Goal: Task Accomplishment & Management: Manage account settings

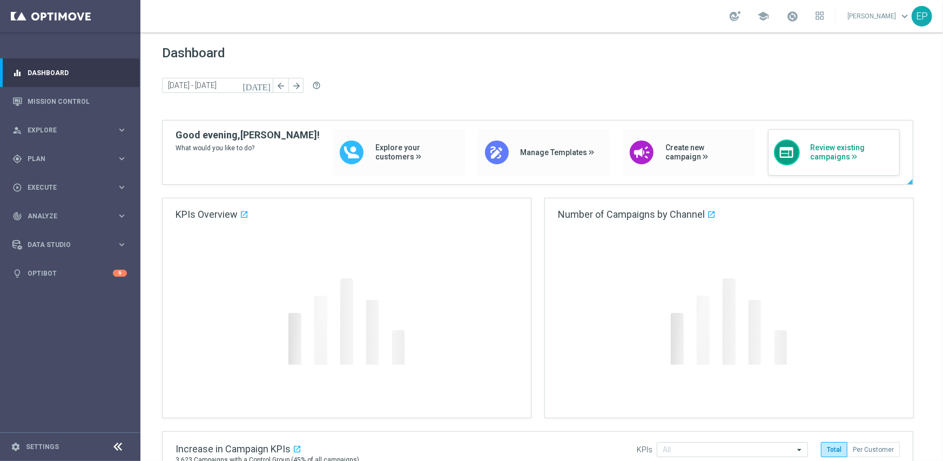
click at [838, 137] on div "web Review existing campaigns" at bounding box center [834, 152] width 132 height 46
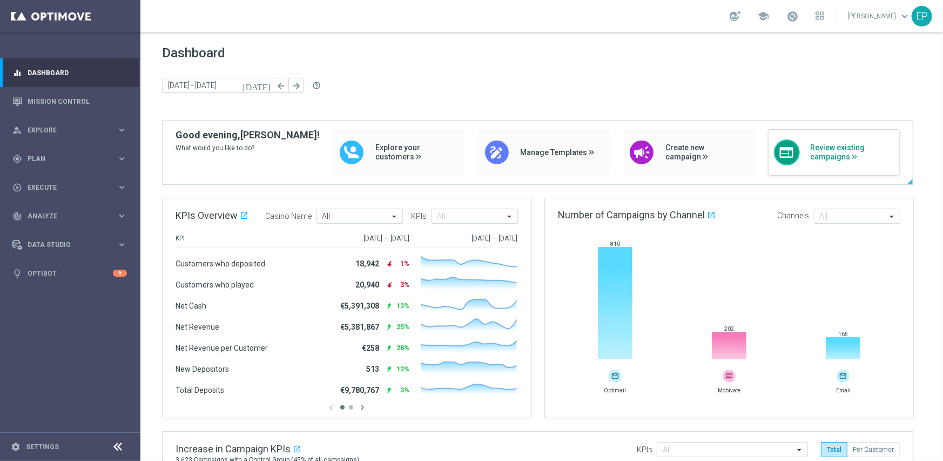
click at [839, 156] on span "Review existing campaigns" at bounding box center [853, 152] width 84 height 18
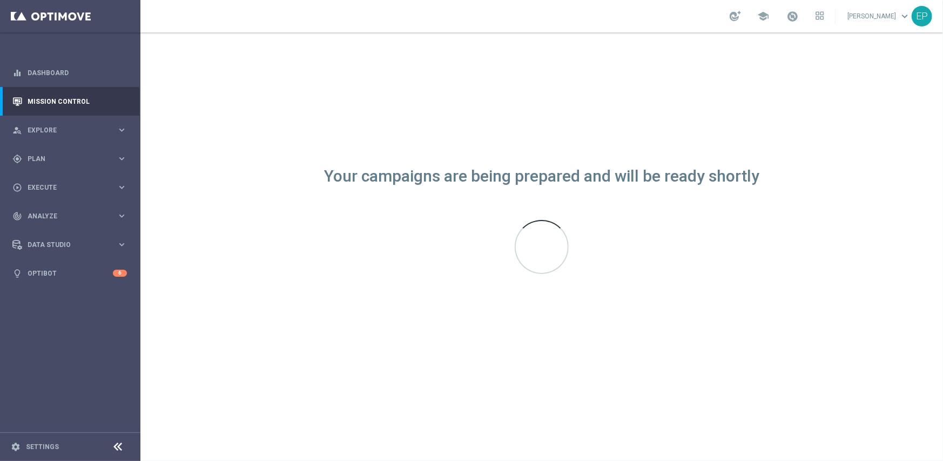
drag, startPoint x: 112, startPoint y: 440, endPoint x: 112, endPoint y: 449, distance: 9.7
click at [112, 444] on footer "settings Settings" at bounding box center [70, 446] width 140 height 29
drag, startPoint x: 114, startPoint y: 444, endPoint x: 171, endPoint y: 435, distance: 57.4
click at [114, 444] on icon at bounding box center [118, 446] width 13 height 13
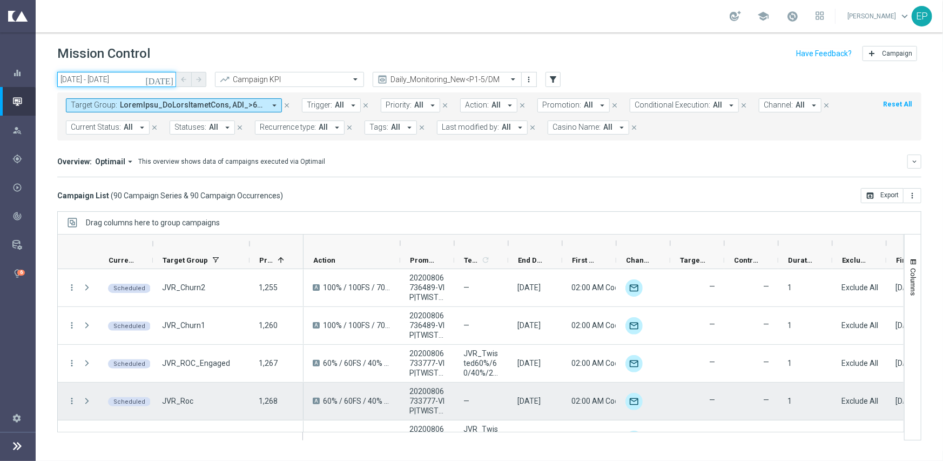
click at [100, 77] on input "[DATE] - [DATE]" at bounding box center [116, 79] width 119 height 15
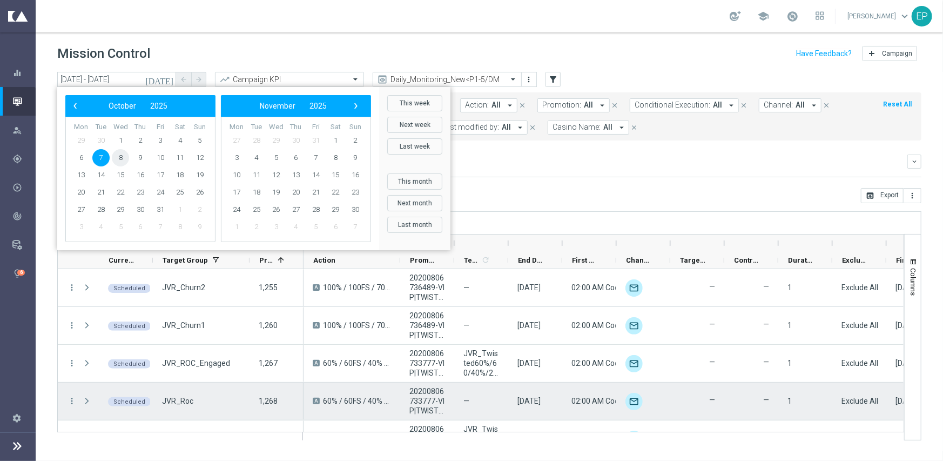
click at [118, 153] on span "8" at bounding box center [120, 157] width 17 height 17
click at [119, 156] on span "8" at bounding box center [120, 157] width 17 height 17
type input "08 Oct 2025 - 08 Oct 2025"
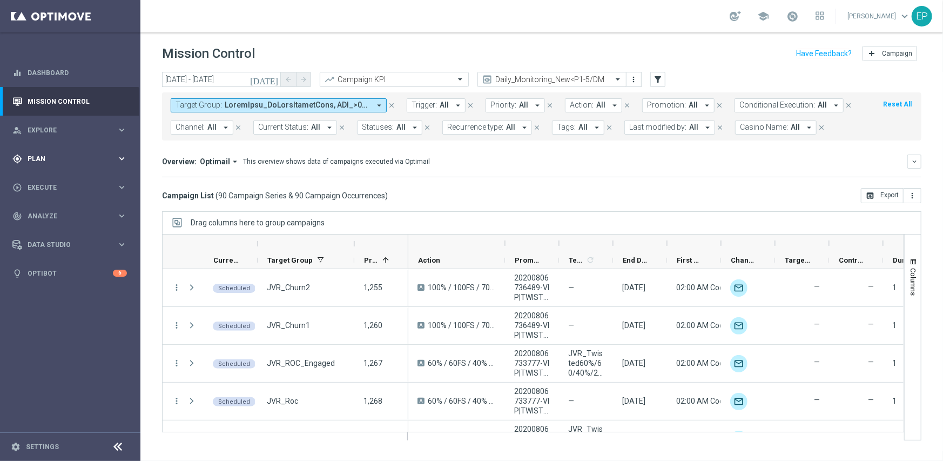
click at [36, 157] on span "Plan" at bounding box center [72, 159] width 89 height 6
click at [48, 180] on link "Target Groups" at bounding box center [70, 181] width 84 height 9
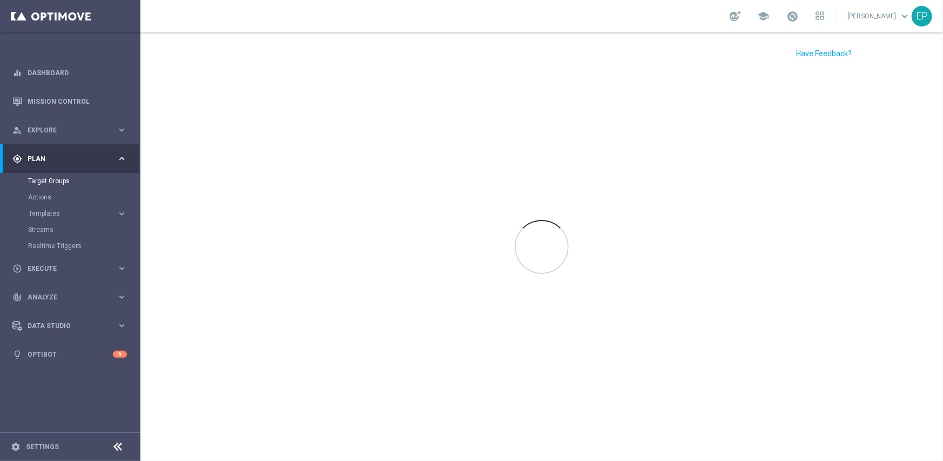
click at [117, 446] on icon at bounding box center [118, 446] width 13 height 13
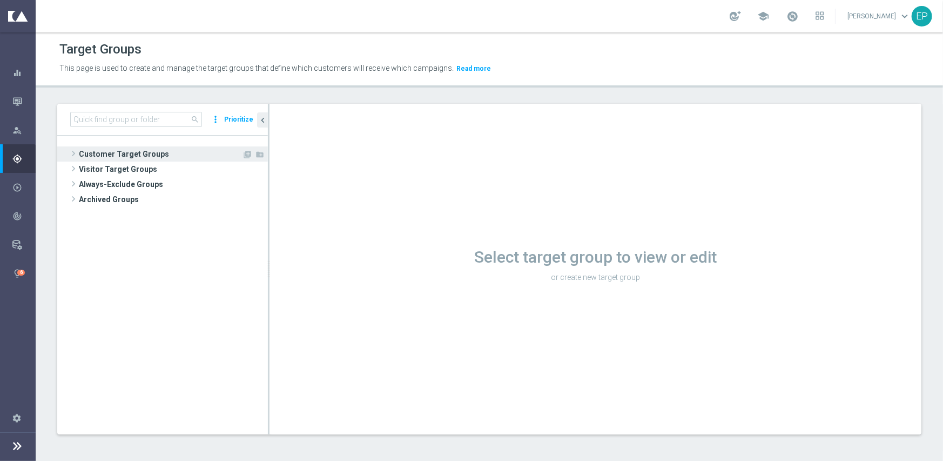
click at [129, 158] on span "Customer Target Groups" at bounding box center [160, 153] width 163 height 15
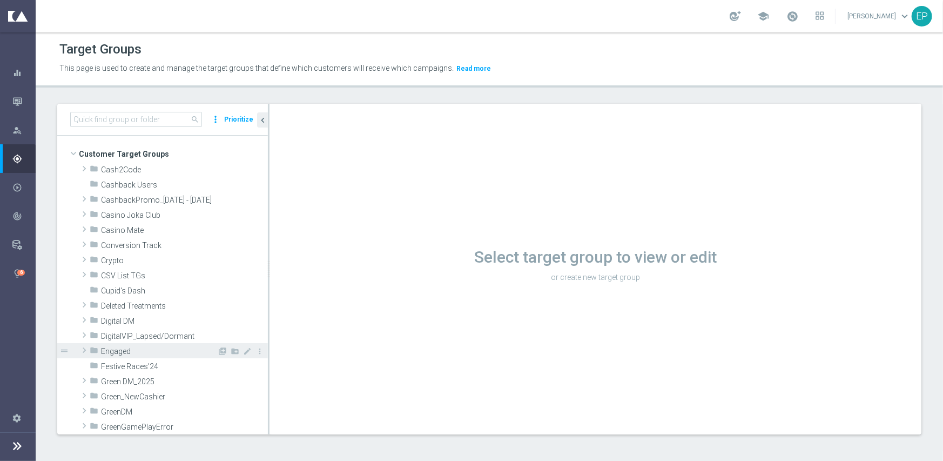
click at [119, 347] on span "Engaged" at bounding box center [159, 351] width 116 height 9
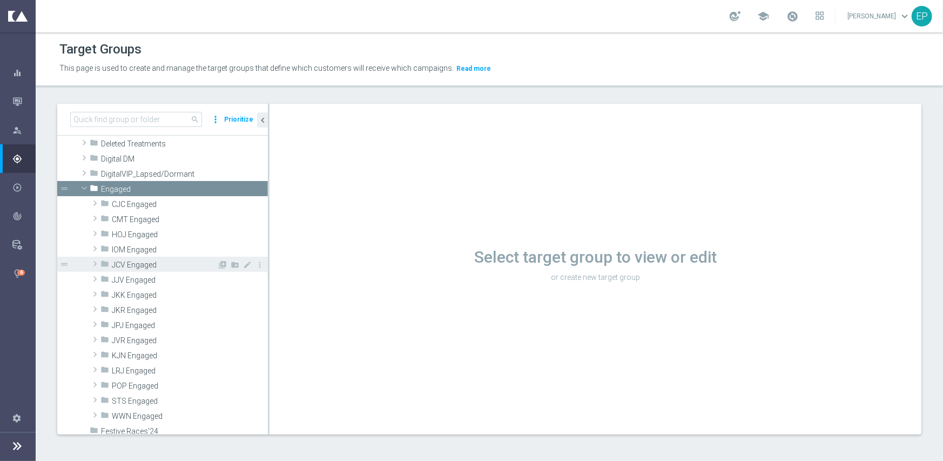
scroll to position [216, 0]
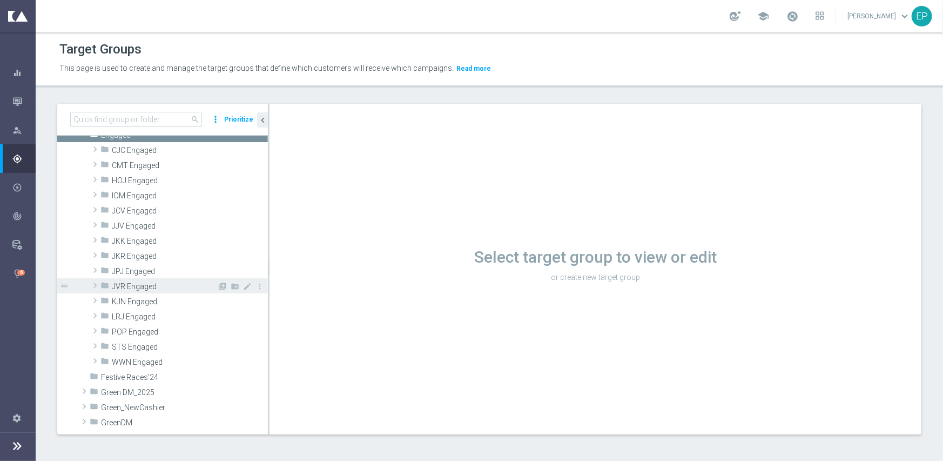
click at [151, 282] on span "JVR Engaged" at bounding box center [164, 286] width 105 height 9
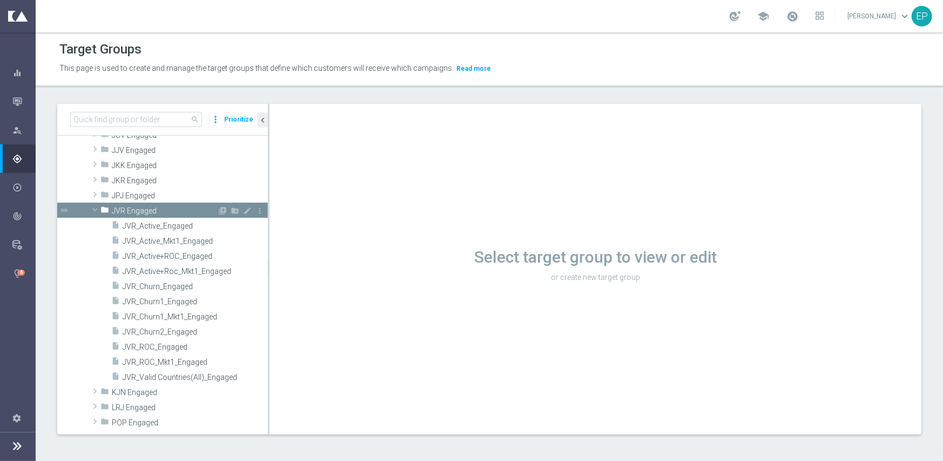
scroll to position [324, 0]
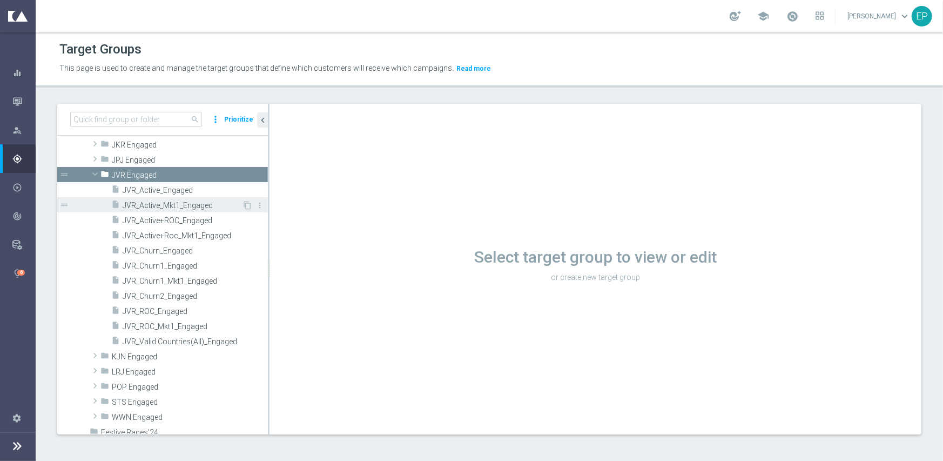
click at [184, 206] on span "JVR_Active_Mkt1_Engaged" at bounding box center [182, 205] width 119 height 9
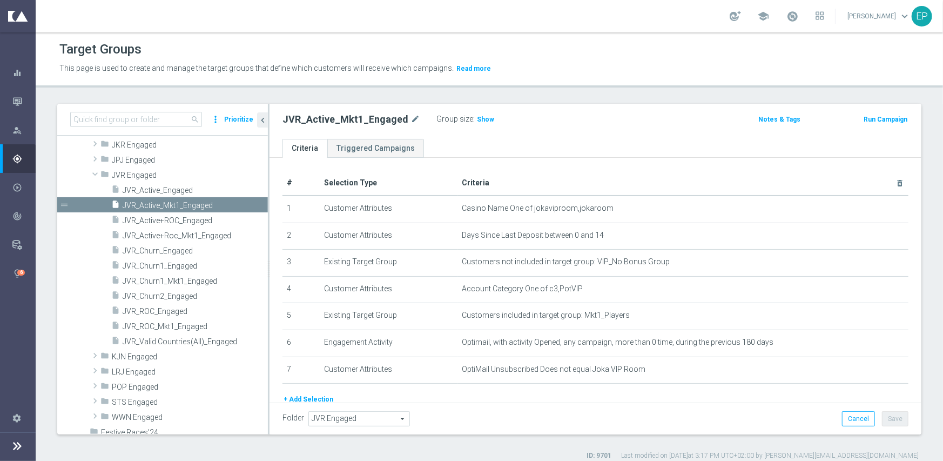
click at [349, 116] on h2 "JVR_Active_Mkt1_Engaged" at bounding box center [345, 119] width 126 height 13
copy div "JVR_Active_Mkt1_Engaged"
click at [172, 189] on span "JVR_Active_Engaged" at bounding box center [182, 190] width 119 height 9
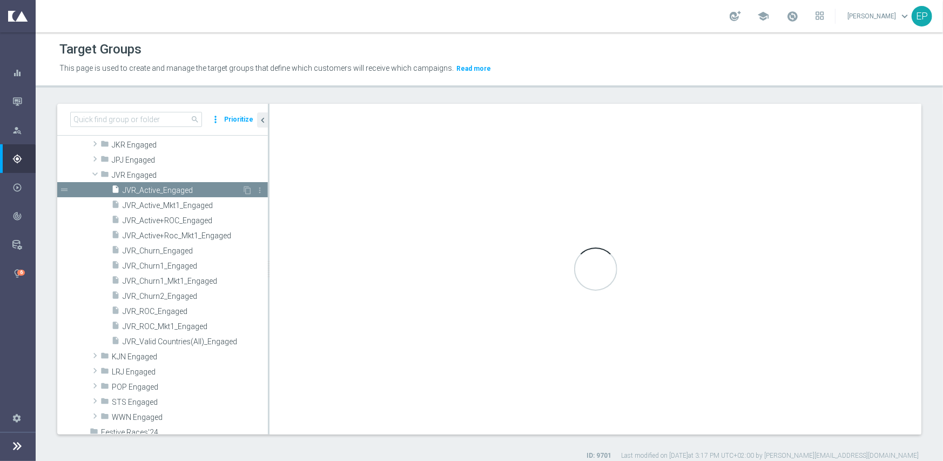
checkbox input "true"
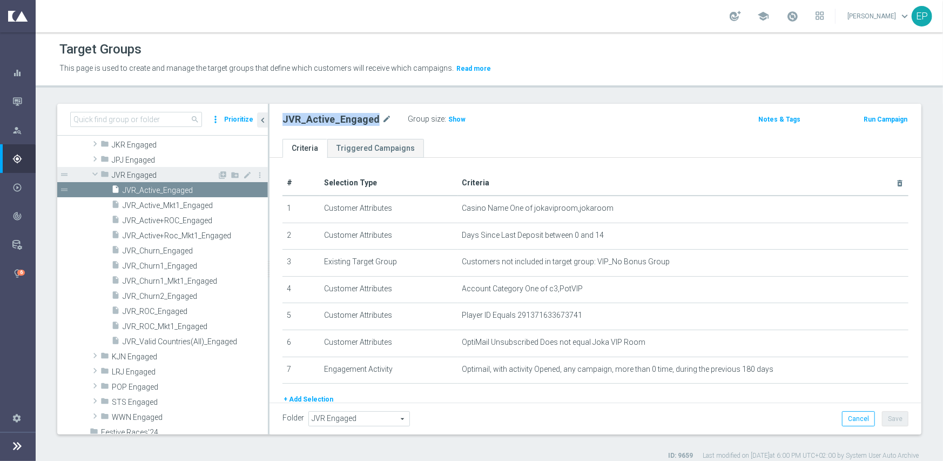
click at [127, 171] on span "JVR Engaged" at bounding box center [164, 175] width 105 height 9
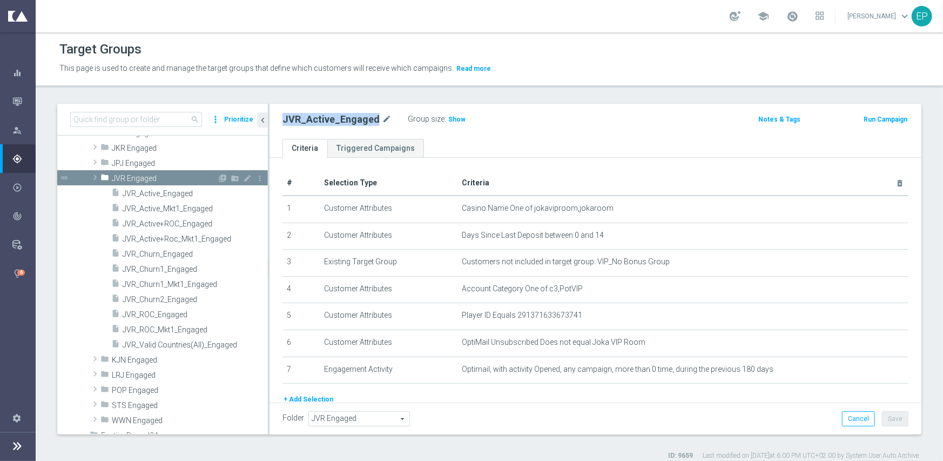
scroll to position [173, 0]
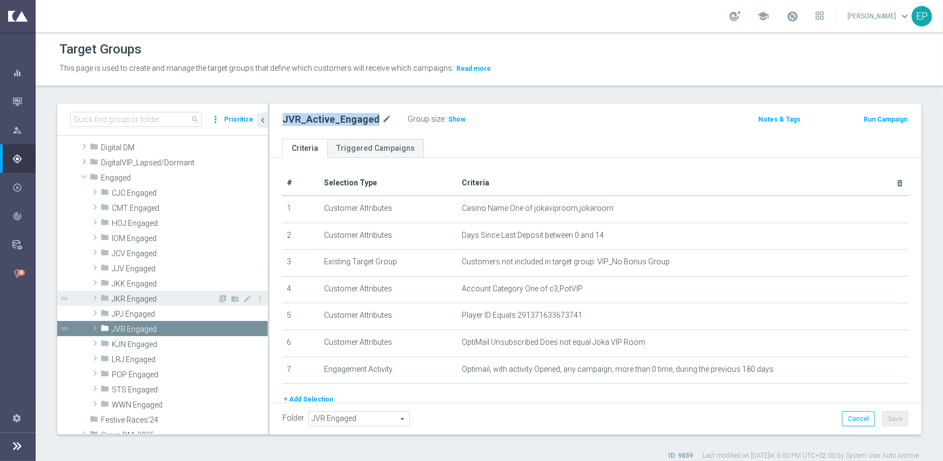
click at [131, 295] on span "JKR Engaged" at bounding box center [164, 298] width 105 height 9
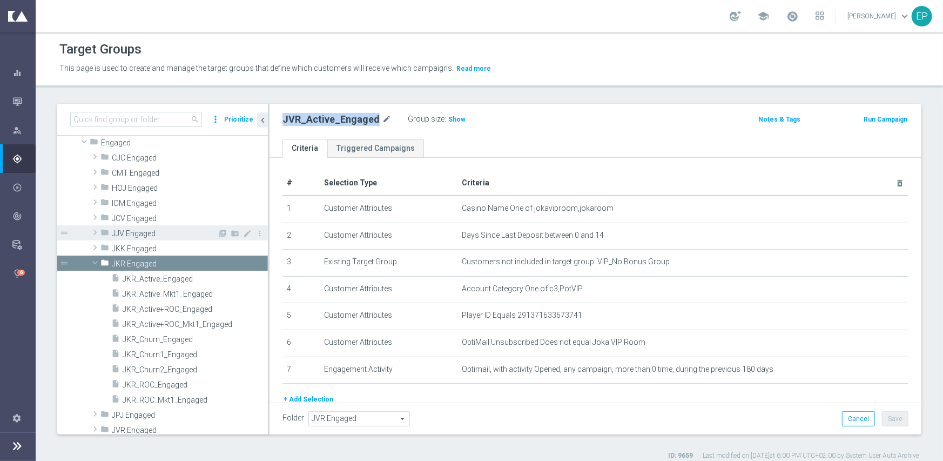
scroll to position [227, 0]
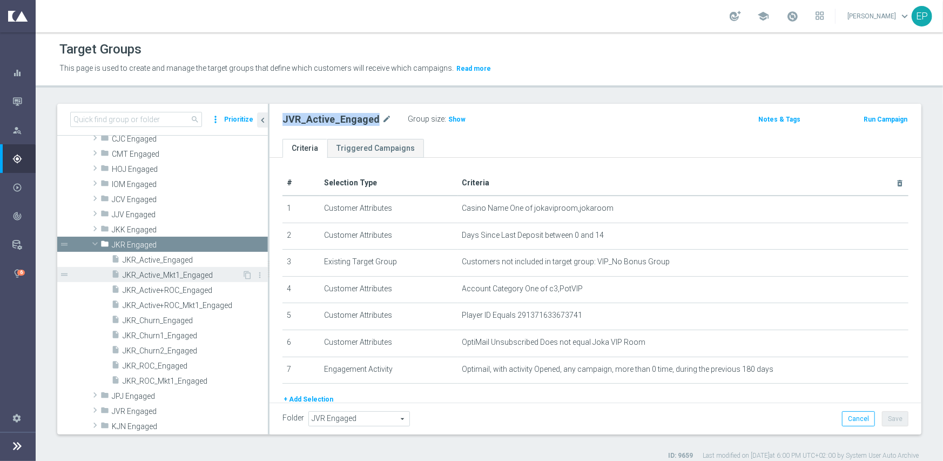
click at [190, 272] on span "JKR_Active_Mkt1_Engaged" at bounding box center [182, 275] width 119 height 9
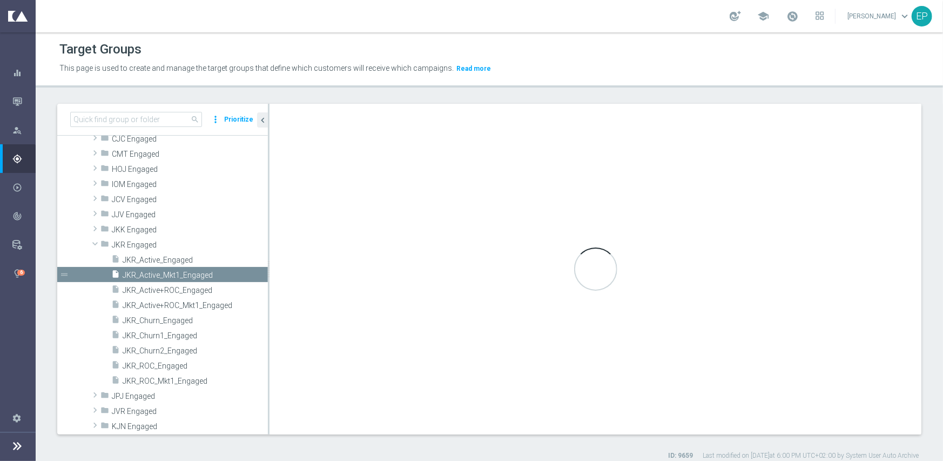
type input "JKR Engaged"
type textarea "(1 and 2 and 3 and 4 and 6 and 7 and 8) or 5"
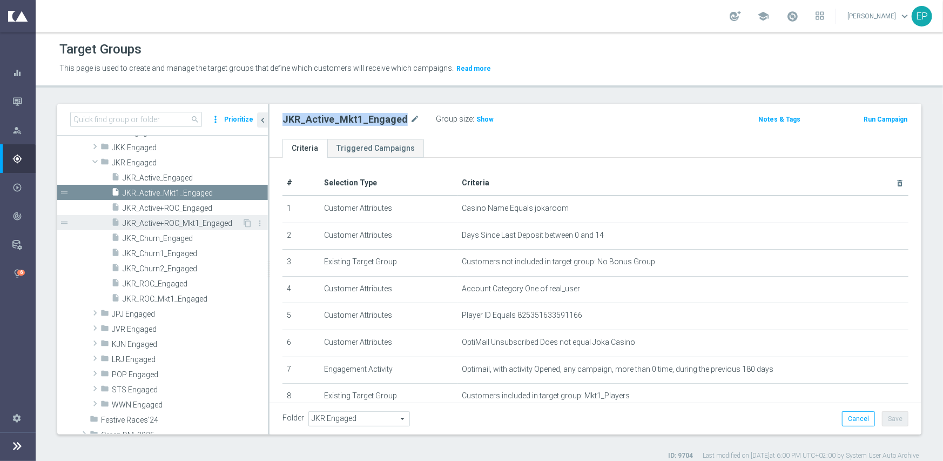
scroll to position [335, 0]
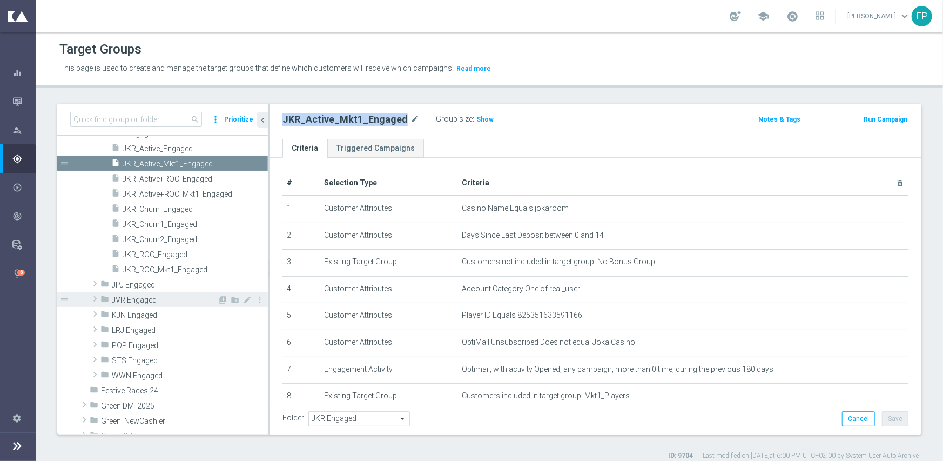
click at [138, 297] on span "JVR Engaged" at bounding box center [164, 299] width 105 height 9
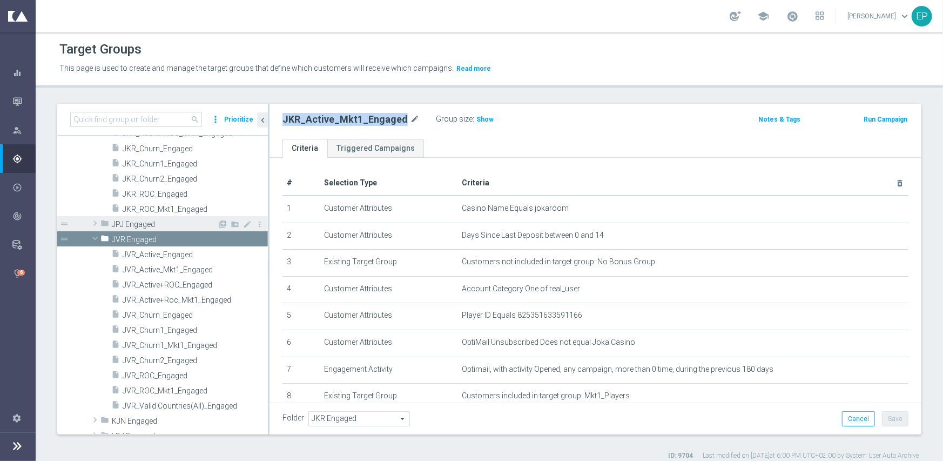
scroll to position [443, 0]
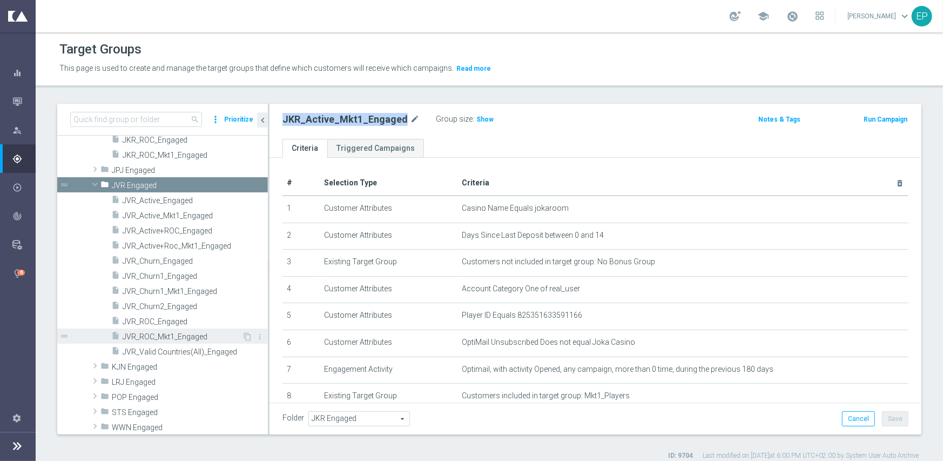
click at [172, 334] on span "JVR_ROC_Mkt1_Engaged" at bounding box center [182, 336] width 119 height 9
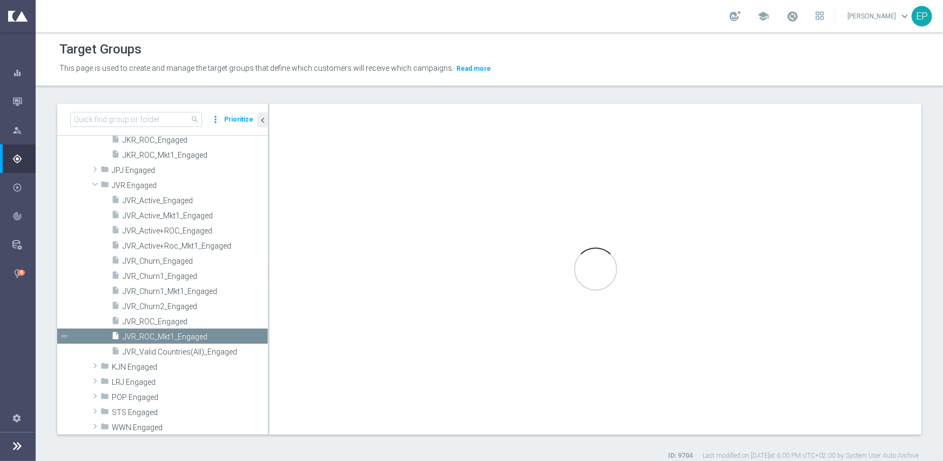
checkbox input "false"
type input "JVR Engaged"
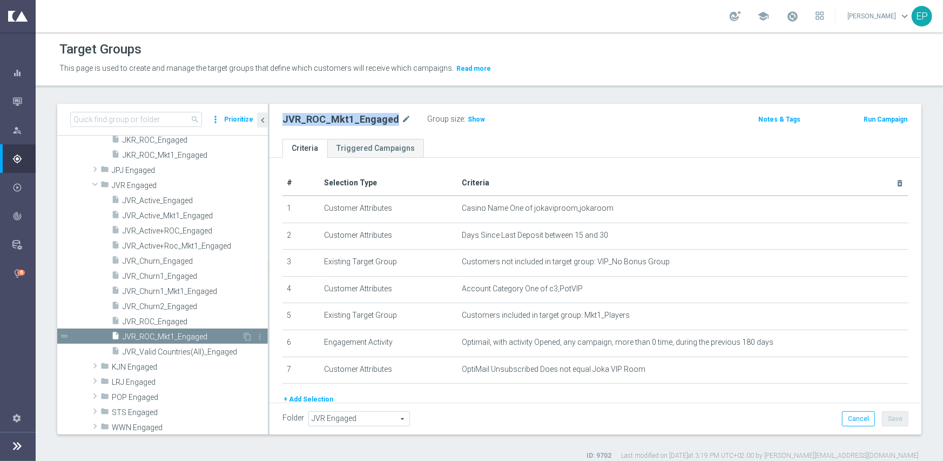
drag, startPoint x: 146, startPoint y: 319, endPoint x: 240, endPoint y: 329, distance: 94.6
click at [146, 319] on span "JVR_ROC_Engaged" at bounding box center [195, 321] width 145 height 9
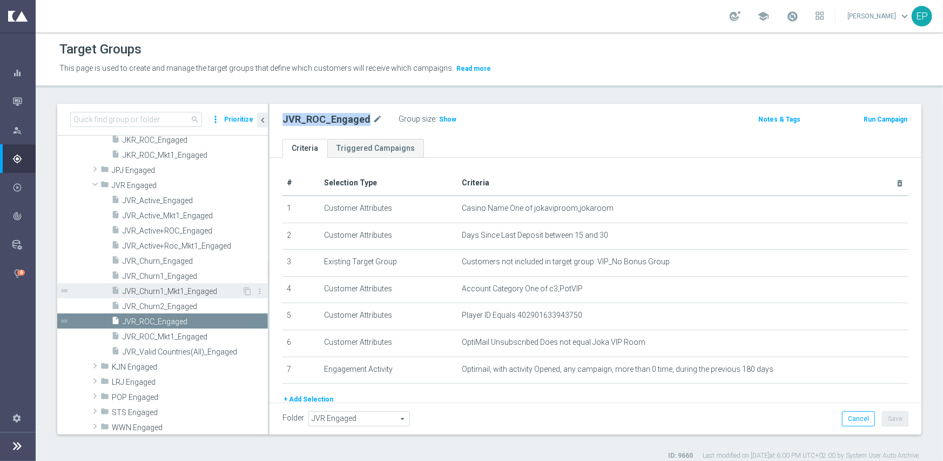
click at [188, 283] on div "insert_drive_file JVR_Churn1_Mkt1_Engaged" at bounding box center [176, 290] width 131 height 15
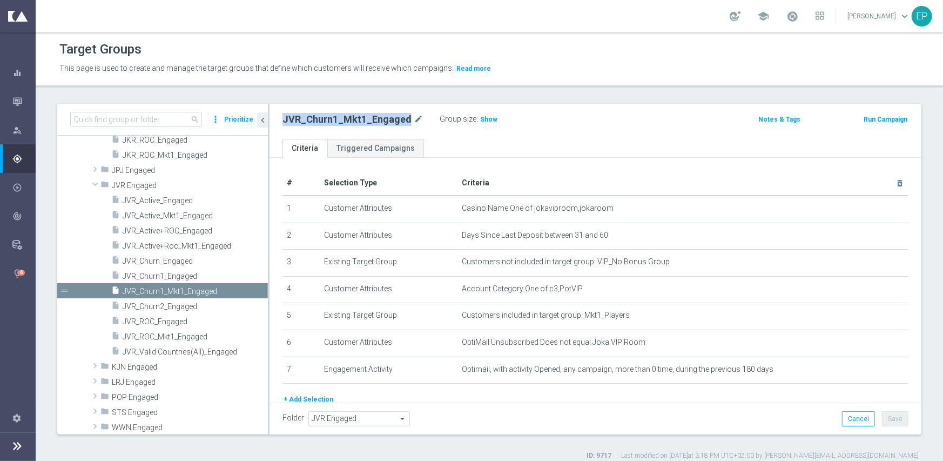
drag, startPoint x: 182, startPoint y: 271, endPoint x: 273, endPoint y: 271, distance: 91.3
click at [182, 272] on span "JVR_Churn1_Engaged" at bounding box center [195, 276] width 145 height 9
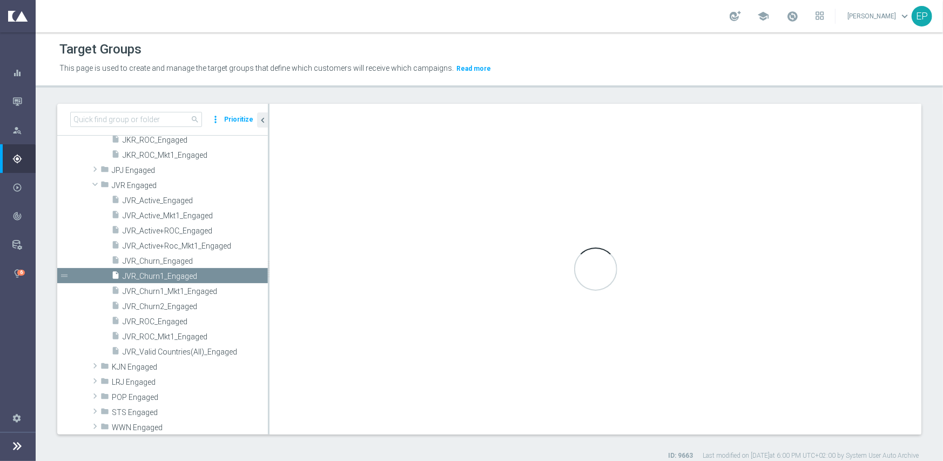
checkbox input "true"
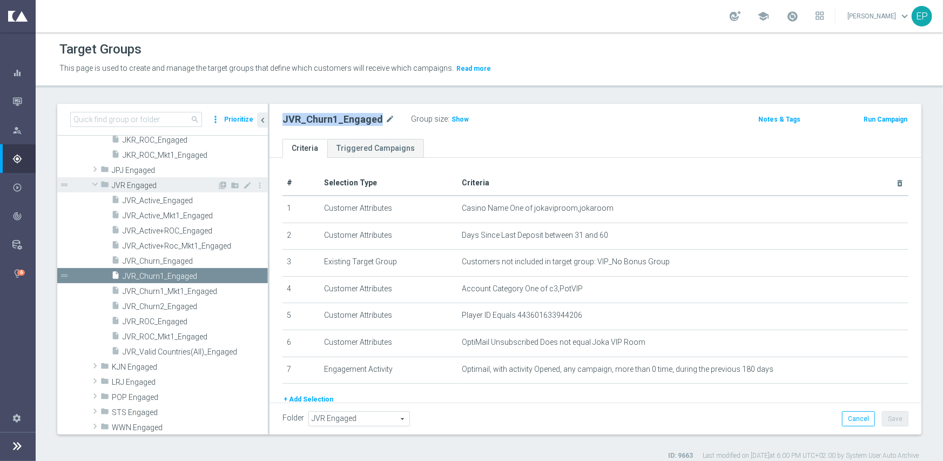
click at [130, 179] on div "folder JVR Engaged" at bounding box center [158, 184] width 117 height 15
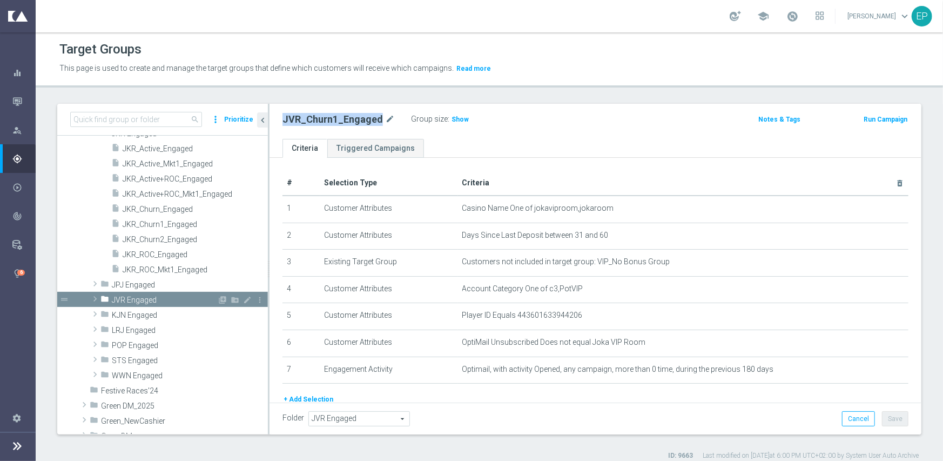
scroll to position [281, 0]
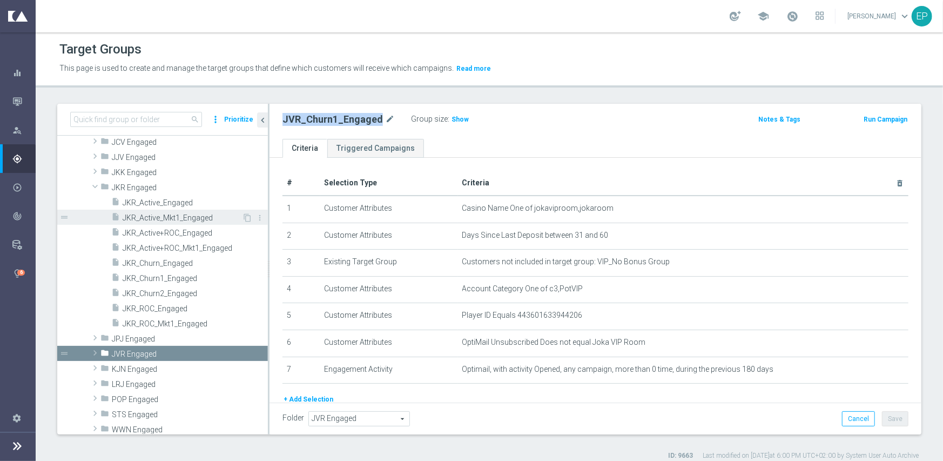
click at [167, 216] on span "JKR_Active_Mkt1_Engaged" at bounding box center [182, 217] width 119 height 9
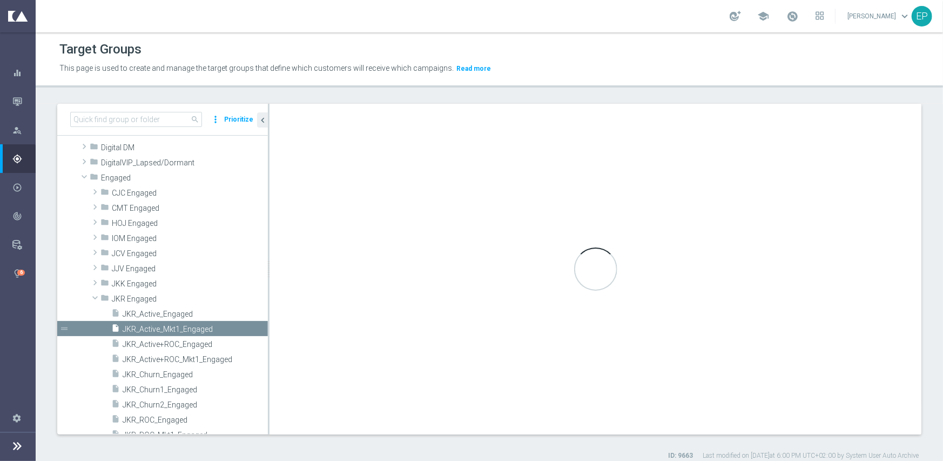
type input "JKR Engaged"
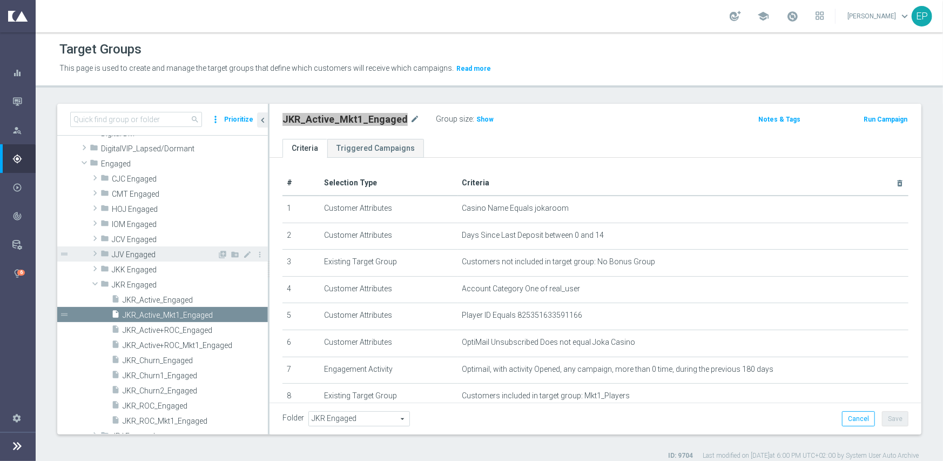
scroll to position [227, 0]
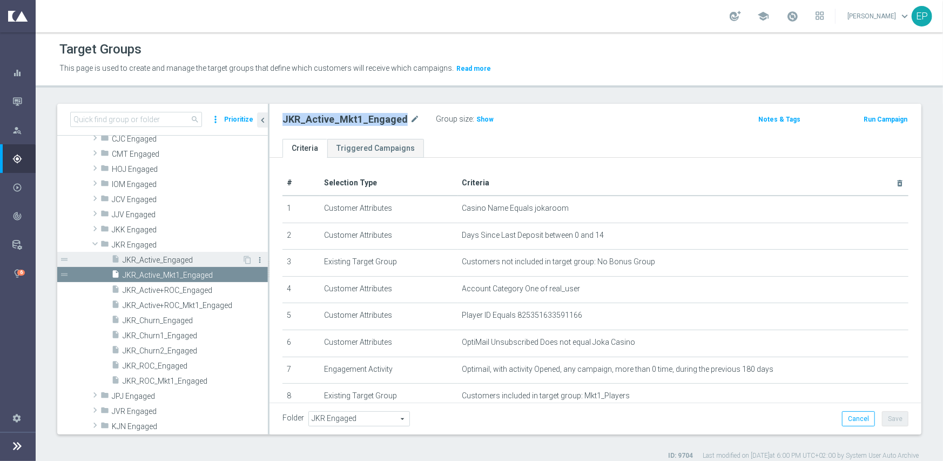
drag, startPoint x: 171, startPoint y: 253, endPoint x: 251, endPoint y: 255, distance: 79.9
click at [171, 253] on div "insert_drive_file JKR_Active_Engaged" at bounding box center [176, 259] width 131 height 15
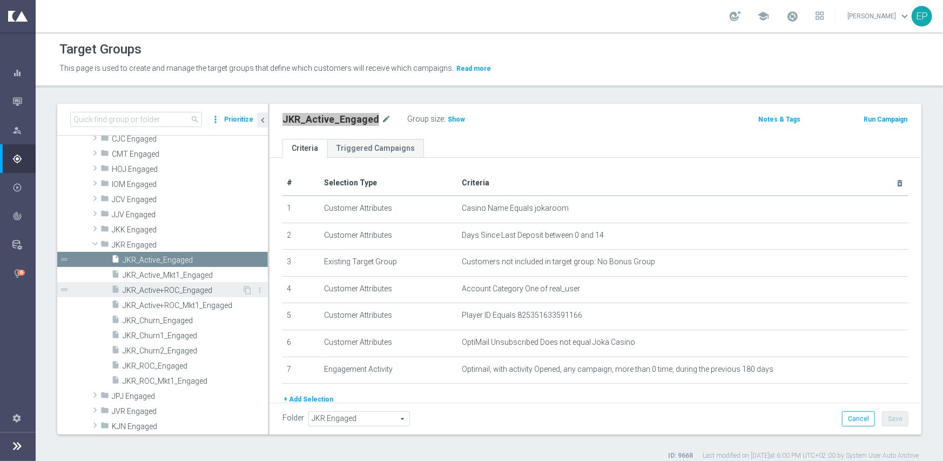
scroll to position [281, 0]
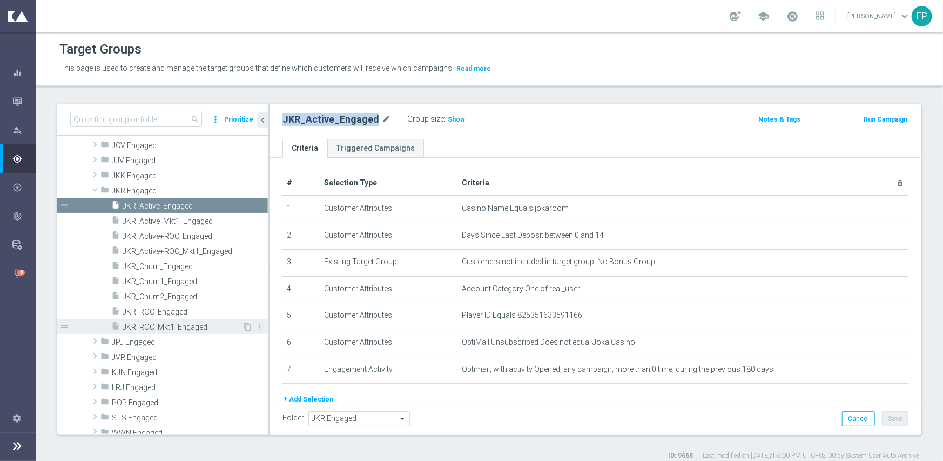
click at [190, 324] on span "JKR_ROC_Mkt1_Engaged" at bounding box center [182, 326] width 119 height 9
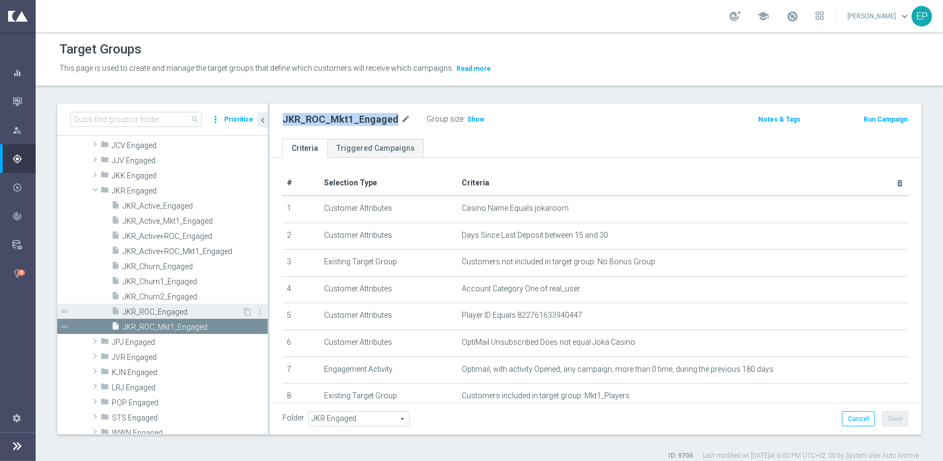
drag, startPoint x: 171, startPoint y: 309, endPoint x: 197, endPoint y: 309, distance: 25.4
click at [172, 309] on span "JKR_ROC_Engaged" at bounding box center [182, 311] width 119 height 9
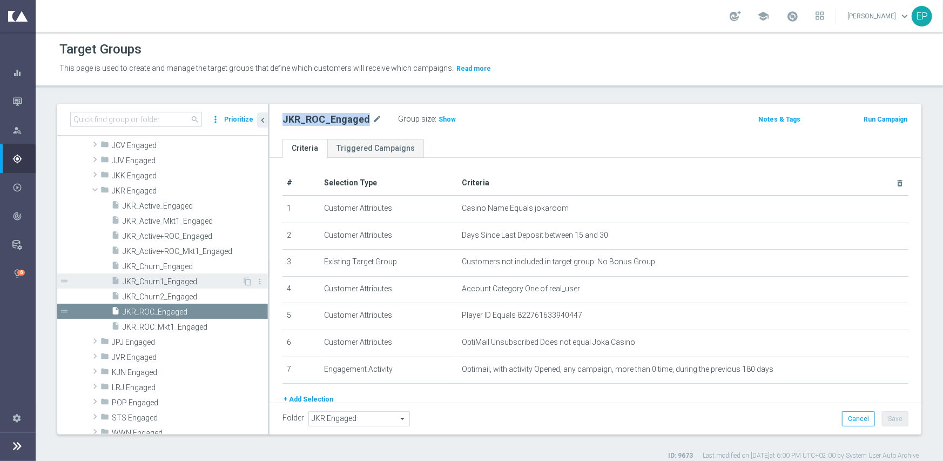
click at [181, 279] on span "JKR_Churn1_Engaged" at bounding box center [182, 281] width 119 height 9
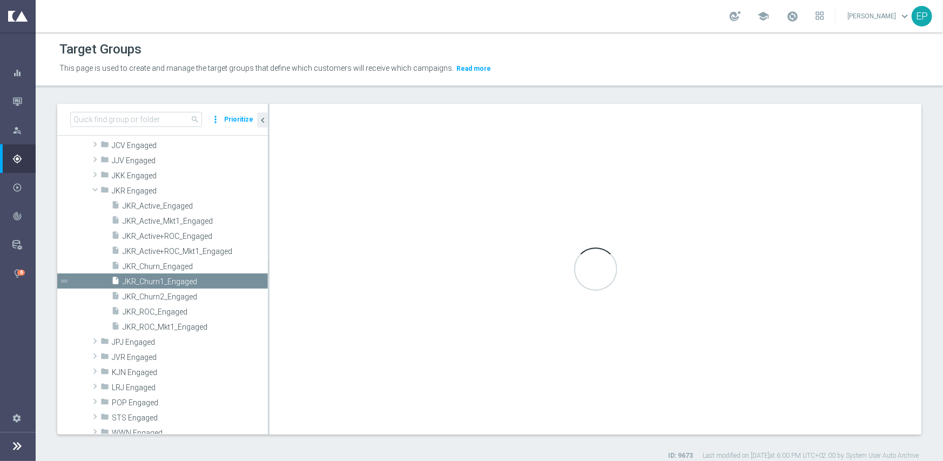
type textarea "(1 and 2 and 3 and 4 and 6 and 7 ) or 5"
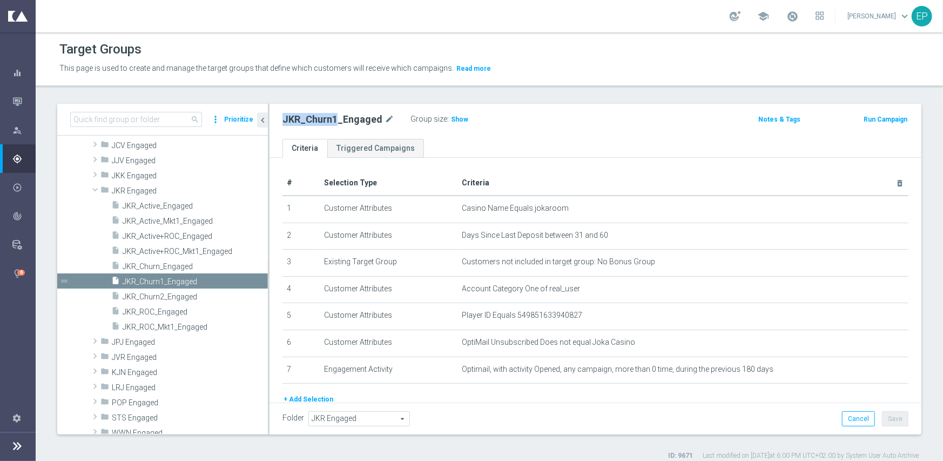
drag, startPoint x: 279, startPoint y: 118, endPoint x: 334, endPoint y: 120, distance: 55.1
click at [334, 120] on div "JKR_Churn1_Engaged mode_edit Group size : Show" at bounding box center [488, 119] width 428 height 15
copy h2 "JKR_Churn1"
click at [94, 117] on input at bounding box center [136, 119] width 132 height 15
paste input "JKR_Churn1"
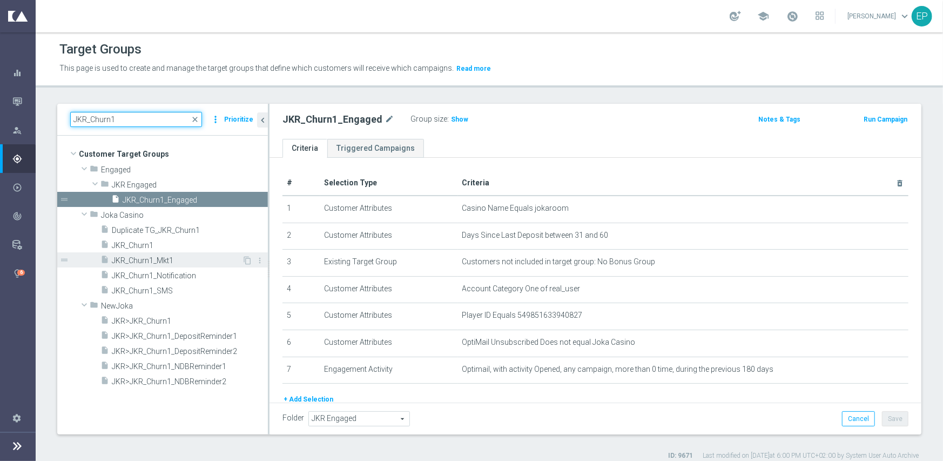
type input "JKR_Churn1"
click at [164, 261] on span "JKR_Churn1_Mkt1" at bounding box center [177, 260] width 130 height 9
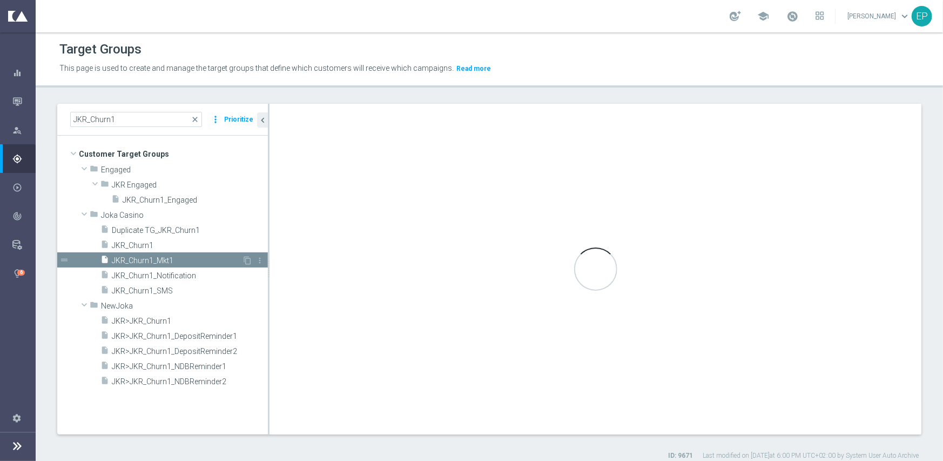
checkbox input "false"
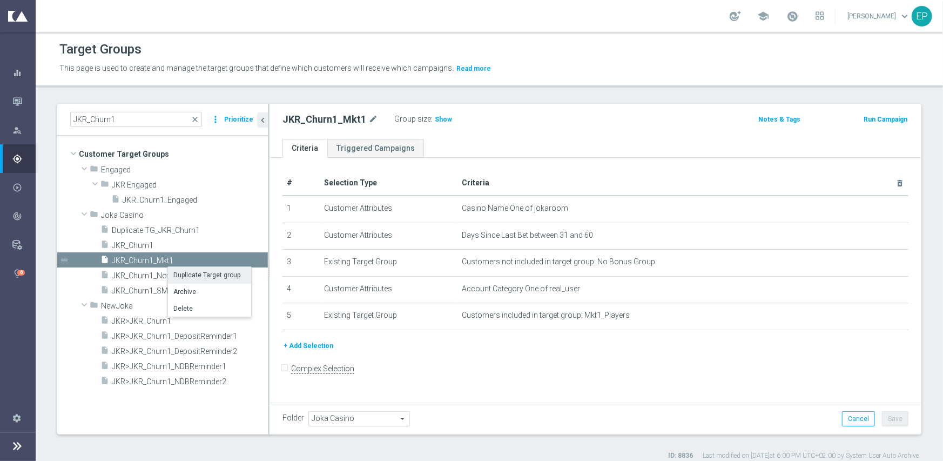
click at [219, 275] on li "Duplicate Target group" at bounding box center [209, 275] width 83 height 17
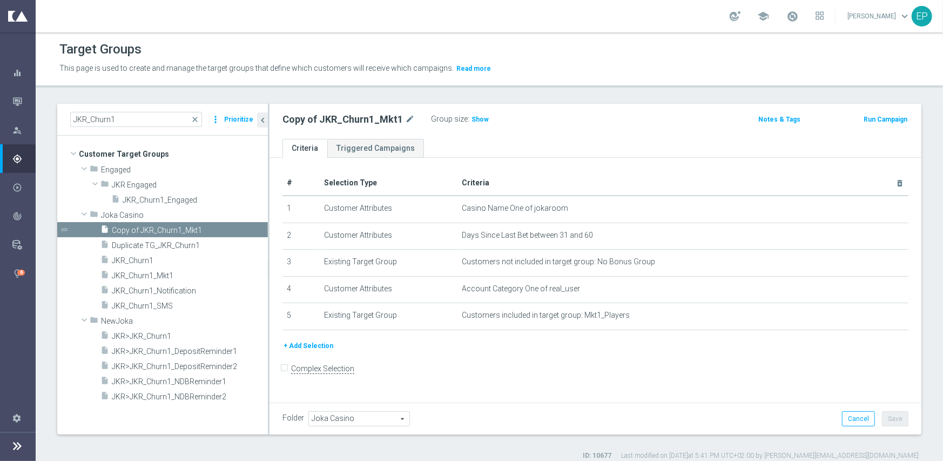
click at [347, 417] on span "Joka Casino" at bounding box center [359, 419] width 100 height 14
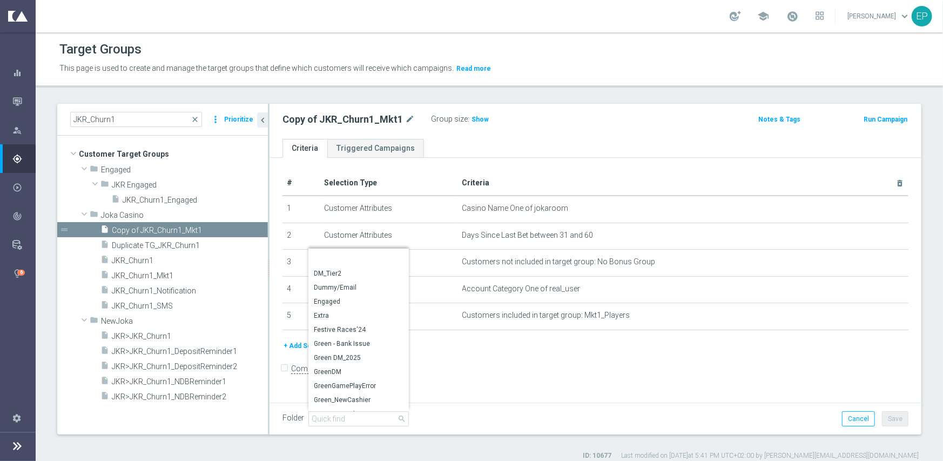
scroll to position [625, 0]
click at [362, 282] on span "Engaged" at bounding box center [359, 280] width 90 height 9
type input "Engaged"
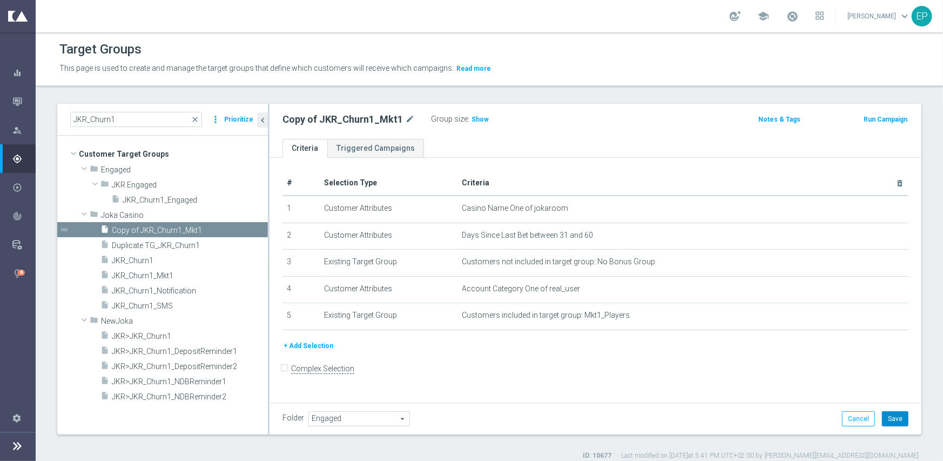
click at [886, 417] on button "Save" at bounding box center [895, 418] width 26 height 15
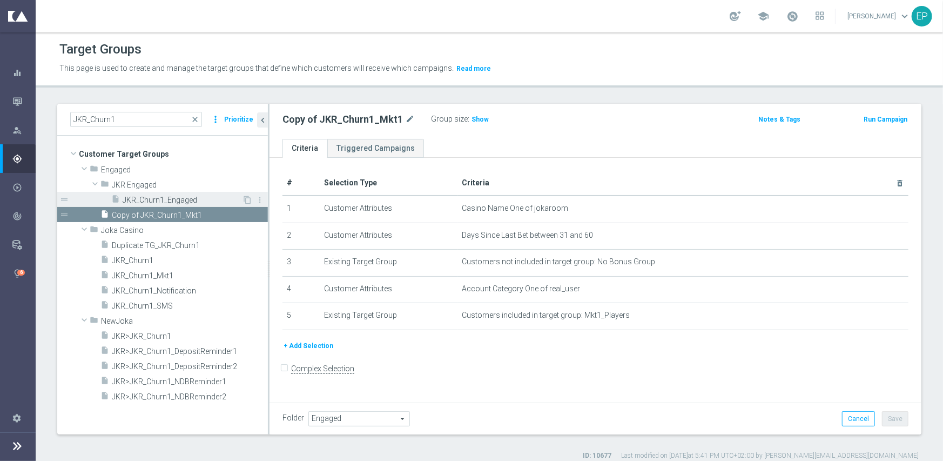
click at [177, 195] on span "JKR_Churn1_Engaged" at bounding box center [182, 199] width 119 height 9
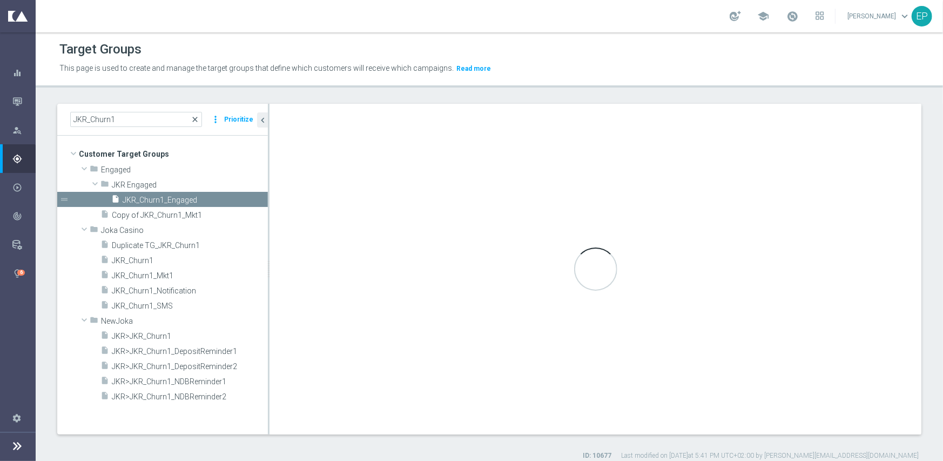
click at [199, 116] on span "close" at bounding box center [195, 119] width 9 height 9
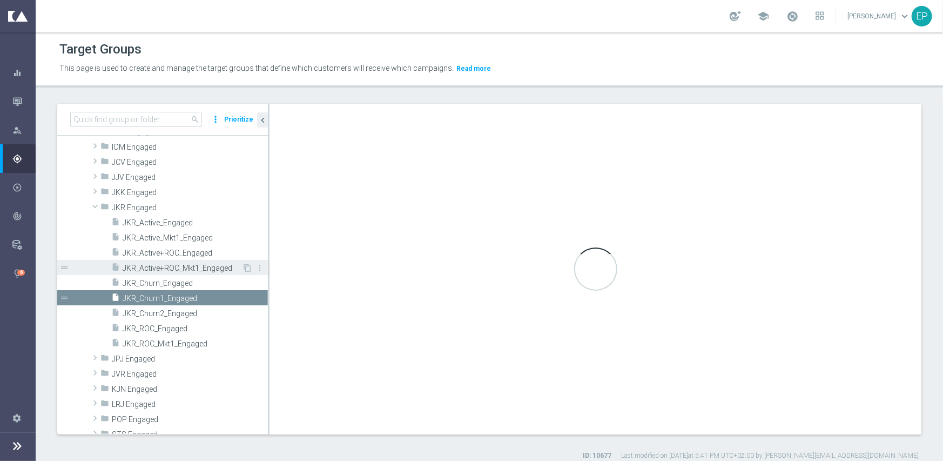
scroll to position [284, 0]
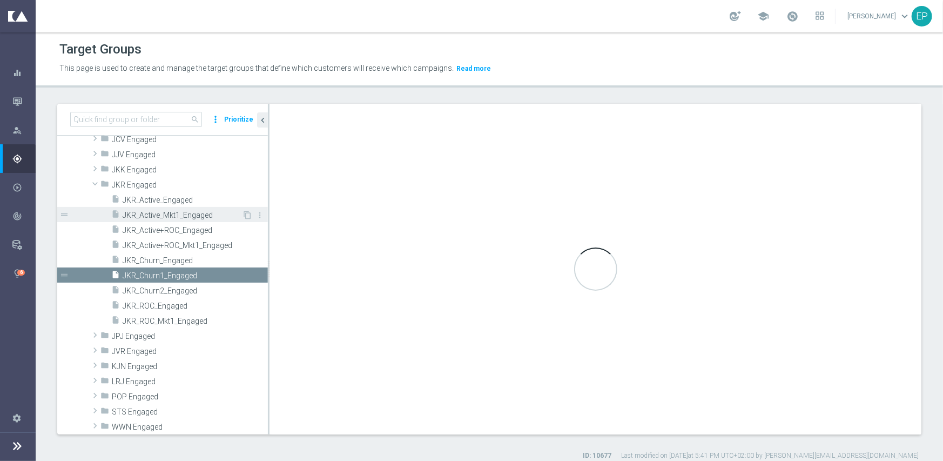
click at [174, 212] on span "JKR_Active_Mkt1_Engaged" at bounding box center [182, 215] width 119 height 9
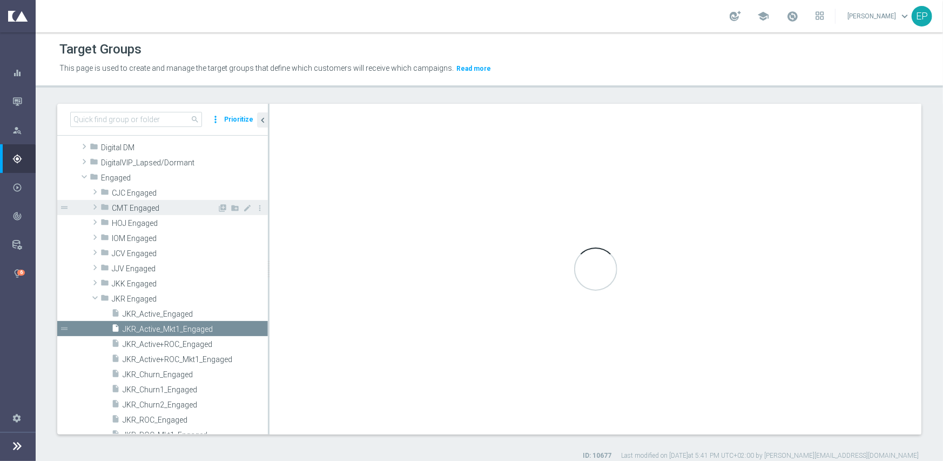
checkbox input "true"
type input "JKR Engaged"
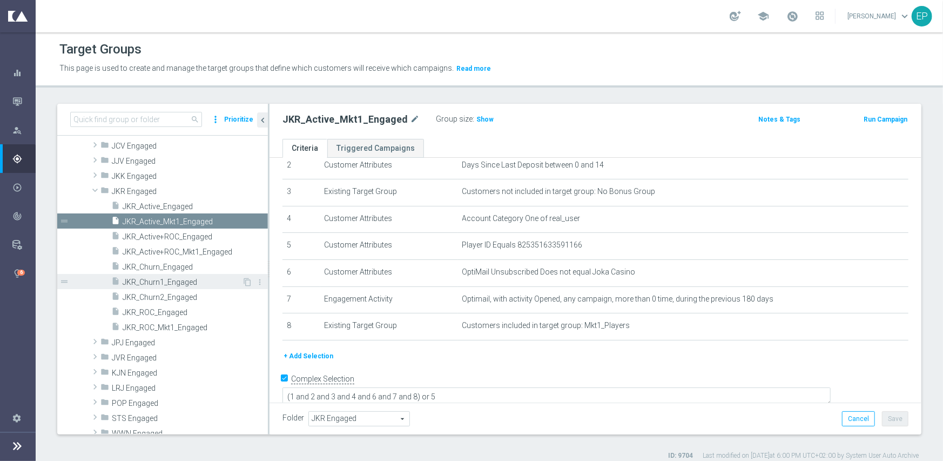
scroll to position [281, 0]
click at [176, 277] on span "JKR_Churn1_Engaged" at bounding box center [182, 281] width 119 height 9
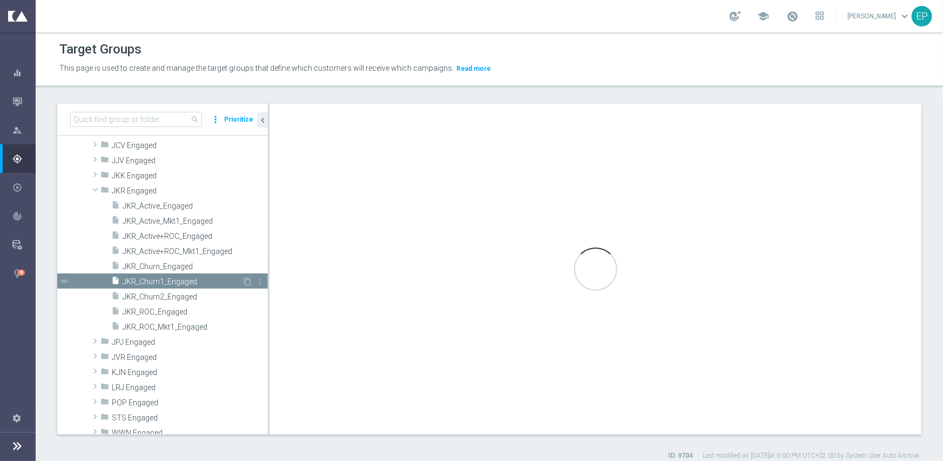
type textarea "(1 and 2 and 3 and 4 and 6 and 7 ) or 5"
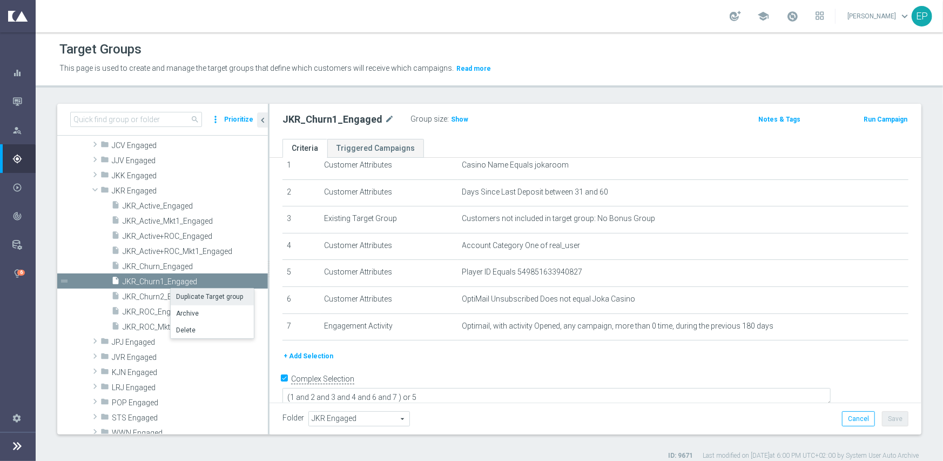
click at [195, 295] on li "Duplicate Target group" at bounding box center [212, 296] width 83 height 17
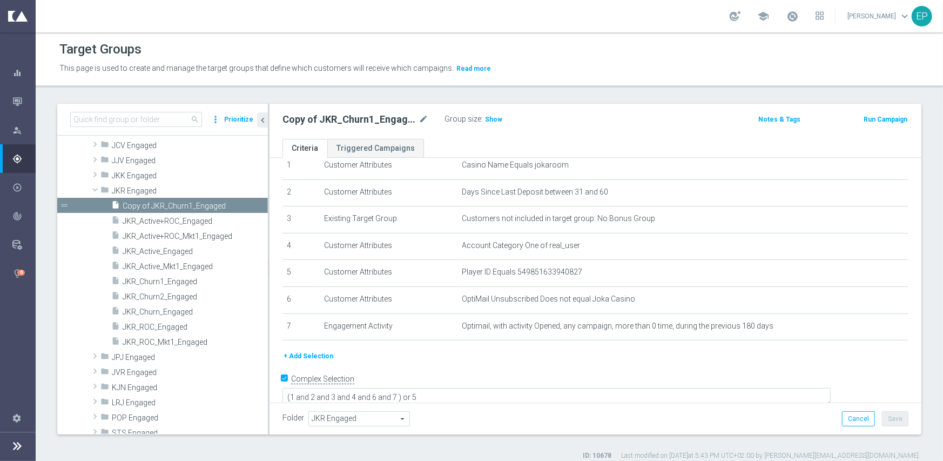
scroll to position [160, 0]
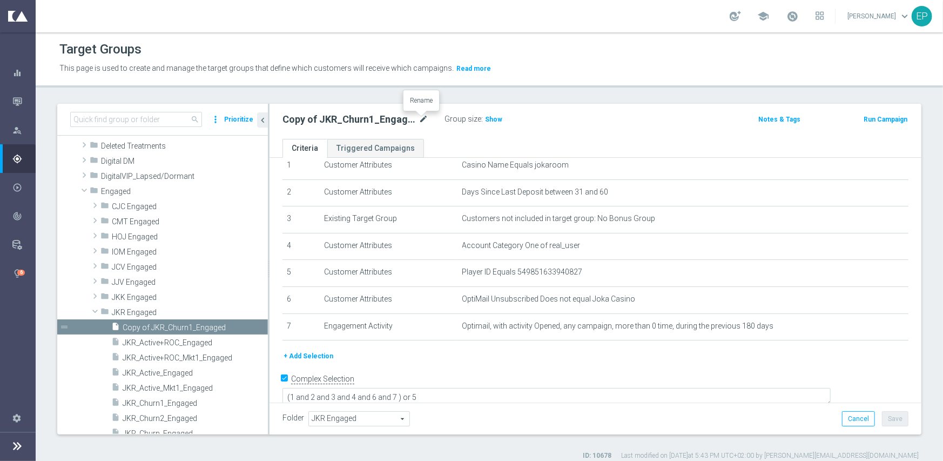
click at [423, 118] on icon "mode_edit" at bounding box center [424, 119] width 10 height 13
click at [314, 120] on input "Copy of JKR_Churn1_Engaged" at bounding box center [355, 120] width 146 height 15
click at [329, 120] on input "JKR_Churn1_Engaged" at bounding box center [355, 120] width 146 height 15
type input "JKR_Churn1_Mkt1_Engaged"
click at [312, 354] on button "+ Add Selection" at bounding box center [308, 356] width 52 height 12
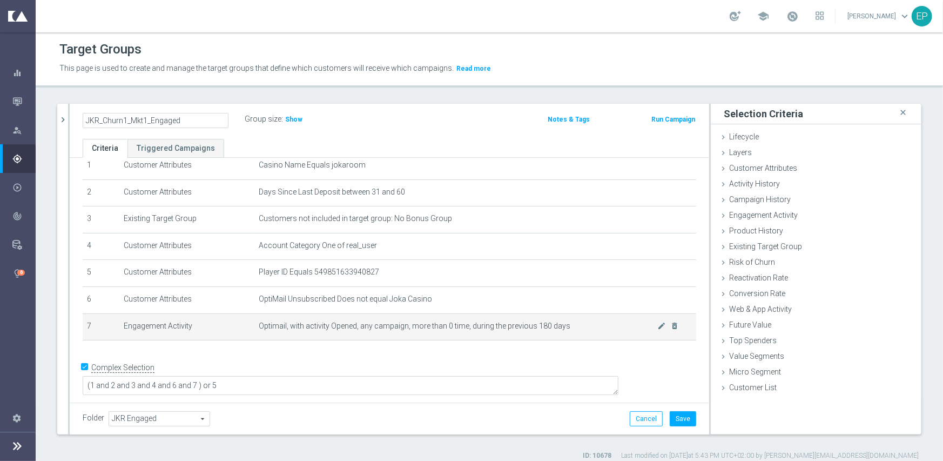
scroll to position [32, 0]
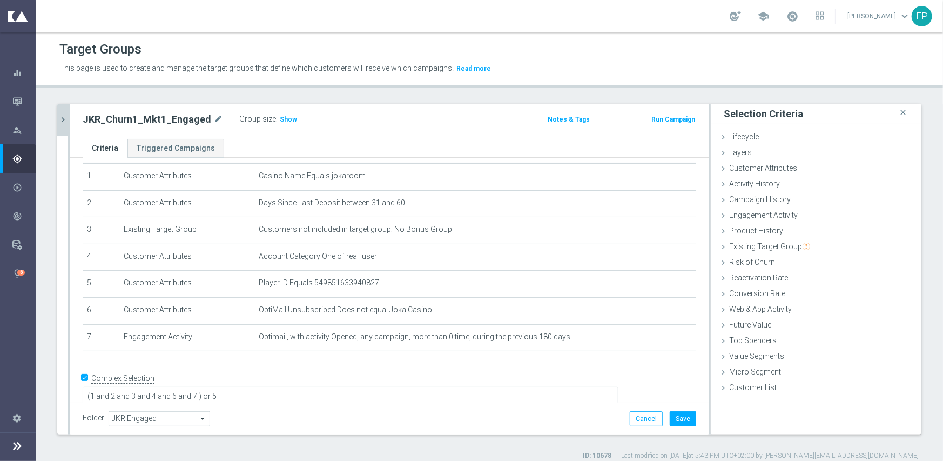
click at [63, 116] on icon "chevron_right" at bounding box center [63, 119] width 10 height 10
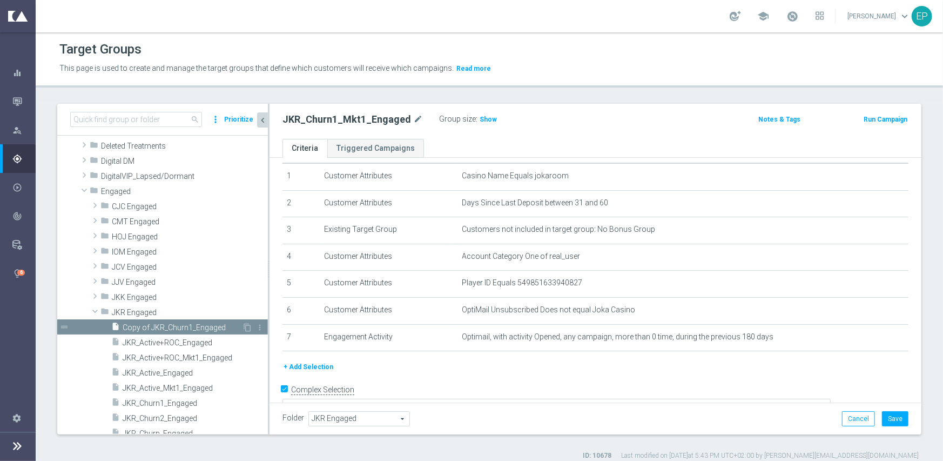
scroll to position [214, 0]
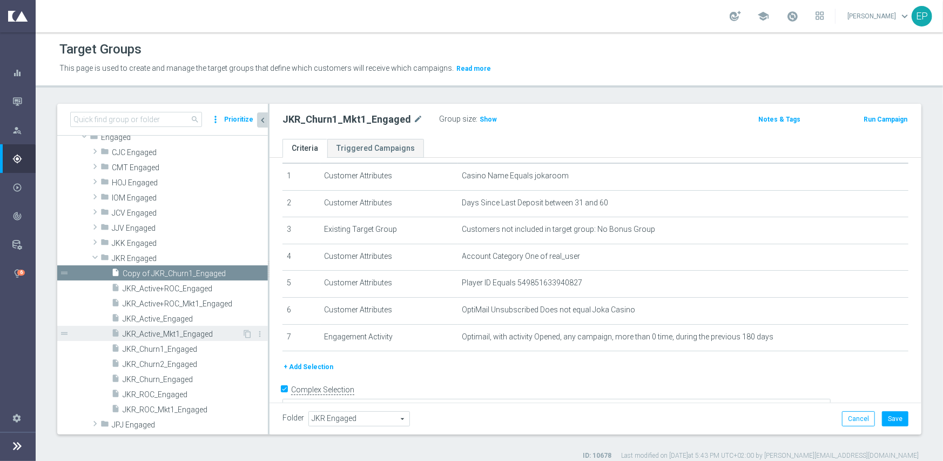
click at [194, 335] on span "JKR_Active_Mkt1_Engaged" at bounding box center [182, 333] width 119 height 9
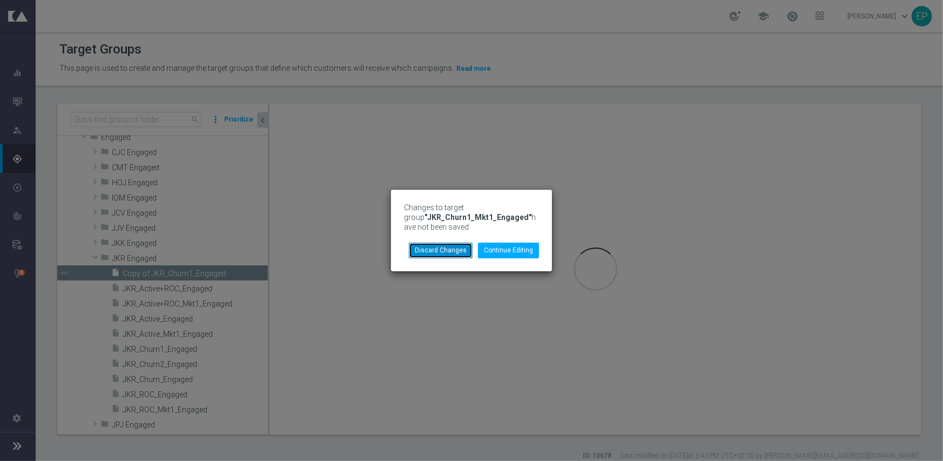
click at [423, 251] on button "Discard Changes" at bounding box center [441, 249] width 64 height 15
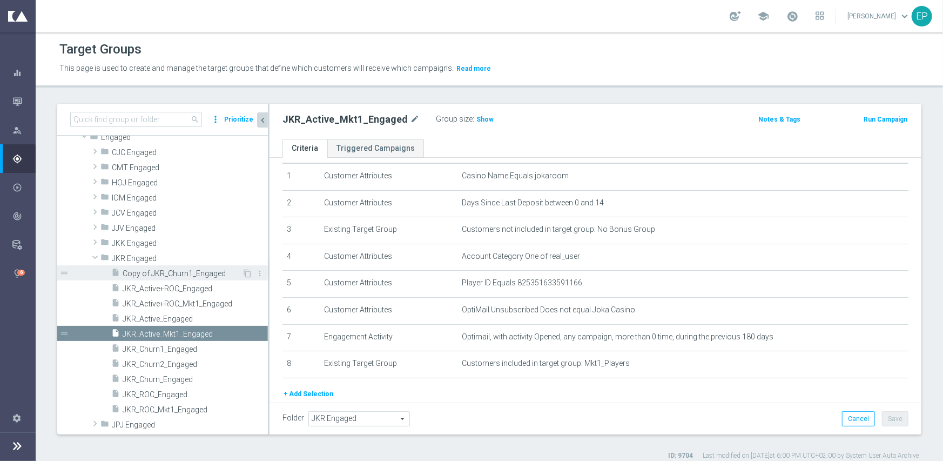
click at [189, 267] on div "insert_drive_file Copy of JKR_Churn1_Engaged" at bounding box center [176, 272] width 131 height 15
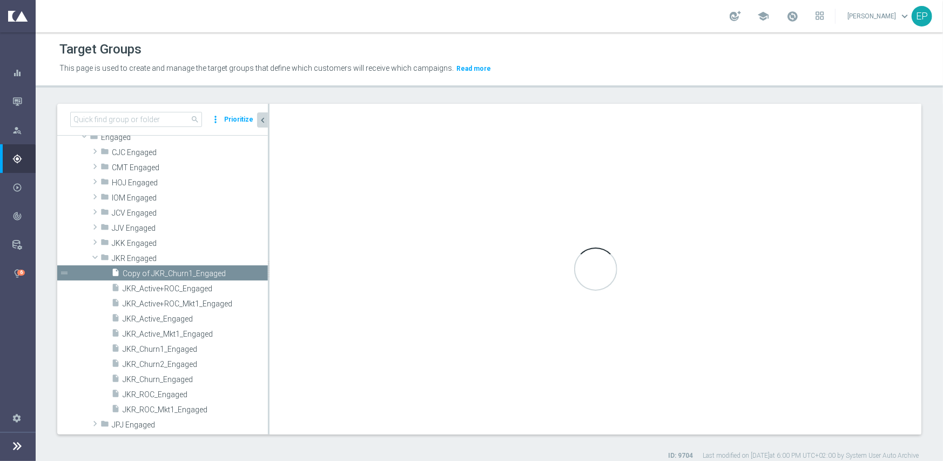
type textarea "(1 and 2 and 3 and 4 and 6 and 7 ) or 5"
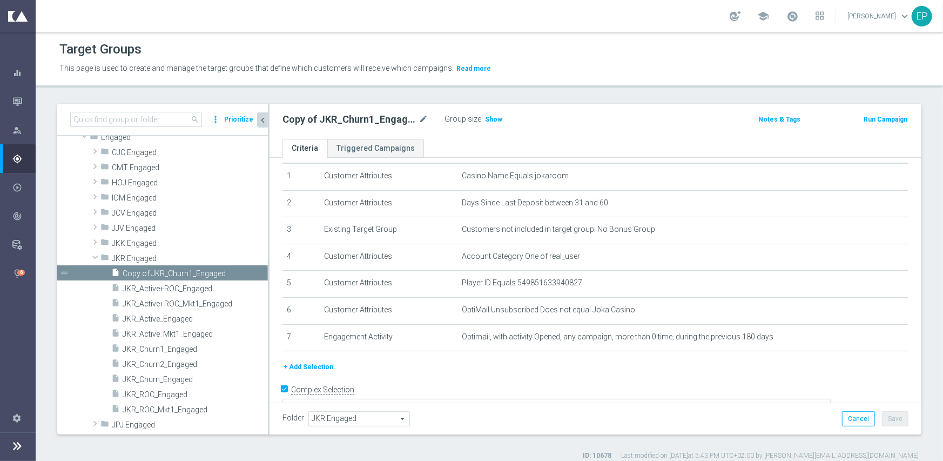
click at [421, 116] on div at bounding box center [421, 113] width 11 height 5
click at [419, 117] on icon "mode_edit" at bounding box center [424, 119] width 10 height 13
click at [314, 120] on input "Copy of JKR_Churn1_Engaged" at bounding box center [355, 120] width 146 height 15
click at [331, 119] on input "JKR_Churn1_Engaged" at bounding box center [355, 120] width 146 height 15
type input "JKR_Churn1_Mkt1_Engaged"
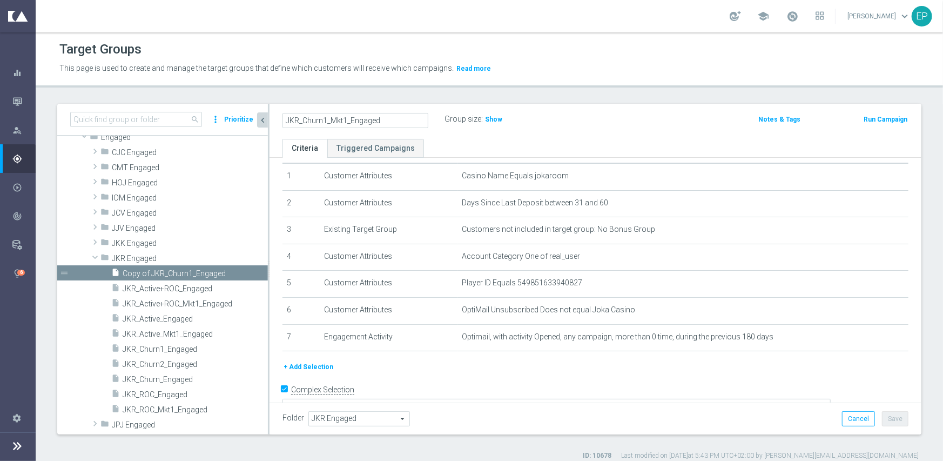
click at [313, 363] on button "+ Add Selection" at bounding box center [308, 367] width 52 height 12
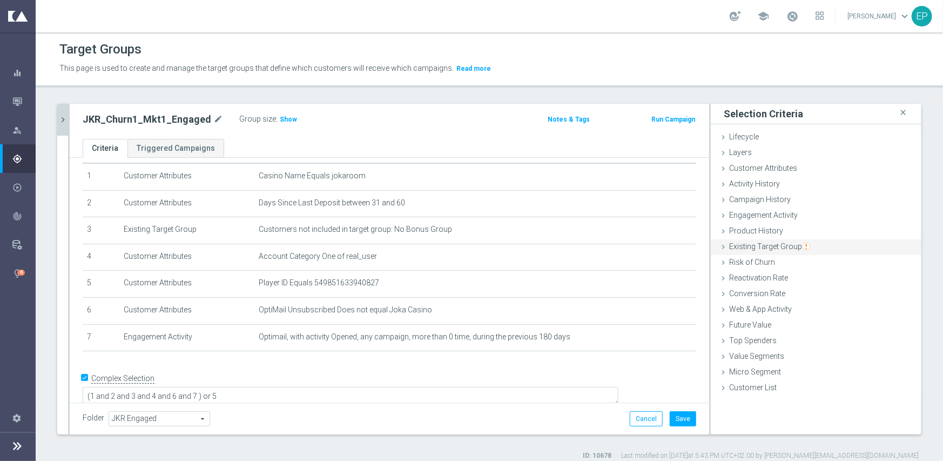
click at [783, 247] on span "Existing Target Group" at bounding box center [769, 246] width 81 height 9
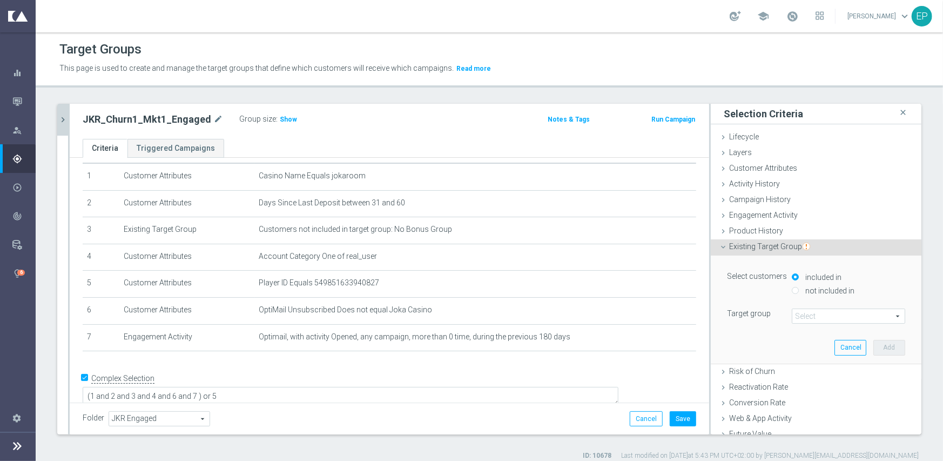
click at [809, 314] on span at bounding box center [848, 316] width 112 height 14
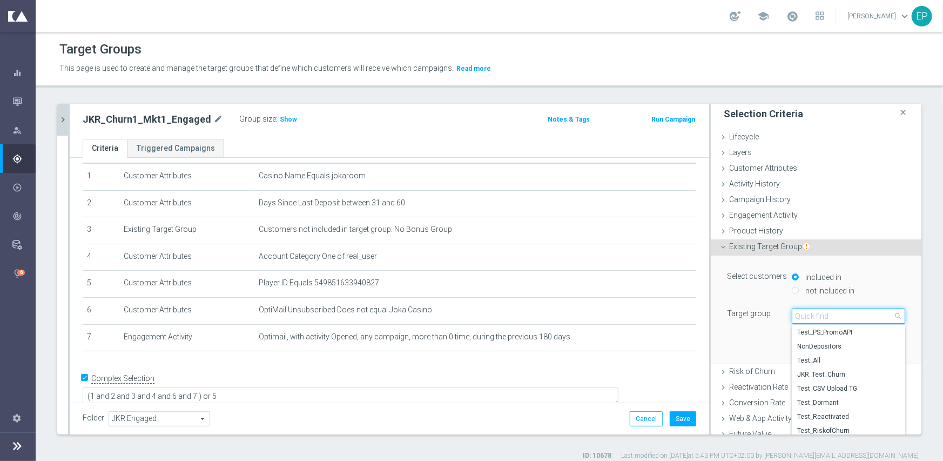
click at [809, 314] on input "search" at bounding box center [848, 315] width 113 height 15
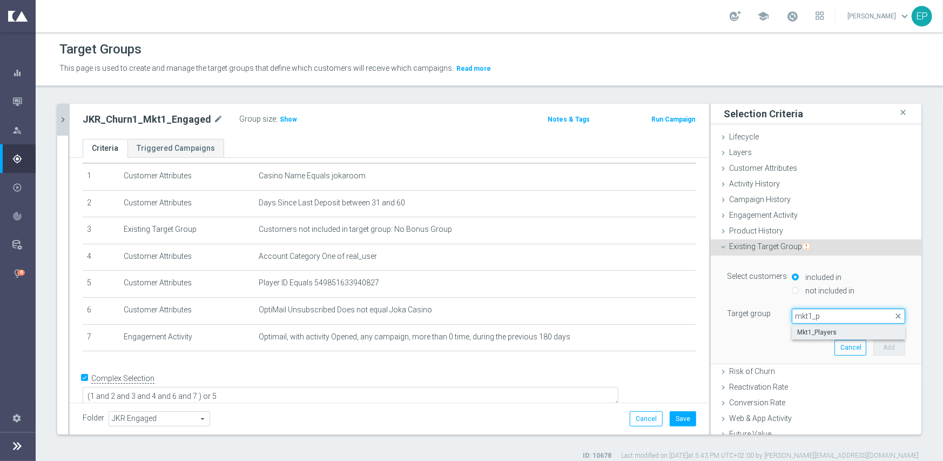
type input "mkt1_p"
click at [809, 333] on span "Mkt1_Players" at bounding box center [848, 332] width 103 height 9
type input "Mkt1_Players"
click at [873, 347] on button "Add" at bounding box center [889, 347] width 32 height 15
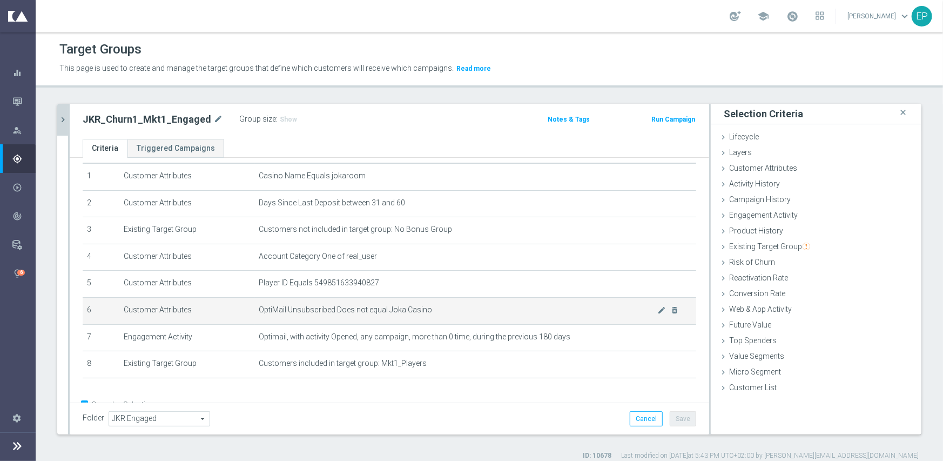
scroll to position [59, 0]
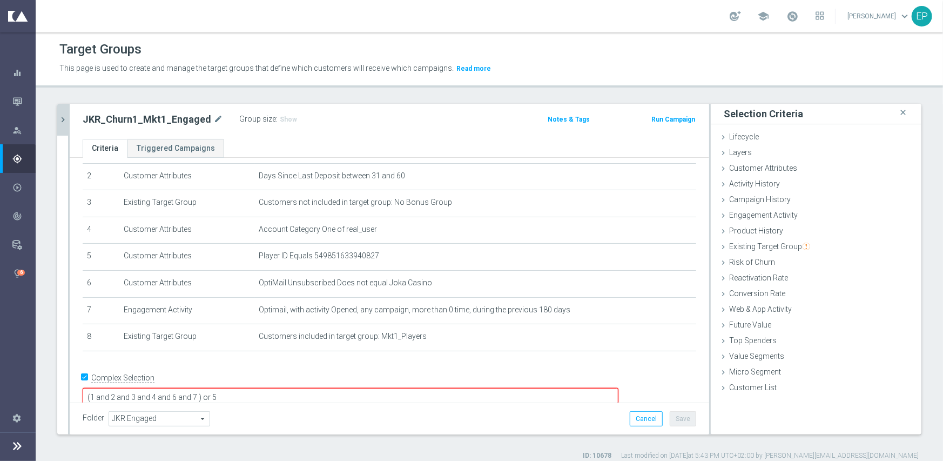
click at [273, 388] on textarea "(1 and 2 and 3 and 4 and 6 and 7 ) or 5" at bounding box center [351, 397] width 536 height 19
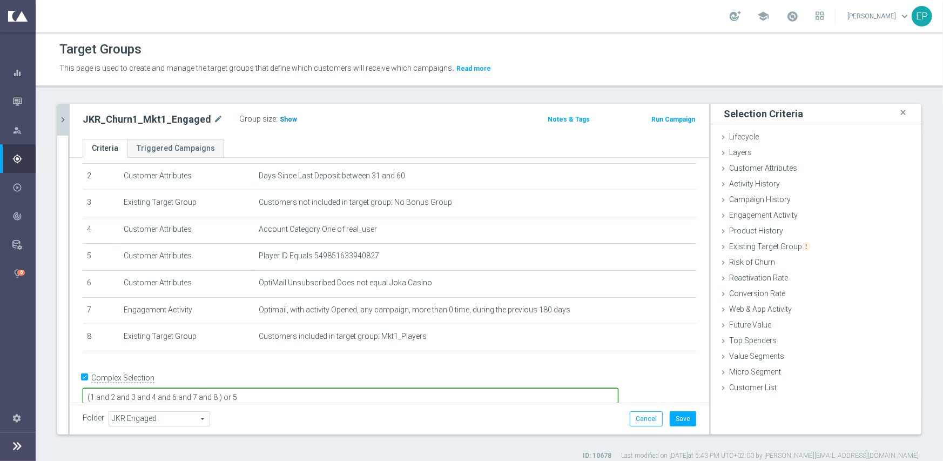
type textarea "(1 and 2 and 3 and 4 and 6 and 7 and 8 ) or 5"
click at [281, 118] on span "Show" at bounding box center [288, 120] width 17 height 8
drag, startPoint x: 674, startPoint y: 421, endPoint x: 666, endPoint y: 412, distance: 12.3
click at [674, 422] on button "Save" at bounding box center [683, 418] width 26 height 15
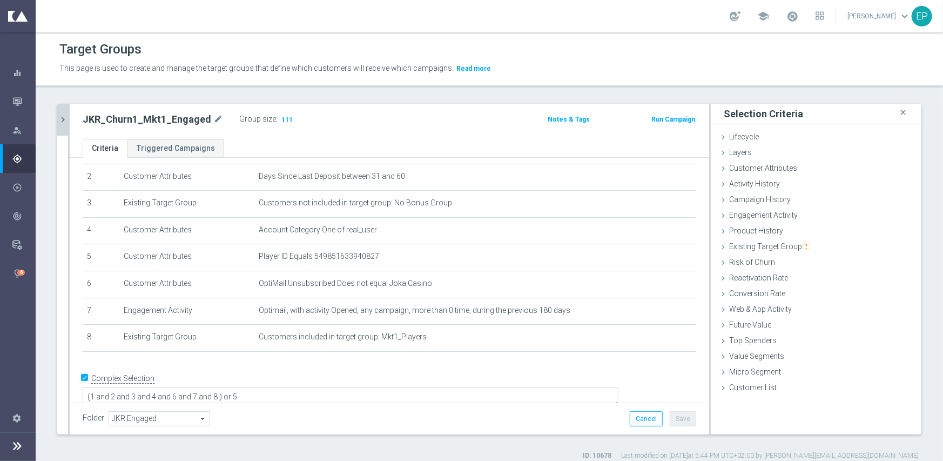
click at [60, 114] on icon "chevron_right" at bounding box center [63, 119] width 10 height 10
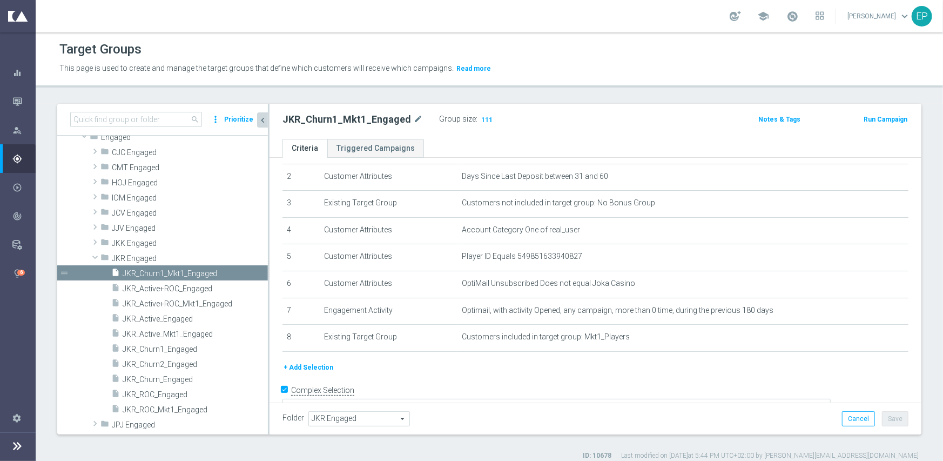
scroll to position [199, 0]
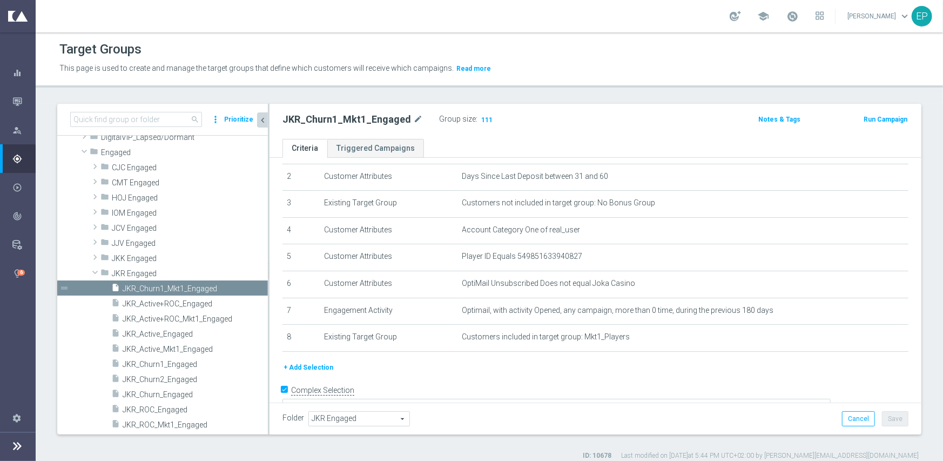
click at [352, 120] on h2 "JKR_Churn1_Mkt1_Engaged" at bounding box center [346, 119] width 129 height 13
copy div "JKR_Churn1_Mkt1_Engaged"
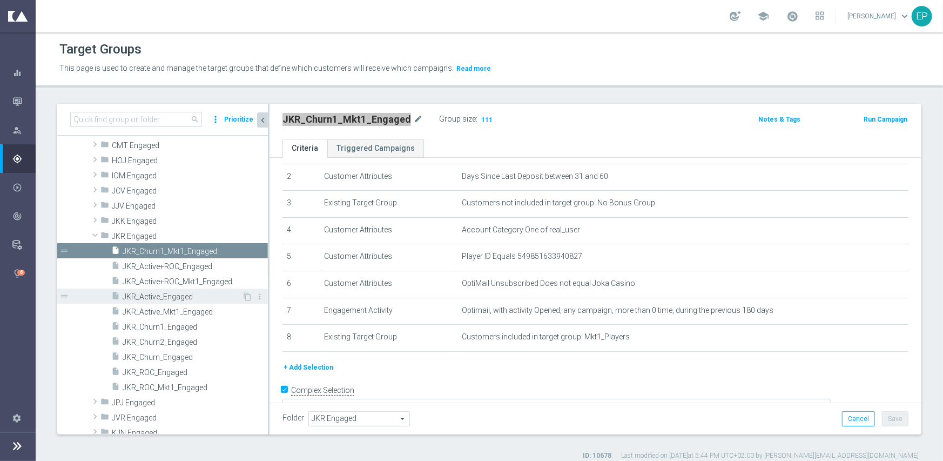
scroll to position [253, 0]
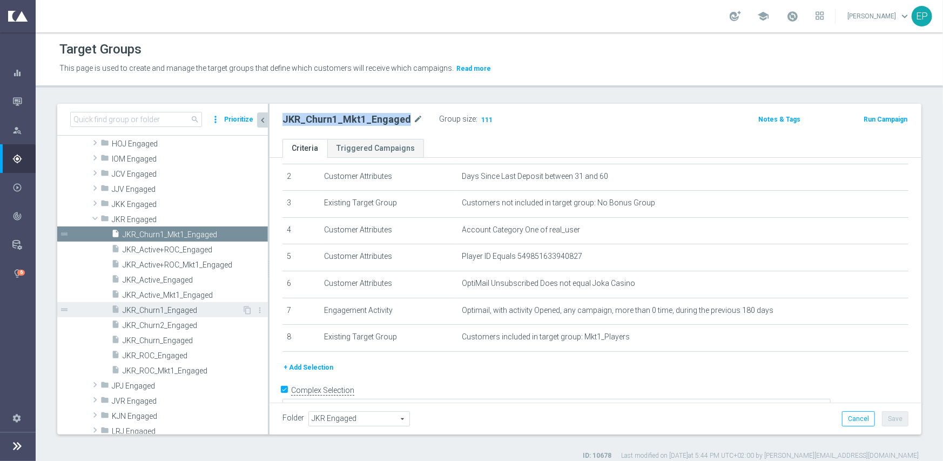
drag, startPoint x: 176, startPoint y: 311, endPoint x: 220, endPoint y: 311, distance: 44.3
click at [176, 311] on span "JKR_Churn1_Engaged" at bounding box center [182, 310] width 119 height 9
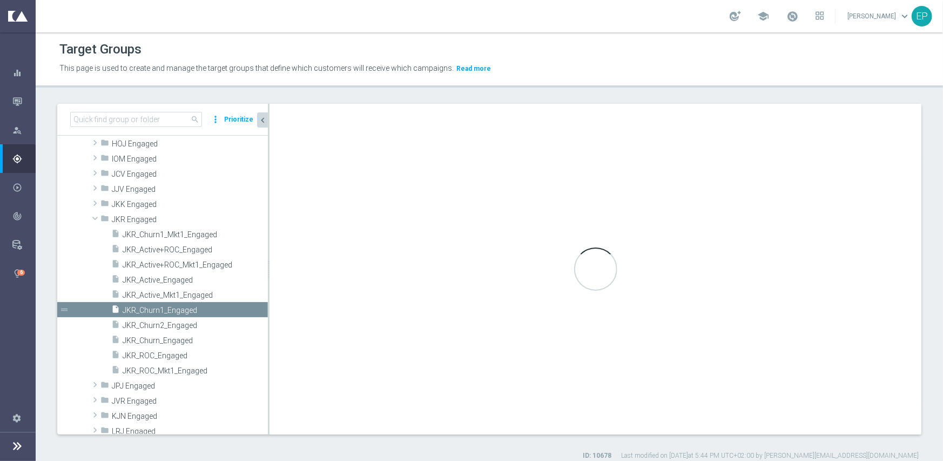
type textarea "(1 and 2 and 3 and 4 and 6 and 7 ) or 5"
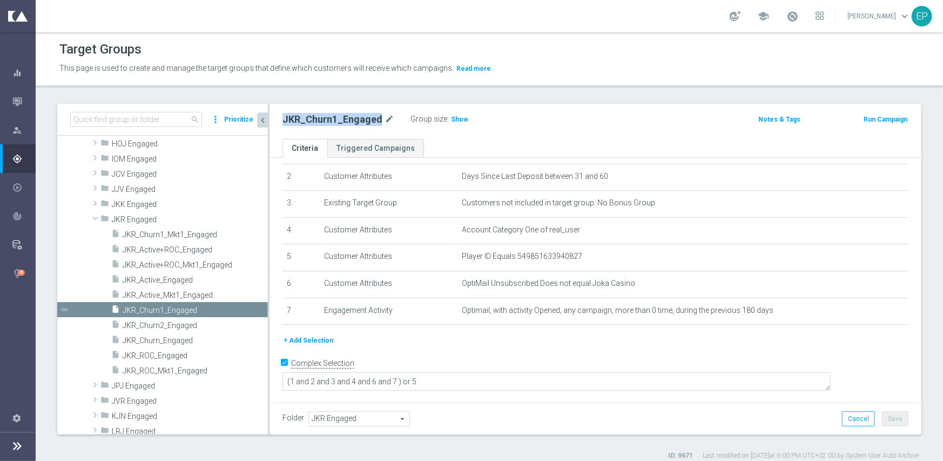
scroll to position [43, 0]
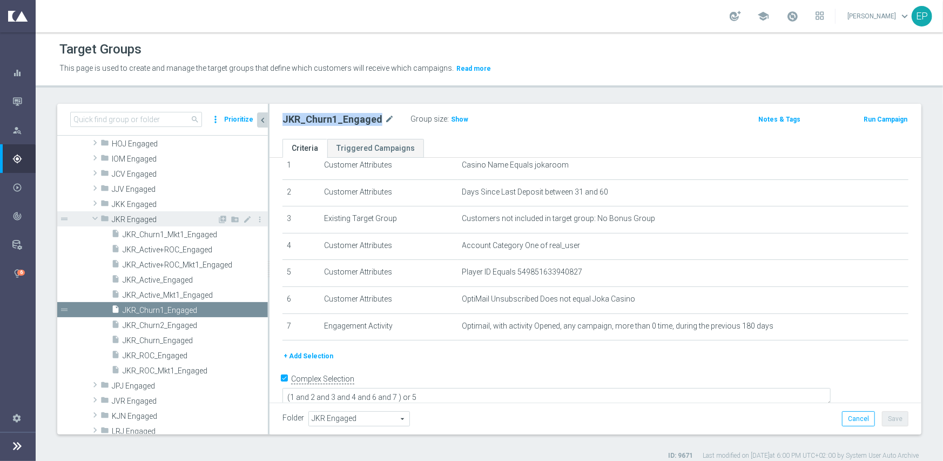
click at [93, 215] on span at bounding box center [95, 218] width 13 height 11
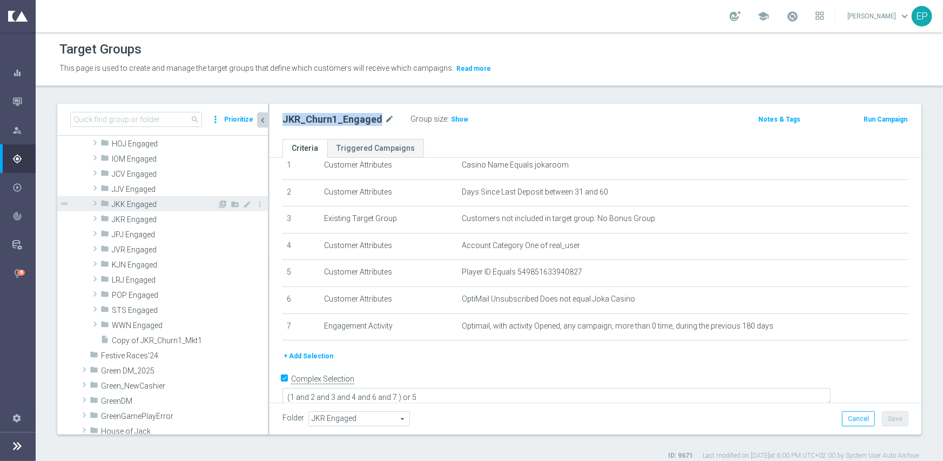
click at [97, 206] on span at bounding box center [95, 203] width 11 height 13
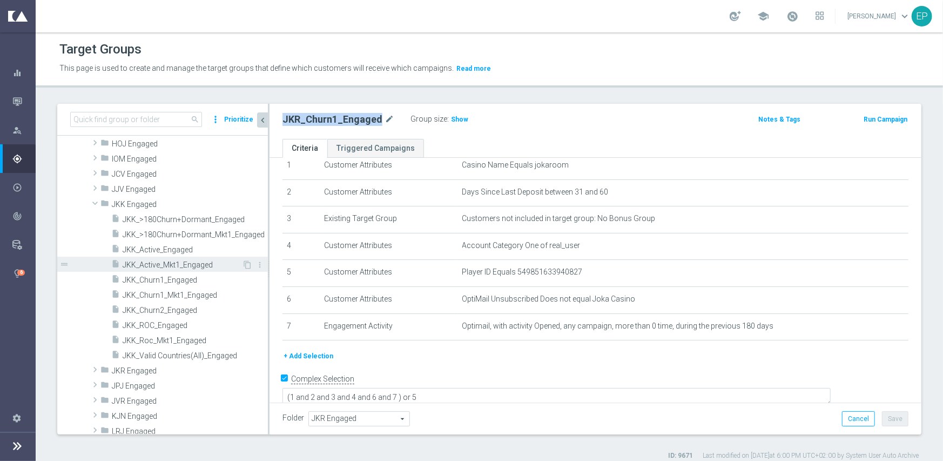
click at [194, 261] on span "JKK_Active_Mkt1_Engaged" at bounding box center [182, 264] width 119 height 9
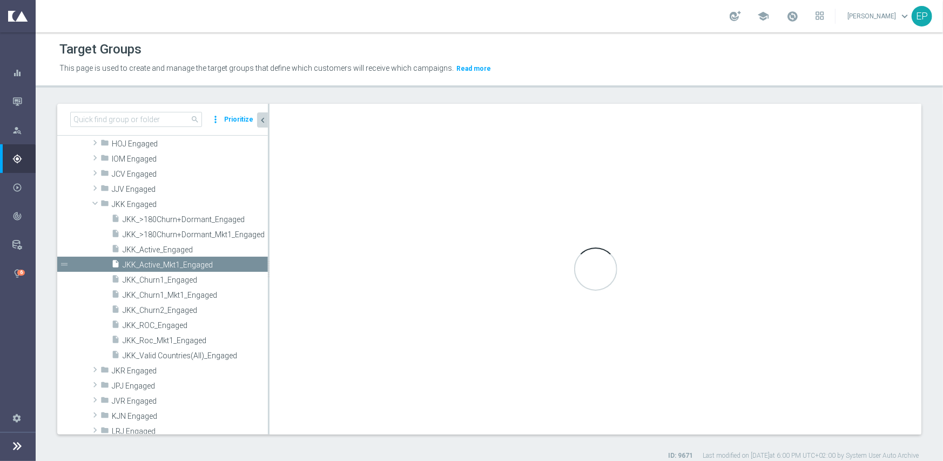
checkbox input "false"
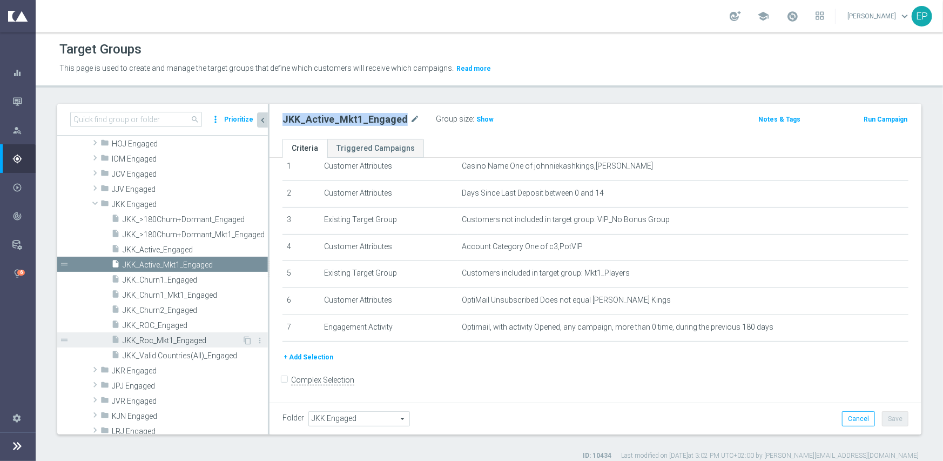
drag, startPoint x: 183, startPoint y: 339, endPoint x: 232, endPoint y: 333, distance: 48.9
click at [183, 339] on span "JKK_Roc_Mkt1_Engaged" at bounding box center [182, 340] width 119 height 9
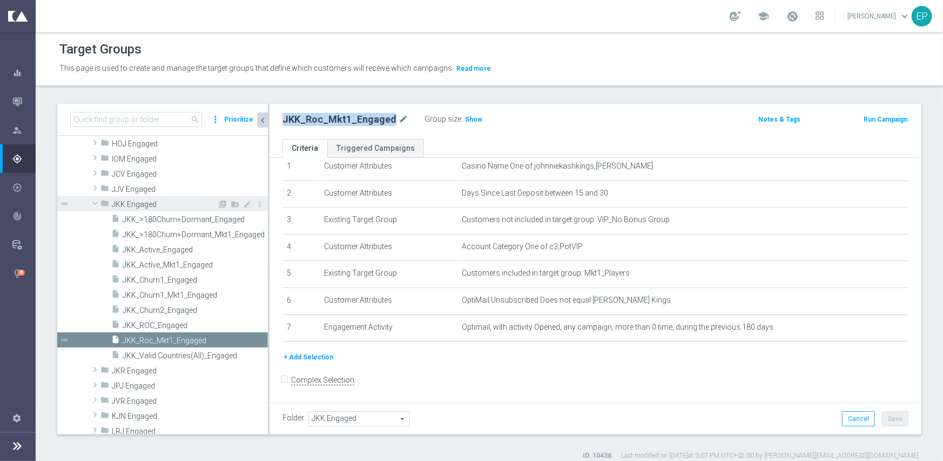
click at [137, 201] on span "JKK Engaged" at bounding box center [164, 204] width 105 height 9
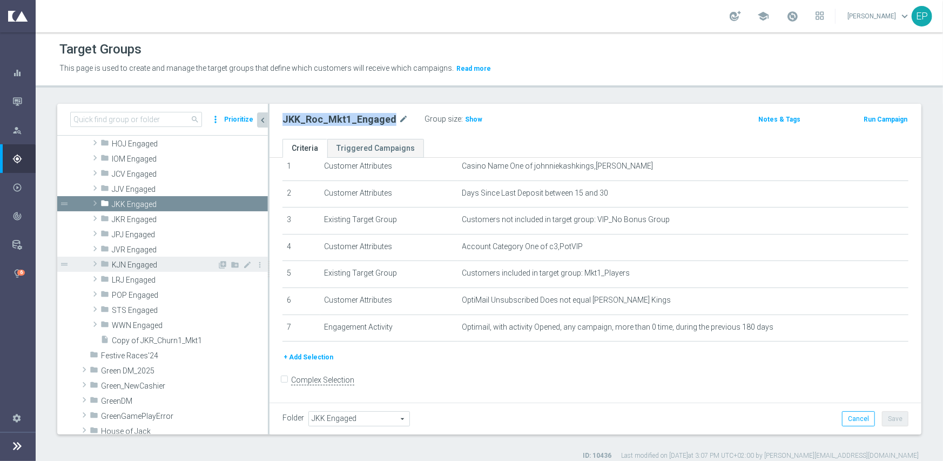
click at [139, 268] on span "KJN Engaged" at bounding box center [164, 264] width 105 height 9
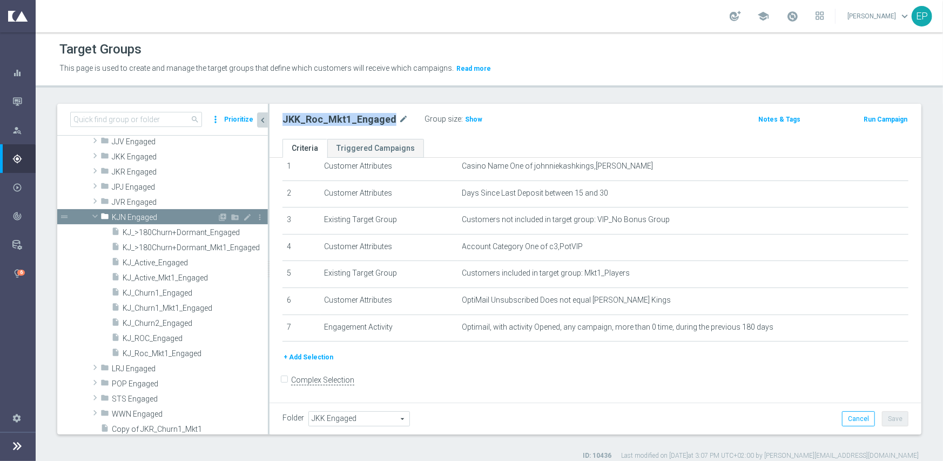
scroll to position [307, 0]
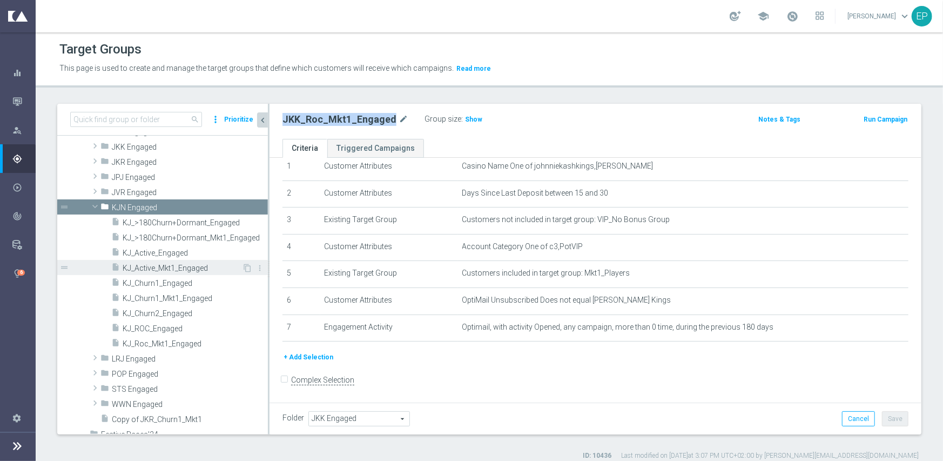
click at [205, 264] on span "KJ_Active_Mkt1_Engaged" at bounding box center [182, 268] width 119 height 9
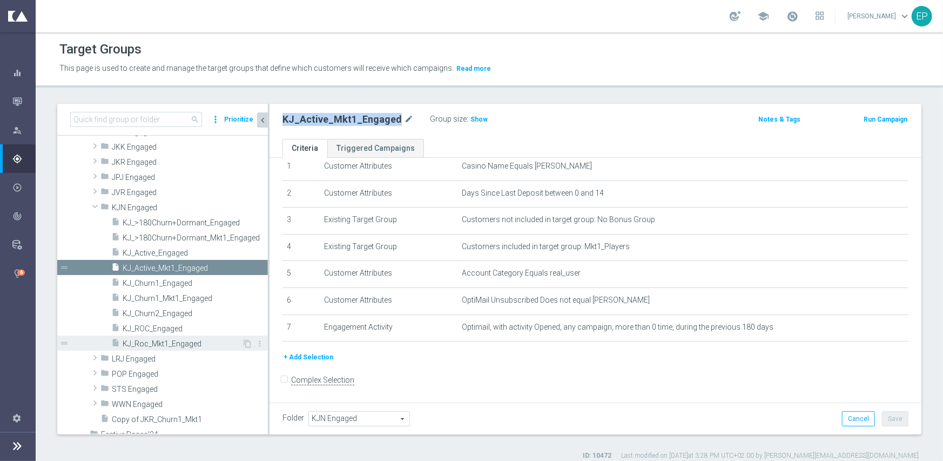
drag, startPoint x: 170, startPoint y: 346, endPoint x: 221, endPoint y: 343, distance: 51.9
click at [170, 346] on span "KJ_Roc_Mkt1_Engaged" at bounding box center [182, 343] width 119 height 9
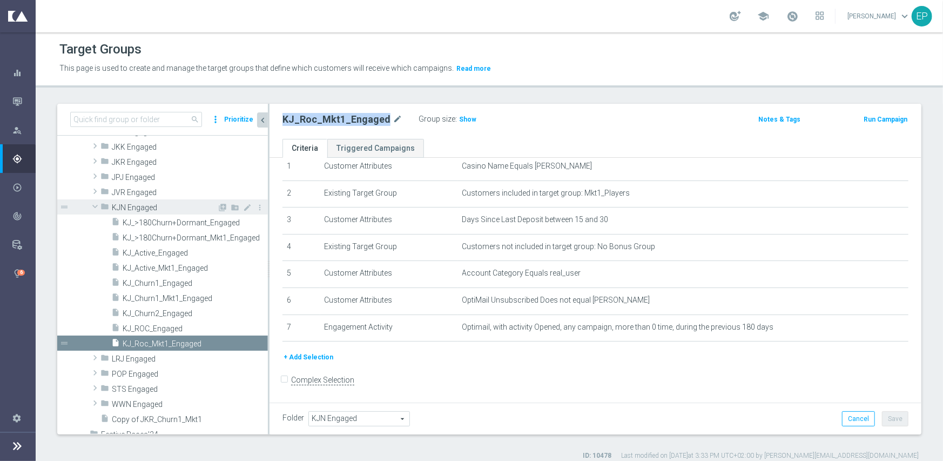
click at [137, 205] on span "KJN Engaged" at bounding box center [164, 207] width 105 height 9
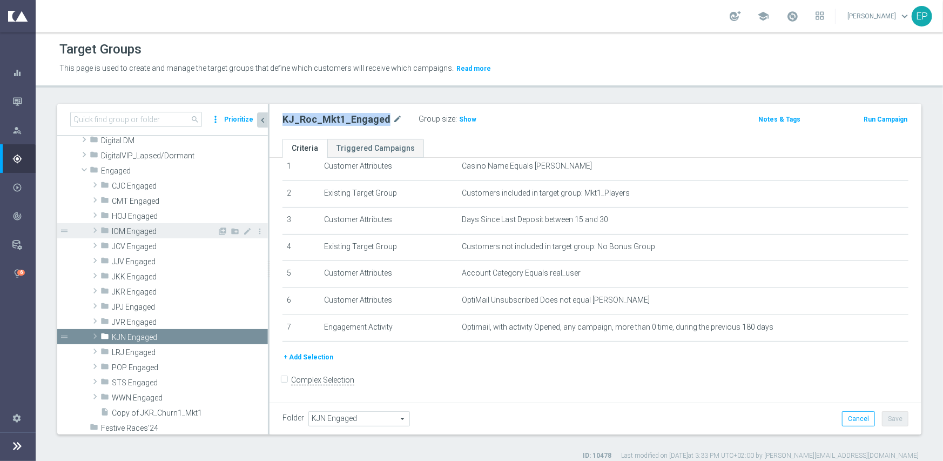
scroll to position [199, 0]
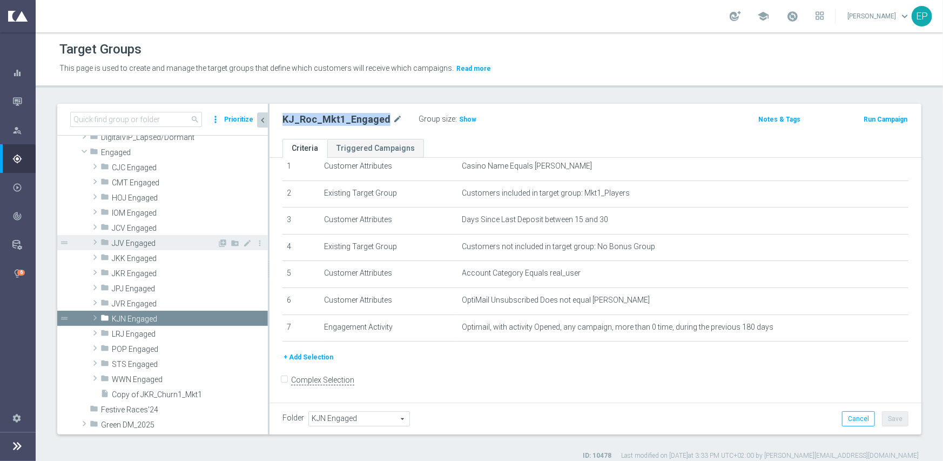
click at [141, 242] on span "JJV Engaged" at bounding box center [164, 243] width 105 height 9
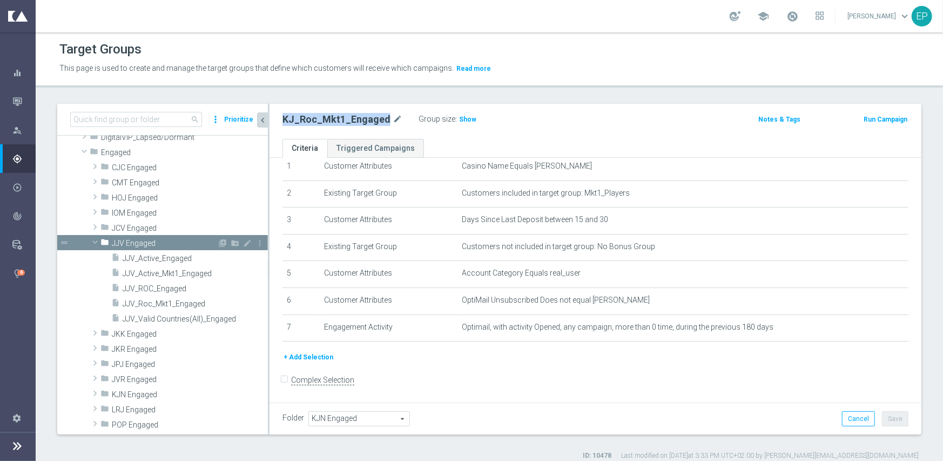
scroll to position [253, 0]
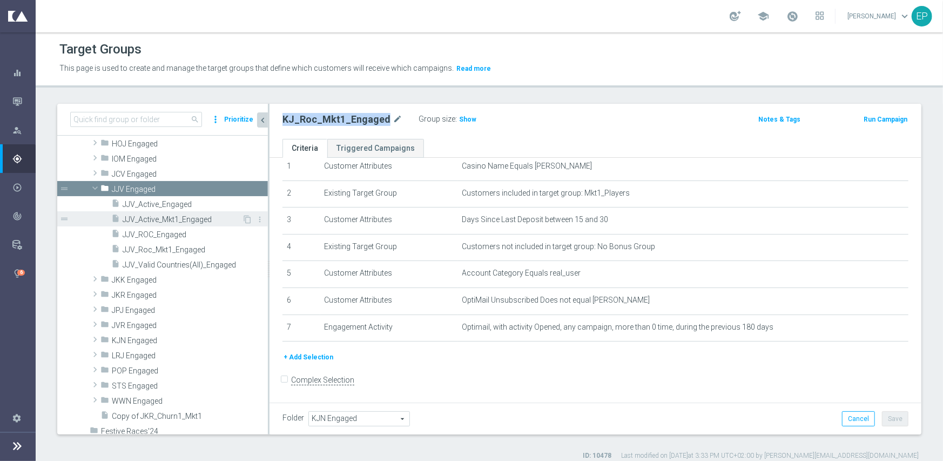
click at [173, 219] on span "JJV_Active_Mkt1_Engaged" at bounding box center [182, 219] width 119 height 9
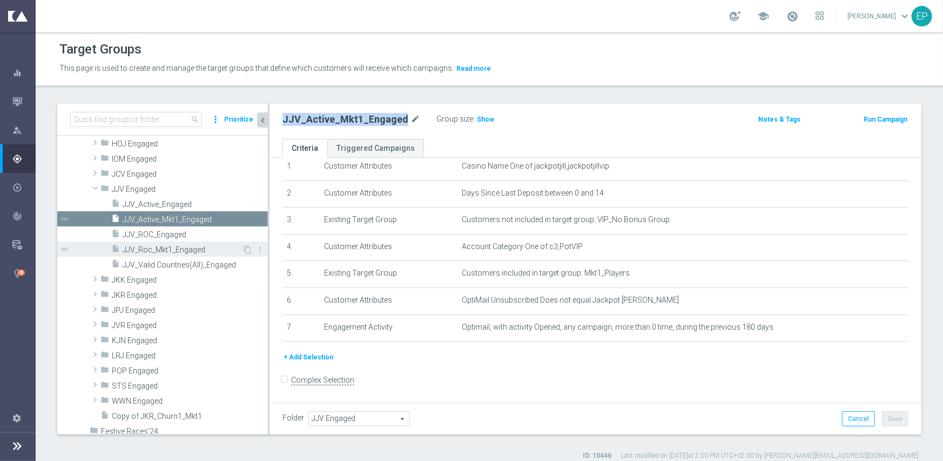
click at [166, 246] on span "JJV_Roc_Mkt1_Engaged" at bounding box center [182, 249] width 119 height 9
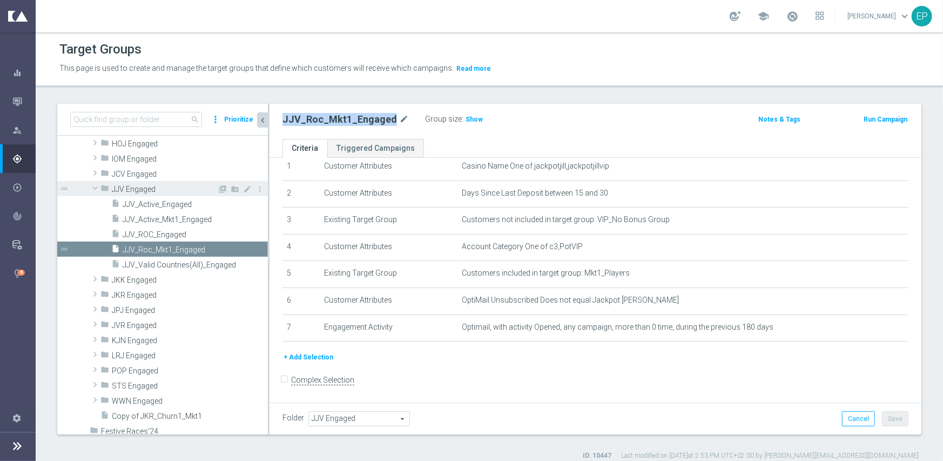
click at [133, 189] on span "JJV Engaged" at bounding box center [164, 189] width 105 height 9
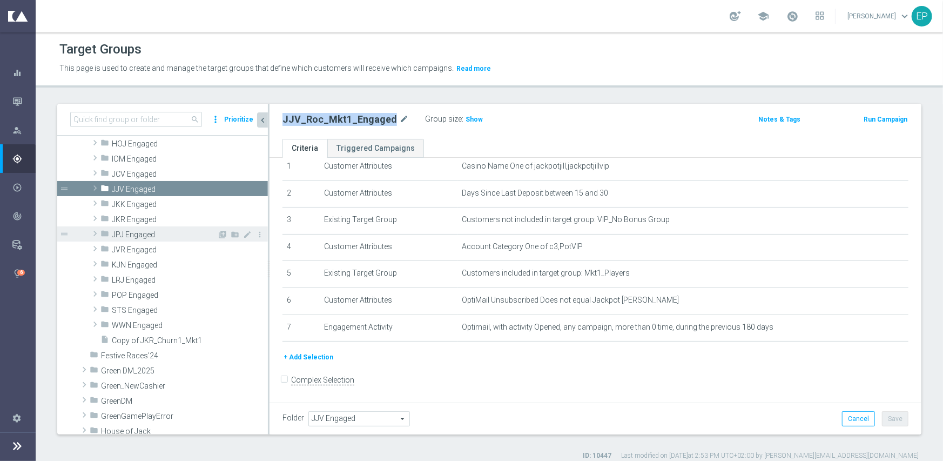
click at [160, 232] on span "JPJ Engaged" at bounding box center [164, 234] width 105 height 9
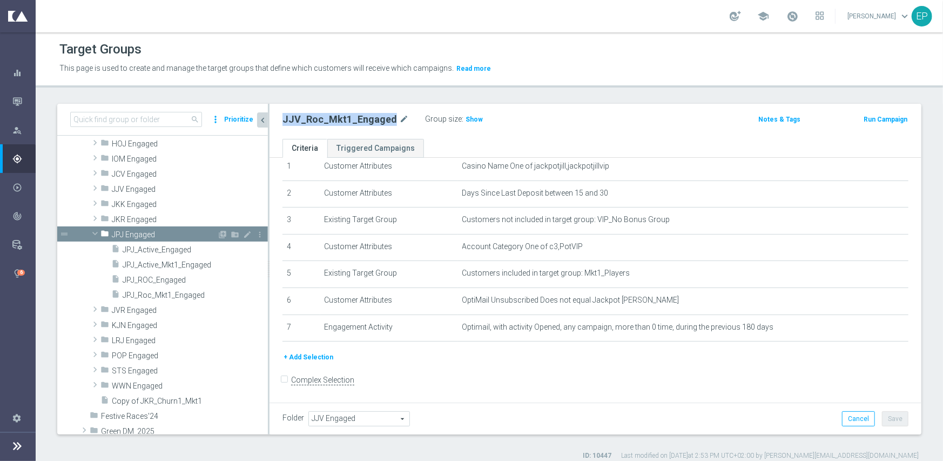
scroll to position [307, 0]
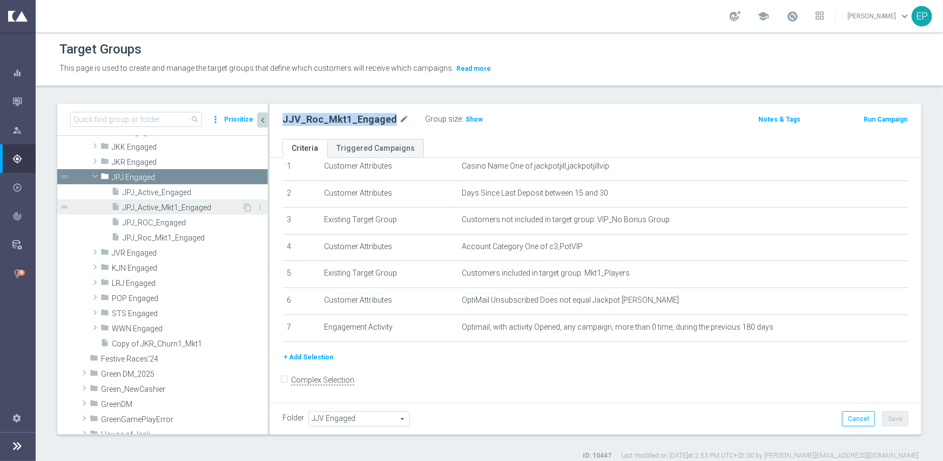
click at [166, 204] on span "JPJ_Active_Mkt1_Engaged" at bounding box center [182, 207] width 119 height 9
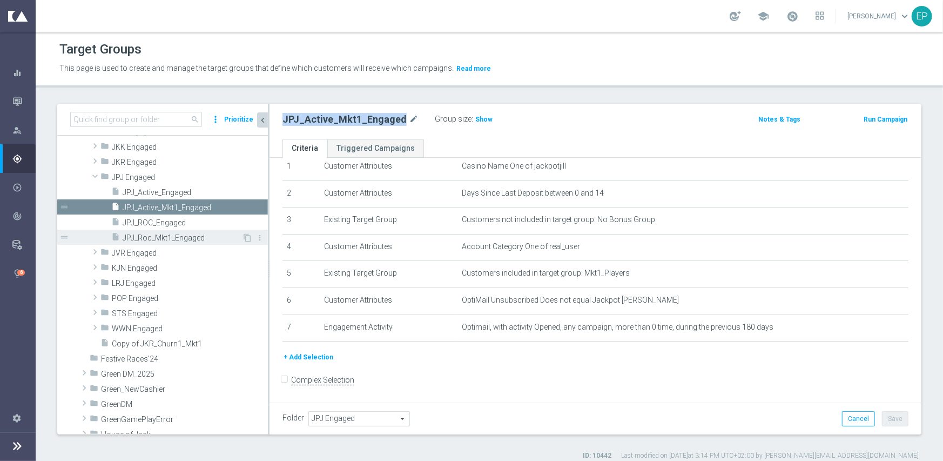
click at [171, 237] on span "JPJ_Roc_Mkt1_Engaged" at bounding box center [182, 237] width 119 height 9
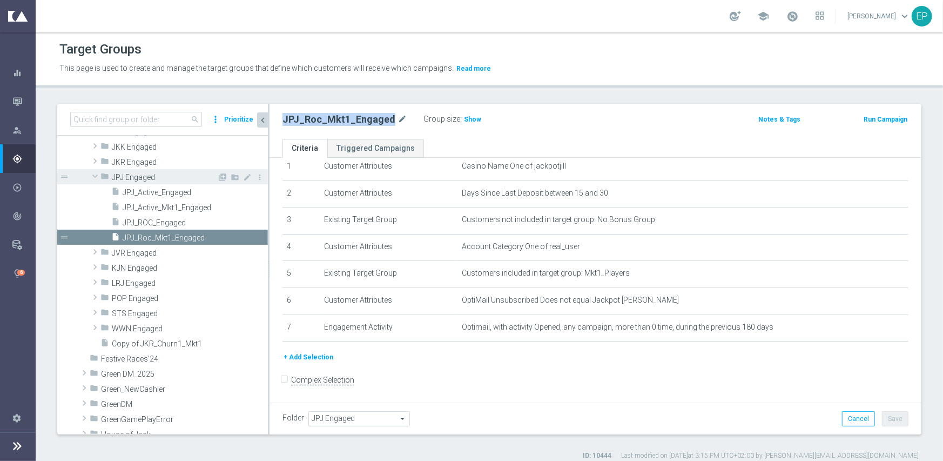
click at [138, 179] on span "JPJ Engaged" at bounding box center [164, 177] width 105 height 9
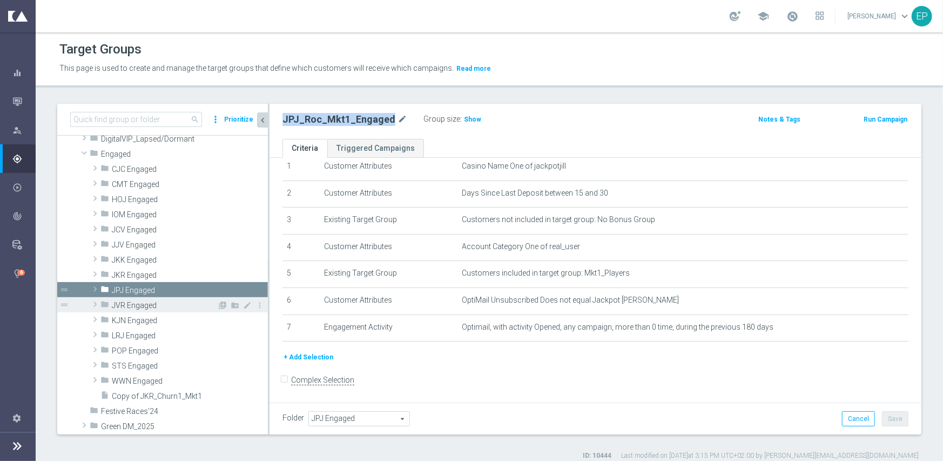
scroll to position [214, 0]
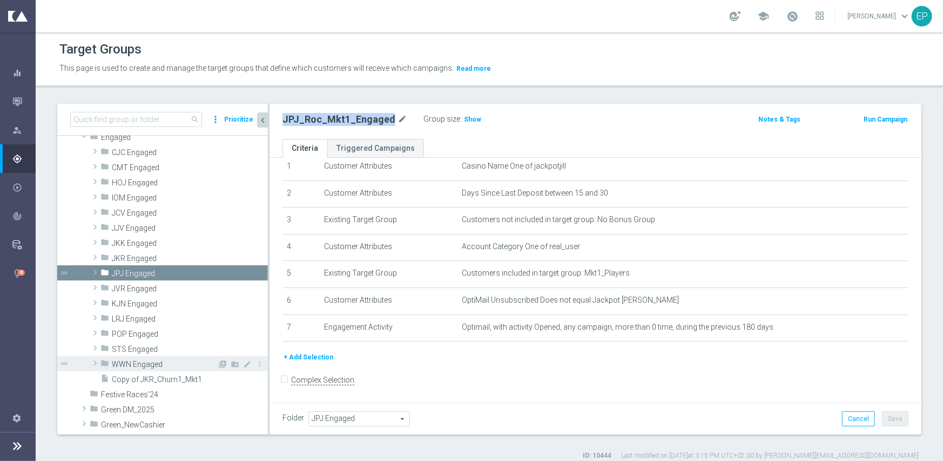
click at [140, 360] on span "WWN Engaged" at bounding box center [164, 364] width 105 height 9
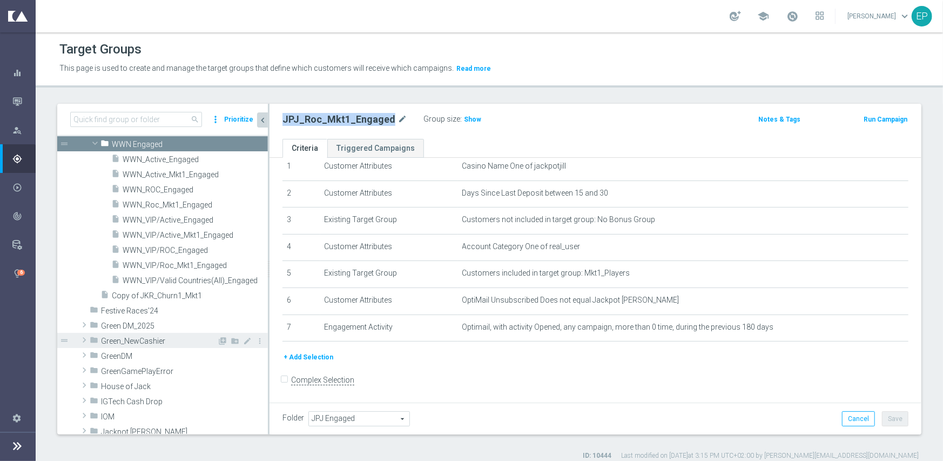
scroll to position [430, 0]
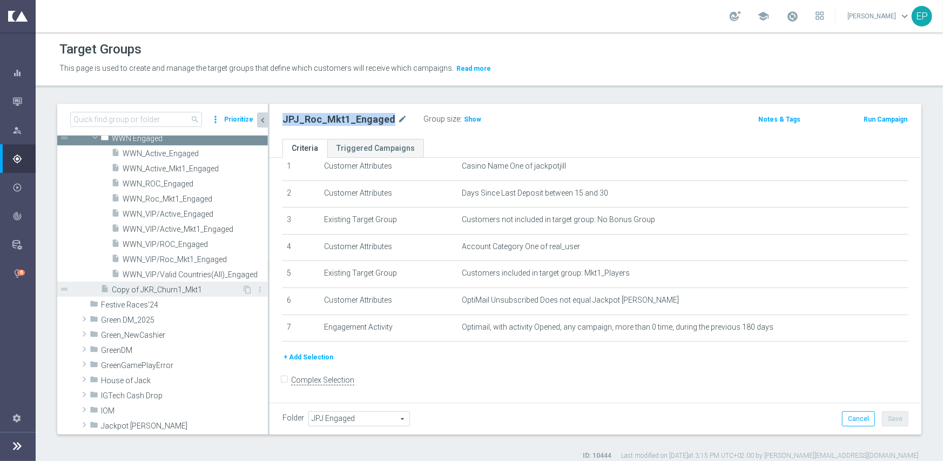
click at [165, 289] on span "Copy of JKR_Churn1_Mkt1" at bounding box center [177, 289] width 130 height 9
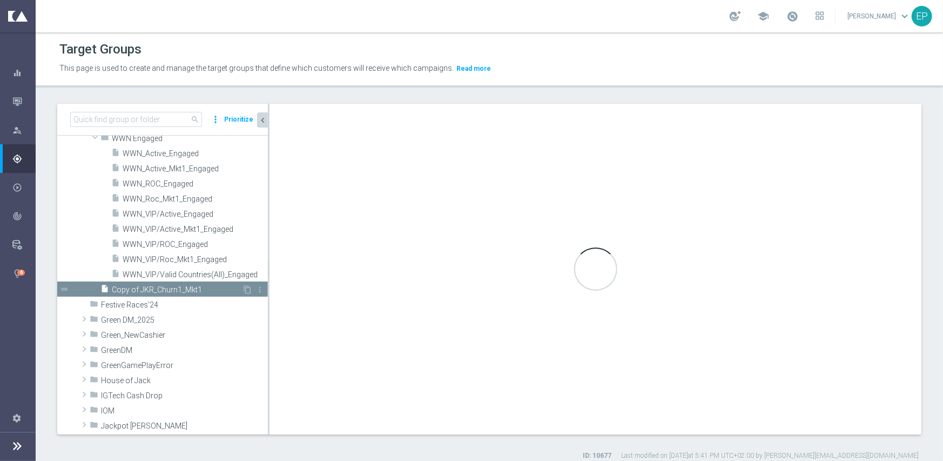
type input "Engaged"
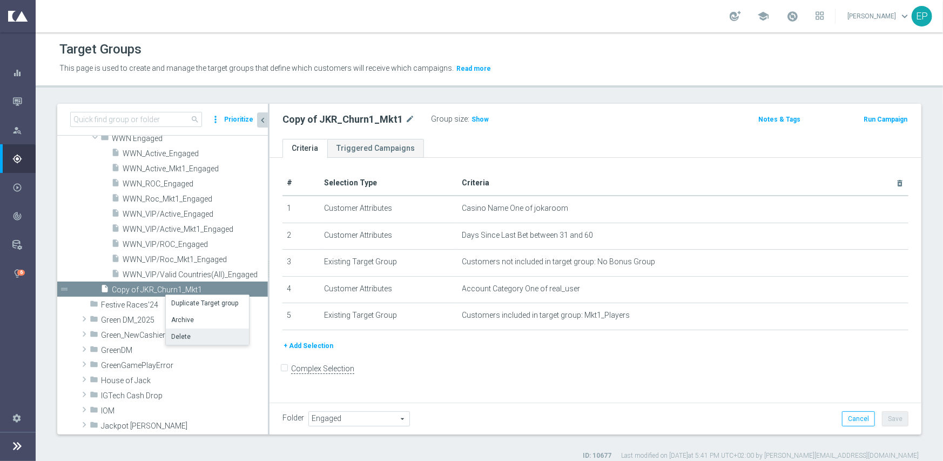
click at [190, 332] on li "Delete" at bounding box center [207, 336] width 83 height 17
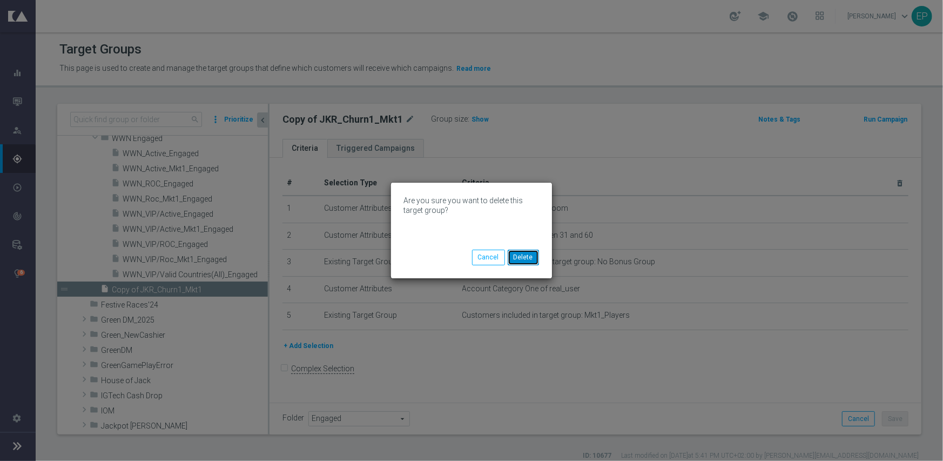
click at [534, 259] on button "Delete" at bounding box center [523, 256] width 31 height 15
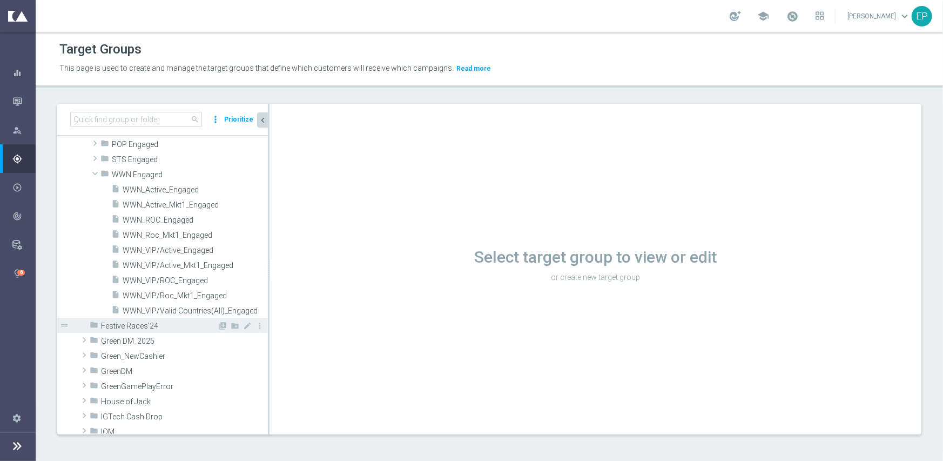
scroll to position [376, 0]
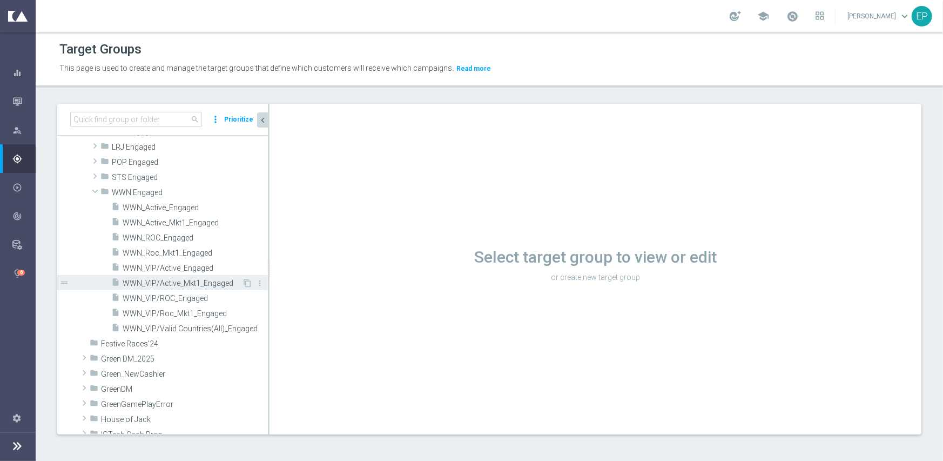
click at [200, 281] on span "WWN_VIP/Active_Mkt1_Engaged" at bounding box center [182, 283] width 119 height 9
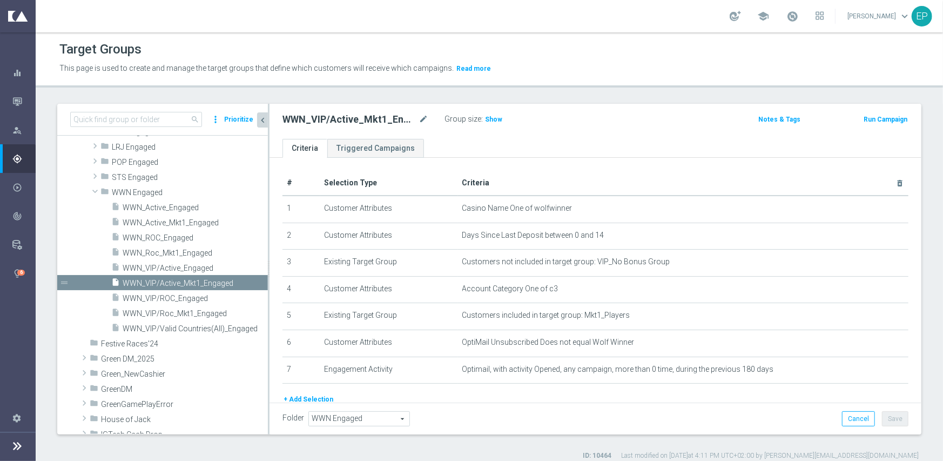
click at [363, 115] on h2 "WWN_VIP/Active_Mkt1_Engaged" at bounding box center [349, 119] width 134 height 13
copy div "WWN_VIP/Active_Mkt1_Engaged"
click at [192, 250] on span "WWN_Roc_Mkt1_Engaged" at bounding box center [182, 252] width 119 height 9
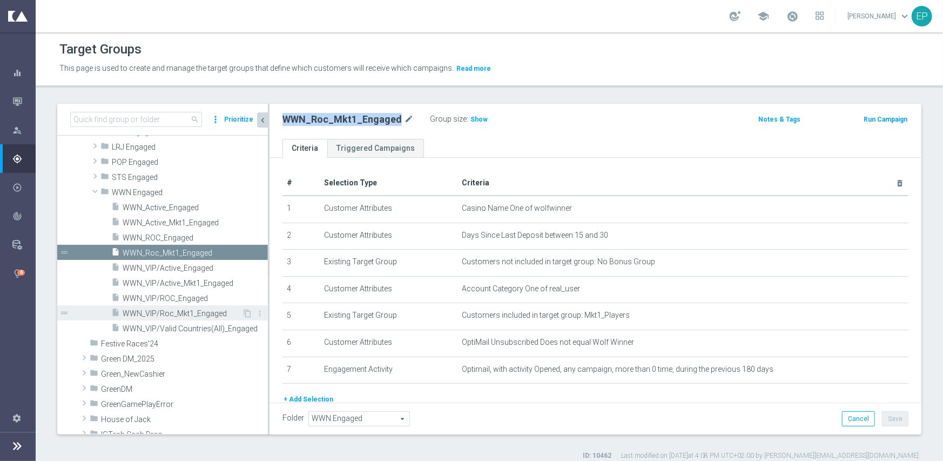
drag, startPoint x: 185, startPoint y: 313, endPoint x: 190, endPoint y: 309, distance: 6.1
click at [185, 313] on span "WWN_VIP/Roc_Mkt1_Engaged" at bounding box center [182, 313] width 119 height 9
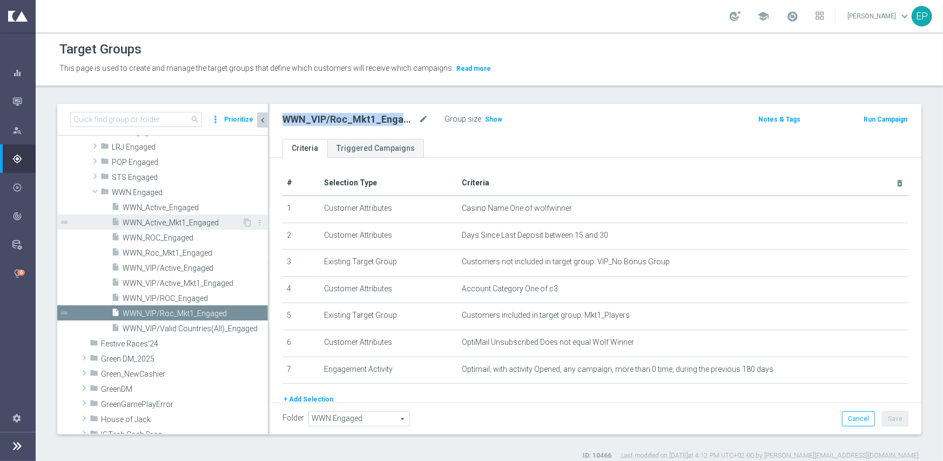
click at [175, 222] on span "WWN_Active_Mkt1_Engaged" at bounding box center [182, 222] width 119 height 9
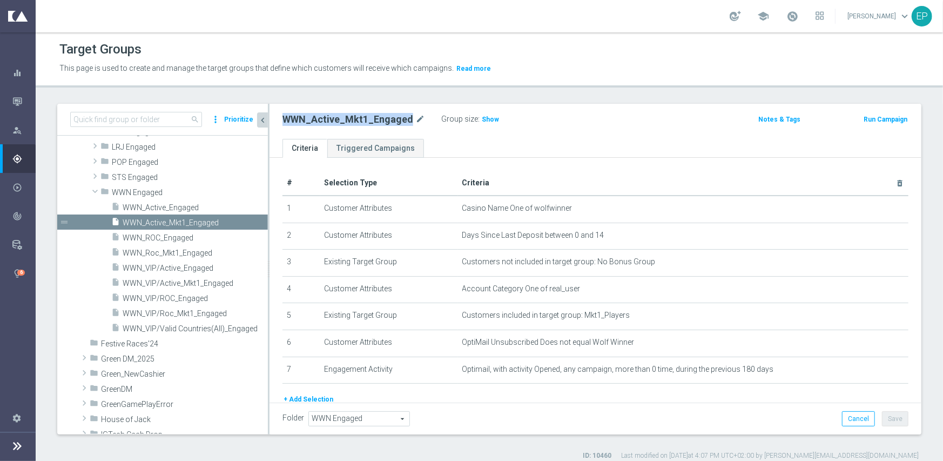
click at [123, 191] on span "WWN Engaged" at bounding box center [190, 192] width 156 height 9
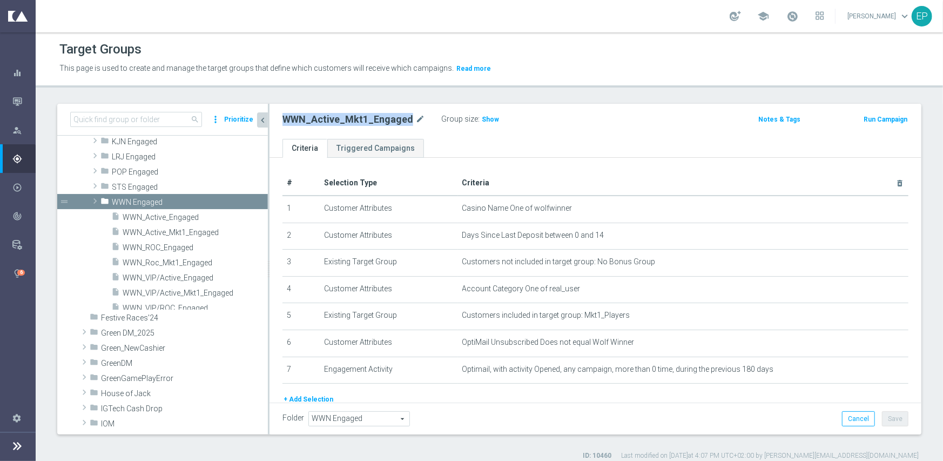
scroll to position [244, 0]
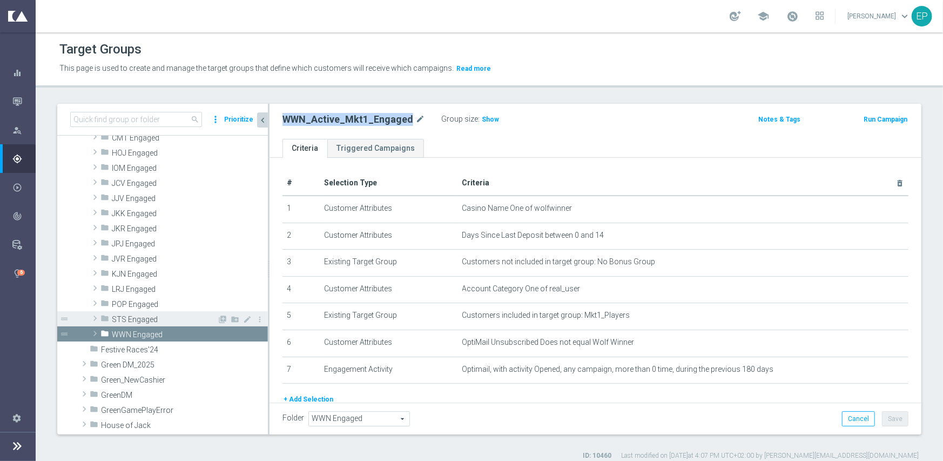
click at [118, 318] on span "STS Engaged" at bounding box center [164, 319] width 105 height 9
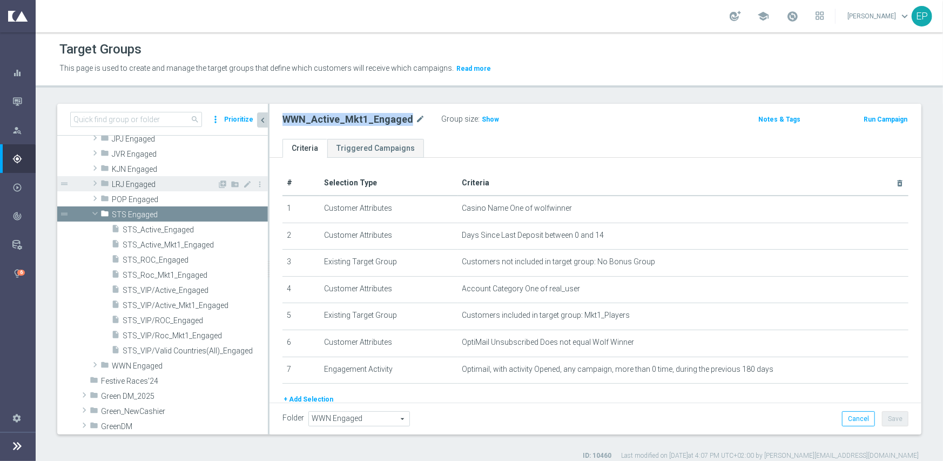
scroll to position [352, 0]
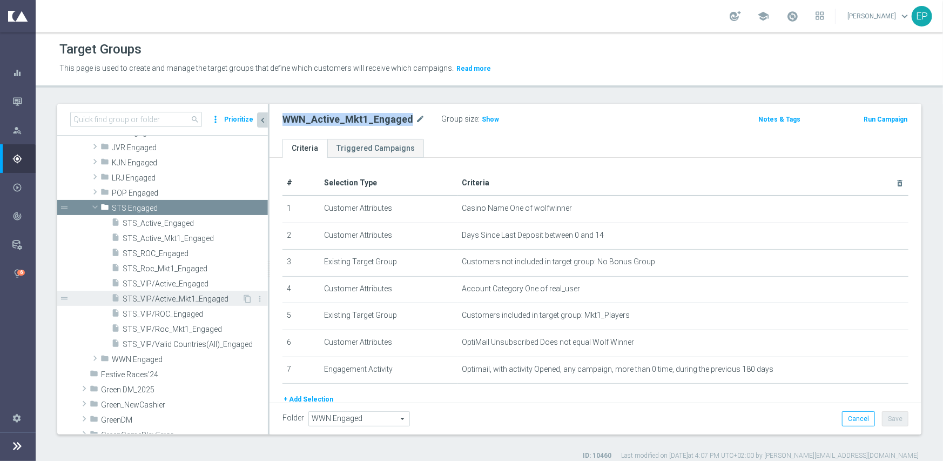
click at [193, 295] on span "STS_VIP/Active_Mkt1_Engaged" at bounding box center [182, 298] width 119 height 9
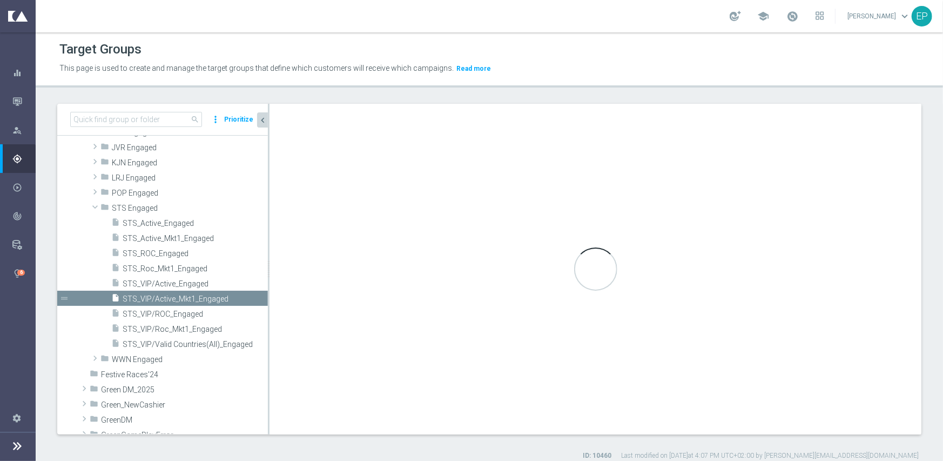
type input "STS Engaged"
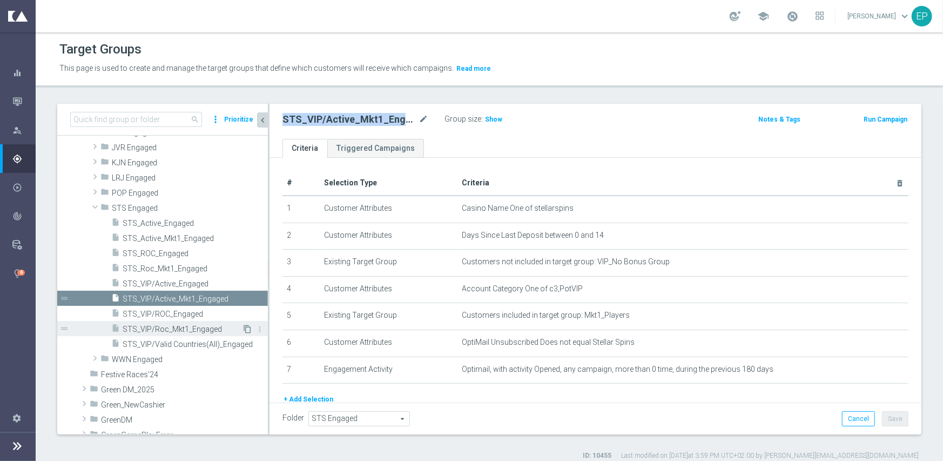
drag, startPoint x: 180, startPoint y: 328, endPoint x: 235, endPoint y: 327, distance: 55.1
click at [180, 327] on span "STS_VIP/Roc_Mkt1_Engaged" at bounding box center [182, 329] width 119 height 9
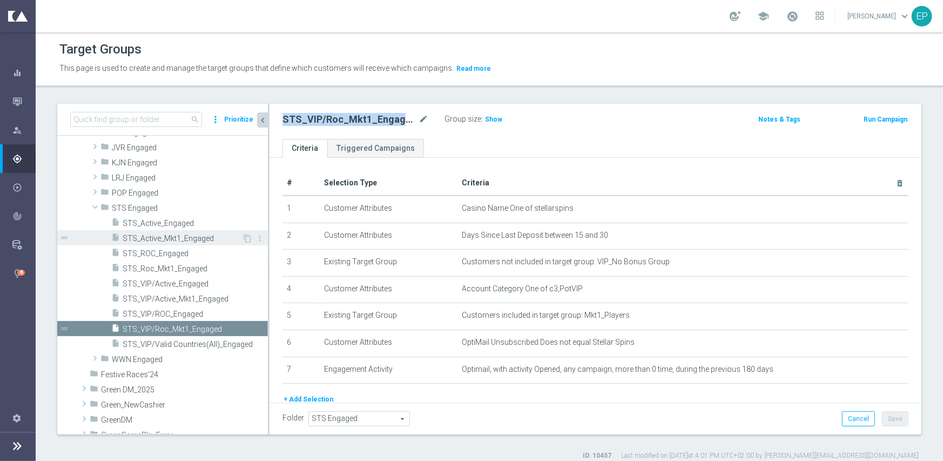
drag, startPoint x: 159, startPoint y: 239, endPoint x: 195, endPoint y: 239, distance: 35.6
click at [159, 239] on span "STS_Active_Mkt1_Engaged" at bounding box center [182, 238] width 119 height 9
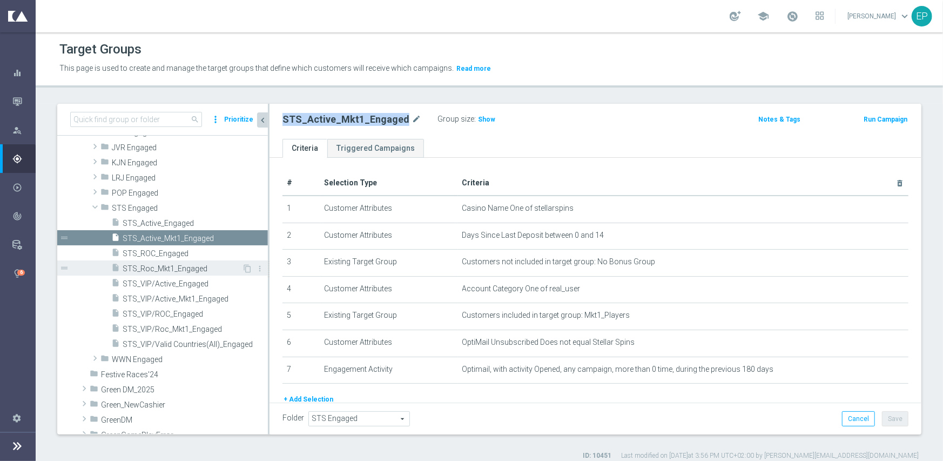
drag, startPoint x: 164, startPoint y: 265, endPoint x: 211, endPoint y: 265, distance: 46.4
click at [164, 265] on span "STS_Roc_Mkt1_Engaged" at bounding box center [182, 268] width 119 height 9
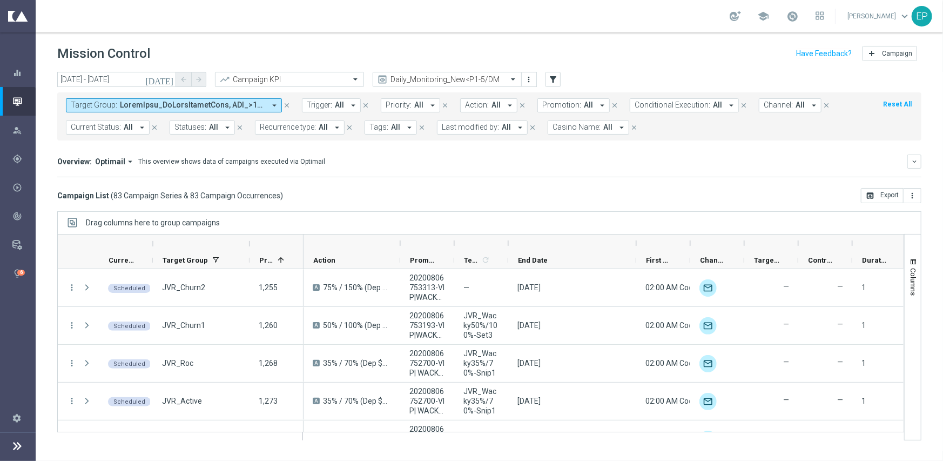
drag, startPoint x: 563, startPoint y: 244, endPoint x: 637, endPoint y: 242, distance: 74.0
click at [637, 242] on div at bounding box center [636, 242] width 4 height 17
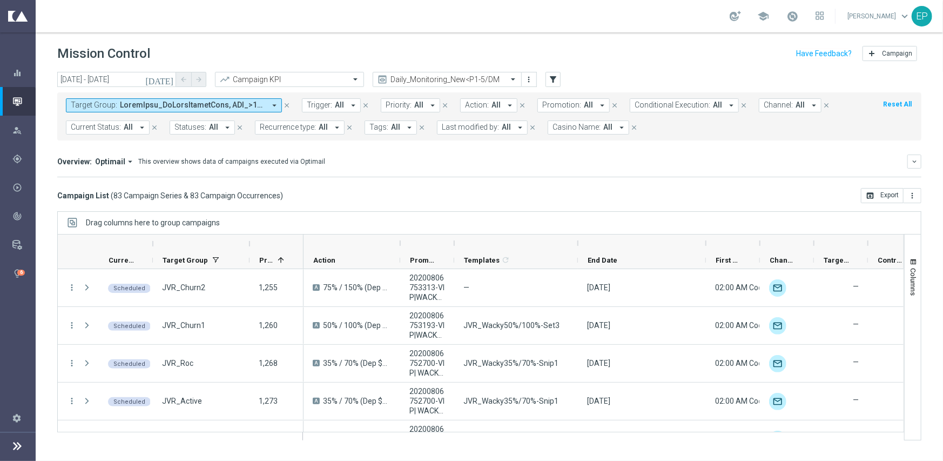
drag, startPoint x: 507, startPoint y: 245, endPoint x: 567, endPoint y: 239, distance: 60.2
click at [577, 239] on div at bounding box center [578, 242] width 4 height 17
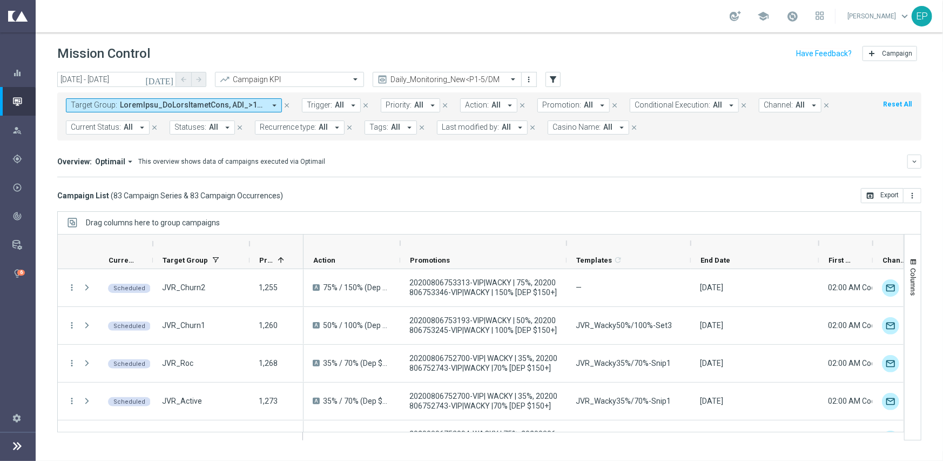
drag, startPoint x: 452, startPoint y: 242, endPoint x: 711, endPoint y: 277, distance: 261.6
click at [565, 241] on div at bounding box center [566, 242] width 4 height 17
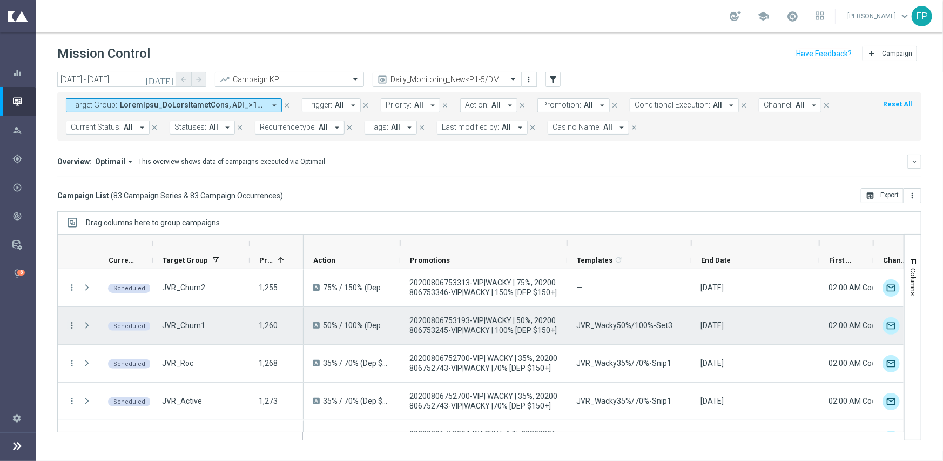
click at [72, 325] on icon "more_vert" at bounding box center [72, 325] width 10 height 10
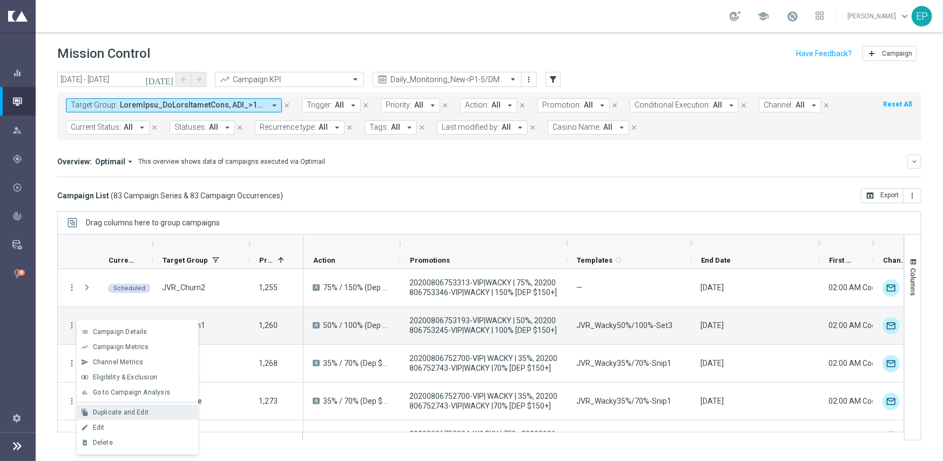
click at [146, 406] on div "file_copy Duplicate and Edit" at bounding box center [138, 411] width 122 height 15
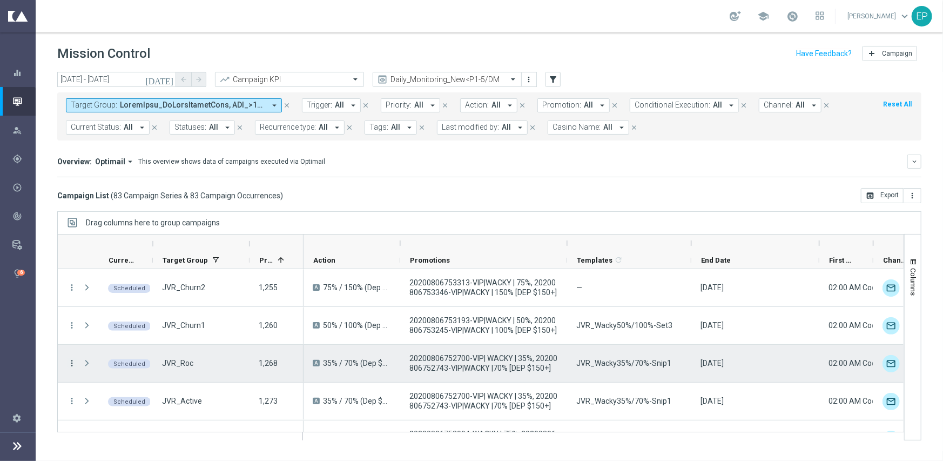
click at [70, 361] on icon "more_vert" at bounding box center [72, 363] width 10 height 10
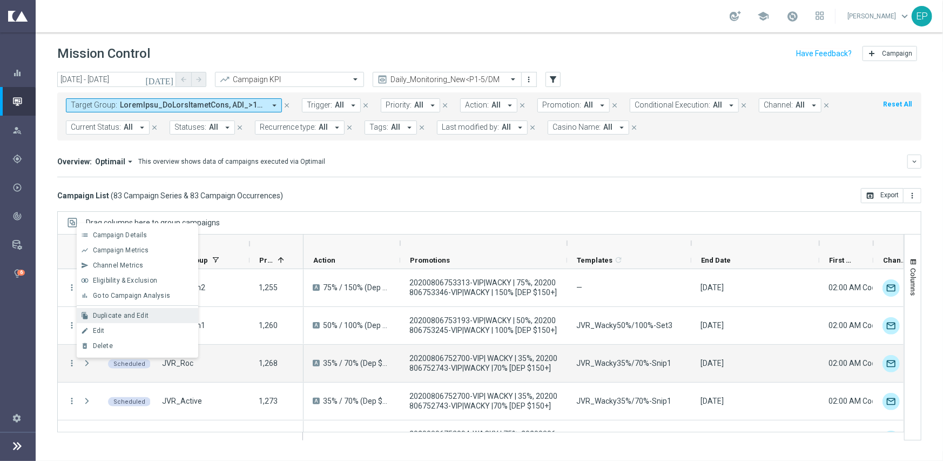
click at [137, 314] on span "Duplicate and Edit" at bounding box center [121, 316] width 56 height 8
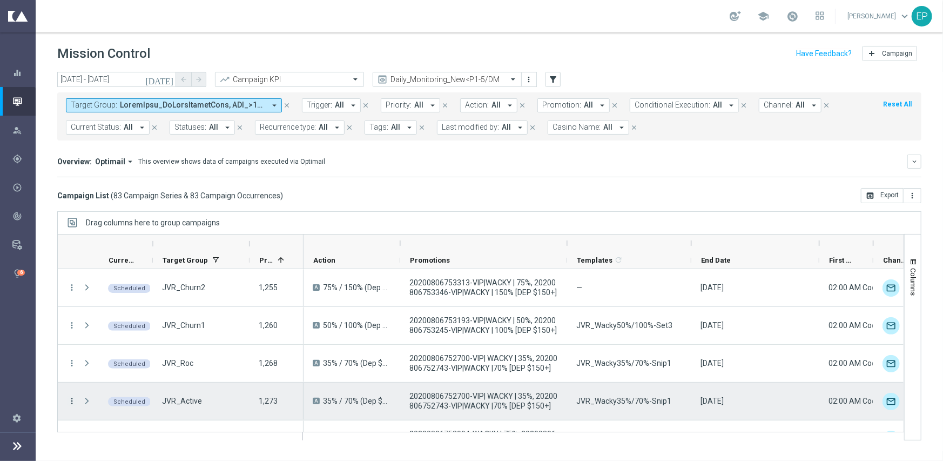
click at [71, 399] on icon "more_vert" at bounding box center [72, 401] width 10 height 10
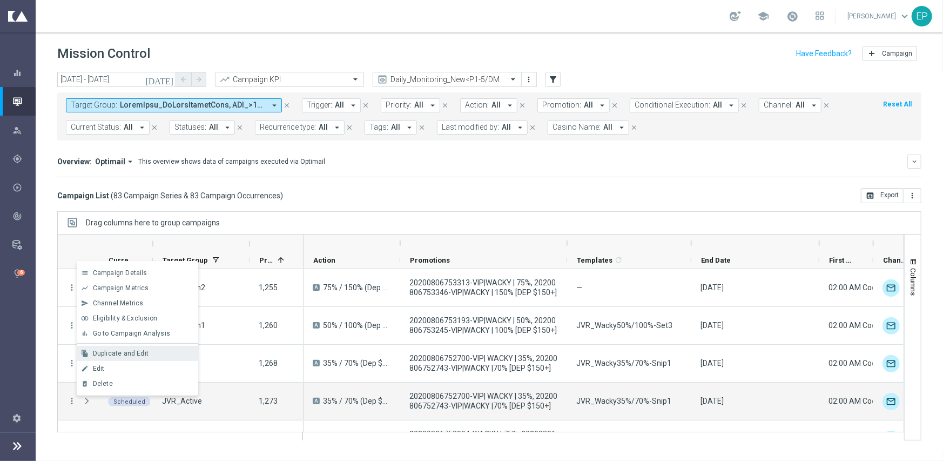
click at [110, 349] on span "Duplicate and Edit" at bounding box center [121, 353] width 56 height 8
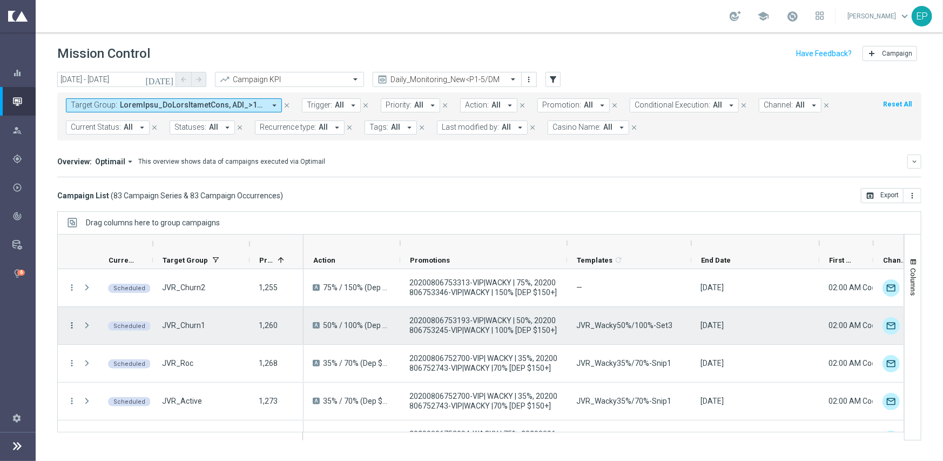
click at [68, 320] on icon "more_vert" at bounding box center [72, 325] width 10 height 10
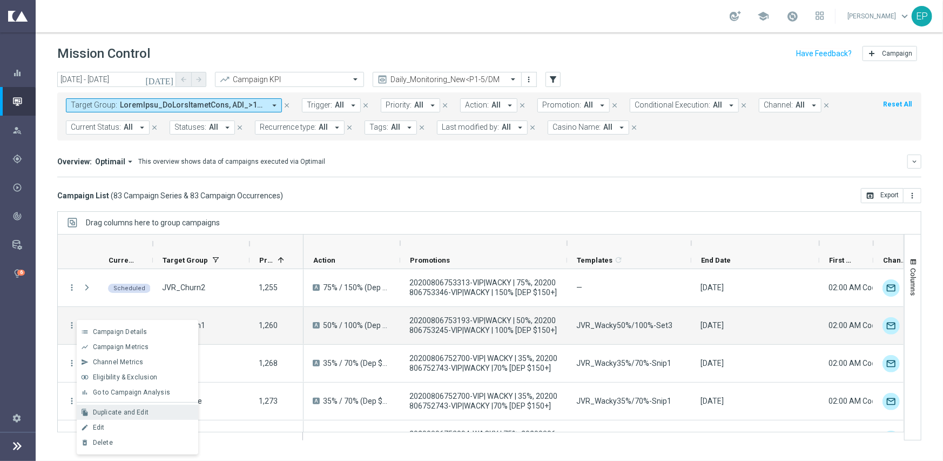
click at [124, 410] on span "Duplicate and Edit" at bounding box center [121, 412] width 56 height 8
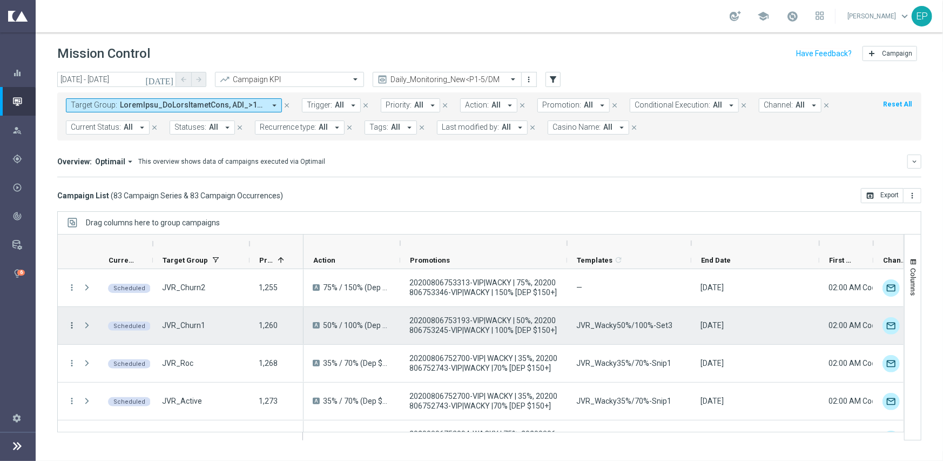
click at [70, 321] on icon "more_vert" at bounding box center [72, 325] width 10 height 10
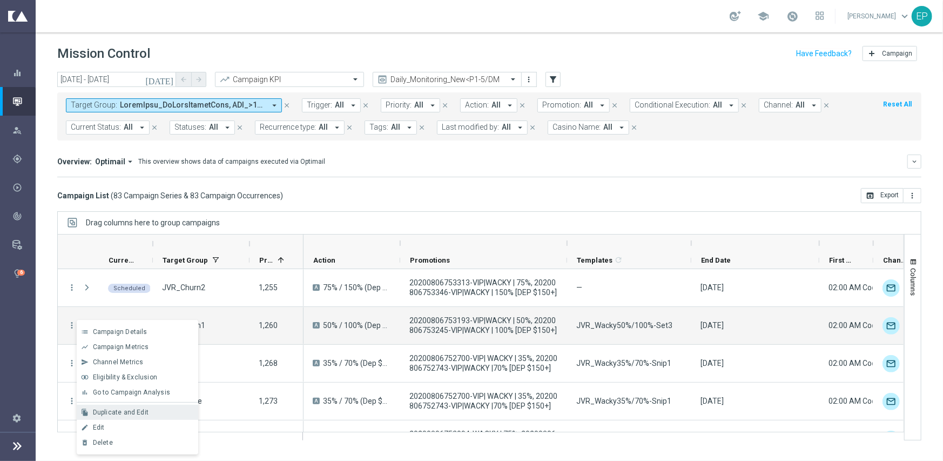
click at [145, 410] on span "Duplicate and Edit" at bounding box center [121, 412] width 56 height 8
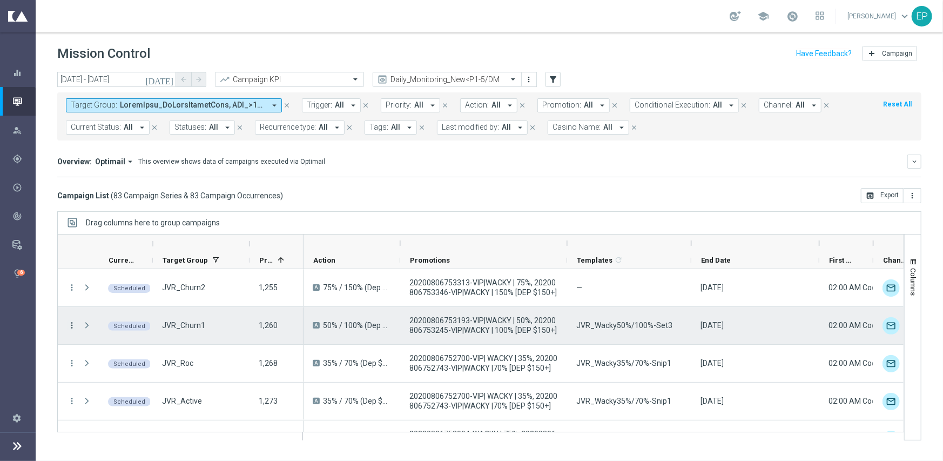
click at [70, 322] on icon "more_vert" at bounding box center [72, 325] width 10 height 10
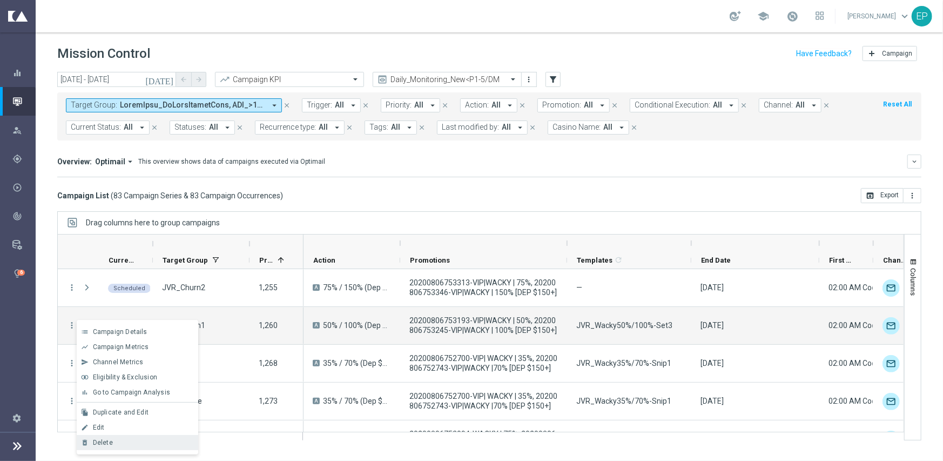
click at [119, 446] on div "delete_forever Delete" at bounding box center [138, 442] width 122 height 15
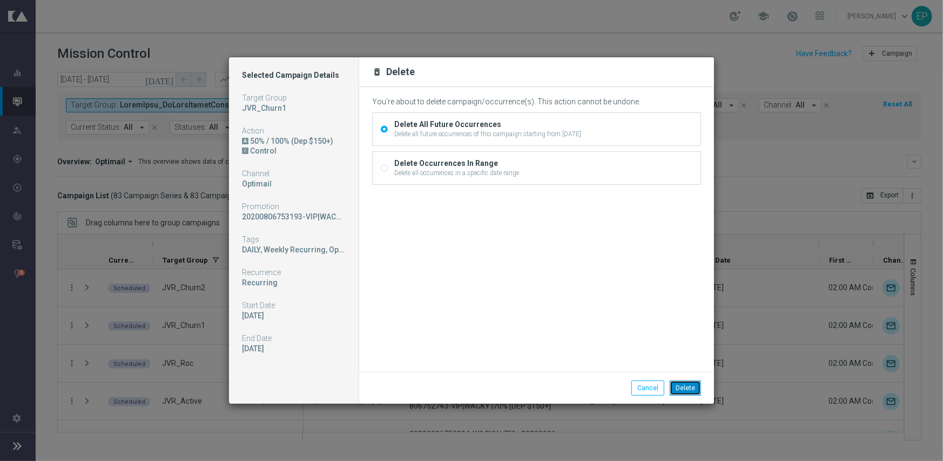
click at [684, 383] on button "Delete" at bounding box center [685, 387] width 31 height 15
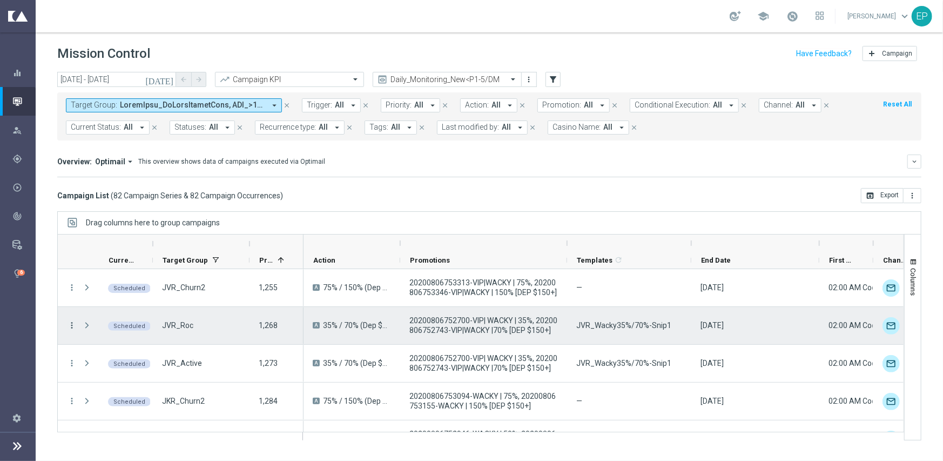
click at [72, 324] on icon "more_vert" at bounding box center [72, 325] width 10 height 10
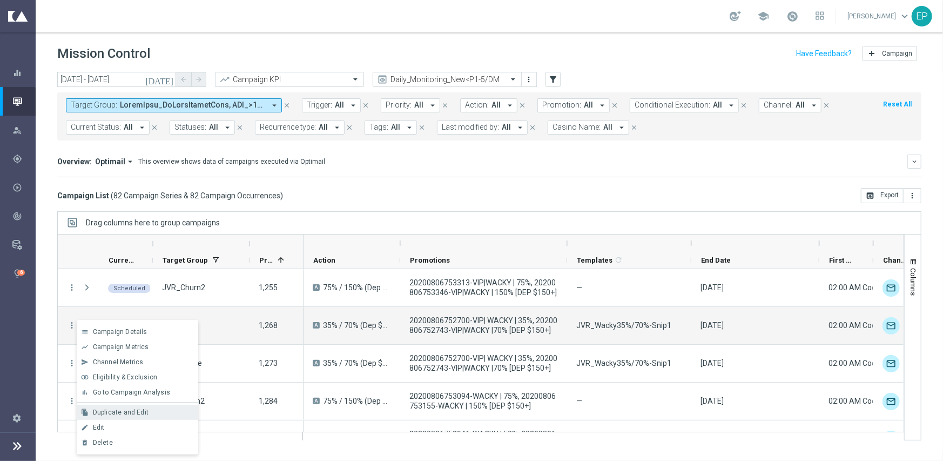
click at [148, 409] on div "Duplicate and Edit" at bounding box center [143, 412] width 100 height 8
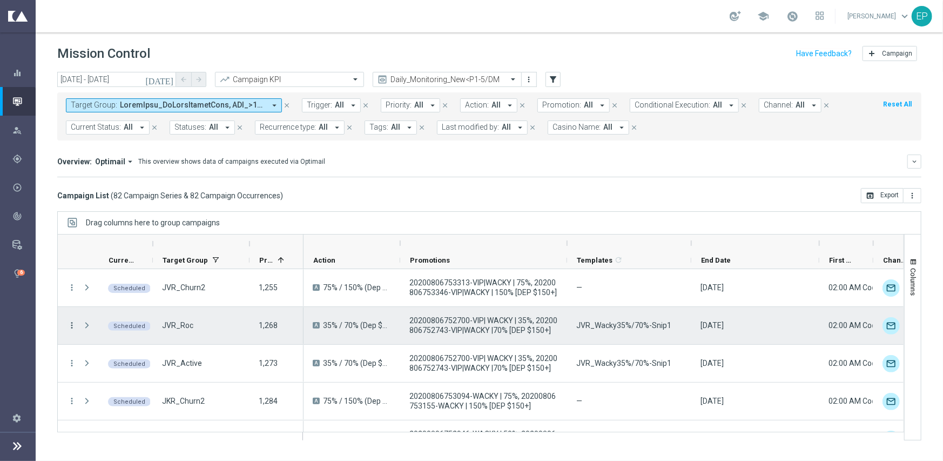
click at [75, 325] on icon "more_vert" at bounding box center [72, 325] width 10 height 10
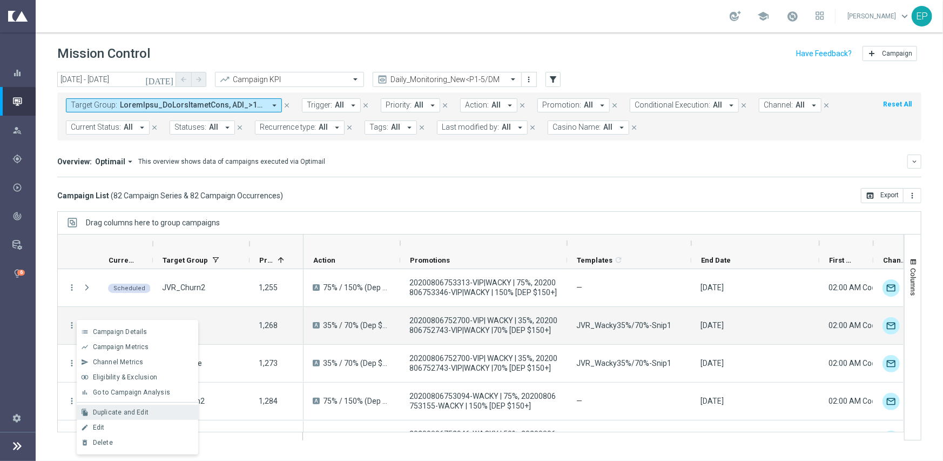
click at [165, 412] on div "Duplicate and Edit" at bounding box center [143, 412] width 100 height 8
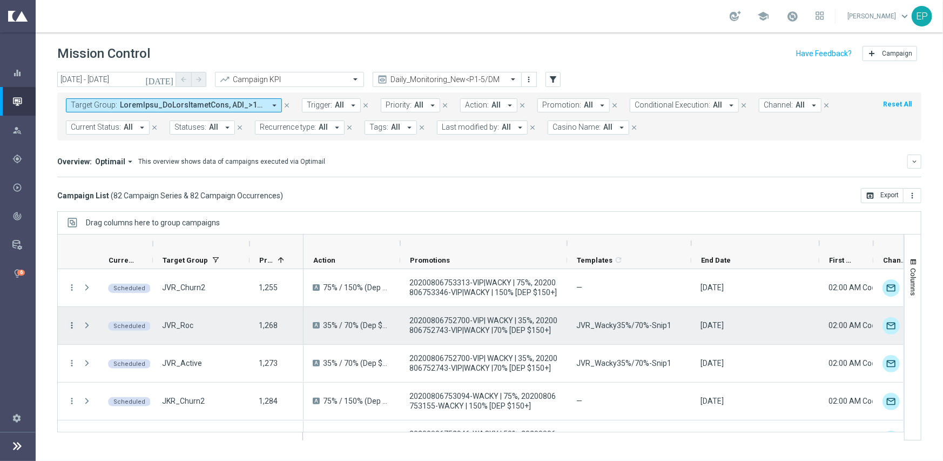
click at [70, 322] on icon "more_vert" at bounding box center [72, 325] width 10 height 10
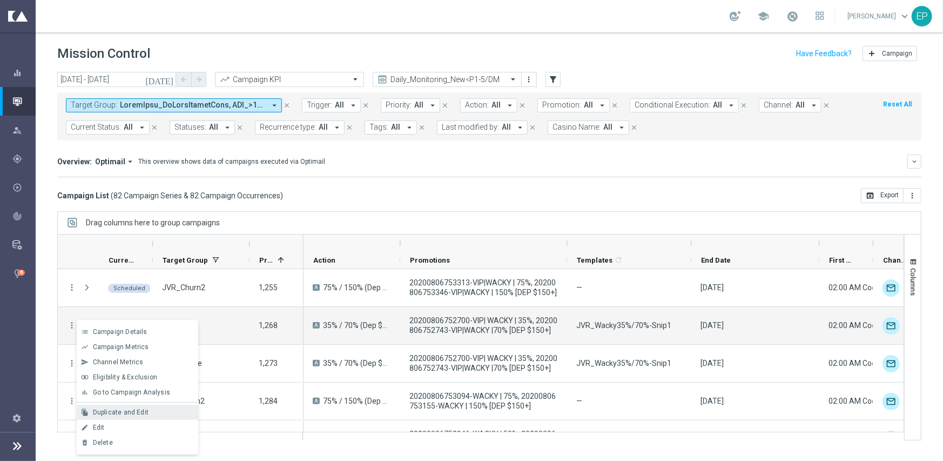
click at [156, 413] on div "Duplicate and Edit" at bounding box center [143, 412] width 100 height 8
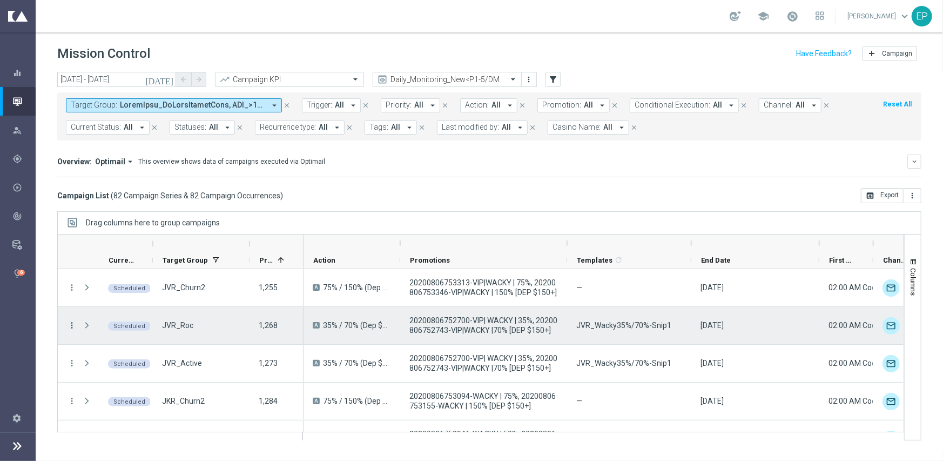
click at [69, 324] on icon "more_vert" at bounding box center [72, 325] width 10 height 10
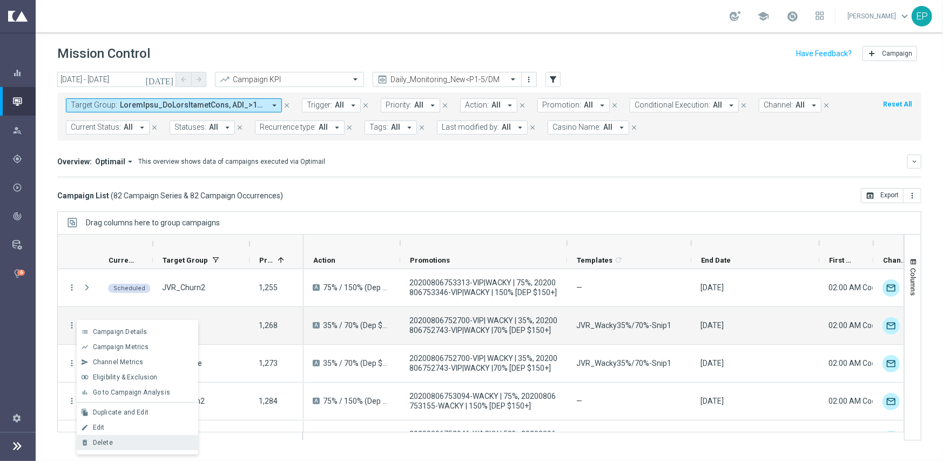
click at [118, 445] on div "Delete" at bounding box center [143, 443] width 100 height 8
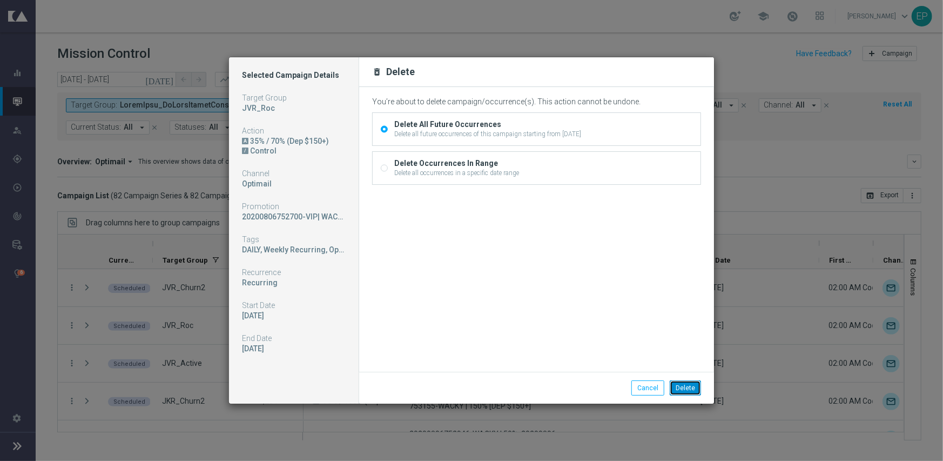
click at [684, 392] on button "Delete" at bounding box center [685, 387] width 31 height 15
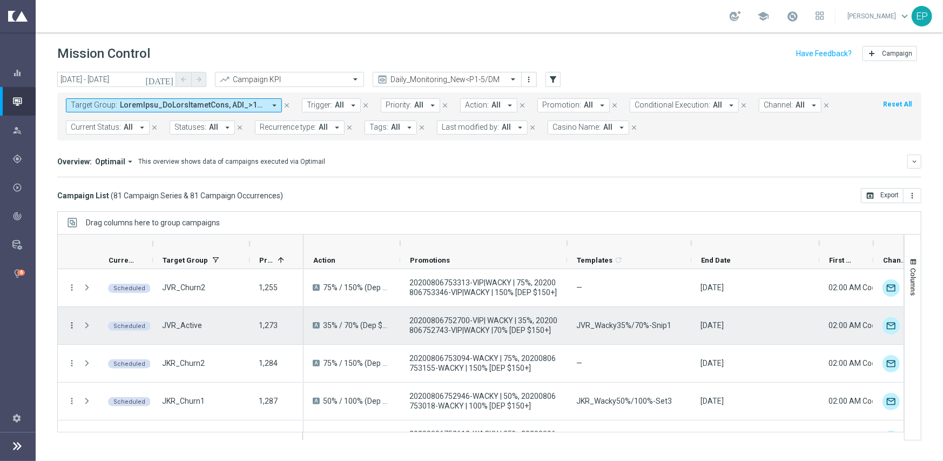
click at [70, 322] on icon "more_vert" at bounding box center [72, 325] width 10 height 10
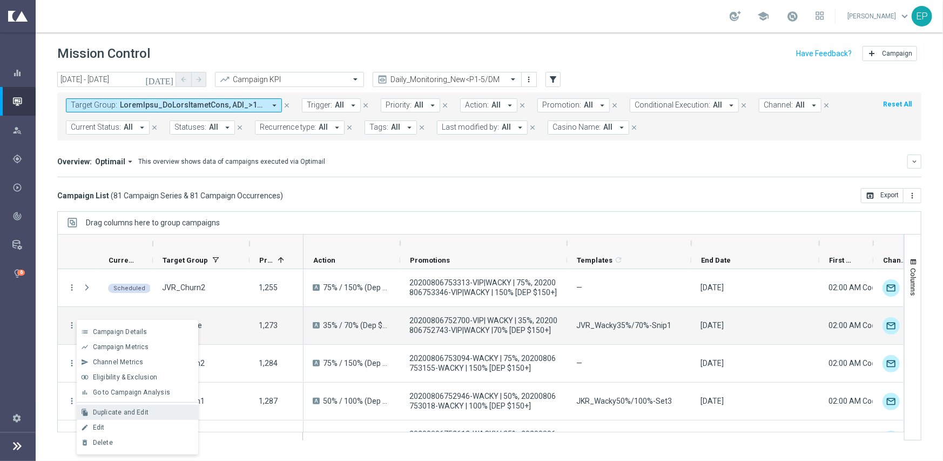
click at [132, 412] on span "Duplicate and Edit" at bounding box center [121, 412] width 56 height 8
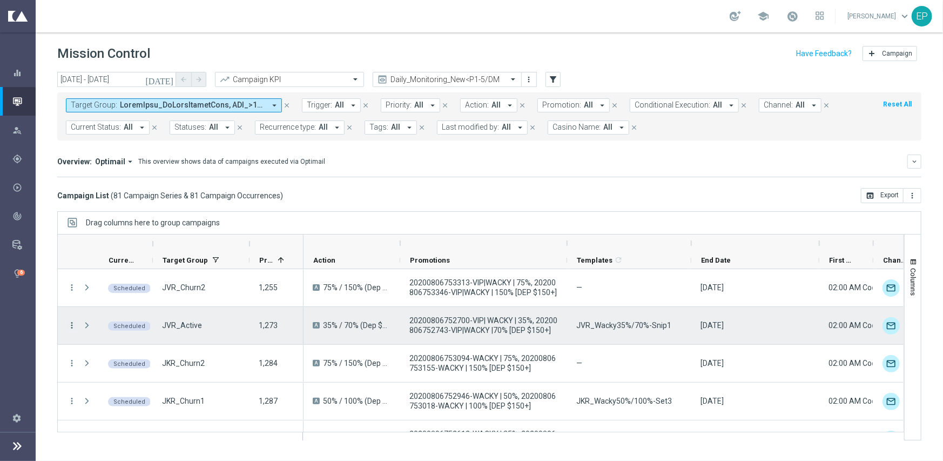
click at [71, 322] on icon "more_vert" at bounding box center [72, 325] width 10 height 10
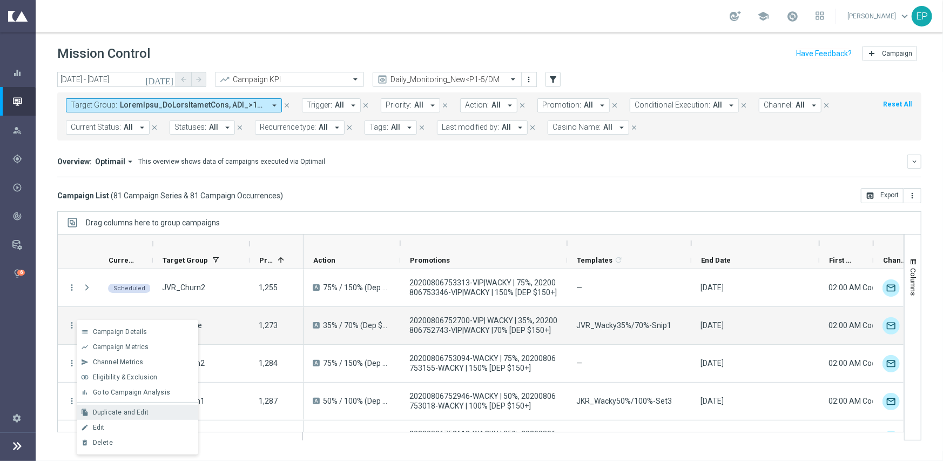
click at [152, 414] on div "Duplicate and Edit" at bounding box center [143, 412] width 100 height 8
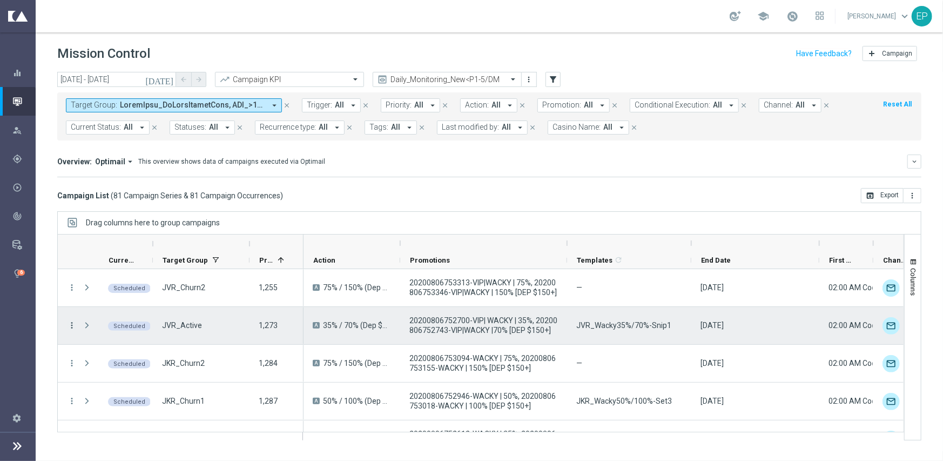
click at [75, 324] on icon "more_vert" at bounding box center [72, 325] width 10 height 10
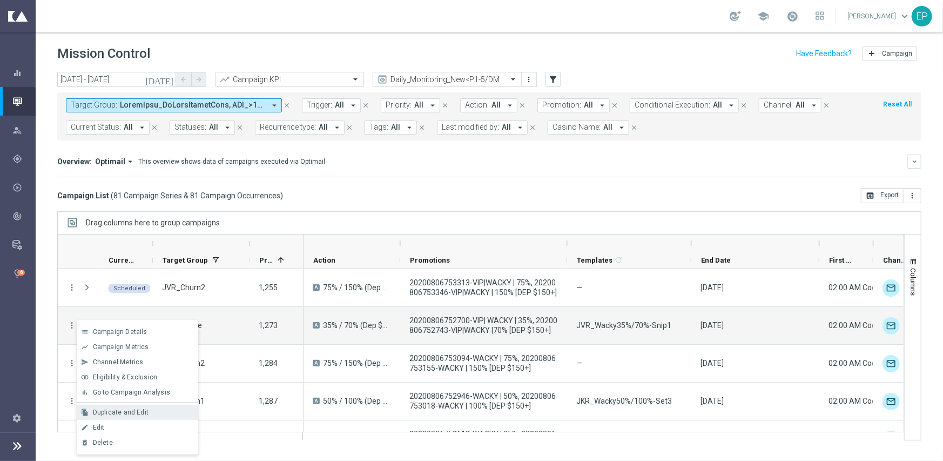
click at [161, 404] on div "file_copy Duplicate and Edit" at bounding box center [138, 411] width 122 height 15
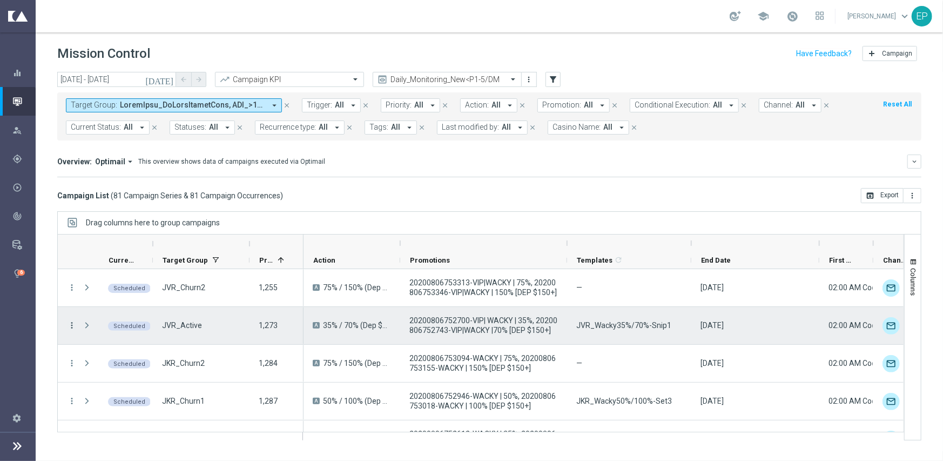
click at [70, 323] on icon "more_vert" at bounding box center [72, 325] width 10 height 10
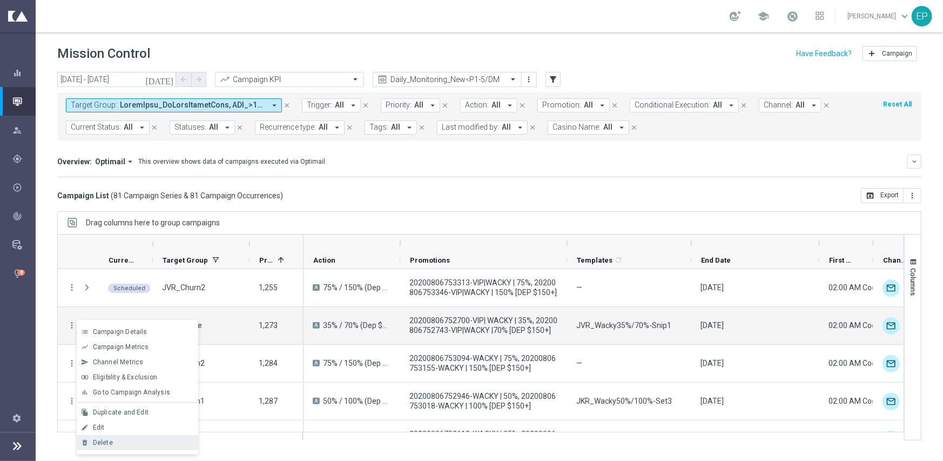
click at [131, 448] on div "delete_forever Delete" at bounding box center [138, 442] width 122 height 15
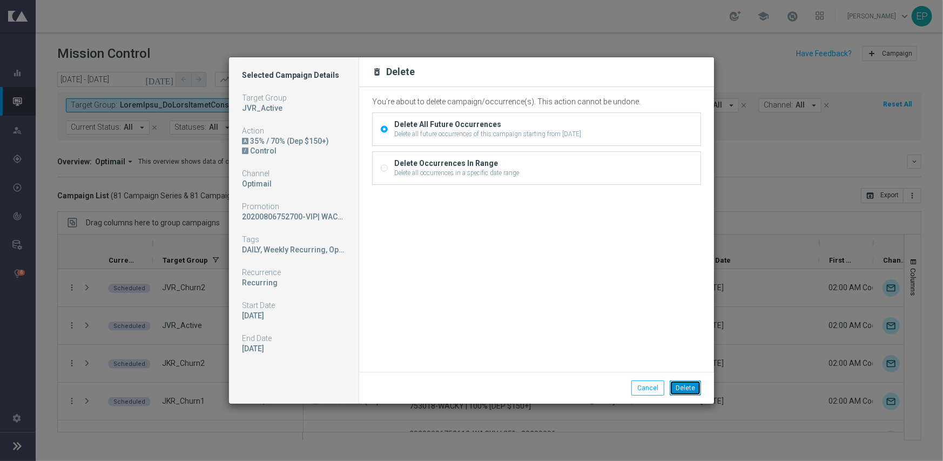
click at [692, 387] on button "Delete" at bounding box center [685, 387] width 31 height 15
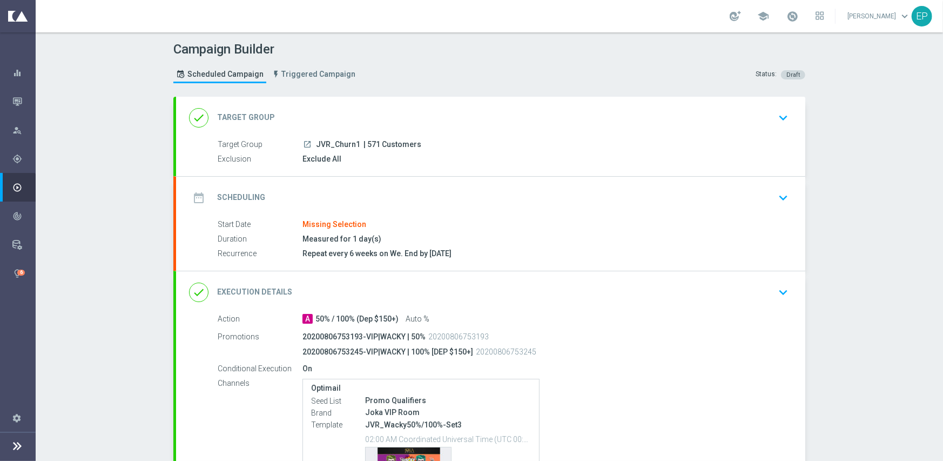
click at [408, 110] on div "done Target Group keyboard_arrow_down" at bounding box center [490, 117] width 603 height 21
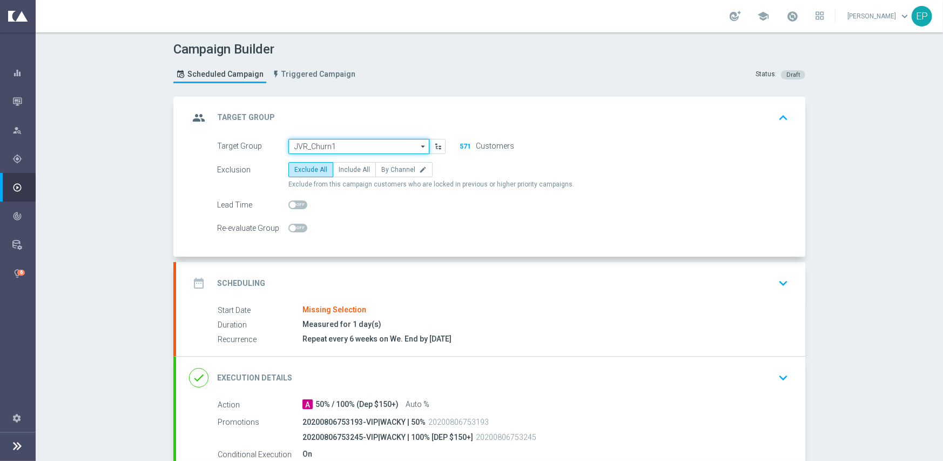
click at [351, 145] on input "JVR_Churn1" at bounding box center [358, 146] width 141 height 15
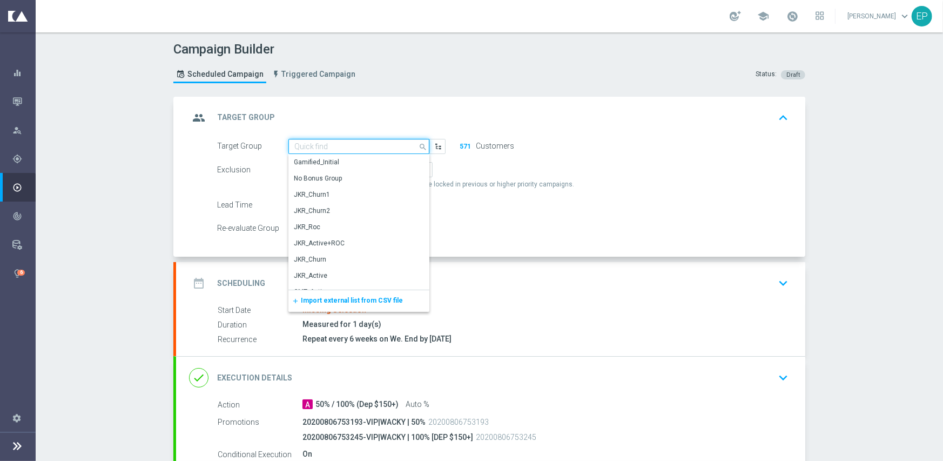
paste input "JVR_Churn1_Mkt1_Engaged"
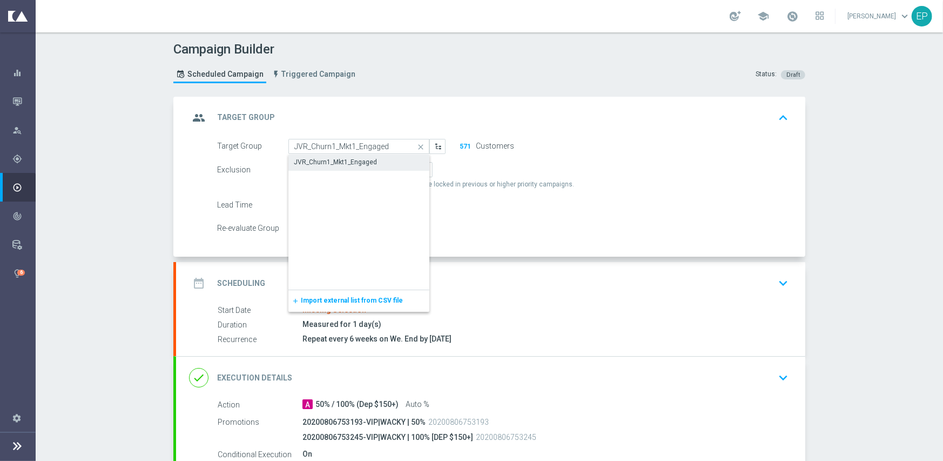
click at [345, 164] on div "JVR_Churn1_Mkt1_Engaged" at bounding box center [335, 162] width 83 height 10
type input "JVR_Churn1_Mkt1_Engaged"
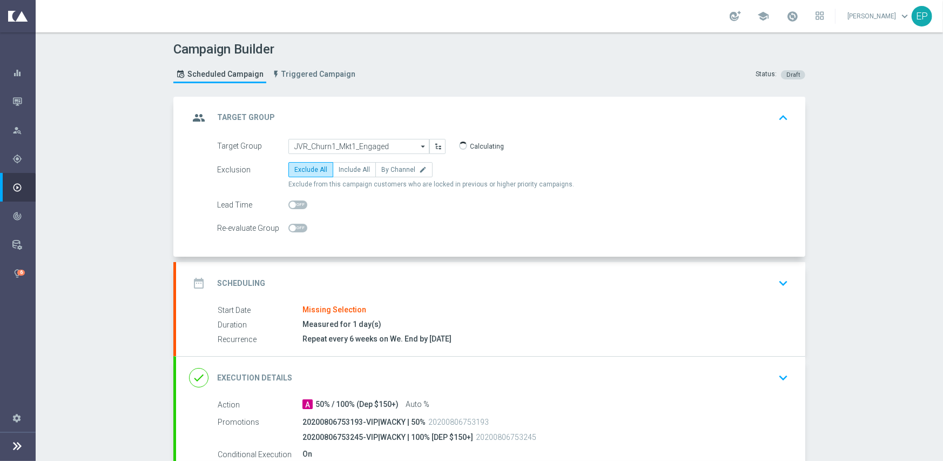
click at [368, 273] on div "date_range Scheduling keyboard_arrow_down" at bounding box center [490, 283] width 603 height 21
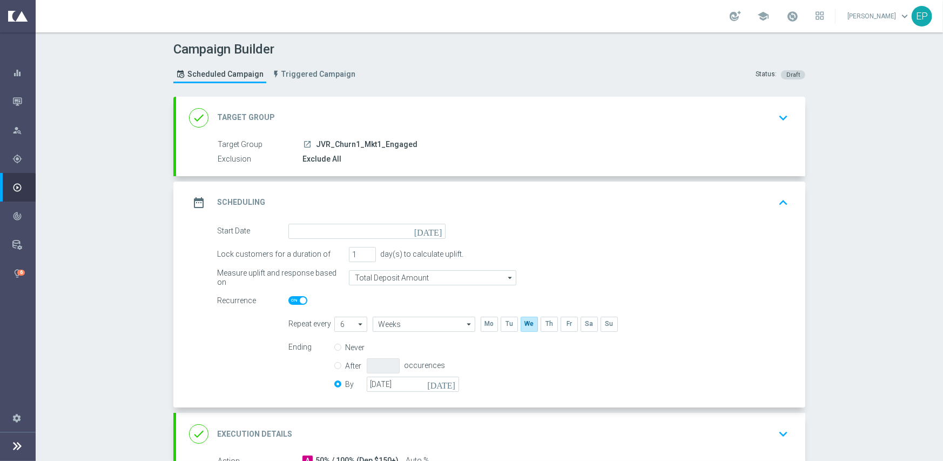
scroll to position [54, 0]
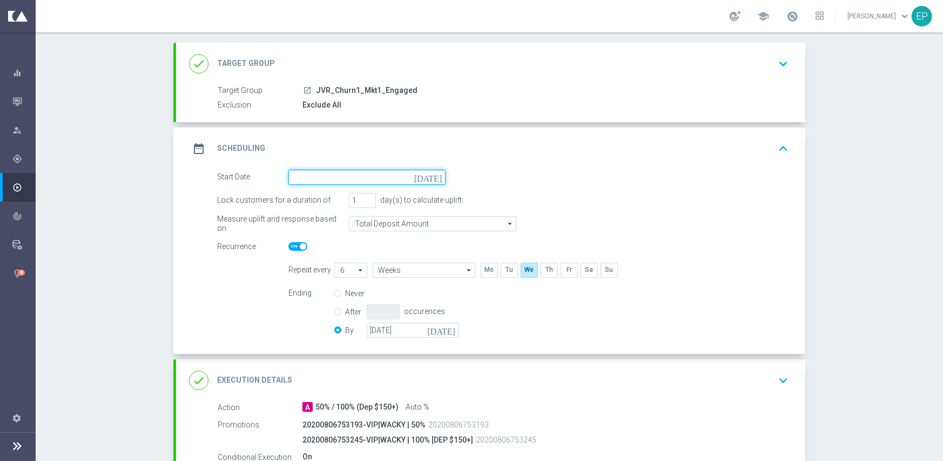
click at [381, 170] on input at bounding box center [366, 177] width 157 height 15
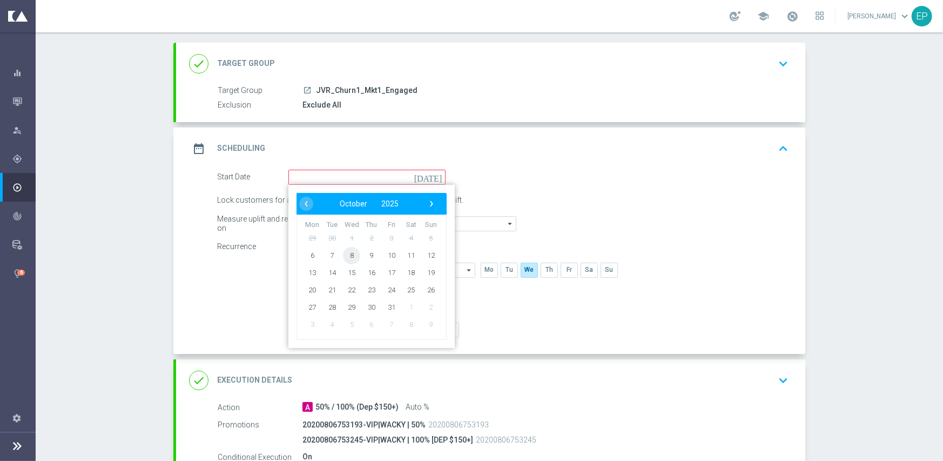
click at [347, 258] on span "8" at bounding box center [351, 254] width 17 height 17
type input "[DATE]"
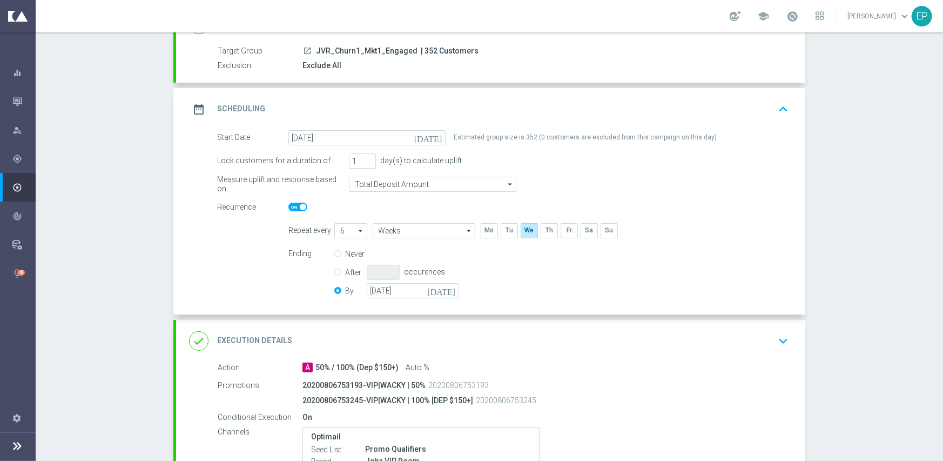
scroll to position [68, 0]
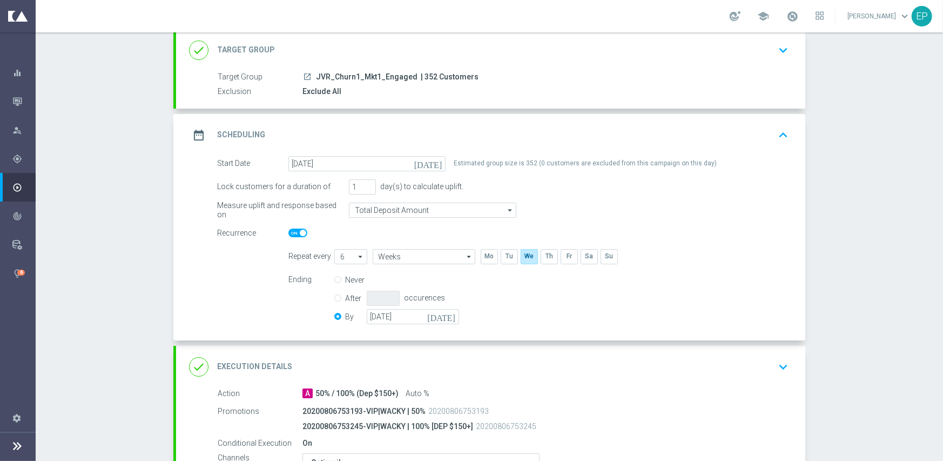
click at [390, 122] on div "date_range Scheduling keyboard_arrow_up" at bounding box center [490, 135] width 629 height 42
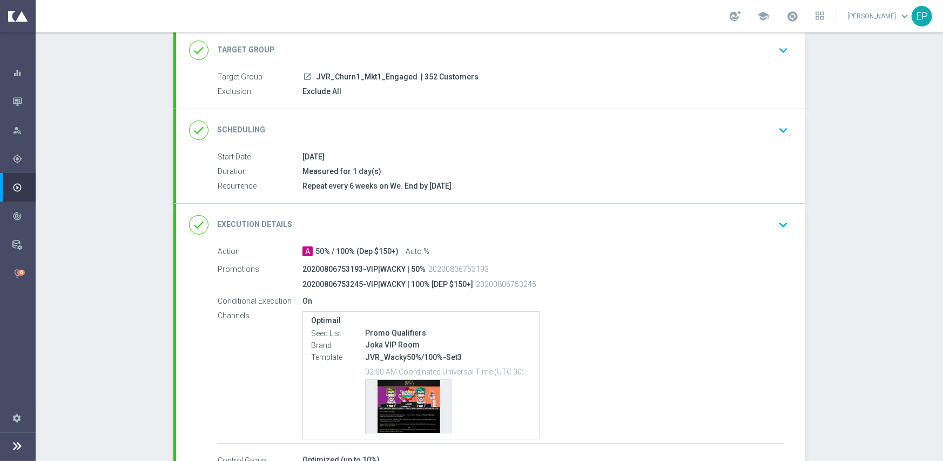
click at [390, 122] on div "done Scheduling keyboard_arrow_down" at bounding box center [490, 130] width 603 height 21
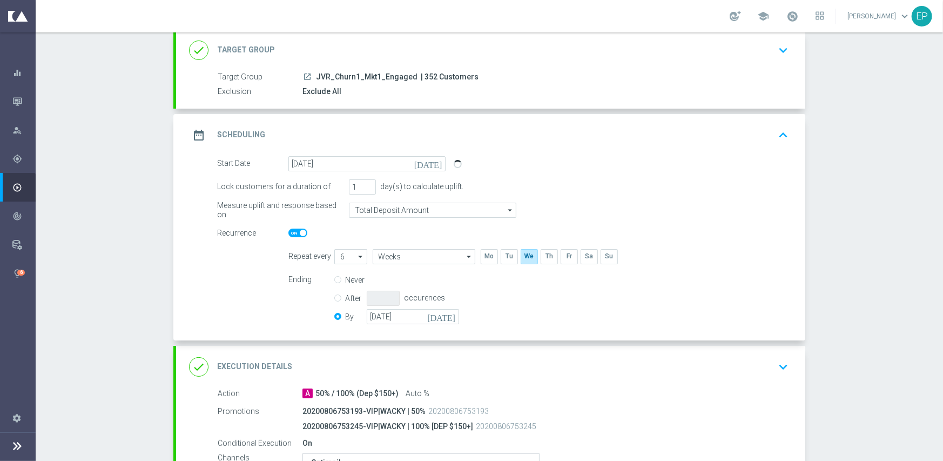
click at [288, 230] on span at bounding box center [297, 232] width 19 height 9
click at [288, 230] on input "checkbox" at bounding box center [297, 232] width 19 height 9
checkbox input "false"
radio input "true"
radio input "false"
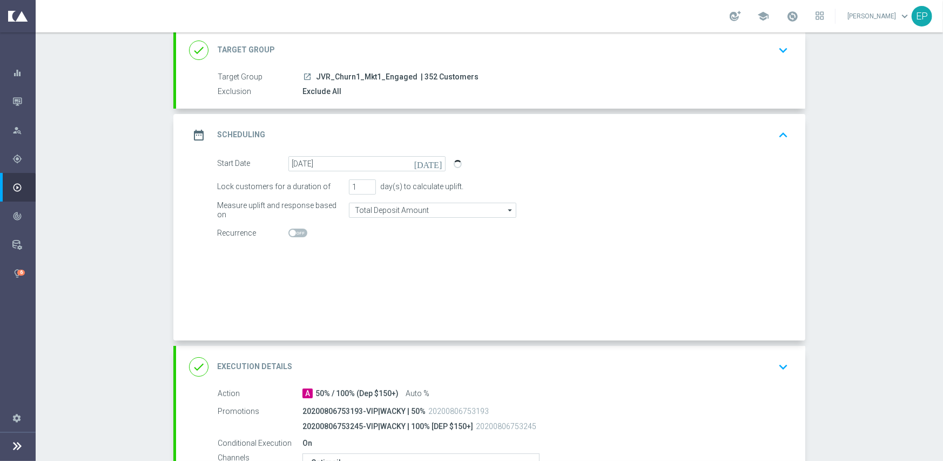
checkbox input "false"
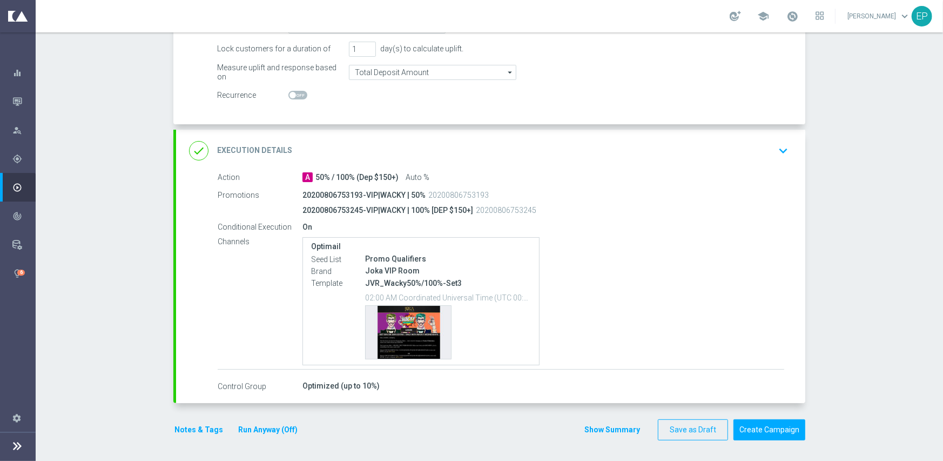
click at [405, 151] on div "done Execution Details keyboard_arrow_down" at bounding box center [490, 150] width 603 height 21
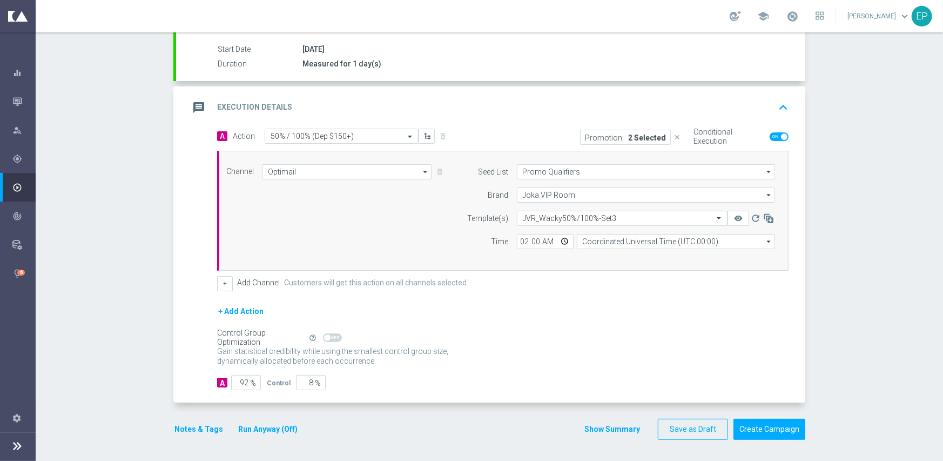
scroll to position [174, 0]
click at [242, 382] on input "92" at bounding box center [246, 382] width 30 height 15
type input "95"
type input "5"
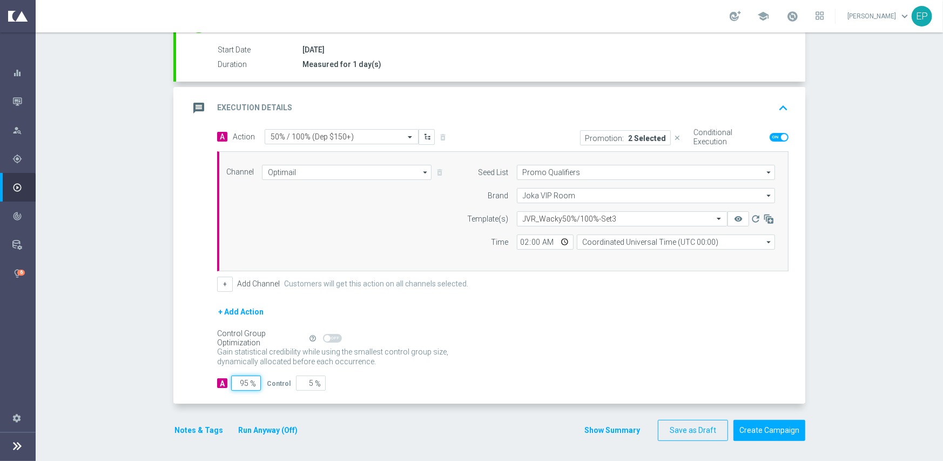
type input "95"
click at [467, 348] on div "Gain statistical credibility while using the smallest control group size, dynam…" at bounding box center [502, 357] width 571 height 26
click at [167, 429] on section "done Target Group keyboard_arrow_down Target Group launch JVR_Churn1_Mkt1_Engag…" at bounding box center [489, 186] width 648 height 529
click at [181, 426] on button "Notes & Tags" at bounding box center [198, 430] width 51 height 14
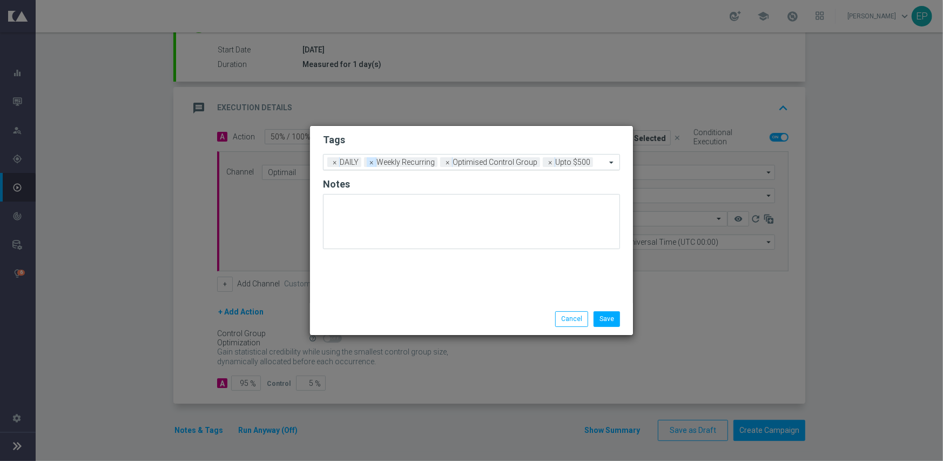
click at [370, 161] on span "×" at bounding box center [372, 162] width 10 height 10
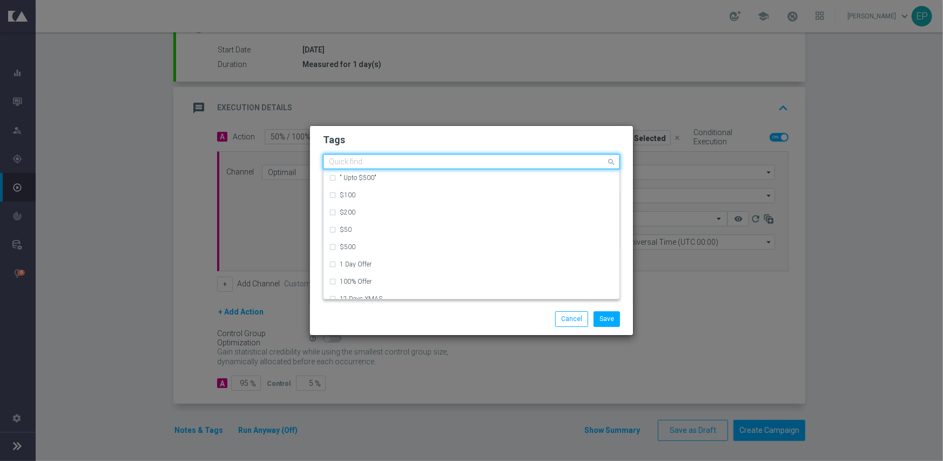
click at [485, 163] on input "text" at bounding box center [467, 162] width 277 height 9
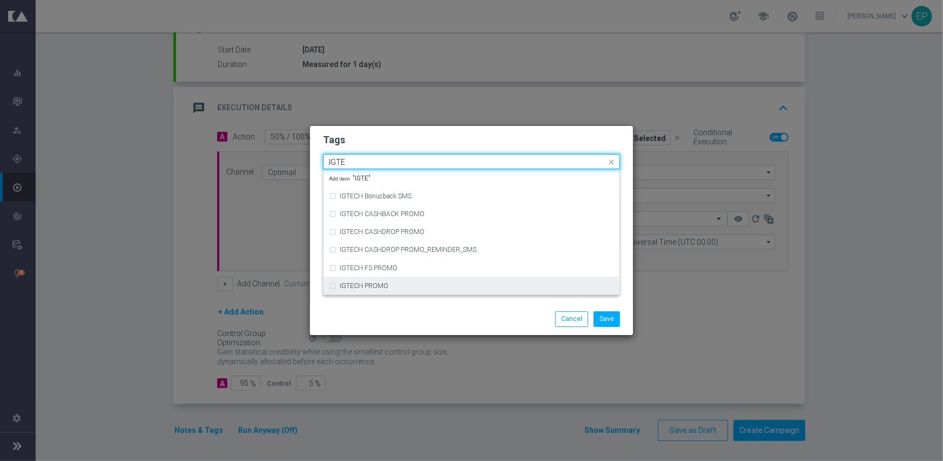
click at [424, 280] on div "IGTECH PROMO" at bounding box center [471, 285] width 285 height 17
type input "IGTE"
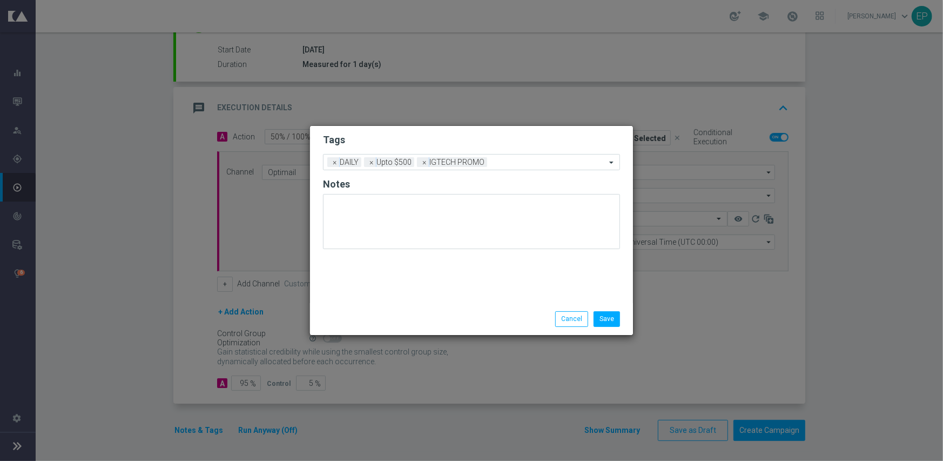
click at [415, 310] on div "Save Cancel" at bounding box center [471, 318] width 323 height 31
click at [599, 316] on button "Save" at bounding box center [607, 318] width 26 height 15
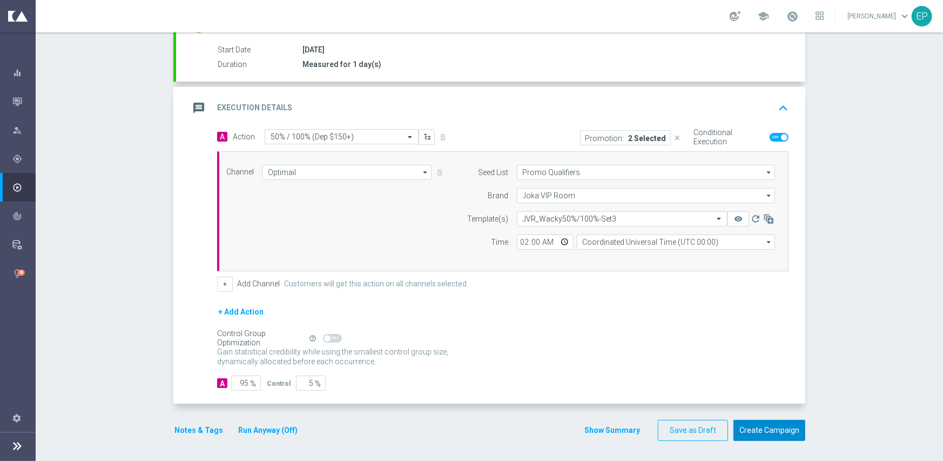
drag, startPoint x: 771, startPoint y: 430, endPoint x: 773, endPoint y: 304, distance: 126.4
click at [773, 319] on form "done Target Group keyboard_arrow_down Target Group launch JVR_Churn1_Mkt1_Engag…" at bounding box center [489, 181] width 632 height 518
click at [600, 212] on div "Select template JVR_Wacky50%/100%-Set3" at bounding box center [622, 218] width 211 height 15
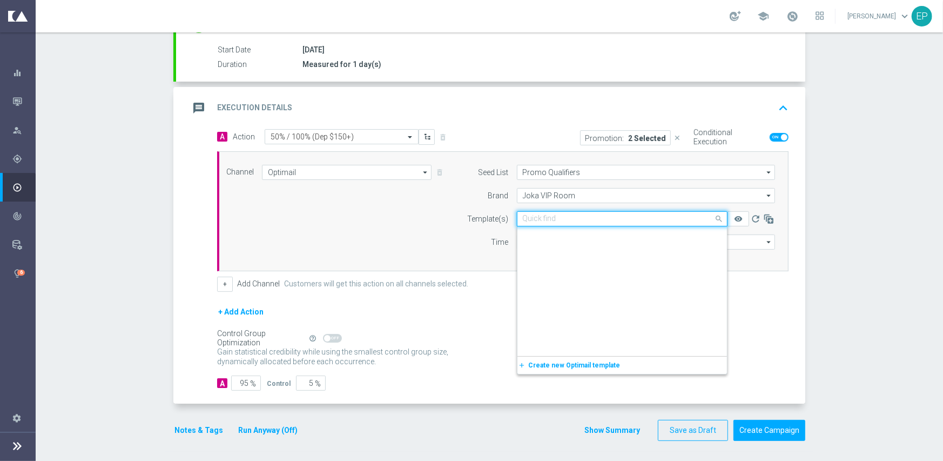
scroll to position [11263, 0]
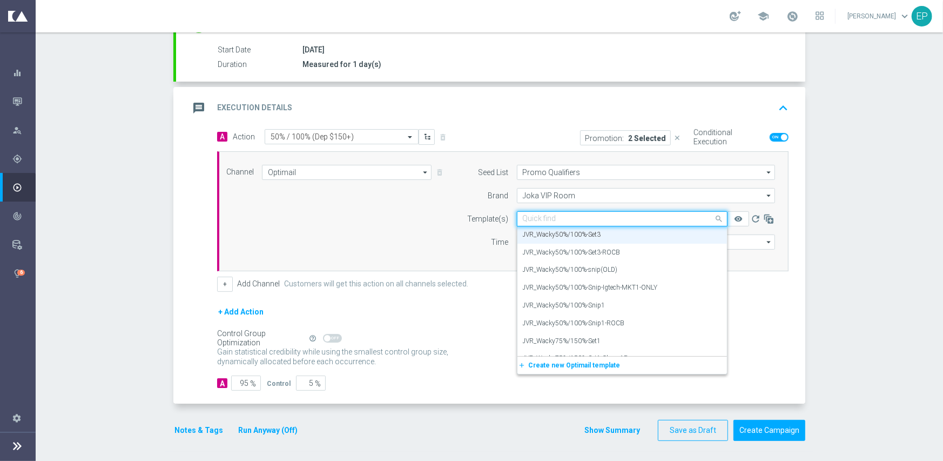
paste input "JVR_Wacky35%/70%-Snip-Igtech-MKT1-ONLY"
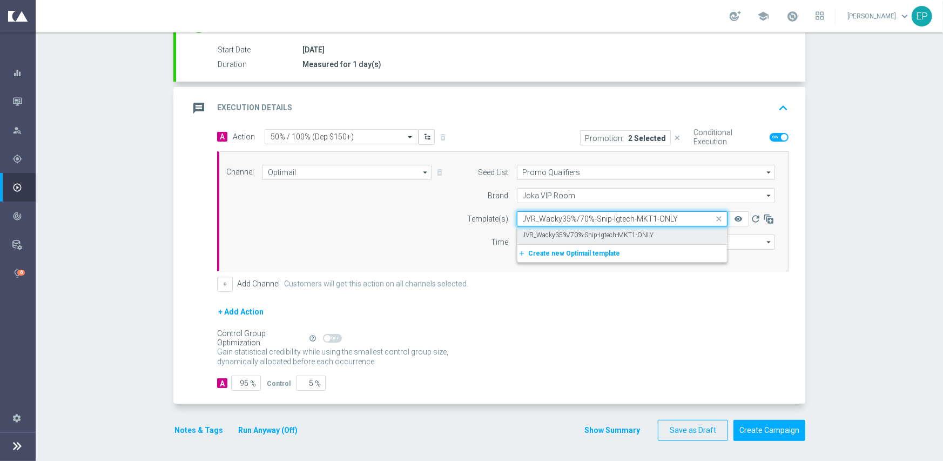
click at [586, 236] on label "JVR_Wacky35%/70%-Snip-Igtech-MKT1-ONLY" at bounding box center [588, 235] width 131 height 9
type input "JVR_Wacky35%/70%-Snip-Igtech-MKT1-ONLY"
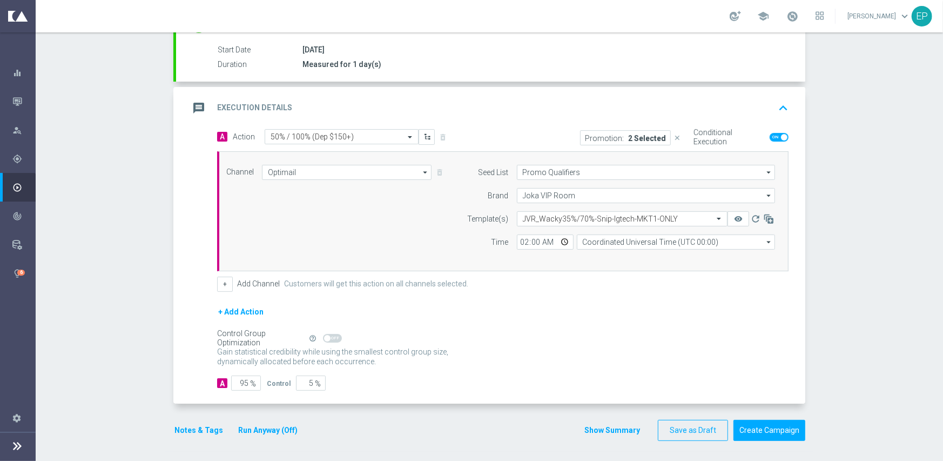
click at [588, 291] on form "A Action Select action 50% / 100% (Dep $150+) delete_forever Promotion: 2 Selec…" at bounding box center [502, 260] width 571 height 262
click at [761, 433] on button "Create Campaign" at bounding box center [769, 430] width 72 height 21
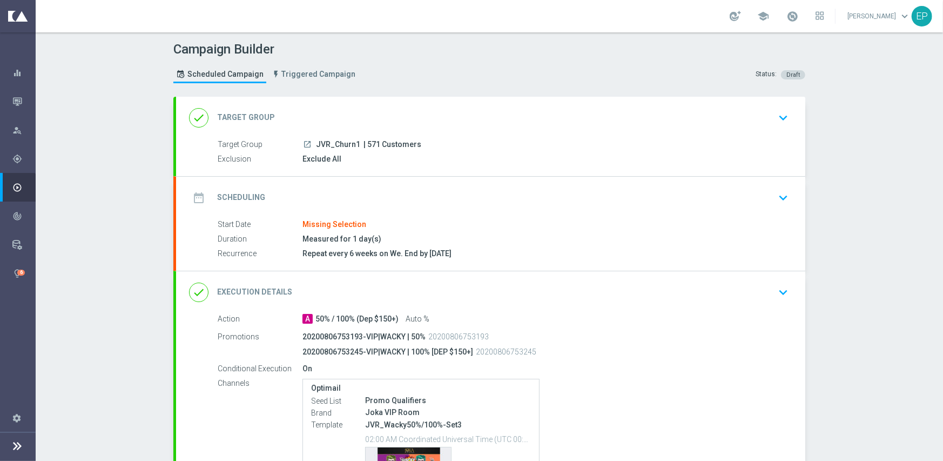
click at [354, 99] on div "done Target Group keyboard_arrow_down" at bounding box center [490, 118] width 629 height 42
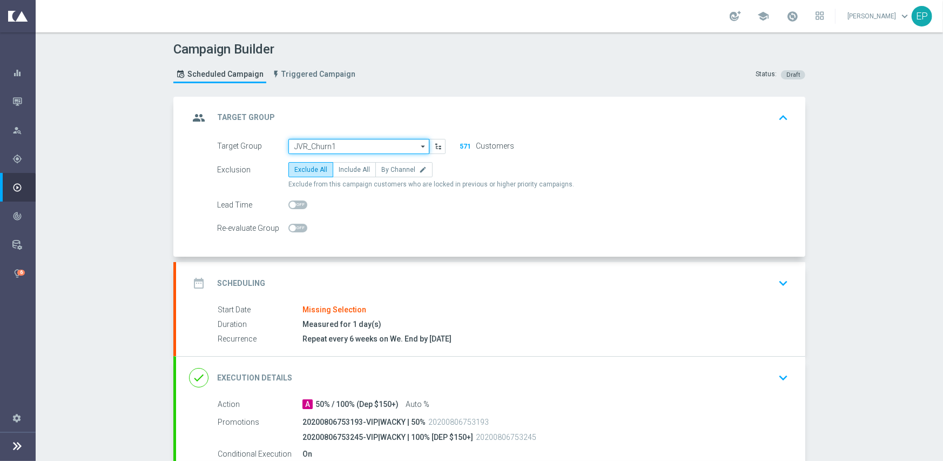
click at [332, 143] on input "JVR_Churn1" at bounding box center [358, 146] width 141 height 15
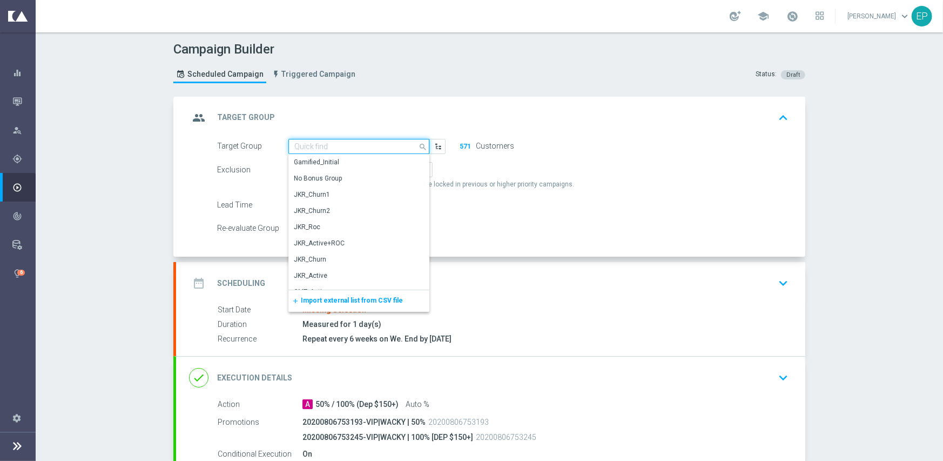
paste input "JVR_Active_Engaged"
click at [318, 144] on input "JVR_Active_Engaged" at bounding box center [358, 146] width 141 height 15
click at [349, 149] on input "JVR_Active_Engaged" at bounding box center [358, 146] width 141 height 15
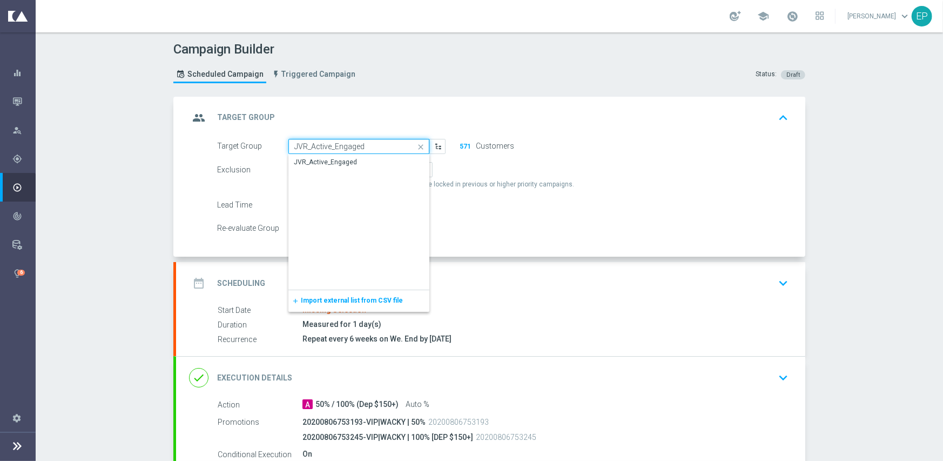
paste input "Churn1"
click at [340, 162] on div "JVR_Churn1_Engaged" at bounding box center [327, 162] width 66 height 10
type input "JVR_Churn1_Engaged"
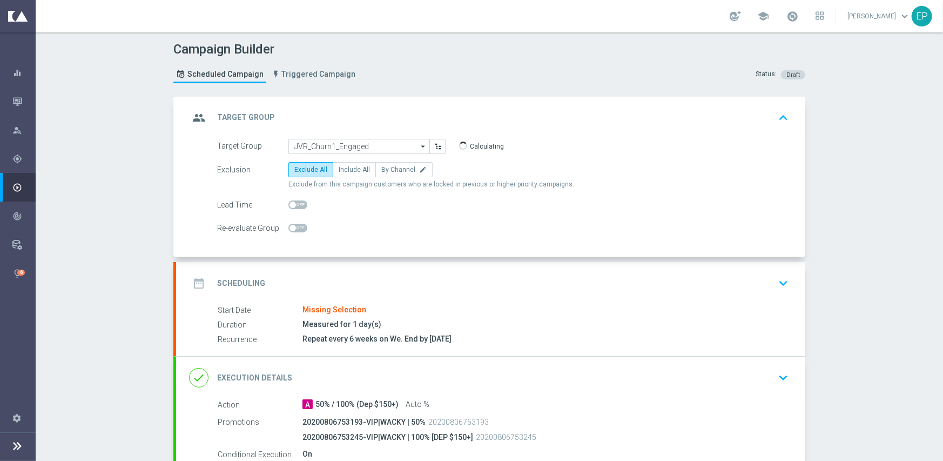
click at [432, 274] on div "date_range Scheduling keyboard_arrow_down" at bounding box center [490, 283] width 603 height 21
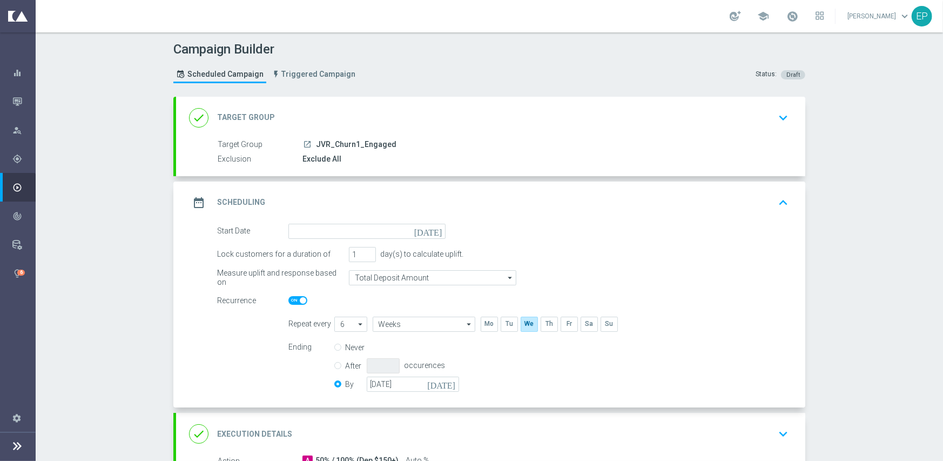
scroll to position [108, 0]
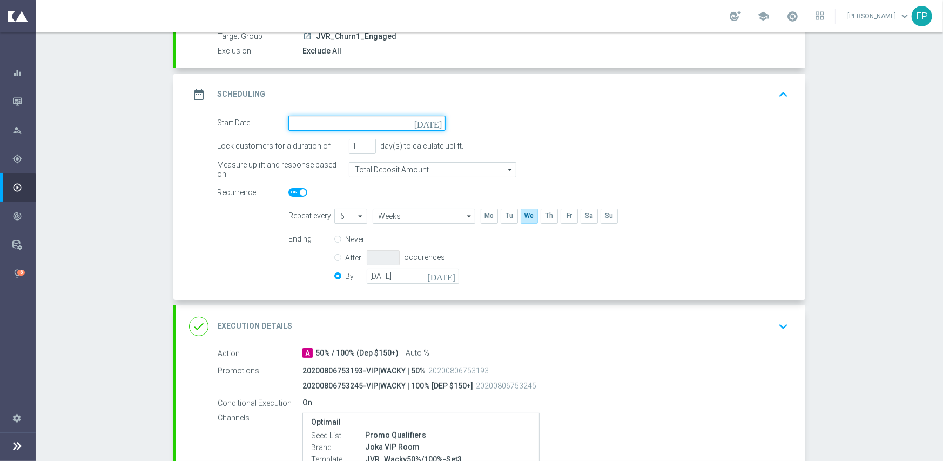
click at [355, 119] on input at bounding box center [366, 123] width 157 height 15
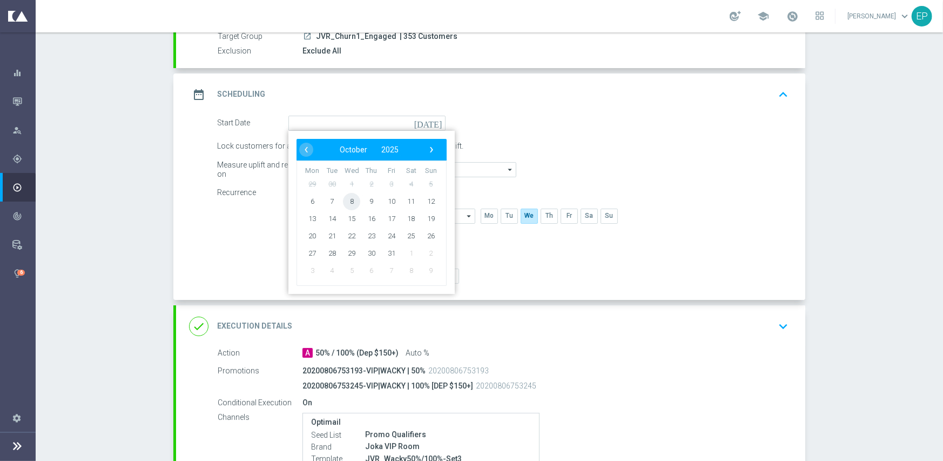
click at [348, 201] on span "8" at bounding box center [351, 200] width 17 height 17
type input "[DATE]"
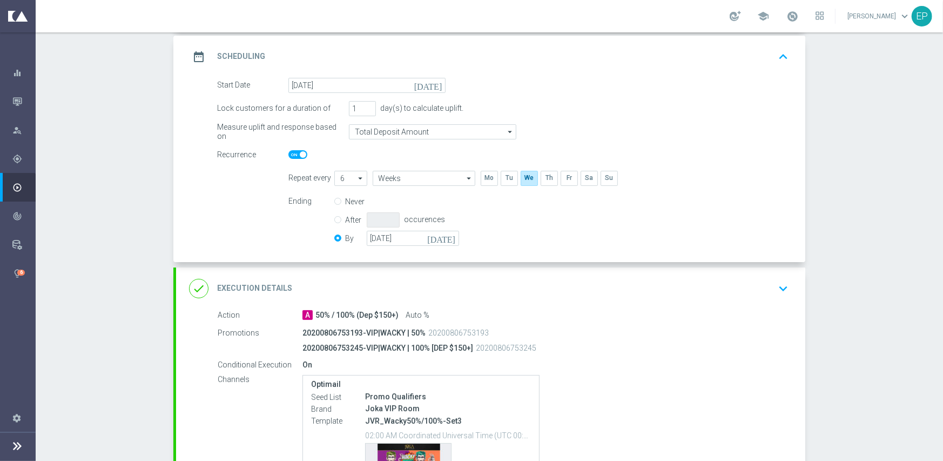
scroll to position [216, 0]
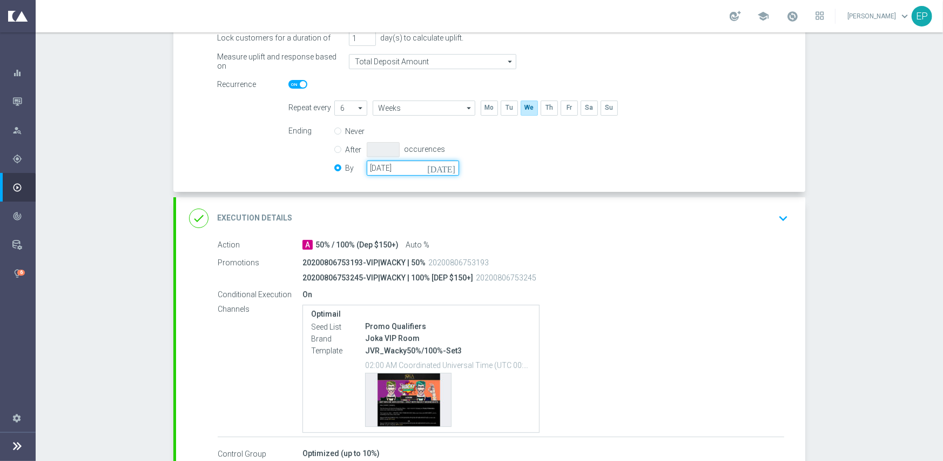
click at [404, 165] on input "[DATE]" at bounding box center [413, 167] width 92 height 15
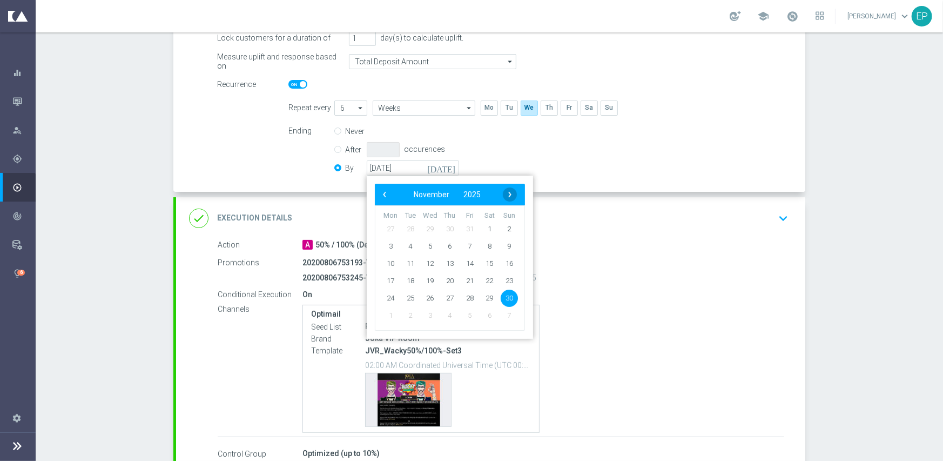
click at [509, 192] on span "›" at bounding box center [510, 194] width 14 height 14
click at [426, 296] on span "31" at bounding box center [429, 297] width 17 height 17
type input "[DATE]"
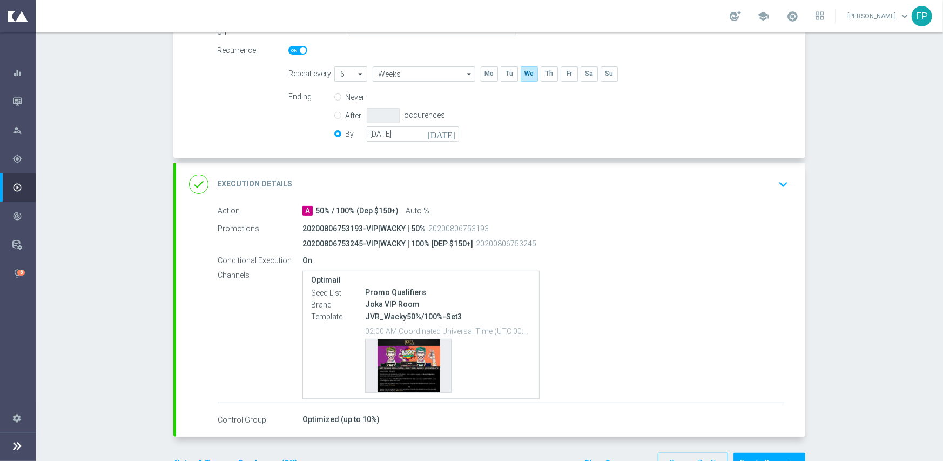
scroll to position [284, 0]
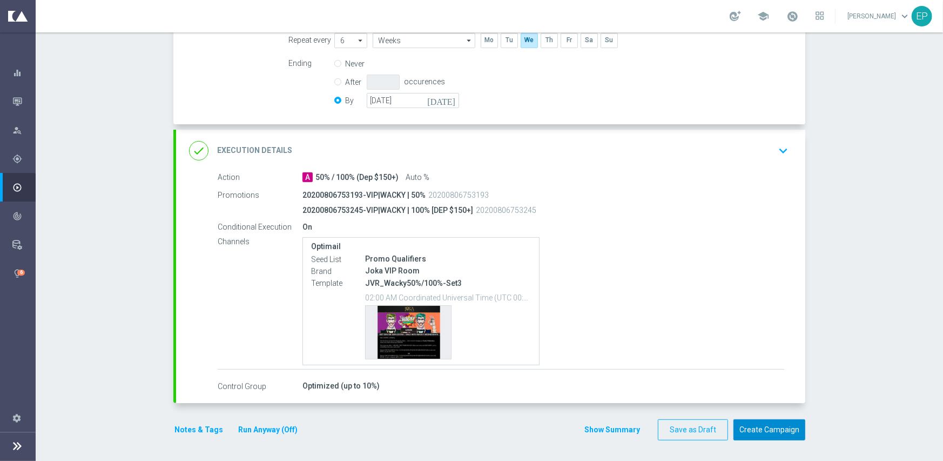
click at [762, 433] on button "Create Campaign" at bounding box center [769, 429] width 72 height 21
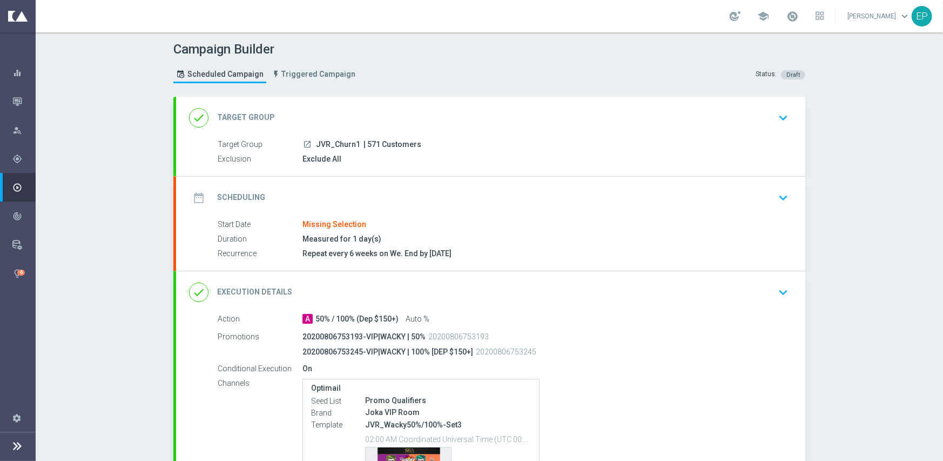
click at [372, 193] on div "date_range Scheduling keyboard_arrow_down" at bounding box center [490, 197] width 603 height 21
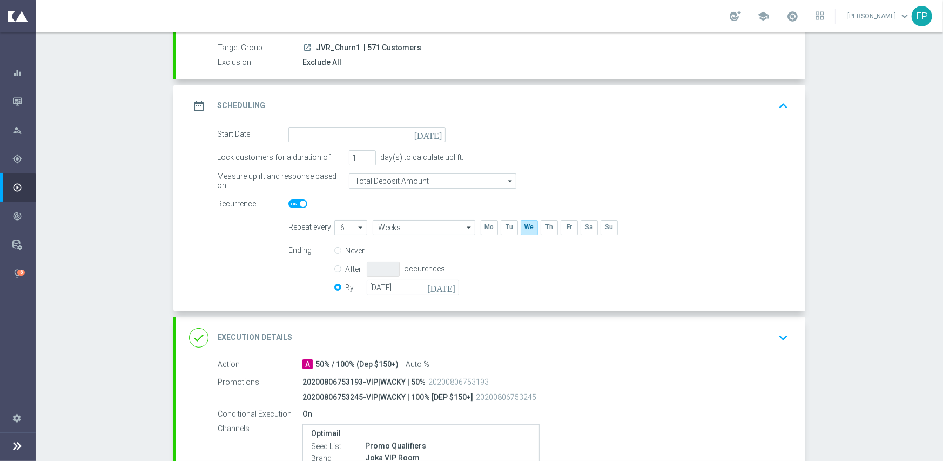
scroll to position [162, 0]
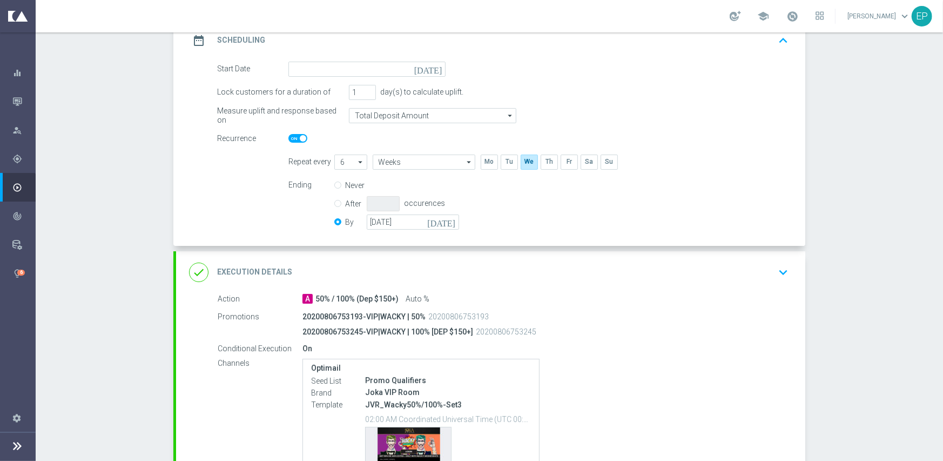
click at [340, 57] on div "date_range Scheduling keyboard_arrow_up" at bounding box center [490, 40] width 629 height 42
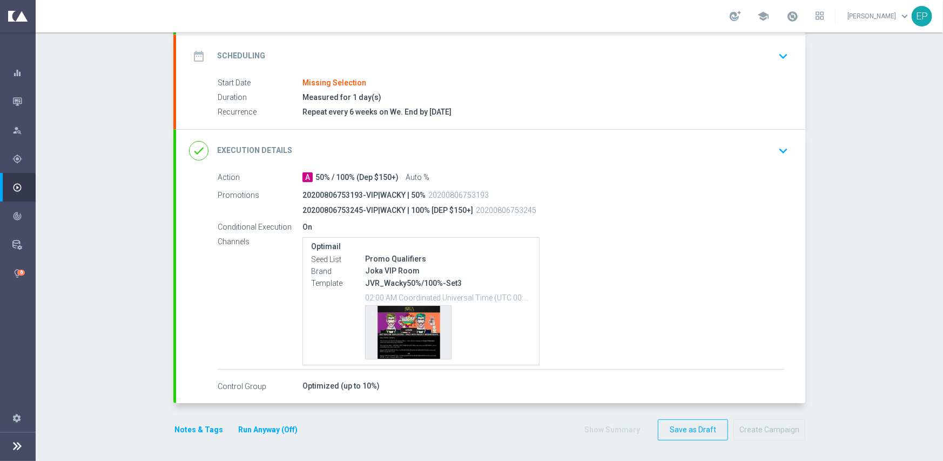
click at [356, 46] on div "date_range Scheduling keyboard_arrow_down" at bounding box center [490, 56] width 603 height 21
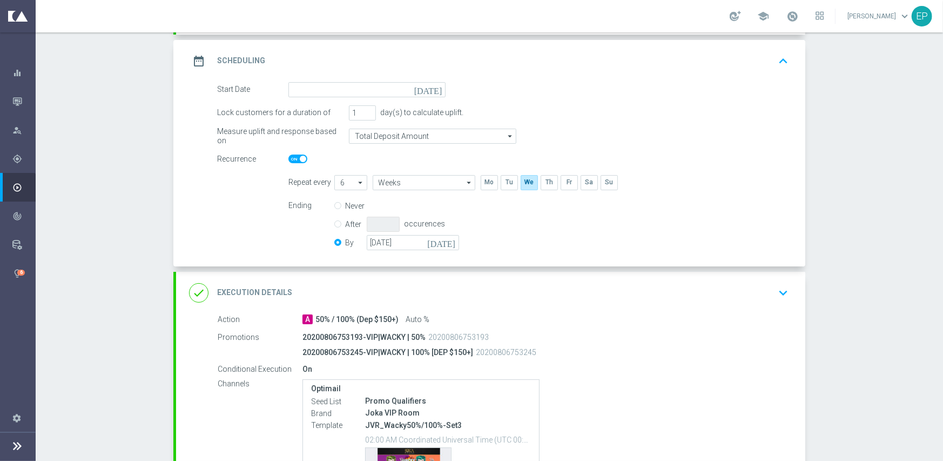
scroll to position [142, 0]
click at [353, 87] on input at bounding box center [366, 89] width 157 height 15
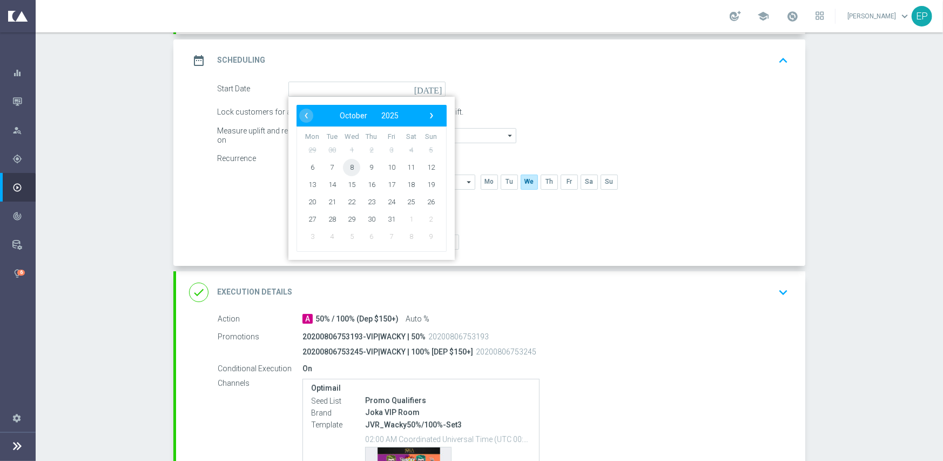
click at [345, 165] on span "8" at bounding box center [351, 166] width 17 height 17
type input "[DATE]"
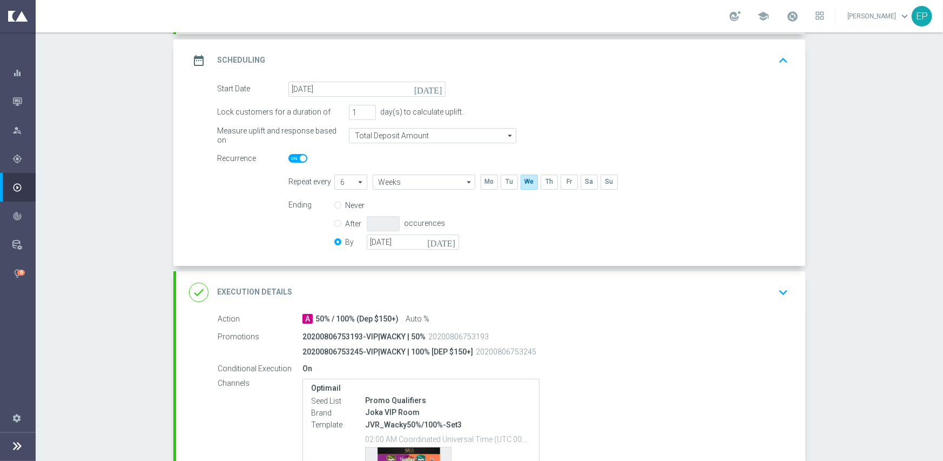
click at [399, 276] on div "done Execution Details keyboard_arrow_down" at bounding box center [490, 292] width 629 height 42
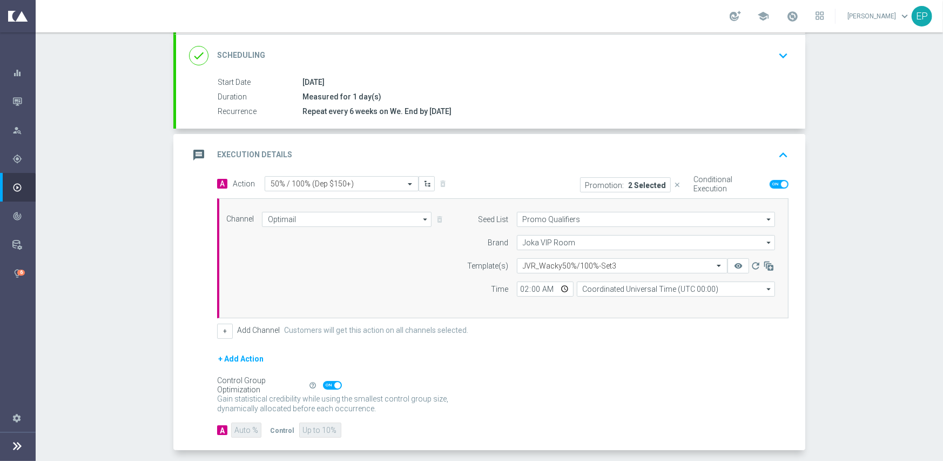
scroll to position [189, 0]
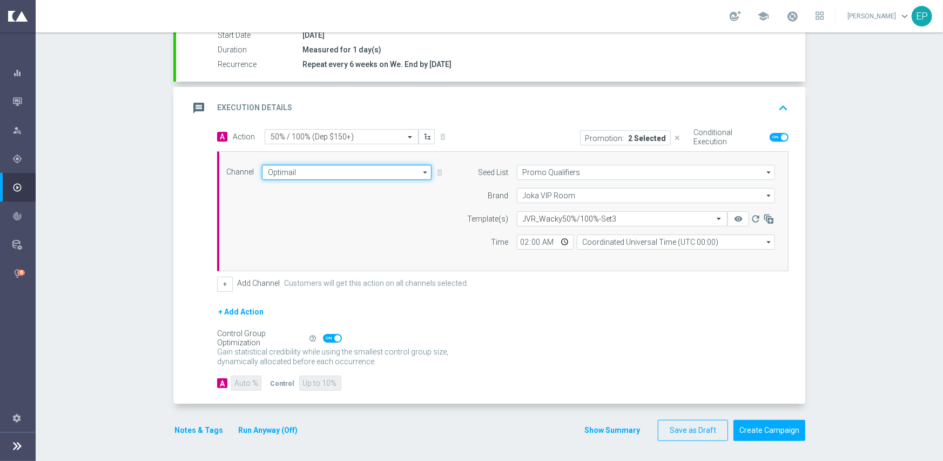
click at [298, 176] on input "Optimail" at bounding box center [347, 172] width 170 height 15
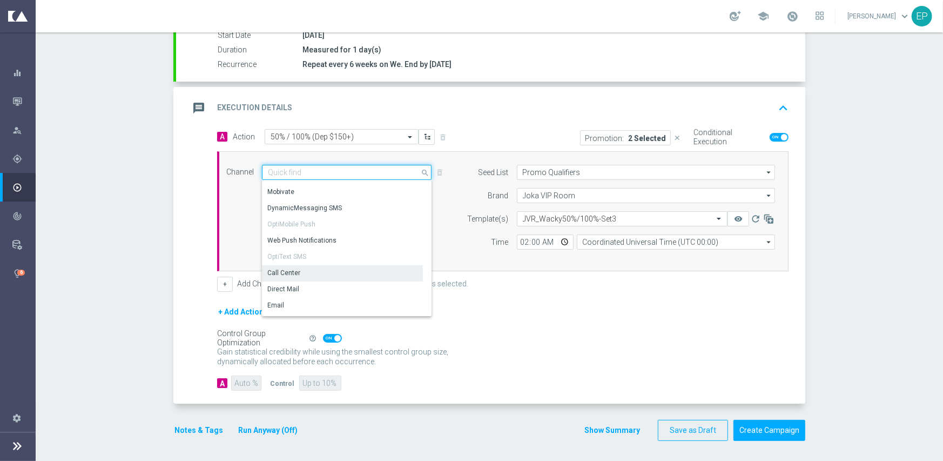
scroll to position [162, 0]
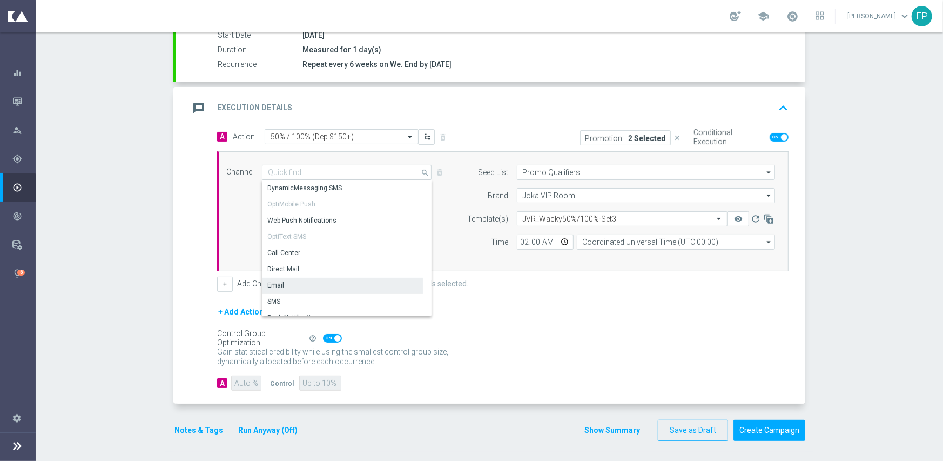
click at [269, 284] on div "Email" at bounding box center [275, 285] width 17 height 10
type input "Email"
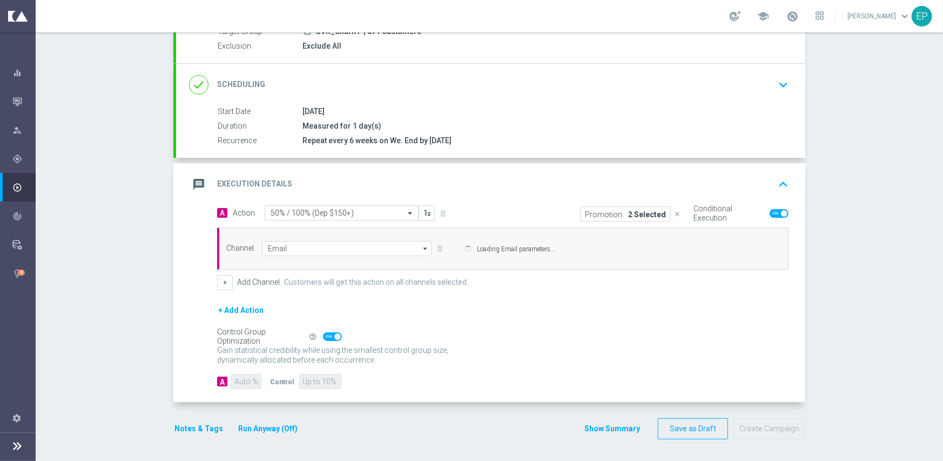
scroll to position [112, 0]
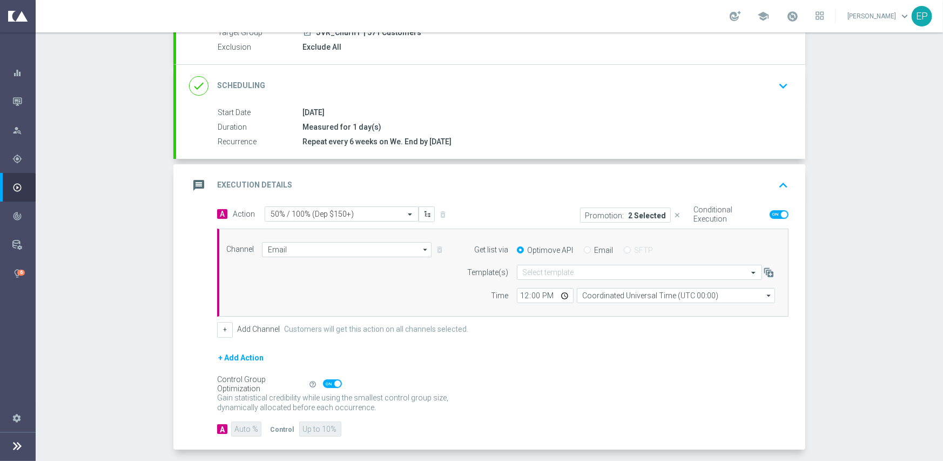
drag, startPoint x: 583, startPoint y: 251, endPoint x: 582, endPoint y: 261, distance: 10.3
click at [584, 250] on input "Email" at bounding box center [587, 250] width 7 height 7
radio input "true"
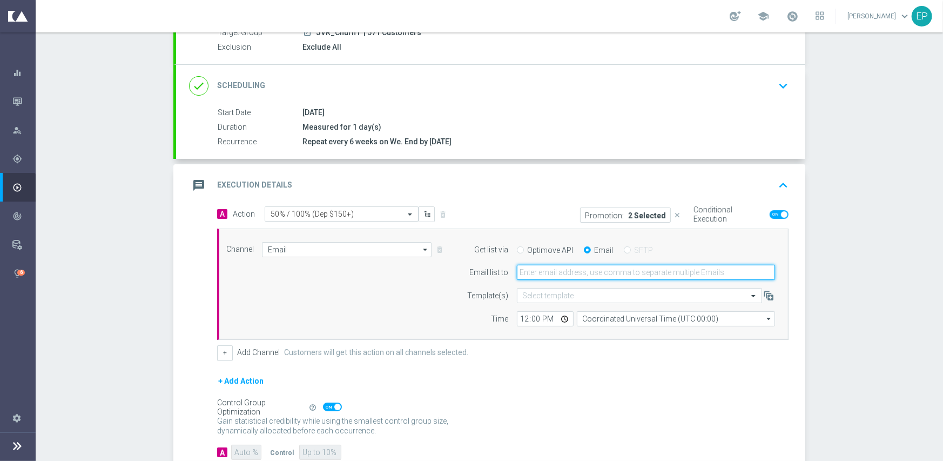
click at [567, 276] on input "email" at bounding box center [646, 272] width 258 height 15
paste input "[EMAIL_ADDRESS][DOMAIN_NAME]"
type input "[EMAIL_ADDRESS][DOMAIN_NAME]"
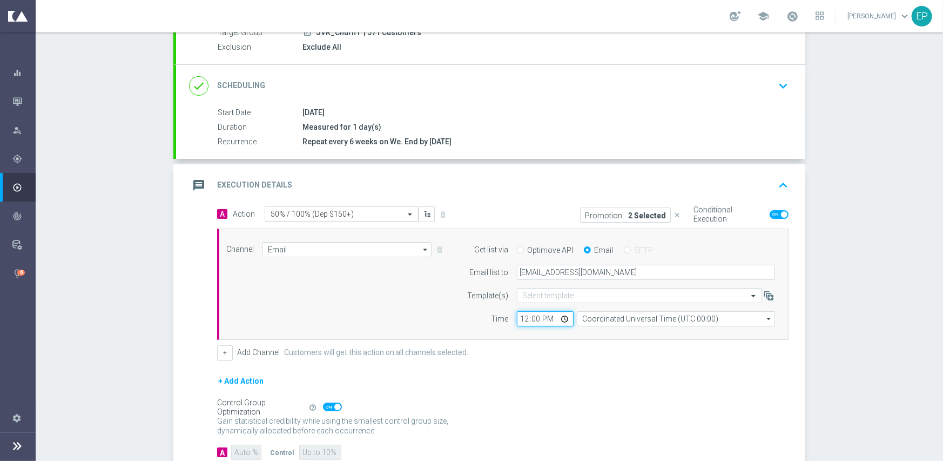
click at [521, 314] on input "12:00" at bounding box center [545, 318] width 57 height 15
type input "02:00"
click at [425, 329] on div "Channel Email Email arrow_drop_down Show Selected 1 of 21 Facebook Custom Audie…" at bounding box center [502, 284] width 571 height 112
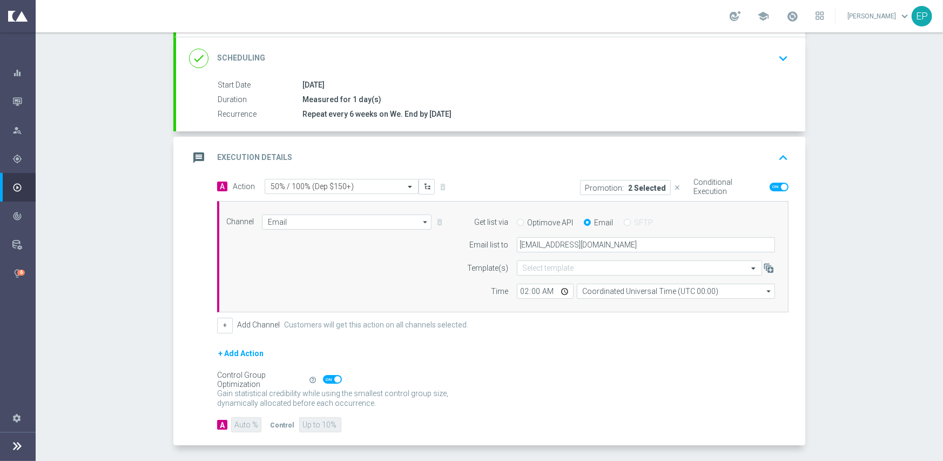
scroll to position [181, 0]
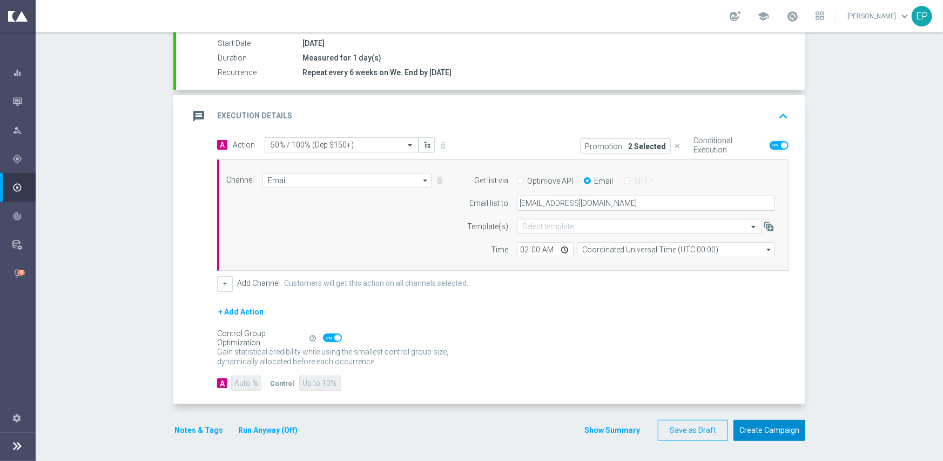
click at [770, 432] on button "Create Campaign" at bounding box center [769, 430] width 72 height 21
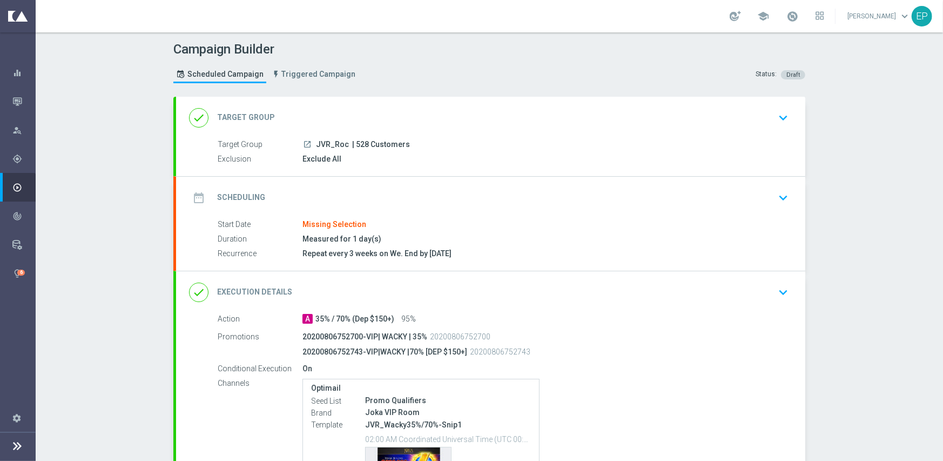
drag, startPoint x: 339, startPoint y: 101, endPoint x: 329, endPoint y: 137, distance: 36.9
click at [339, 101] on div "done Target Group keyboard_arrow_down" at bounding box center [490, 118] width 629 height 42
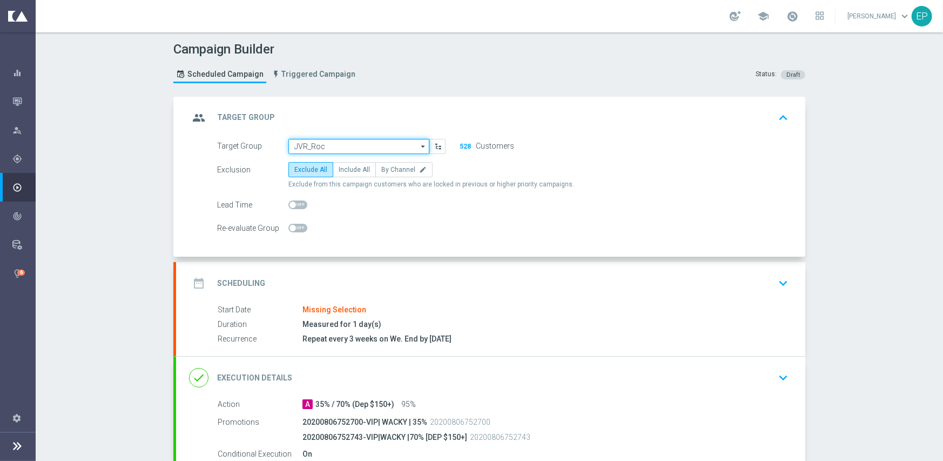
click at [328, 141] on input "JVR_Roc" at bounding box center [358, 146] width 141 height 15
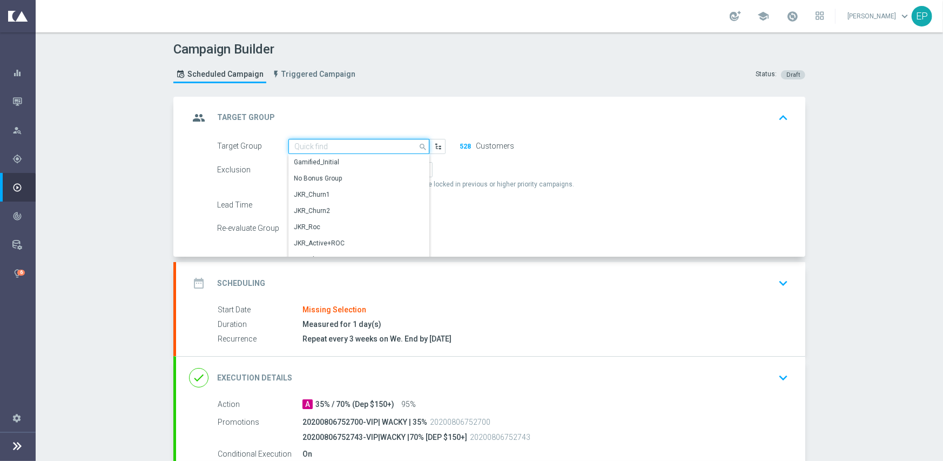
paste input "JVR_ROC_Mkt1_Engaged"
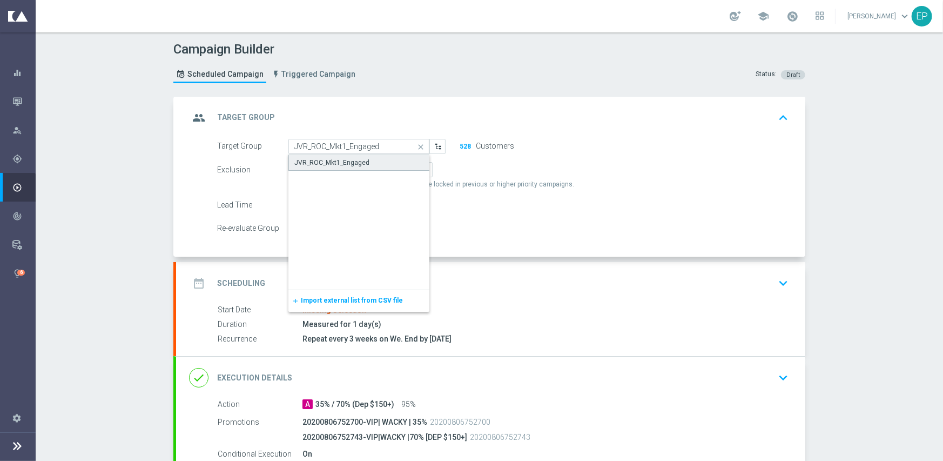
click at [329, 165] on div "JVR_ROC_Mkt1_Engaged" at bounding box center [331, 163] width 75 height 10
type input "JVR_ROC_Mkt1_Engaged"
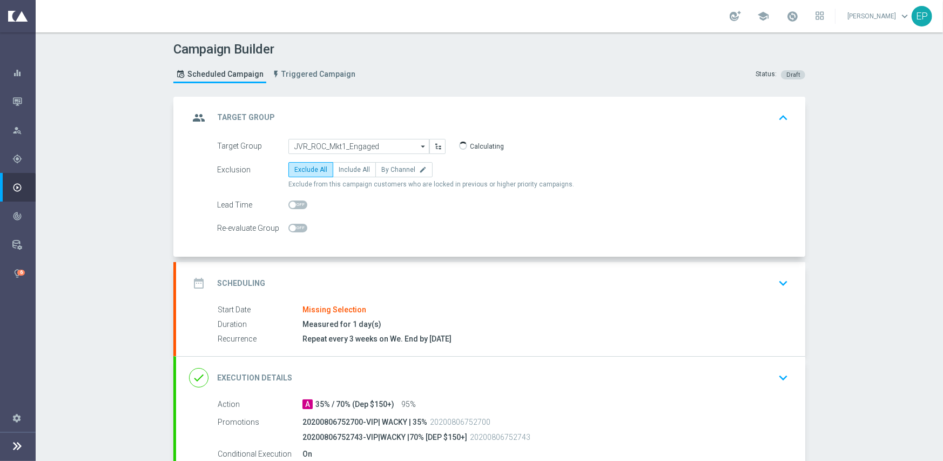
click at [364, 284] on div "date_range Scheduling keyboard_arrow_down" at bounding box center [490, 283] width 603 height 21
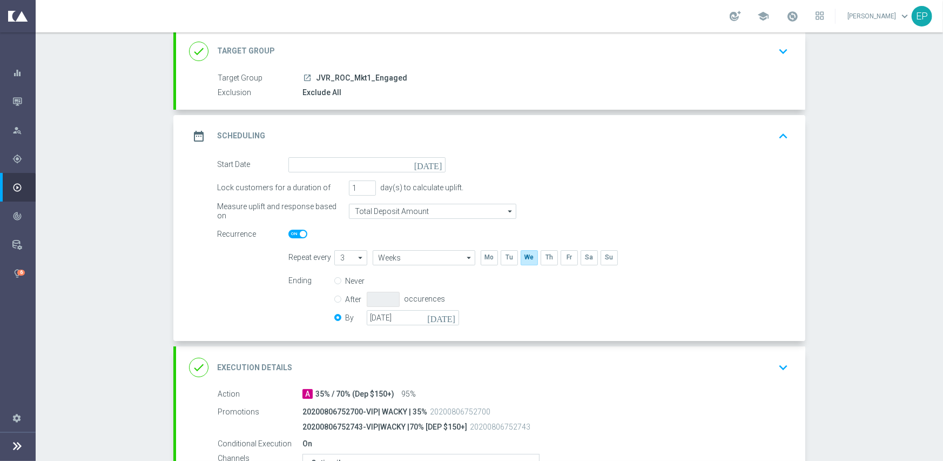
scroll to position [162, 0]
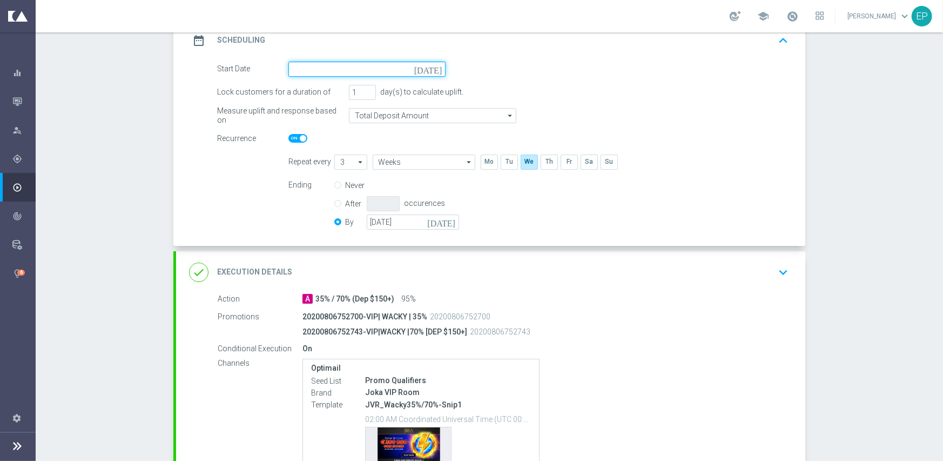
click at [345, 64] on input at bounding box center [366, 69] width 157 height 15
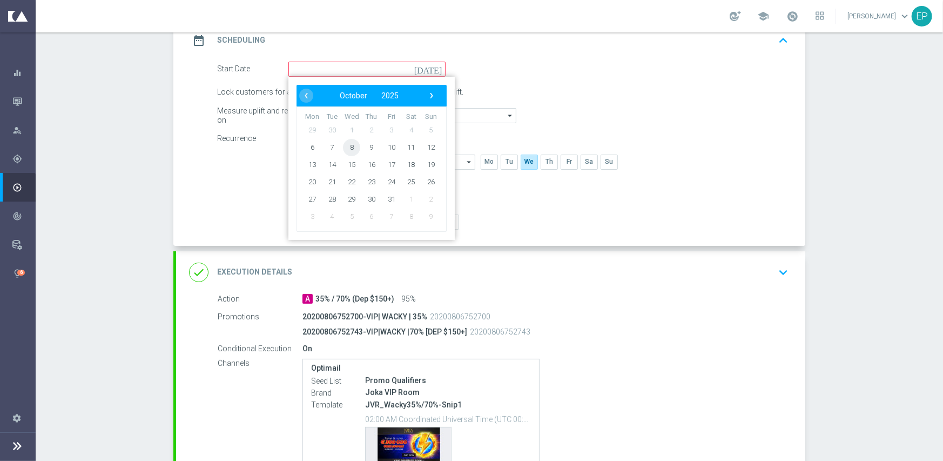
click at [348, 144] on span "8" at bounding box center [351, 146] width 17 height 17
type input "[DATE]"
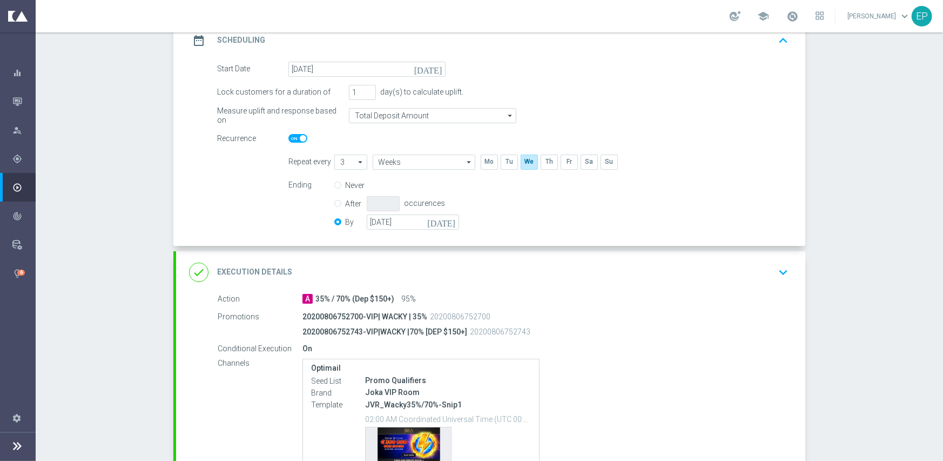
click at [288, 135] on input "checkbox" at bounding box center [297, 138] width 19 height 9
checkbox input "false"
radio input "true"
radio input "false"
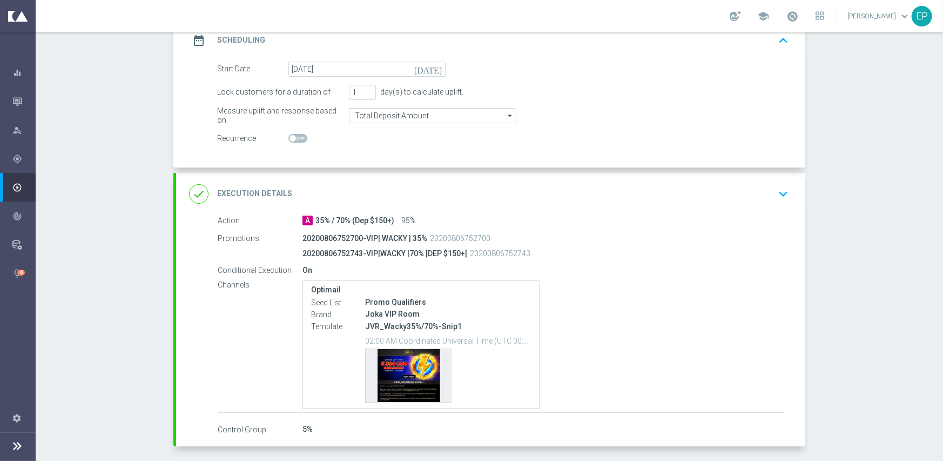
click at [382, 192] on div "done Execution Details keyboard_arrow_down" at bounding box center [490, 194] width 603 height 21
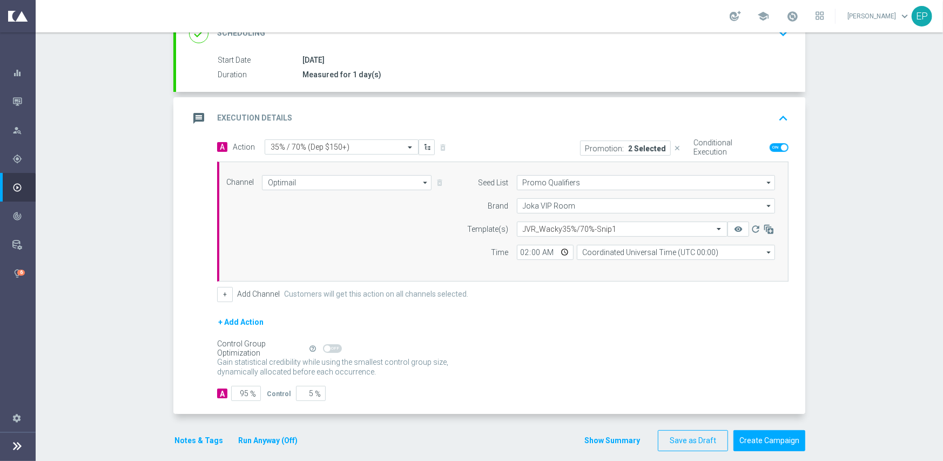
scroll to position [174, 0]
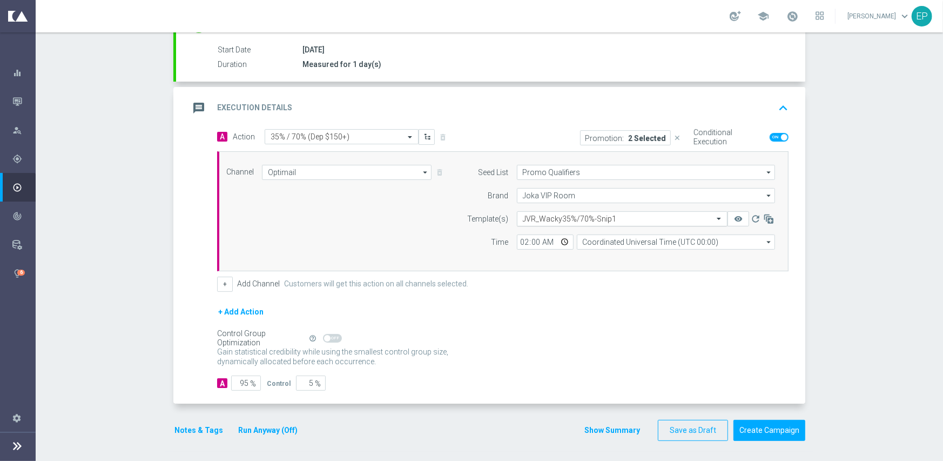
click at [574, 217] on input "text" at bounding box center [611, 218] width 177 height 9
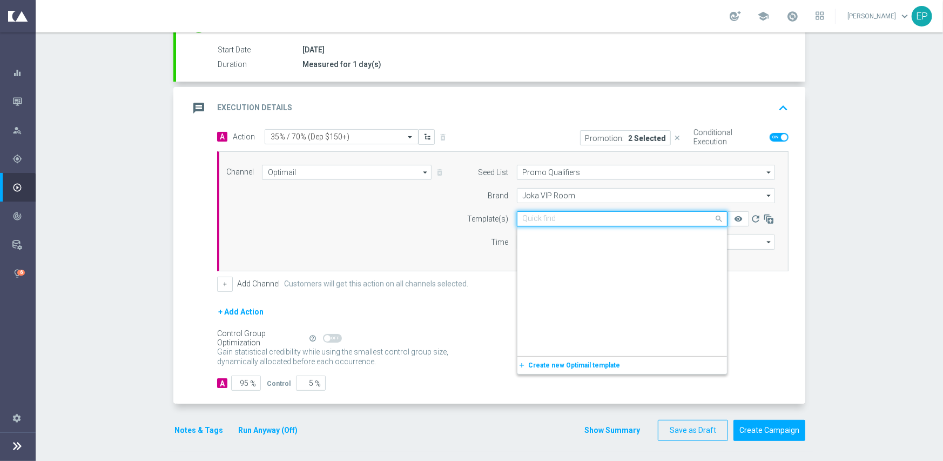
paste input "JVR_Wacky35%/70%-Snip-Igtech-MKT1-ONLY"
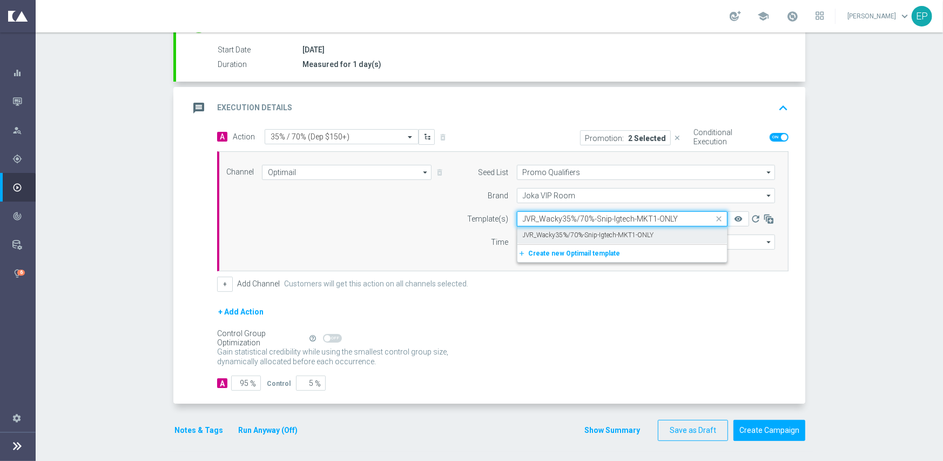
click at [574, 234] on label "JVR_Wacky35%/70%-Snip-Igtech-MKT1-ONLY" at bounding box center [588, 235] width 131 height 9
type input "JVR_Wacky35%/70%-Snip-Igtech-MKT1-ONLY"
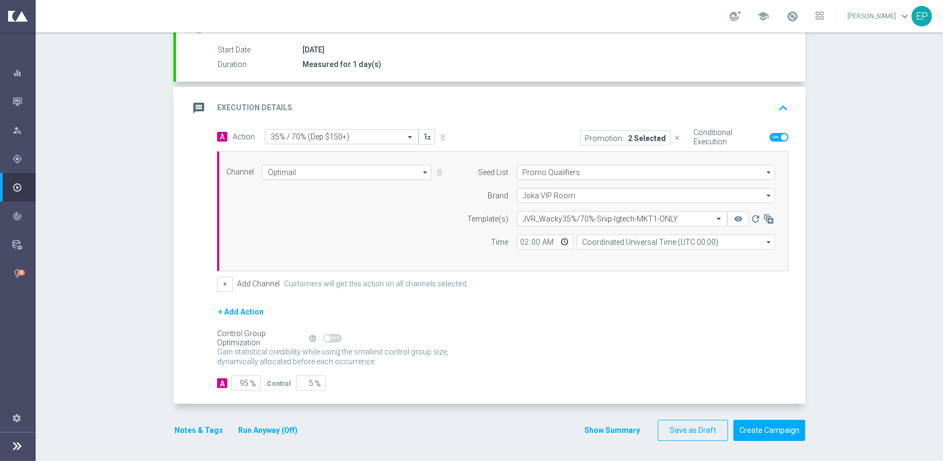
click at [431, 312] on div "+ Add Action" at bounding box center [502, 318] width 571 height 27
click at [173, 428] on button "Notes & Tags" at bounding box center [198, 430] width 51 height 14
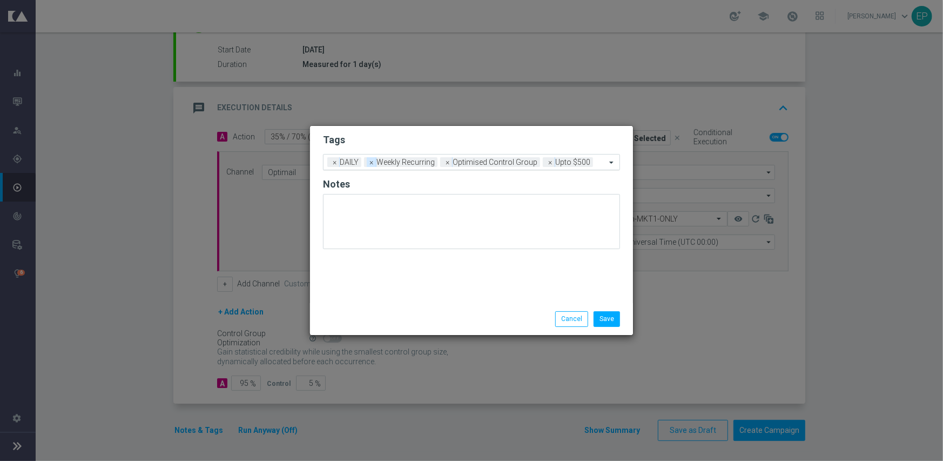
click at [372, 164] on span "×" at bounding box center [372, 162] width 10 height 10
click at [373, 164] on span "×" at bounding box center [372, 162] width 10 height 10
click at [455, 162] on input "text" at bounding box center [512, 162] width 187 height 9
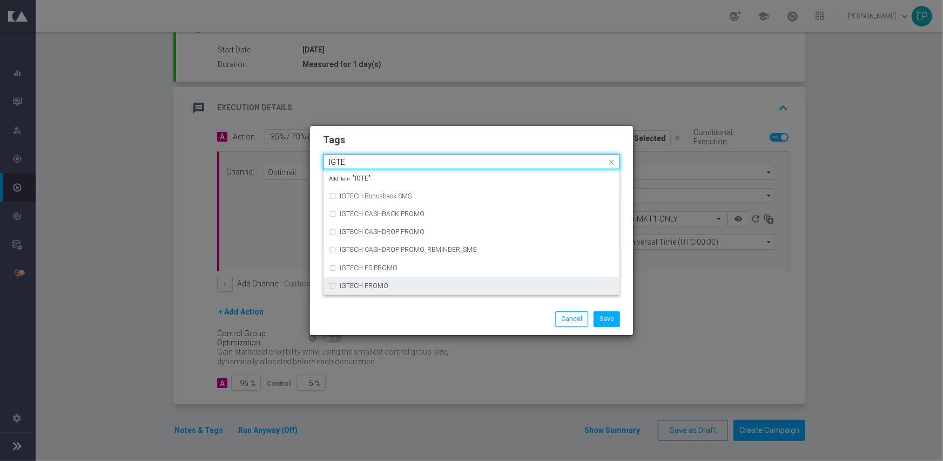
click at [409, 285] on div "IGTECH PROMO" at bounding box center [477, 285] width 274 height 6
type input "IGTE"
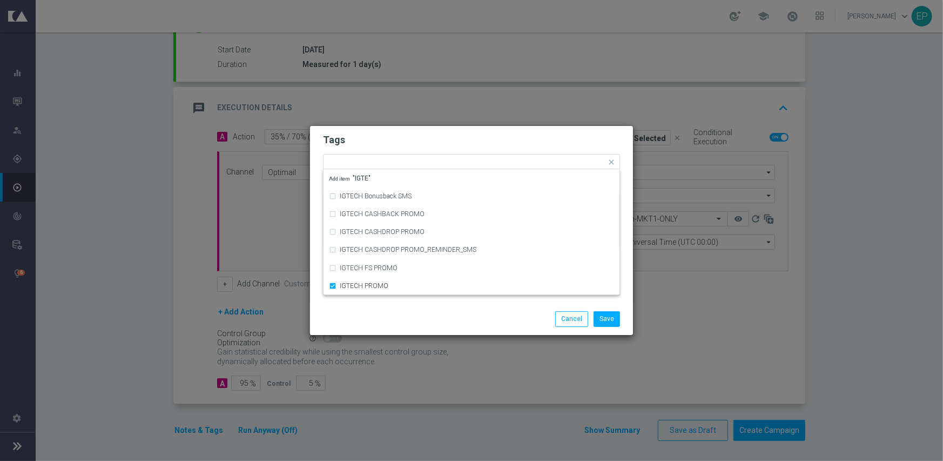
click at [408, 309] on div "Save Cancel" at bounding box center [471, 318] width 323 height 31
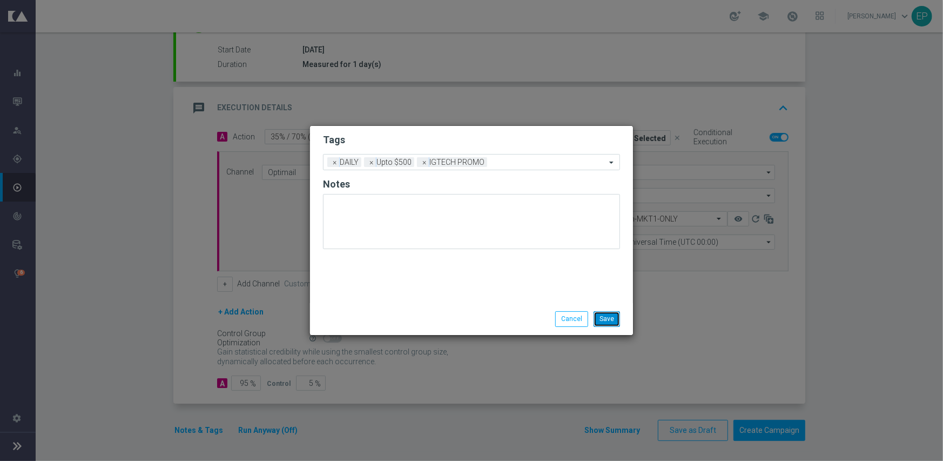
click at [613, 314] on button "Save" at bounding box center [607, 318] width 26 height 15
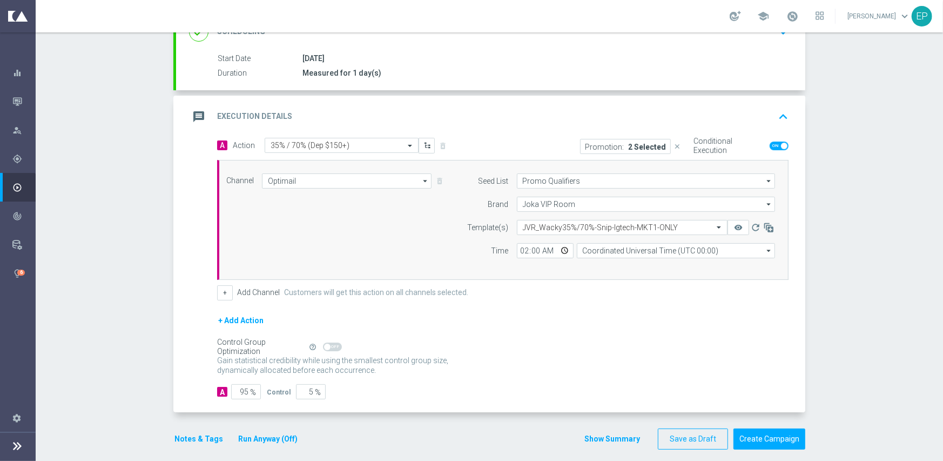
scroll to position [174, 0]
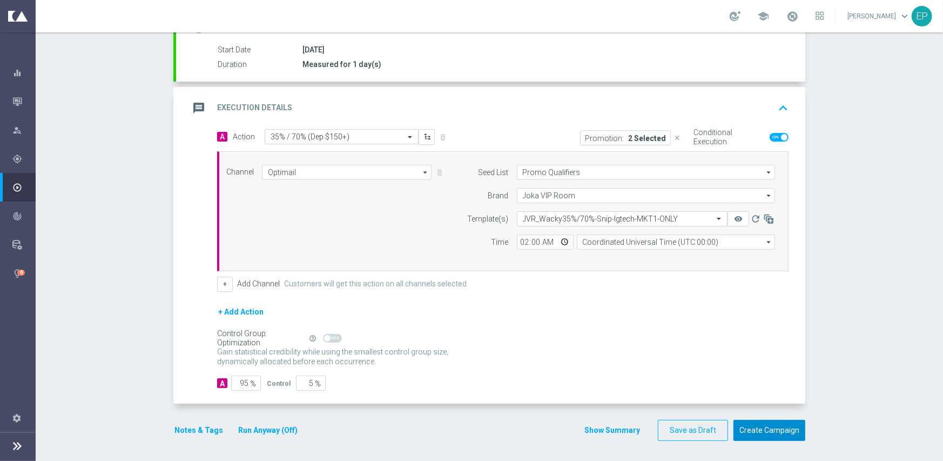
click at [754, 422] on button "Create Campaign" at bounding box center [769, 430] width 72 height 21
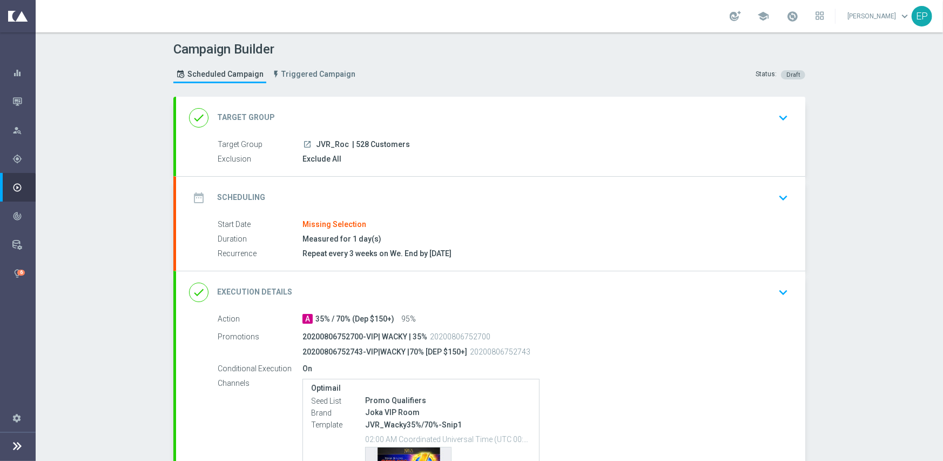
click at [318, 103] on div "done Target Group keyboard_arrow_down" at bounding box center [490, 118] width 629 height 42
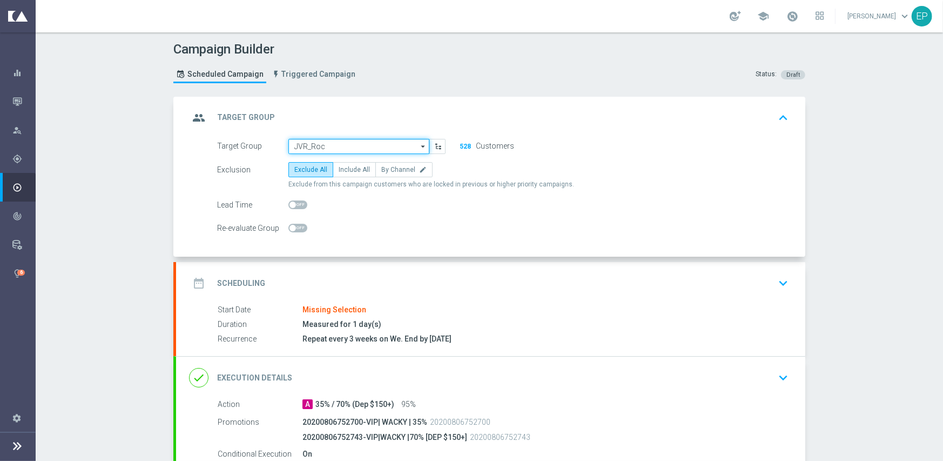
click at [337, 141] on input "JVR_Roc" at bounding box center [358, 146] width 141 height 15
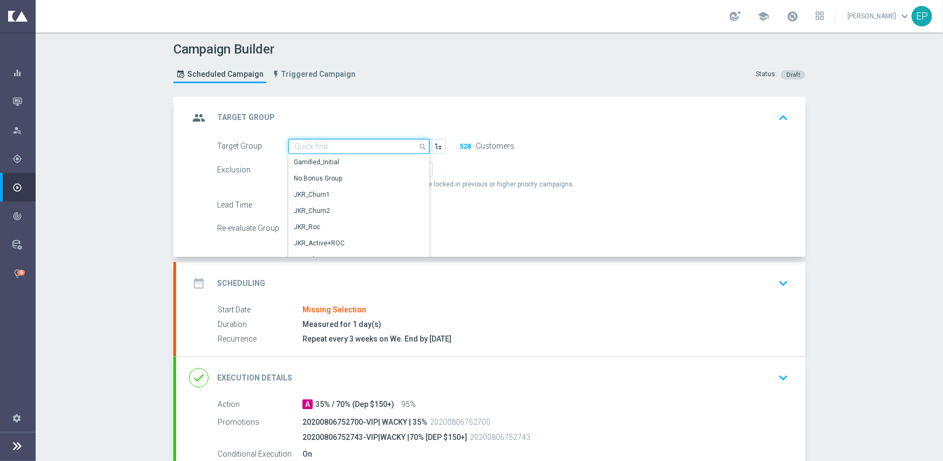
paste input "JVR_ROC_Engaged"
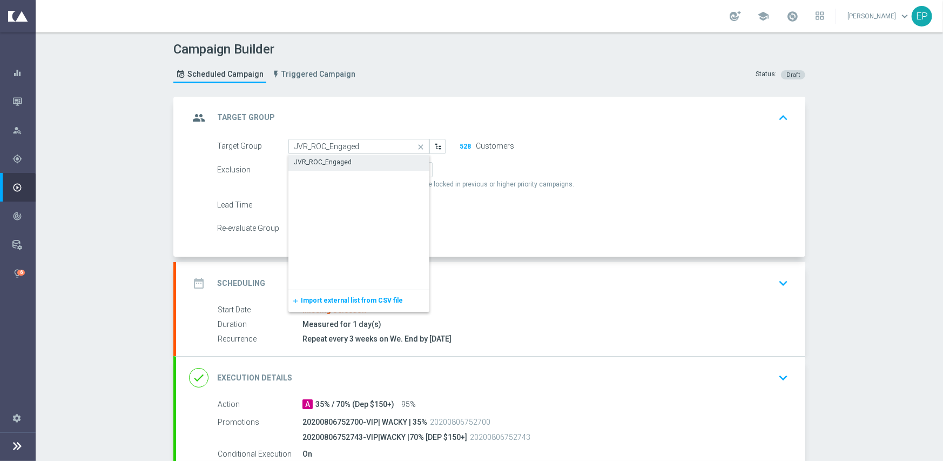
click at [335, 166] on div "JVR_ROC_Engaged" at bounding box center [358, 161] width 141 height 15
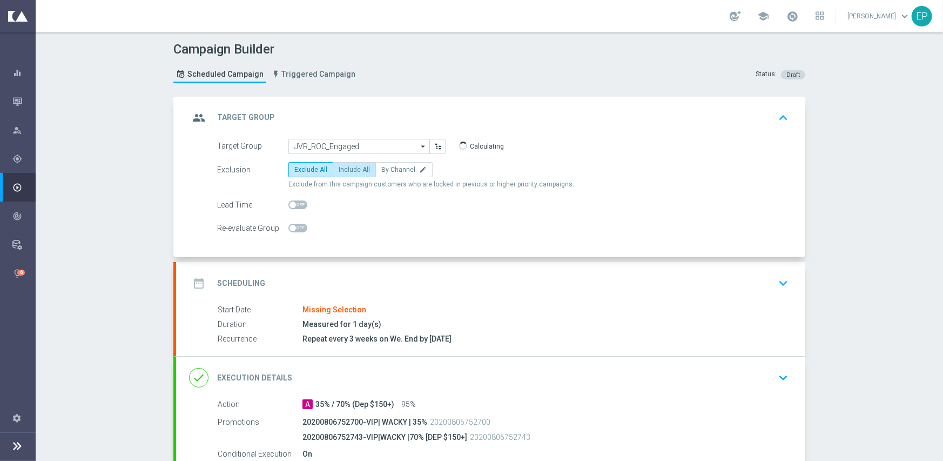
type input "JVR_ROC_Engaged"
click at [387, 280] on div "date_range Scheduling keyboard_arrow_down" at bounding box center [490, 283] width 603 height 21
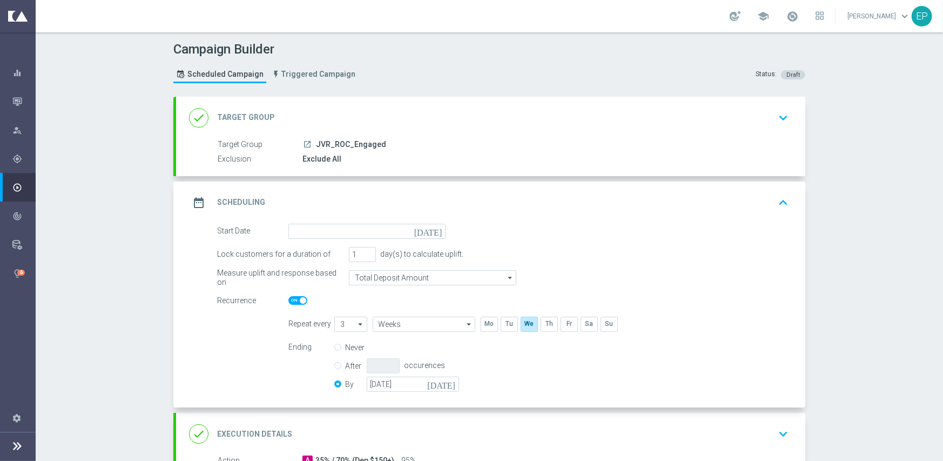
scroll to position [108, 0]
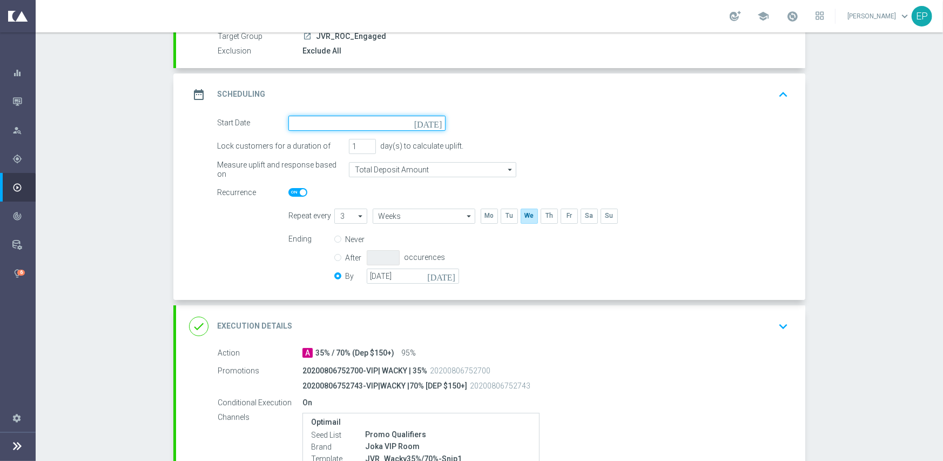
click at [360, 123] on input at bounding box center [366, 123] width 157 height 15
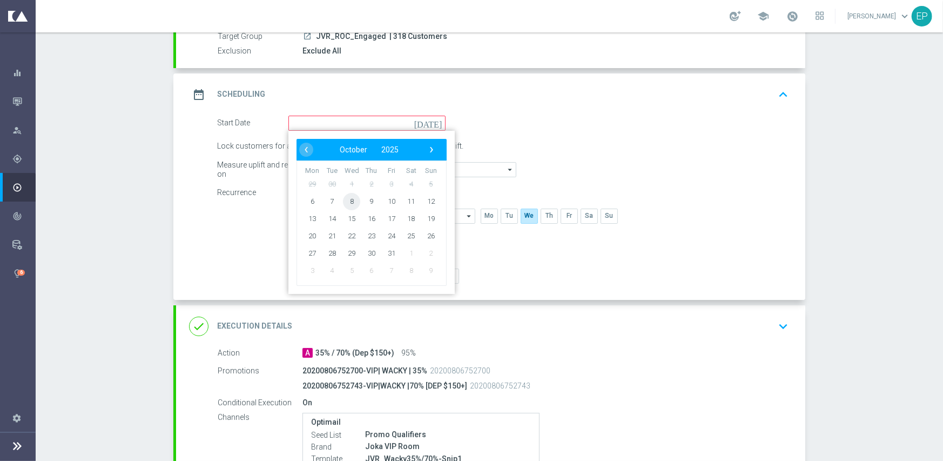
click at [345, 201] on span "8" at bounding box center [351, 200] width 17 height 17
type input "[DATE]"
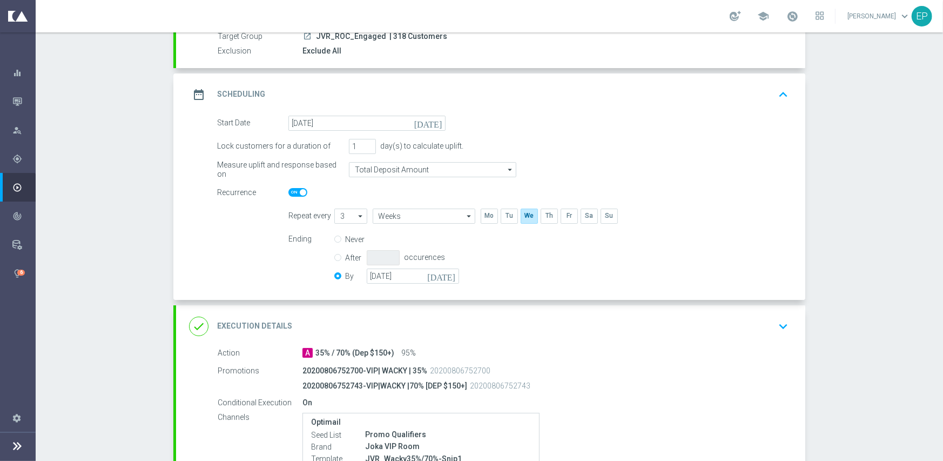
click at [400, 333] on div "done Execution Details keyboard_arrow_down" at bounding box center [490, 326] width 603 height 21
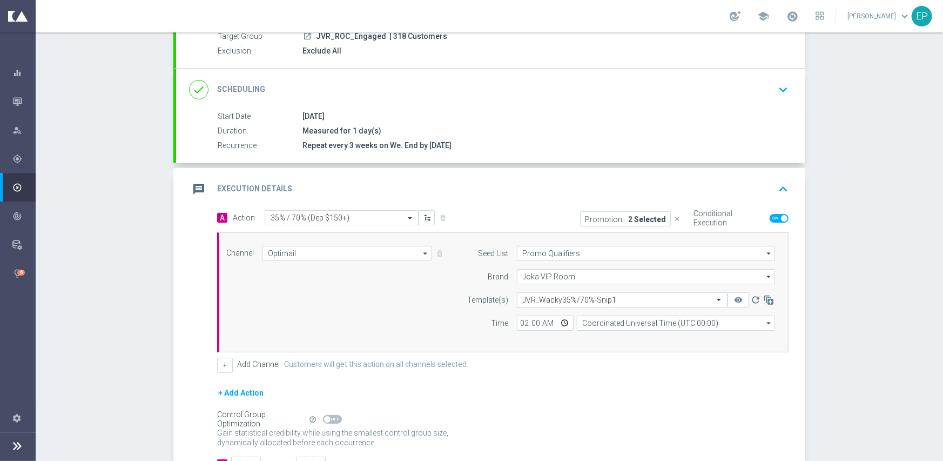
scroll to position [189, 0]
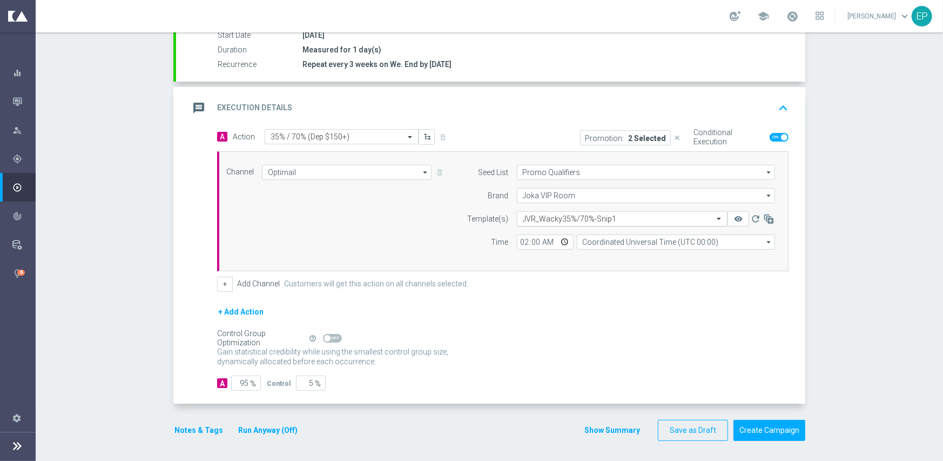
click at [604, 218] on input "text" at bounding box center [611, 218] width 177 height 9
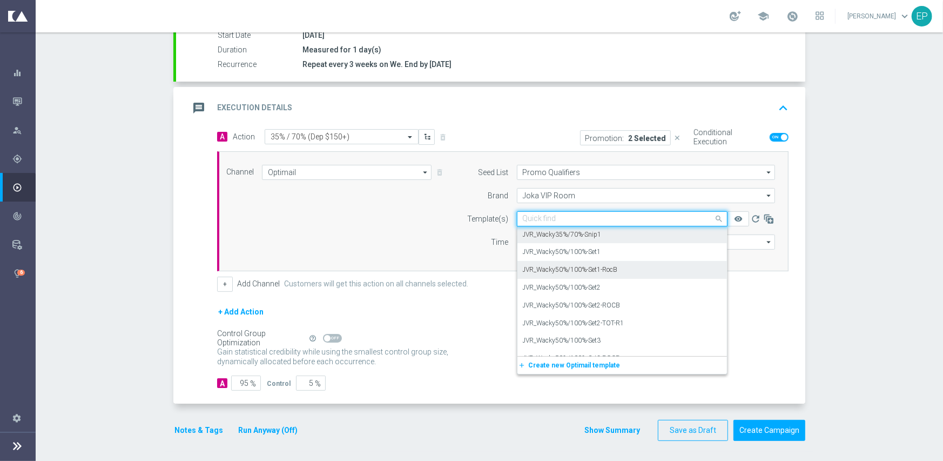
scroll to position [11102, 0]
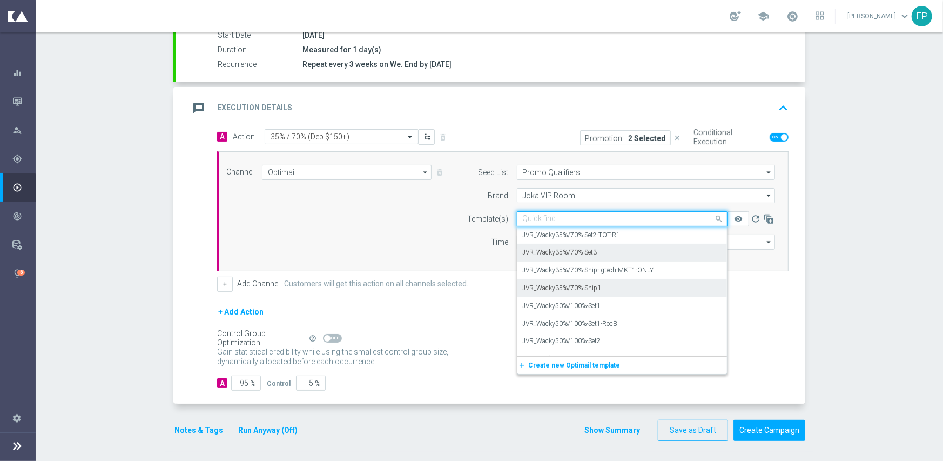
click at [612, 255] on div "JVR_Wacky35%/70%-Set3" at bounding box center [622, 253] width 199 height 18
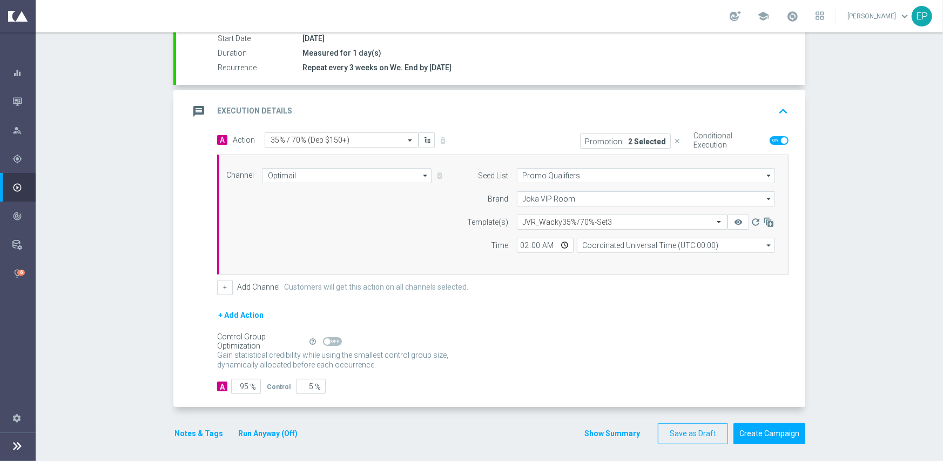
scroll to position [189, 0]
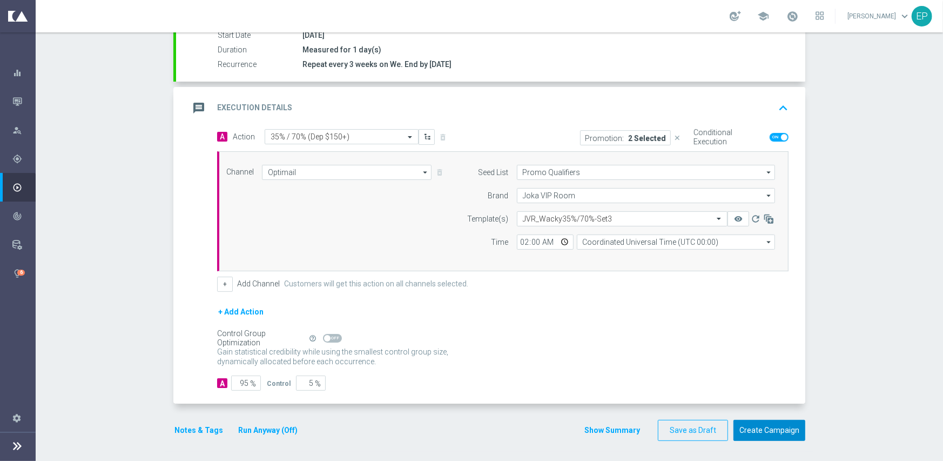
click at [771, 429] on button "Create Campaign" at bounding box center [769, 430] width 72 height 21
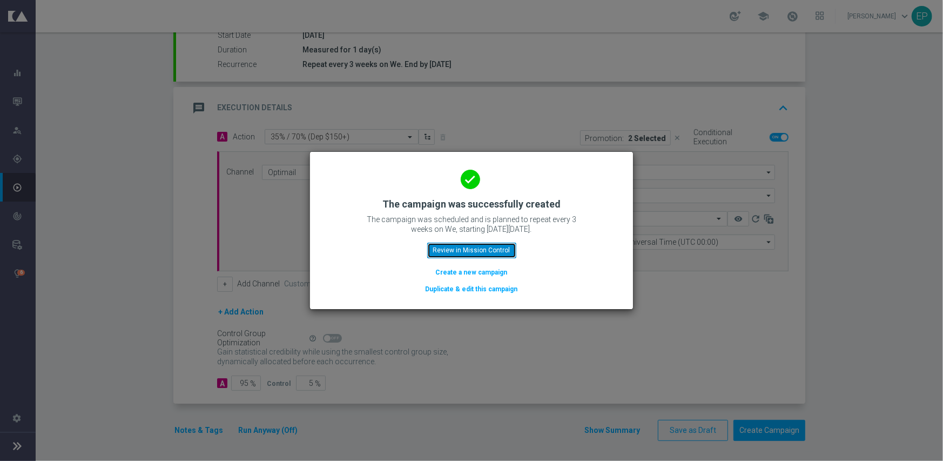
click at [475, 246] on button "Review in Mission Control" at bounding box center [471, 249] width 89 height 15
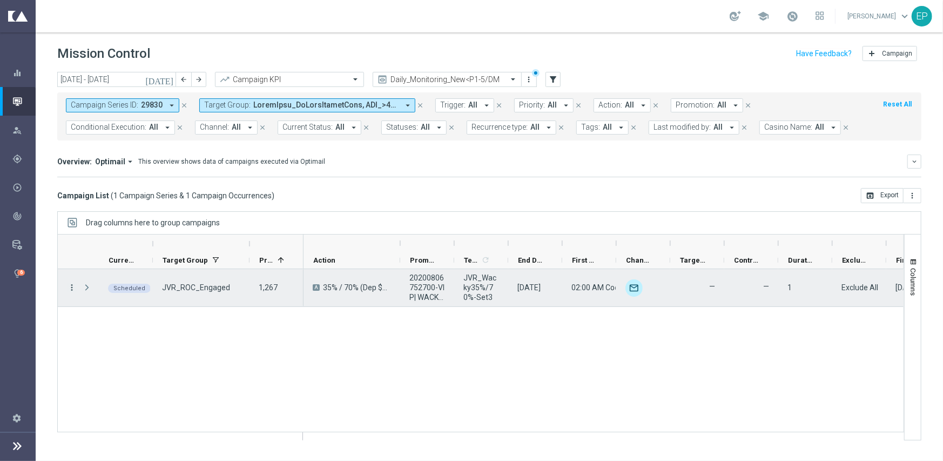
click at [72, 288] on icon "more_vert" at bounding box center [72, 287] width 10 height 10
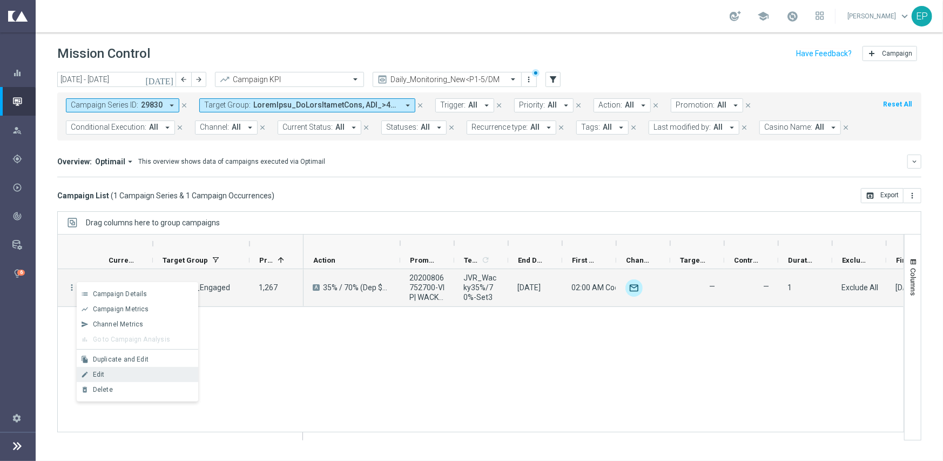
click at [107, 373] on div "Edit" at bounding box center [143, 374] width 100 height 8
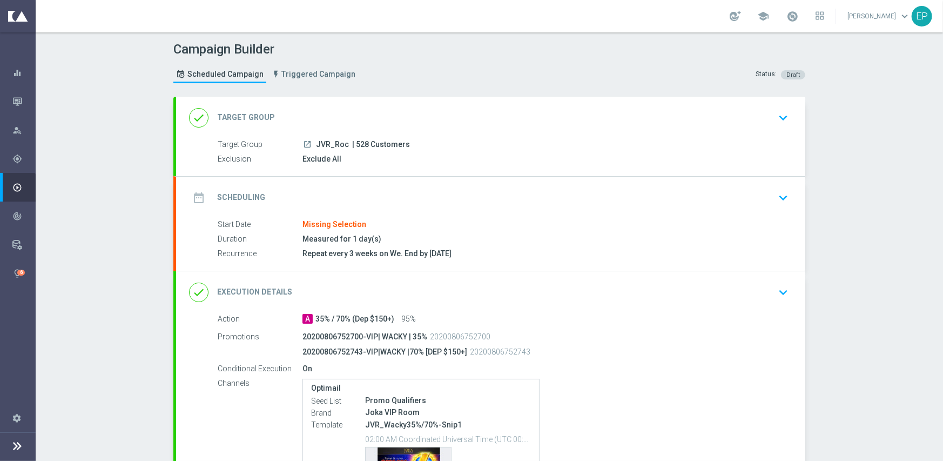
click at [354, 193] on div "date_range Scheduling keyboard_arrow_down" at bounding box center [490, 197] width 603 height 21
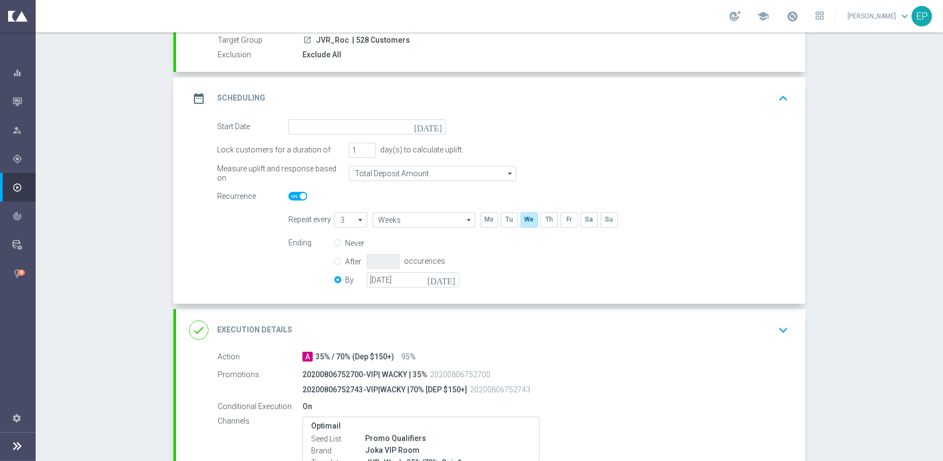
scroll to position [108, 0]
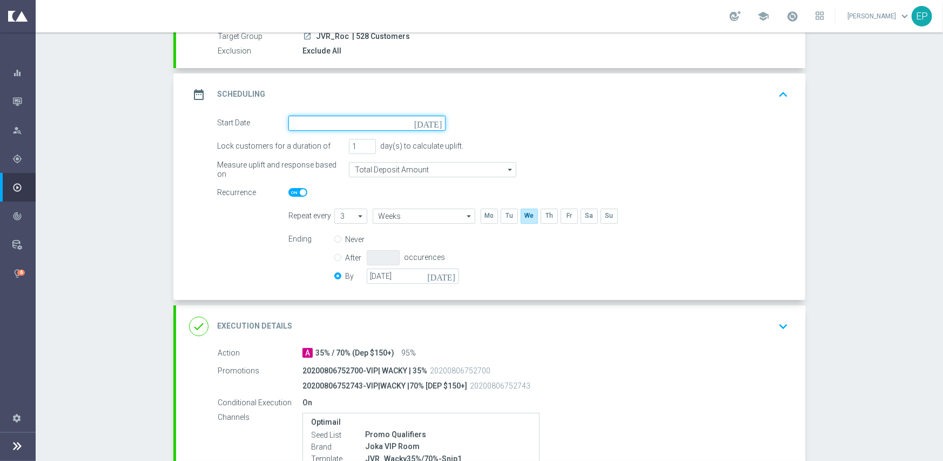
click at [365, 116] on input at bounding box center [366, 123] width 157 height 15
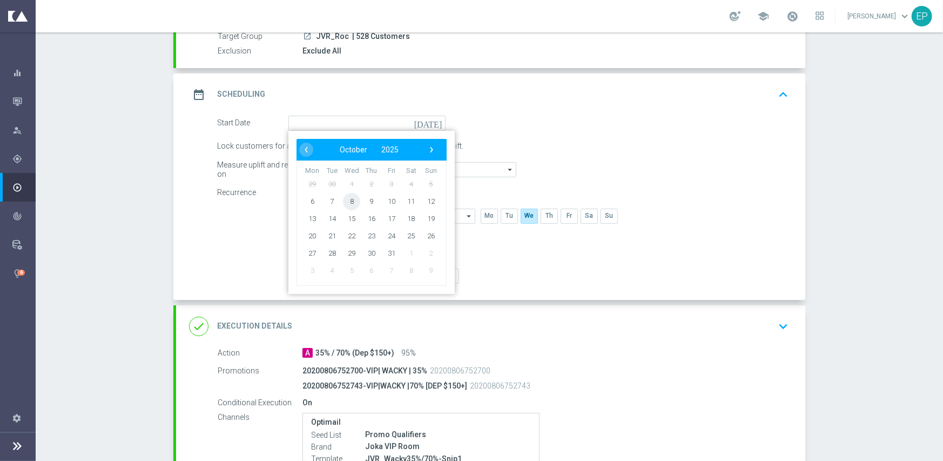
click at [352, 201] on span "8" at bounding box center [351, 200] width 17 height 17
type input "[DATE]"
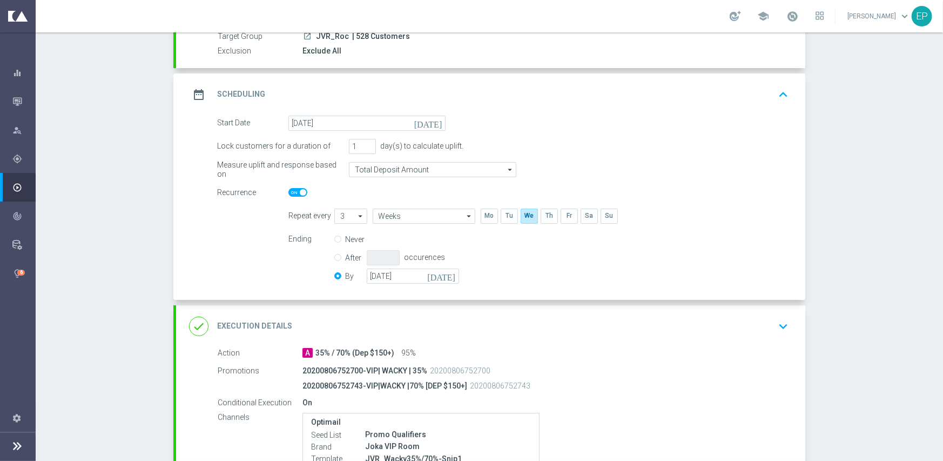
click at [365, 326] on div "done Execution Details keyboard_arrow_down" at bounding box center [490, 326] width 603 height 21
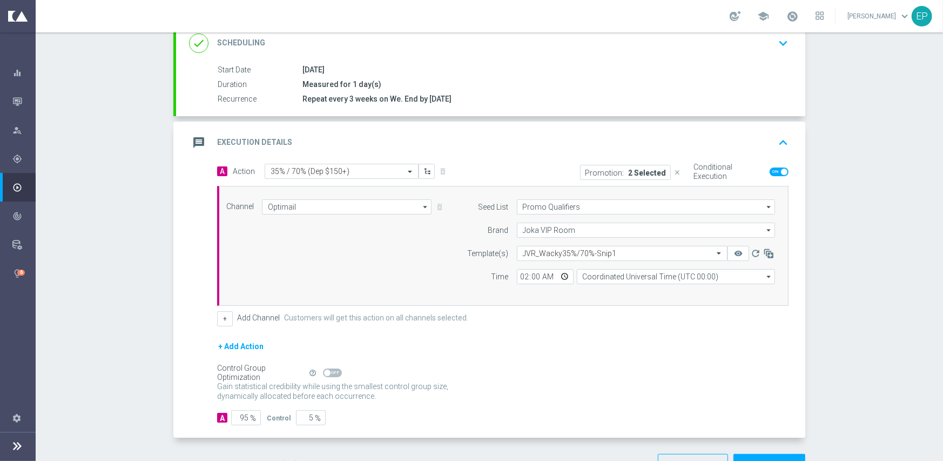
scroll to position [189, 0]
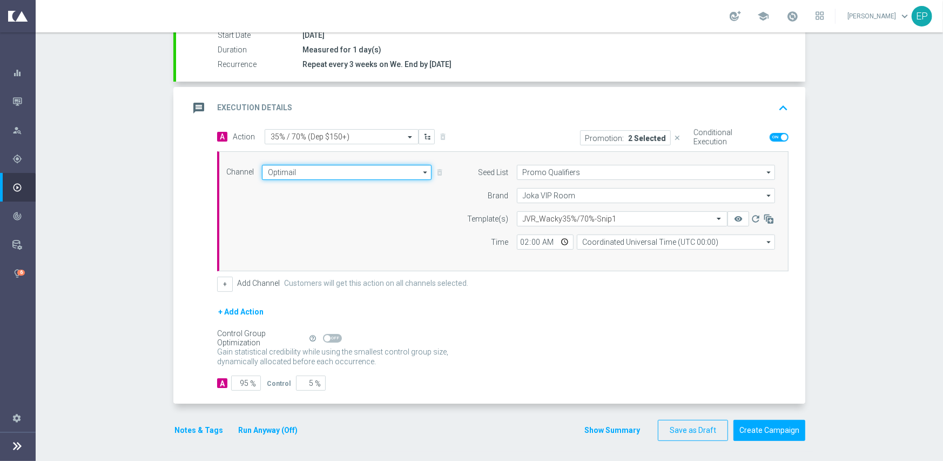
click at [300, 170] on input "Optimail" at bounding box center [347, 172] width 170 height 15
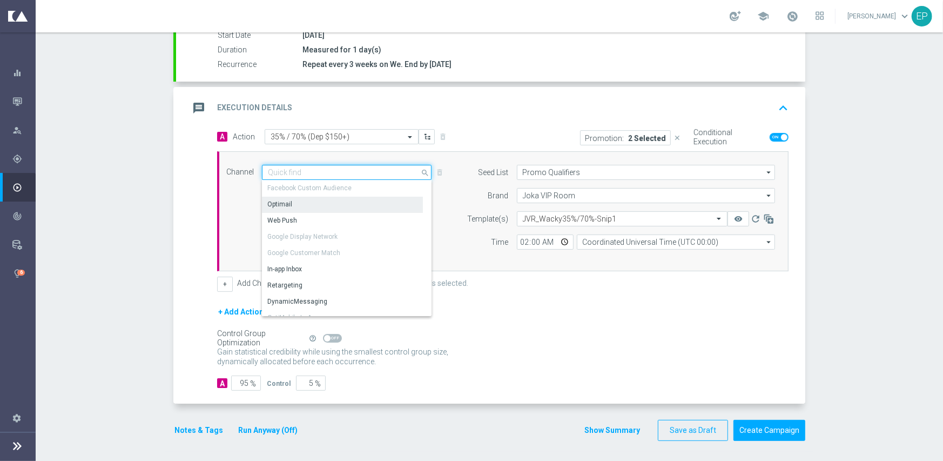
scroll to position [199, 0]
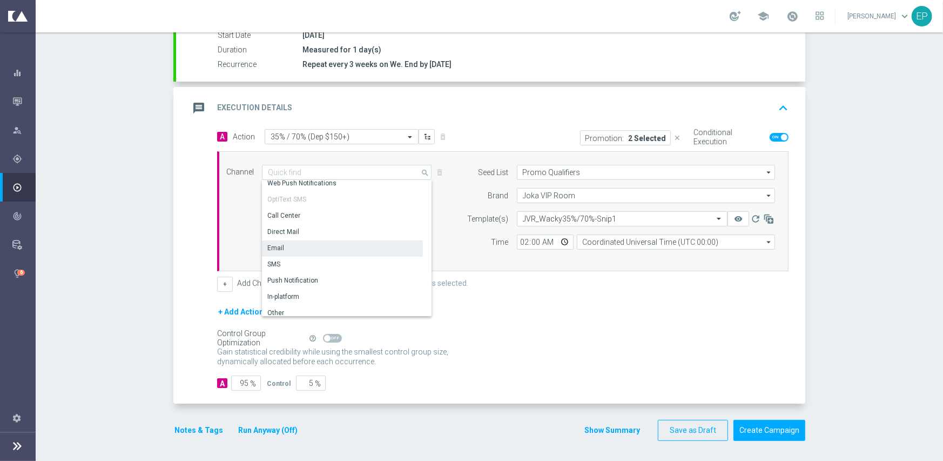
click at [286, 249] on div "Email" at bounding box center [342, 247] width 161 height 15
type input "Email"
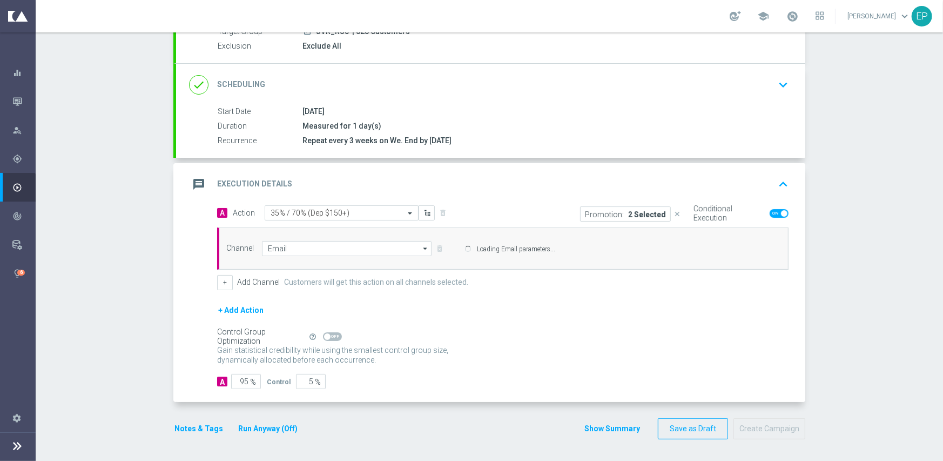
scroll to position [112, 0]
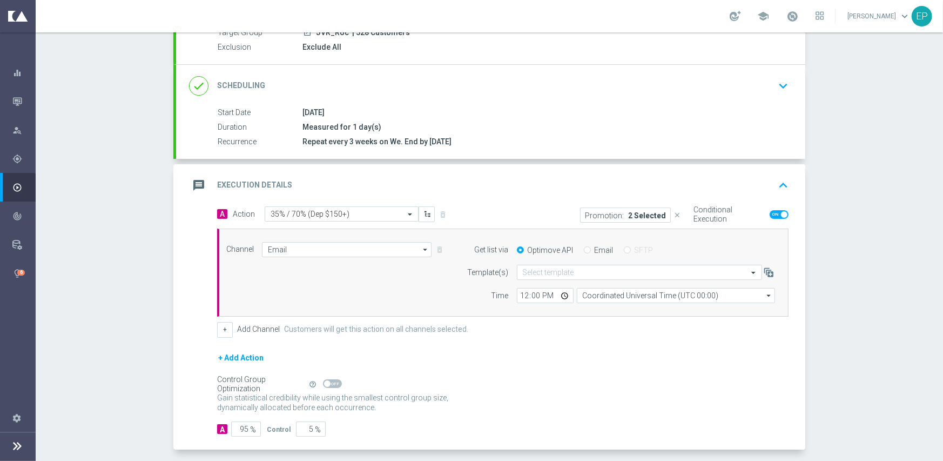
click at [584, 248] on input "Email" at bounding box center [587, 250] width 7 height 7
radio input "true"
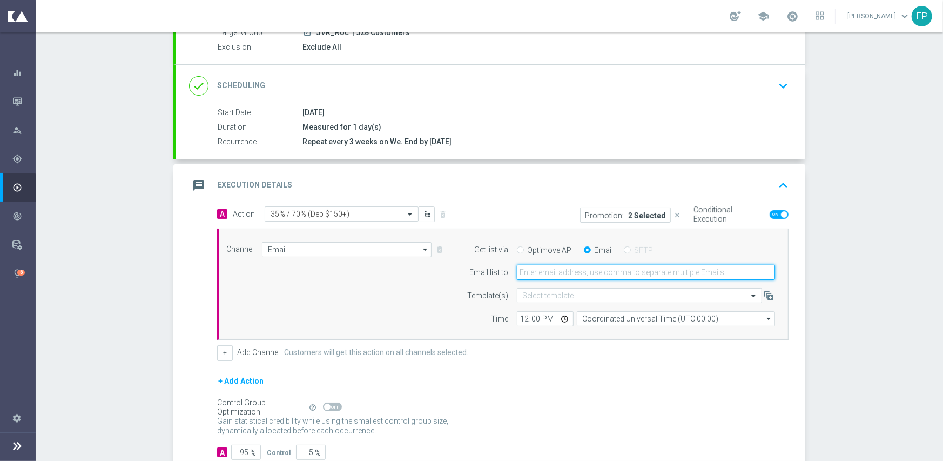
drag, startPoint x: 579, startPoint y: 274, endPoint x: 590, endPoint y: 272, distance: 11.0
click at [579, 274] on input "email" at bounding box center [646, 272] width 258 height 15
click at [577, 274] on input "email" at bounding box center [646, 272] width 258 height 15
paste input "[EMAIL_ADDRESS][DOMAIN_NAME]"
type input "[EMAIL_ADDRESS][DOMAIN_NAME]"
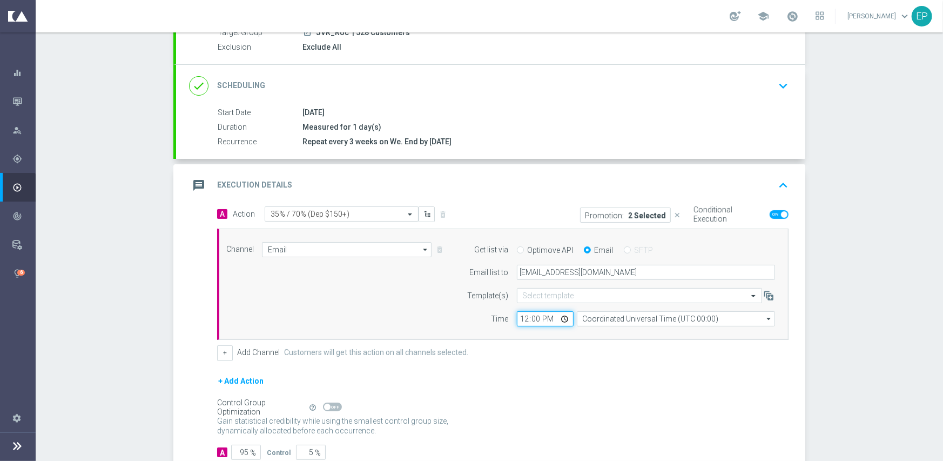
click at [517, 316] on input "12:00" at bounding box center [545, 318] width 57 height 15
type input "02:00"
click at [414, 343] on div "A Action Select action 35% / 70% (Dep $150+) delete_forever Promotion: 2 Select…" at bounding box center [503, 283] width 588 height 154
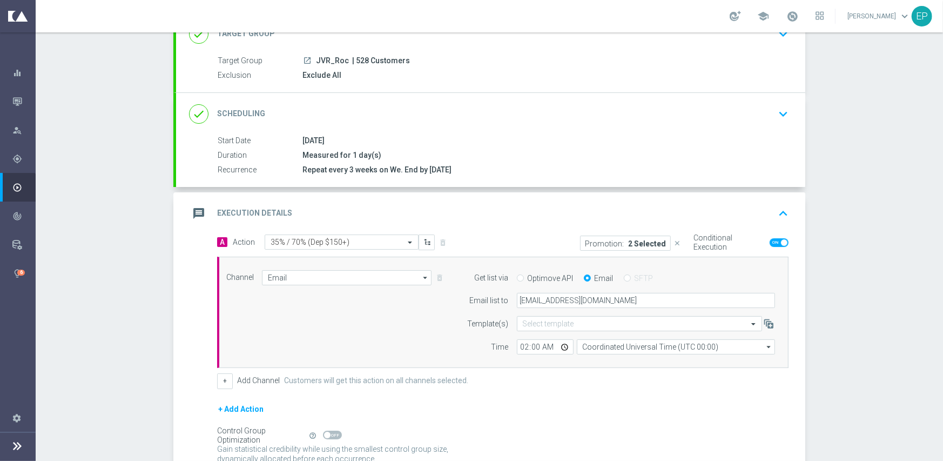
scroll to position [181, 0]
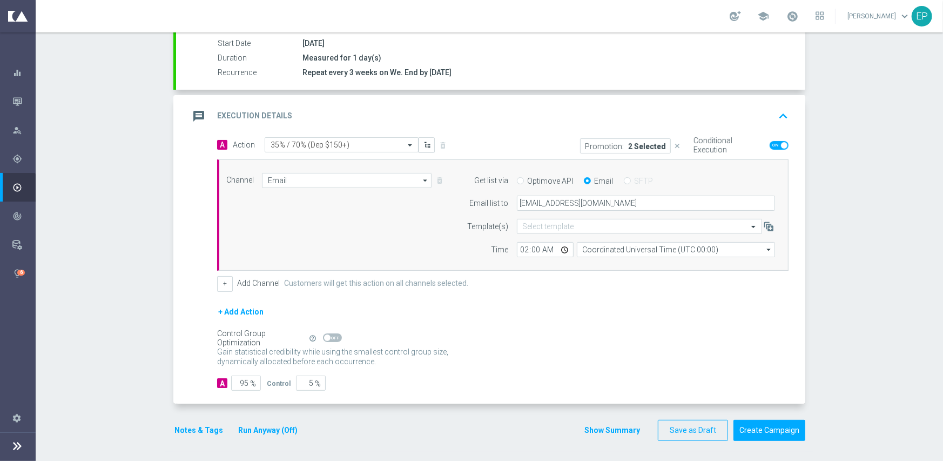
click at [331, 336] on span at bounding box center [332, 337] width 19 height 9
click at [331, 336] on input "checkbox" at bounding box center [332, 337] width 19 height 9
checkbox input "true"
click at [779, 430] on button "Create Campaign" at bounding box center [769, 430] width 72 height 21
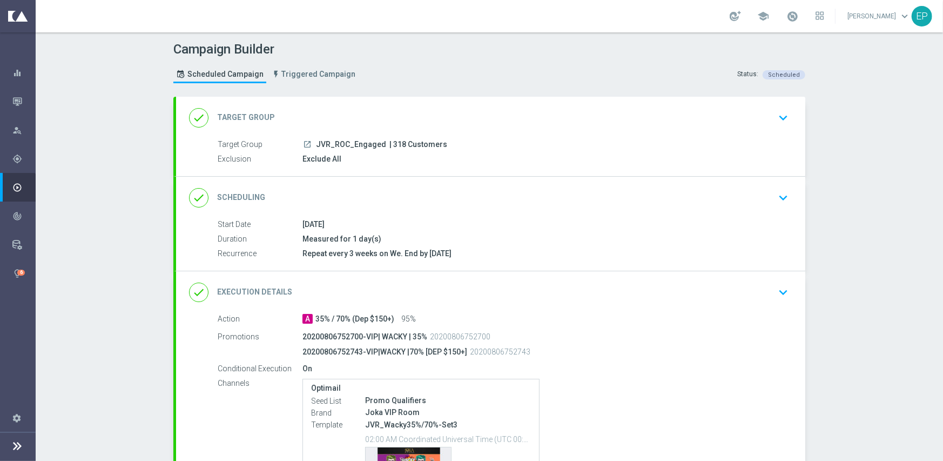
click at [466, 298] on div "done Execution Details keyboard_arrow_down" at bounding box center [490, 292] width 603 height 21
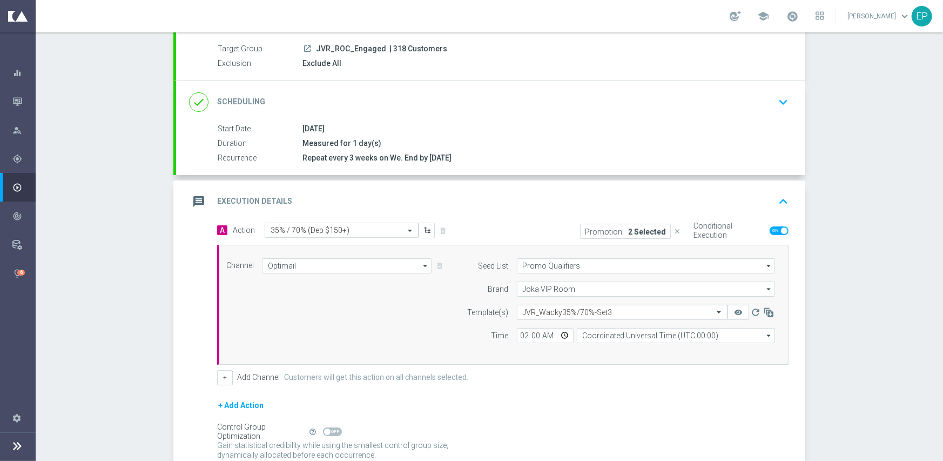
scroll to position [189, 0]
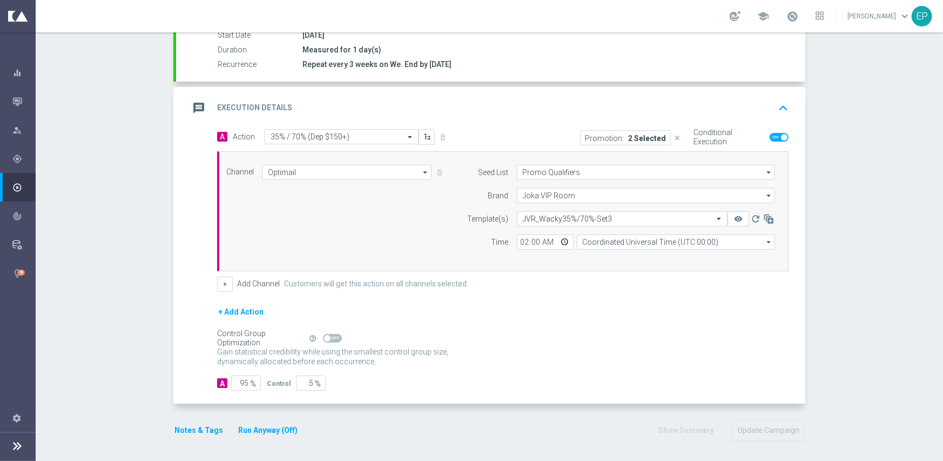
click at [329, 334] on span at bounding box center [332, 338] width 19 height 9
click at [329, 334] on input "checkbox" at bounding box center [332, 338] width 19 height 9
checkbox input "true"
click at [783, 428] on button "Update Campaign" at bounding box center [768, 430] width 73 height 21
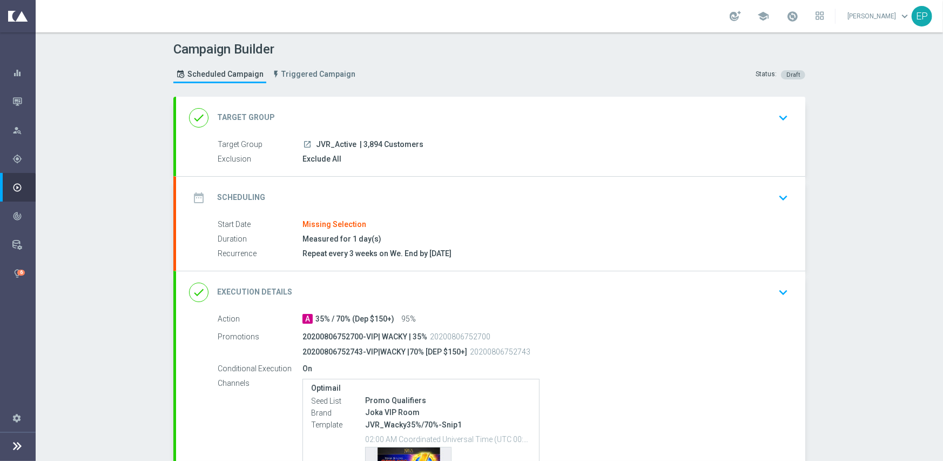
click at [369, 117] on div "done Target Group keyboard_arrow_down" at bounding box center [490, 117] width 603 height 21
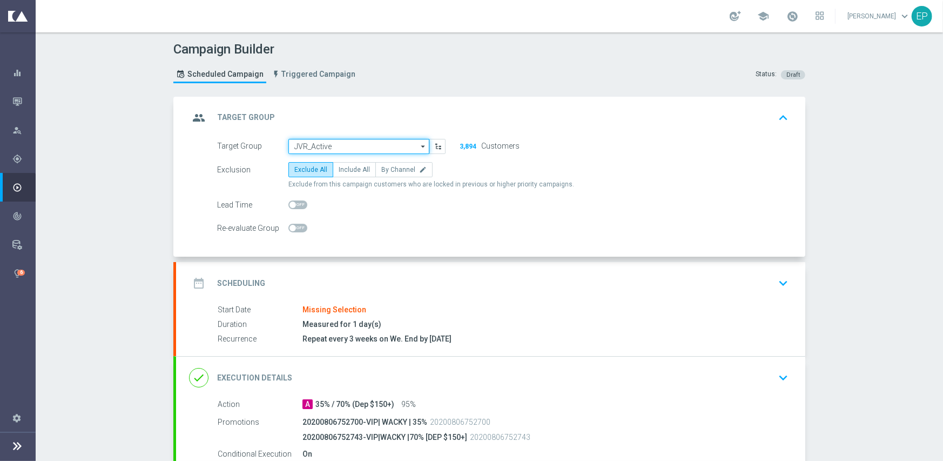
click at [356, 149] on input "JVR_Active" at bounding box center [358, 146] width 141 height 15
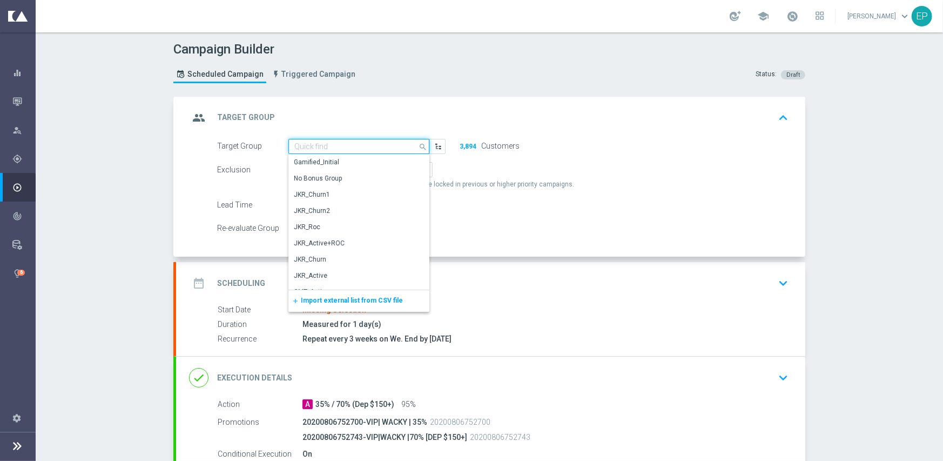
paste input "JVR_Active_Mkt1_Engaged"
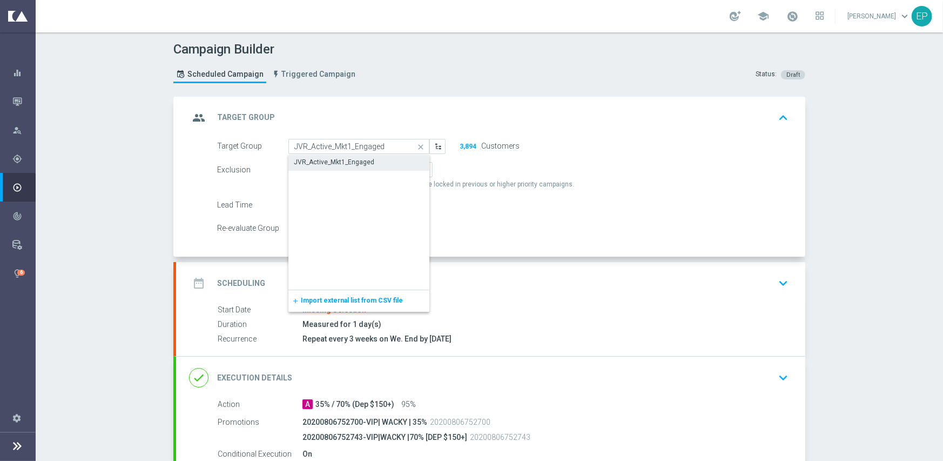
click at [347, 161] on div "JVR_Active_Mkt1_Engaged" at bounding box center [334, 162] width 80 height 10
type input "JVR_Active_Mkt1_Engaged"
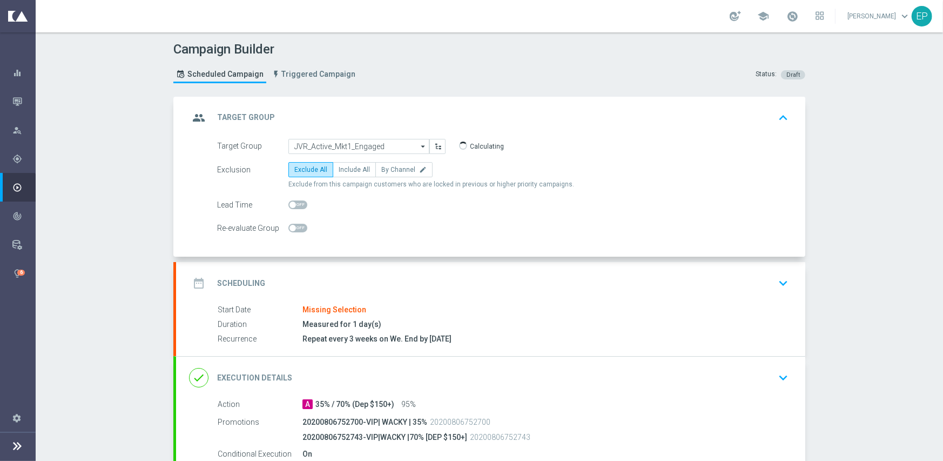
click at [356, 267] on div "date_range Scheduling keyboard_arrow_down" at bounding box center [490, 283] width 629 height 42
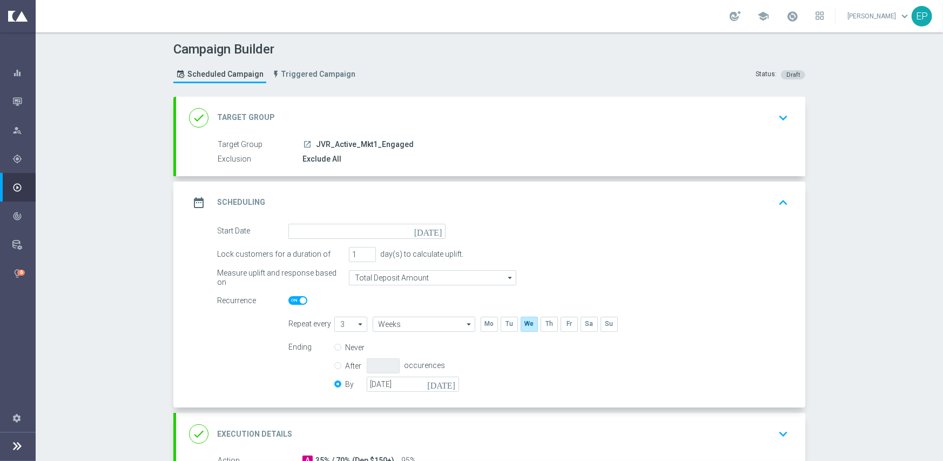
scroll to position [108, 0]
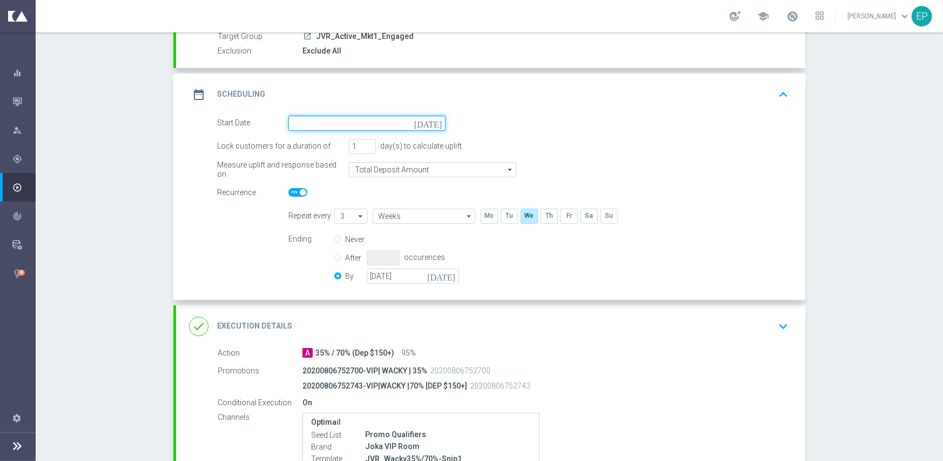
click at [390, 120] on input at bounding box center [366, 123] width 157 height 15
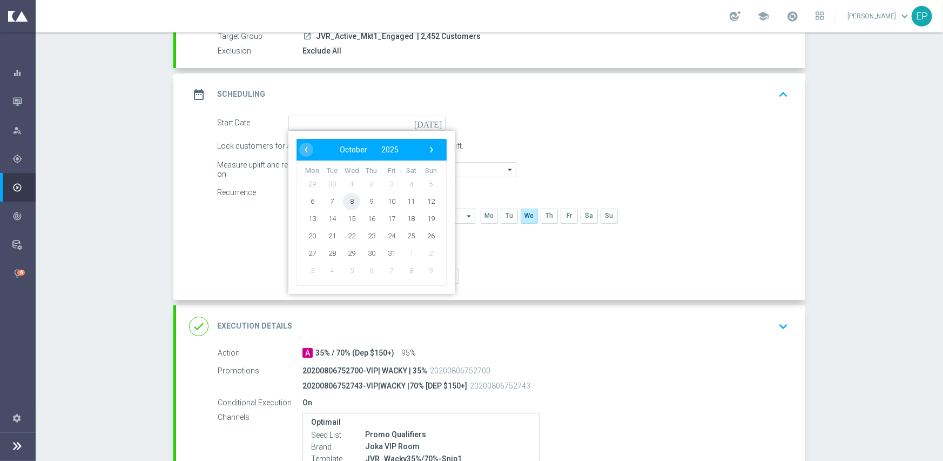
click at [352, 201] on span "8" at bounding box center [351, 200] width 17 height 17
type input "[DATE]"
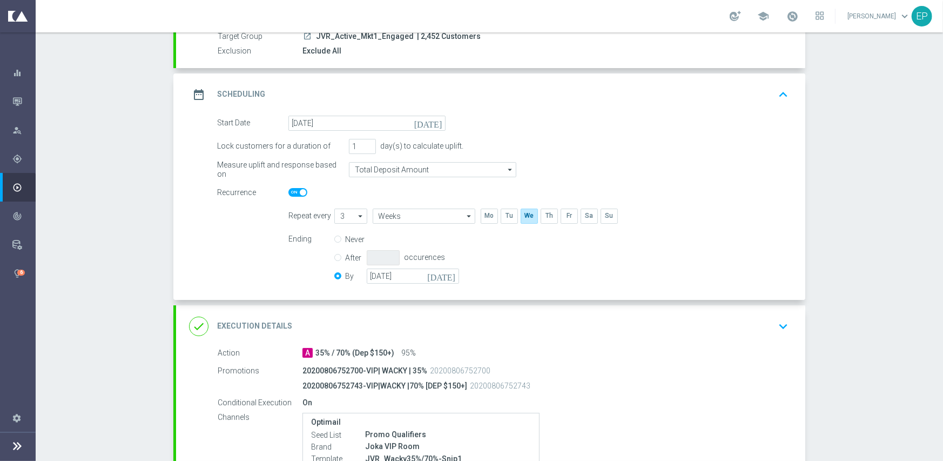
click at [288, 193] on span at bounding box center [297, 192] width 19 height 9
click at [288, 193] on input "checkbox" at bounding box center [297, 192] width 19 height 9
checkbox input "false"
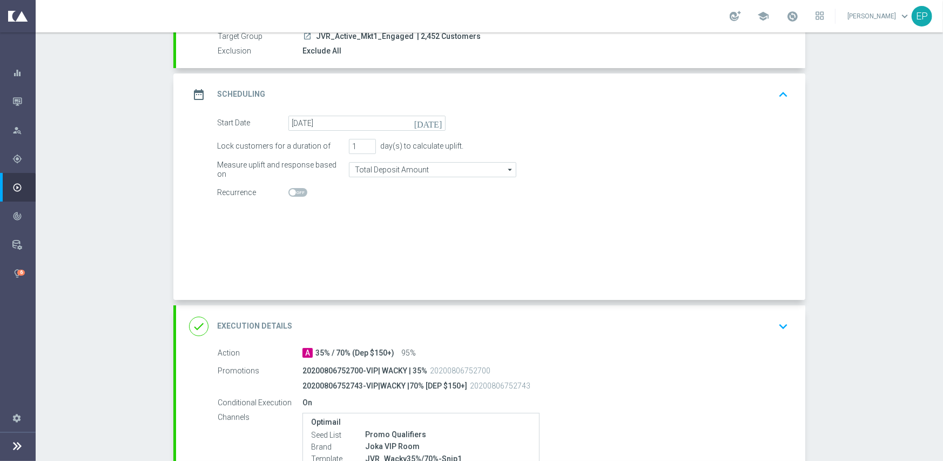
radio input "true"
radio input "false"
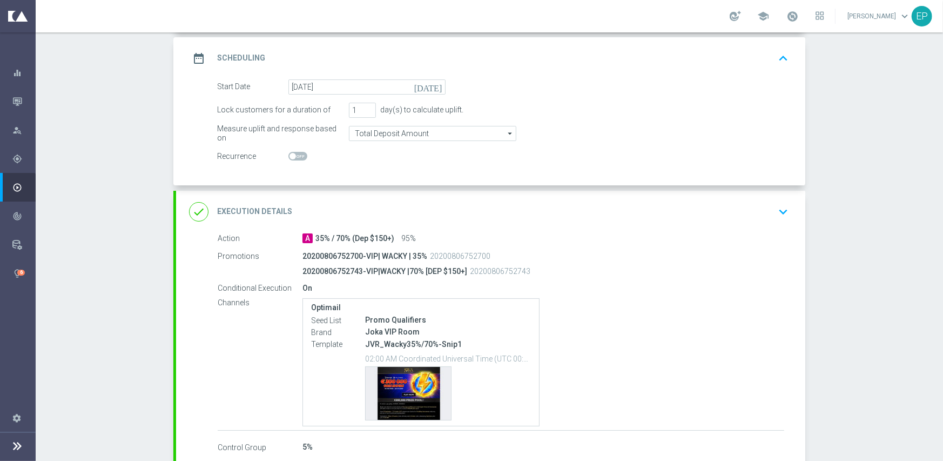
scroll to position [205, 0]
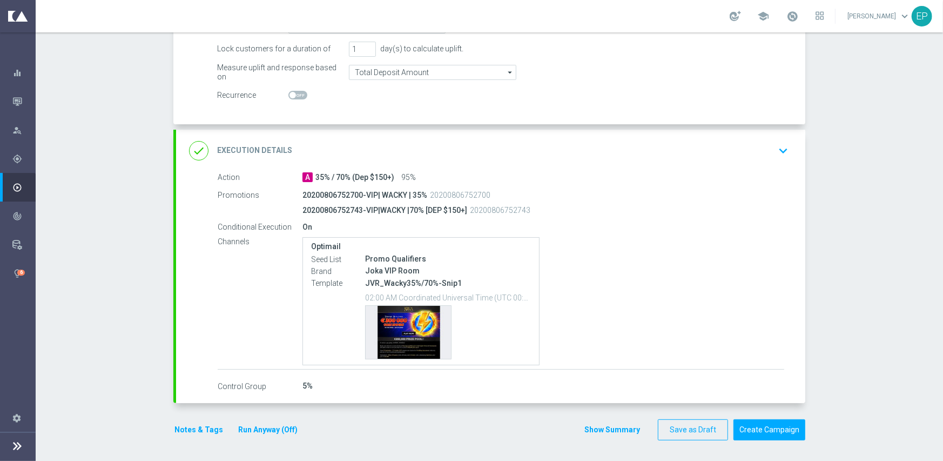
click at [451, 137] on div "done Execution Details keyboard_arrow_down" at bounding box center [490, 151] width 629 height 42
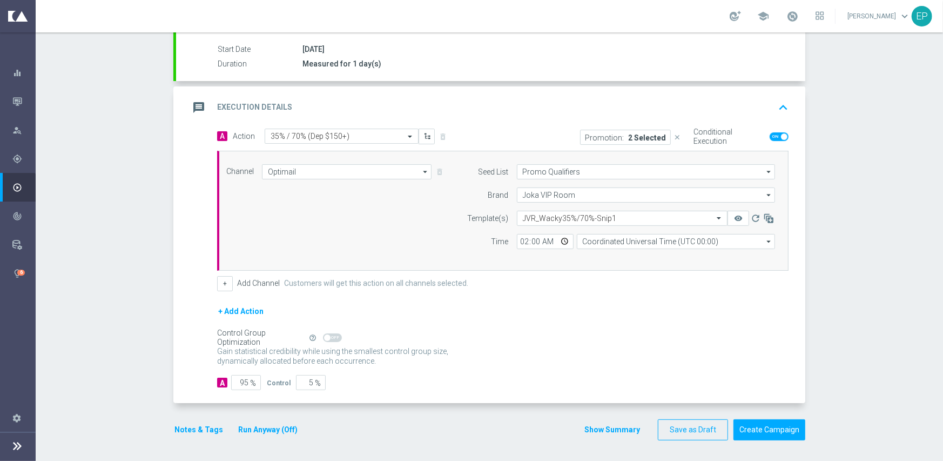
scroll to position [174, 0]
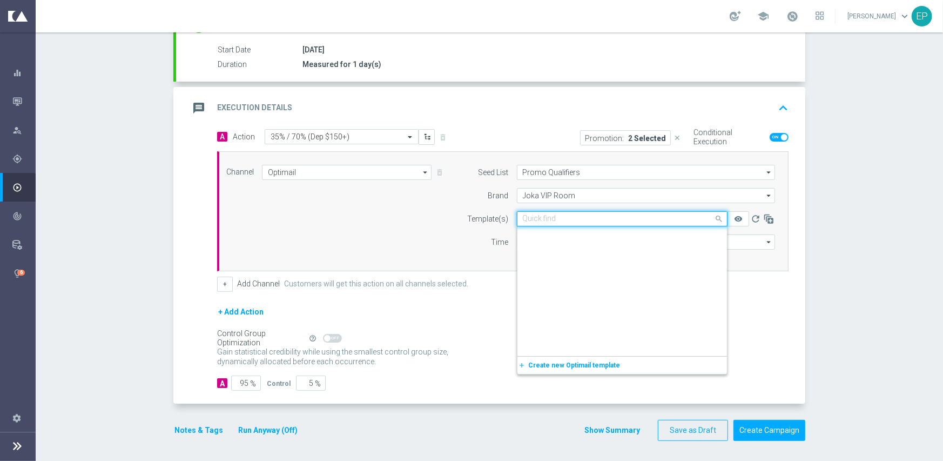
click at [542, 214] on input "text" at bounding box center [611, 218] width 177 height 9
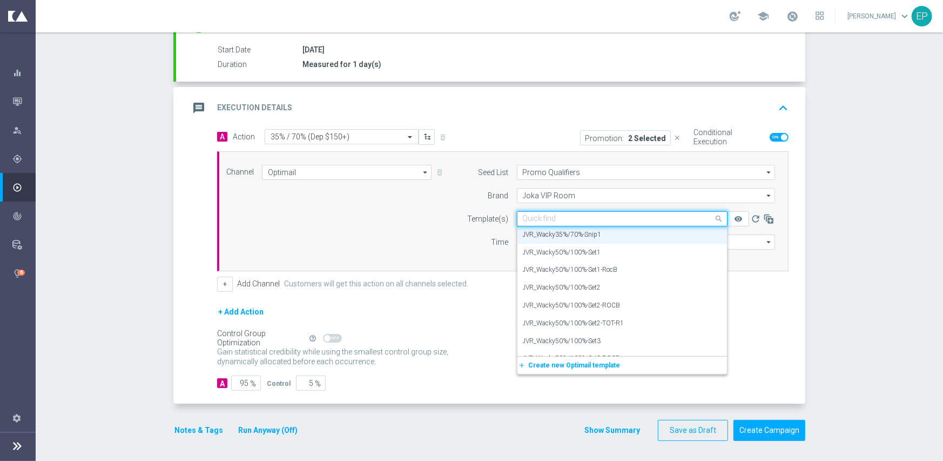
paste input "JVR_Wacky35%/70%-Snip-Igtech-MKT1-ONLY"
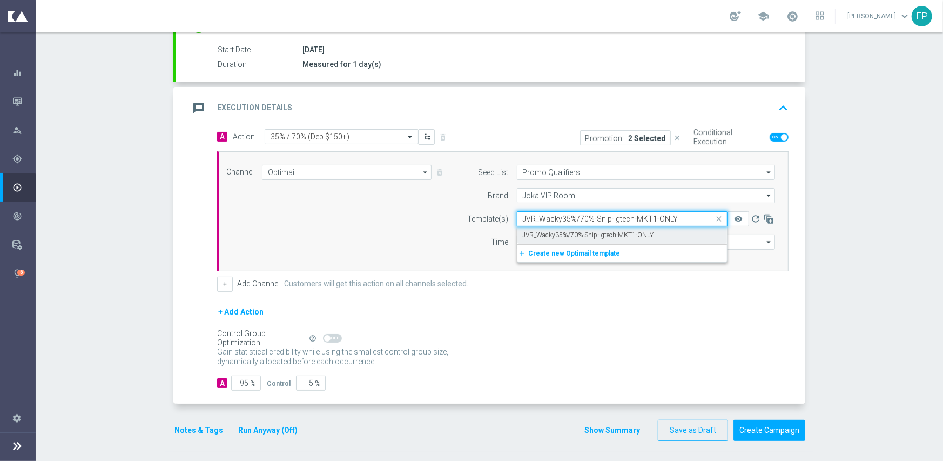
click at [543, 233] on label "JVR_Wacky35%/70%-Snip-Igtech-MKT1-ONLY" at bounding box center [588, 235] width 131 height 9
type input "JVR_Wacky35%/70%-Snip-Igtech-MKT1-ONLY"
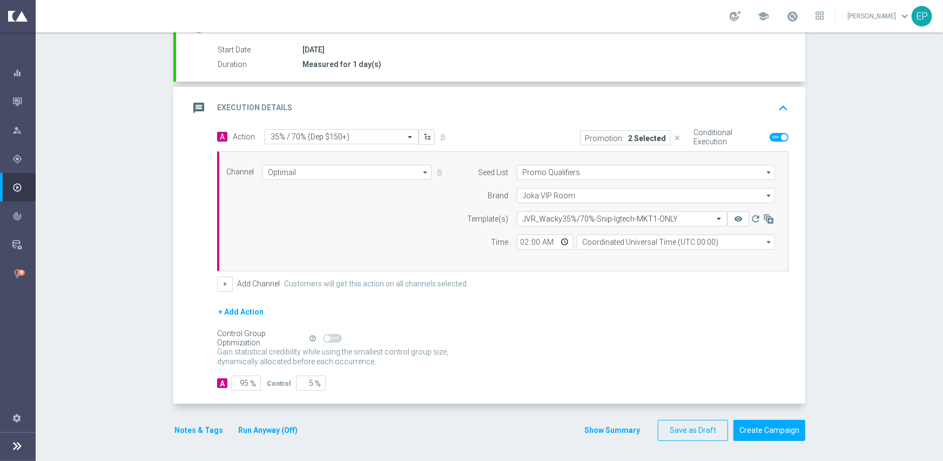
click at [399, 324] on div "+ Add Action" at bounding box center [502, 318] width 571 height 27
click at [174, 434] on button "Notes & Tags" at bounding box center [198, 430] width 51 height 14
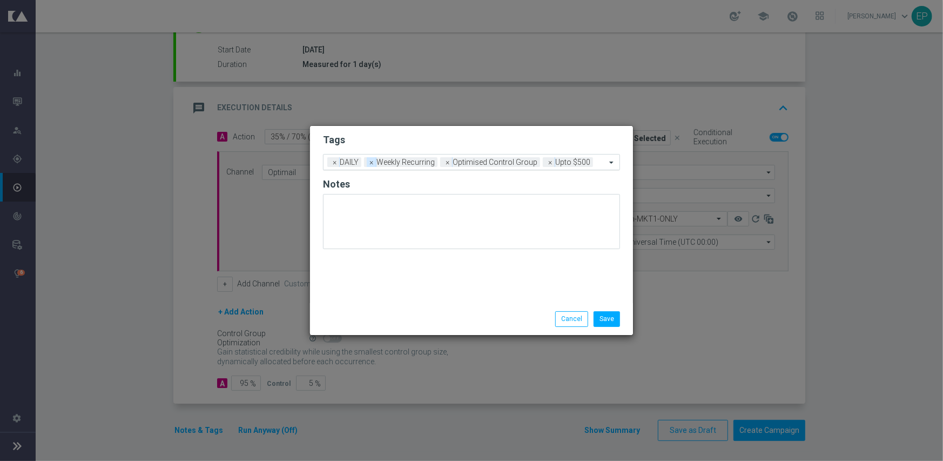
click at [370, 164] on span "×" at bounding box center [372, 162] width 10 height 10
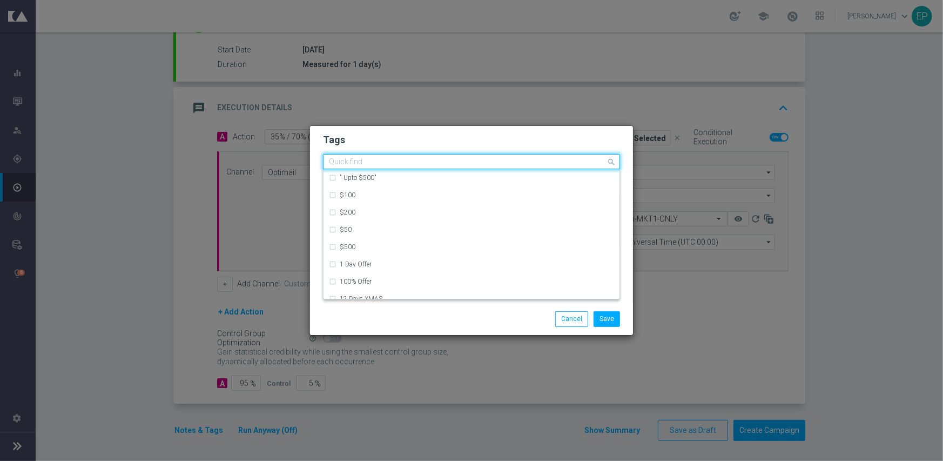
click at [530, 164] on input "text" at bounding box center [467, 162] width 277 height 9
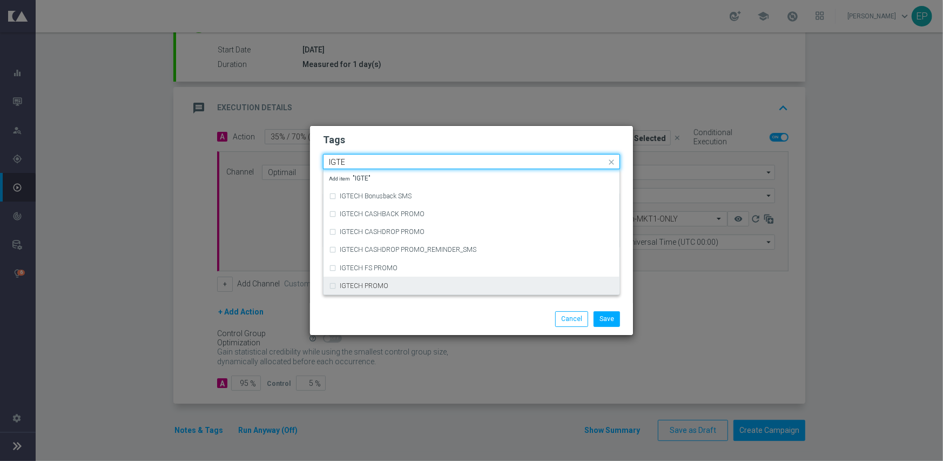
click at [447, 284] on div "IGTECH PROMO" at bounding box center [477, 285] width 274 height 6
type input "IGTE"
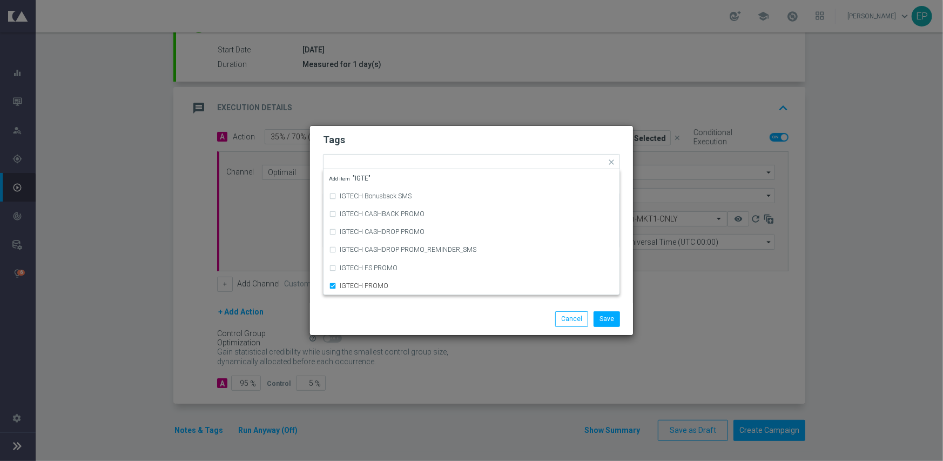
click at [441, 317] on div "Save Cancel" at bounding box center [523, 318] width 209 height 15
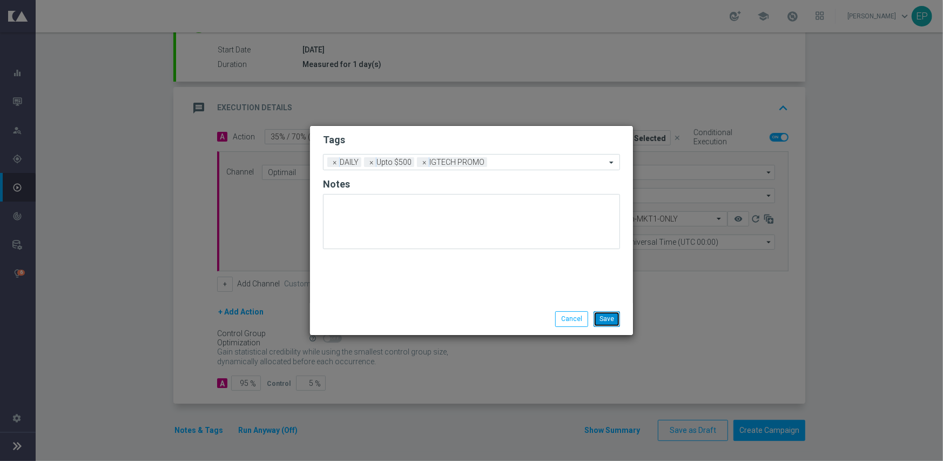
click at [606, 316] on button "Save" at bounding box center [607, 318] width 26 height 15
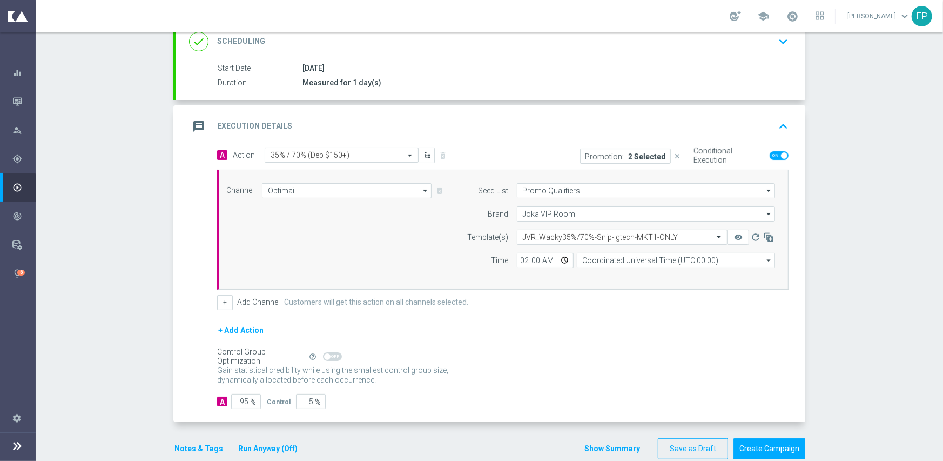
scroll to position [174, 0]
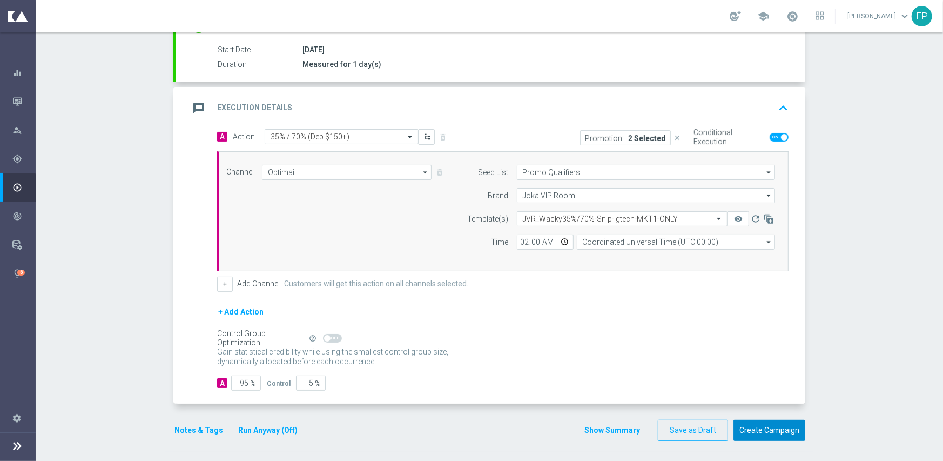
click at [761, 428] on button "Create Campaign" at bounding box center [769, 430] width 72 height 21
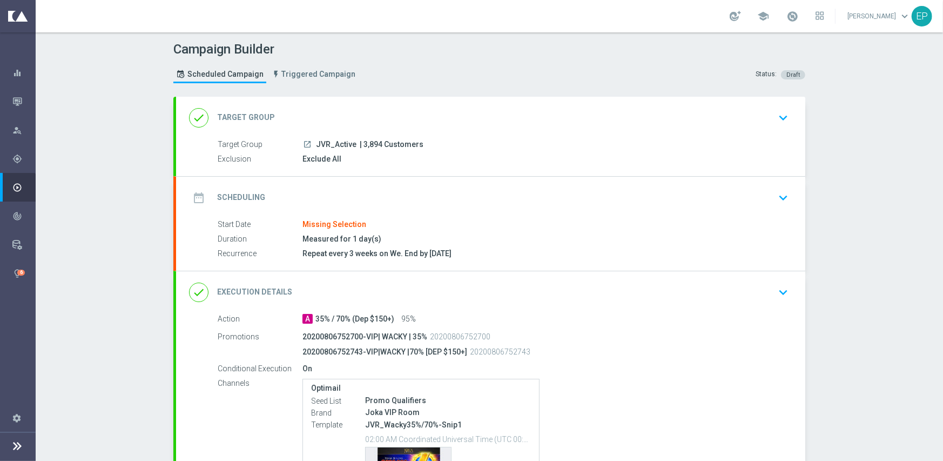
drag, startPoint x: 376, startPoint y: 99, endPoint x: 348, endPoint y: 134, distance: 45.0
click at [377, 99] on div "done Target Group keyboard_arrow_down" at bounding box center [490, 118] width 629 height 42
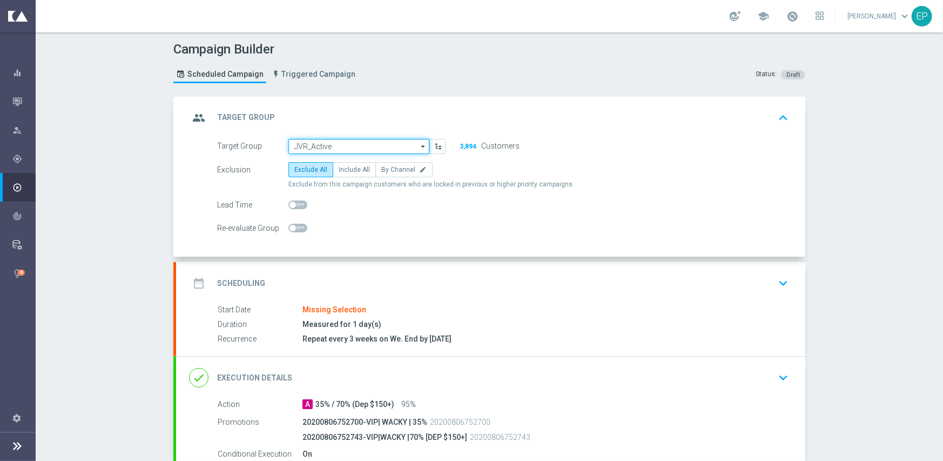
click at [338, 139] on input "JVR_Active" at bounding box center [358, 146] width 141 height 15
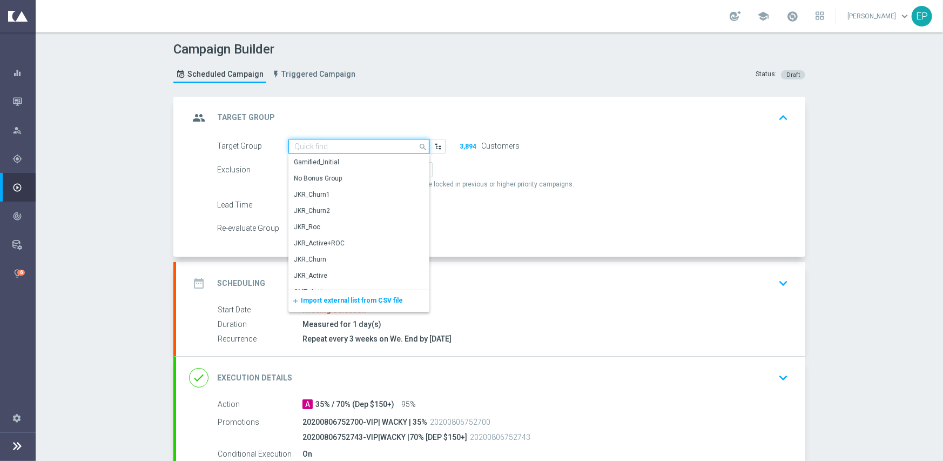
paste input "JVR_Active_Engaged"
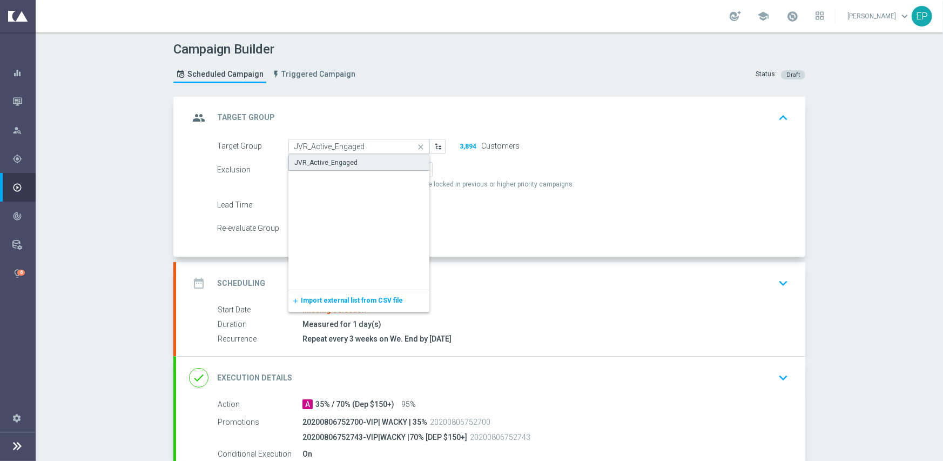
click at [338, 161] on div "JVR_Active_Engaged" at bounding box center [325, 163] width 63 height 10
type input "JVR_Active_Engaged"
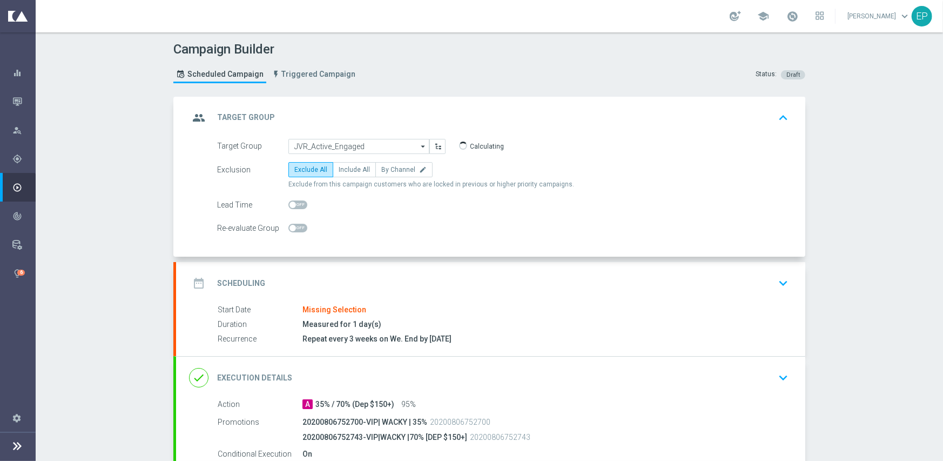
click at [342, 273] on div "date_range Scheduling keyboard_arrow_down" at bounding box center [490, 283] width 603 height 21
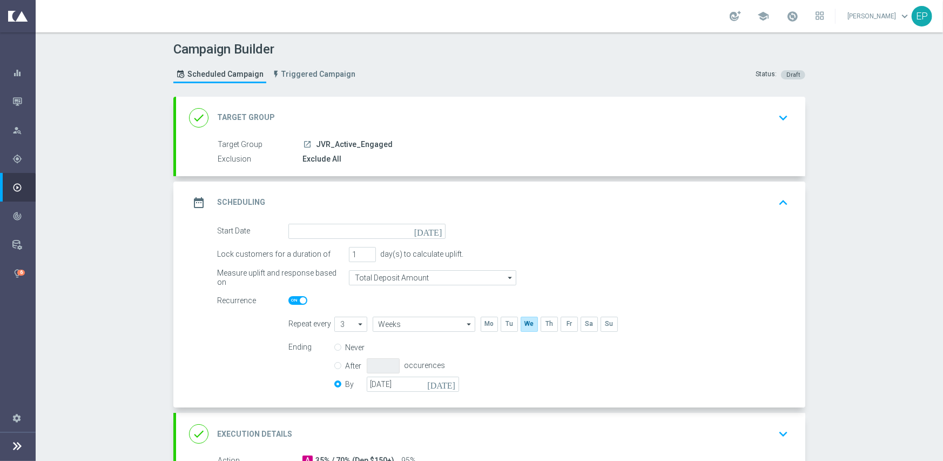
scroll to position [108, 0]
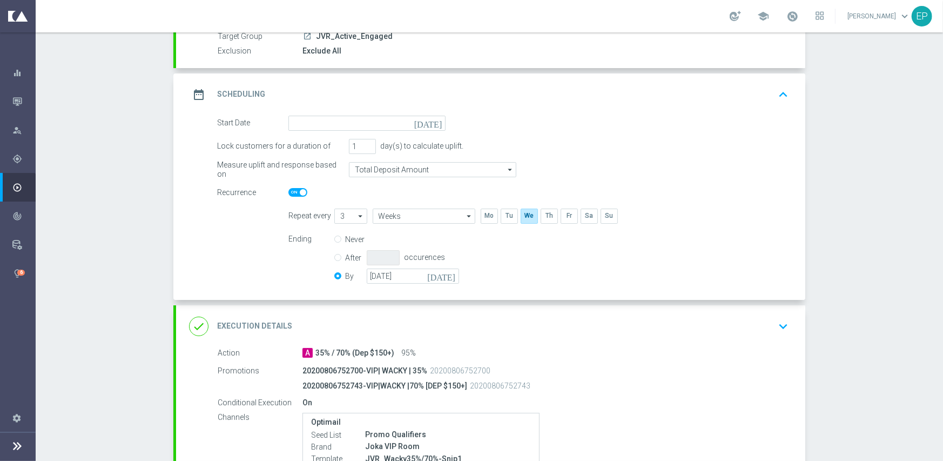
click at [376, 112] on div "date_range Scheduling keyboard_arrow_up" at bounding box center [490, 94] width 629 height 42
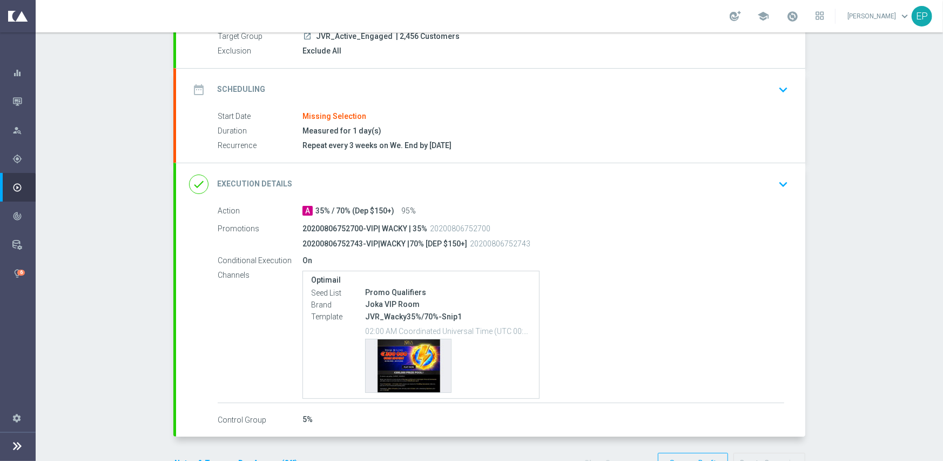
drag, startPoint x: 380, startPoint y: 85, endPoint x: 394, endPoint y: 85, distance: 14.6
click at [380, 85] on div "date_range Scheduling keyboard_arrow_down" at bounding box center [490, 89] width 603 height 21
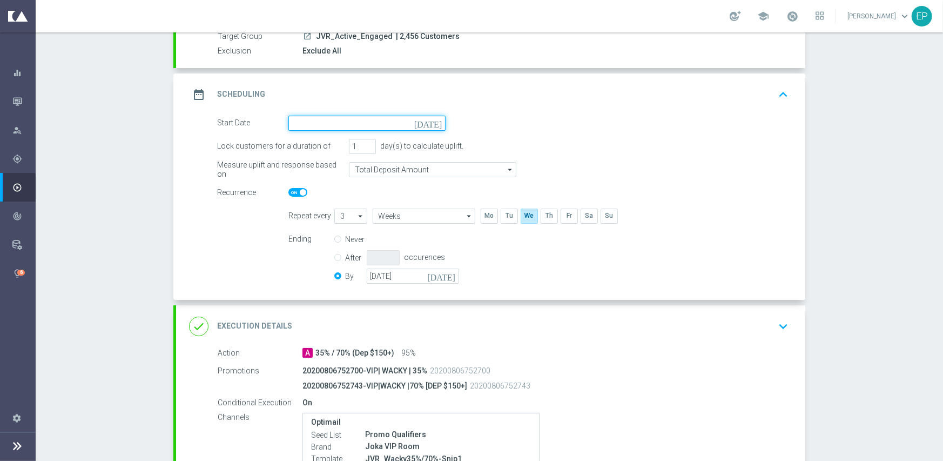
click at [380, 120] on input at bounding box center [366, 123] width 157 height 15
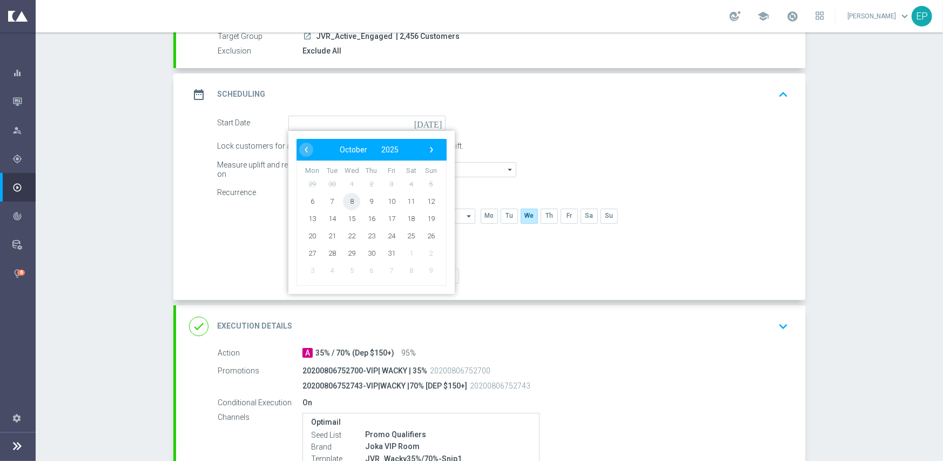
click at [345, 199] on span "8" at bounding box center [351, 200] width 17 height 17
type input "[DATE]"
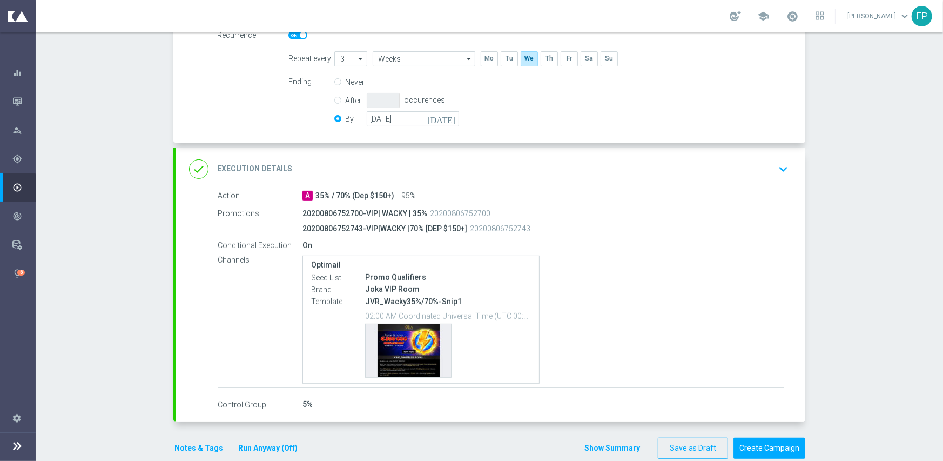
scroll to position [270, 0]
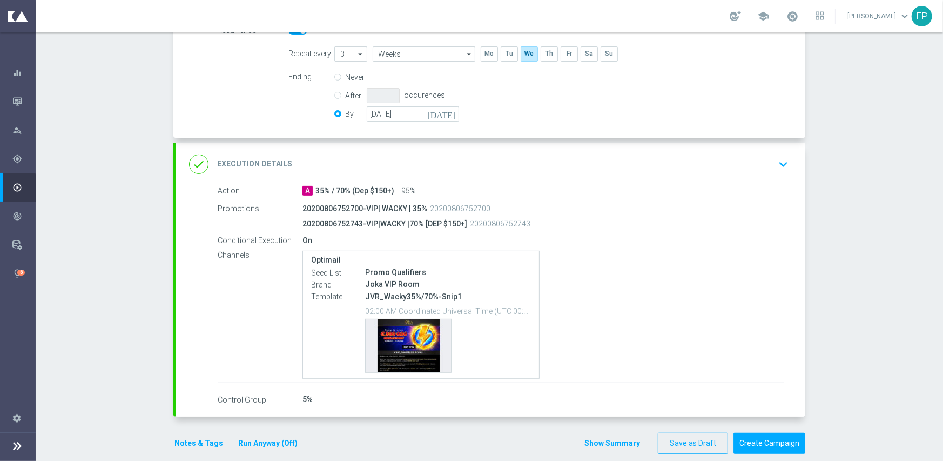
click at [421, 159] on div "done Execution Details keyboard_arrow_down" at bounding box center [490, 164] width 603 height 21
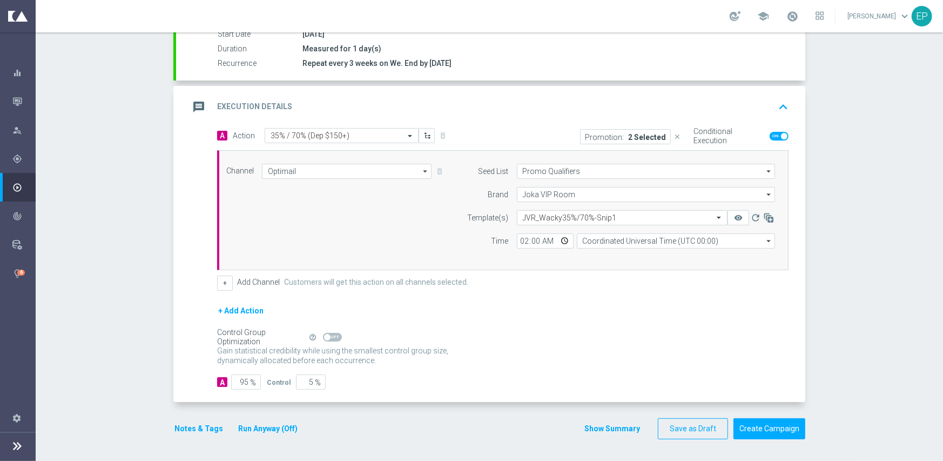
scroll to position [189, 0]
click at [589, 218] on input "text" at bounding box center [611, 218] width 177 height 9
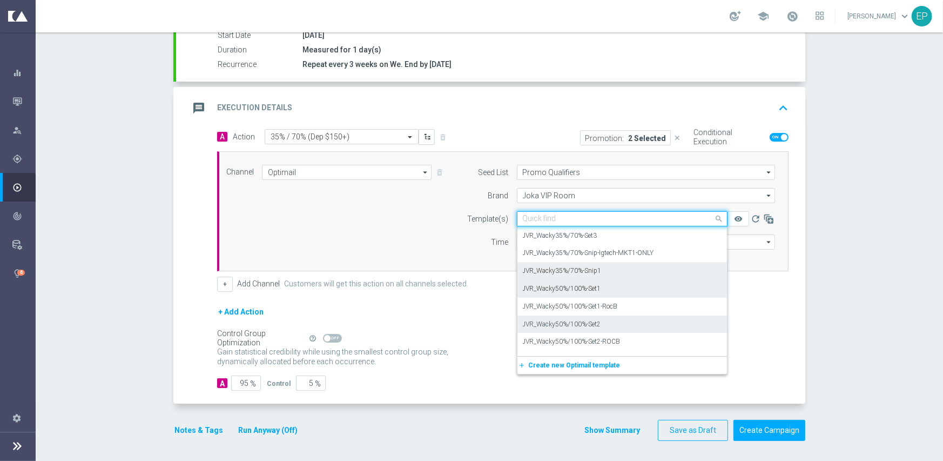
scroll to position [11102, 0]
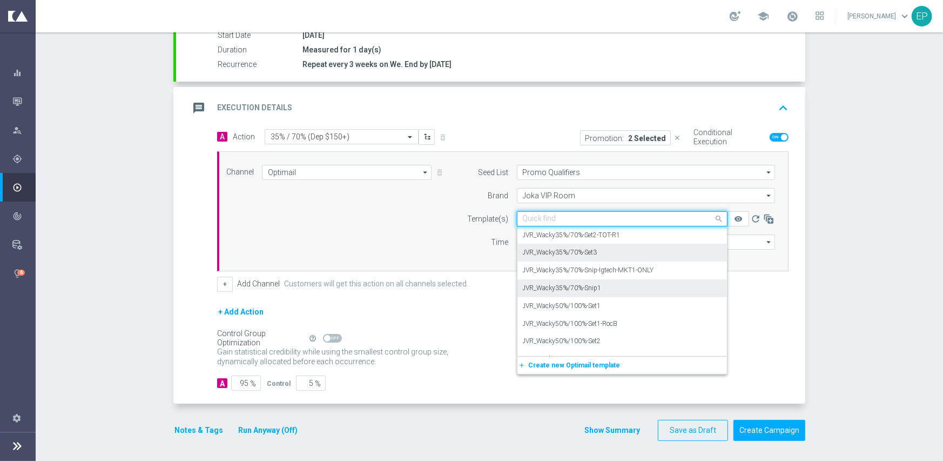
click at [624, 244] on div "JVR_Wacky35%/70%-Set3" at bounding box center [622, 253] width 199 height 18
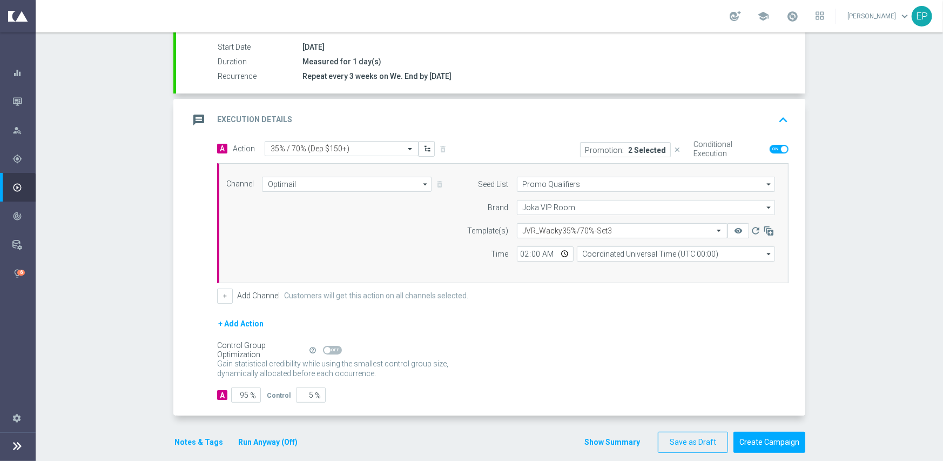
scroll to position [189, 0]
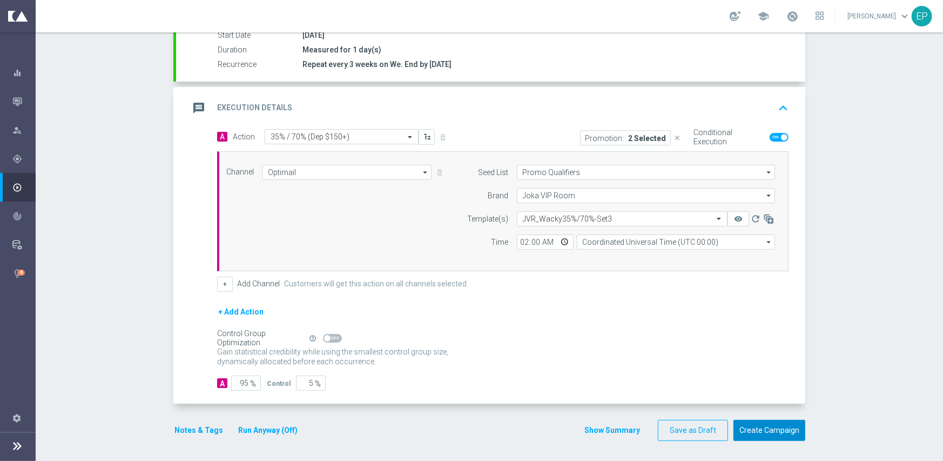
click at [762, 426] on button "Create Campaign" at bounding box center [769, 430] width 72 height 21
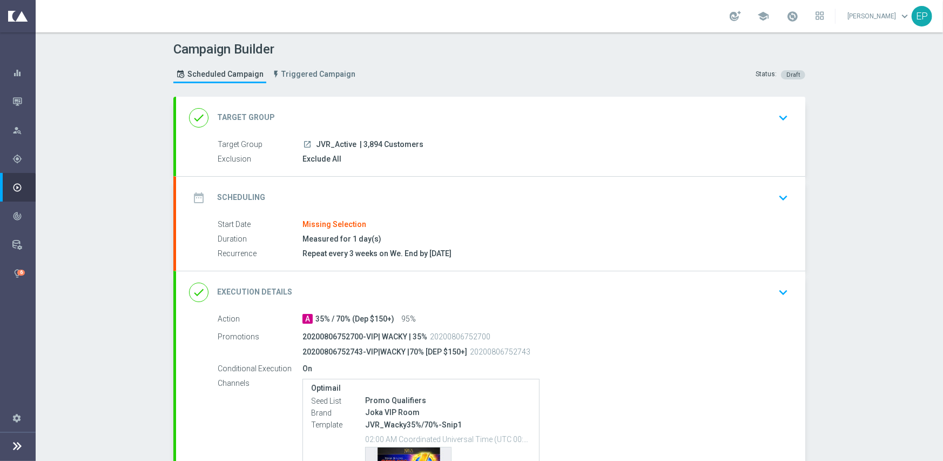
click at [326, 187] on div "date_range Scheduling keyboard_arrow_down" at bounding box center [490, 197] width 603 height 21
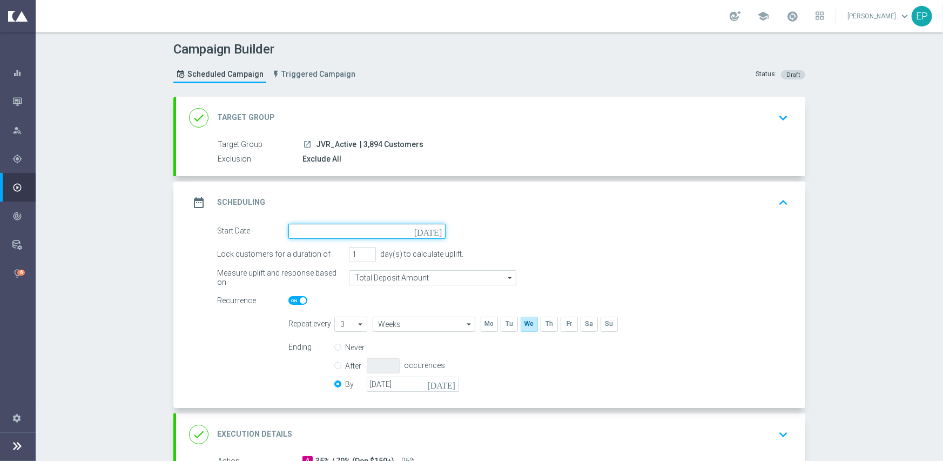
click at [349, 232] on input at bounding box center [366, 231] width 157 height 15
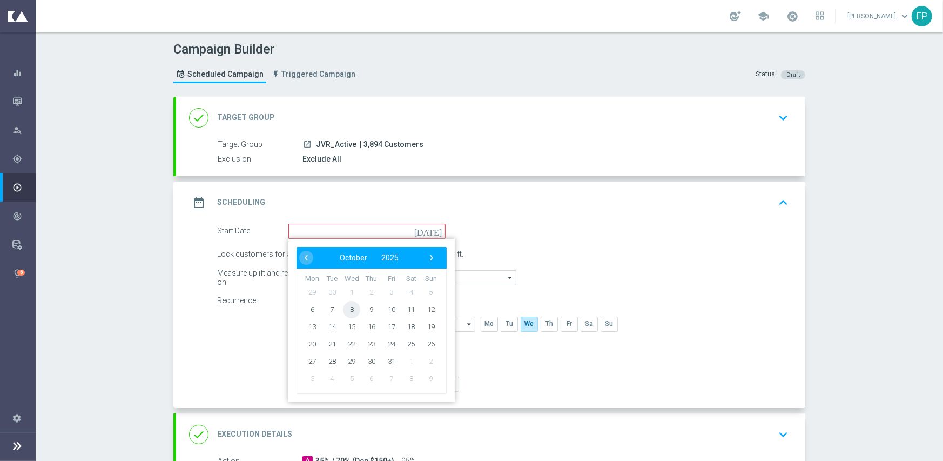
click at [351, 311] on span "8" at bounding box center [351, 308] width 17 height 17
type input "[DATE]"
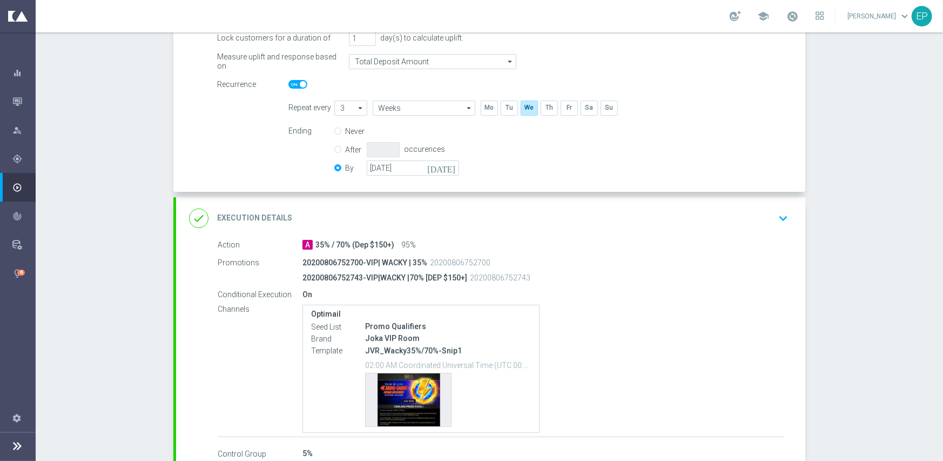
click at [367, 209] on div "done Execution Details keyboard_arrow_down" at bounding box center [490, 218] width 603 height 21
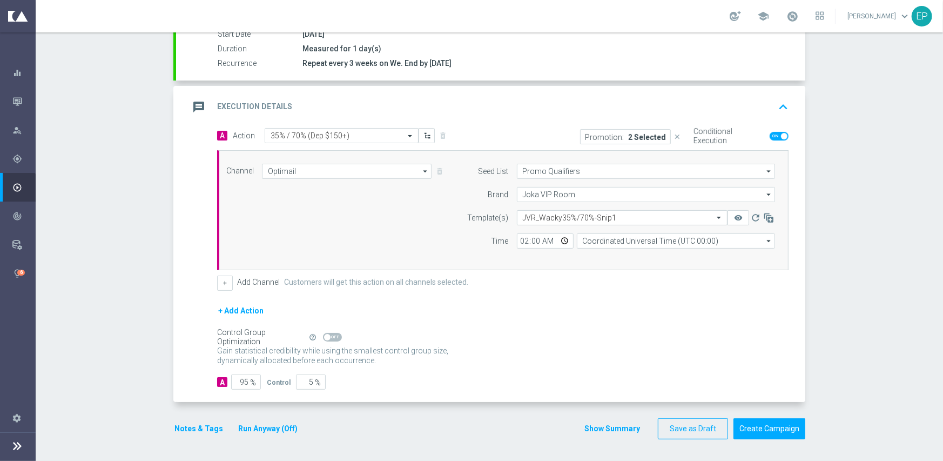
scroll to position [189, 0]
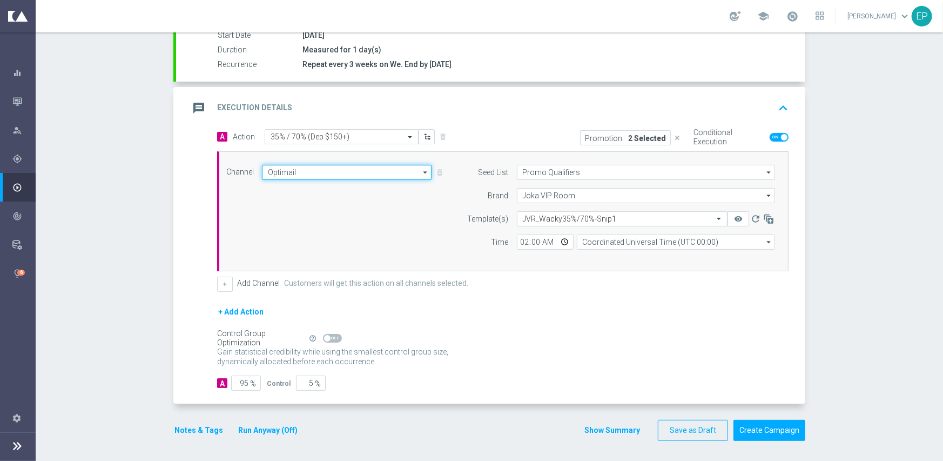
click at [379, 169] on input "Optimail" at bounding box center [347, 172] width 170 height 15
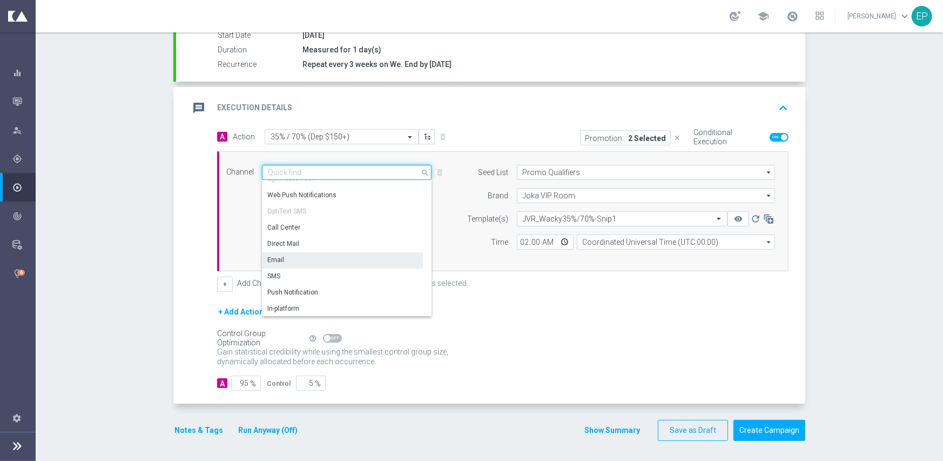
scroll to position [199, 0]
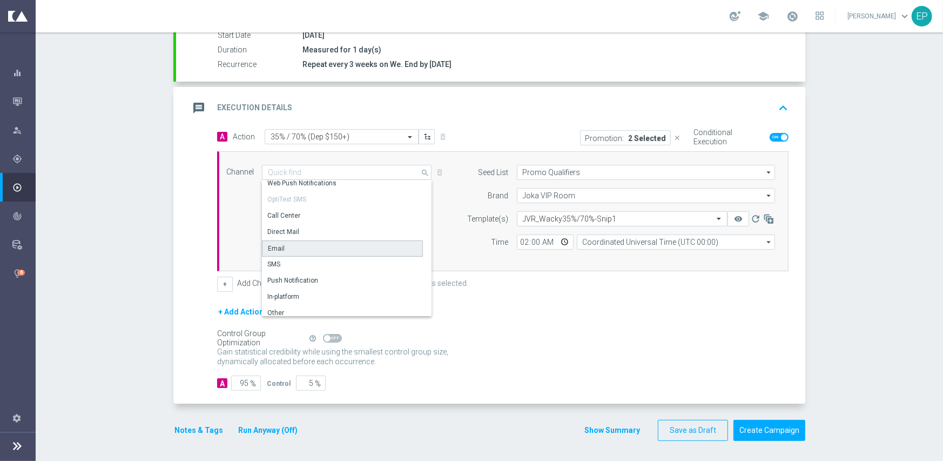
click at [300, 244] on div "Email" at bounding box center [342, 248] width 161 height 16
type input "Email"
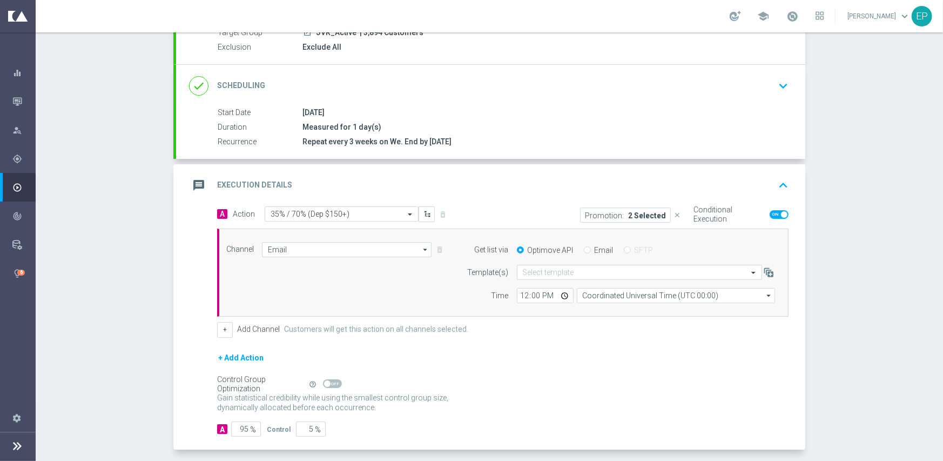
click at [584, 250] on input "Email" at bounding box center [587, 250] width 7 height 7
radio input "true"
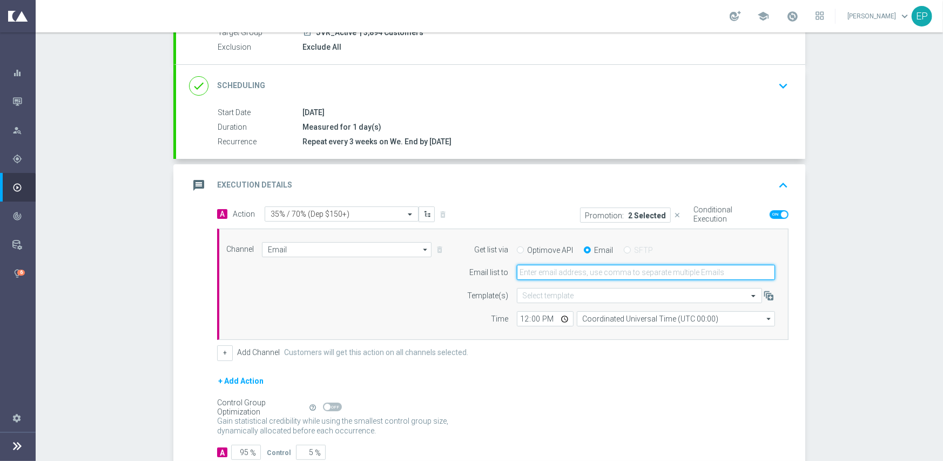
click at [578, 268] on input "email" at bounding box center [646, 272] width 258 height 15
click at [591, 267] on input "email" at bounding box center [646, 272] width 258 height 15
paste input "[EMAIL_ADDRESS][DOMAIN_NAME]"
type input "[EMAIL_ADDRESS][DOMAIN_NAME]"
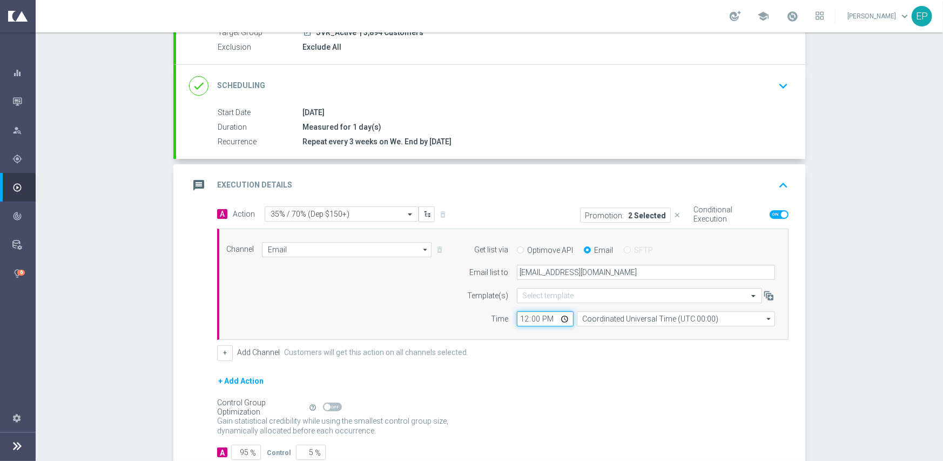
click at [518, 319] on input "12:00" at bounding box center [545, 318] width 57 height 15
type input "02:00"
click at [407, 355] on label "Customers will get this action on all channels selected." at bounding box center [376, 352] width 184 height 9
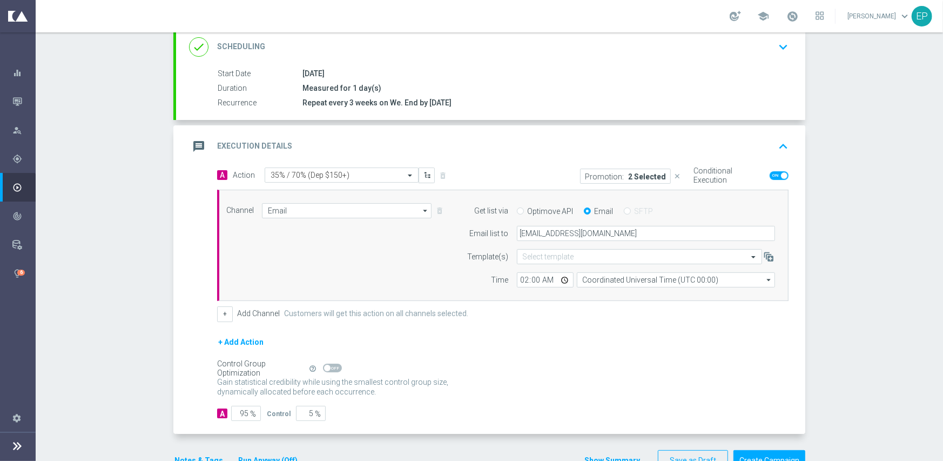
scroll to position [181, 0]
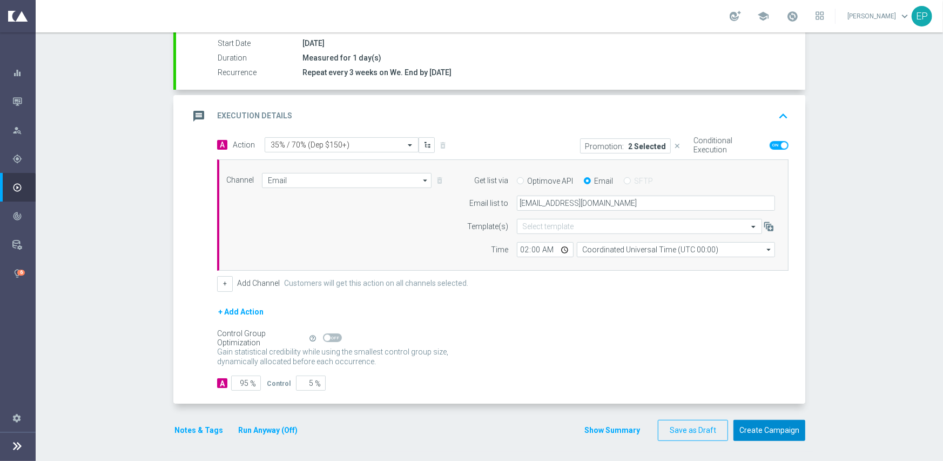
drag, startPoint x: 772, startPoint y: 430, endPoint x: 773, endPoint y: 421, distance: 9.9
click at [773, 421] on button "Create Campaign" at bounding box center [769, 430] width 72 height 21
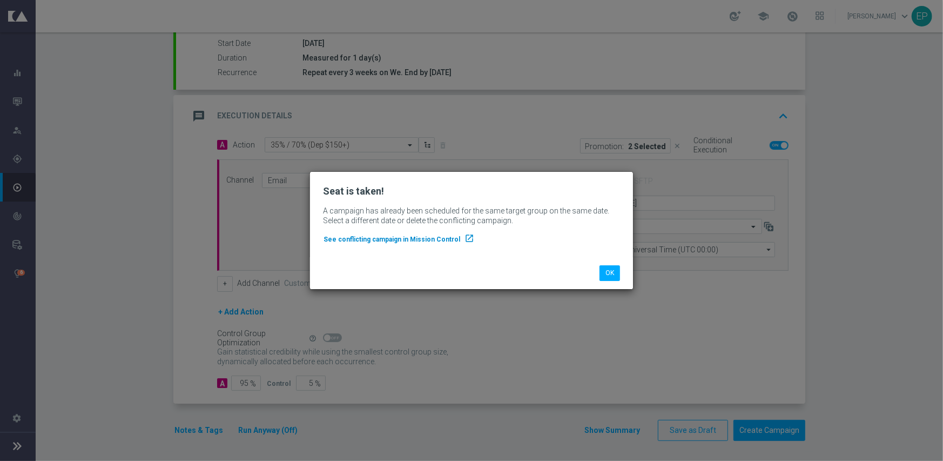
click at [427, 239] on span "See conflicting campaign in Mission Control" at bounding box center [391, 239] width 137 height 8
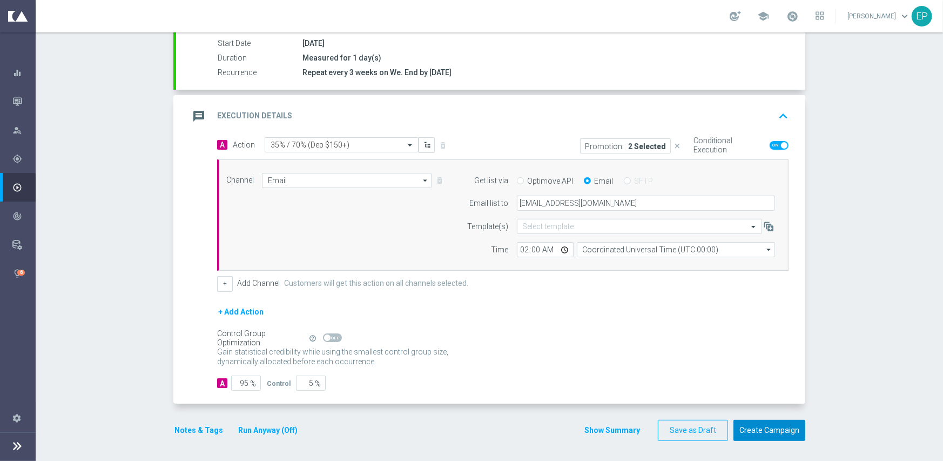
click at [772, 422] on button "Create Campaign" at bounding box center [769, 430] width 72 height 21
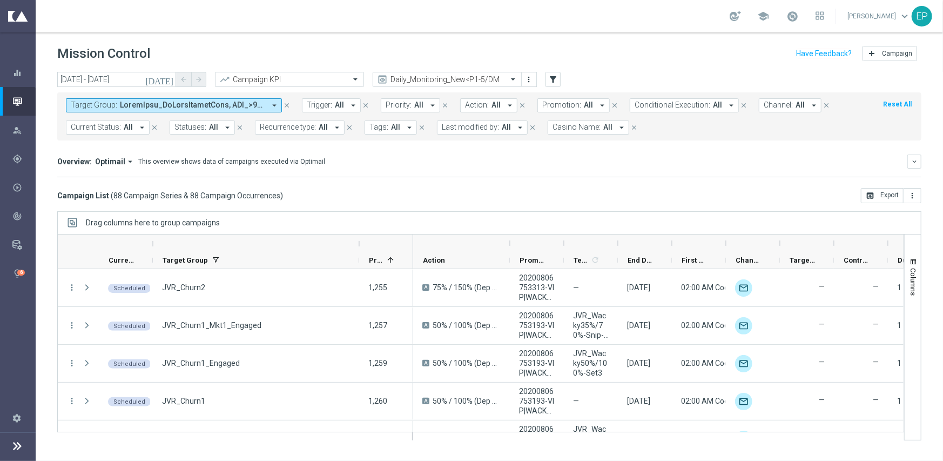
drag, startPoint x: 248, startPoint y: 240, endPoint x: 351, endPoint y: 249, distance: 103.6
click at [359, 242] on div at bounding box center [359, 243] width 4 height 17
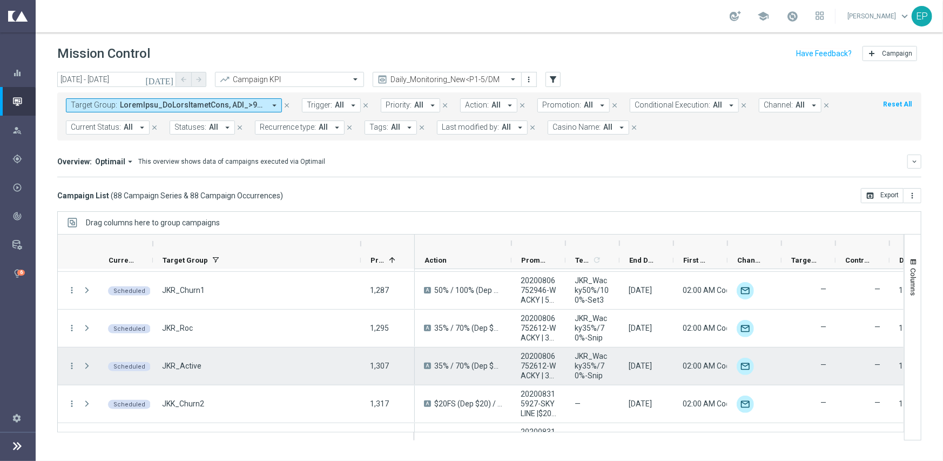
scroll to position [378, 0]
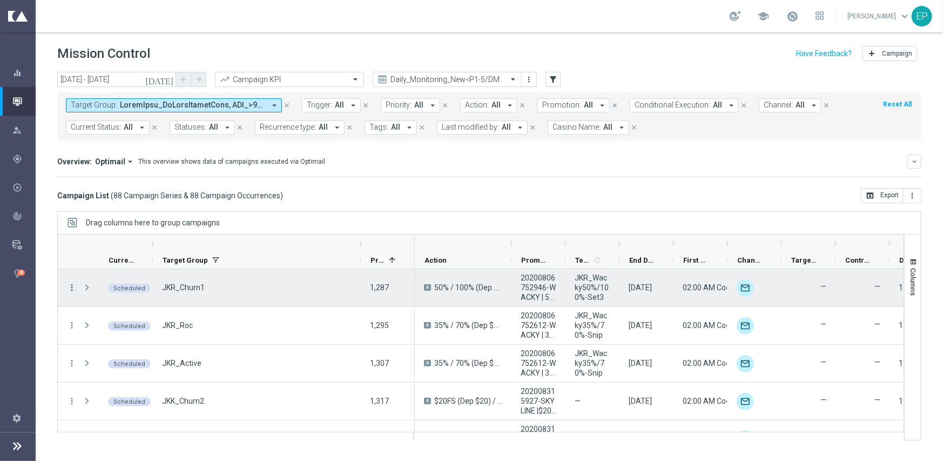
click at [73, 287] on icon "more_vert" at bounding box center [72, 287] width 10 height 10
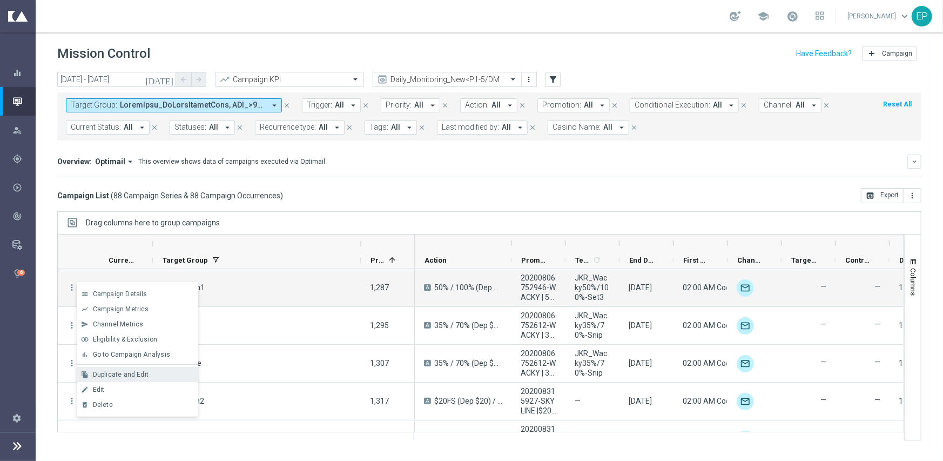
click at [160, 374] on div "Duplicate and Edit" at bounding box center [143, 374] width 100 height 8
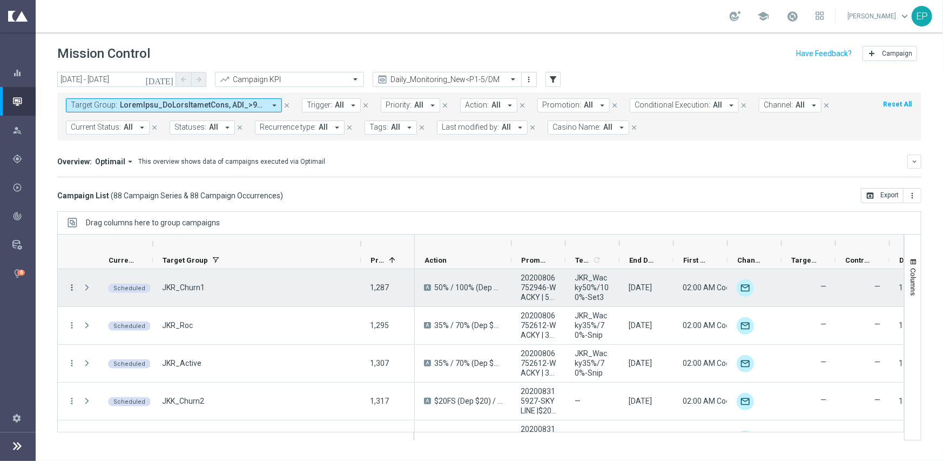
click at [69, 284] on icon "more_vert" at bounding box center [72, 287] width 10 height 10
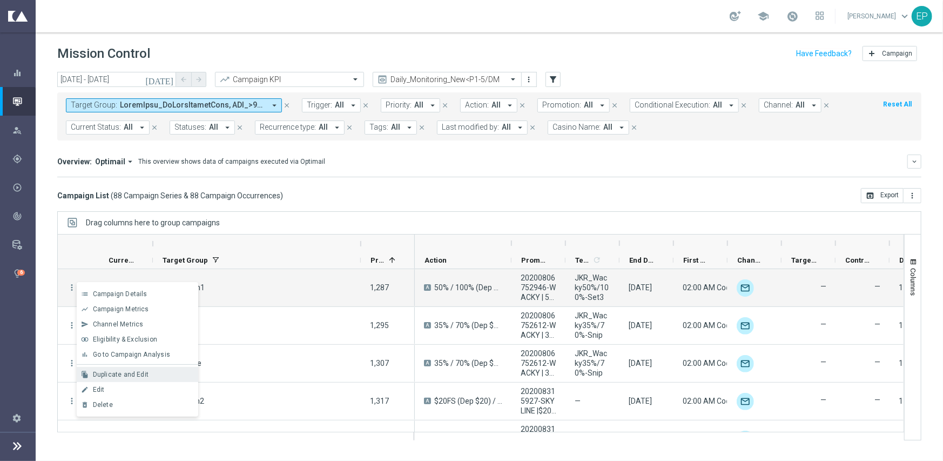
click at [159, 369] on div "file_copy Duplicate and Edit" at bounding box center [138, 374] width 122 height 15
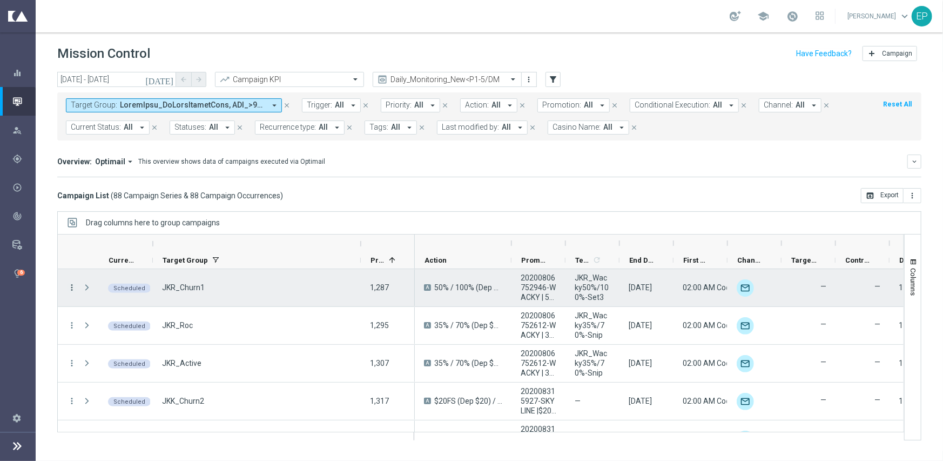
click at [75, 284] on icon "more_vert" at bounding box center [72, 287] width 10 height 10
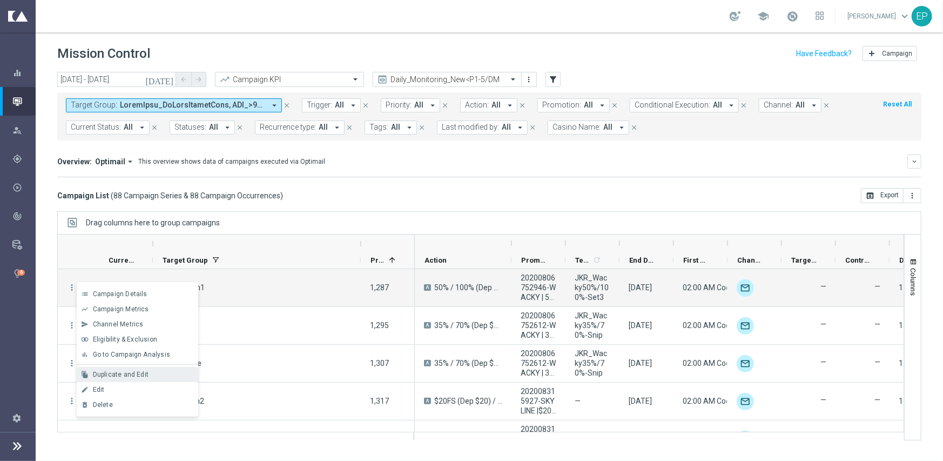
click at [157, 379] on div "file_copy Duplicate and Edit" at bounding box center [138, 374] width 122 height 15
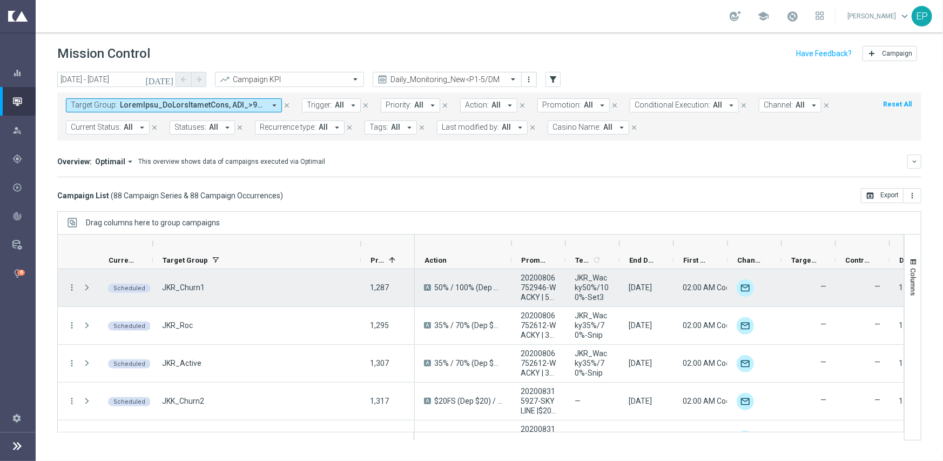
click at [79, 287] on div "Press SPACE to select this row." at bounding box center [88, 287] width 22 height 37
click at [70, 288] on icon "more_vert" at bounding box center [72, 287] width 10 height 10
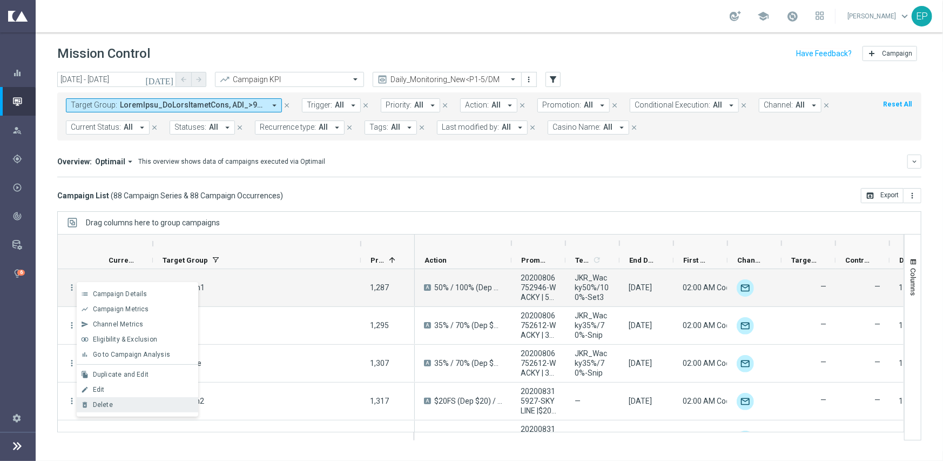
click at [120, 403] on div "Delete" at bounding box center [143, 405] width 100 height 8
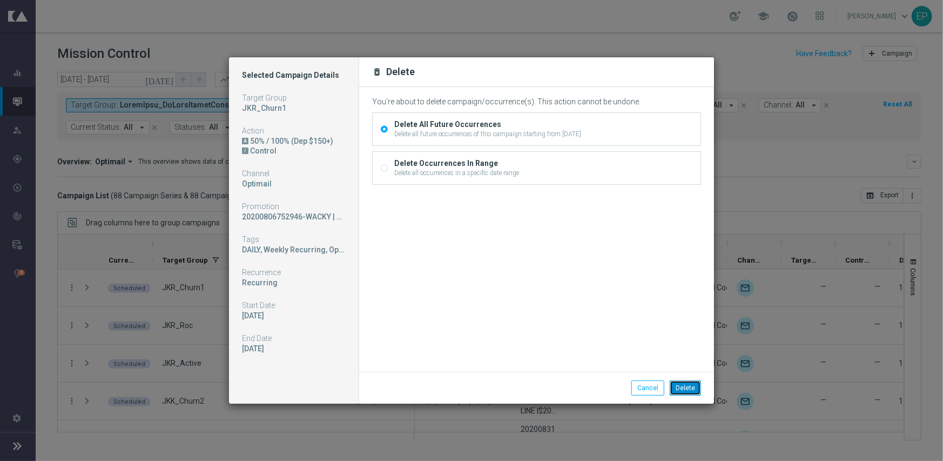
click at [682, 389] on button "Delete" at bounding box center [685, 387] width 31 height 15
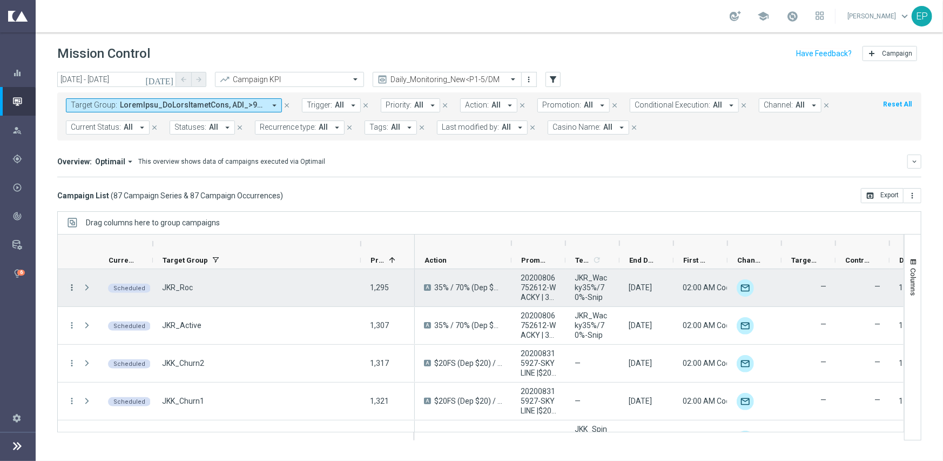
click at [72, 284] on icon "more_vert" at bounding box center [72, 287] width 10 height 10
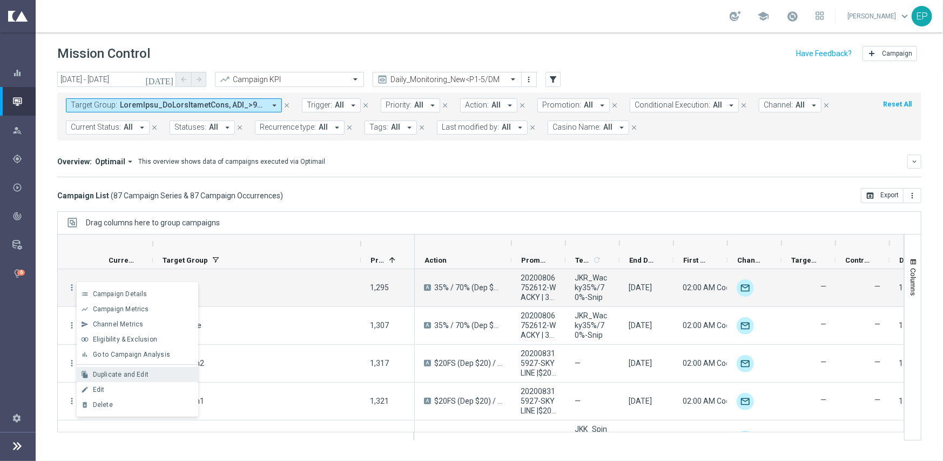
click at [157, 372] on div "Duplicate and Edit" at bounding box center [143, 374] width 100 height 8
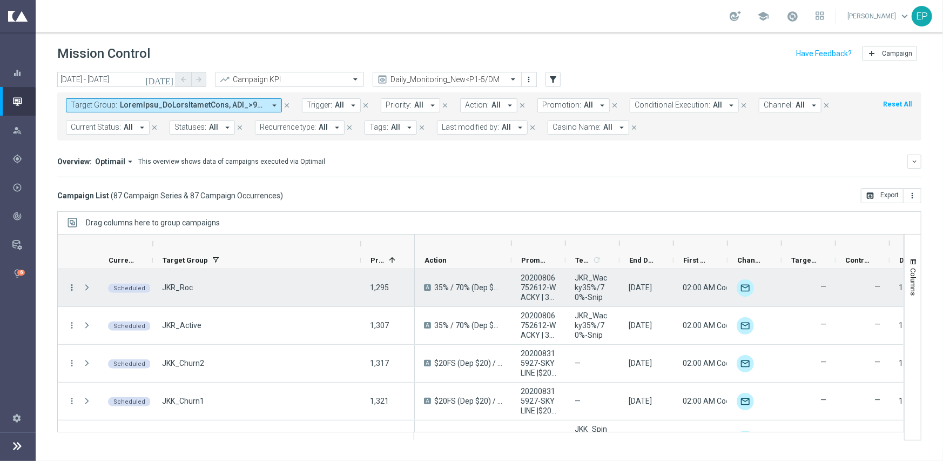
click at [70, 287] on icon "more_vert" at bounding box center [72, 287] width 10 height 10
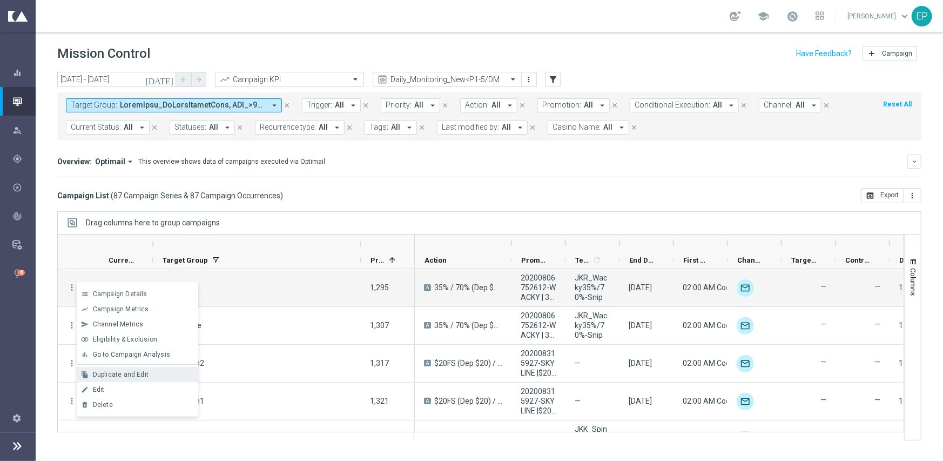
click at [131, 372] on span "Duplicate and Edit" at bounding box center [121, 374] width 56 height 8
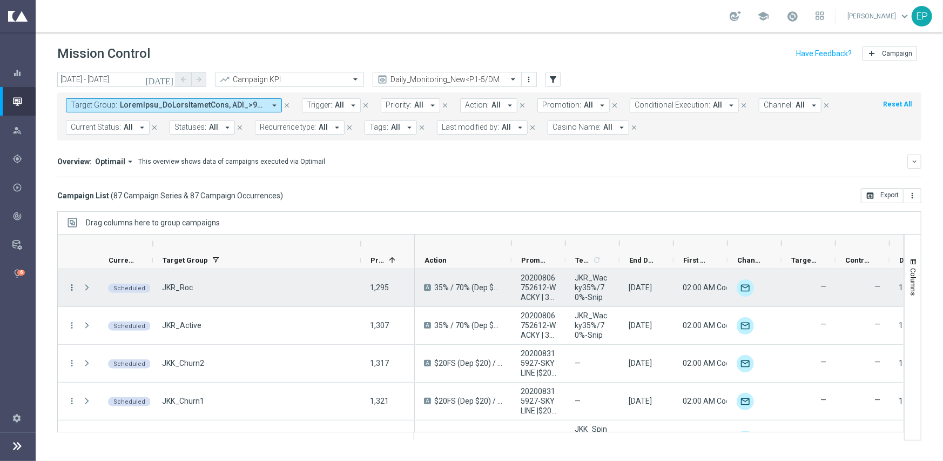
click at [72, 286] on icon "more_vert" at bounding box center [72, 287] width 10 height 10
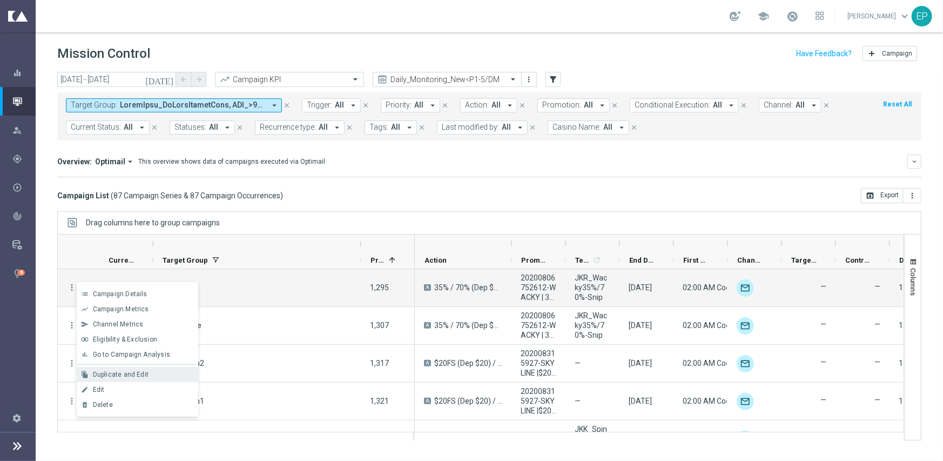
click at [151, 371] on div "Duplicate and Edit" at bounding box center [143, 374] width 100 height 8
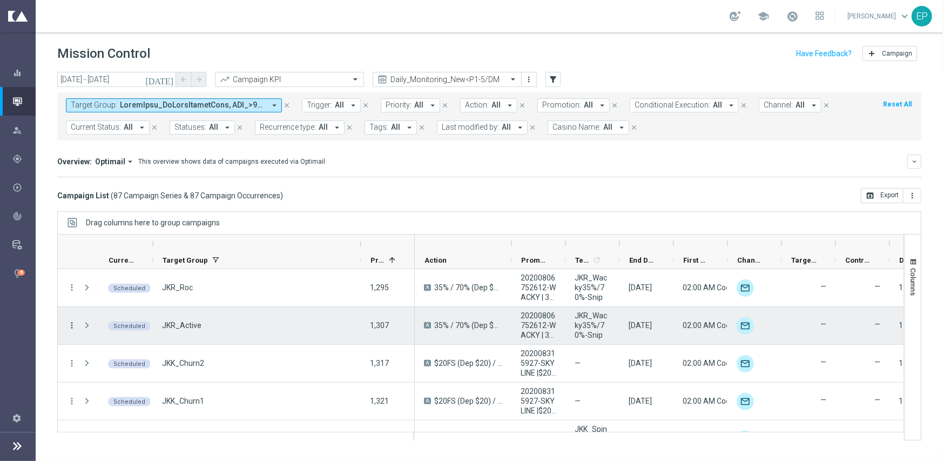
click at [73, 323] on icon "more_vert" at bounding box center [72, 325] width 10 height 10
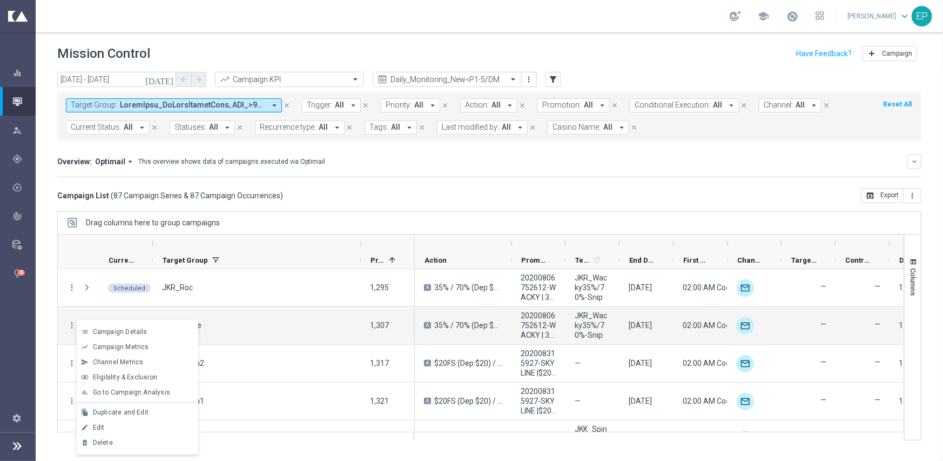
click at [143, 408] on span "Duplicate and Edit" at bounding box center [121, 412] width 56 height 8
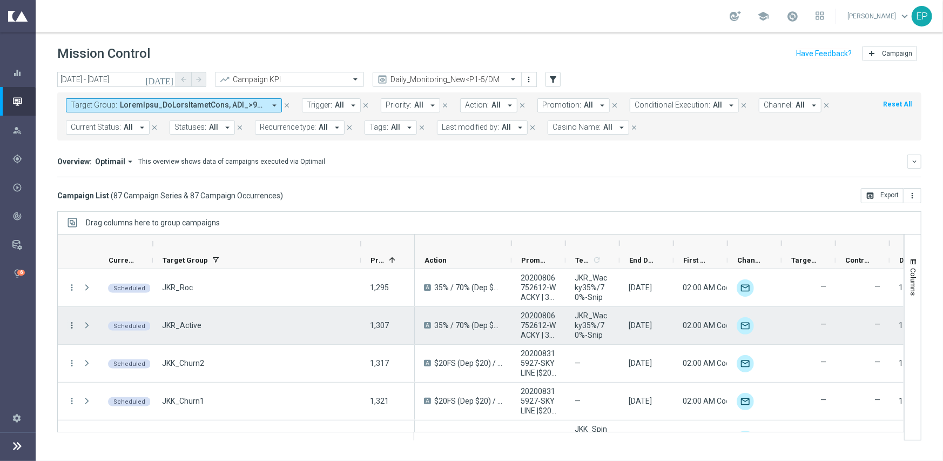
click at [70, 322] on icon "more_vert" at bounding box center [72, 325] width 10 height 10
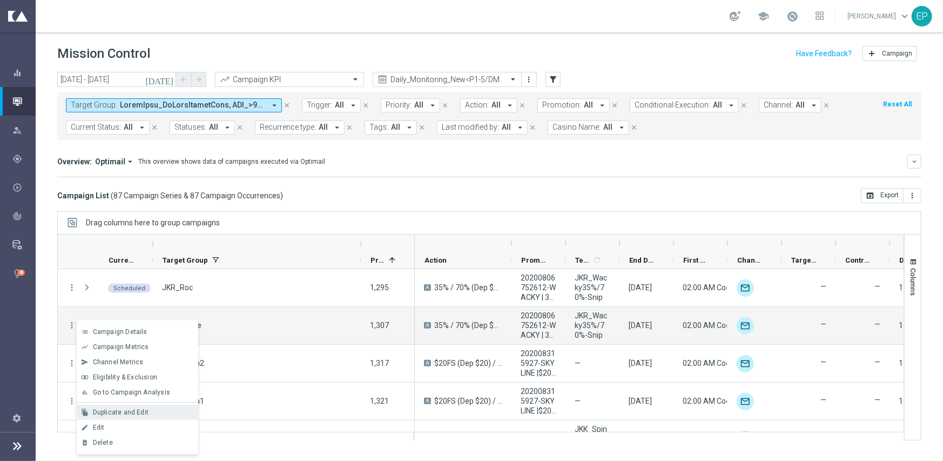
click at [150, 413] on div "Duplicate and Edit" at bounding box center [143, 412] width 100 height 8
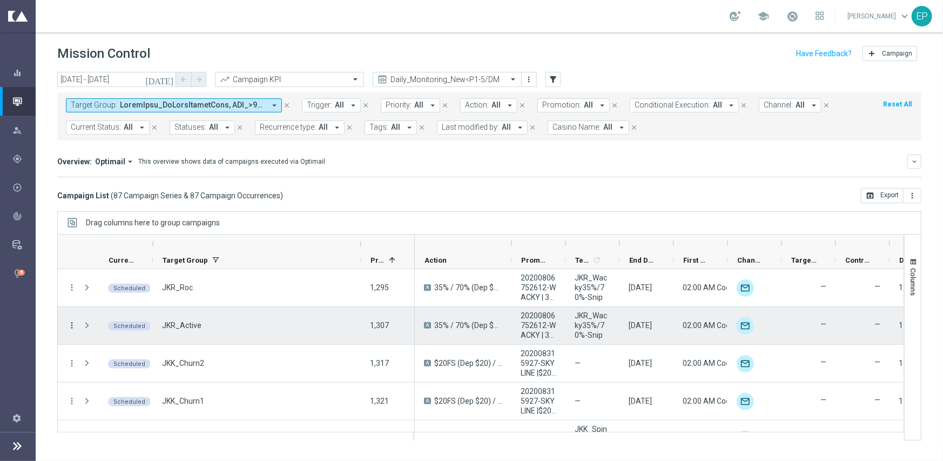
click at [69, 322] on icon "more_vert" at bounding box center [72, 325] width 10 height 10
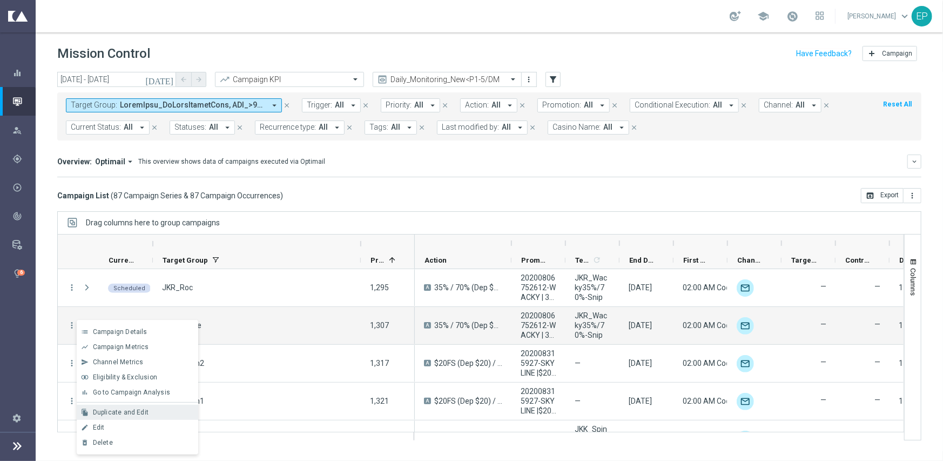
click at [168, 408] on div "Duplicate and Edit" at bounding box center [143, 412] width 100 height 8
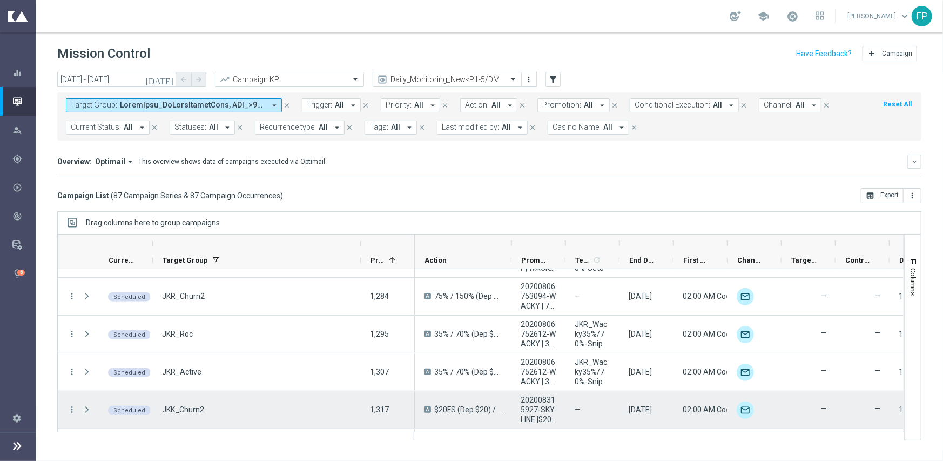
scroll to position [324, 0]
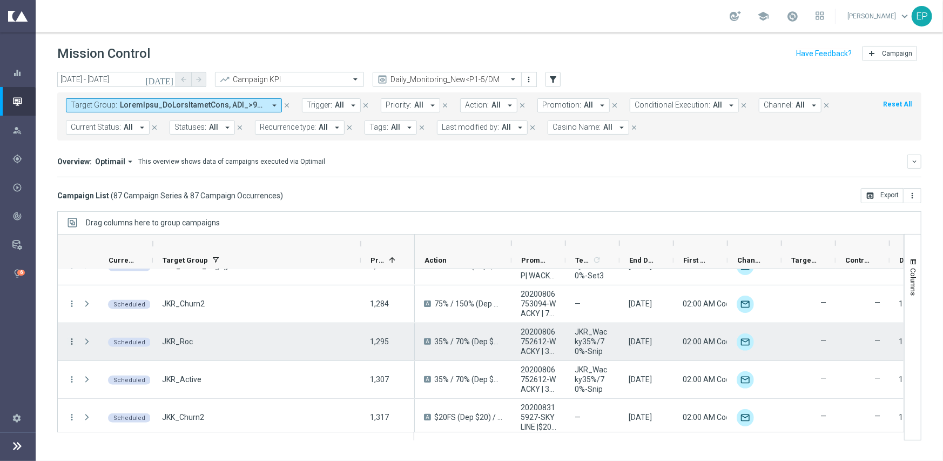
click at [70, 341] on icon "more_vert" at bounding box center [72, 341] width 10 height 10
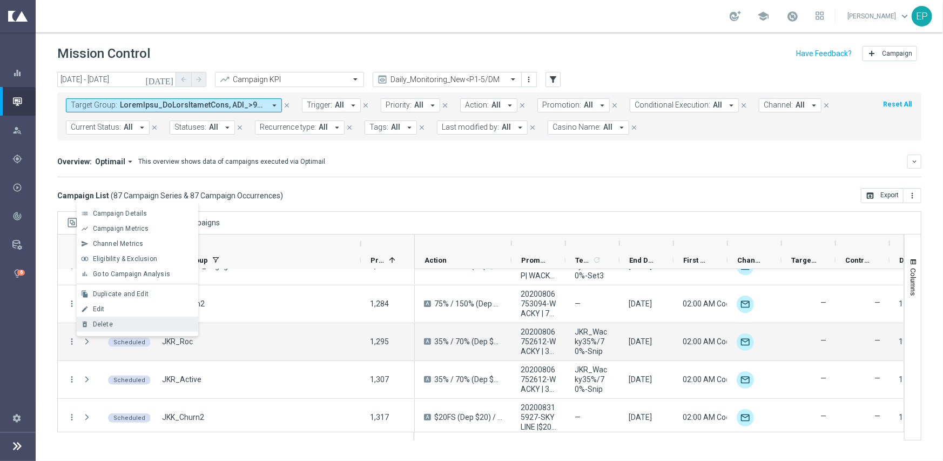
click at [151, 321] on div "Delete" at bounding box center [143, 324] width 100 height 8
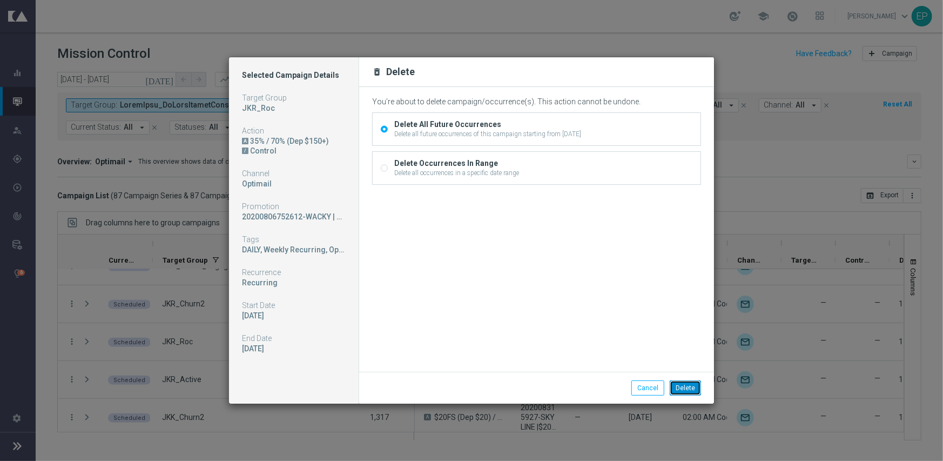
click at [680, 390] on button "Delete" at bounding box center [685, 387] width 31 height 15
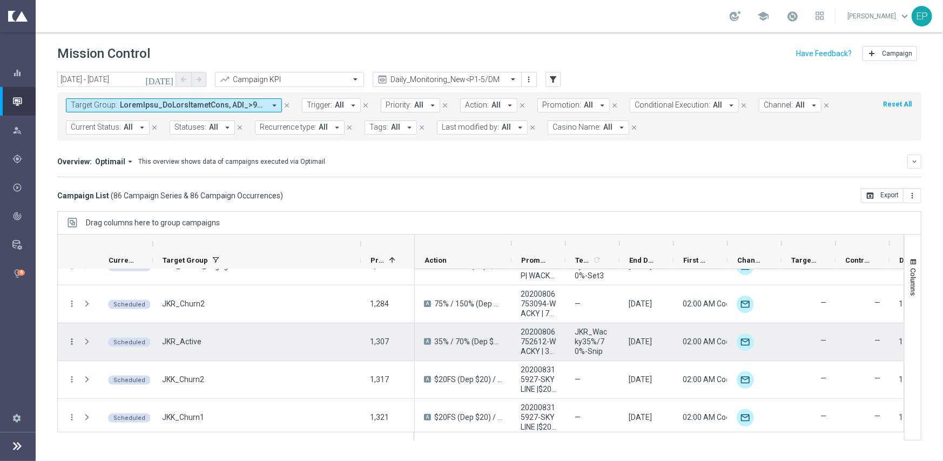
click at [70, 340] on icon "more_vert" at bounding box center [72, 341] width 10 height 10
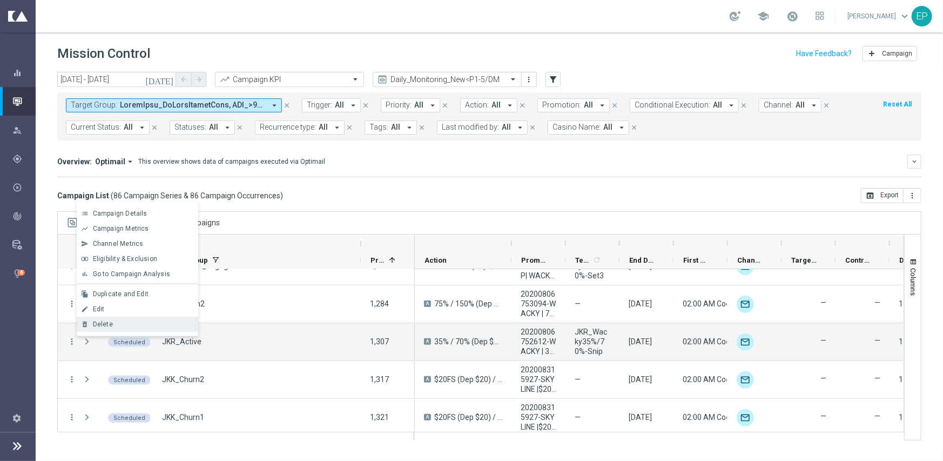
click at [122, 320] on div "Delete" at bounding box center [143, 324] width 100 height 8
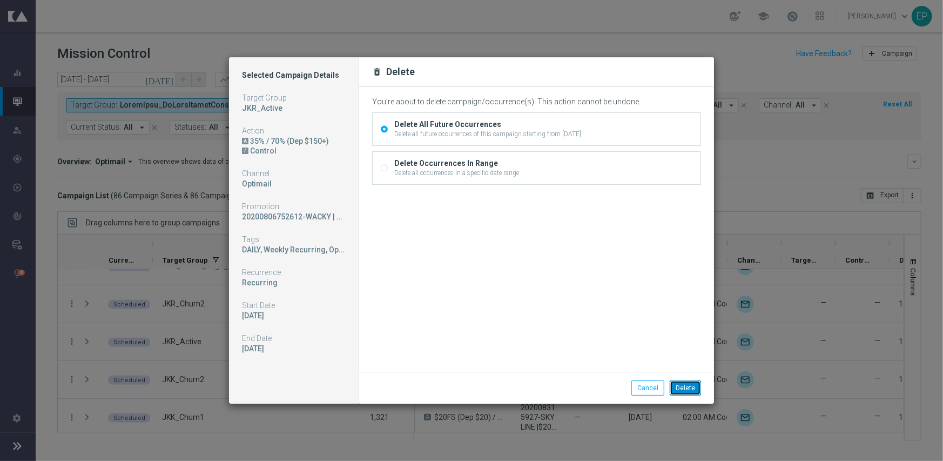
click at [691, 384] on button "Delete" at bounding box center [685, 387] width 31 height 15
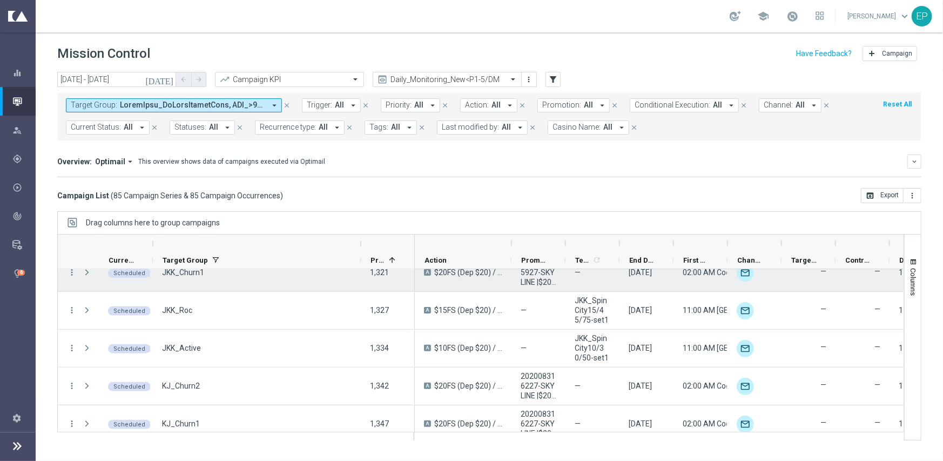
scroll to position [378, 0]
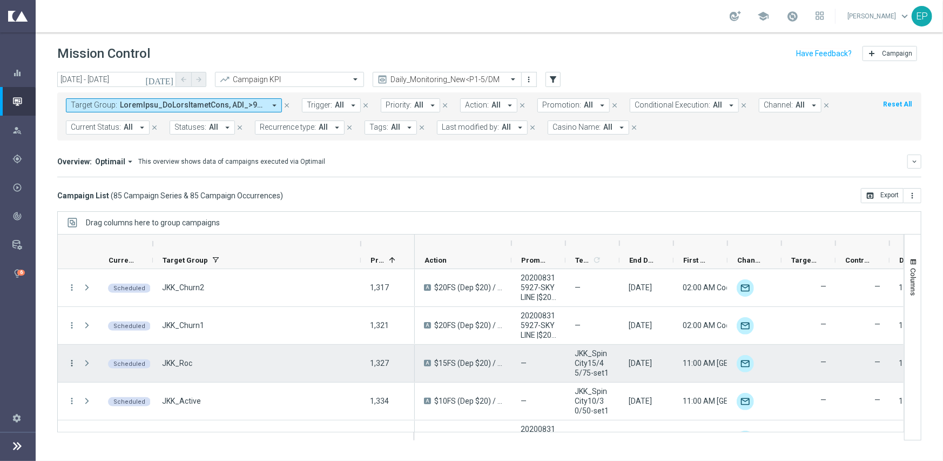
click at [73, 363] on icon "more_vert" at bounding box center [72, 363] width 10 height 10
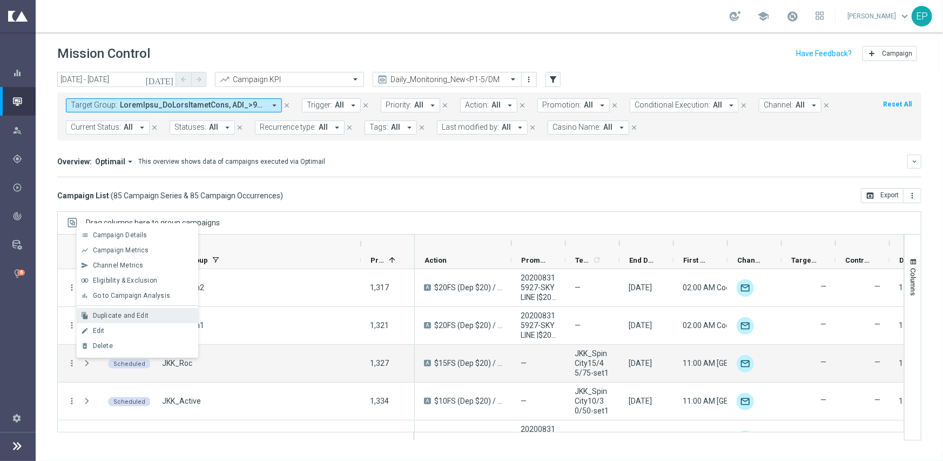
click at [139, 316] on span "Duplicate and Edit" at bounding box center [121, 316] width 56 height 8
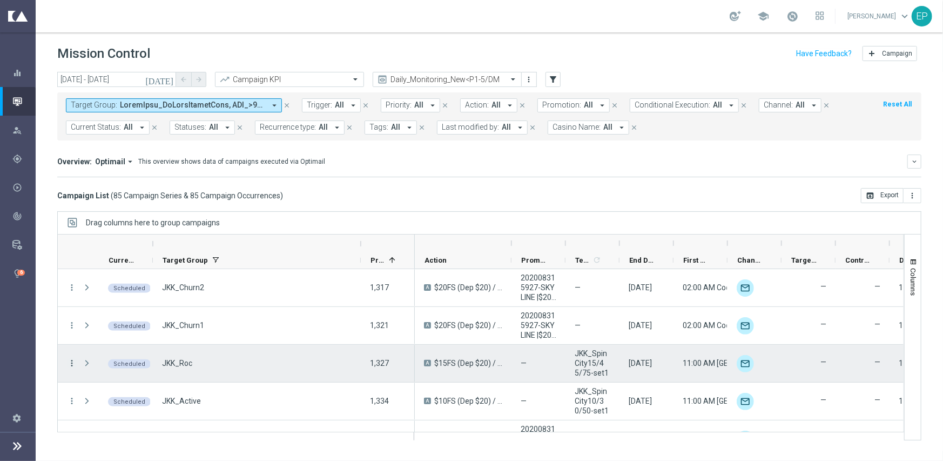
click at [74, 363] on icon "more_vert" at bounding box center [72, 363] width 10 height 10
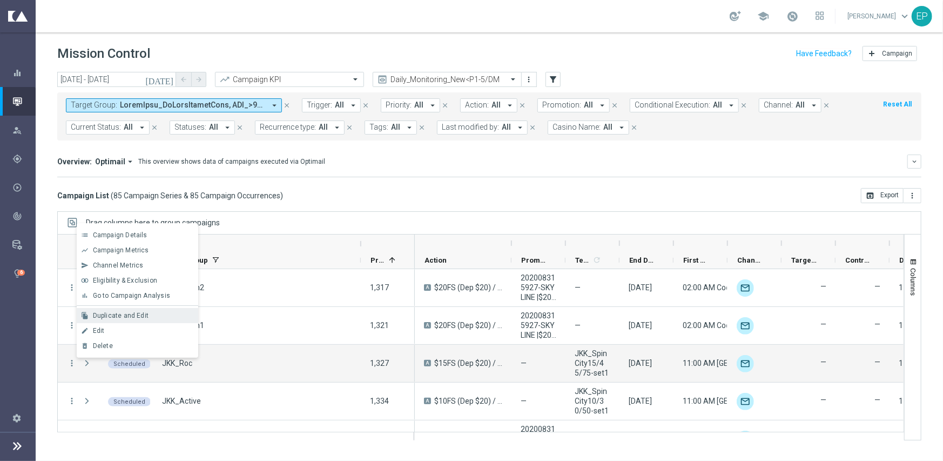
click at [129, 312] on span "Duplicate and Edit" at bounding box center [121, 316] width 56 height 8
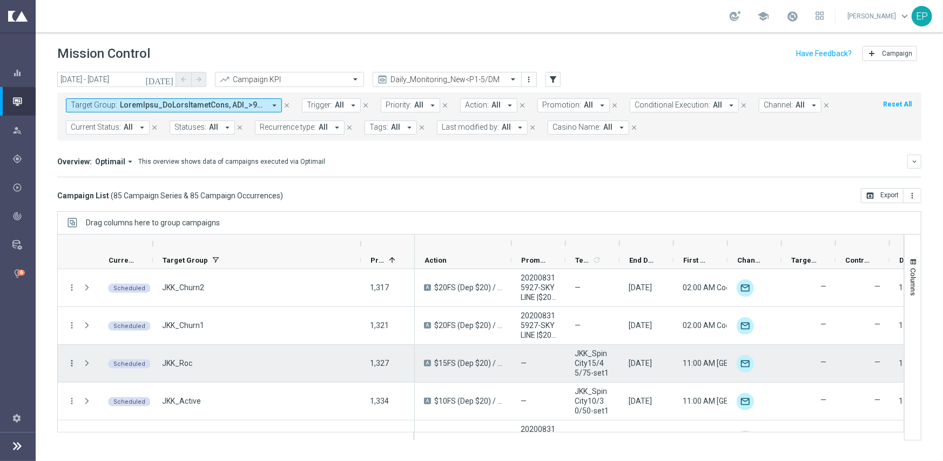
click at [76, 362] on icon "more_vert" at bounding box center [72, 363] width 10 height 10
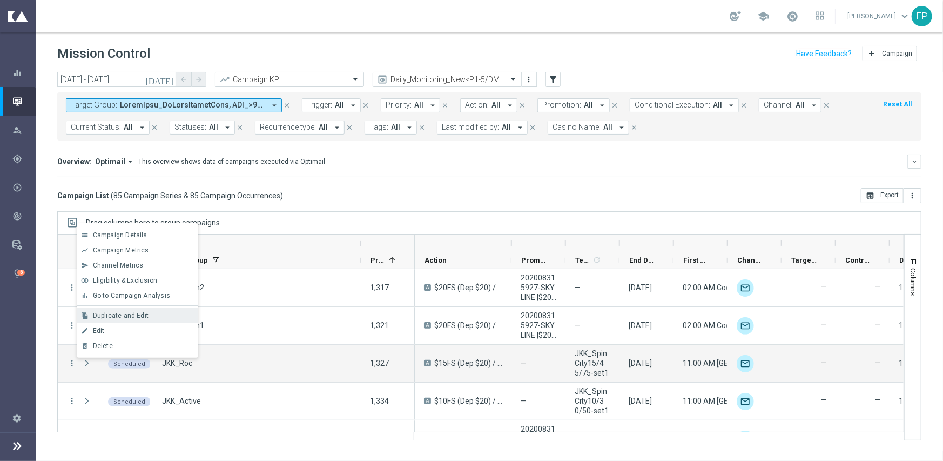
click at [118, 319] on div "file_copy Duplicate and Edit" at bounding box center [138, 315] width 122 height 15
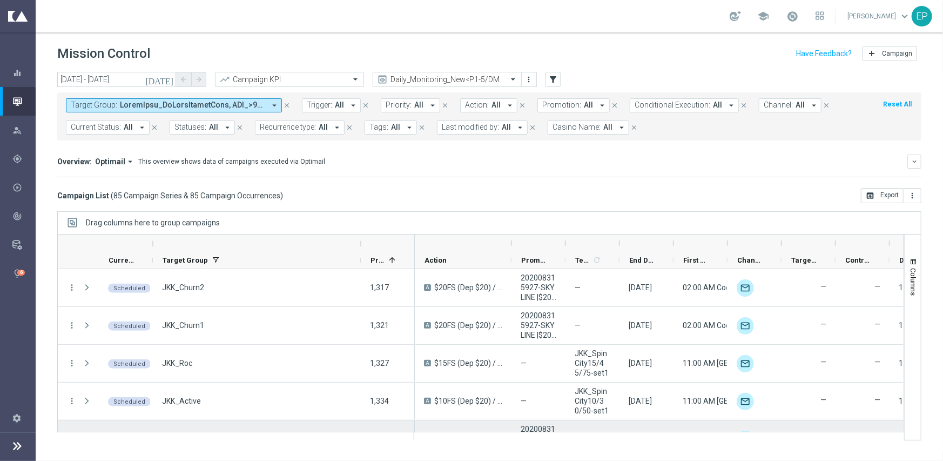
scroll to position [432, 0]
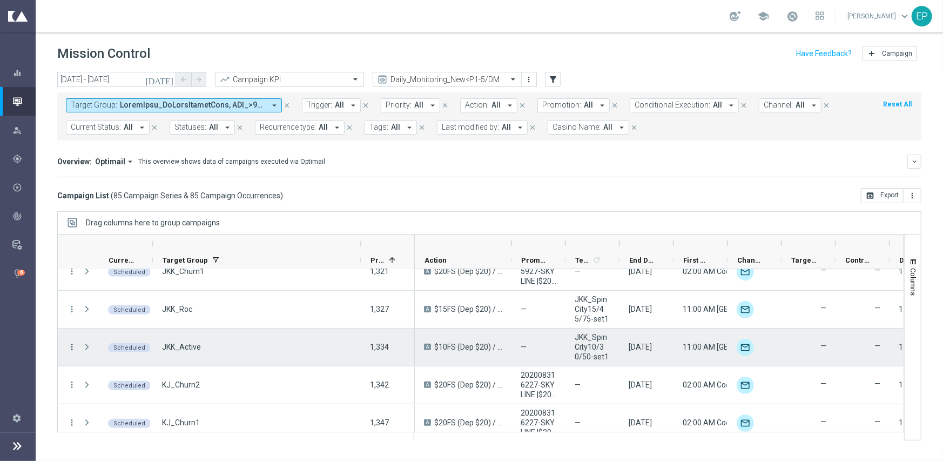
click at [71, 346] on icon "more_vert" at bounding box center [72, 347] width 10 height 10
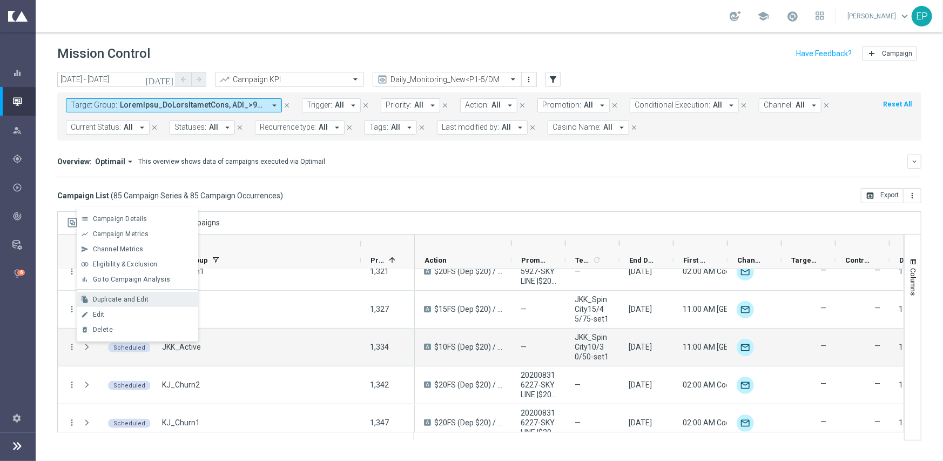
click at [127, 302] on span "Duplicate and Edit" at bounding box center [121, 299] width 56 height 8
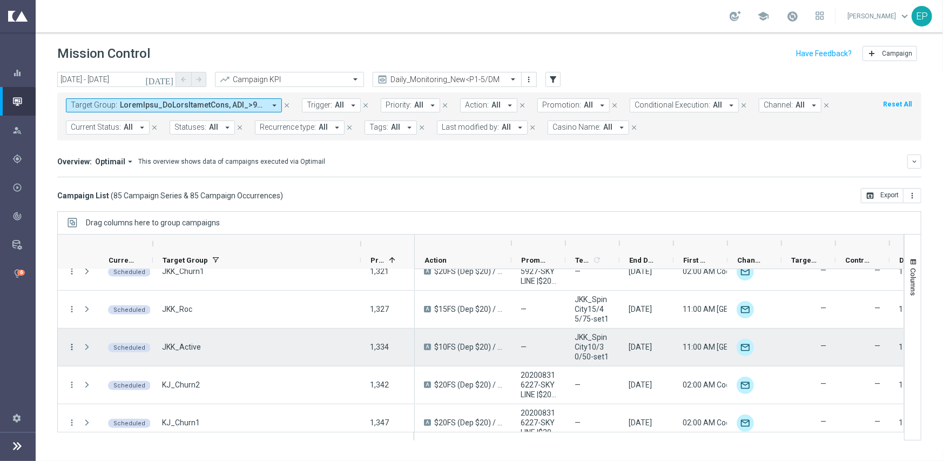
click at [73, 344] on icon "more_vert" at bounding box center [72, 347] width 10 height 10
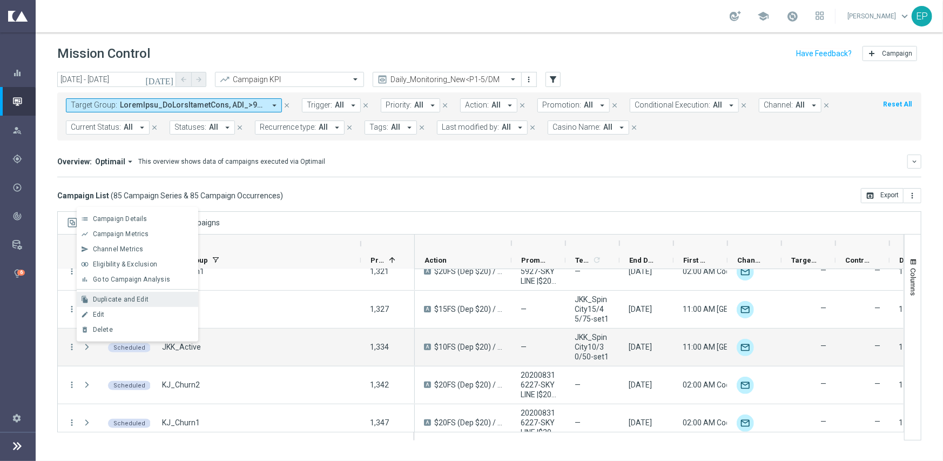
click at [130, 301] on span "Duplicate and Edit" at bounding box center [121, 299] width 56 height 8
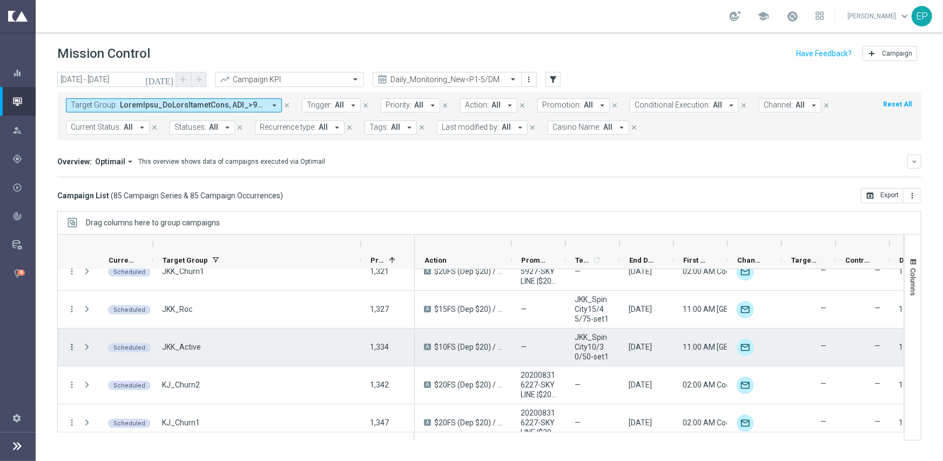
click at [71, 343] on icon "more_vert" at bounding box center [72, 347] width 10 height 10
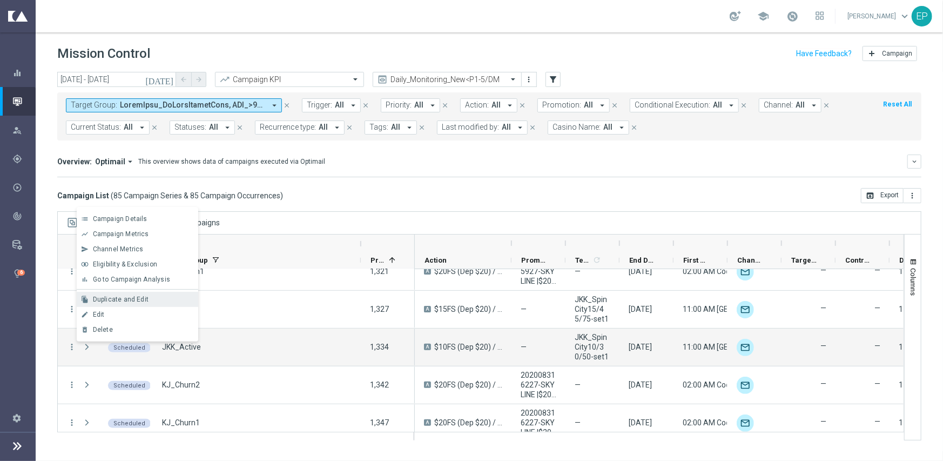
click at [113, 298] on span "Duplicate and Edit" at bounding box center [121, 299] width 56 height 8
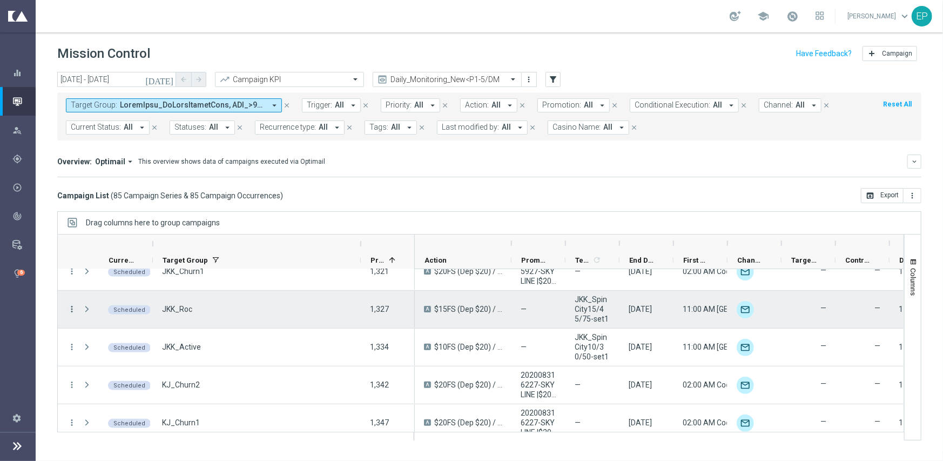
click at [72, 310] on icon "more_vert" at bounding box center [72, 309] width 10 height 10
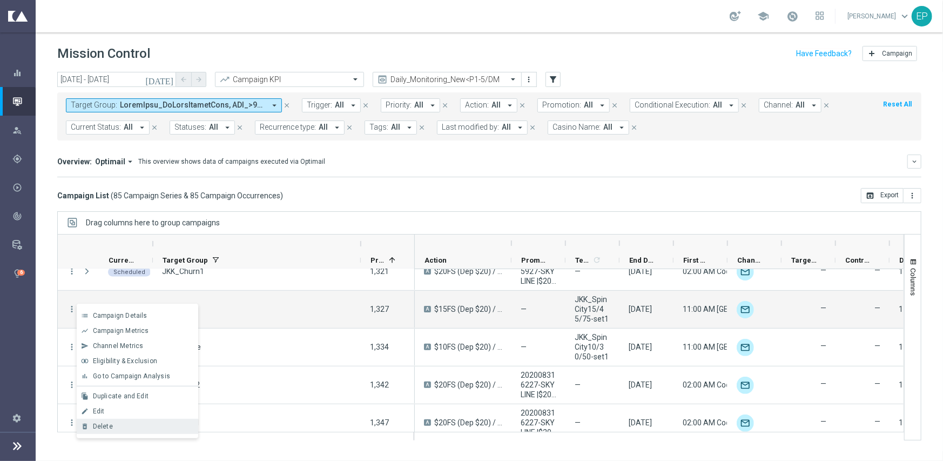
click at [116, 420] on div "delete_forever Delete" at bounding box center [138, 426] width 122 height 15
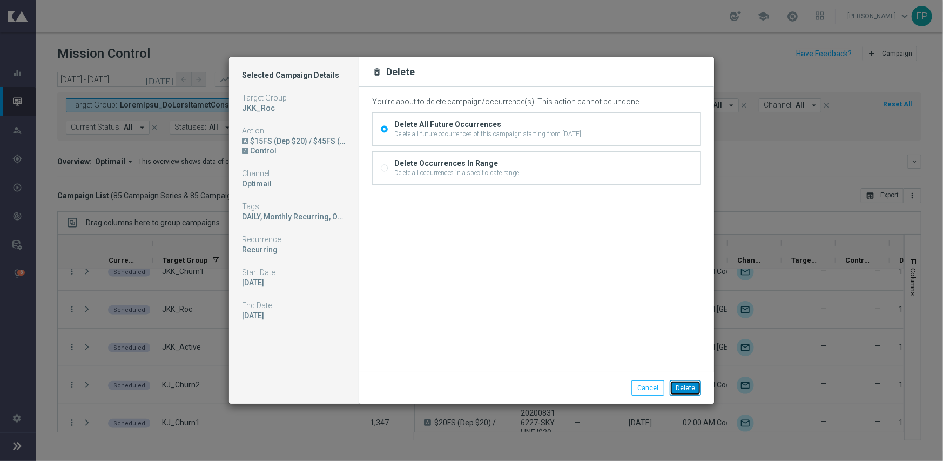
click at [679, 390] on button "Delete" at bounding box center [685, 387] width 31 height 15
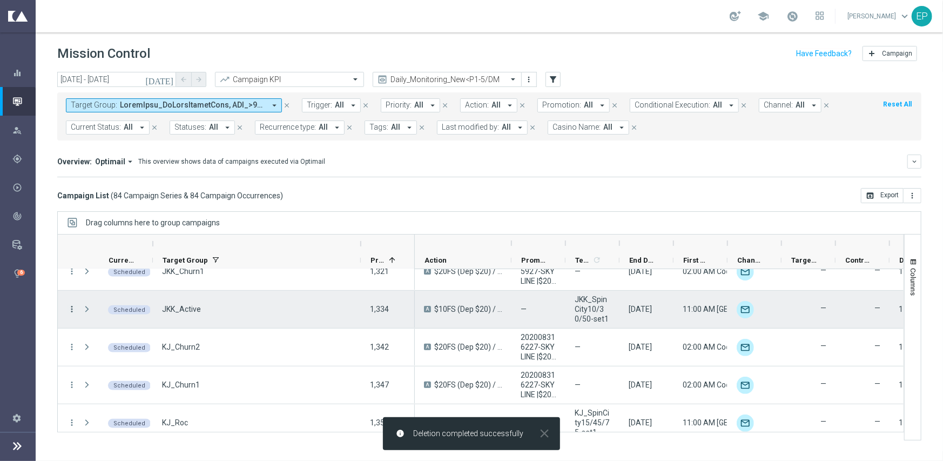
click at [70, 309] on icon "more_vert" at bounding box center [72, 309] width 10 height 10
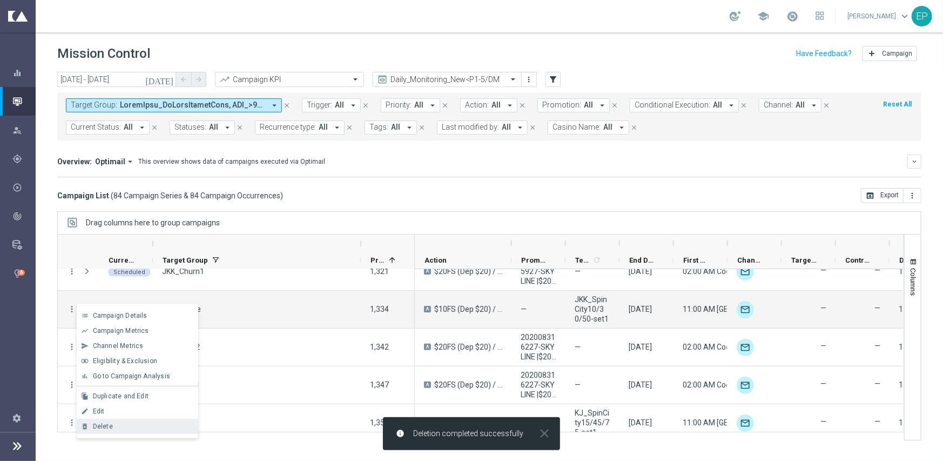
click at [126, 423] on div "Delete" at bounding box center [143, 426] width 100 height 8
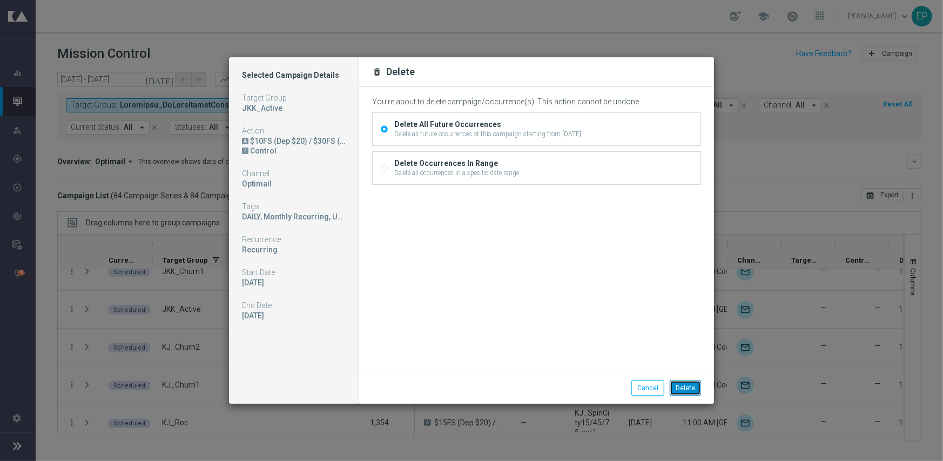
click at [684, 387] on button "Delete" at bounding box center [685, 387] width 31 height 15
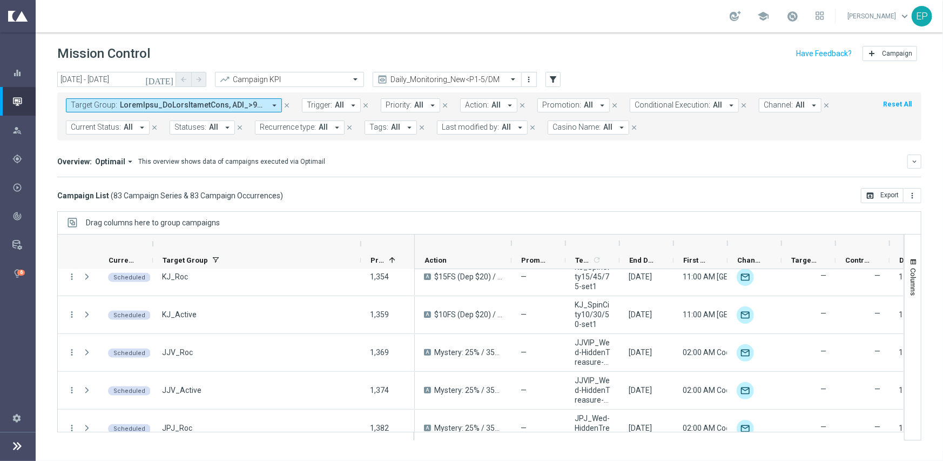
scroll to position [518, 0]
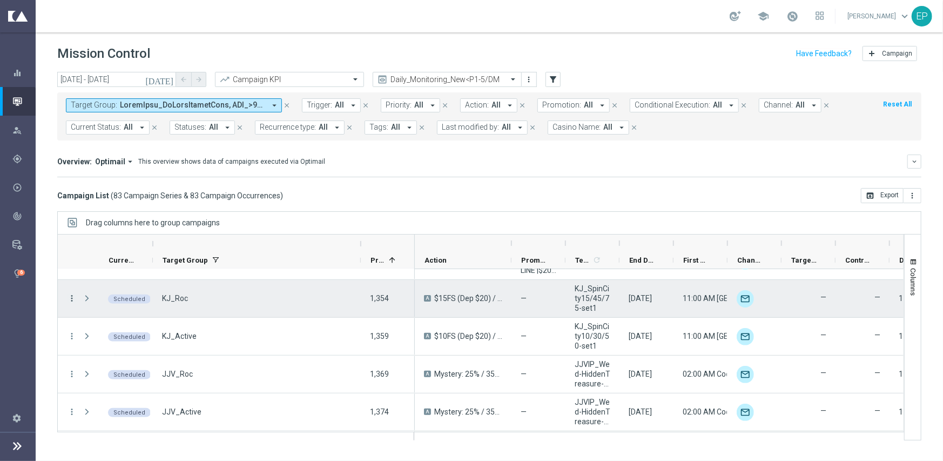
click at [70, 295] on icon "more_vert" at bounding box center [72, 298] width 10 height 10
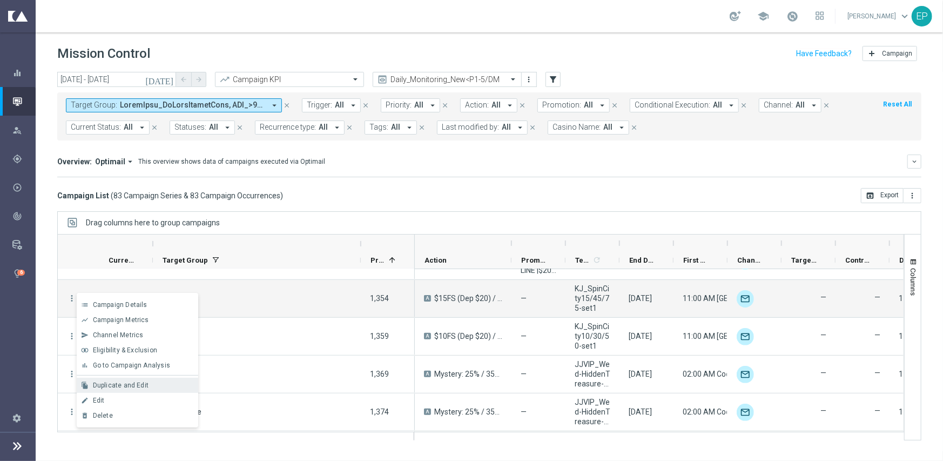
click at [163, 380] on div "file_copy Duplicate and Edit" at bounding box center [138, 384] width 122 height 15
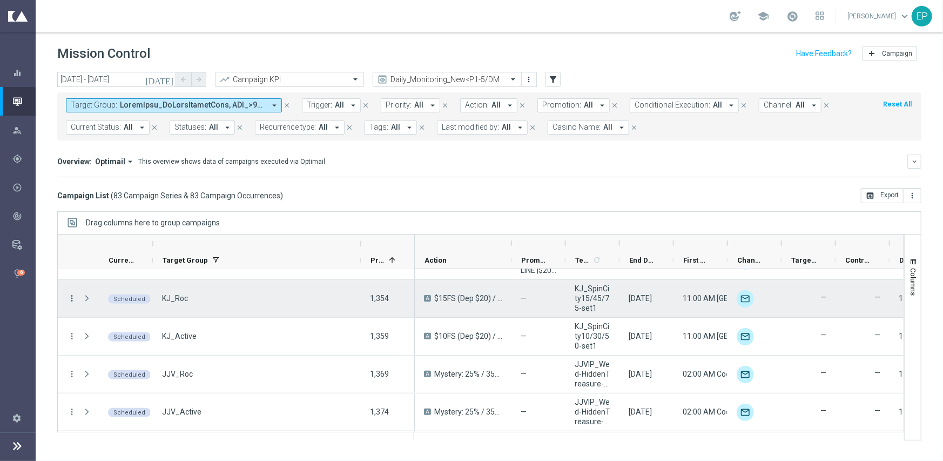
click at [73, 293] on icon "more_vert" at bounding box center [72, 298] width 10 height 10
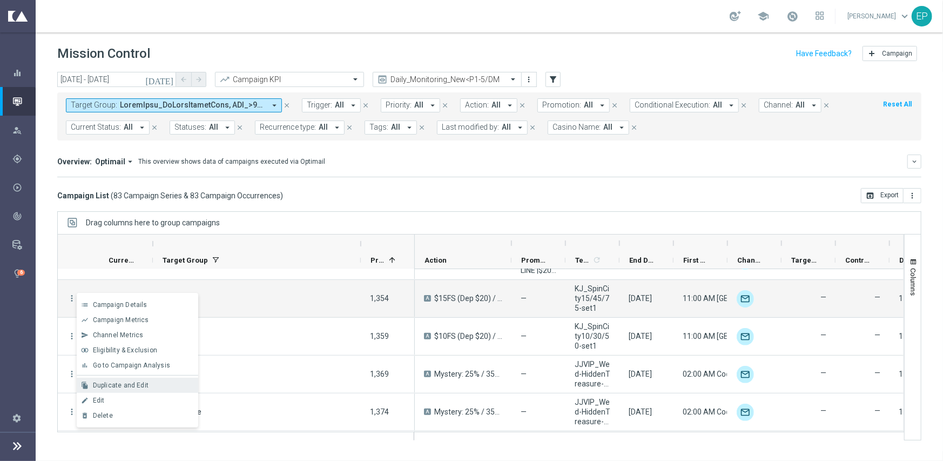
click at [143, 383] on span "Duplicate and Edit" at bounding box center [121, 385] width 56 height 8
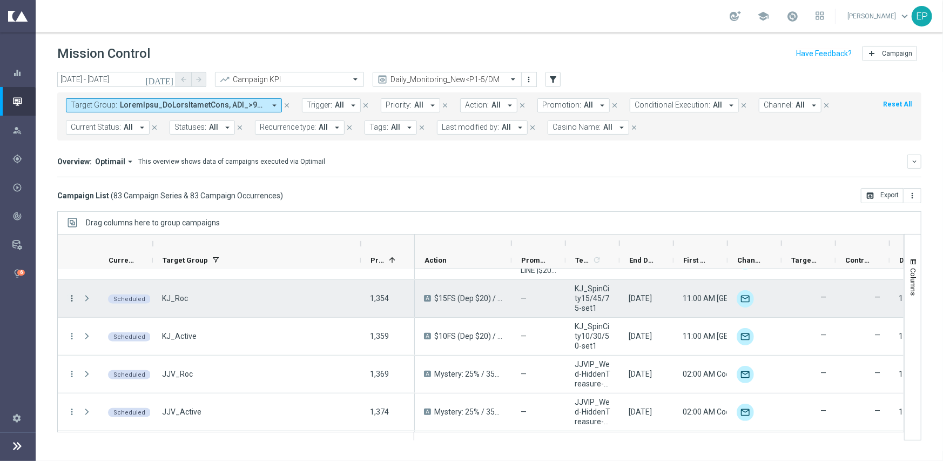
click at [70, 298] on icon "more_vert" at bounding box center [72, 298] width 10 height 10
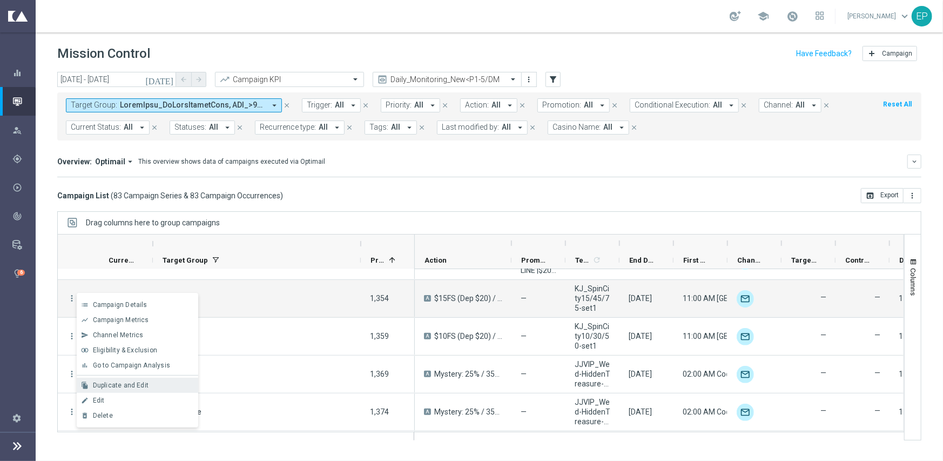
click at [146, 388] on div "Duplicate and Edit" at bounding box center [143, 385] width 100 height 8
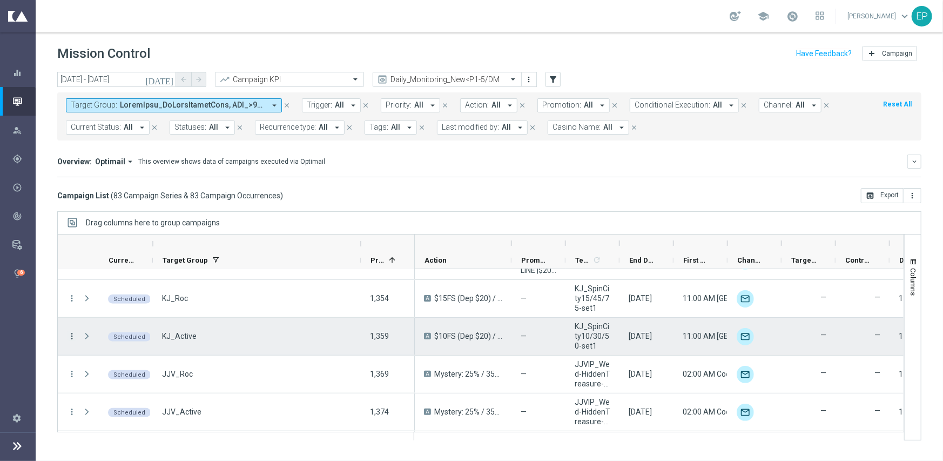
click at [70, 333] on icon "more_vert" at bounding box center [72, 336] width 10 height 10
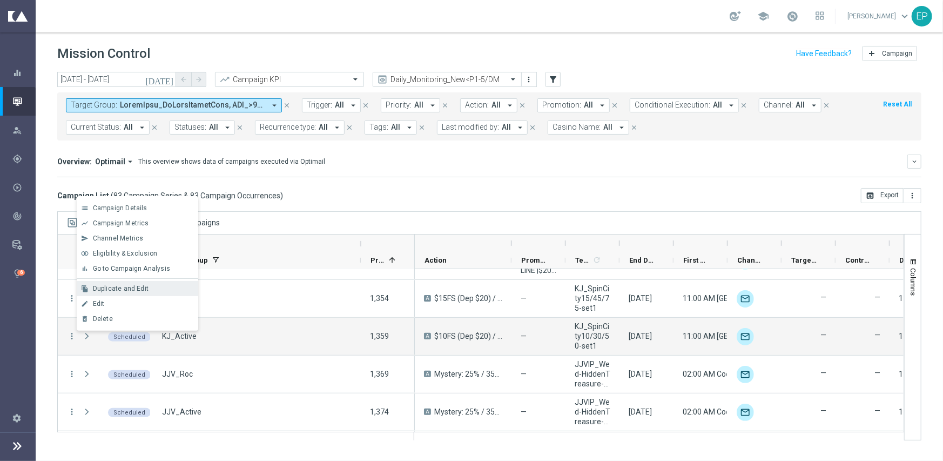
click at [143, 288] on span "Duplicate and Edit" at bounding box center [121, 289] width 56 height 8
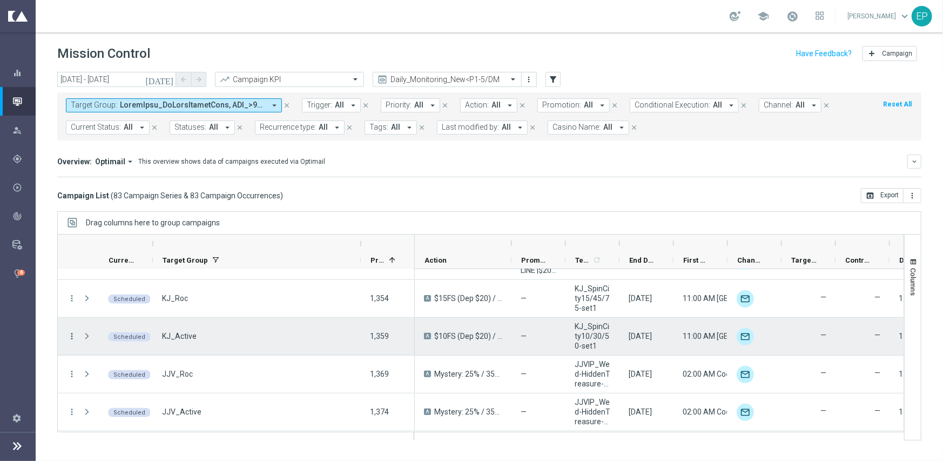
click at [71, 334] on icon "more_vert" at bounding box center [72, 336] width 10 height 10
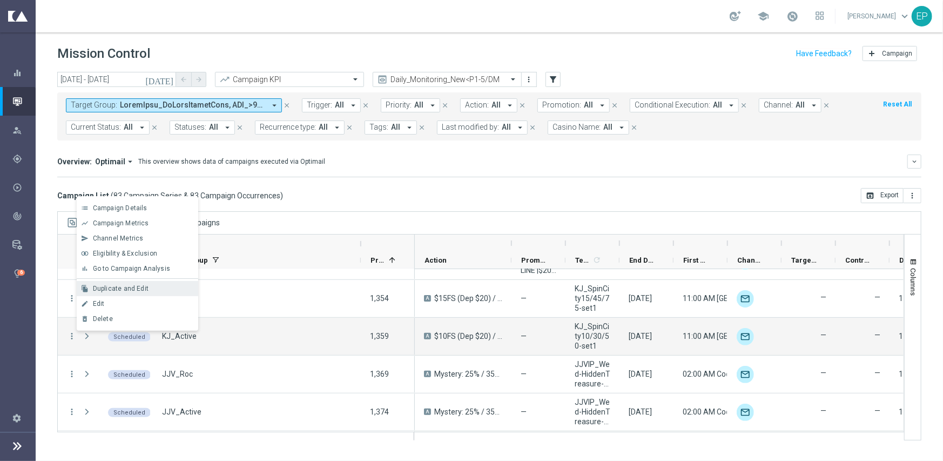
click at [136, 285] on span "Duplicate and Edit" at bounding box center [121, 289] width 56 height 8
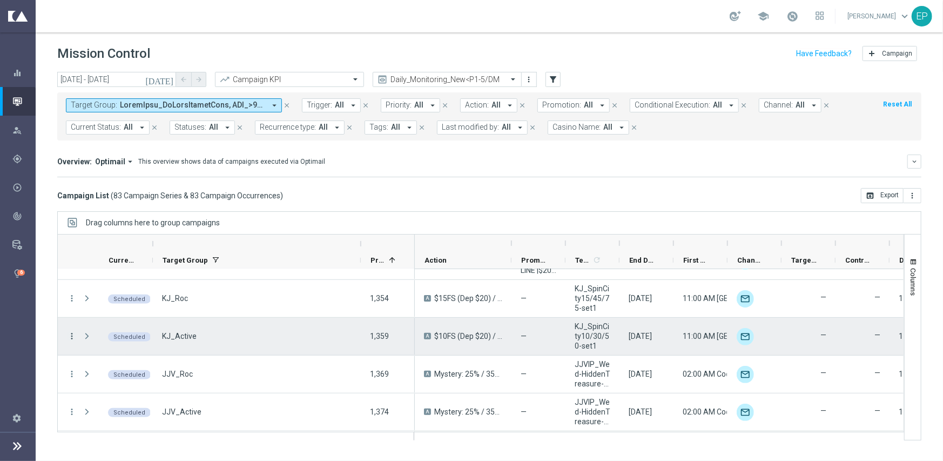
click at [72, 333] on icon "more_vert" at bounding box center [72, 336] width 10 height 10
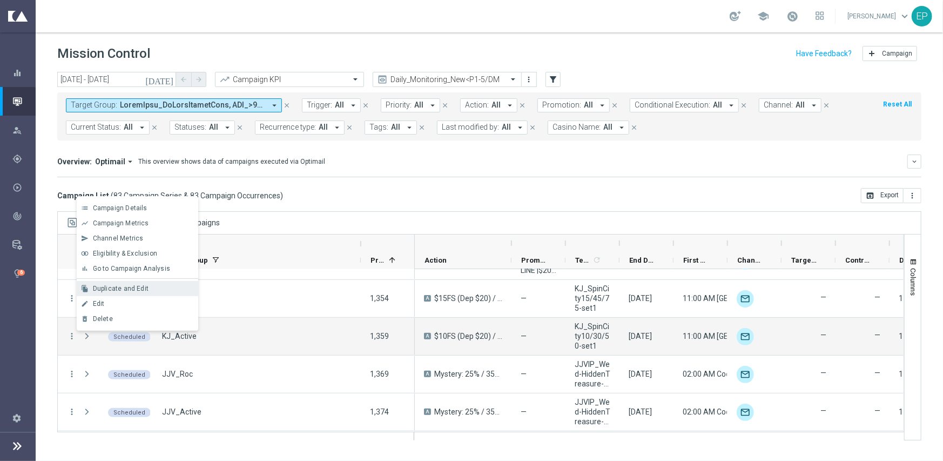
click at [111, 290] on span "Duplicate and Edit" at bounding box center [121, 289] width 56 height 8
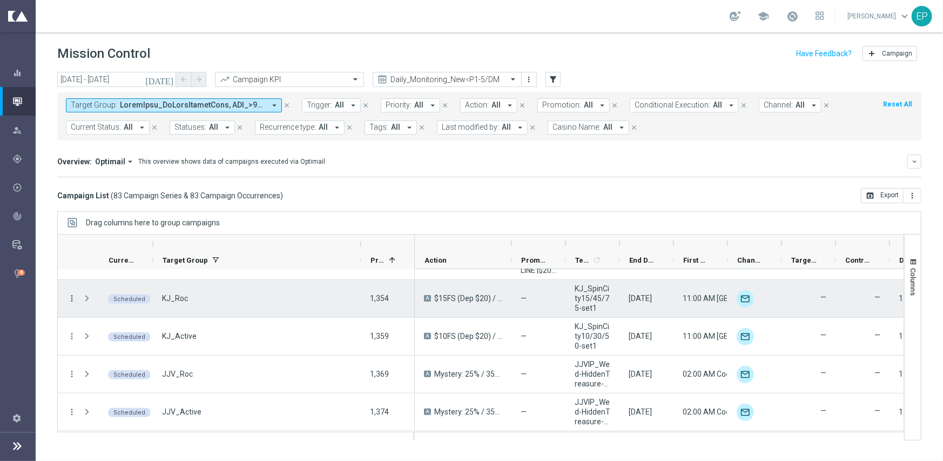
click at [72, 295] on icon "more_vert" at bounding box center [72, 298] width 10 height 10
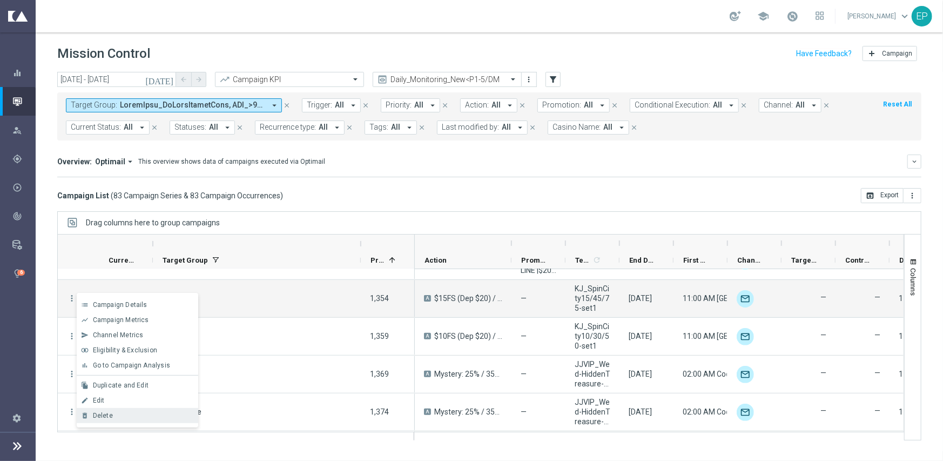
click at [126, 415] on div "Delete" at bounding box center [143, 416] width 100 height 8
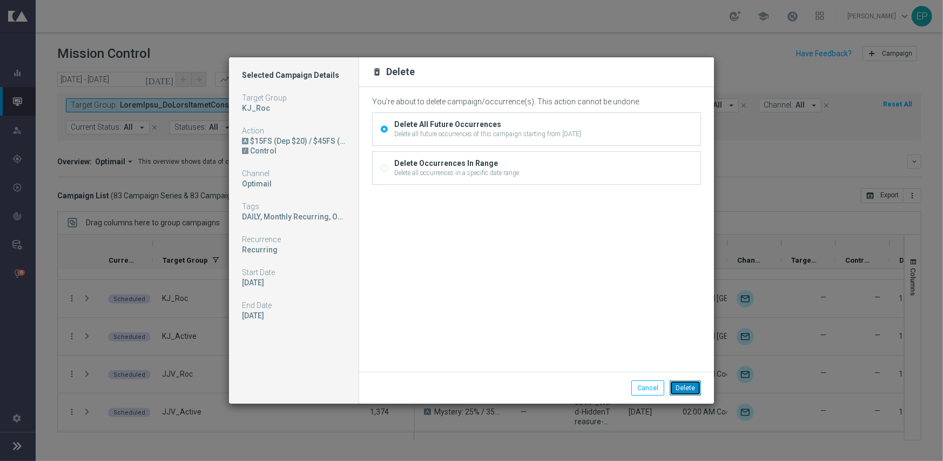
click at [679, 381] on button "Delete" at bounding box center [685, 387] width 31 height 15
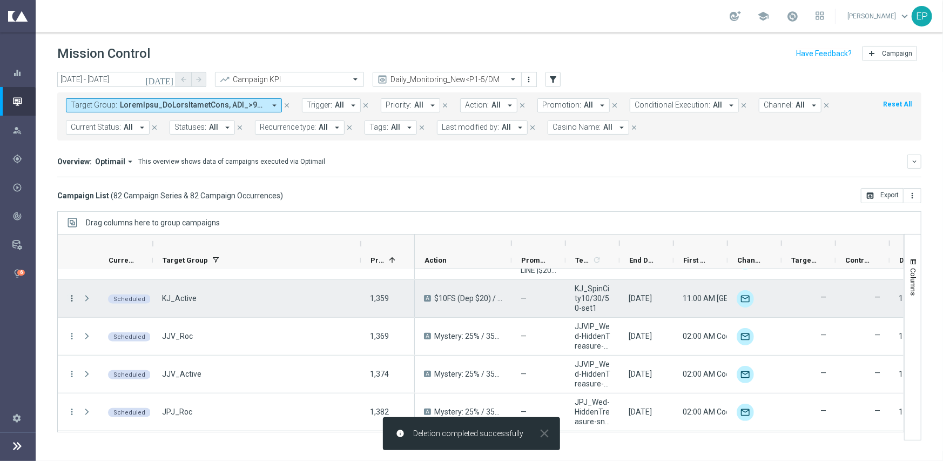
click at [69, 294] on icon "more_vert" at bounding box center [72, 298] width 10 height 10
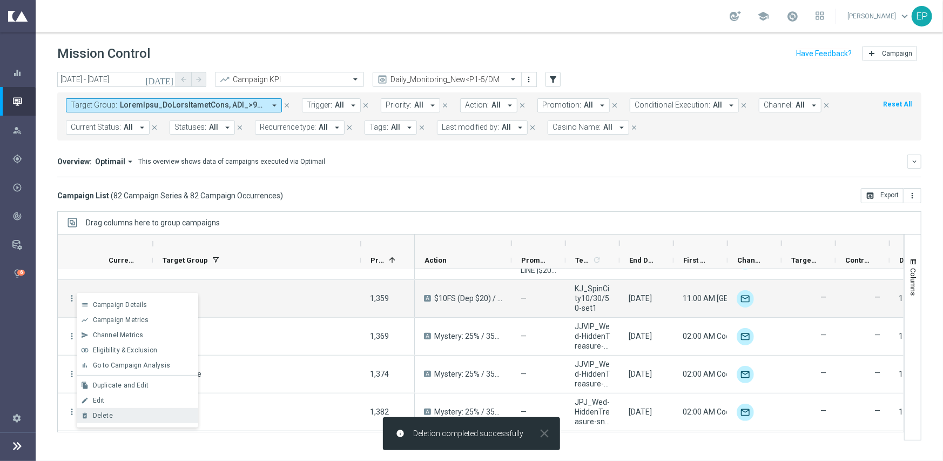
click at [137, 408] on div "delete_forever Delete" at bounding box center [138, 415] width 122 height 15
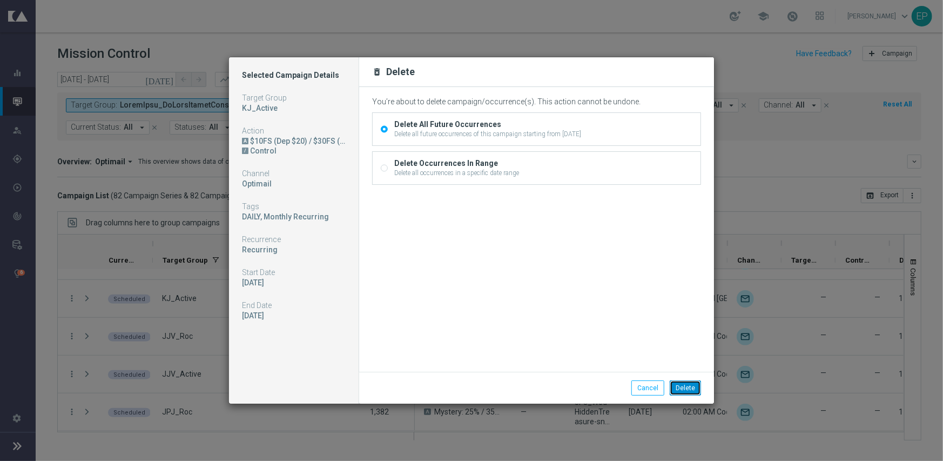
click at [691, 387] on button "Delete" at bounding box center [685, 387] width 31 height 15
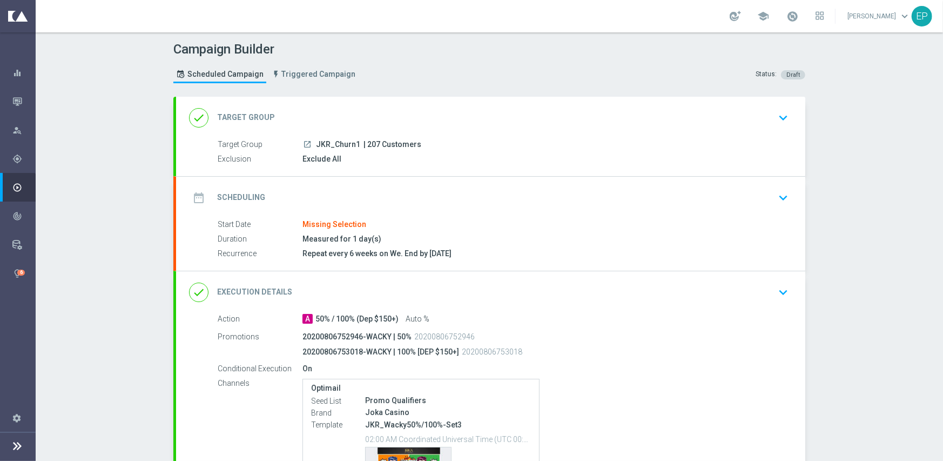
click at [340, 117] on div "done Target Group keyboard_arrow_down" at bounding box center [490, 117] width 603 height 21
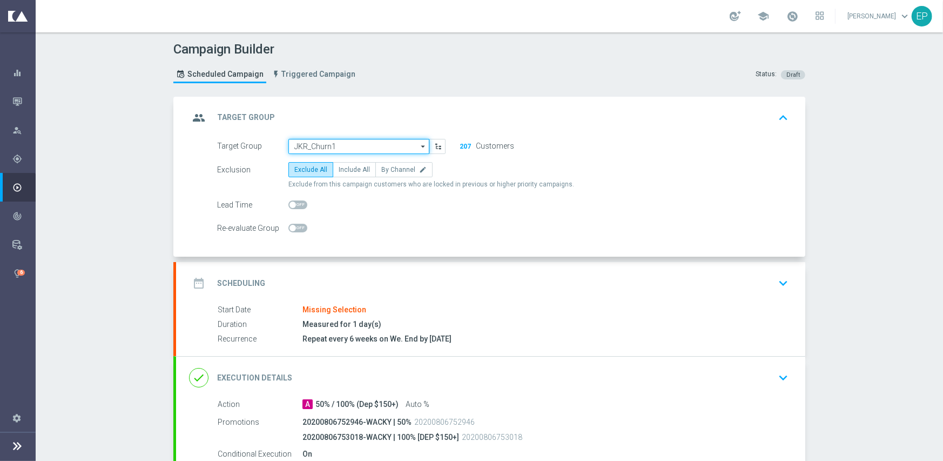
click at [346, 149] on input "JKR_Churn1" at bounding box center [358, 146] width 141 height 15
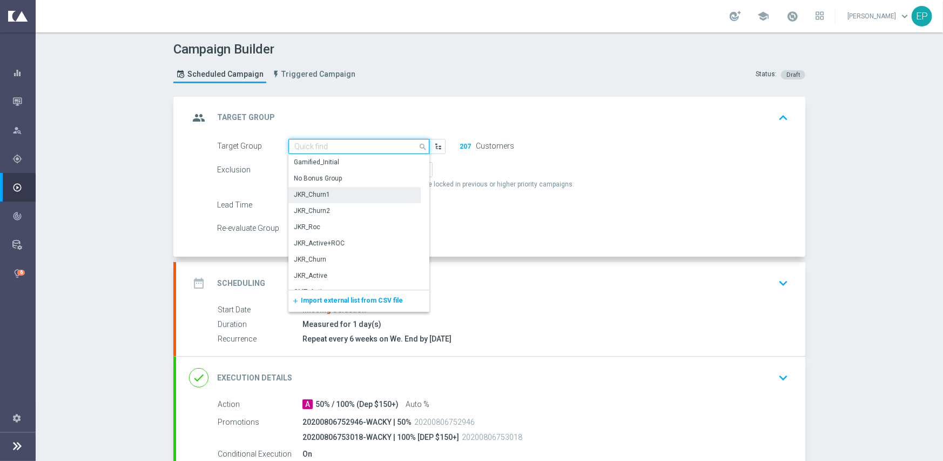
paste input "JKR_Churn1_Mkt1_Engaged"
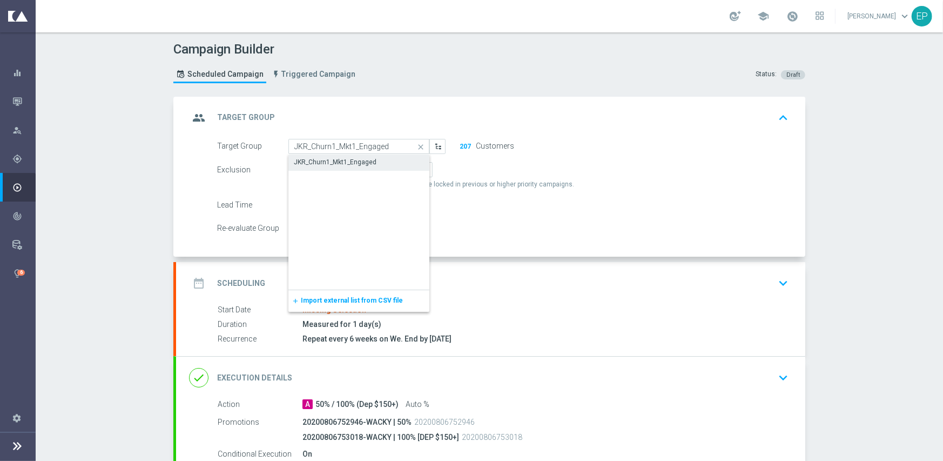
drag, startPoint x: 342, startPoint y: 164, endPoint x: 342, endPoint y: 174, distance: 10.8
click at [342, 164] on div "JKR_Churn1_Mkt1_Engaged" at bounding box center [335, 162] width 83 height 10
type input "JKR_Churn1_Mkt1_Engaged"
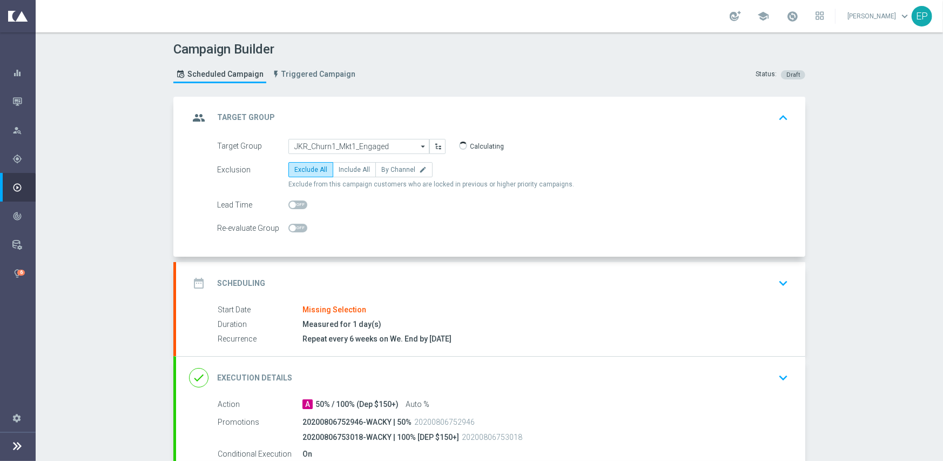
click at [340, 273] on div "date_range Scheduling keyboard_arrow_down" at bounding box center [490, 283] width 603 height 21
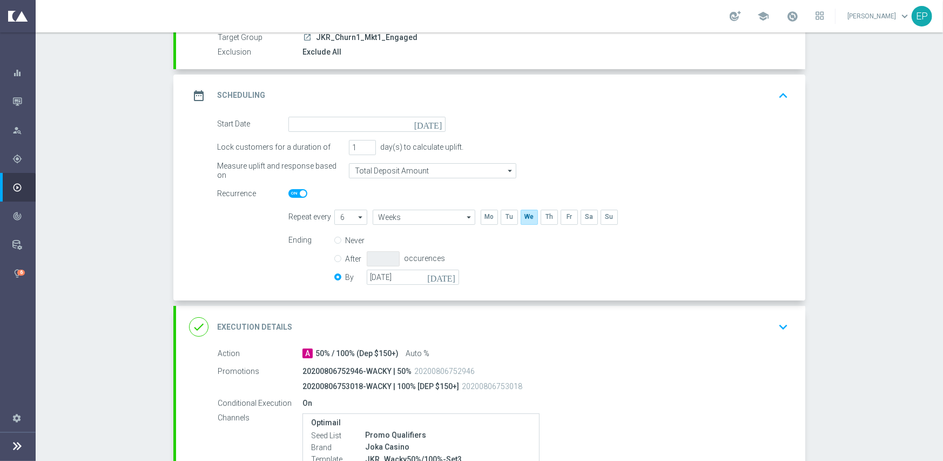
scroll to position [108, 0]
click at [367, 116] on input at bounding box center [366, 123] width 157 height 15
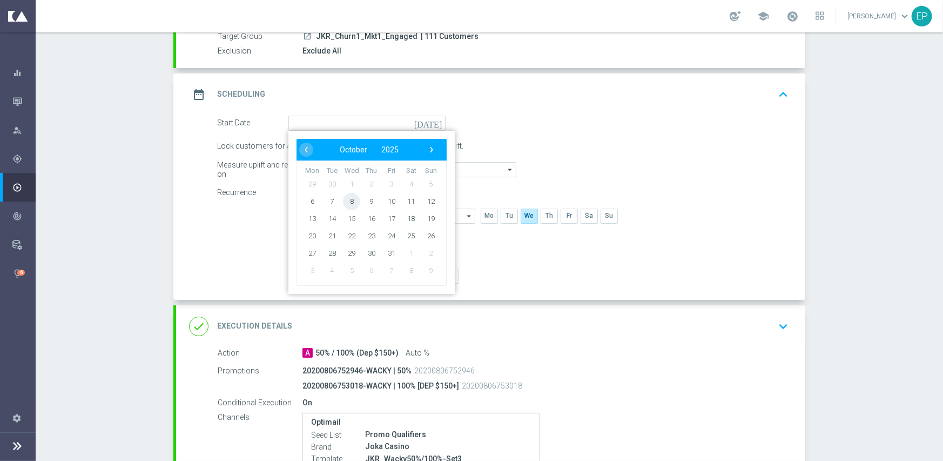
click at [348, 204] on span "8" at bounding box center [351, 200] width 17 height 17
type input "[DATE]"
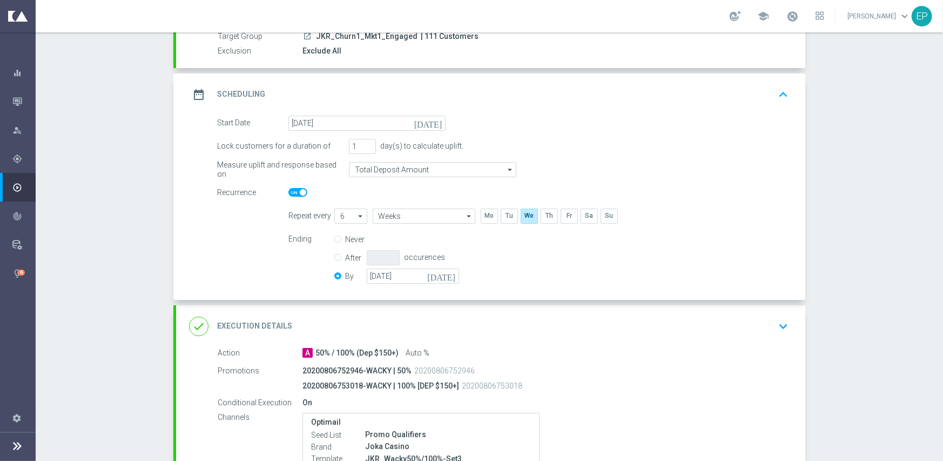
click at [288, 188] on span at bounding box center [297, 192] width 19 height 9
click at [288, 188] on input "checkbox" at bounding box center [297, 192] width 19 height 9
checkbox input "false"
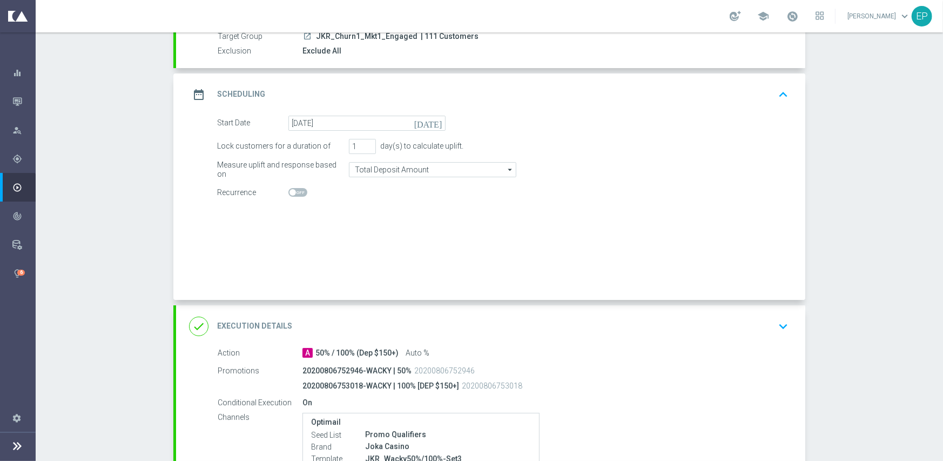
radio input "true"
radio input "false"
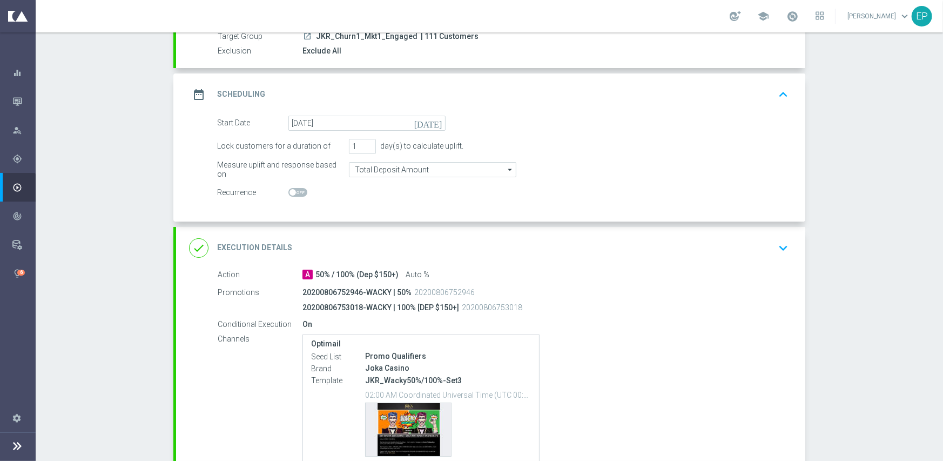
click at [383, 247] on div "done Execution Details keyboard_arrow_down" at bounding box center [490, 248] width 603 height 21
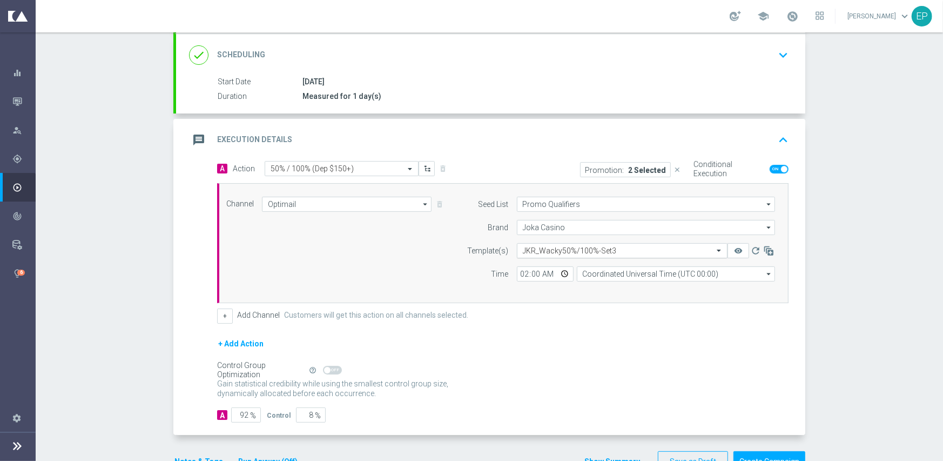
scroll to position [162, 0]
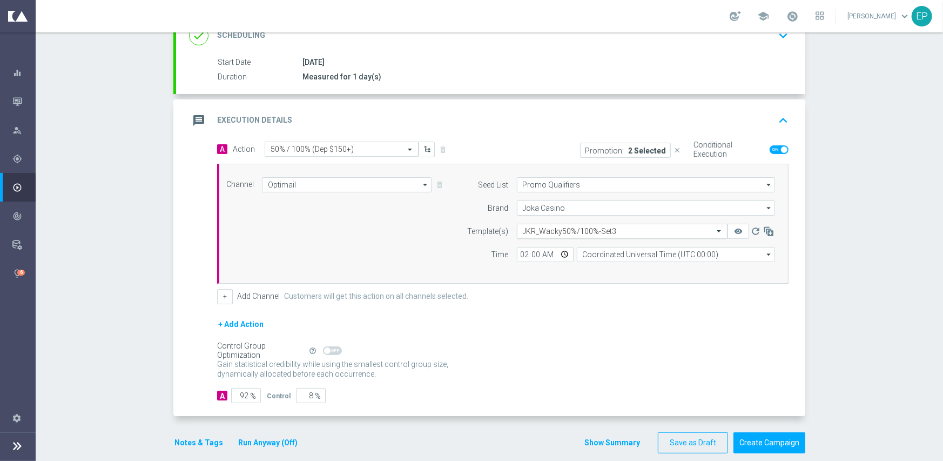
click at [587, 231] on input "text" at bounding box center [611, 231] width 177 height 9
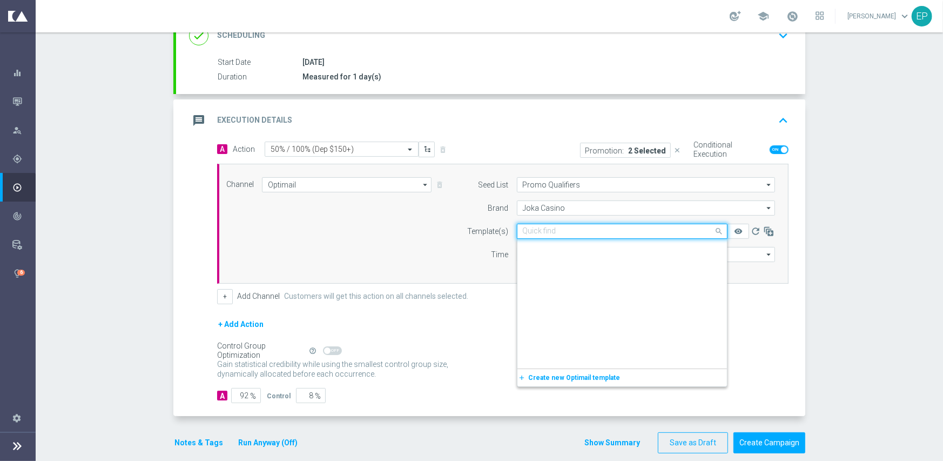
paste input "JKR_Wacky50%/100%-Snip-Igtech-MKT1-ONLY"
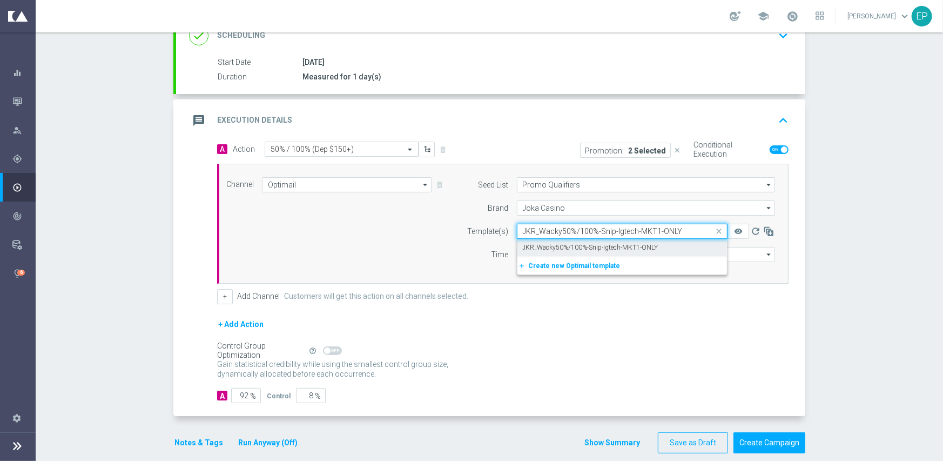
drag, startPoint x: 573, startPoint y: 245, endPoint x: 542, endPoint y: 258, distance: 33.9
click at [572, 245] on label "JKR_Wacky50%/100%-Snip-Igtech-MKT1-ONLY" at bounding box center [591, 247] width 136 height 9
type input "JKR_Wacky50%/100%-Snip-Igtech-MKT1-ONLY"
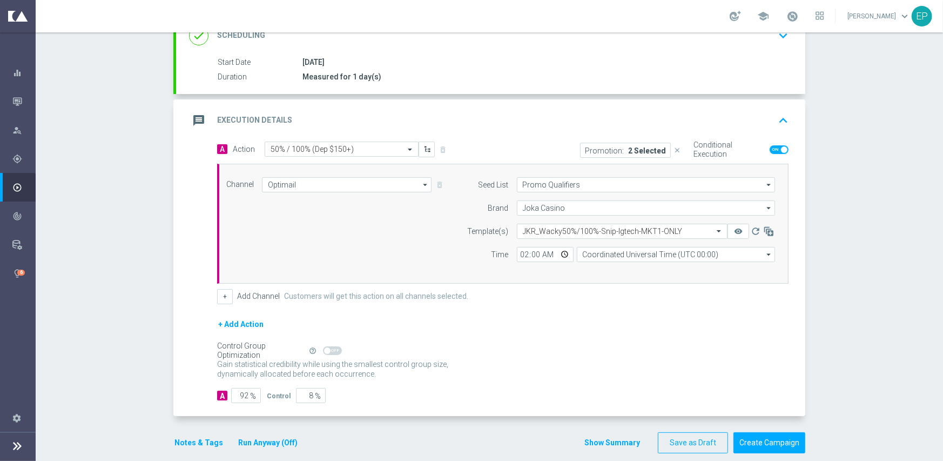
click at [385, 335] on div "+ Add Action" at bounding box center [502, 331] width 571 height 27
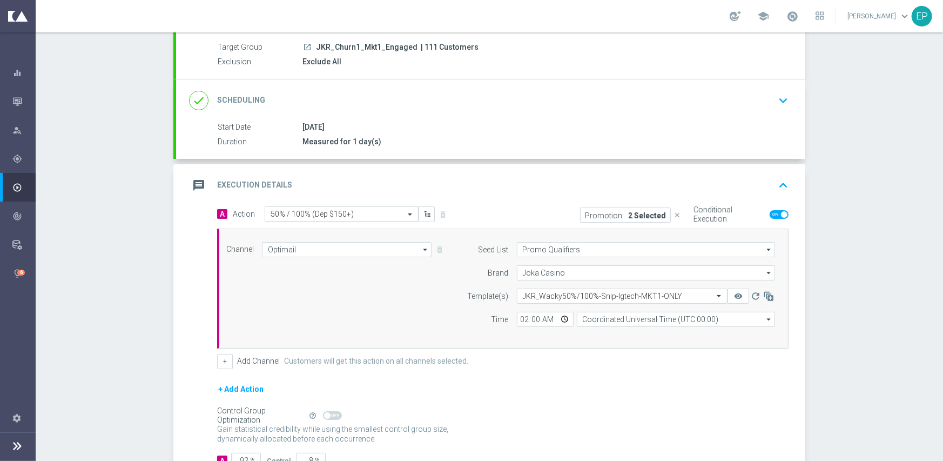
scroll to position [174, 0]
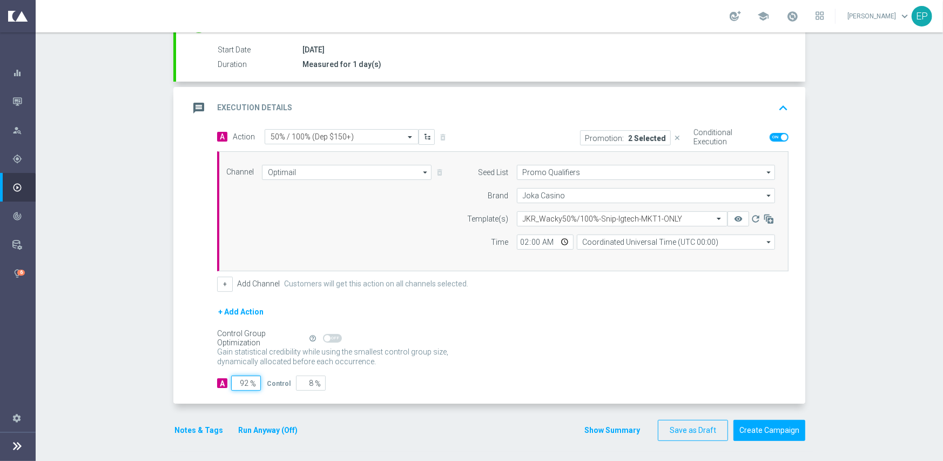
click at [242, 379] on input "92" at bounding box center [246, 382] width 30 height 15
click at [242, 380] on input "92" at bounding box center [246, 382] width 30 height 15
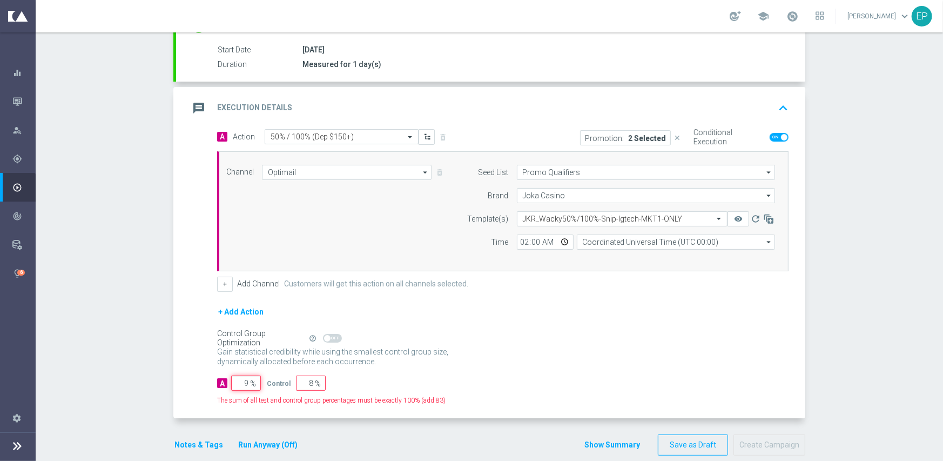
type input "95"
type input "5"
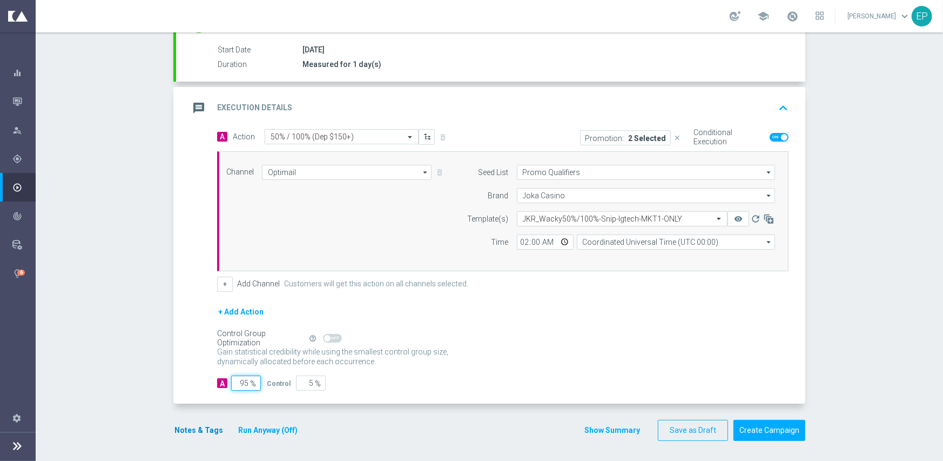
type input "95"
click at [189, 425] on button "Notes & Tags" at bounding box center [198, 430] width 51 height 14
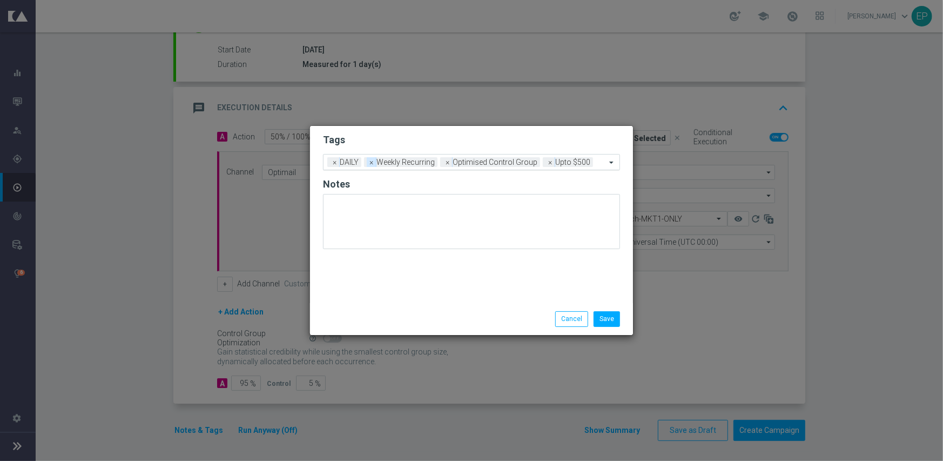
click at [375, 161] on span "×" at bounding box center [372, 162] width 10 height 10
click at [373, 165] on span "×" at bounding box center [372, 162] width 10 height 10
click at [469, 162] on input "text" at bounding box center [512, 162] width 187 height 9
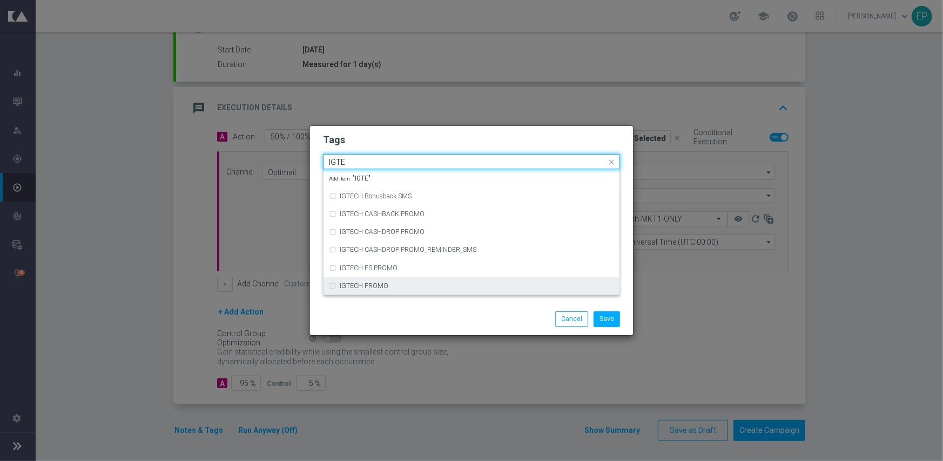
click at [435, 283] on div "IGTECH PROMO" at bounding box center [477, 285] width 274 height 6
type input "IGTE"
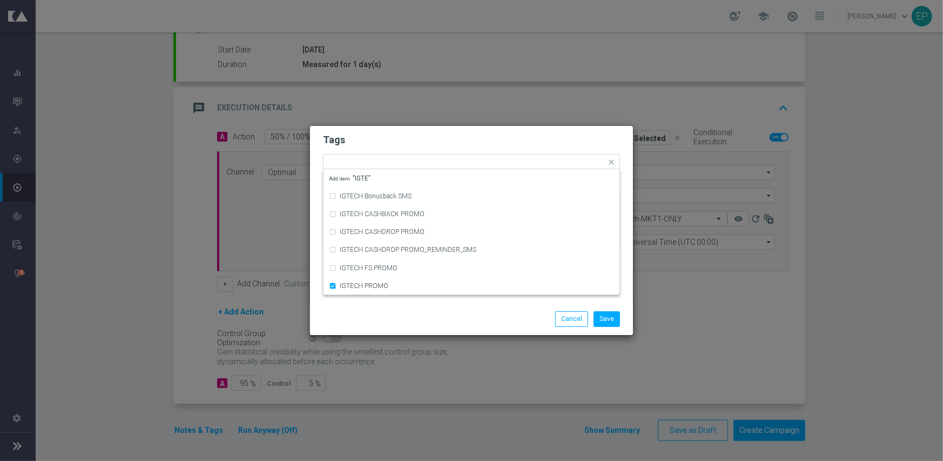
click at [435, 320] on div "Save Cancel" at bounding box center [523, 318] width 209 height 15
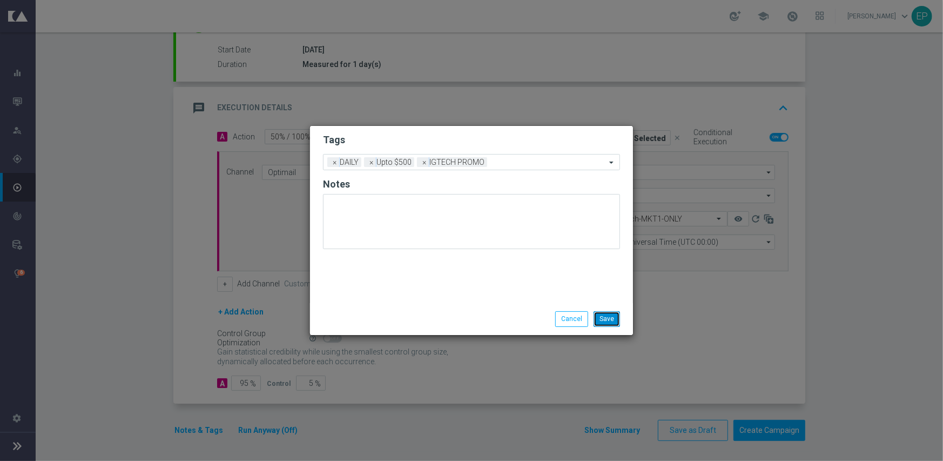
click at [614, 315] on button "Save" at bounding box center [607, 318] width 26 height 15
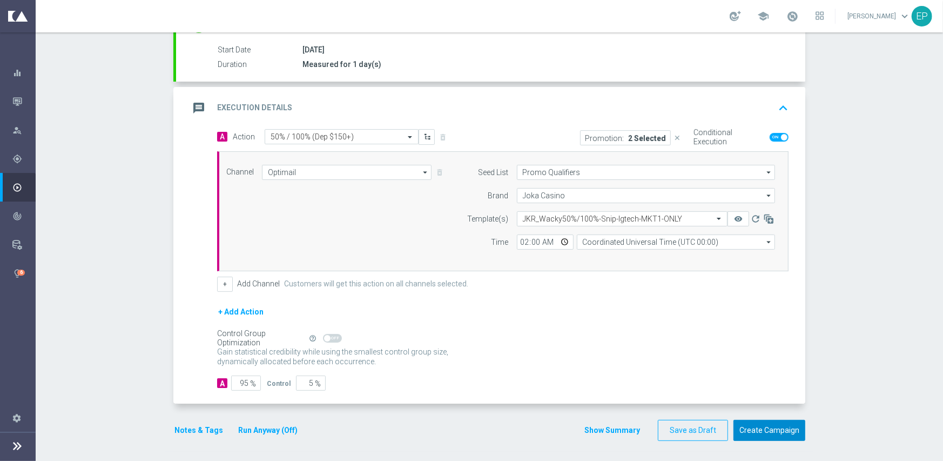
click at [756, 428] on button "Create Campaign" at bounding box center [769, 430] width 72 height 21
click at [752, 432] on button "Create Campaign" at bounding box center [769, 430] width 72 height 21
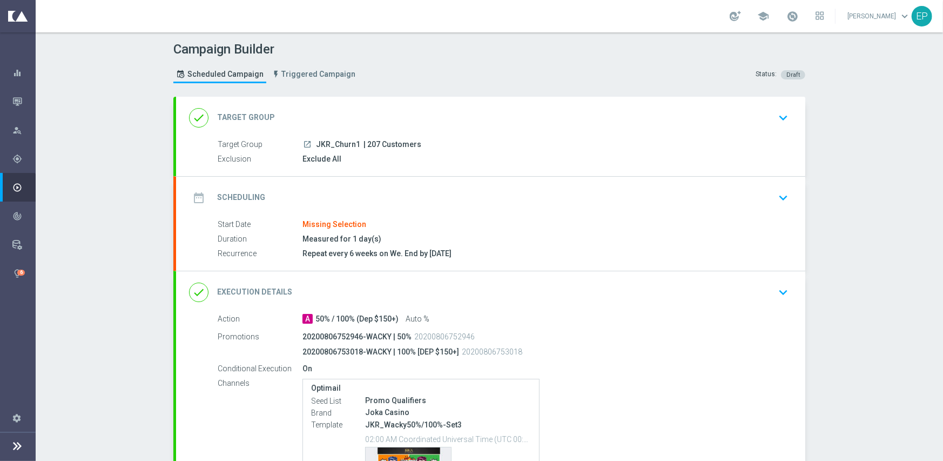
click at [380, 105] on div "done Target Group keyboard_arrow_down" at bounding box center [490, 118] width 629 height 42
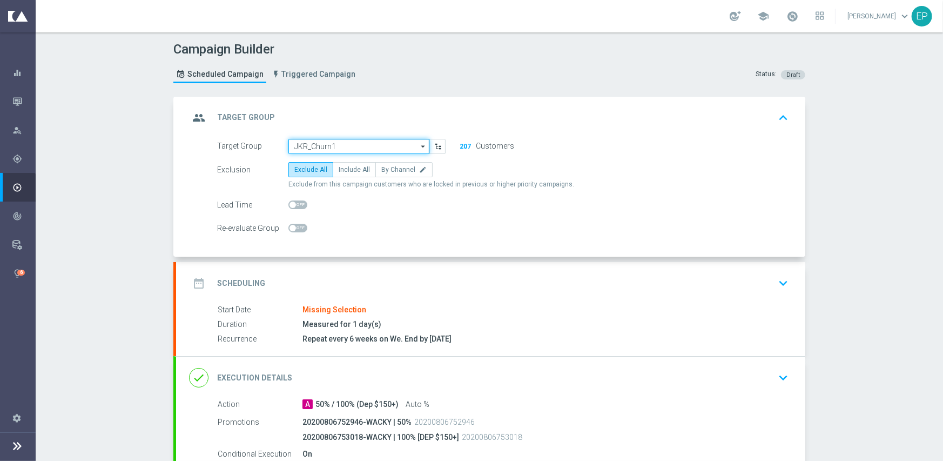
click at [353, 146] on input "JKR_Churn1" at bounding box center [358, 146] width 141 height 15
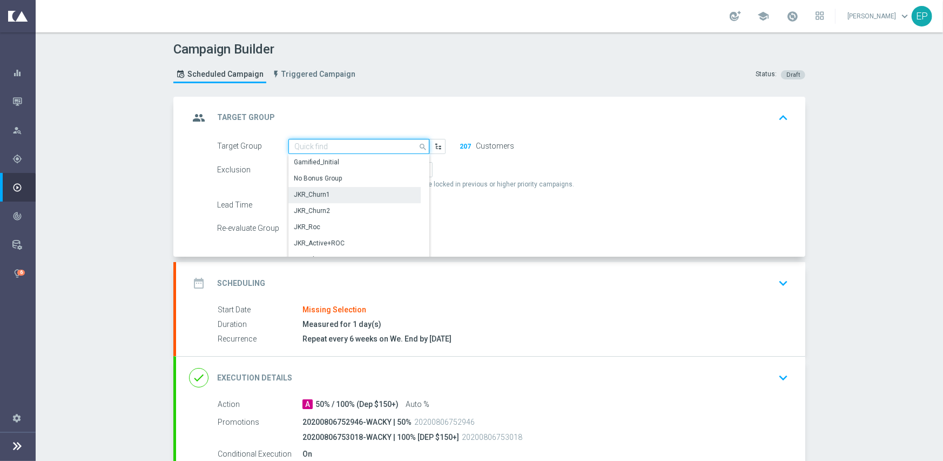
paste input "JKR_Churn1_Engaged"
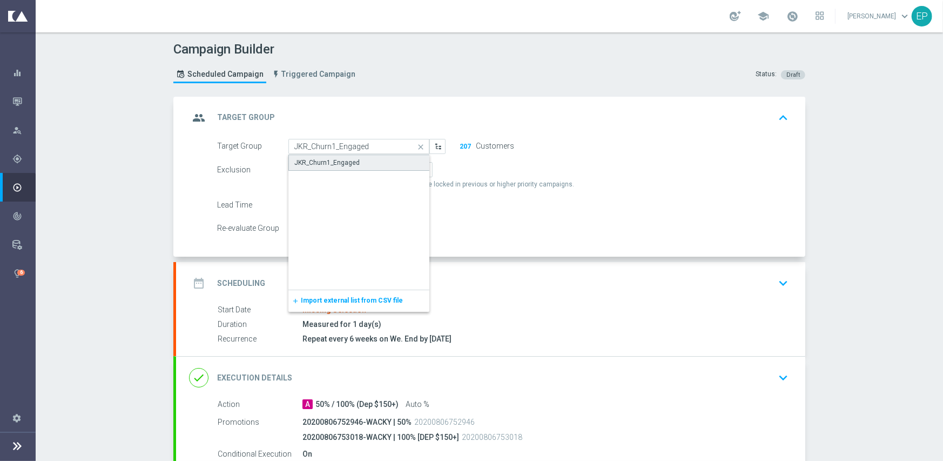
click at [346, 159] on div "JKR_Churn1_Engaged" at bounding box center [326, 163] width 65 height 10
type input "JKR_Churn1_Engaged"
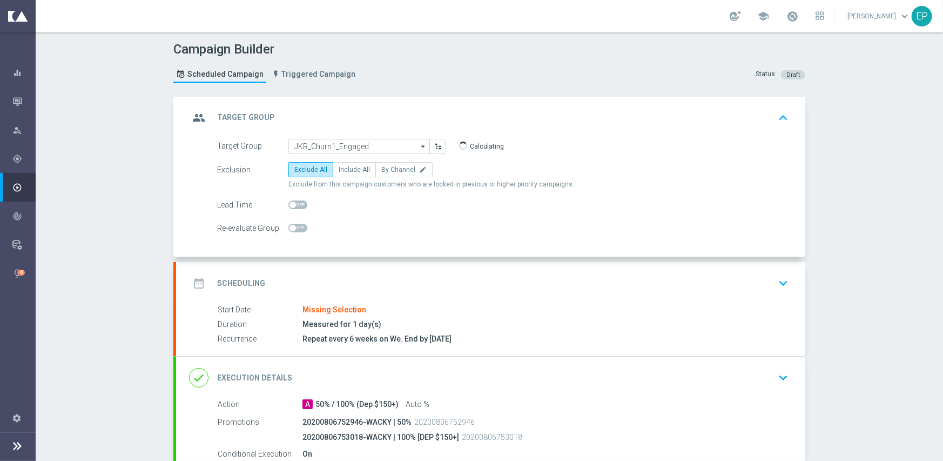
click at [372, 280] on div "date_range Scheduling keyboard_arrow_down" at bounding box center [490, 283] width 603 height 21
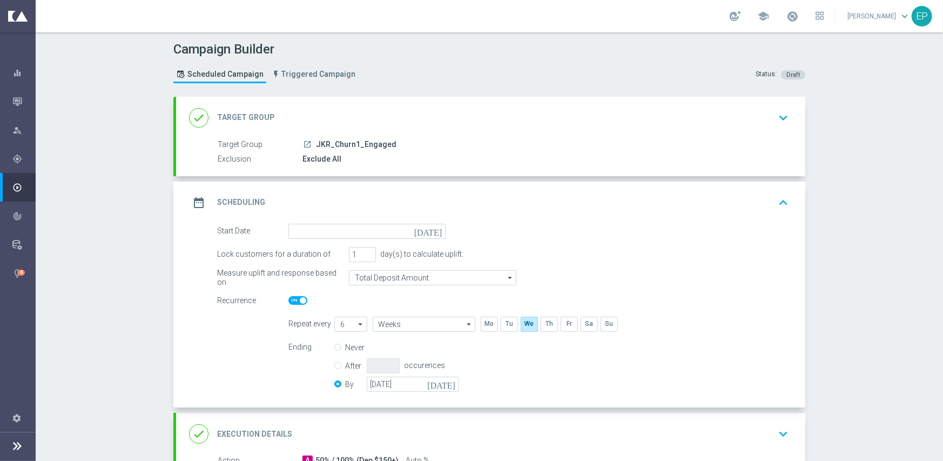
scroll to position [108, 0]
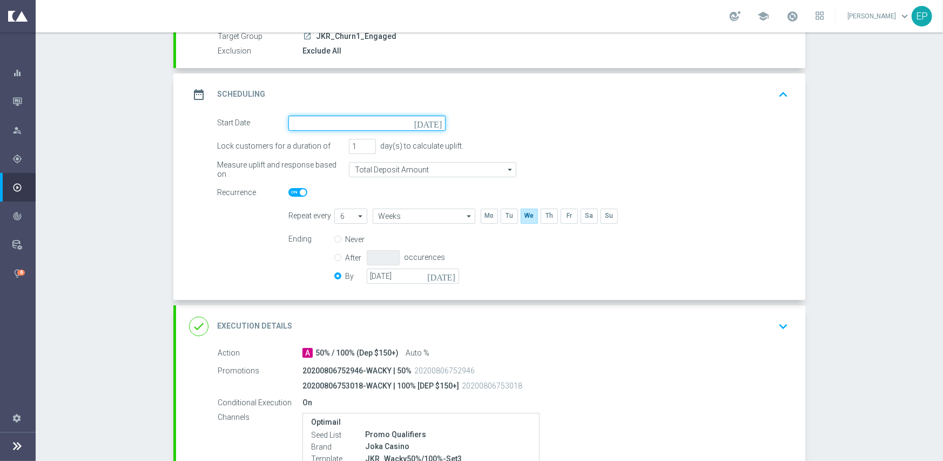
click at [363, 119] on input at bounding box center [366, 123] width 157 height 15
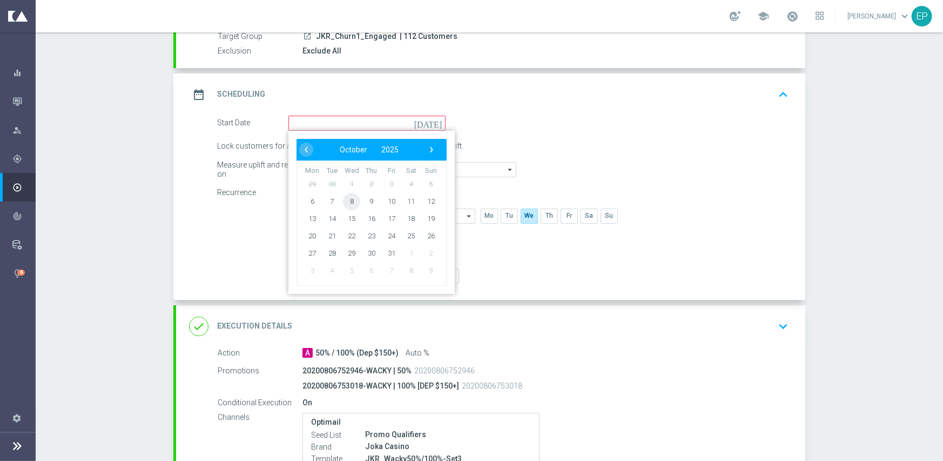
click at [349, 203] on span "8" at bounding box center [351, 200] width 17 height 17
type input "[DATE]"
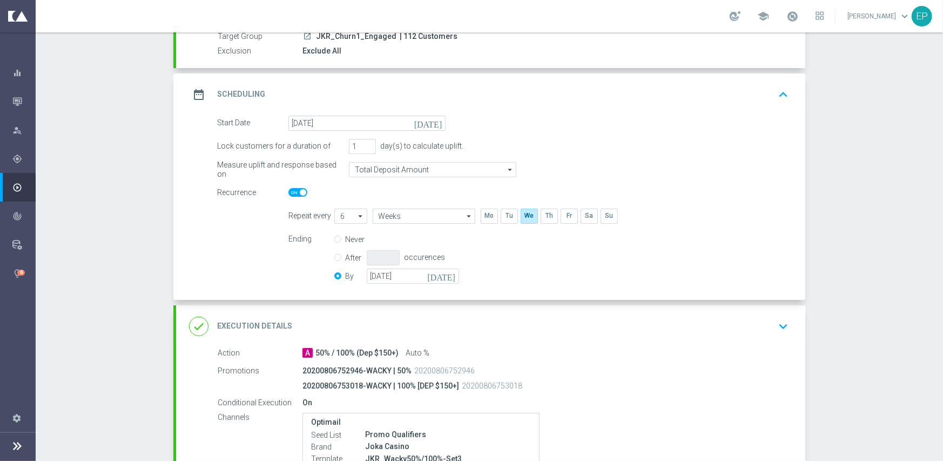
click at [381, 323] on div "done Execution Details keyboard_arrow_down" at bounding box center [490, 326] width 603 height 21
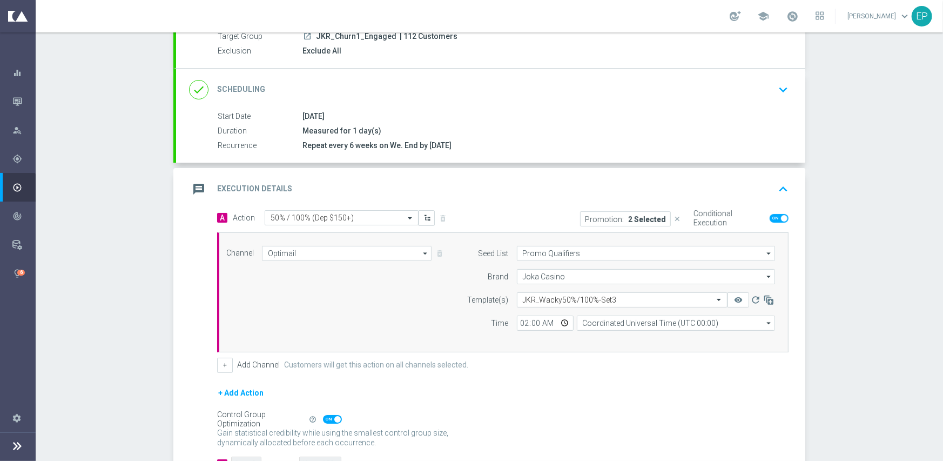
click at [423, 76] on div "done Scheduling keyboard_arrow_down" at bounding box center [490, 90] width 629 height 42
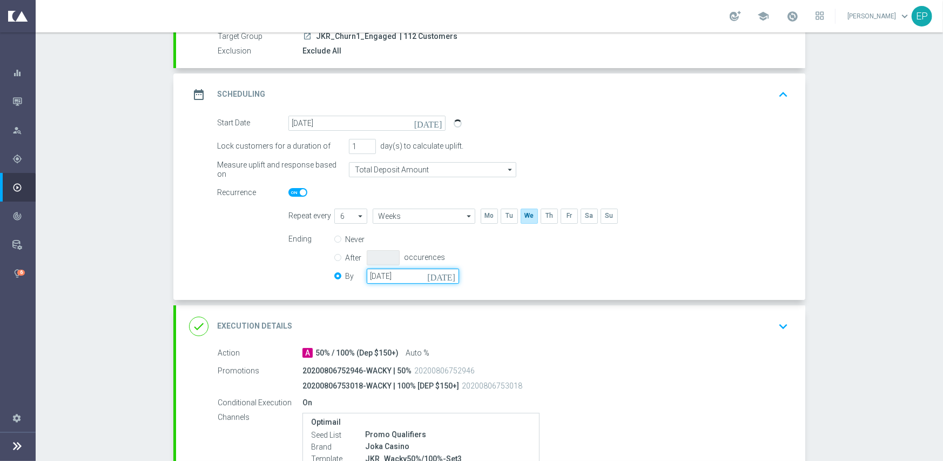
click at [410, 279] on input "[DATE]" at bounding box center [413, 275] width 92 height 15
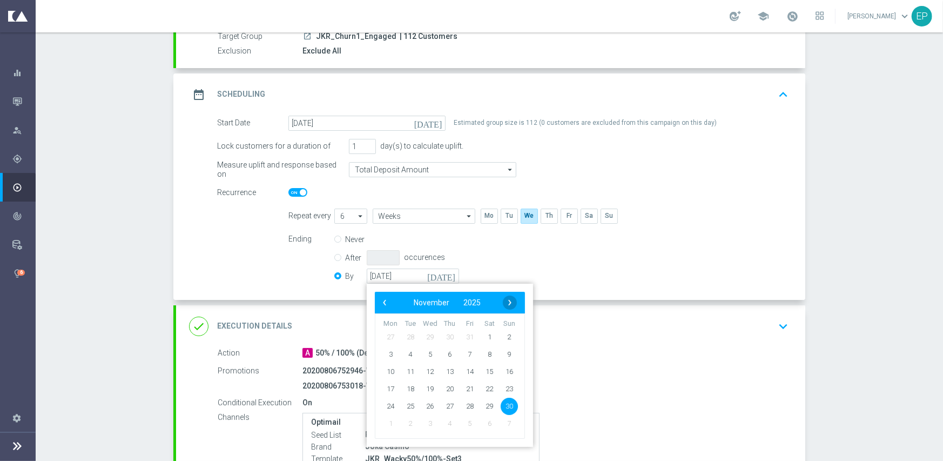
click at [503, 303] on span "›" at bounding box center [510, 302] width 14 height 14
click at [427, 408] on span "31" at bounding box center [429, 405] width 17 height 17
type input "[DATE]"
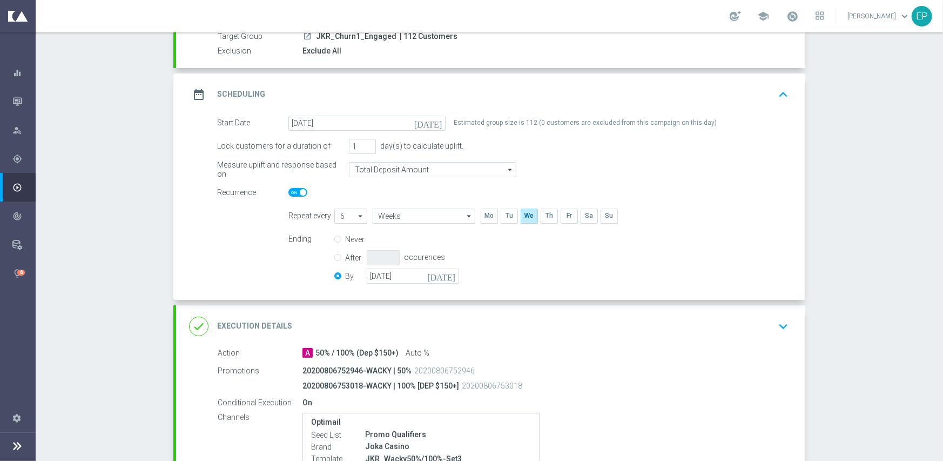
click at [451, 326] on div "done Execution Details keyboard_arrow_down" at bounding box center [490, 326] width 603 height 21
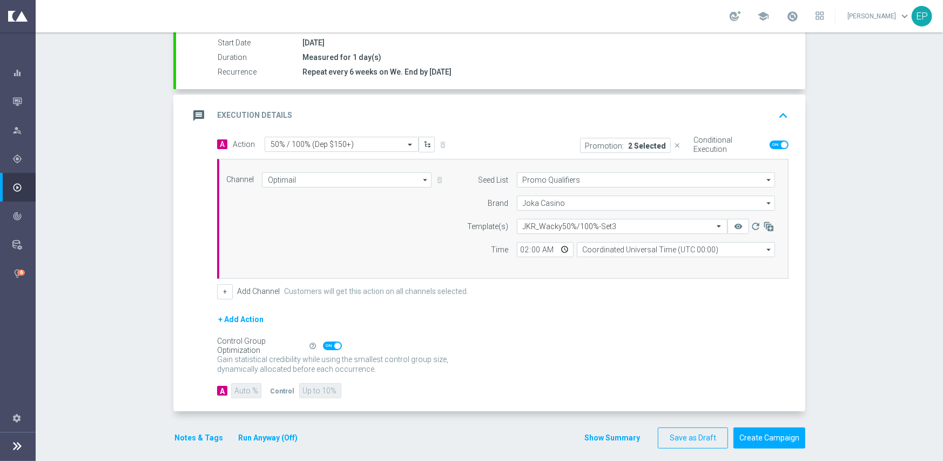
scroll to position [189, 0]
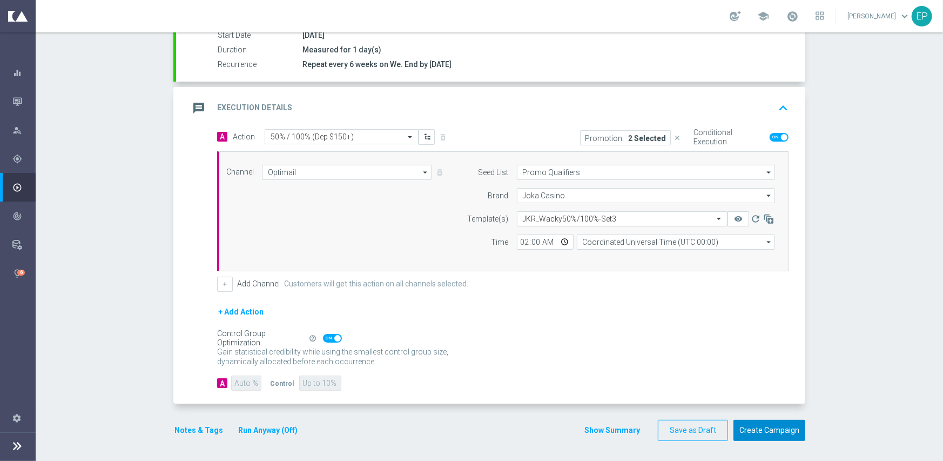
click at [760, 428] on button "Create Campaign" at bounding box center [769, 430] width 72 height 21
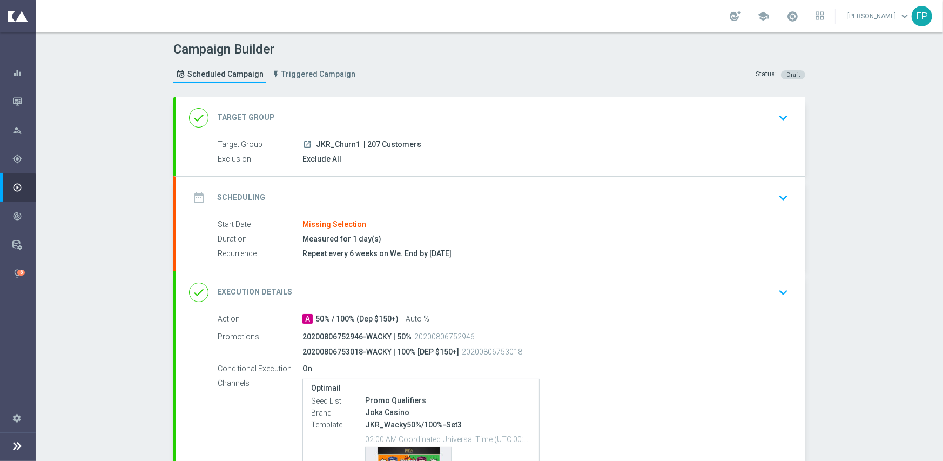
click at [391, 191] on div "date_range Scheduling keyboard_arrow_down" at bounding box center [490, 197] width 603 height 21
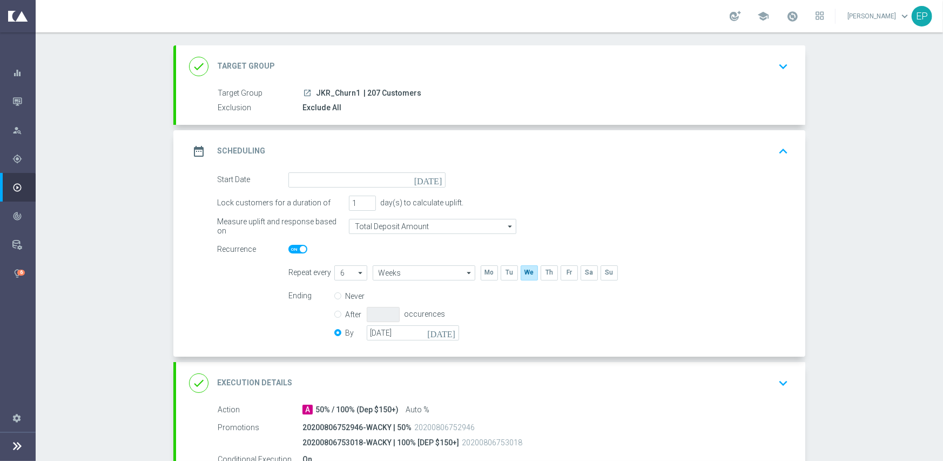
scroll to position [108, 0]
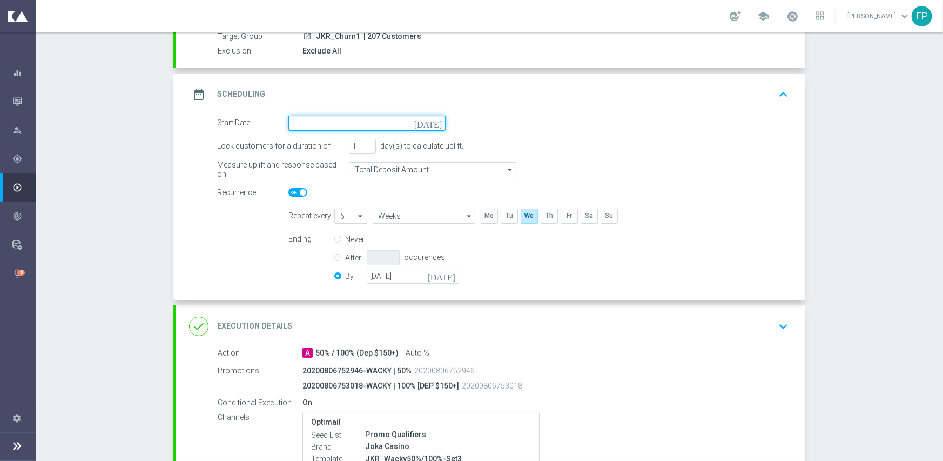
click at [351, 116] on input at bounding box center [366, 123] width 157 height 15
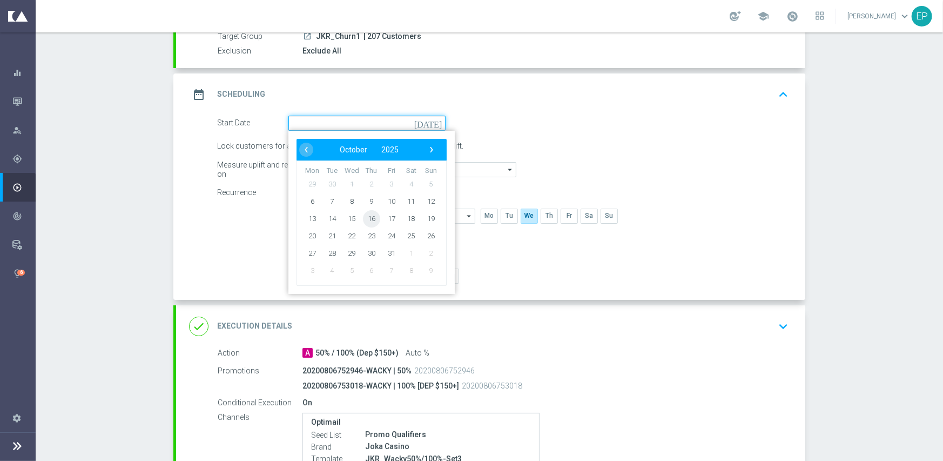
scroll to position [162, 0]
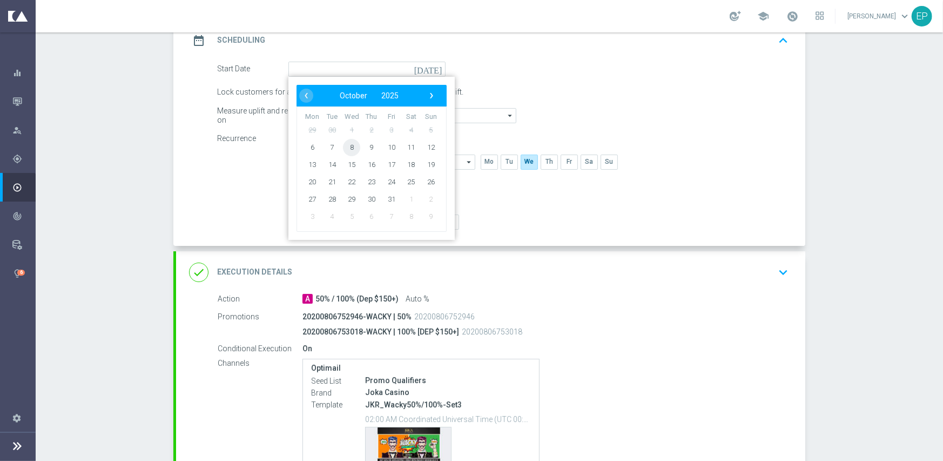
click at [349, 149] on span "8" at bounding box center [351, 146] width 17 height 17
type input "[DATE]"
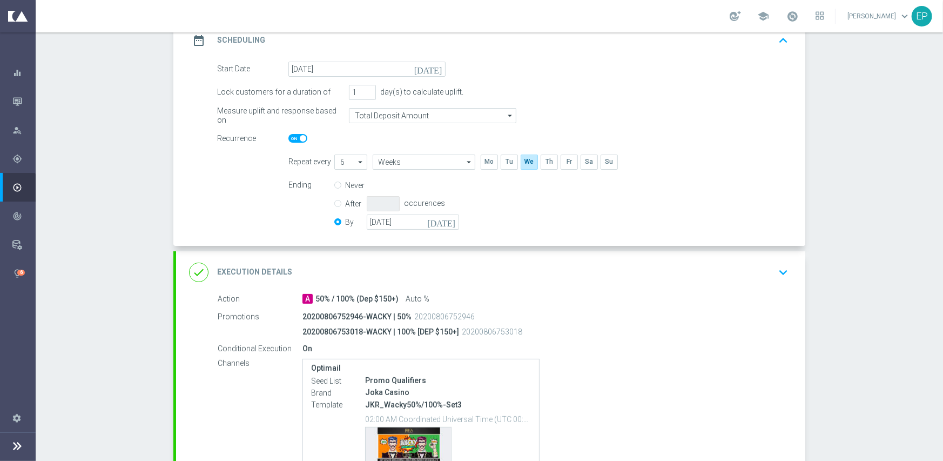
click at [382, 268] on div "done Execution Details keyboard_arrow_down" at bounding box center [490, 272] width 603 height 21
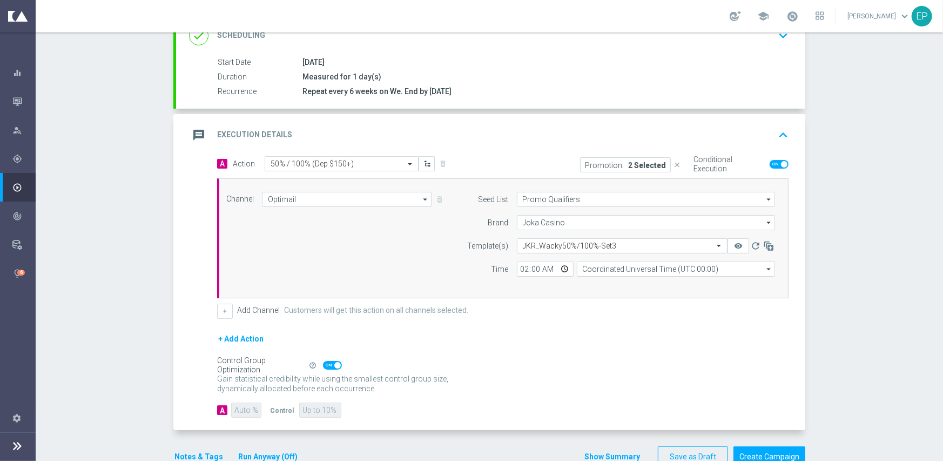
scroll to position [189, 0]
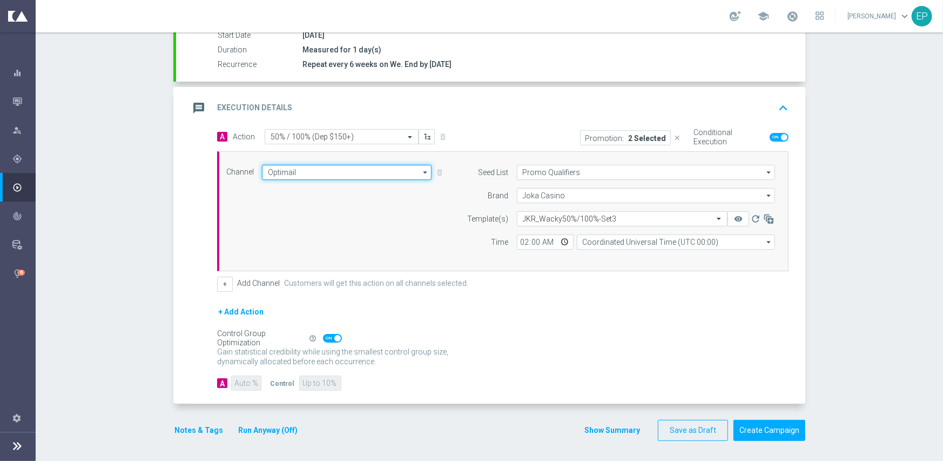
click at [347, 170] on input "Optimail" at bounding box center [347, 172] width 170 height 15
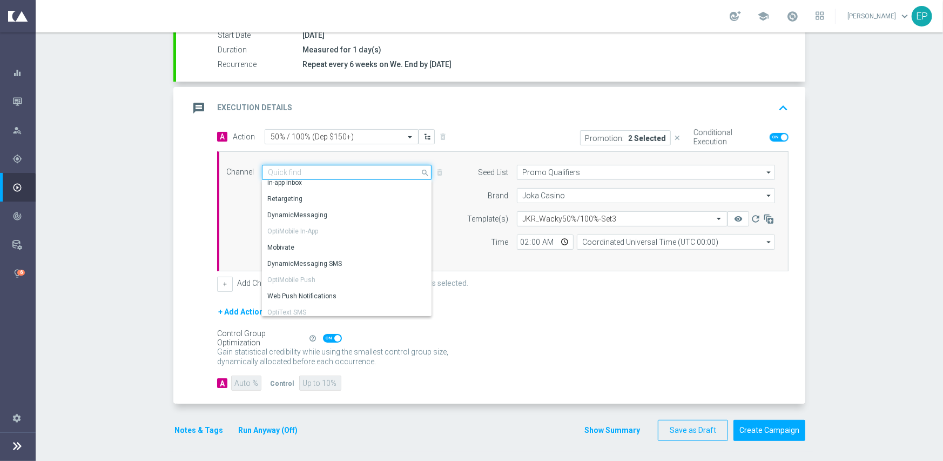
scroll to position [199, 0]
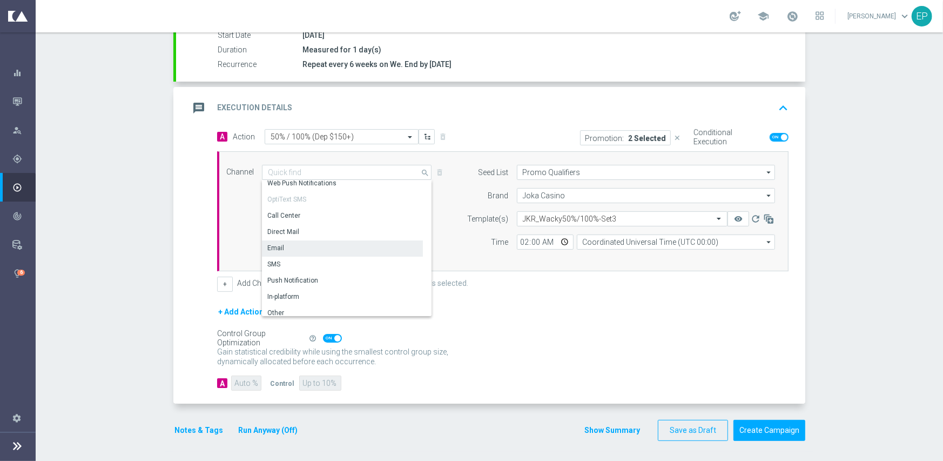
click at [325, 248] on div "Email" at bounding box center [342, 247] width 161 height 15
type input "Email"
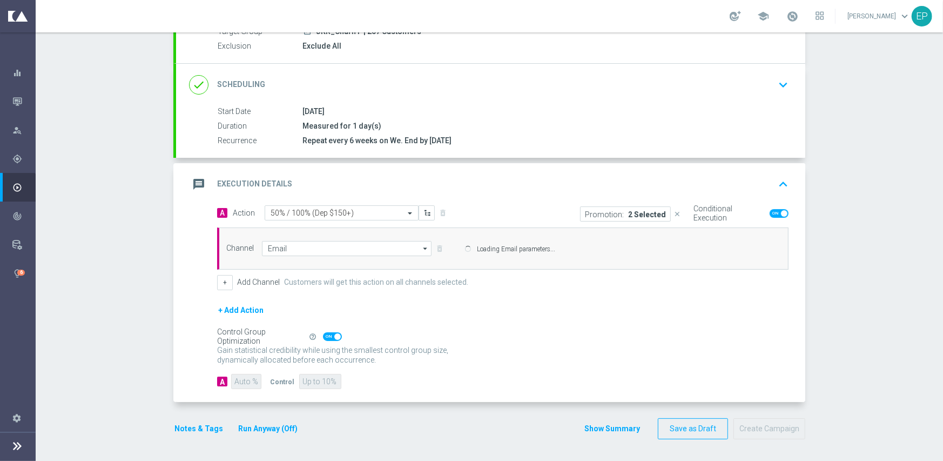
scroll to position [112, 0]
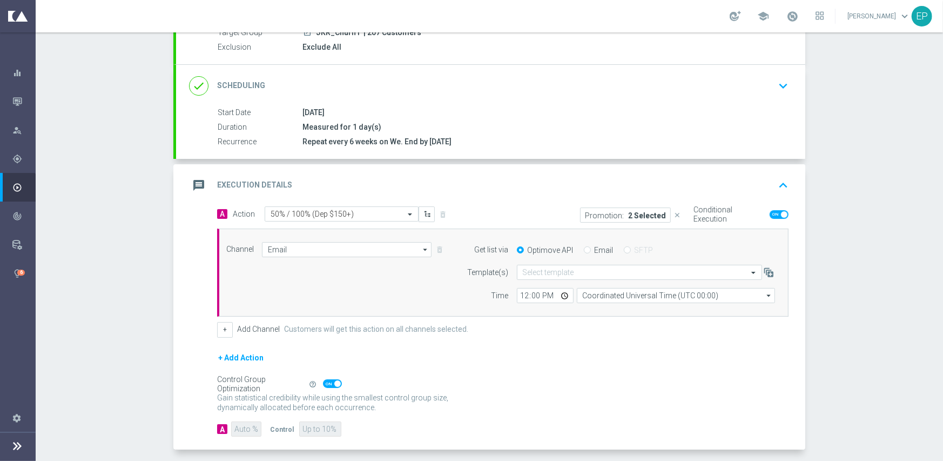
click at [584, 246] on div "Email" at bounding box center [599, 250] width 30 height 10
click at [584, 250] on input "Email" at bounding box center [587, 250] width 7 height 7
radio input "true"
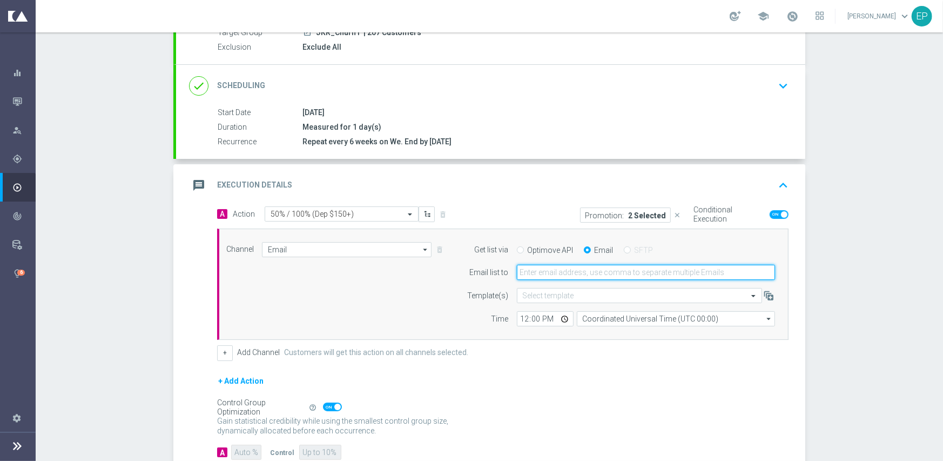
click at [568, 273] on input "email" at bounding box center [646, 272] width 258 height 15
paste input "[EMAIL_ADDRESS][DOMAIN_NAME]"
type input "[EMAIL_ADDRESS][DOMAIN_NAME]"
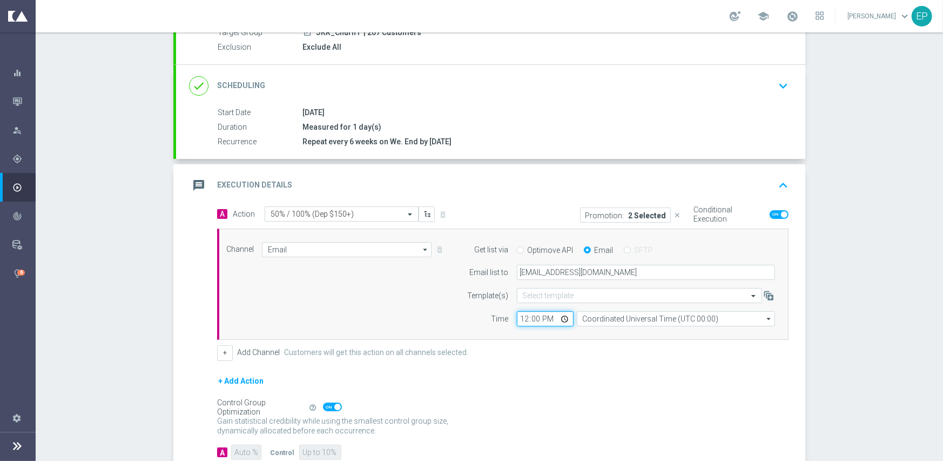
click at [517, 320] on input "12:00" at bounding box center [545, 318] width 57 height 15
type input "02:00"
click at [380, 325] on div "Channel Email Email arrow_drop_down Show Selected 1 of 21 Facebook Custom Audie…" at bounding box center [500, 284] width 565 height 85
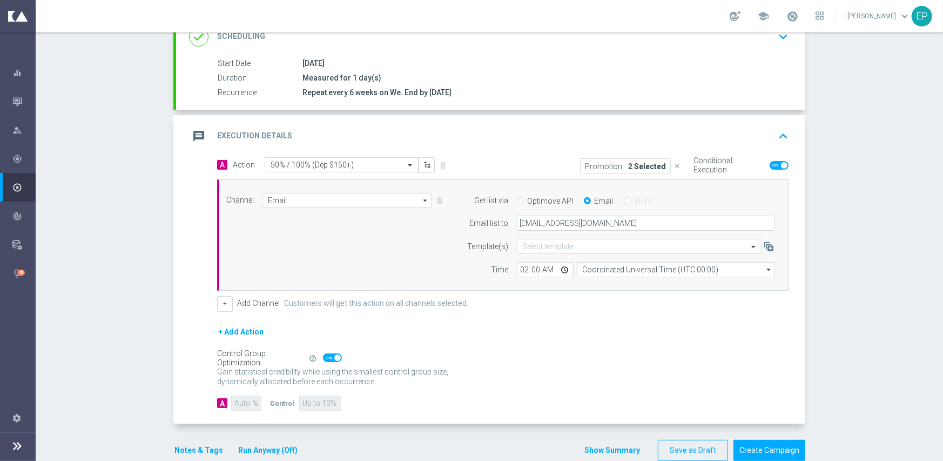
scroll to position [181, 0]
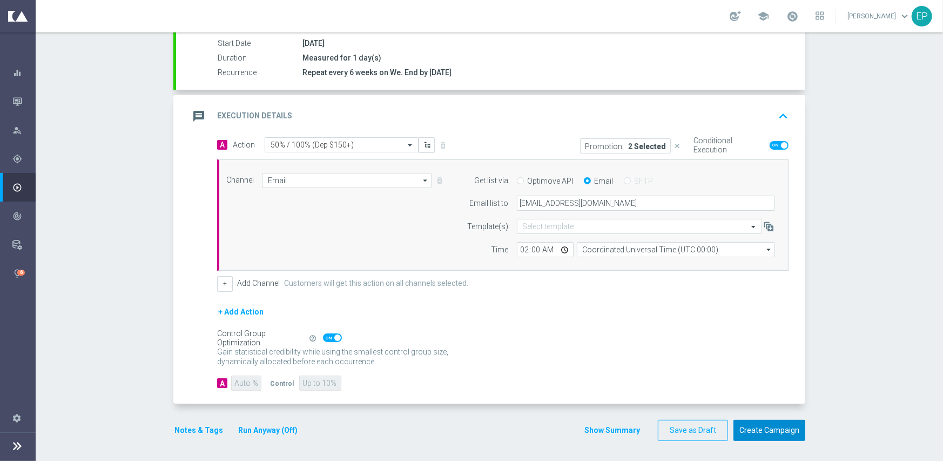
click at [764, 428] on button "Create Campaign" at bounding box center [769, 430] width 72 height 21
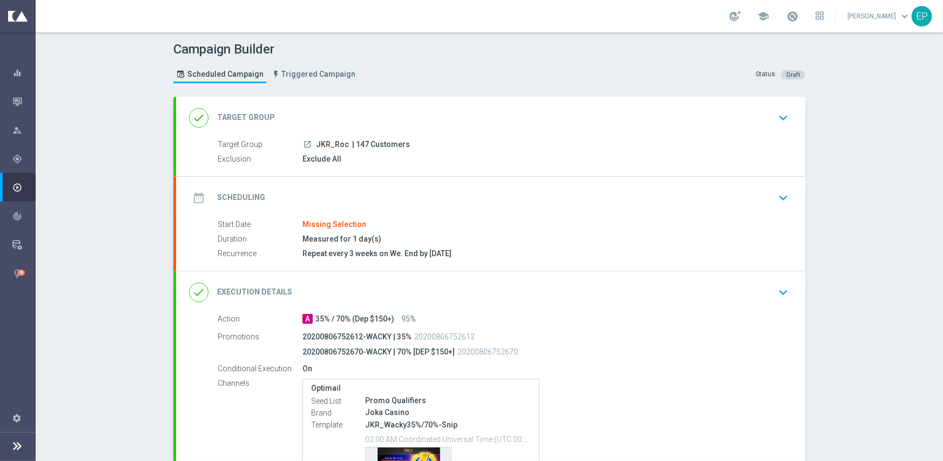
drag, startPoint x: 356, startPoint y: 112, endPoint x: 352, endPoint y: 126, distance: 14.7
click at [356, 112] on div "done Target Group keyboard_arrow_down" at bounding box center [490, 117] width 603 height 21
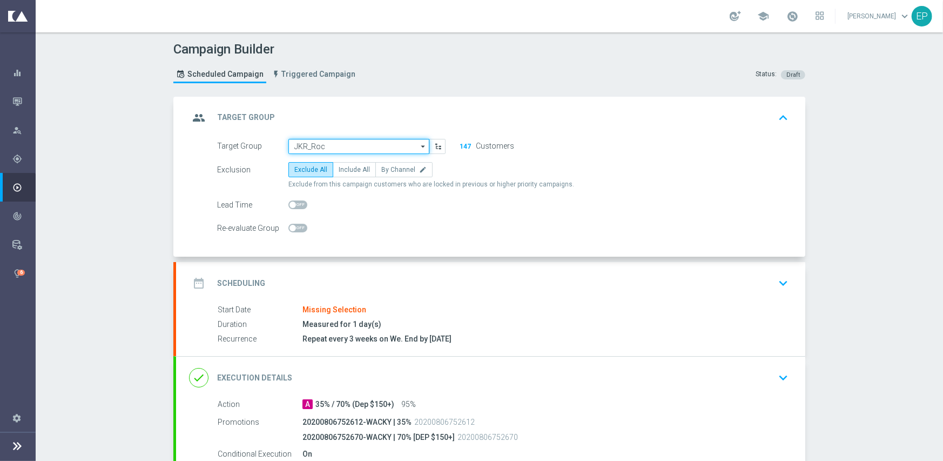
click at [341, 147] on input "JKR_Roc" at bounding box center [358, 146] width 141 height 15
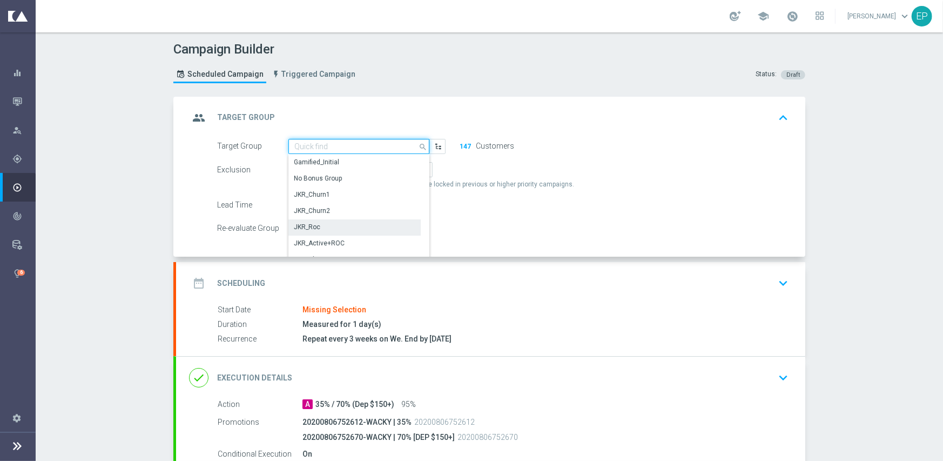
paste input "JKR_ROC_Mkt1_Engaged"
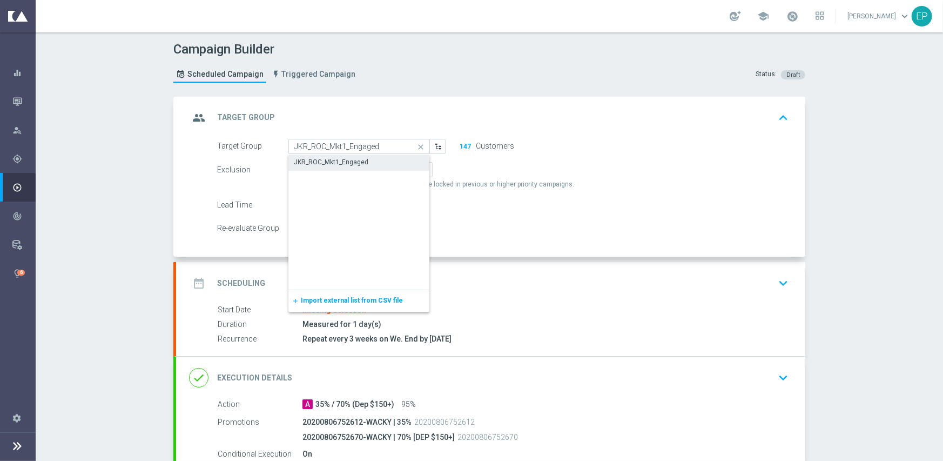
click at [340, 157] on div "JKR_ROC_Mkt1_Engaged" at bounding box center [331, 162] width 75 height 10
type input "JKR_ROC_Mkt1_Engaged"
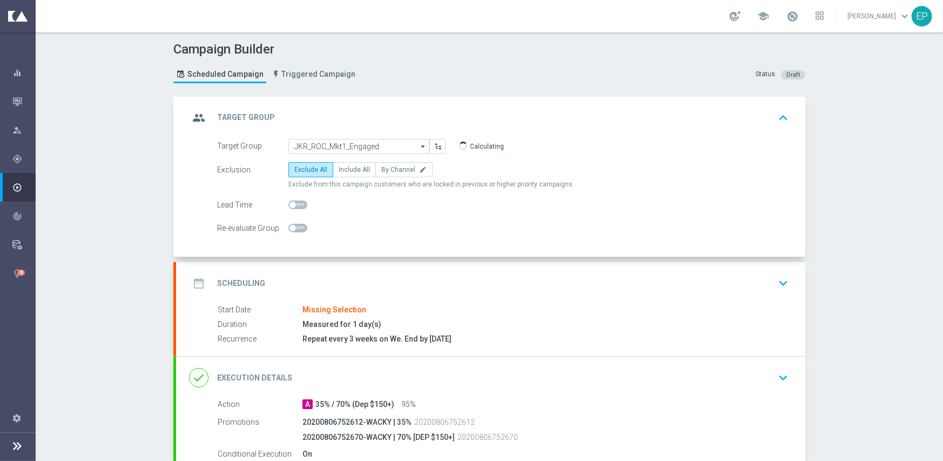
click at [353, 269] on div "date_range Scheduling keyboard_arrow_down" at bounding box center [490, 283] width 629 height 42
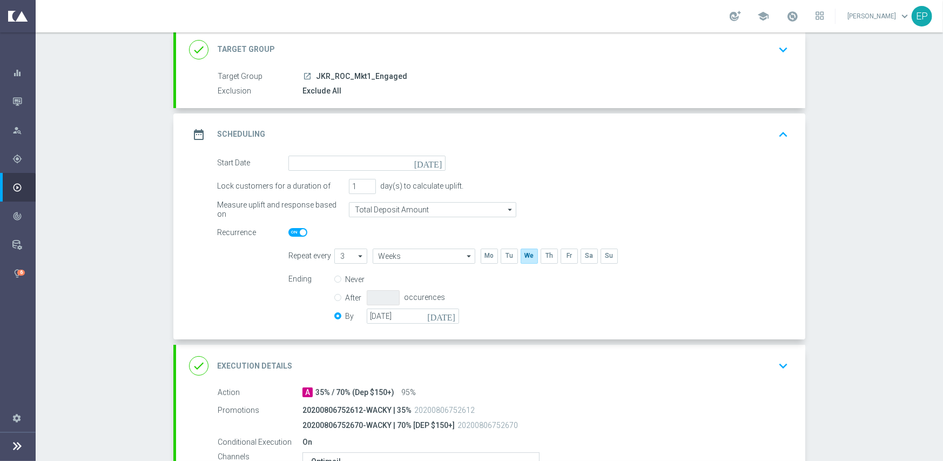
scroll to position [108, 0]
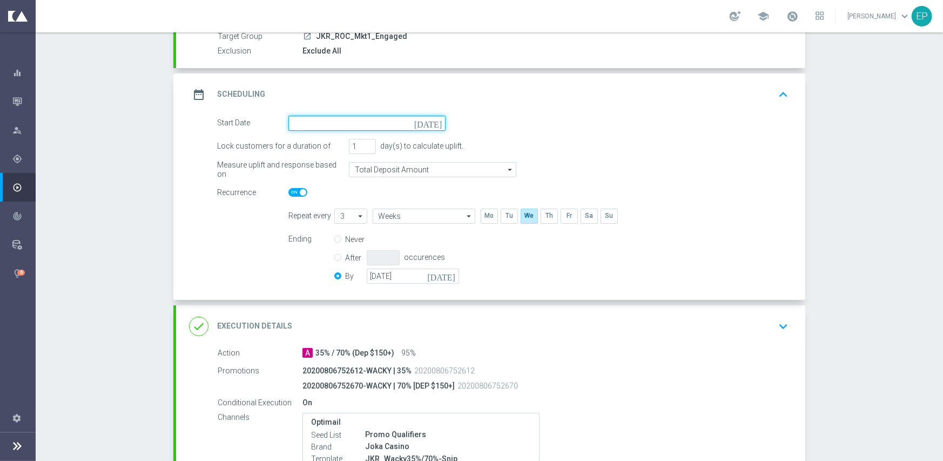
click at [367, 120] on input at bounding box center [366, 123] width 157 height 15
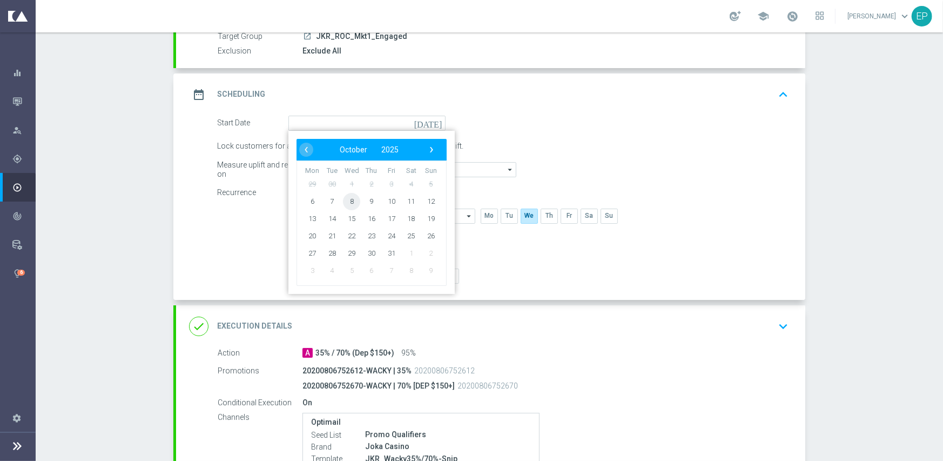
click at [346, 201] on span "8" at bounding box center [351, 200] width 17 height 17
type input "[DATE]"
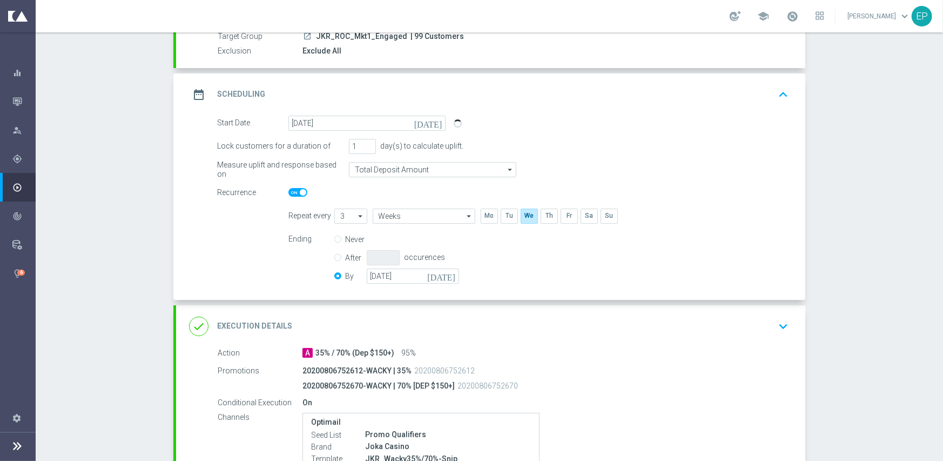
click at [289, 188] on span at bounding box center [297, 192] width 19 height 9
click at [289, 188] on input "checkbox" at bounding box center [297, 192] width 19 height 9
checkbox input "false"
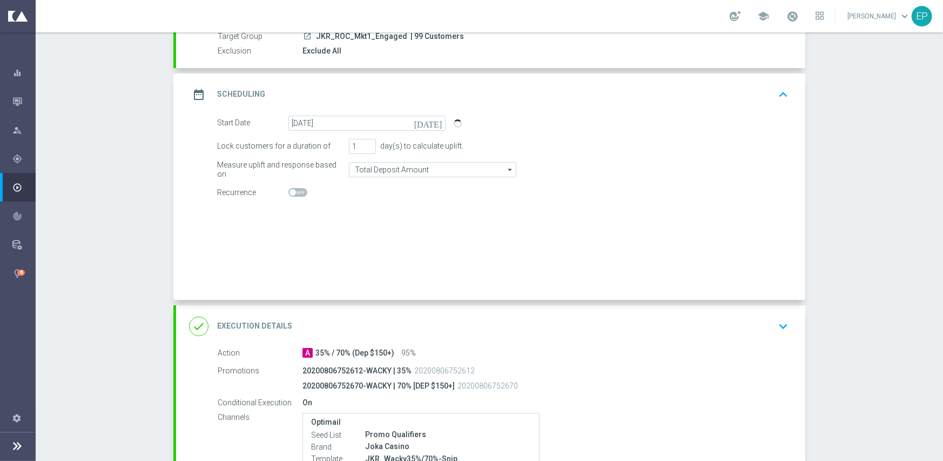
radio input "true"
radio input "false"
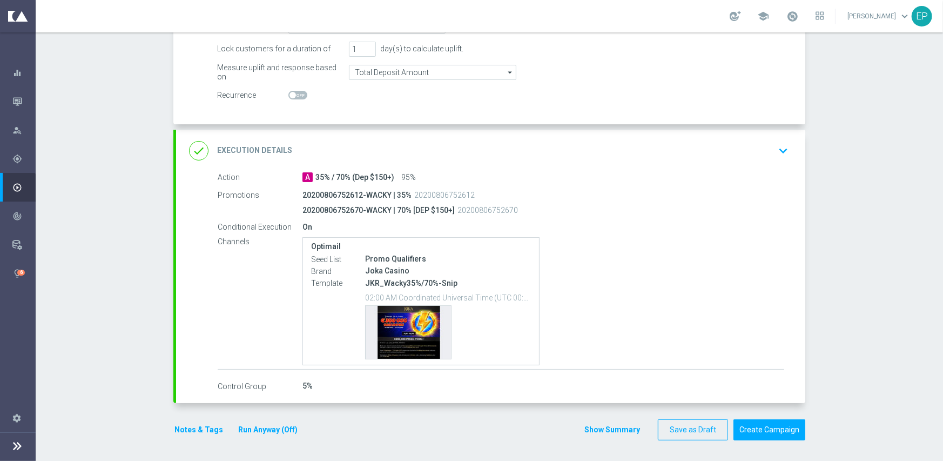
click at [382, 148] on div "done Execution Details keyboard_arrow_down" at bounding box center [490, 150] width 603 height 21
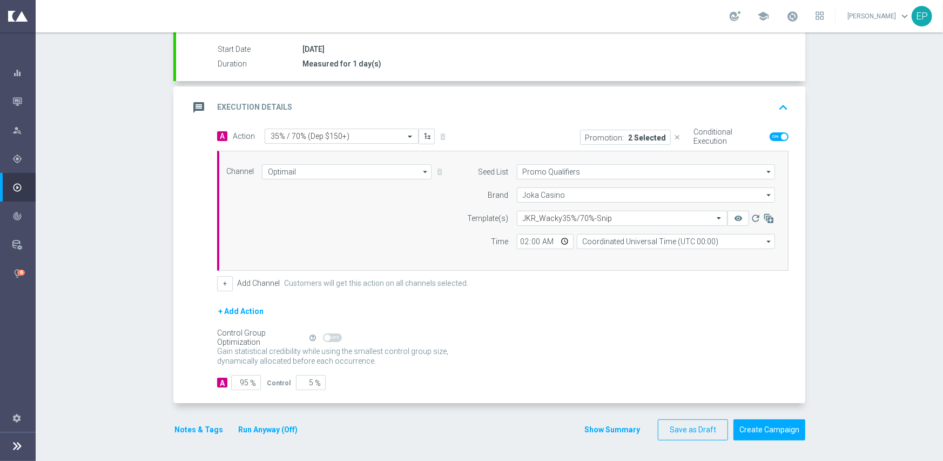
scroll to position [174, 0]
click at [556, 217] on input "text" at bounding box center [611, 218] width 177 height 9
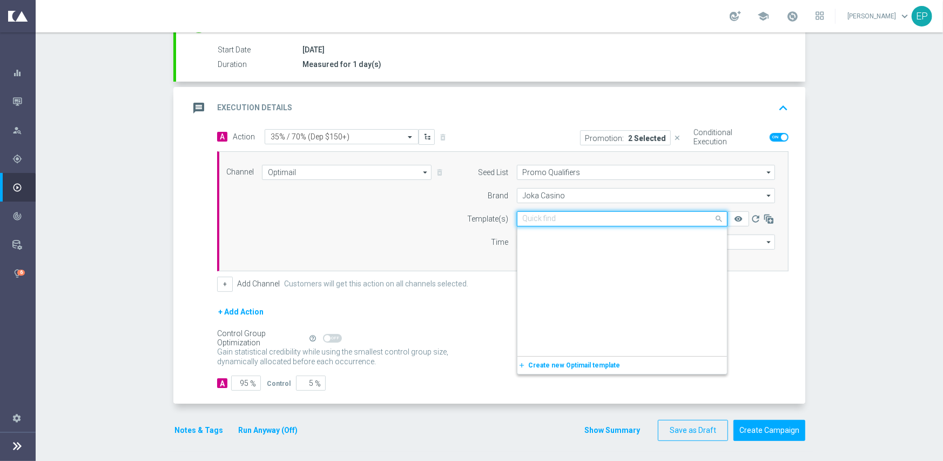
paste input "JKR_Wacky35%/70%-Snip-Igtech-MKT1-ONLY"
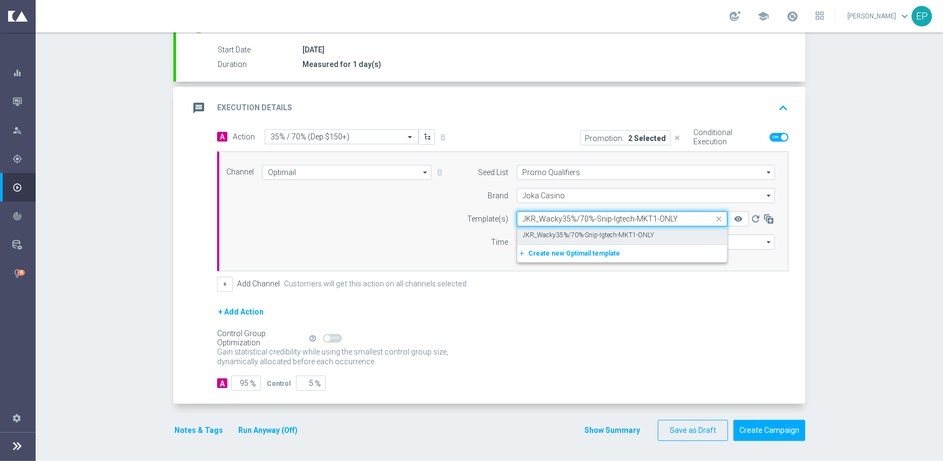
click at [562, 233] on label "JKR_Wacky35%/70%-Snip-Igtech-MKT1-ONLY" at bounding box center [589, 235] width 132 height 9
type input "JKR_Wacky35%/70%-Snip-Igtech-MKT1-ONLY"
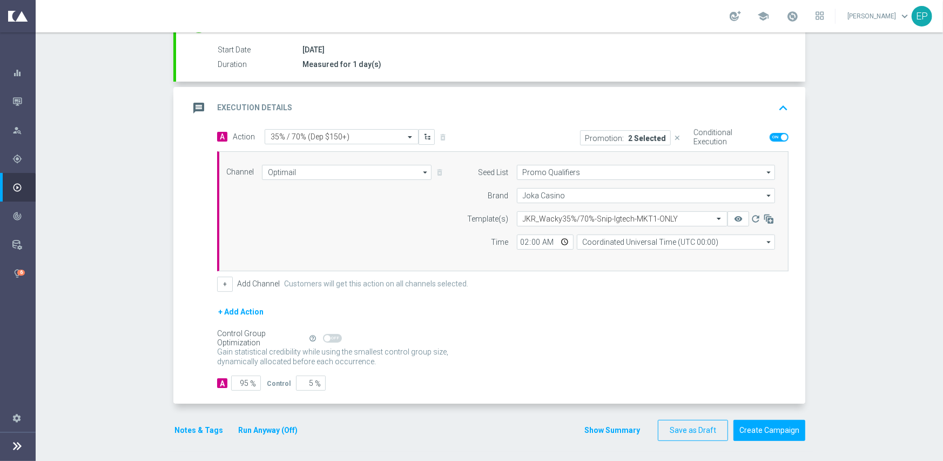
drag, startPoint x: 442, startPoint y: 314, endPoint x: 302, endPoint y: 358, distance: 146.9
click at [442, 316] on div "+ Add Action" at bounding box center [502, 318] width 571 height 27
click at [173, 428] on button "Notes & Tags" at bounding box center [198, 430] width 51 height 14
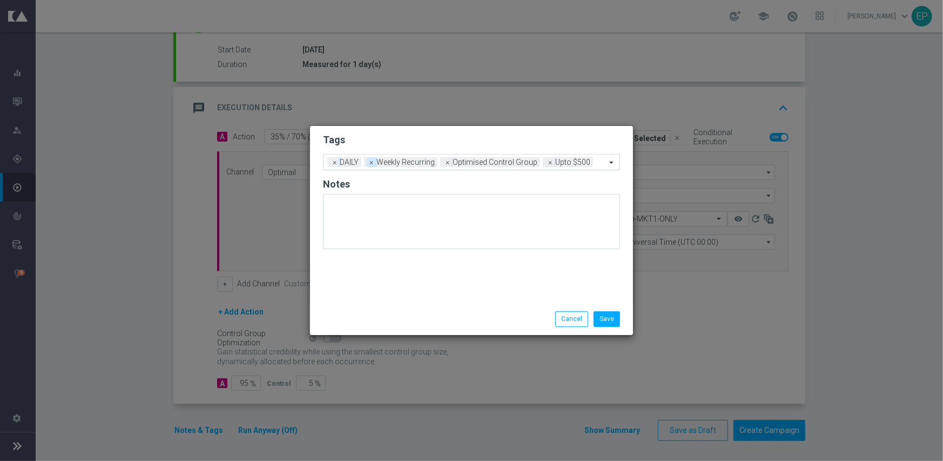
click at [369, 162] on span "×" at bounding box center [372, 162] width 10 height 10
click at [373, 163] on span "×" at bounding box center [372, 162] width 10 height 10
click at [445, 163] on input "text" at bounding box center [512, 162] width 187 height 9
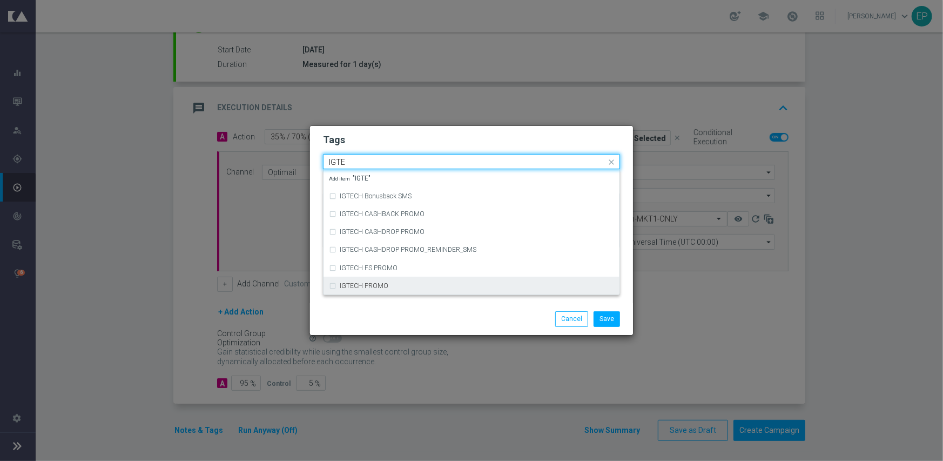
click at [387, 288] on div "IGTECH PROMO" at bounding box center [477, 285] width 274 height 6
type input "IGTE"
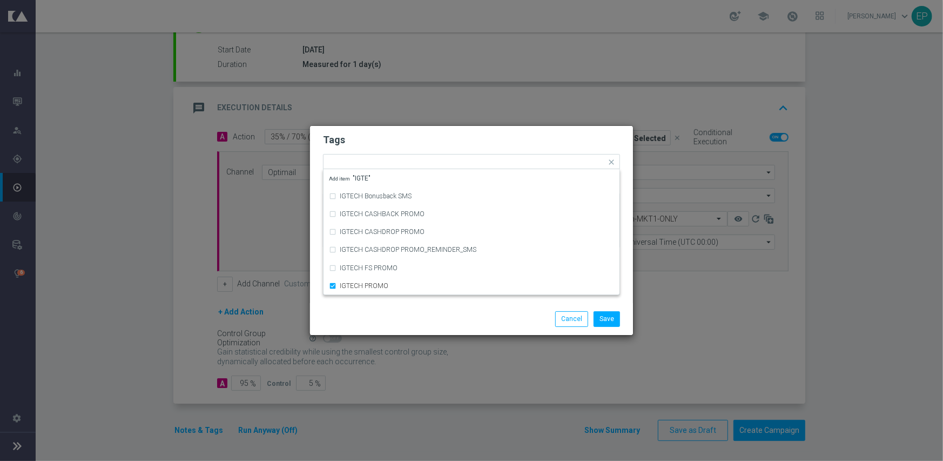
click at [394, 322] on div "Save Cancel" at bounding box center [471, 318] width 313 height 15
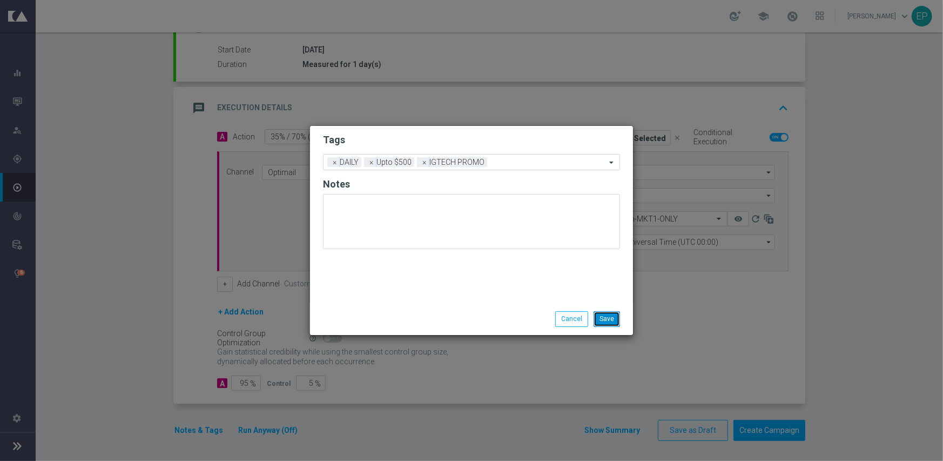
click at [612, 318] on button "Save" at bounding box center [607, 318] width 26 height 15
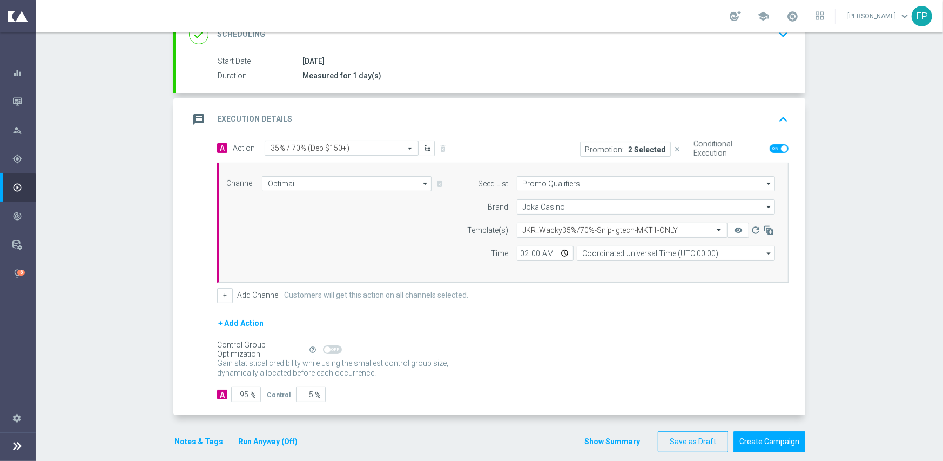
scroll to position [174, 0]
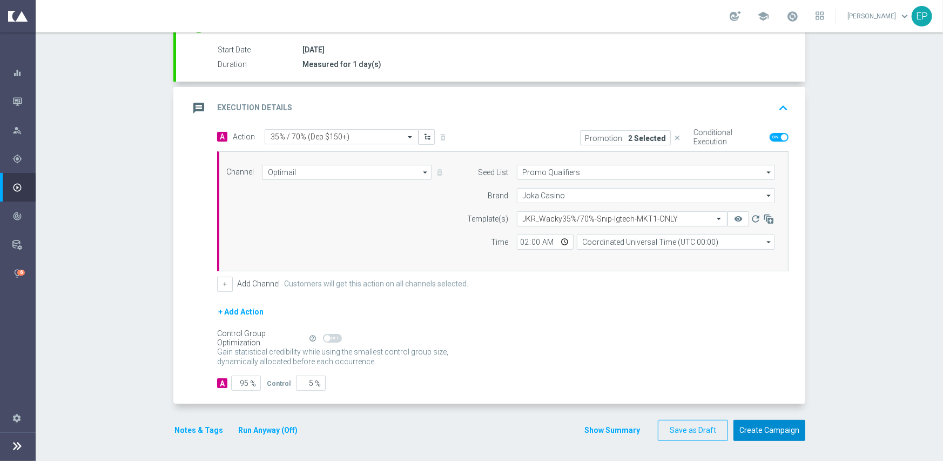
click at [752, 426] on button "Create Campaign" at bounding box center [769, 430] width 72 height 21
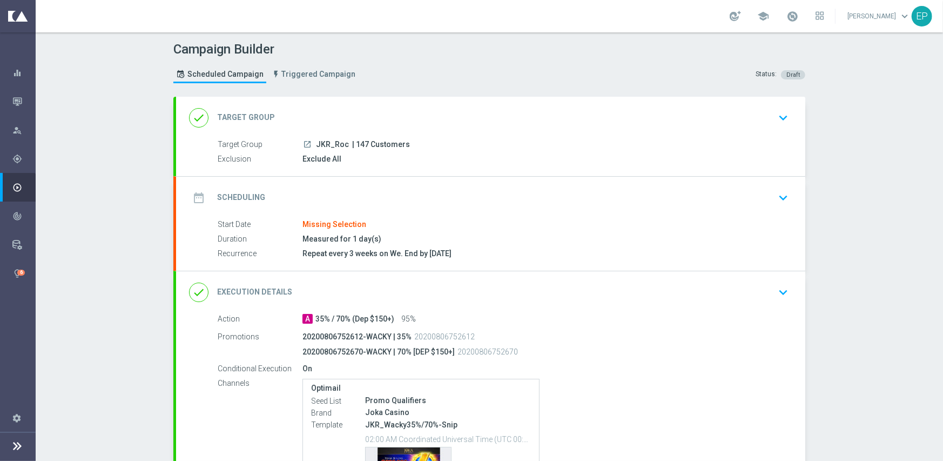
drag, startPoint x: 356, startPoint y: 111, endPoint x: 334, endPoint y: 121, distance: 24.2
click at [356, 111] on div "done Target Group keyboard_arrow_down" at bounding box center [490, 117] width 603 height 21
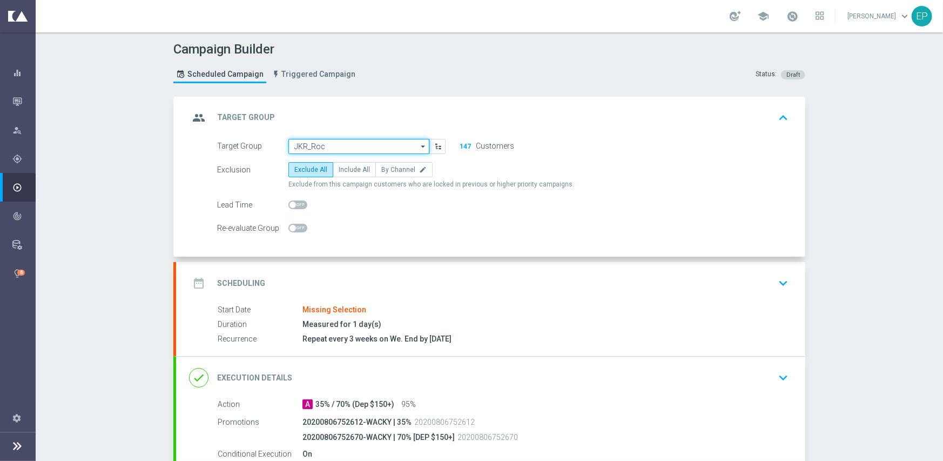
click at [331, 144] on input "JKR_Roc" at bounding box center [358, 146] width 141 height 15
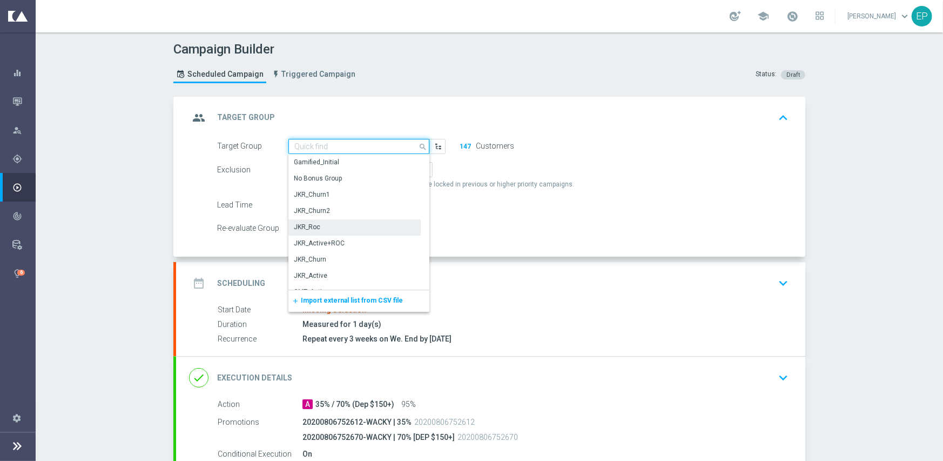
paste input "JKR_ROC_Engaged"
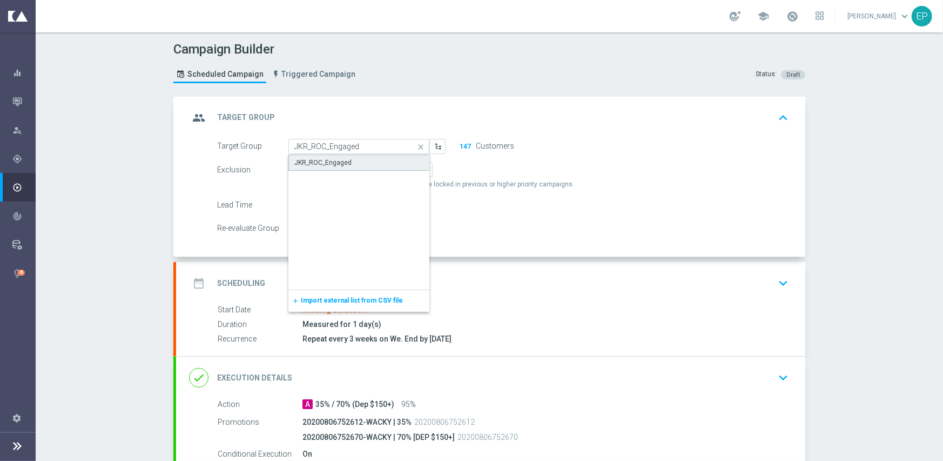
click at [327, 164] on div "JKR_ROC_Engaged" at bounding box center [322, 163] width 57 height 10
type input "JKR_ROC_Engaged"
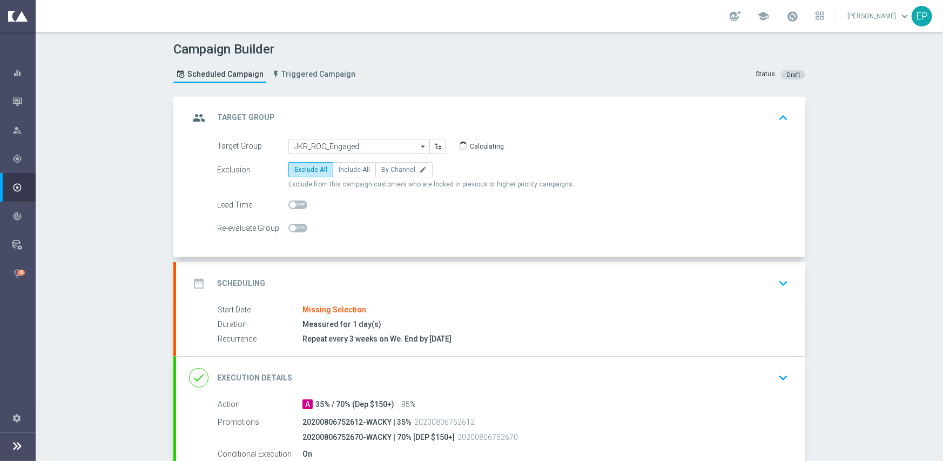
click at [355, 271] on div "date_range Scheduling keyboard_arrow_down" at bounding box center [490, 283] width 629 height 42
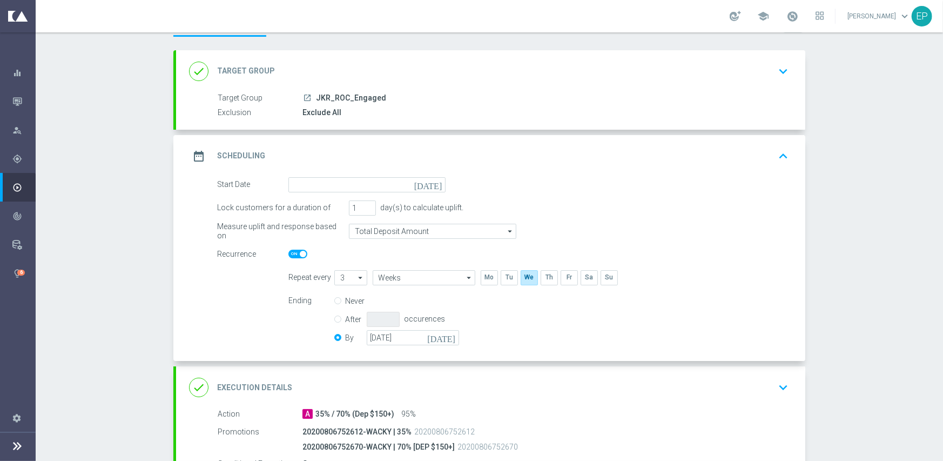
scroll to position [108, 0]
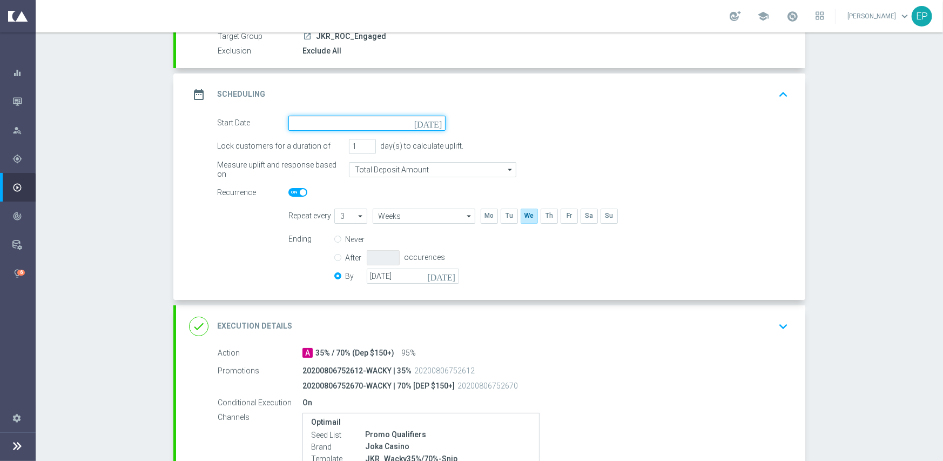
click at [336, 122] on input at bounding box center [366, 123] width 157 height 15
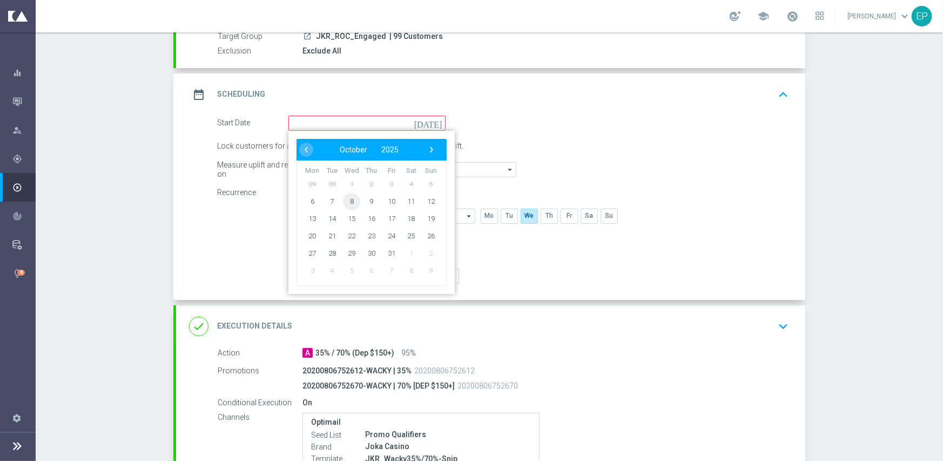
drag, startPoint x: 346, startPoint y: 199, endPoint x: 346, endPoint y: 251, distance: 51.3
click at [346, 200] on span "8" at bounding box center [351, 200] width 17 height 17
type input "[DATE]"
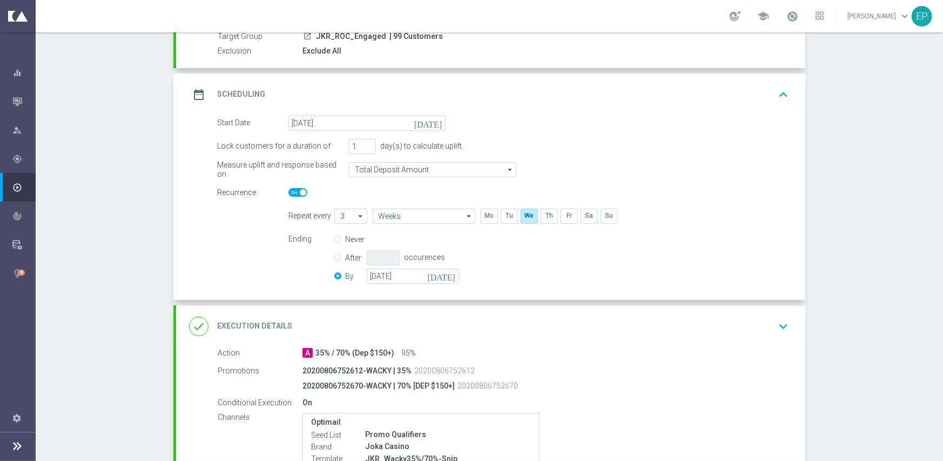
click at [363, 325] on div "done Execution Details keyboard_arrow_down" at bounding box center [490, 326] width 603 height 21
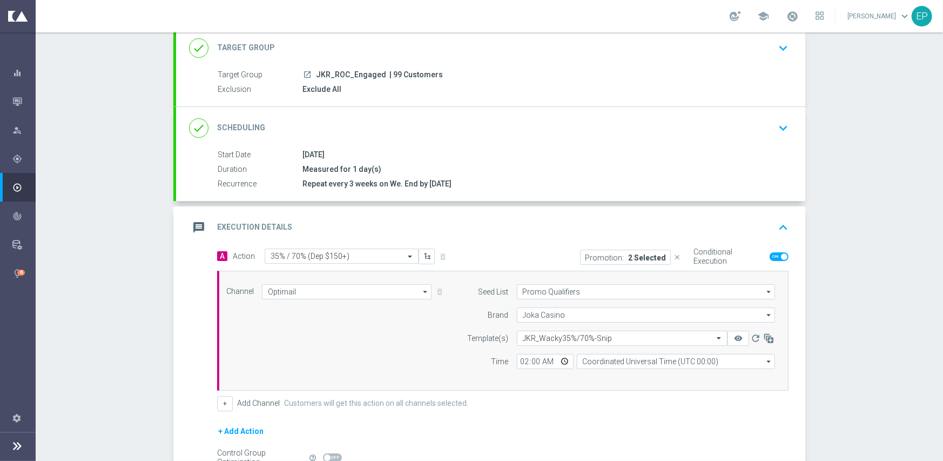
scroll to position [135, 0]
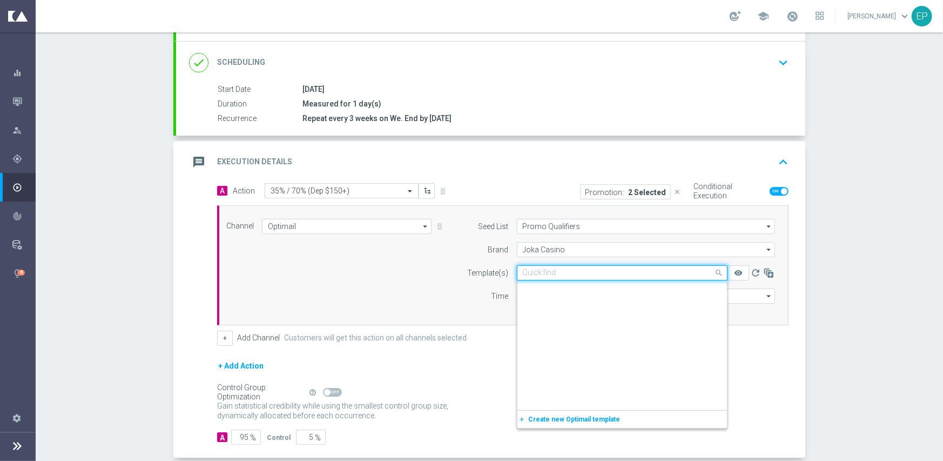
click at [664, 273] on input "text" at bounding box center [611, 272] width 177 height 9
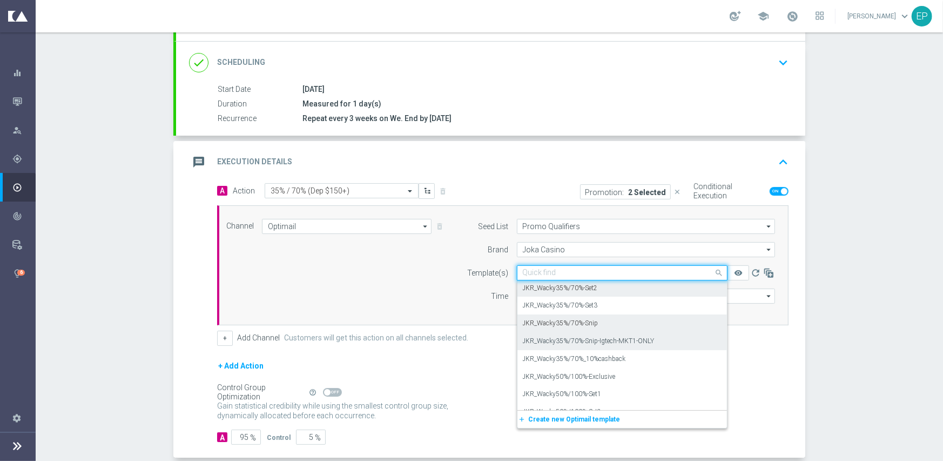
scroll to position [4152, 0]
click at [600, 329] on div "JKR_Wacky35%/70%-Set3" at bounding box center [622, 324] width 199 height 18
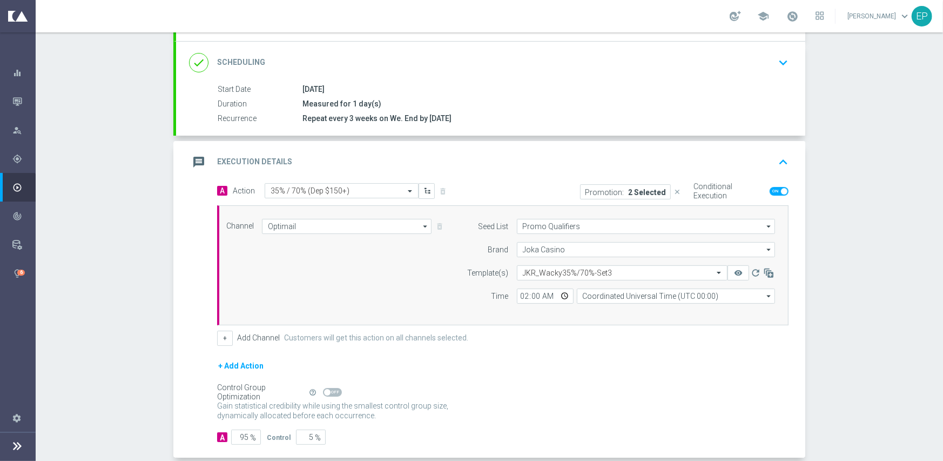
click at [438, 351] on form "A Action Select action 35% / 70% (Dep $150+) delete_forever Promotion: 2 Select…" at bounding box center [502, 314] width 571 height 262
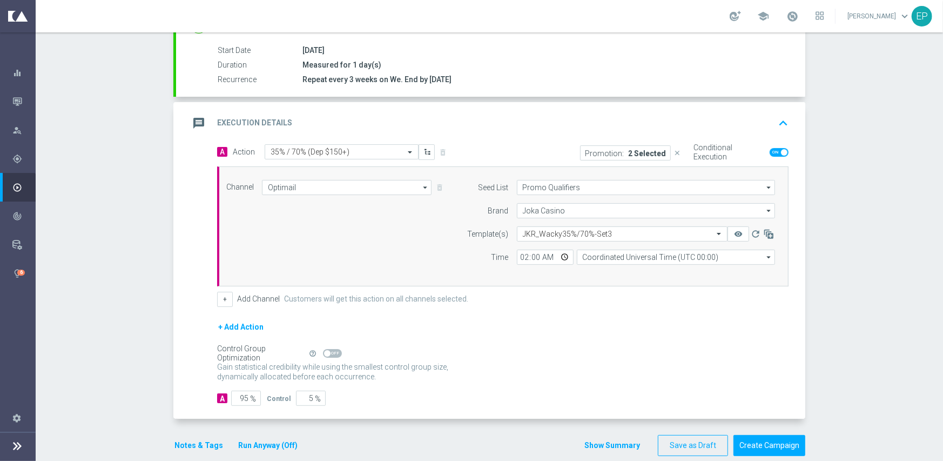
scroll to position [189, 0]
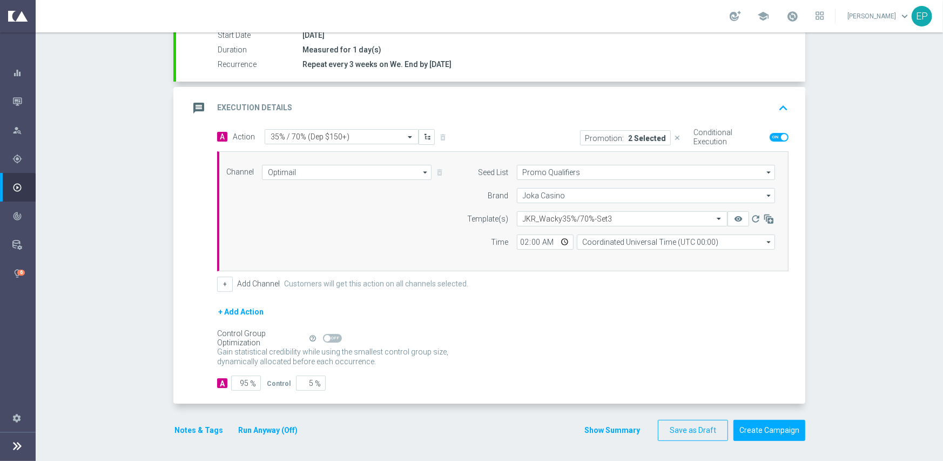
click at [331, 334] on span at bounding box center [332, 338] width 19 height 9
click at [331, 334] on input "checkbox" at bounding box center [332, 338] width 19 height 9
checkbox input "true"
click at [193, 426] on button "Notes & Tags" at bounding box center [198, 430] width 51 height 14
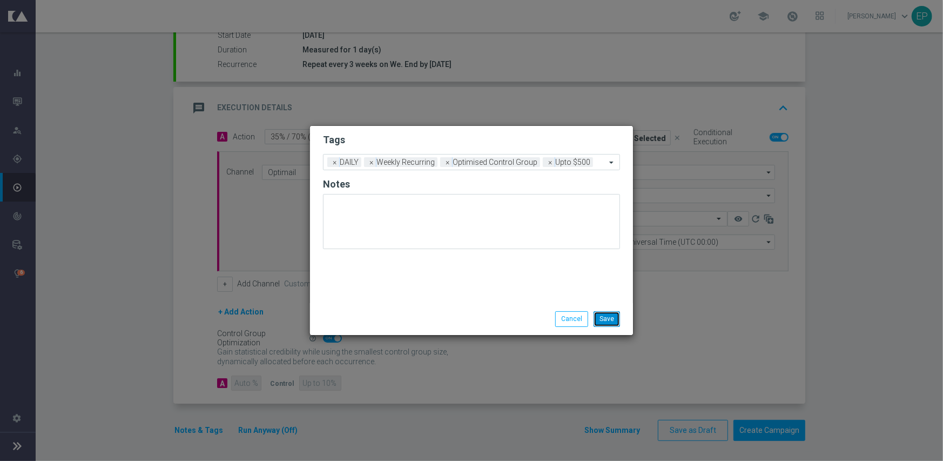
click at [610, 315] on button "Save" at bounding box center [607, 318] width 26 height 15
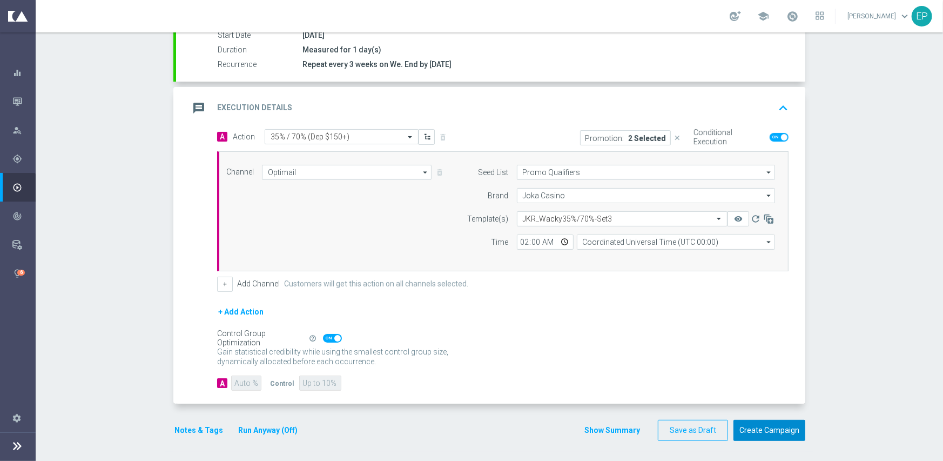
click at [770, 425] on button "Create Campaign" at bounding box center [769, 430] width 72 height 21
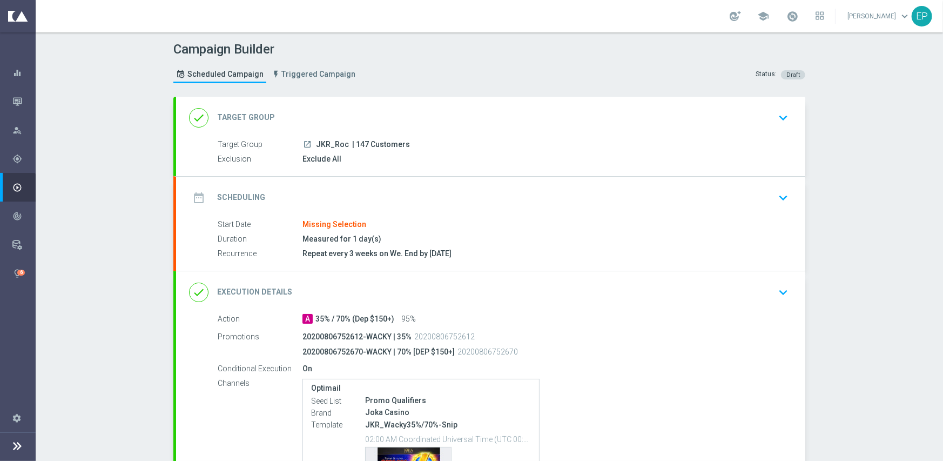
click at [347, 195] on div "date_range Scheduling keyboard_arrow_down" at bounding box center [490, 197] width 603 height 21
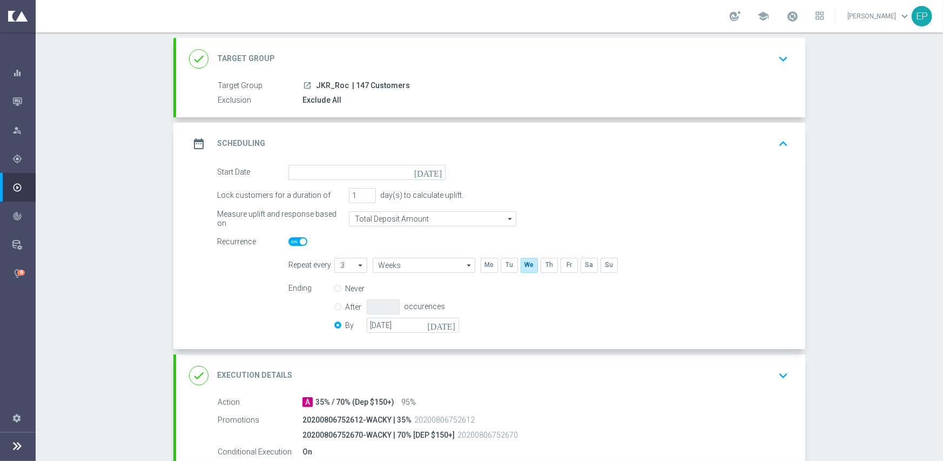
scroll to position [108, 0]
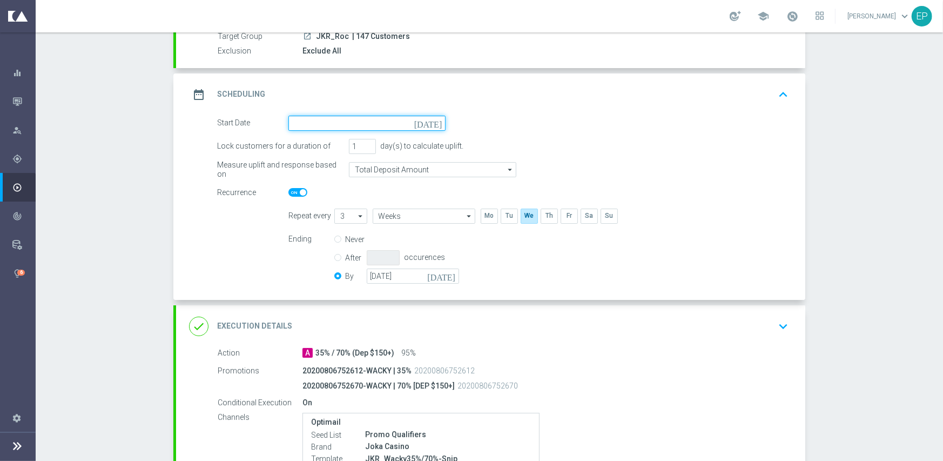
click at [335, 127] on input at bounding box center [366, 123] width 157 height 15
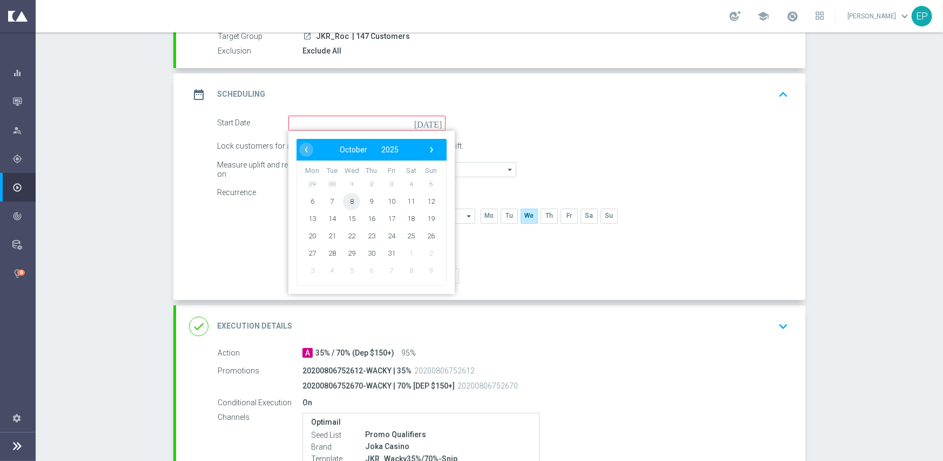
click at [343, 200] on span "8" at bounding box center [351, 200] width 17 height 17
type input "[DATE]"
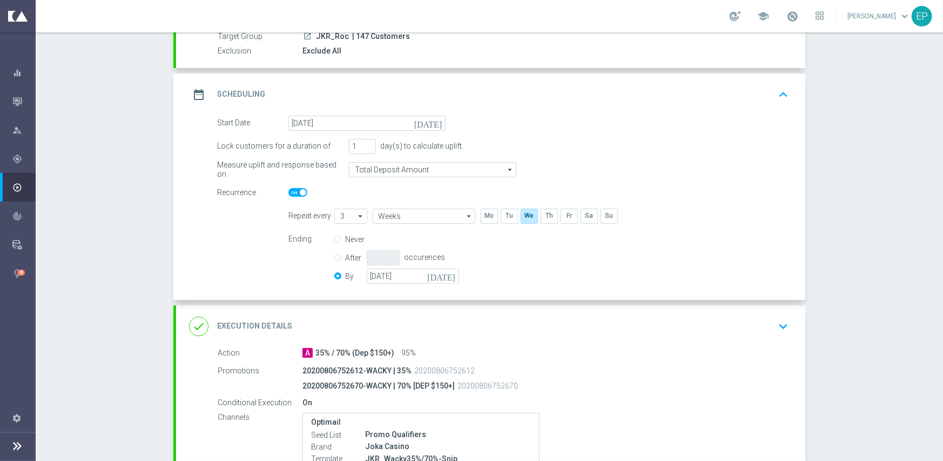
click at [375, 320] on div "done Execution Details keyboard_arrow_down" at bounding box center [490, 326] width 603 height 21
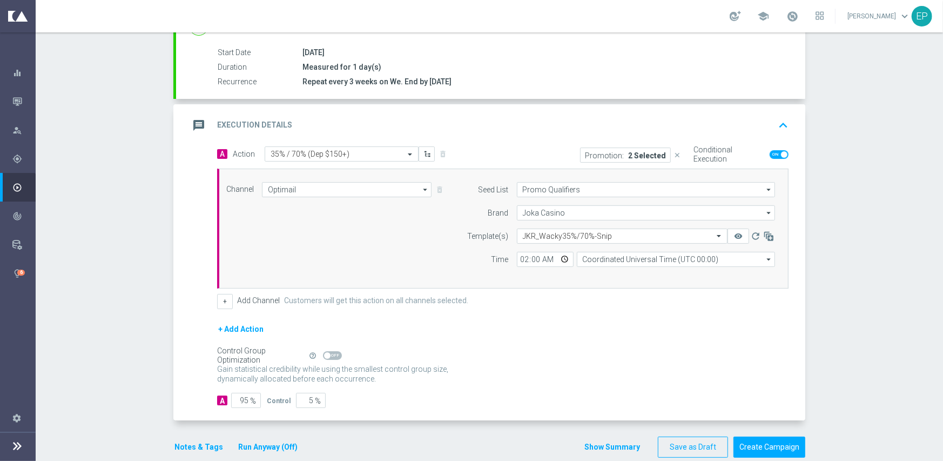
scroll to position [189, 0]
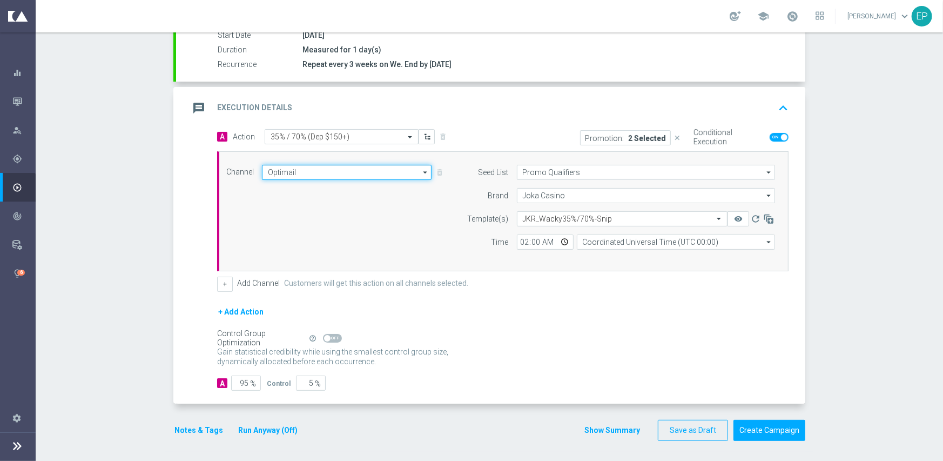
click at [322, 172] on input "Optimail" at bounding box center [347, 172] width 170 height 15
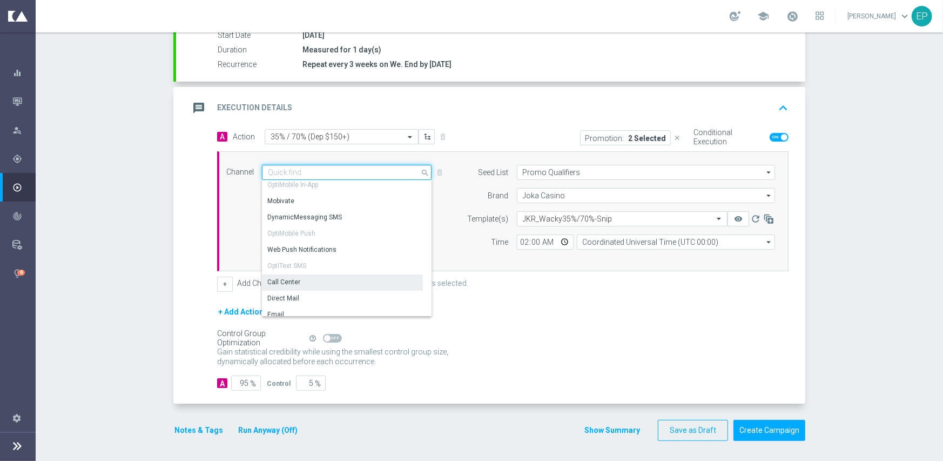
scroll to position [205, 0]
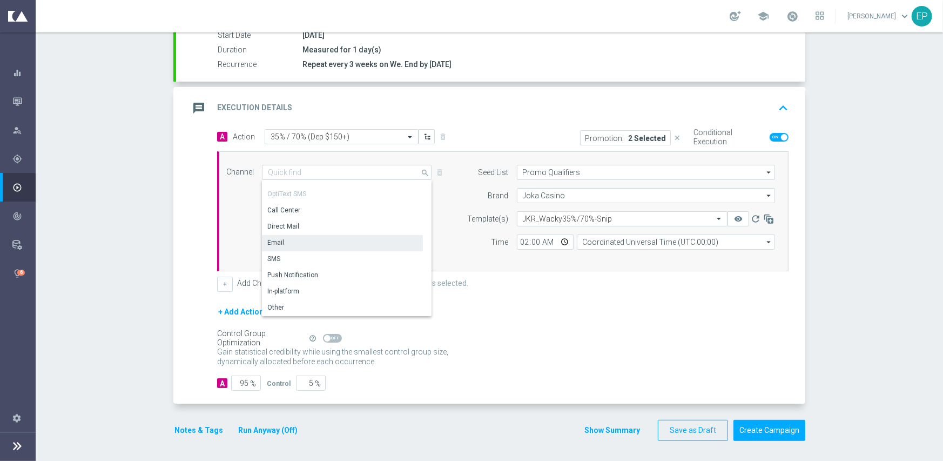
click at [284, 235] on div "Email" at bounding box center [342, 242] width 161 height 15
type input "Email"
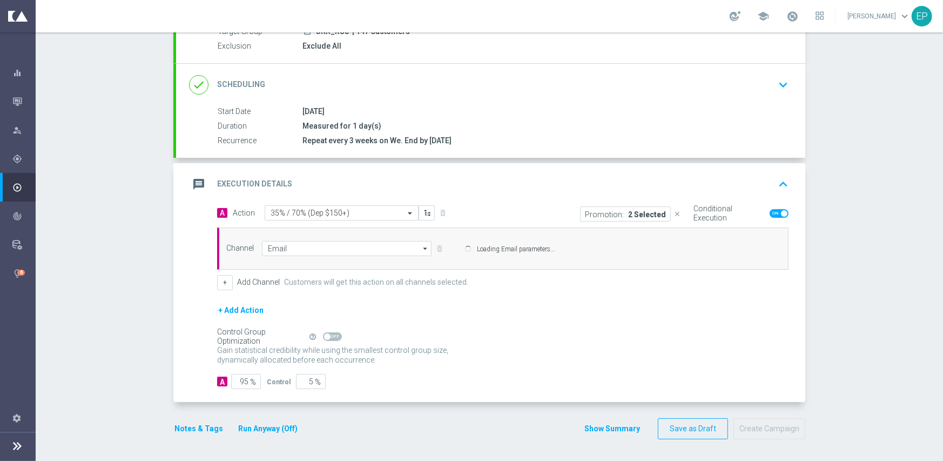
scroll to position [112, 0]
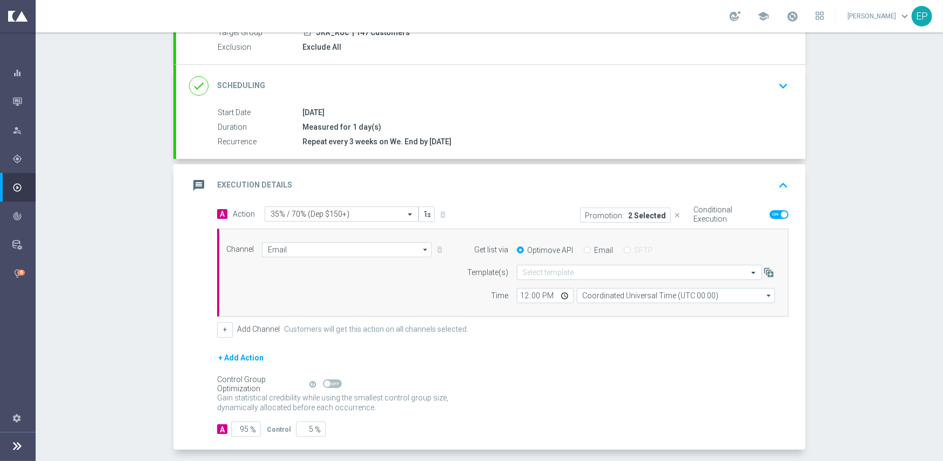
click at [330, 385] on span at bounding box center [332, 383] width 19 height 9
click at [330, 385] on input "checkbox" at bounding box center [332, 383] width 19 height 9
checkbox input "true"
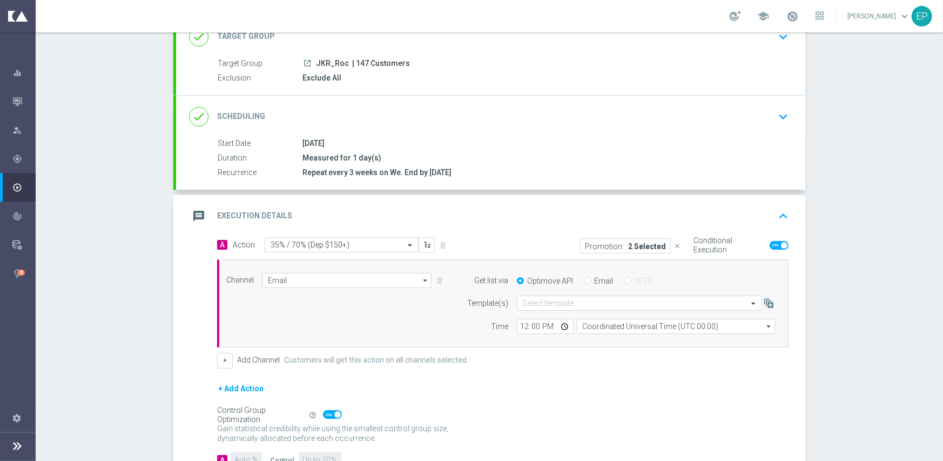
scroll to position [158, 0]
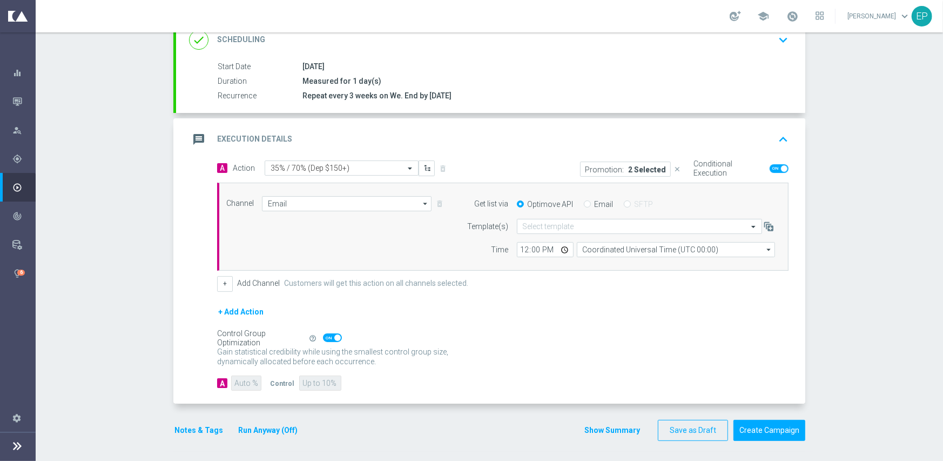
click at [584, 201] on input "Email" at bounding box center [587, 204] width 7 height 7
radio input "true"
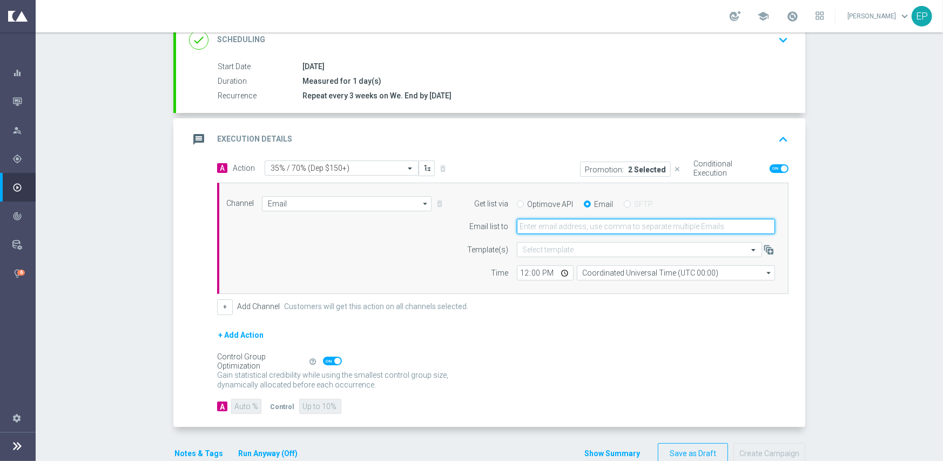
click at [544, 221] on input "email" at bounding box center [646, 226] width 258 height 15
paste input "[EMAIL_ADDRESS][DOMAIN_NAME]"
type input "[EMAIL_ADDRESS][DOMAIN_NAME]"
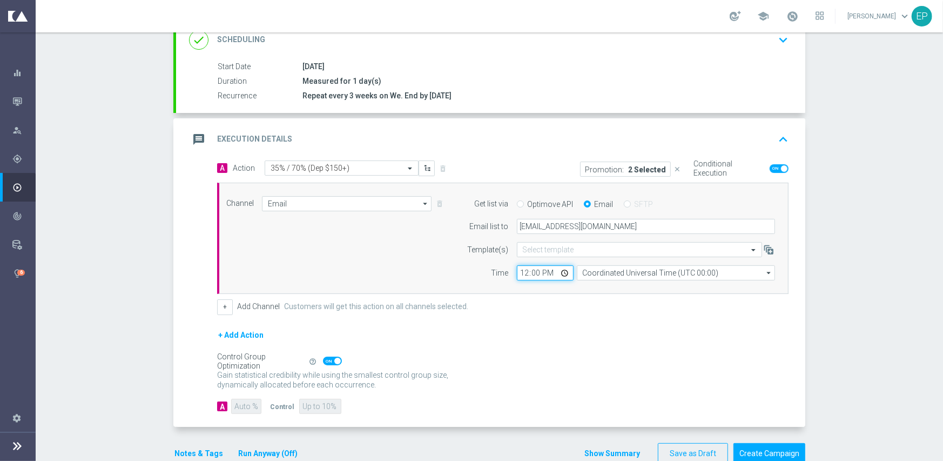
click at [520, 272] on input "12:00" at bounding box center [545, 272] width 57 height 15
type input "02:00"
drag, startPoint x: 467, startPoint y: 320, endPoint x: 608, endPoint y: 320, distance: 140.9
click at [468, 320] on form "A Action Select action 35% / 70% (Dep $150+) delete_forever Promotion: 2 Select…" at bounding box center [502, 286] width 571 height 253
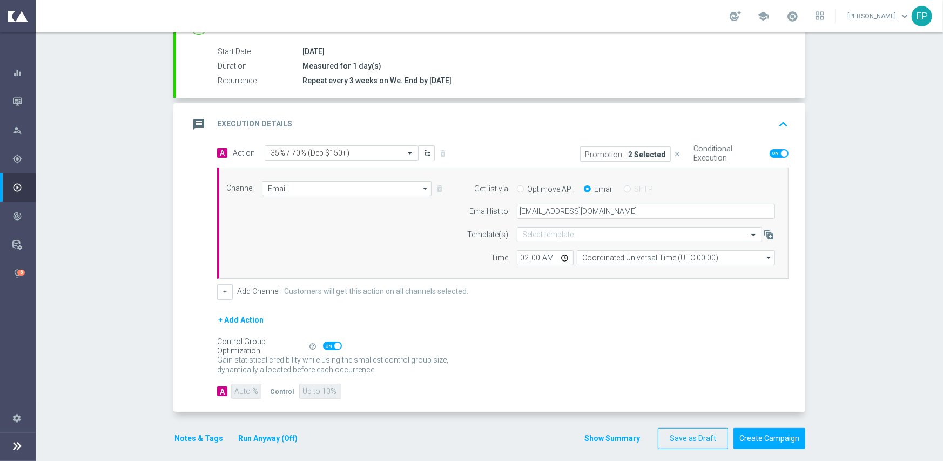
scroll to position [181, 0]
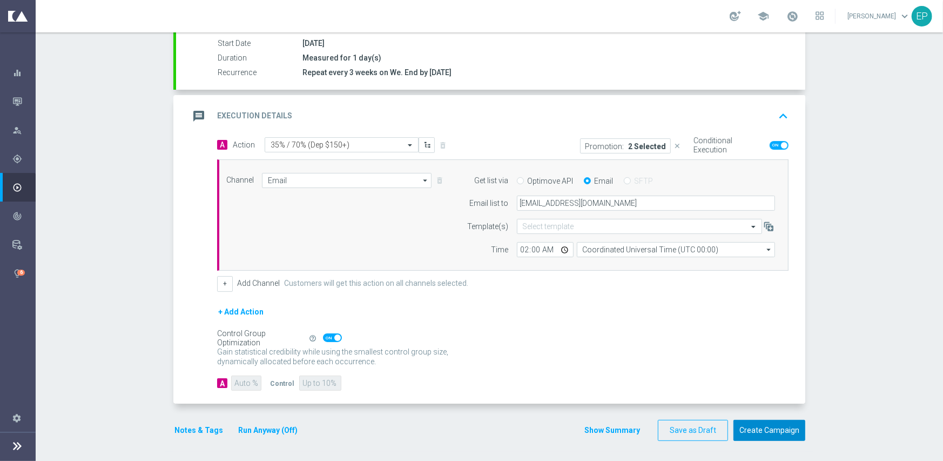
click at [767, 433] on button "Create Campaign" at bounding box center [769, 430] width 72 height 21
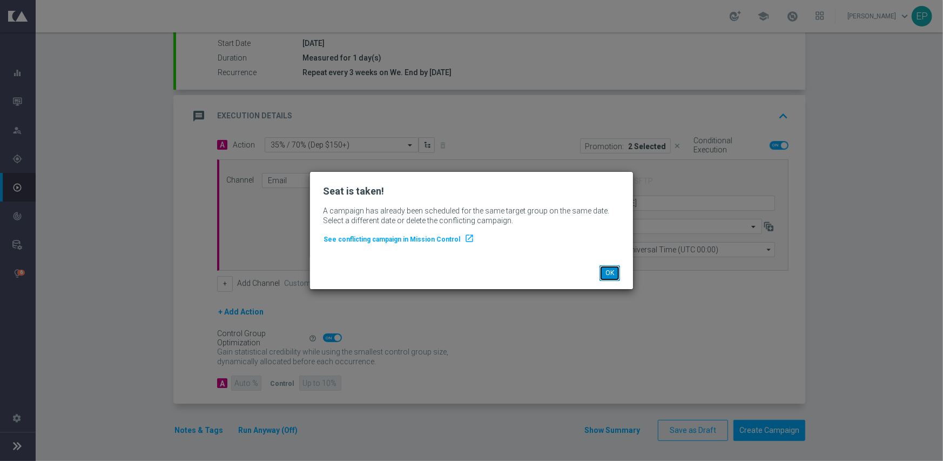
click at [606, 274] on button "OK" at bounding box center [609, 272] width 21 height 15
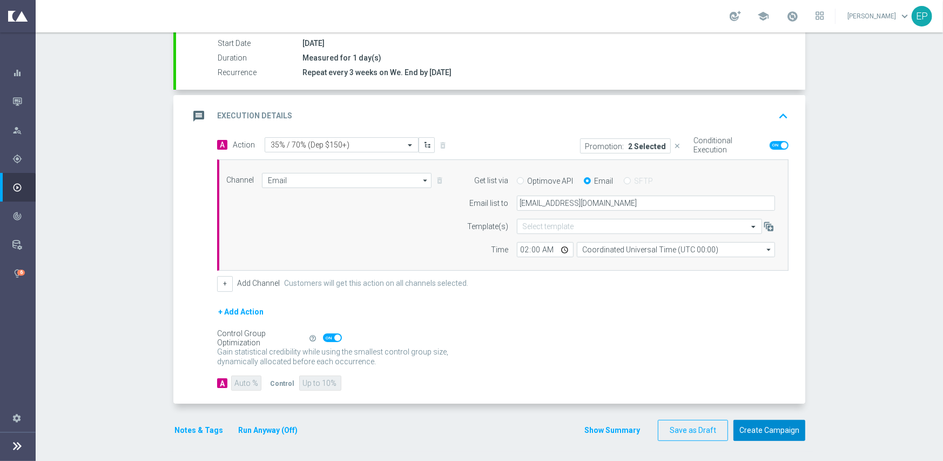
click at [757, 431] on button "Create Campaign" at bounding box center [769, 430] width 72 height 21
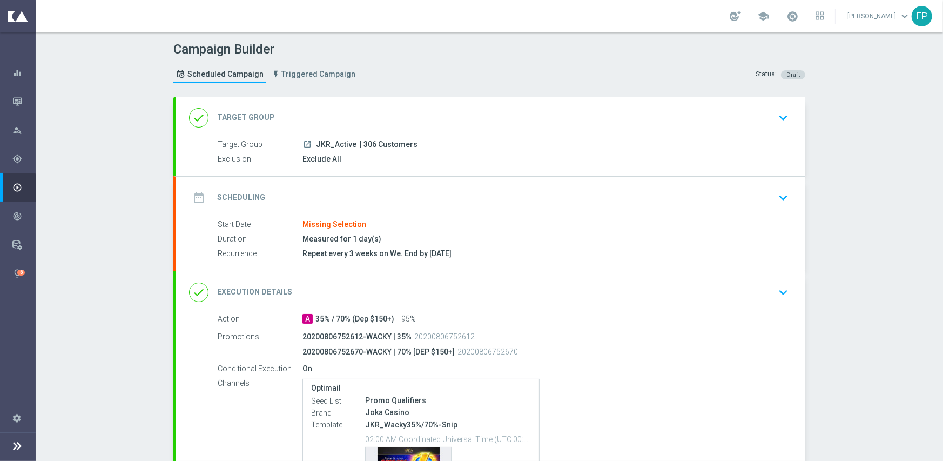
click at [374, 107] on div "done Target Group keyboard_arrow_down" at bounding box center [490, 117] width 603 height 21
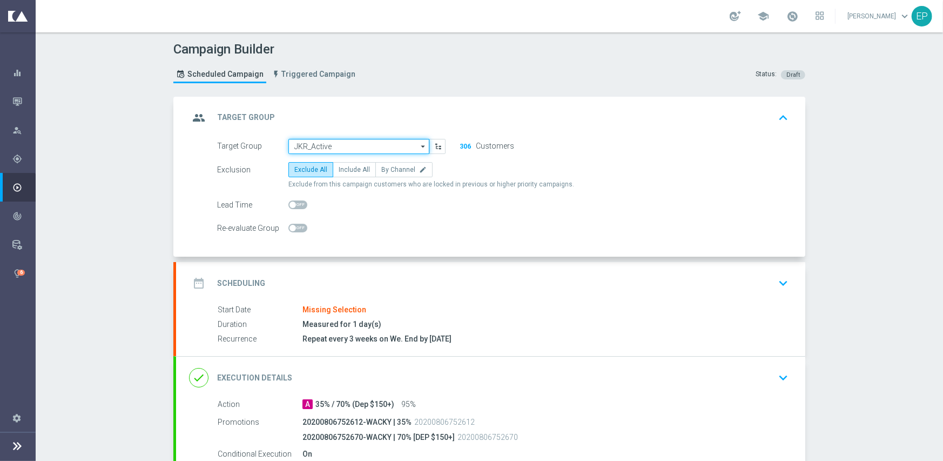
click at [335, 141] on input "JKR_Active" at bounding box center [358, 146] width 141 height 15
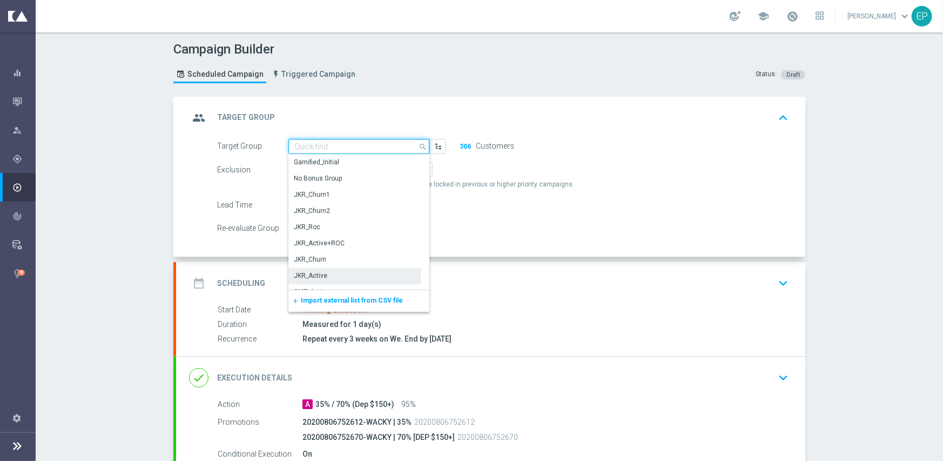
paste input "JKR_Active_Mkt1_Engaged"
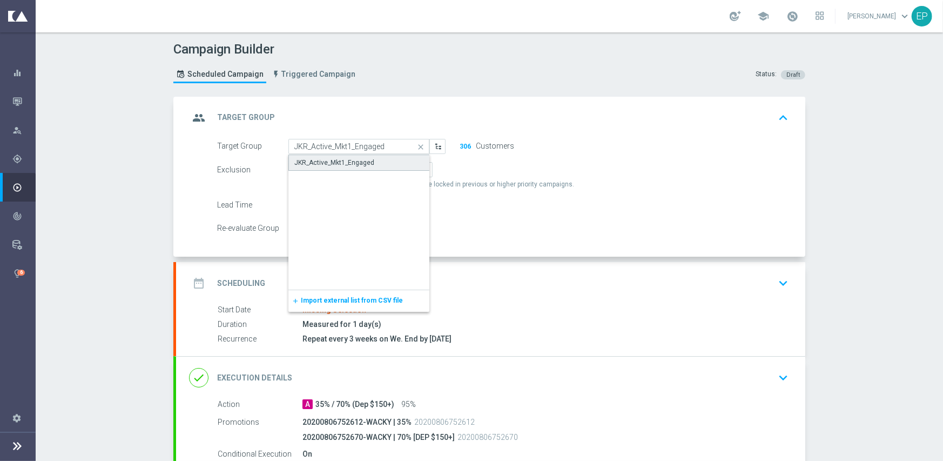
click at [333, 159] on div "JKR_Active_Mkt1_Engaged" at bounding box center [334, 163] width 80 height 10
type input "JKR_Active_Mkt1_Engaged"
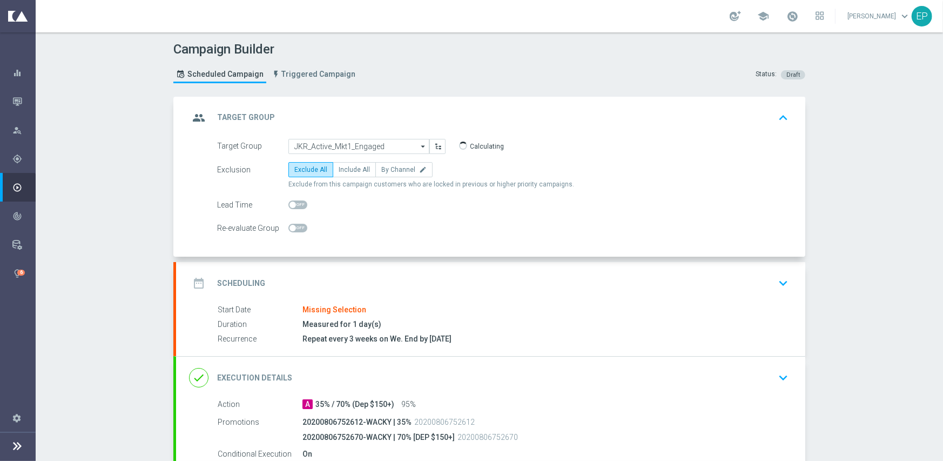
click at [388, 275] on div "date_range Scheduling keyboard_arrow_down" at bounding box center [490, 283] width 603 height 21
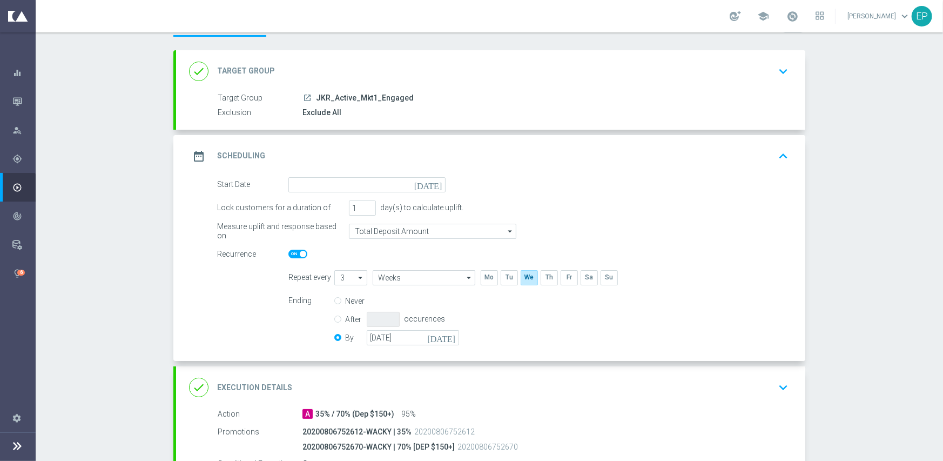
scroll to position [108, 0]
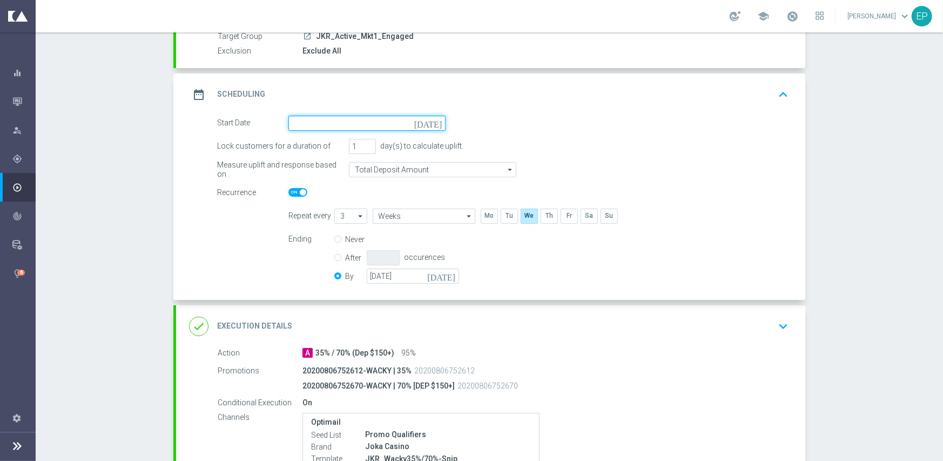
click at [316, 116] on input at bounding box center [366, 123] width 157 height 15
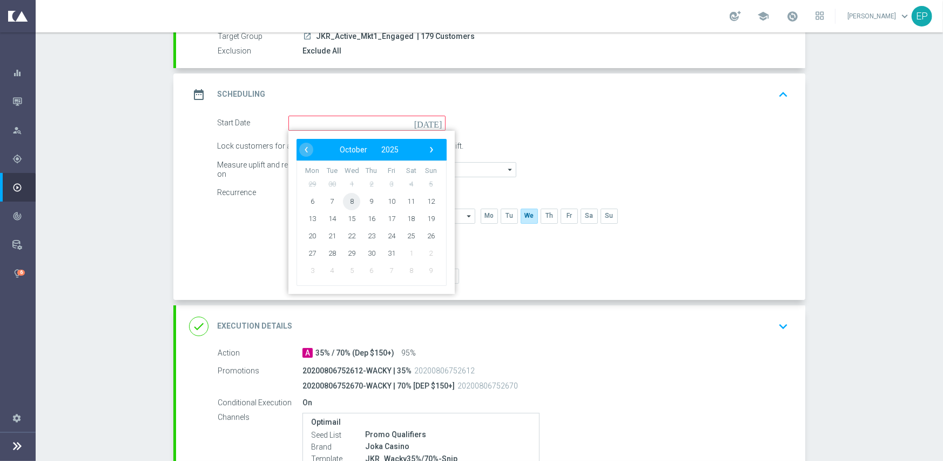
click at [346, 200] on span "8" at bounding box center [351, 200] width 17 height 17
type input "[DATE]"
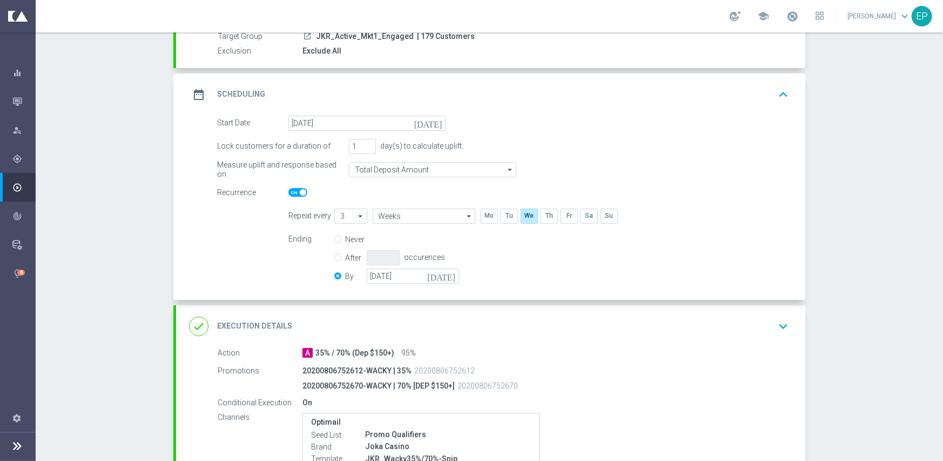
click at [288, 193] on span at bounding box center [297, 192] width 19 height 9
click at [288, 193] on input "checkbox" at bounding box center [297, 192] width 19 height 9
checkbox input "false"
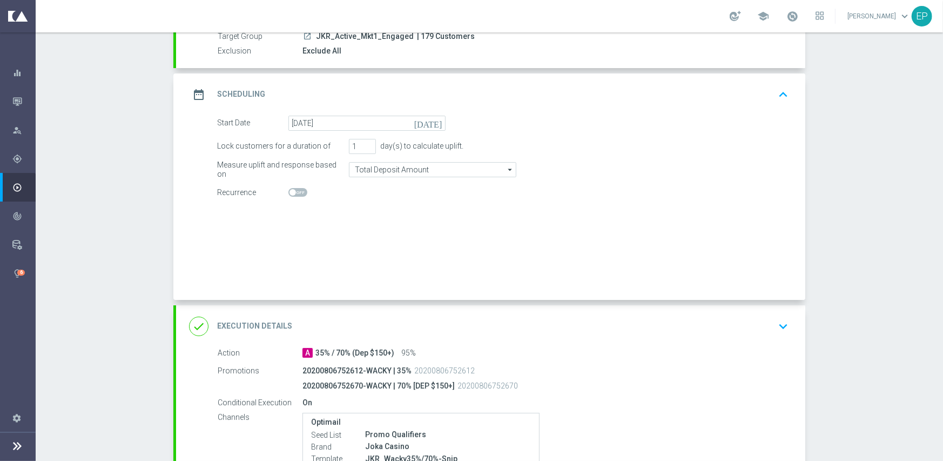
radio input "true"
radio input "false"
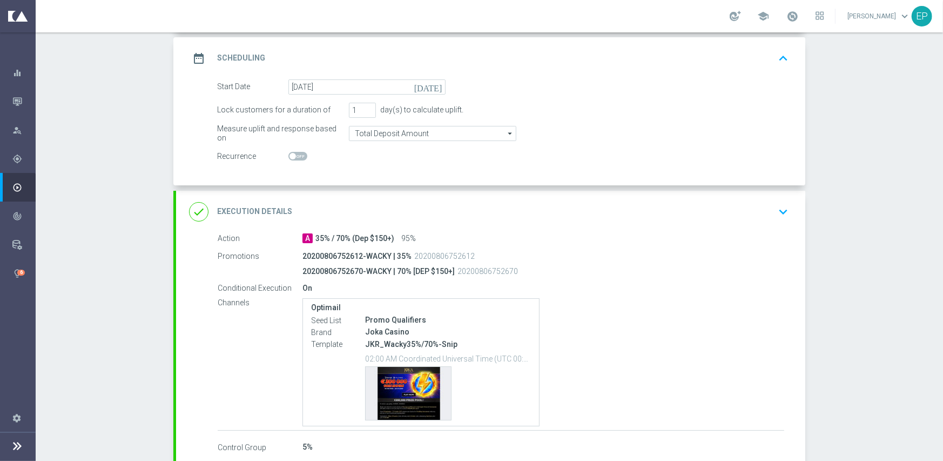
scroll to position [205, 0]
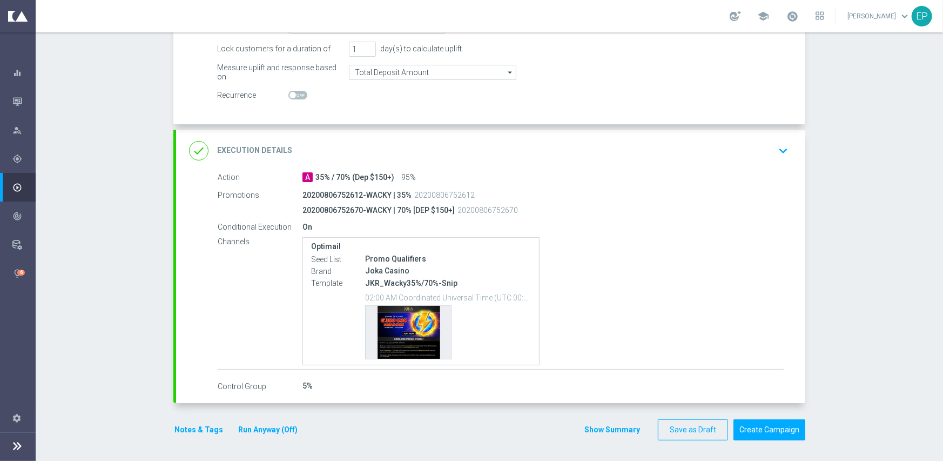
drag, startPoint x: 433, startPoint y: 140, endPoint x: 530, endPoint y: 156, distance: 98.5
click at [435, 140] on div "done Execution Details keyboard_arrow_down" at bounding box center [490, 150] width 603 height 21
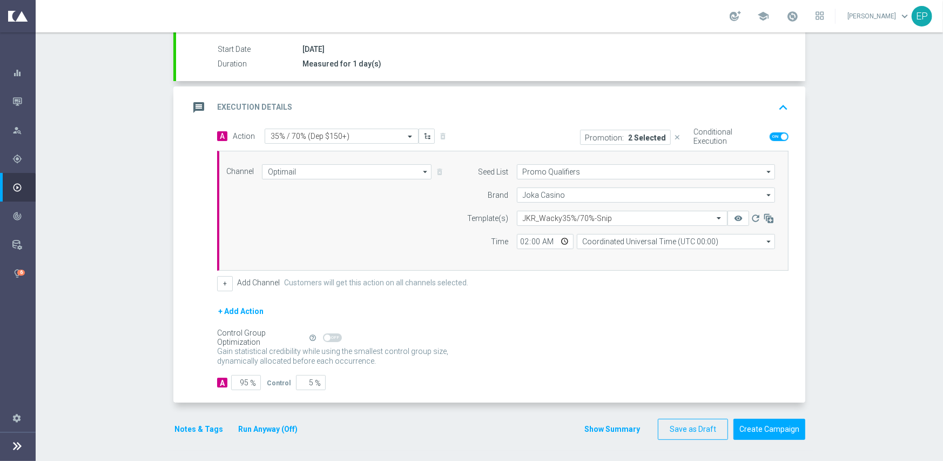
scroll to position [174, 0]
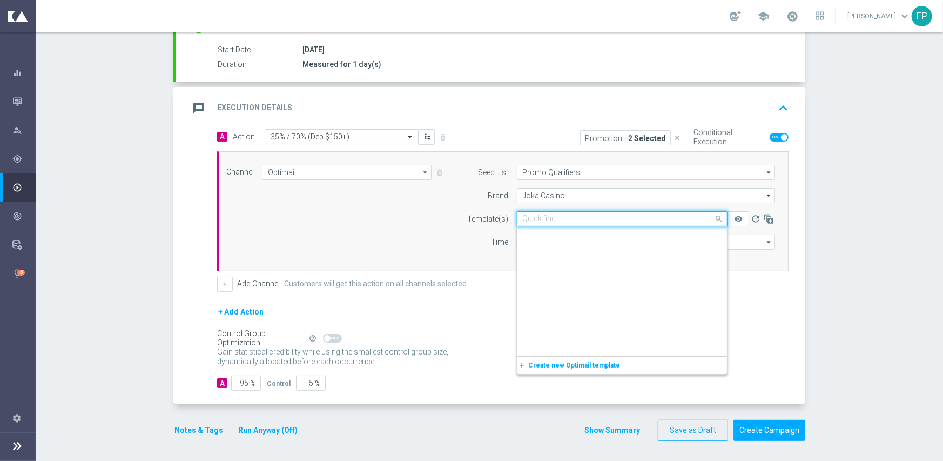
click at [572, 219] on input "text" at bounding box center [611, 218] width 177 height 9
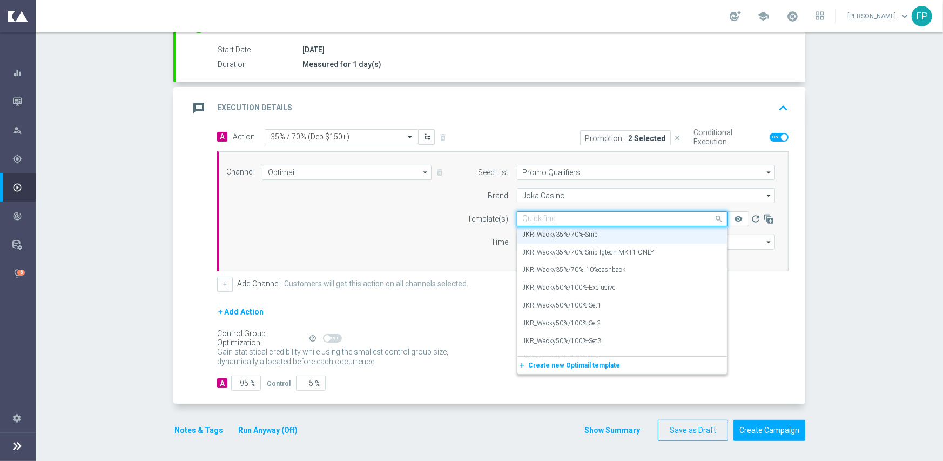
paste input "JKR_Wacky35%/70%-Snip-Igtech-MKT1-ONLY"
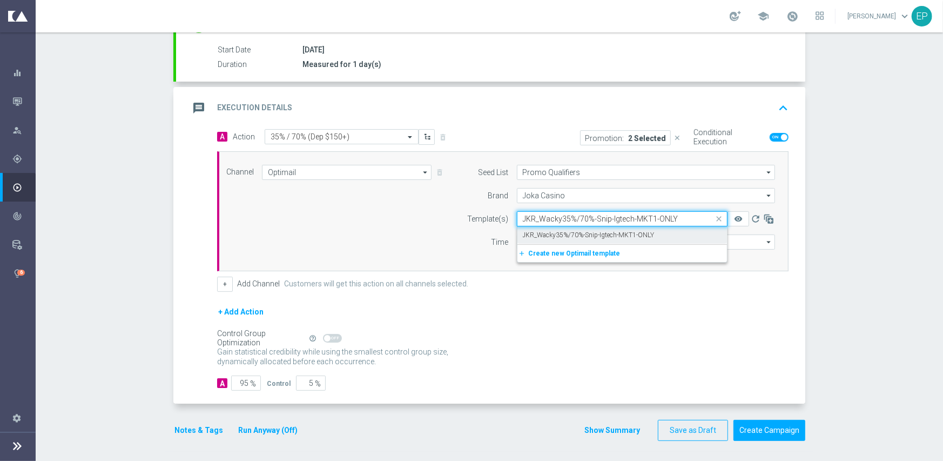
click at [570, 232] on label "JKR_Wacky35%/70%-Snip-Igtech-MKT1-ONLY" at bounding box center [589, 235] width 132 height 9
type input "JKR_Wacky35%/70%-Snip-Igtech-MKT1-ONLY"
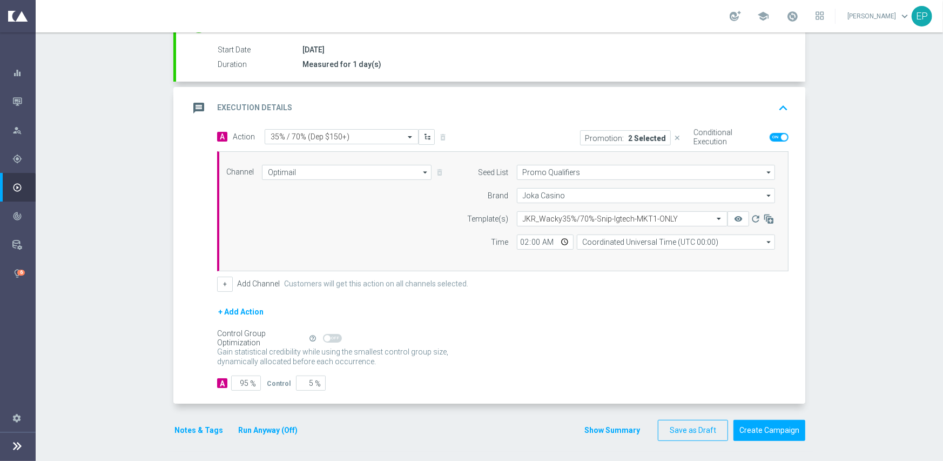
click at [397, 333] on div "Control Group Optimization Self Optimizing Campaign help_outline" at bounding box center [502, 338] width 571 height 12
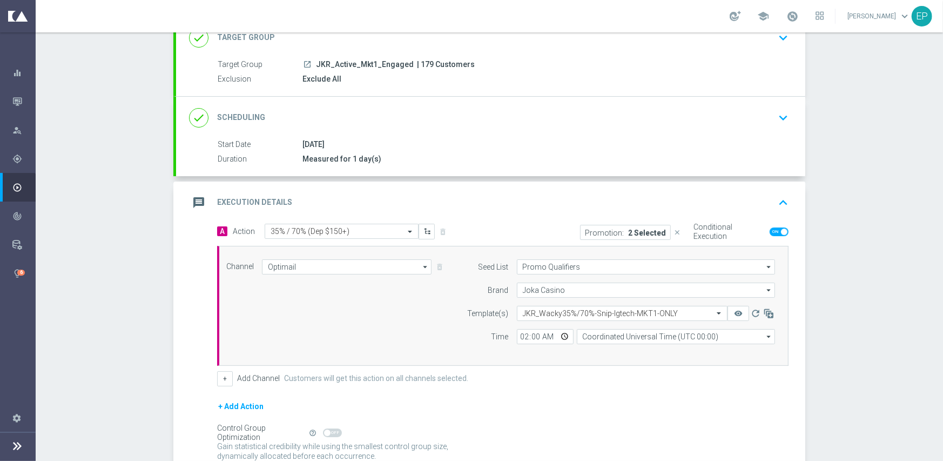
scroll to position [174, 0]
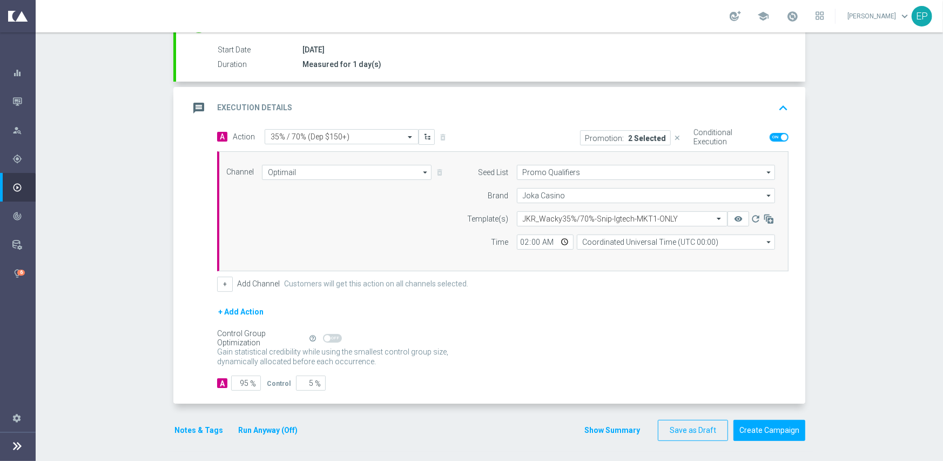
click at [173, 429] on button "Notes & Tags" at bounding box center [198, 430] width 51 height 14
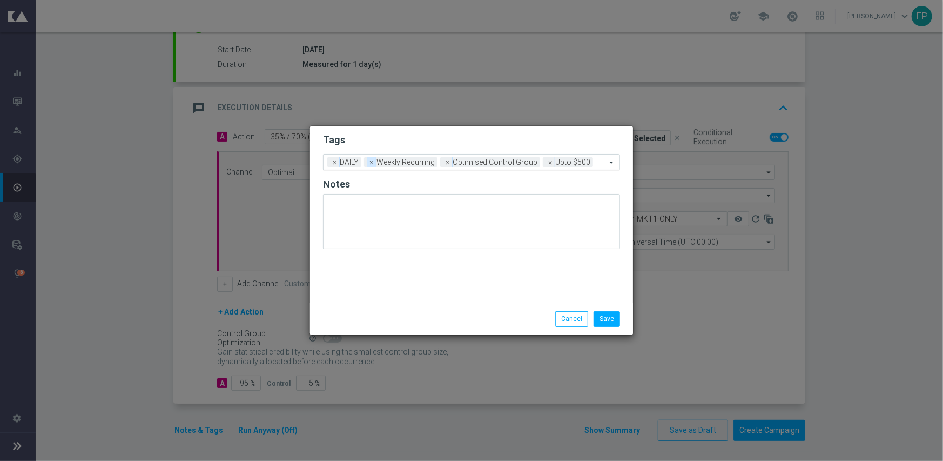
click at [368, 164] on span "×" at bounding box center [372, 162] width 10 height 10
click at [373, 164] on span "×" at bounding box center [372, 162] width 10 height 10
click at [455, 159] on input "text" at bounding box center [512, 162] width 187 height 9
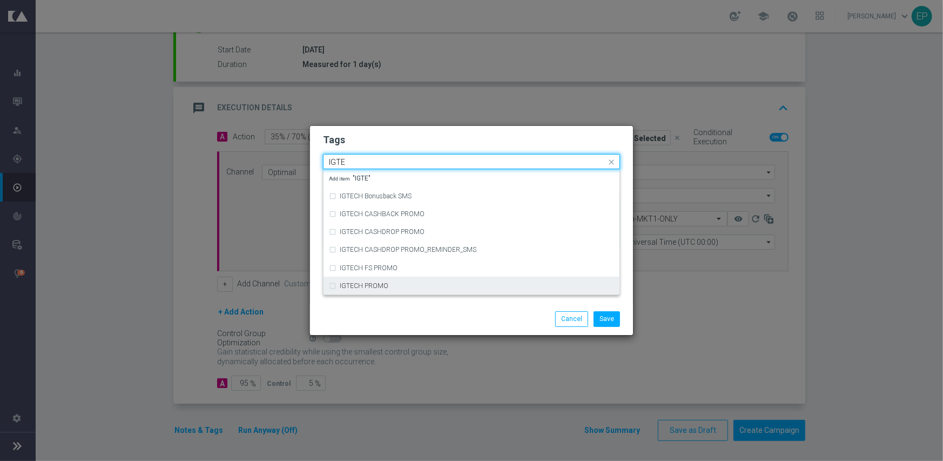
click at [380, 286] on label "IGTECH PROMO" at bounding box center [364, 285] width 49 height 6
type input "IGTE"
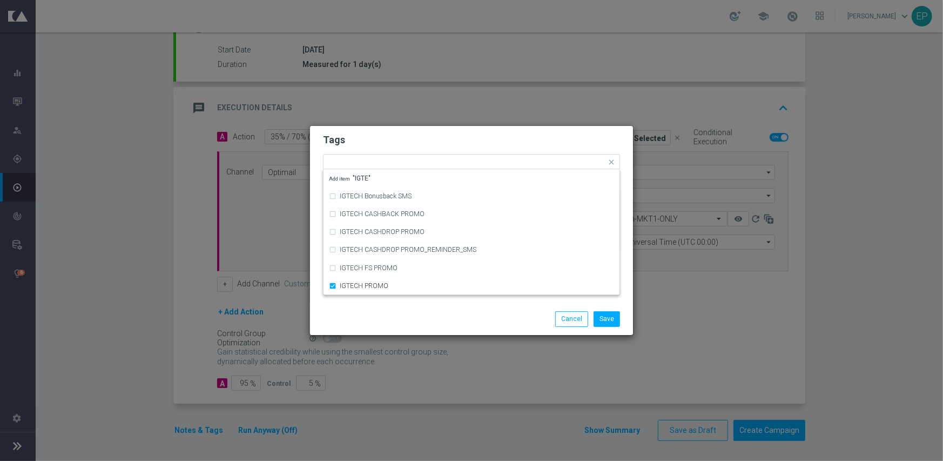
click at [380, 311] on div at bounding box center [367, 311] width 104 height 1
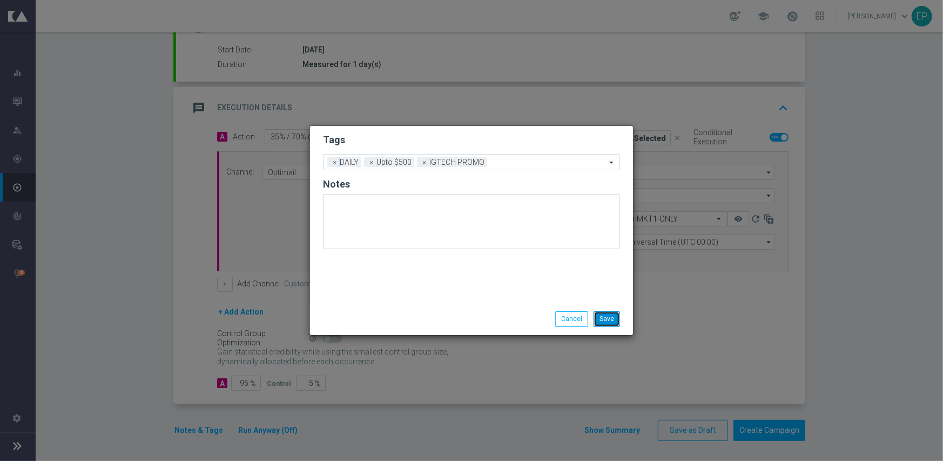
click at [605, 320] on button "Save" at bounding box center [607, 318] width 26 height 15
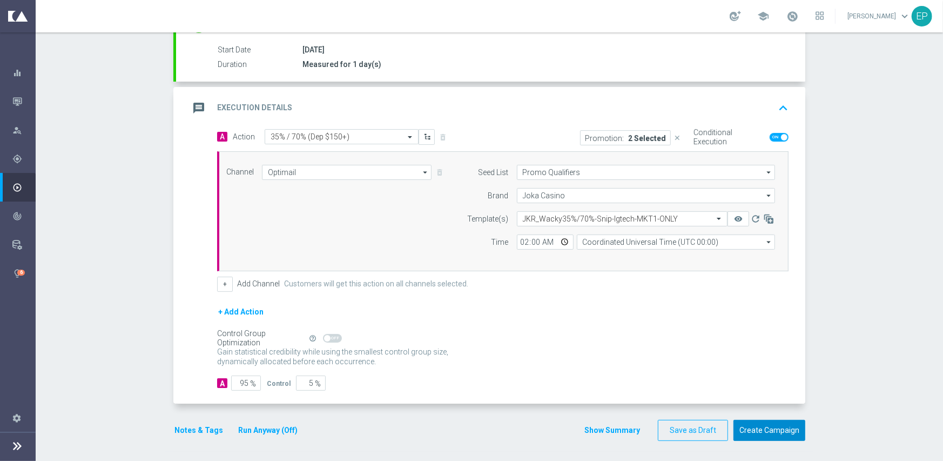
click at [766, 423] on button "Create Campaign" at bounding box center [769, 430] width 72 height 21
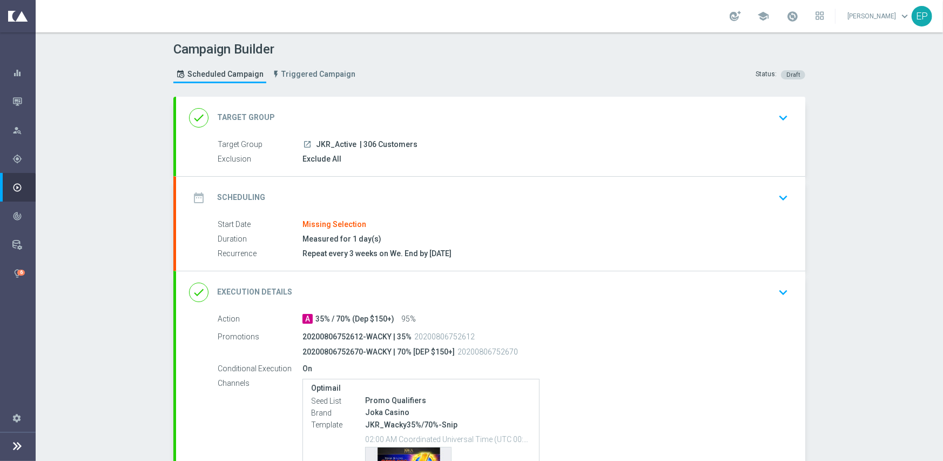
click at [362, 99] on div "done Target Group keyboard_arrow_down" at bounding box center [490, 118] width 629 height 42
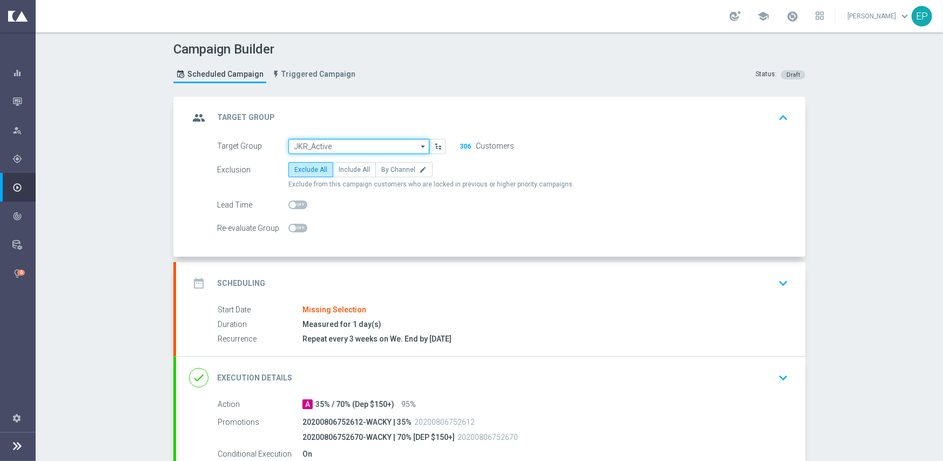
click at [340, 139] on input "JKR_Active" at bounding box center [358, 146] width 141 height 15
paste input "JKR_Active_Engaged"
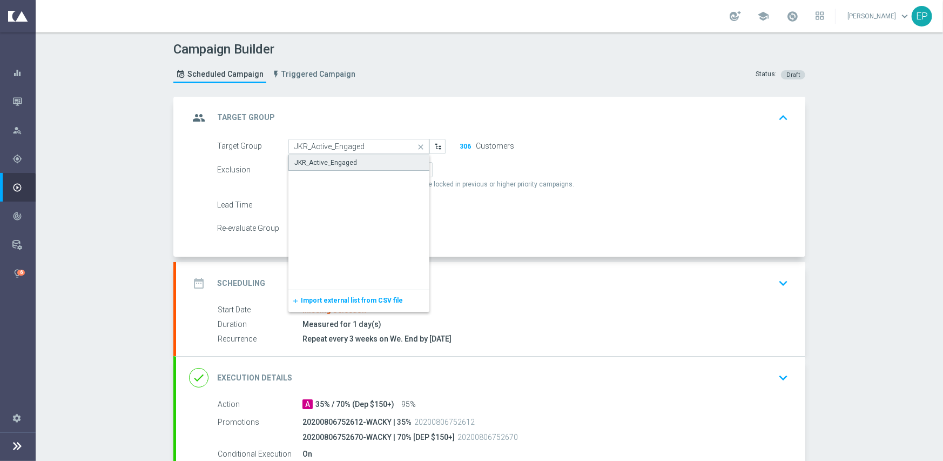
click at [337, 159] on div "JKR_Active_Engaged" at bounding box center [325, 163] width 63 height 10
type input "JKR_Active_Engaged"
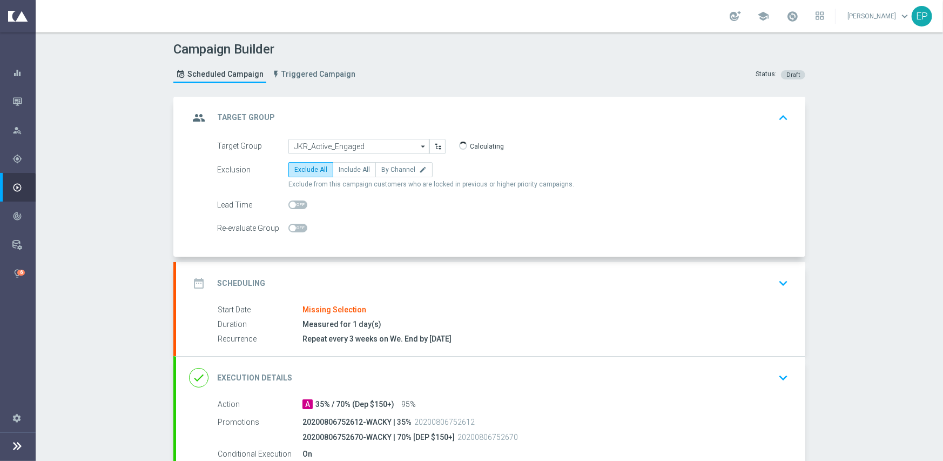
click at [378, 268] on div "date_range Scheduling keyboard_arrow_down" at bounding box center [490, 283] width 629 height 42
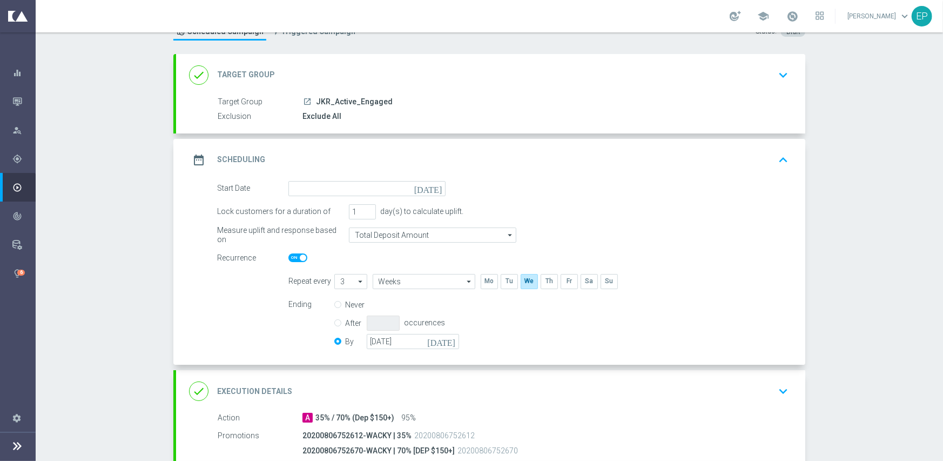
scroll to position [108, 0]
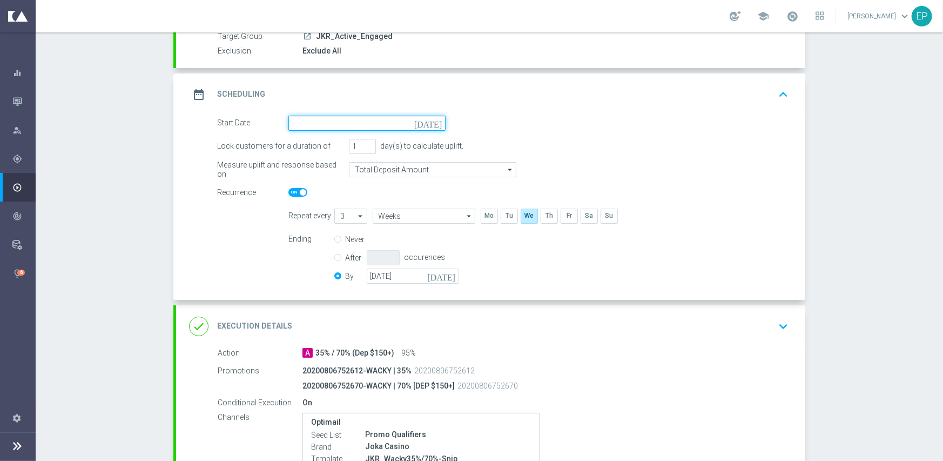
click at [368, 116] on input at bounding box center [366, 123] width 157 height 15
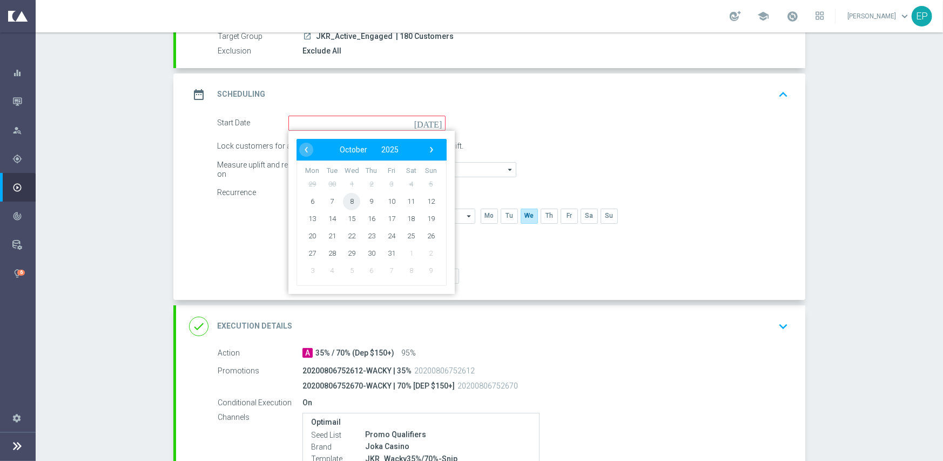
click at [347, 198] on span "8" at bounding box center [351, 200] width 17 height 17
type input "[DATE]"
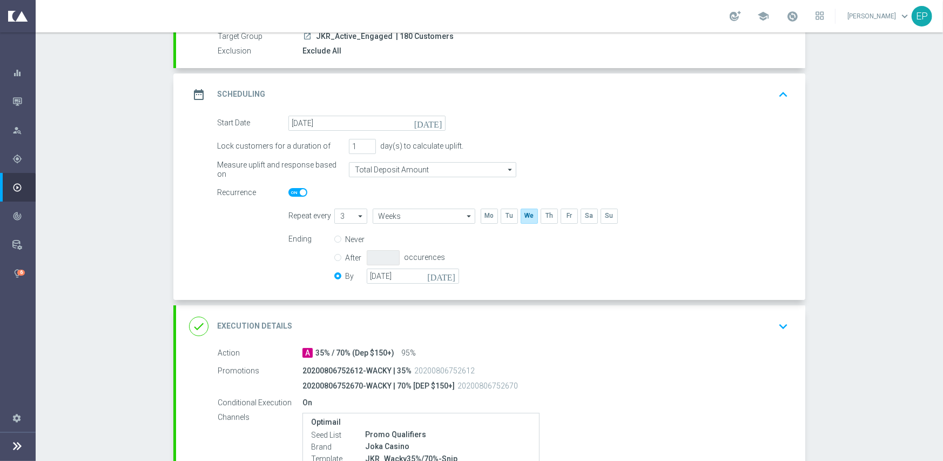
click at [460, 321] on div "done Execution Details keyboard_arrow_down" at bounding box center [490, 326] width 603 height 21
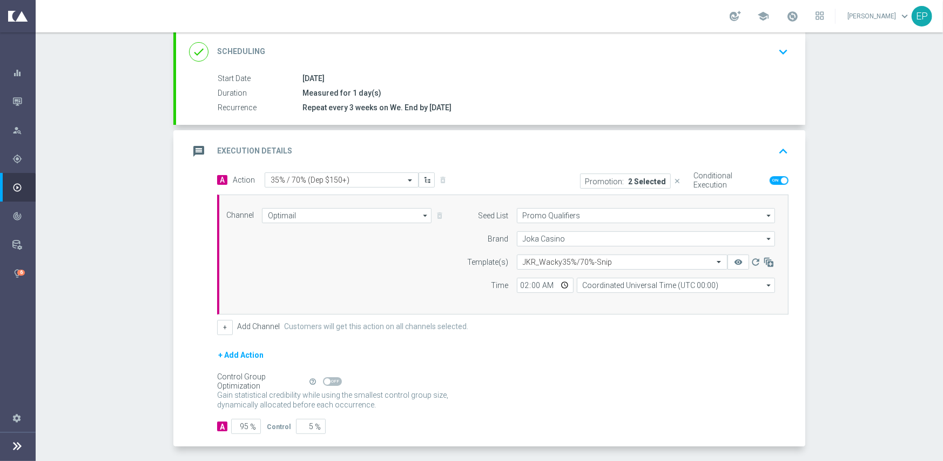
scroll to position [189, 0]
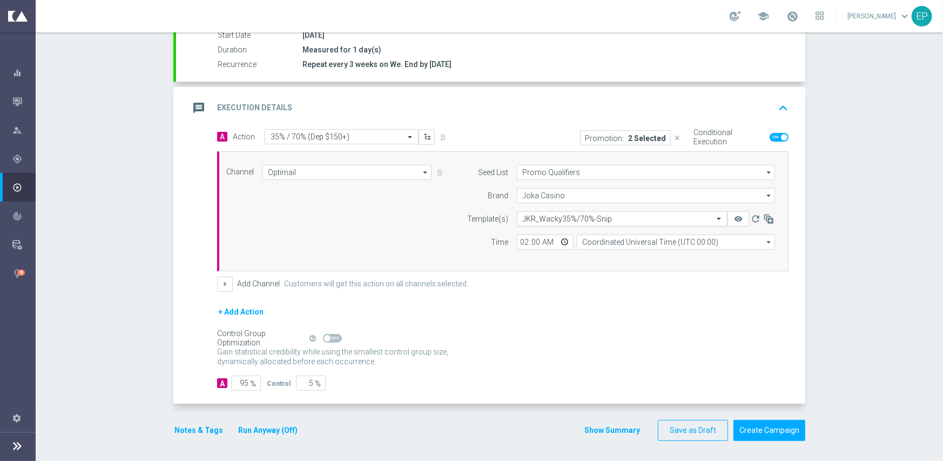
click at [620, 217] on input "text" at bounding box center [611, 218] width 177 height 9
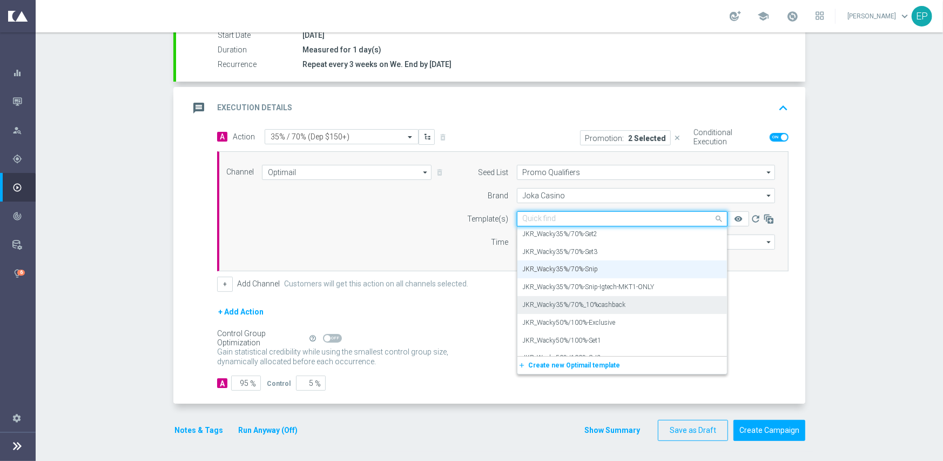
scroll to position [4152, 0]
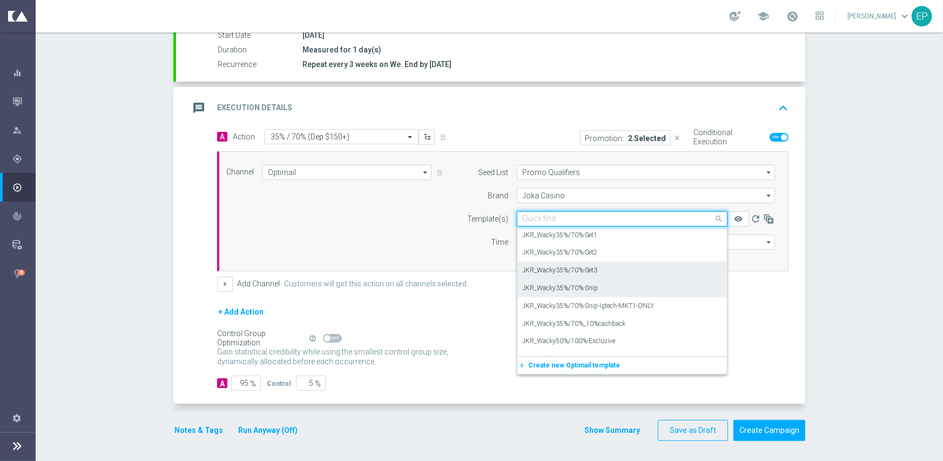
click at [604, 262] on div "JKR_Wacky35%/70%-Set3" at bounding box center [622, 270] width 199 height 18
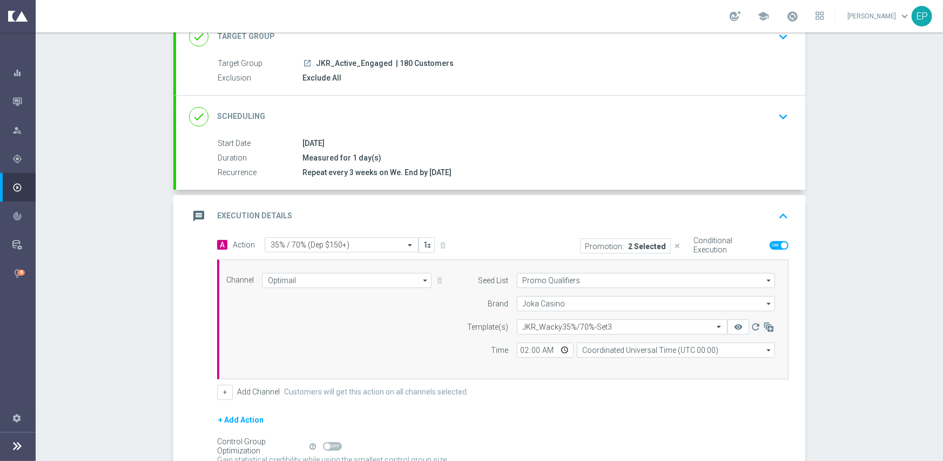
scroll to position [189, 0]
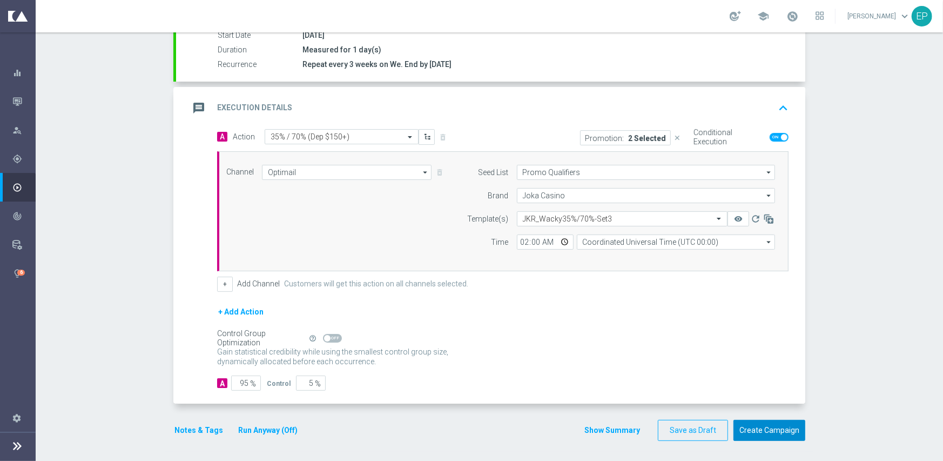
drag, startPoint x: 762, startPoint y: 422, endPoint x: 752, endPoint y: 381, distance: 42.8
click at [763, 422] on button "Create Campaign" at bounding box center [769, 430] width 72 height 21
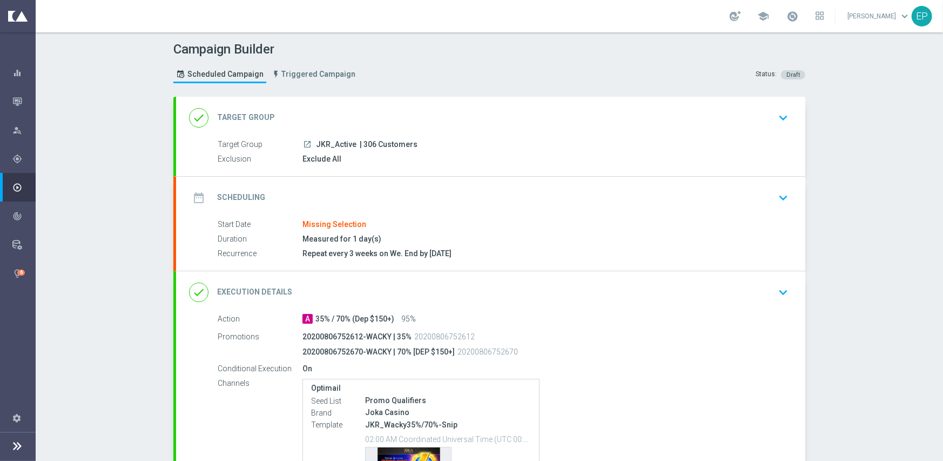
click at [370, 192] on div "date_range Scheduling keyboard_arrow_down" at bounding box center [490, 197] width 603 height 21
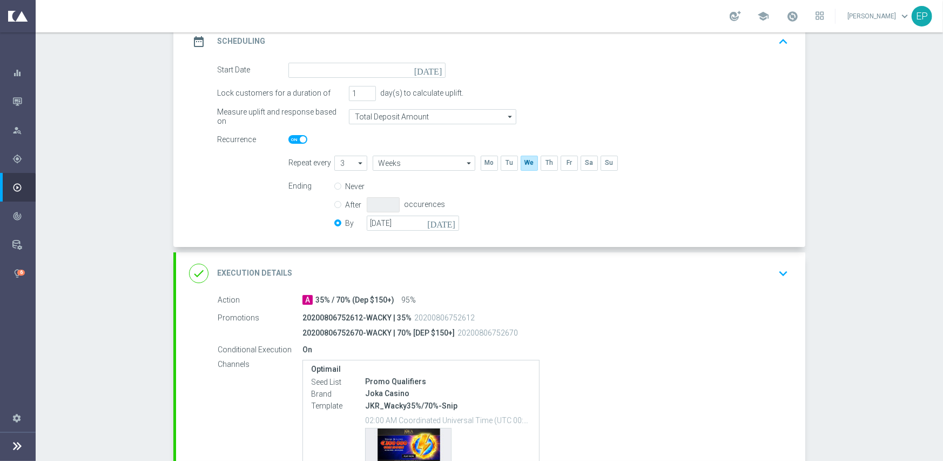
scroll to position [162, 0]
drag, startPoint x: 343, startPoint y: 63, endPoint x: 364, endPoint y: 75, distance: 23.9
click at [343, 63] on input at bounding box center [366, 69] width 157 height 15
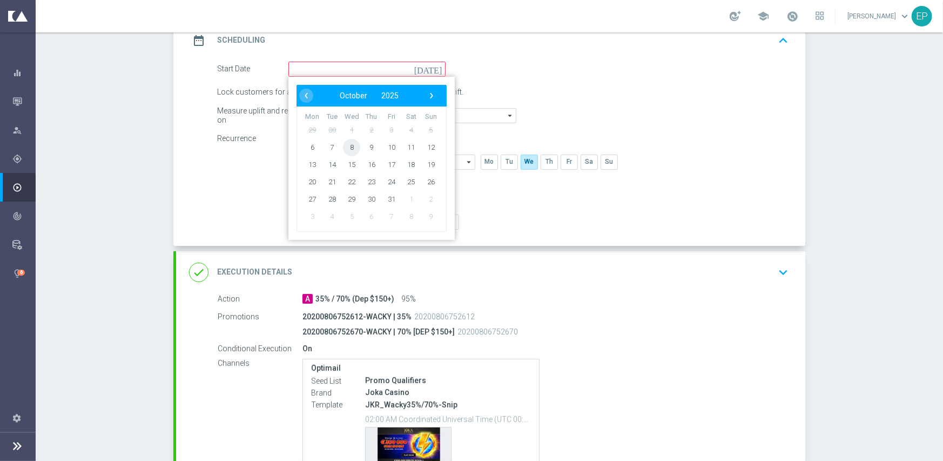
click at [347, 146] on span "8" at bounding box center [351, 146] width 17 height 17
type input "[DATE]"
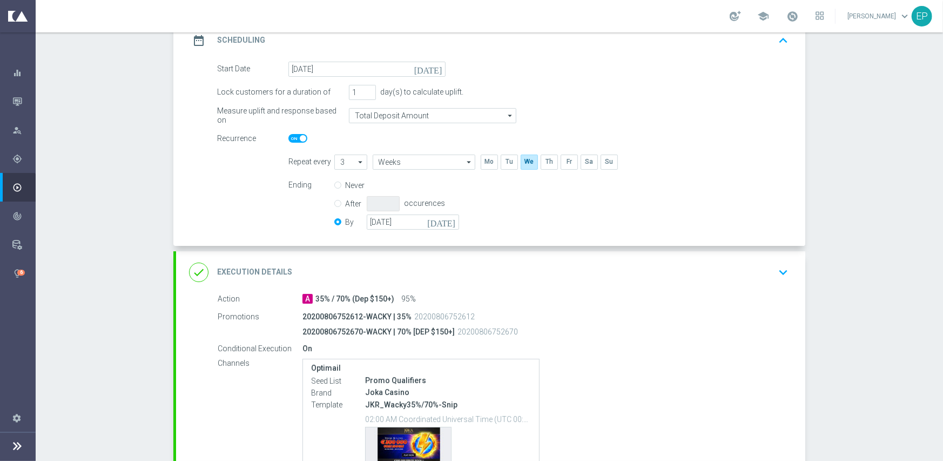
click at [378, 273] on div "done Execution Details keyboard_arrow_down" at bounding box center [490, 272] width 603 height 21
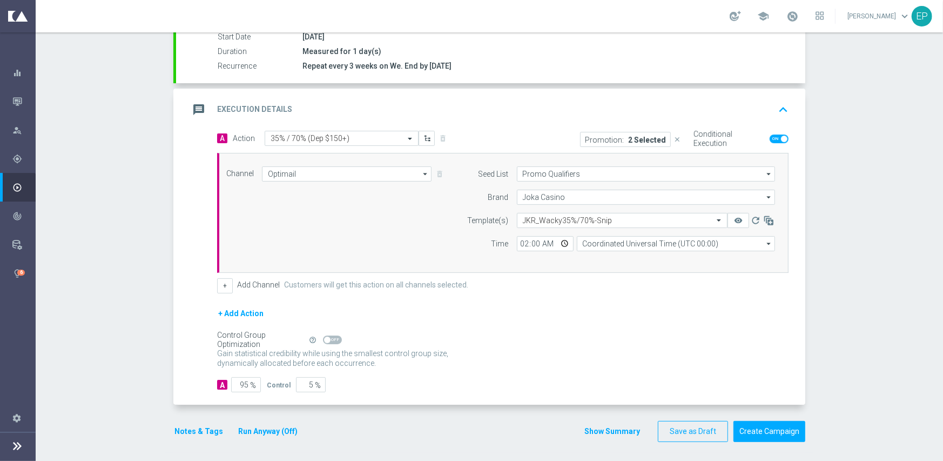
scroll to position [189, 0]
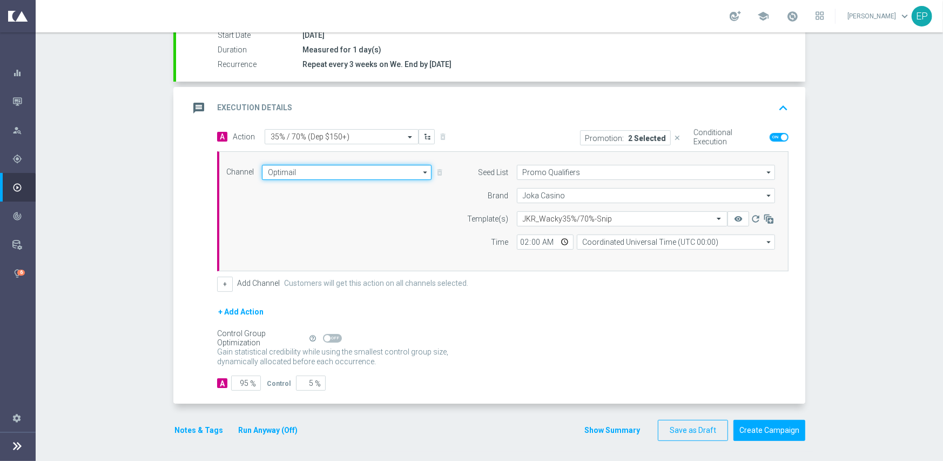
click at [324, 168] on input "Optimail" at bounding box center [347, 172] width 170 height 15
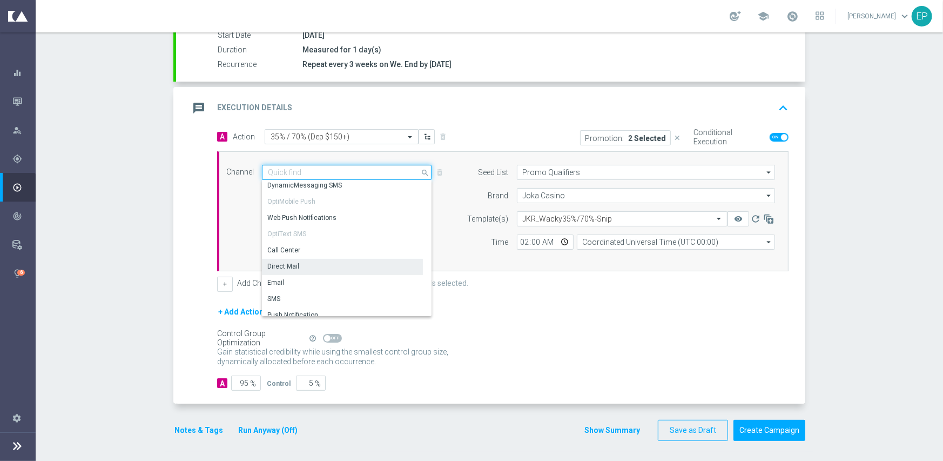
scroll to position [199, 0]
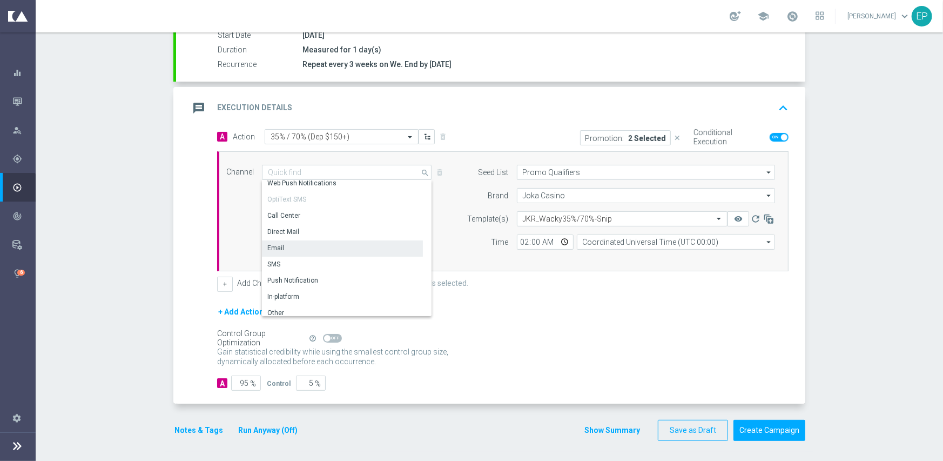
click at [296, 249] on div "Email" at bounding box center [342, 247] width 161 height 15
type input "Email"
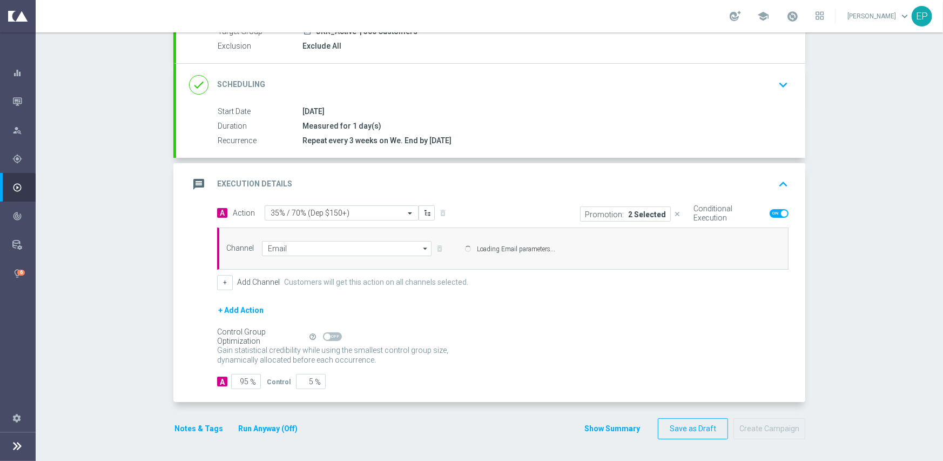
scroll to position [112, 0]
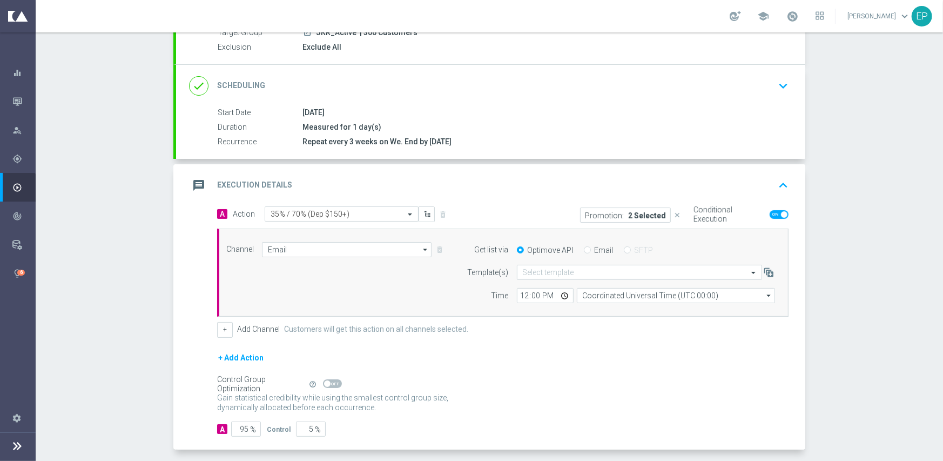
click at [584, 249] on input "Email" at bounding box center [587, 250] width 7 height 7
radio input "true"
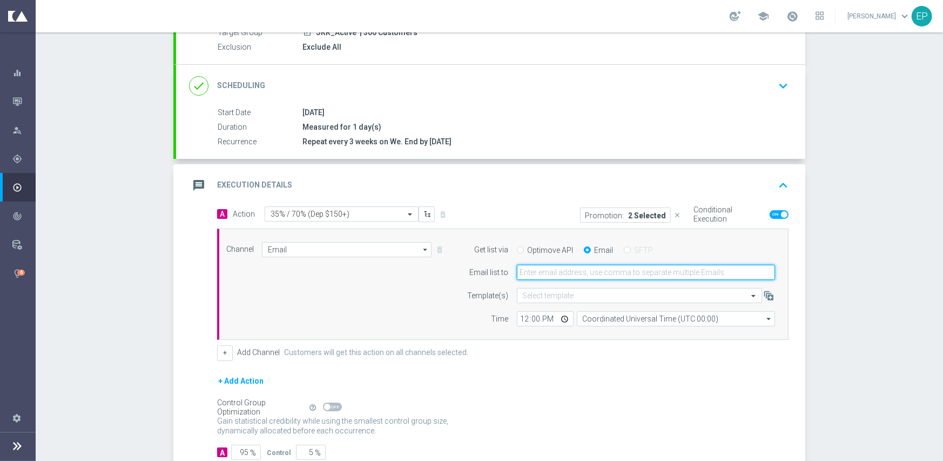
click at [582, 275] on input "email" at bounding box center [646, 272] width 258 height 15
paste input "promo@mediamanta.com"
type input "promo@mediamanta.com"
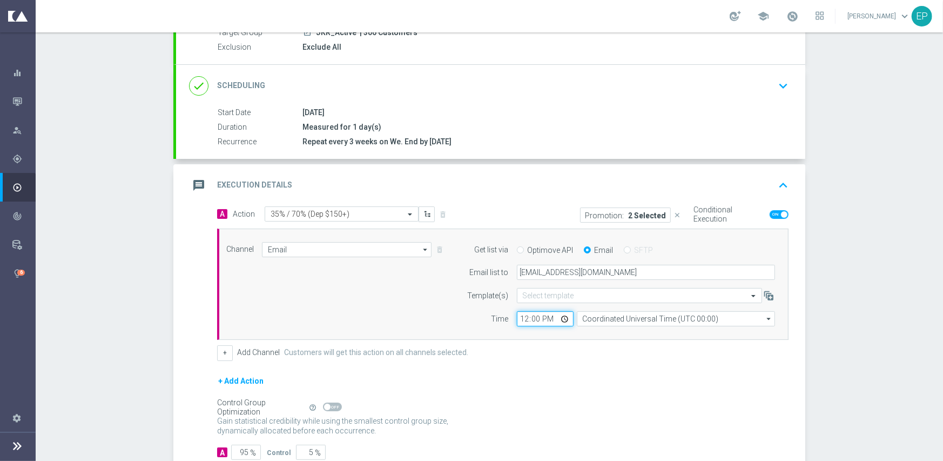
click at [517, 320] on input "12:00" at bounding box center [545, 318] width 57 height 15
click at [489, 346] on div "+ Add Channel Customers will get this action on all channels selected." at bounding box center [502, 352] width 571 height 15
click at [518, 319] on input "03:00" at bounding box center [545, 318] width 57 height 15
type input "02:00"
click at [365, 312] on div "Channel Email Email arrow_drop_down Show Selected 1 of 21 Facebook Custom Audie…" at bounding box center [500, 284] width 565 height 85
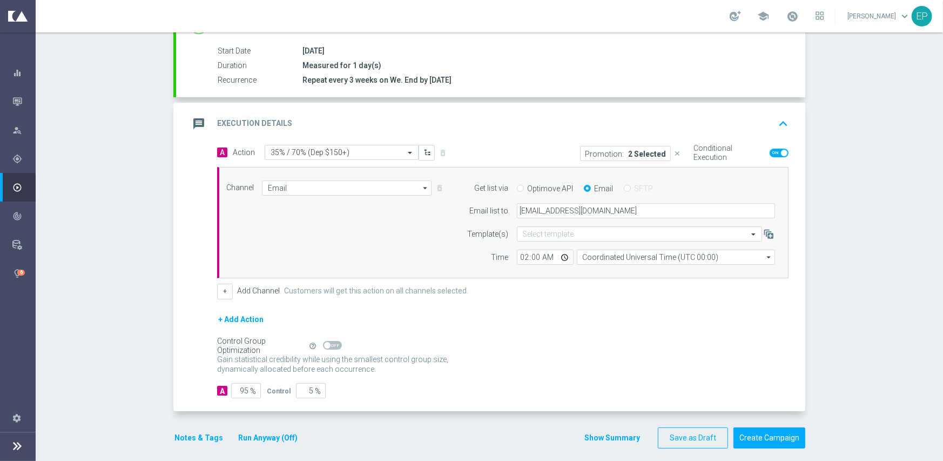
scroll to position [181, 0]
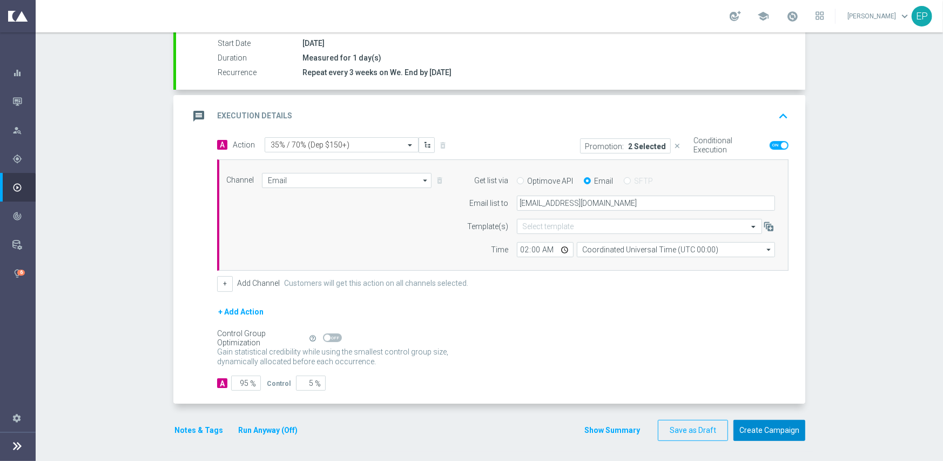
click at [762, 426] on button "Create Campaign" at bounding box center [769, 430] width 72 height 21
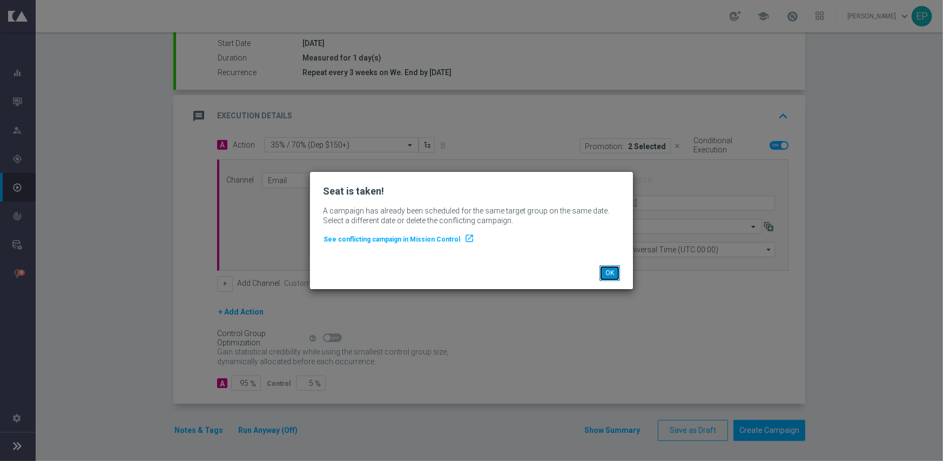
click at [609, 271] on button "OK" at bounding box center [609, 272] width 21 height 15
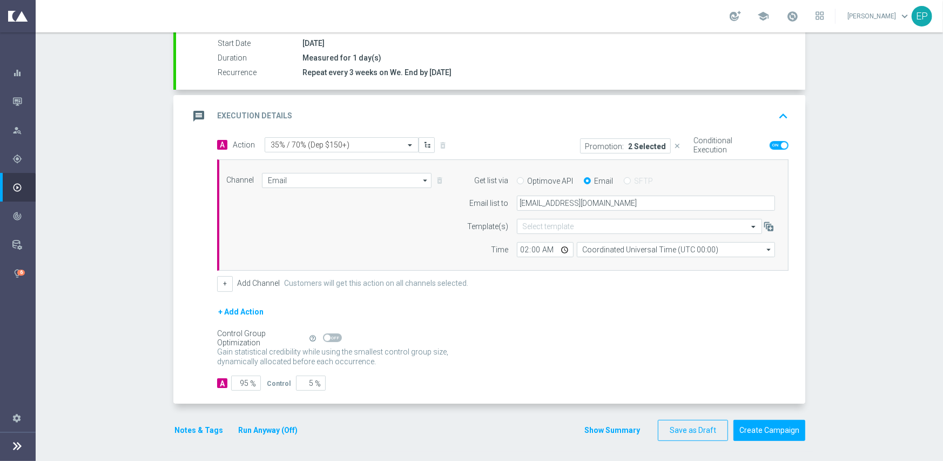
click at [754, 417] on form "done Target Group keyboard_arrow_down Target Group launch JKR_Active | 306 Cust…" at bounding box center [489, 178] width 632 height 525
click at [752, 433] on button "Create Campaign" at bounding box center [769, 430] width 72 height 21
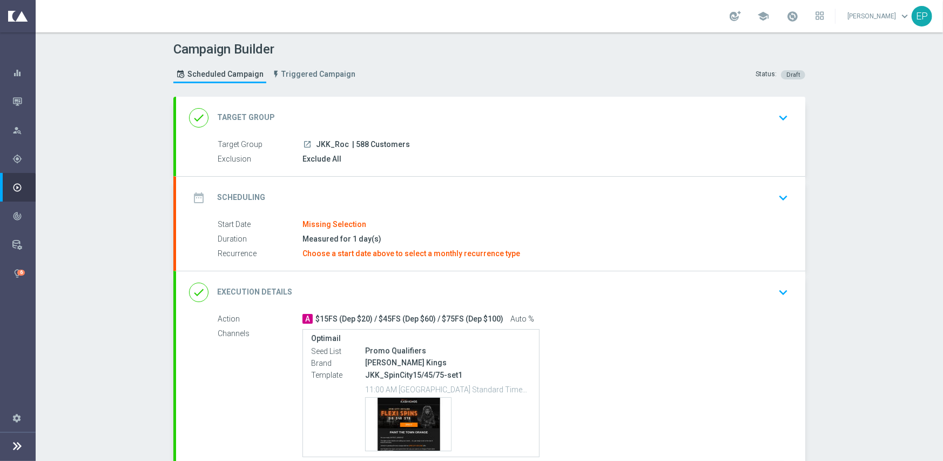
click at [383, 105] on div "done Target Group keyboard_arrow_down" at bounding box center [490, 118] width 629 height 42
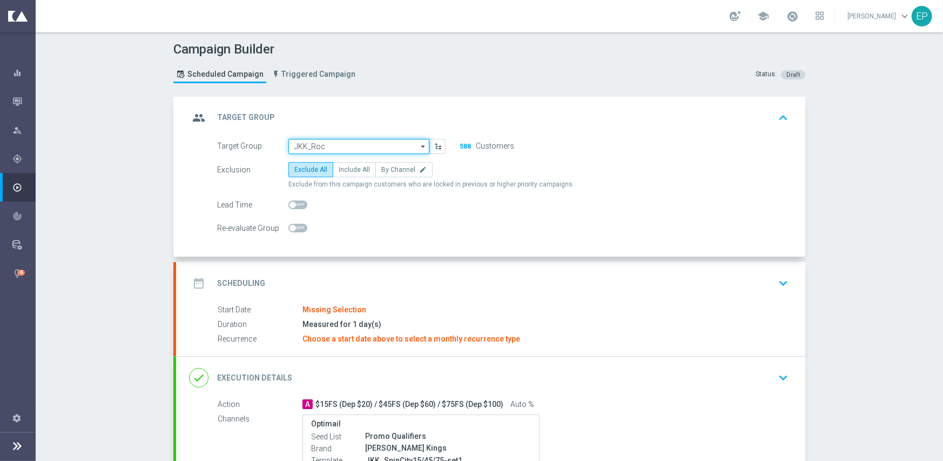
click at [364, 142] on input "JKK_Roc" at bounding box center [358, 146] width 141 height 15
paste input "JKK_Roc_Mkt1_Engaged"
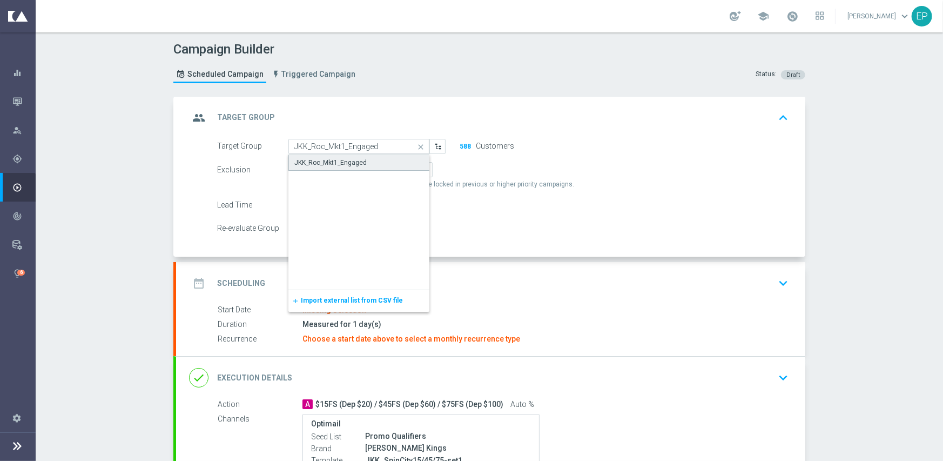
click at [363, 168] on div "JKK_Roc_Mkt1_Engaged" at bounding box center [358, 162] width 141 height 16
type input "JKK_Roc_Mkt1_Engaged"
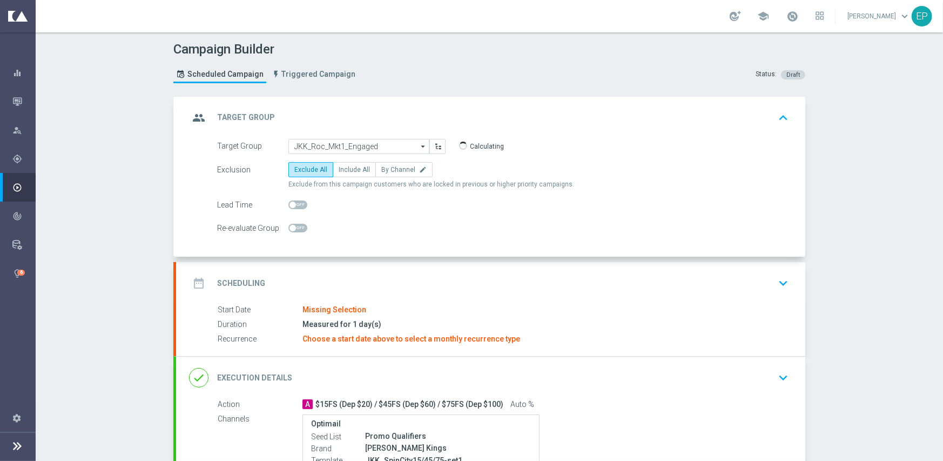
click at [362, 268] on div "date_range Scheduling keyboard_arrow_down" at bounding box center [490, 283] width 629 height 42
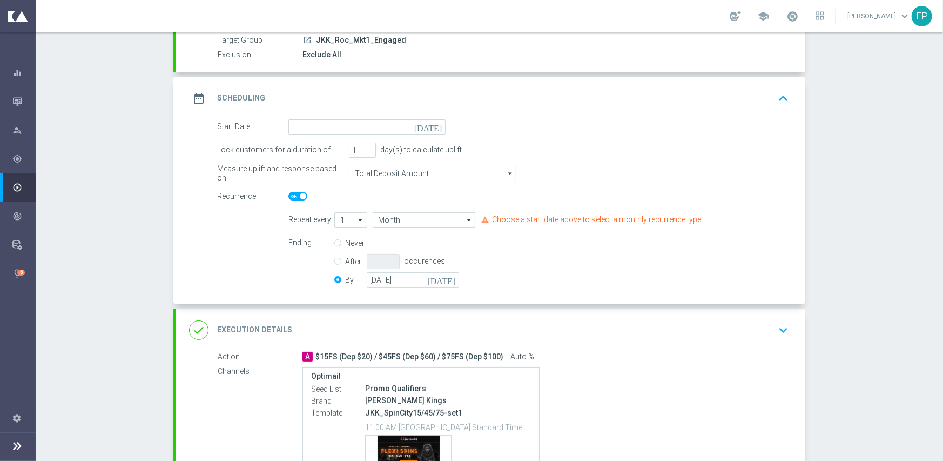
scroll to position [108, 0]
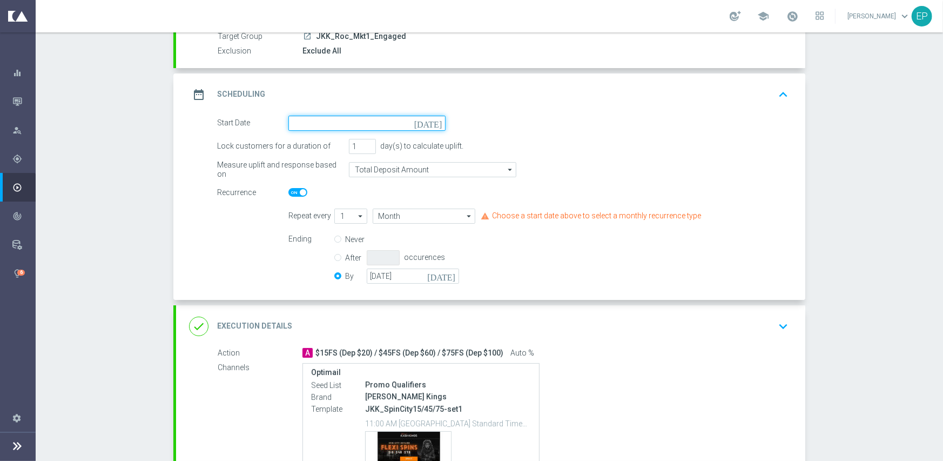
click at [393, 117] on input at bounding box center [366, 123] width 157 height 15
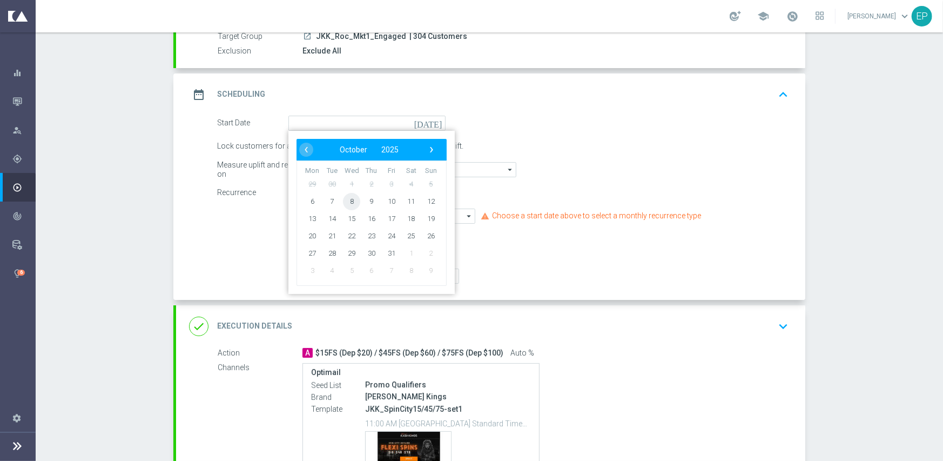
click at [343, 204] on span "8" at bounding box center [351, 200] width 17 height 17
type input "[DATE]"
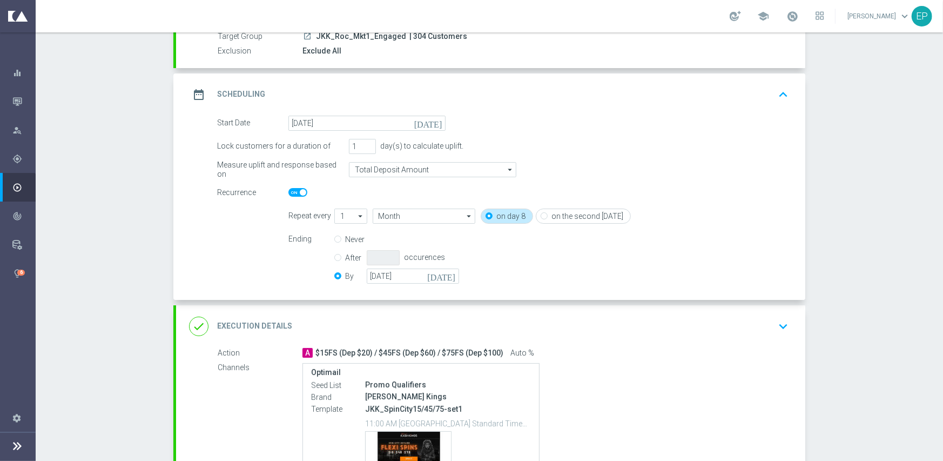
click at [292, 192] on span at bounding box center [297, 192] width 19 height 9
click at [292, 192] on input "checkbox" at bounding box center [297, 192] width 19 height 9
checkbox input "false"
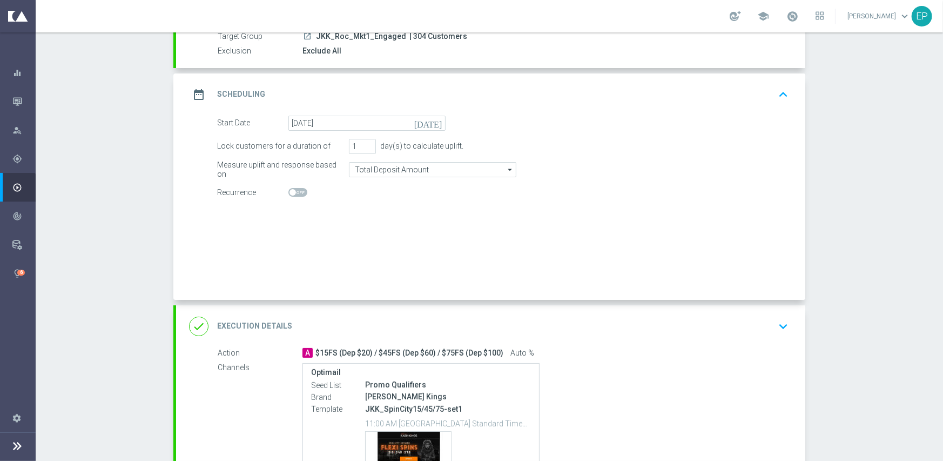
radio input "true"
radio input "false"
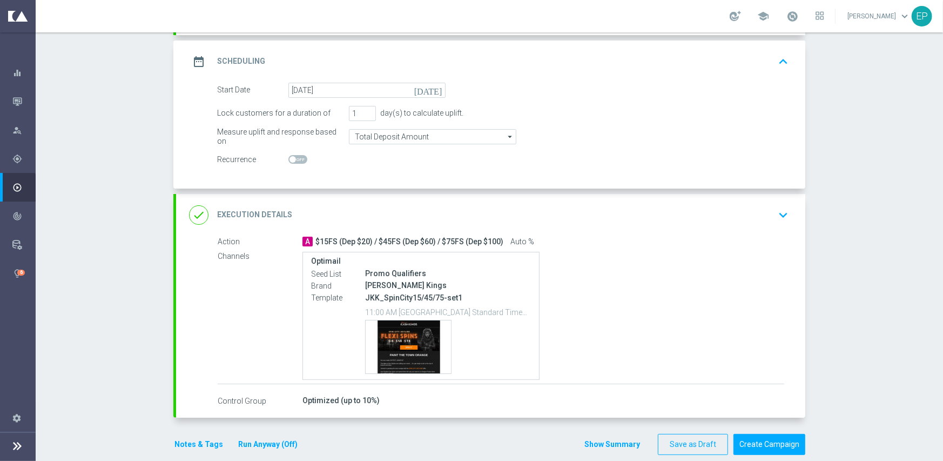
scroll to position [156, 0]
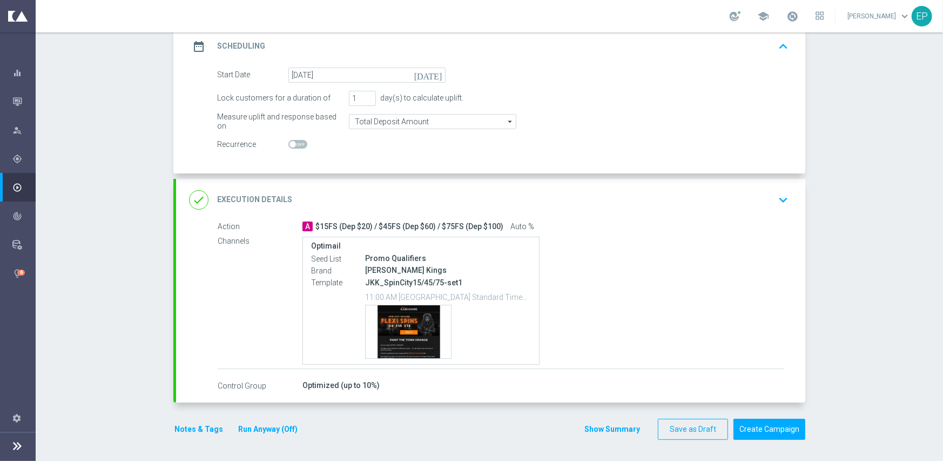
click at [196, 427] on button "Notes & Tags" at bounding box center [198, 429] width 51 height 14
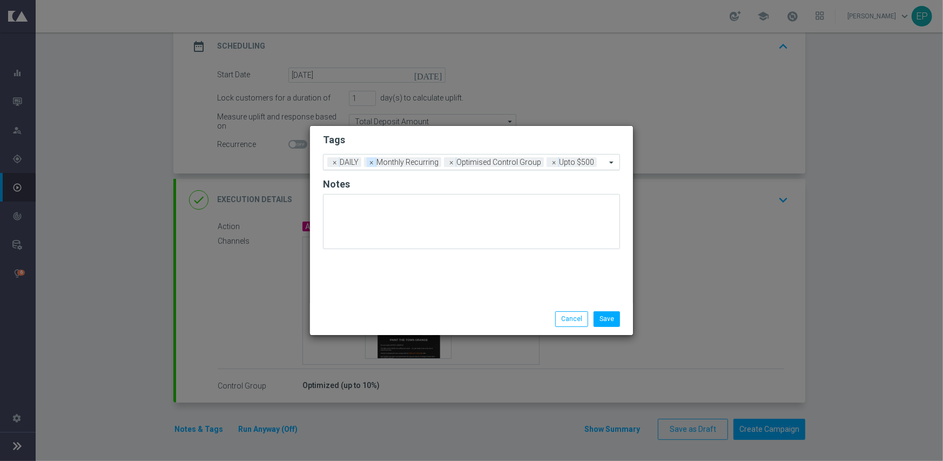
click at [370, 158] on span "×" at bounding box center [372, 162] width 10 height 10
click at [373, 164] on span "×" at bounding box center [372, 162] width 10 height 10
drag, startPoint x: 618, startPoint y: 314, endPoint x: 497, endPoint y: 192, distance: 172.2
click at [557, 218] on div "Tags Add a new tag × DAILY × Upto $500 Notes Save Cancel" at bounding box center [471, 230] width 323 height 208
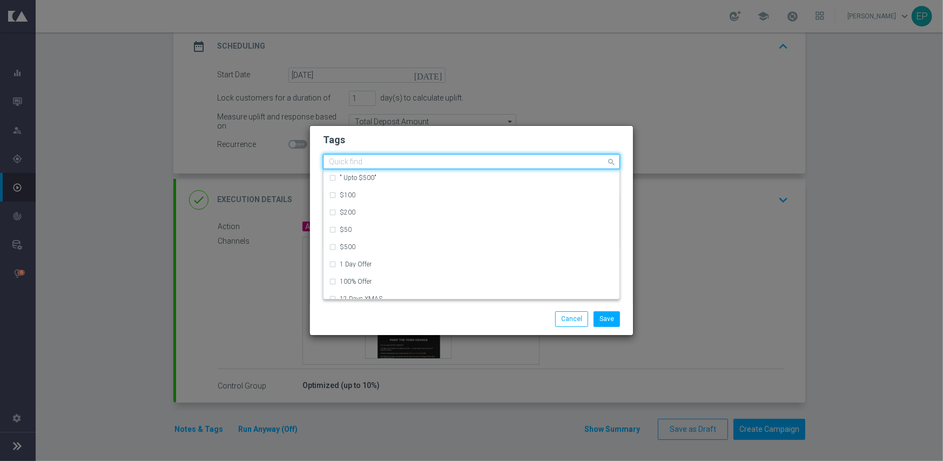
click at [426, 163] on input "text" at bounding box center [467, 162] width 277 height 9
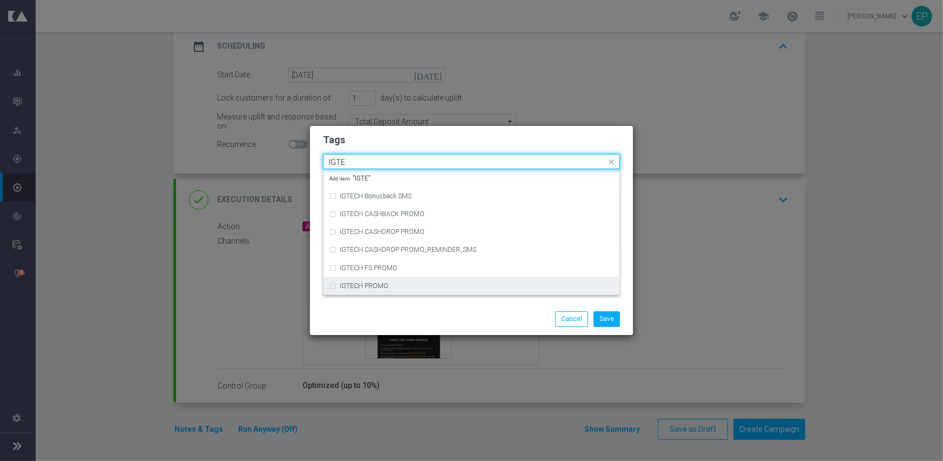
click at [394, 285] on div "IGTECH PROMO" at bounding box center [477, 285] width 274 height 6
type input "IGTE"
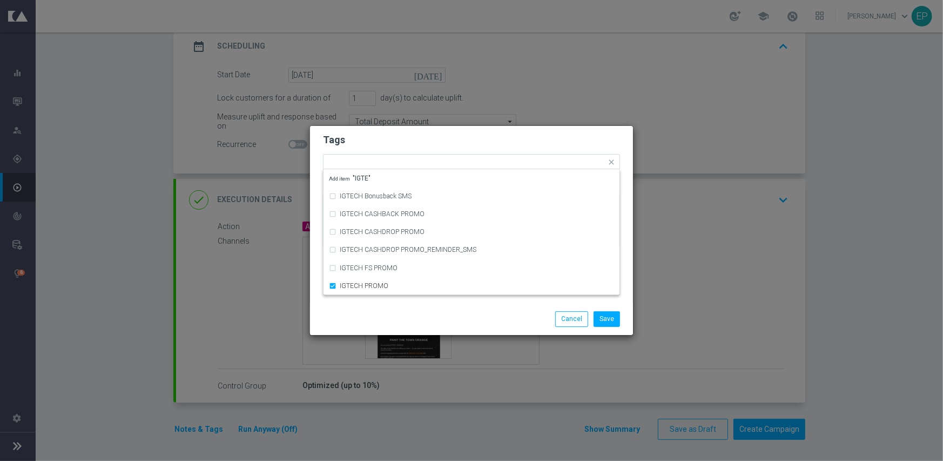
drag, startPoint x: 403, startPoint y: 304, endPoint x: 416, endPoint y: 305, distance: 12.5
click at [403, 305] on div "Save Cancel" at bounding box center [471, 318] width 323 height 31
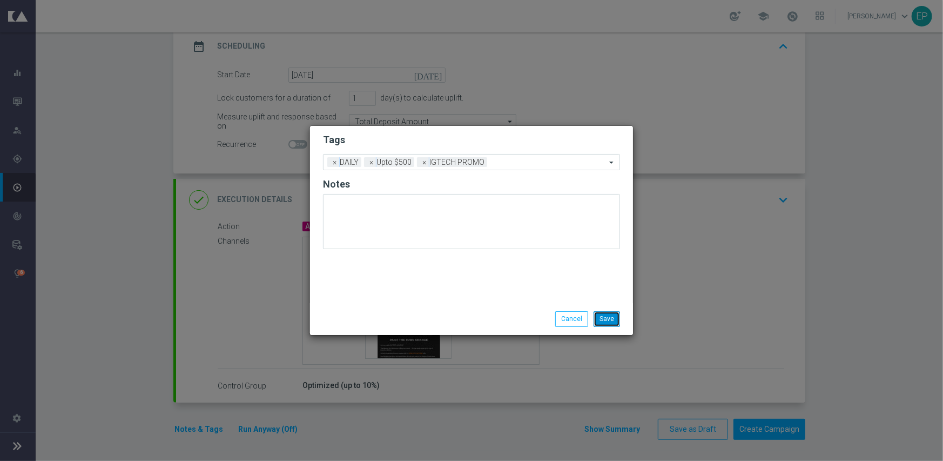
click at [610, 314] on button "Save" at bounding box center [607, 318] width 26 height 15
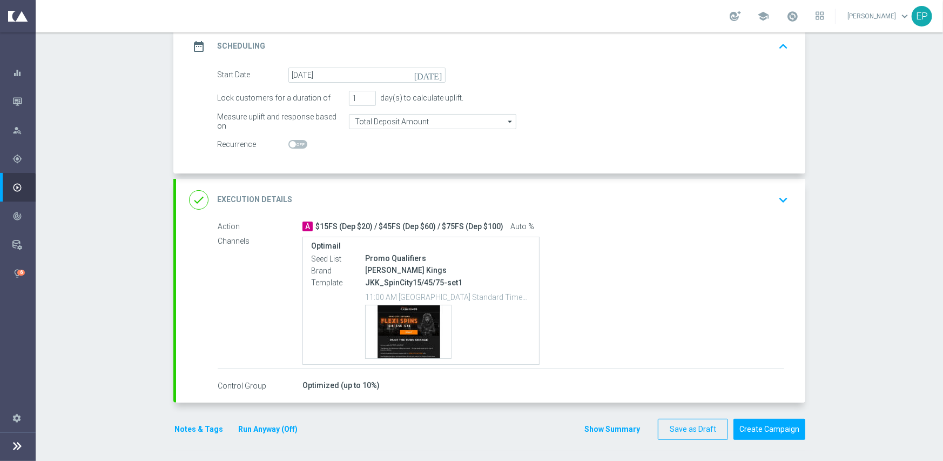
click at [402, 187] on div "done Execution Details keyboard_arrow_down" at bounding box center [490, 200] width 629 height 42
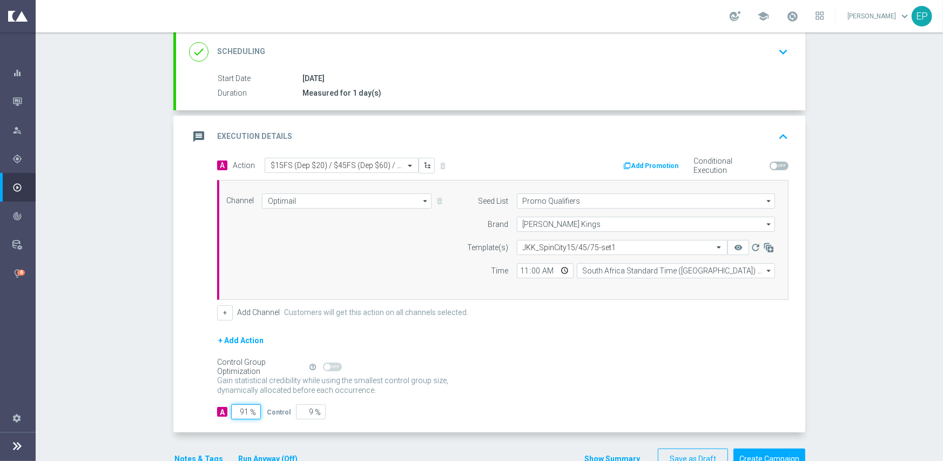
click at [237, 413] on input "91" at bounding box center [246, 411] width 30 height 15
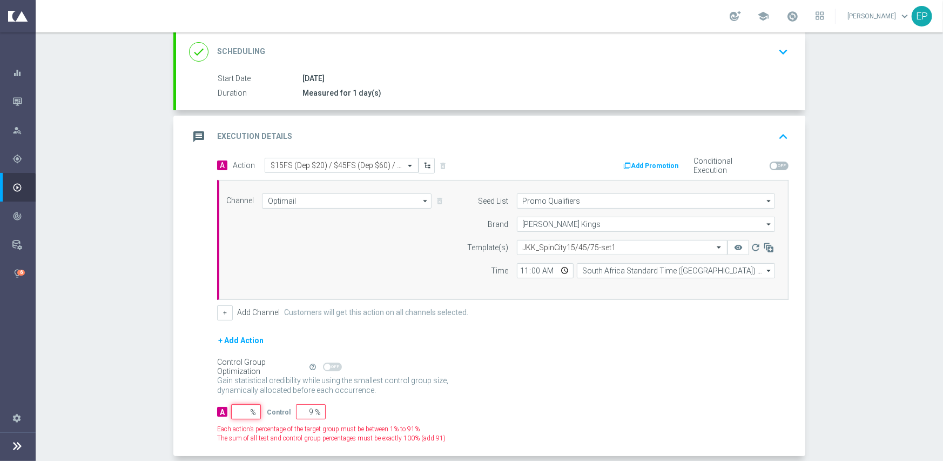
type input "7"
type input "93"
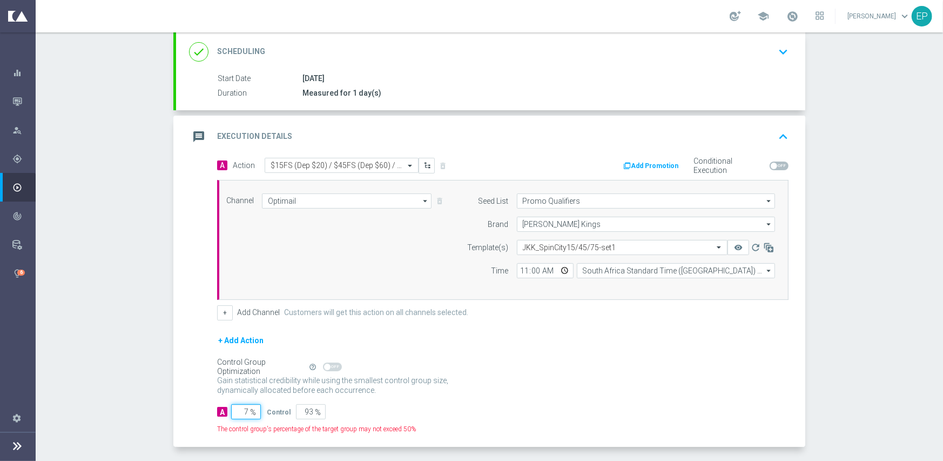
click at [237, 413] on input "7" at bounding box center [246, 411] width 30 height 15
type input "95"
type input "5"
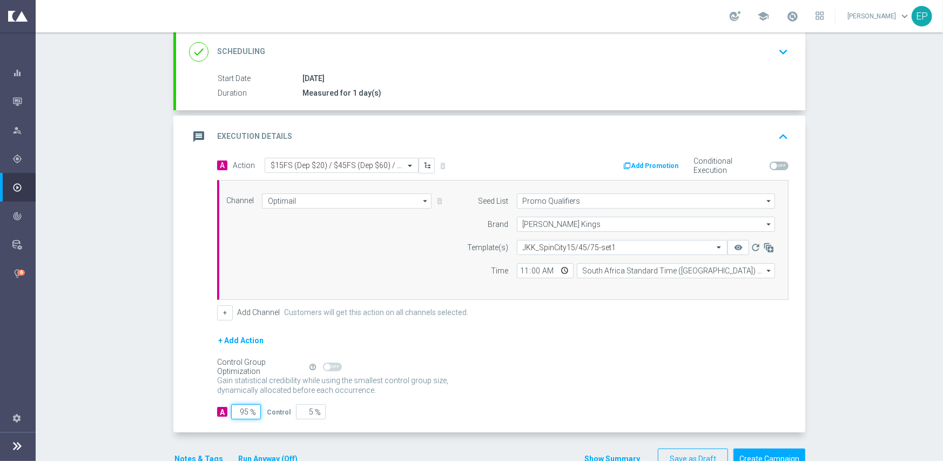
type input "95"
click at [516, 370] on div "Control Group Optimization Self Optimizing Campaign help_outline" at bounding box center [502, 367] width 571 height 12
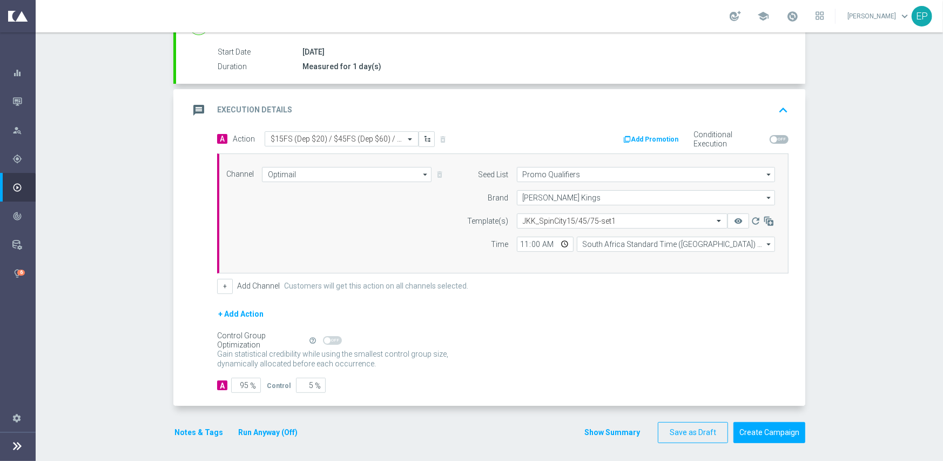
scroll to position [174, 0]
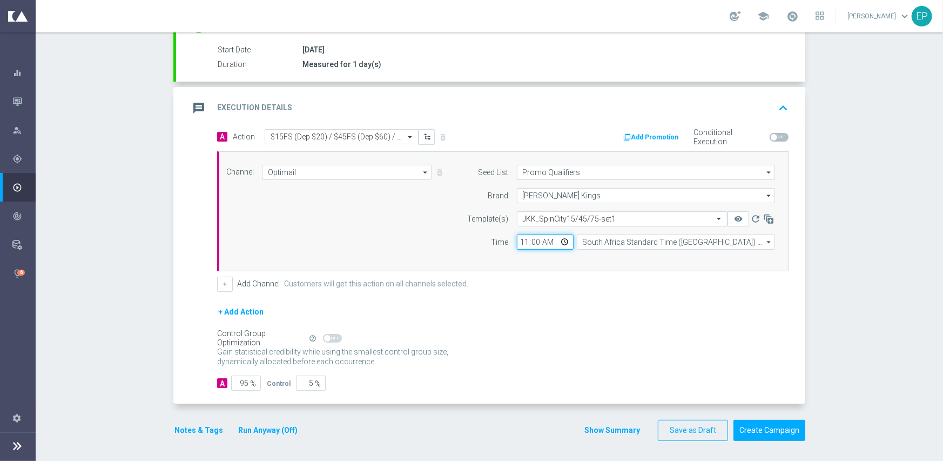
click at [518, 242] on input "11:00" at bounding box center [545, 241] width 57 height 15
type input "02:00"
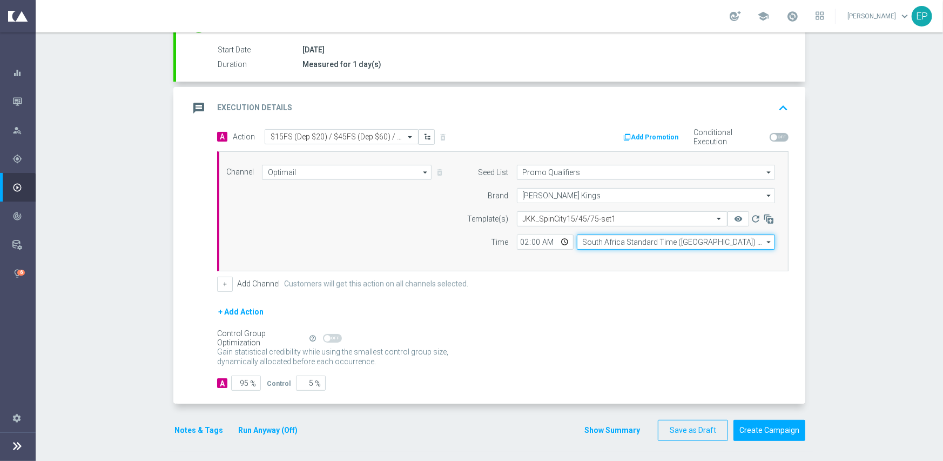
click at [594, 240] on input "South Africa Standard Time ([GEOGRAPHIC_DATA]) (UTC +02:00)" at bounding box center [676, 241] width 198 height 15
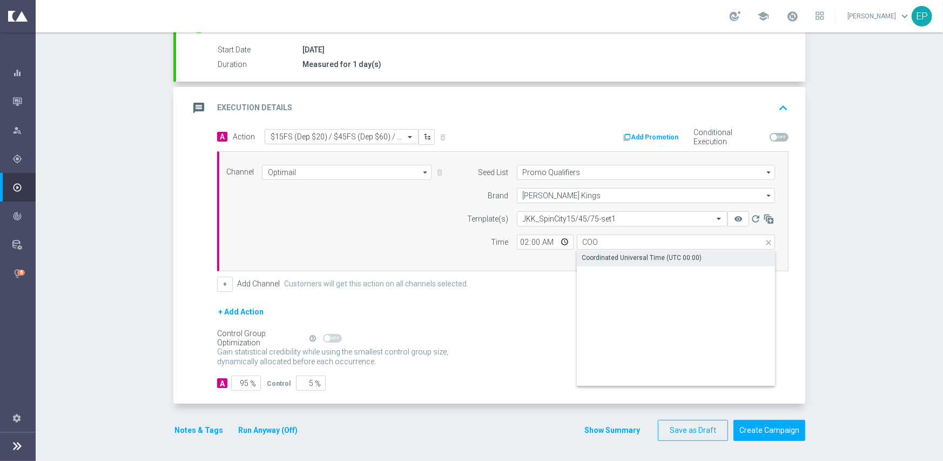
click at [594, 253] on div "Coordinated Universal Time (UTC 00:00)" at bounding box center [642, 258] width 120 height 10
type input "Coordinated Universal Time (UTC 00:00)"
click at [580, 305] on div "+ Add Action" at bounding box center [502, 318] width 571 height 27
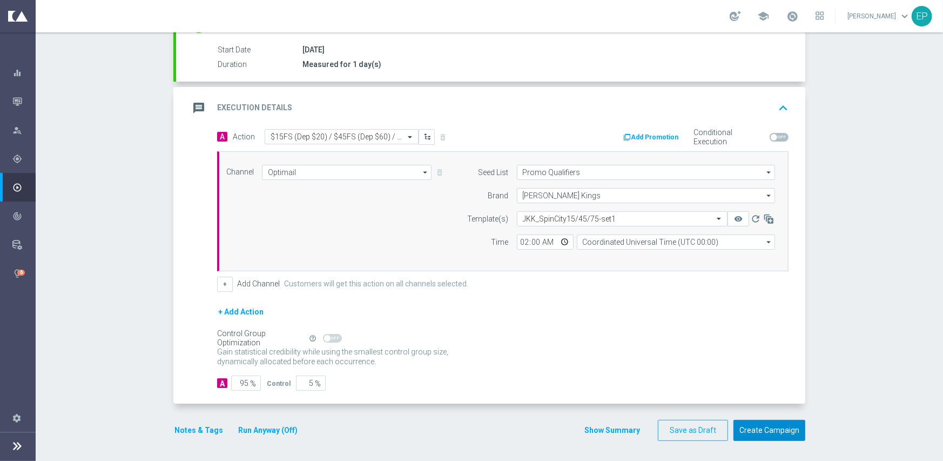
click at [756, 424] on button "Create Campaign" at bounding box center [769, 430] width 72 height 21
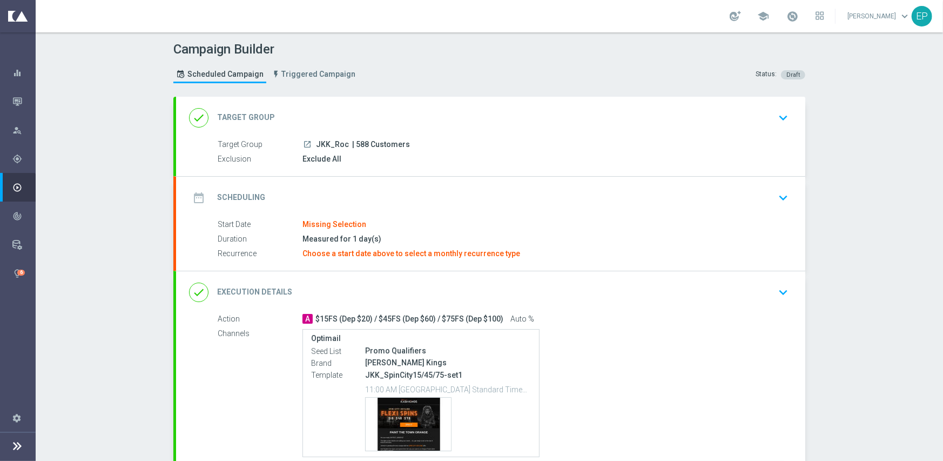
drag, startPoint x: 373, startPoint y: 99, endPoint x: 363, endPoint y: 120, distance: 23.5
click at [373, 99] on div "done Target Group keyboard_arrow_down" at bounding box center [490, 118] width 629 height 42
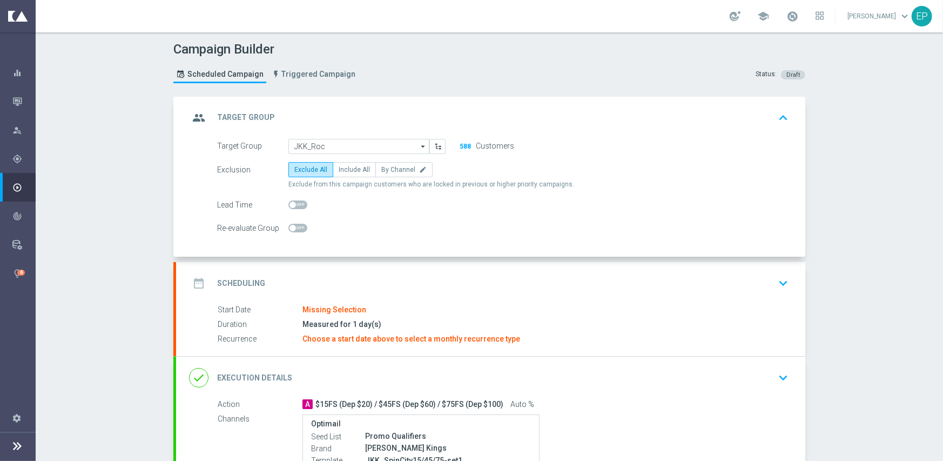
click at [351, 137] on div "group Target Group keyboard_arrow_up Target Group launch JKK_Roc | 588 Customer…" at bounding box center [490, 177] width 629 height 160
click at [349, 147] on input "JKK_Roc" at bounding box center [358, 146] width 141 height 15
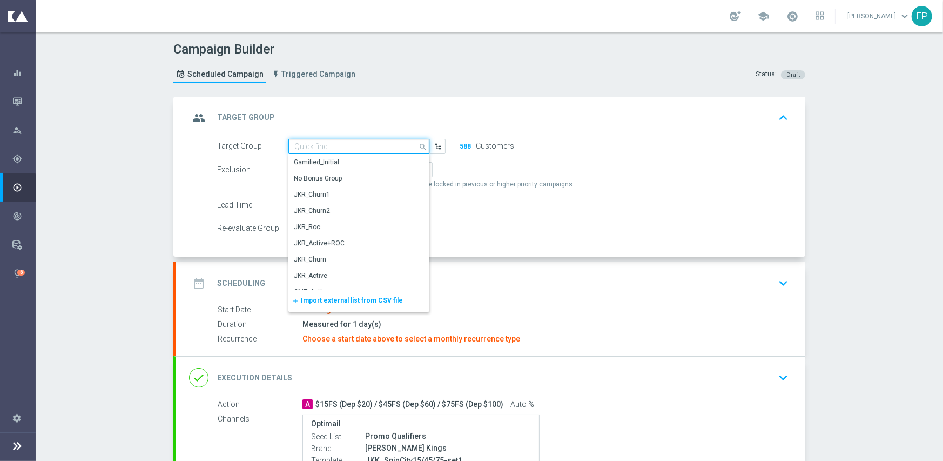
paste input "JKK_ROC_Engaged"
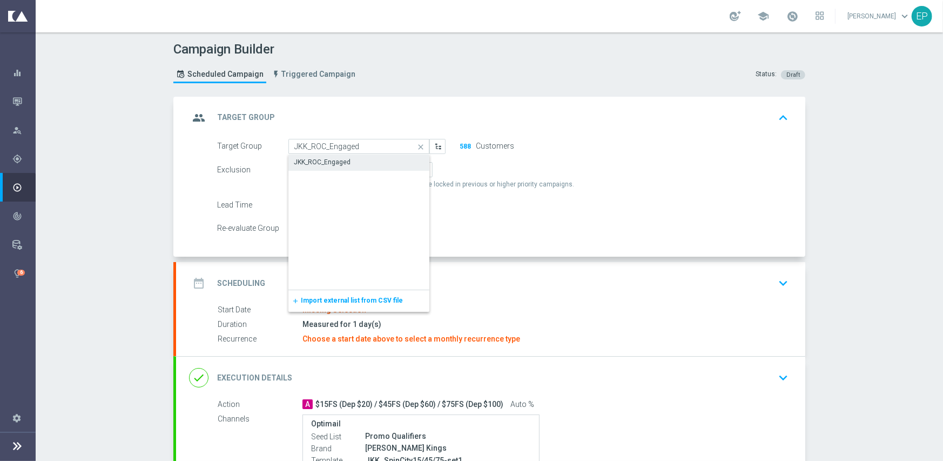
click at [345, 161] on div "JKK_ROC_Engaged" at bounding box center [322, 162] width 57 height 10
type input "JKK_ROC_Engaged"
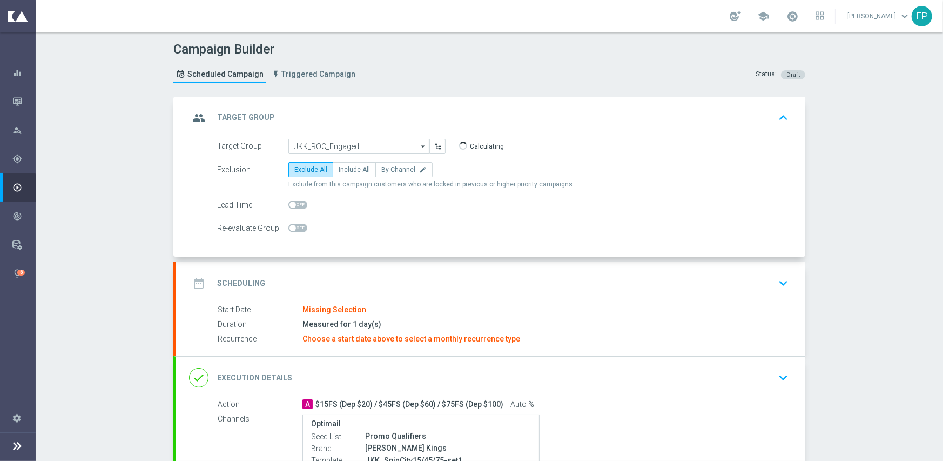
click at [352, 275] on div "date_range Scheduling keyboard_arrow_down" at bounding box center [490, 283] width 603 height 21
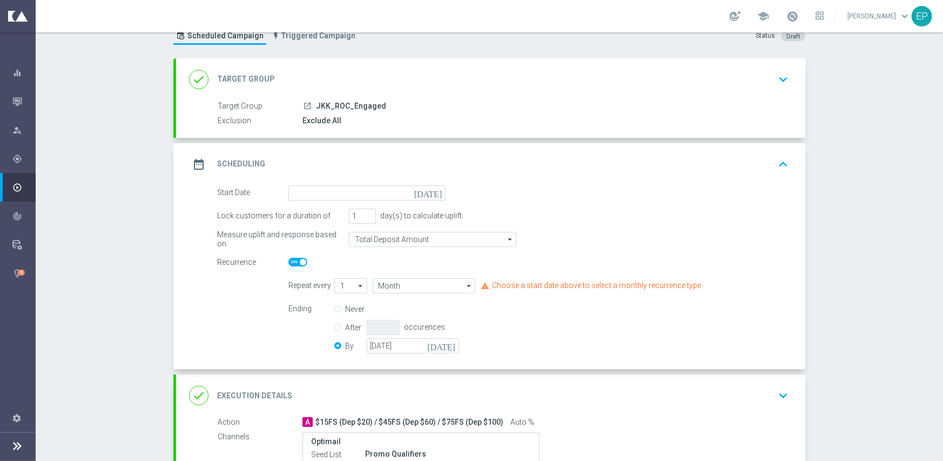
scroll to position [108, 0]
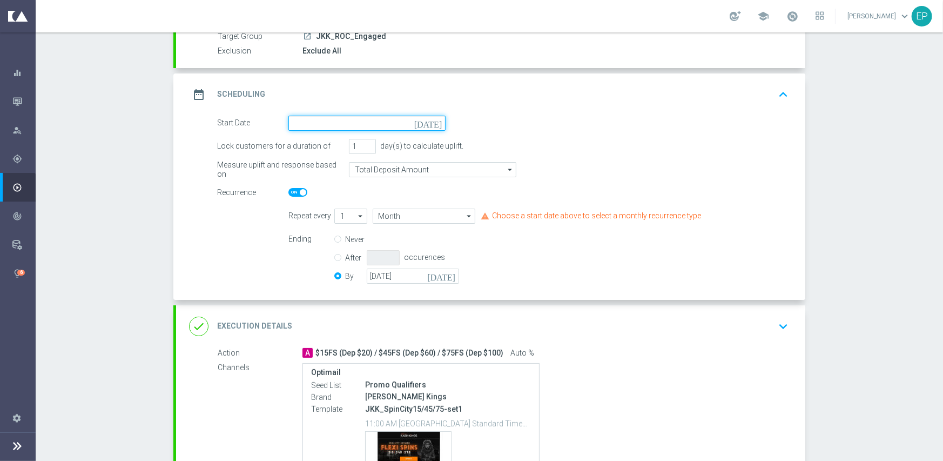
click at [353, 126] on input at bounding box center [366, 123] width 157 height 15
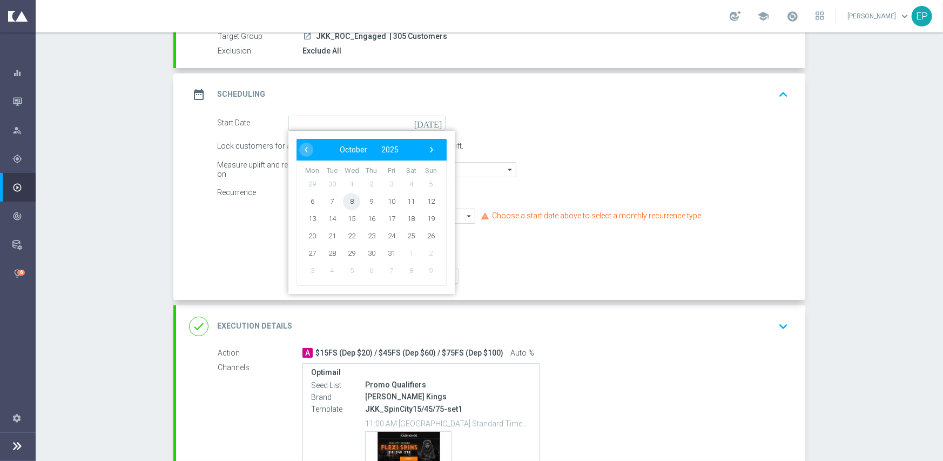
click at [347, 201] on span "8" at bounding box center [351, 200] width 17 height 17
type input "[DATE]"
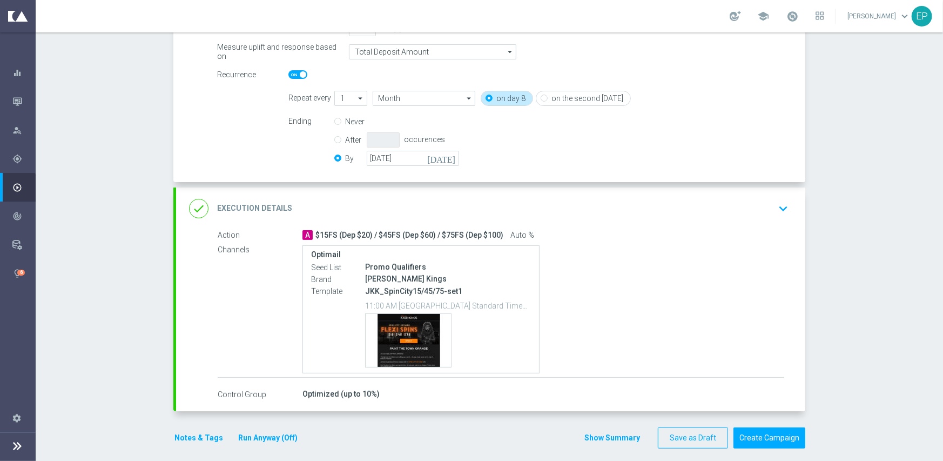
scroll to position [234, 0]
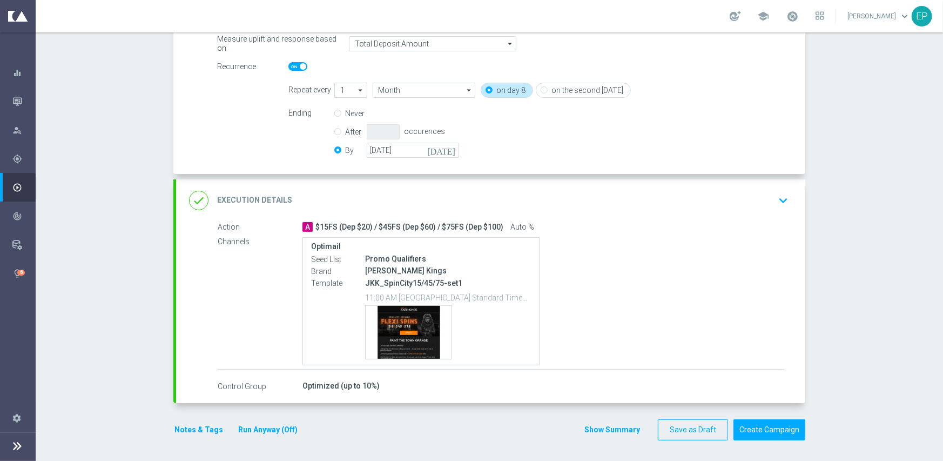
drag, startPoint x: 461, startPoint y: 204, endPoint x: 602, endPoint y: 214, distance: 141.3
click at [462, 204] on div "done Execution Details keyboard_arrow_down" at bounding box center [490, 200] width 603 height 21
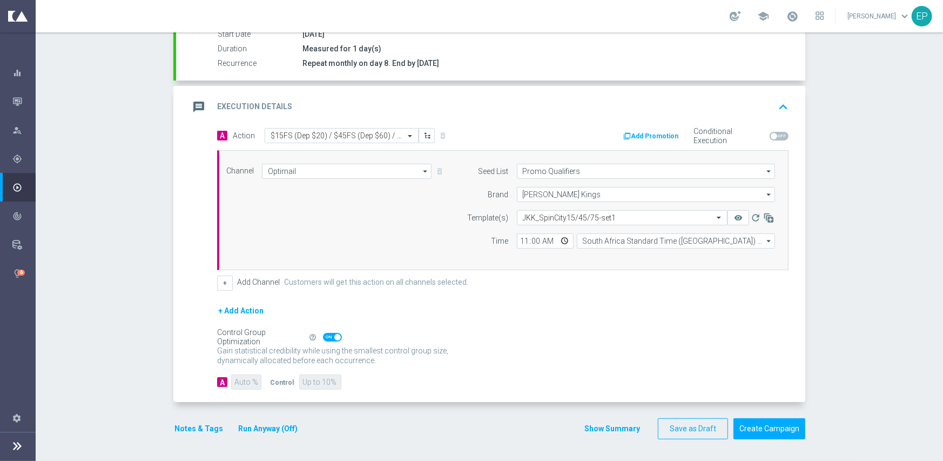
scroll to position [189, 0]
click at [521, 241] on input "11:00" at bounding box center [545, 241] width 57 height 15
type input "02:00"
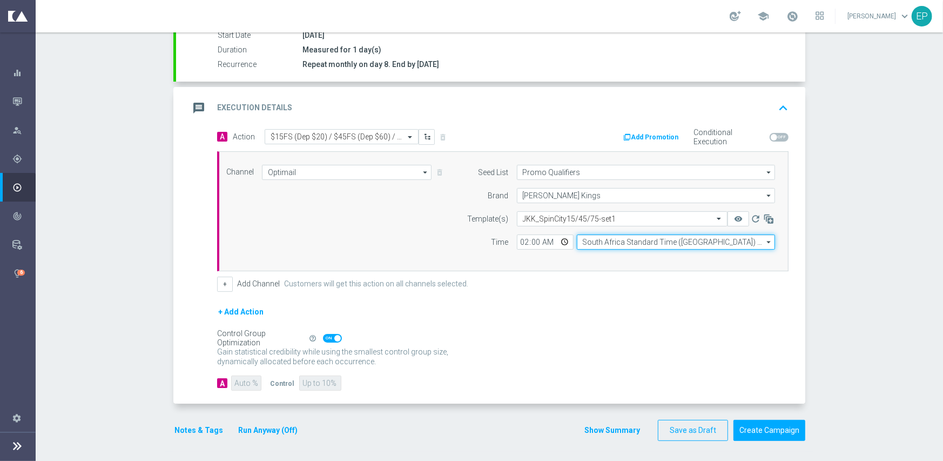
click at [628, 239] on input "South Africa Standard Time ([GEOGRAPHIC_DATA]) (UTC +02:00)" at bounding box center [676, 241] width 198 height 15
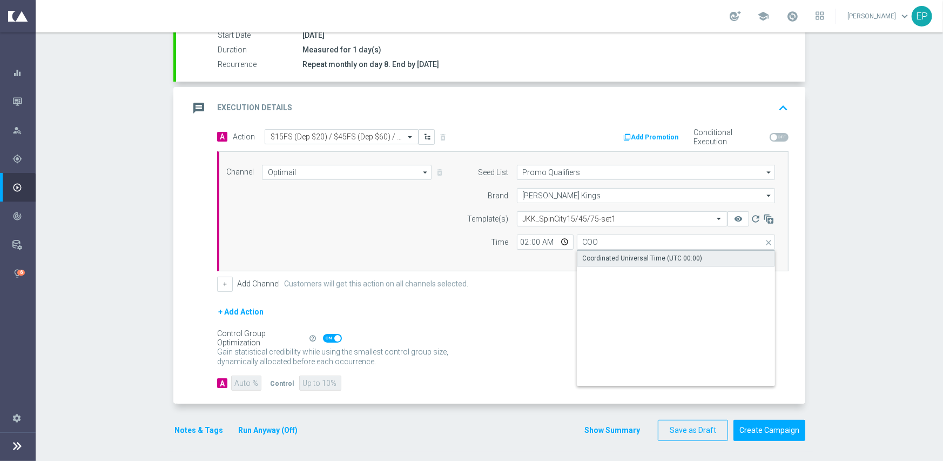
click at [623, 258] on div "Coordinated Universal Time (UTC 00:00)" at bounding box center [643, 258] width 120 height 10
type input "Coordinated Universal Time (UTC 00:00)"
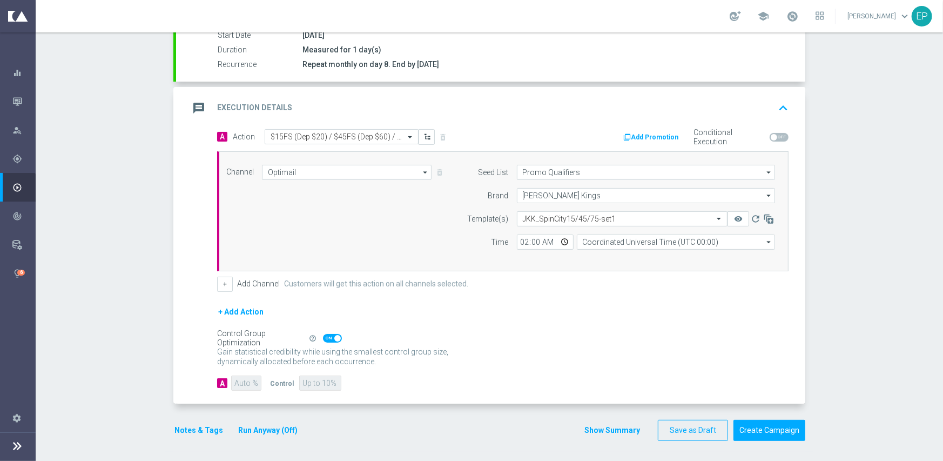
click at [534, 341] on div "Control Group Optimization Self Optimizing Campaign help_outline" at bounding box center [502, 338] width 571 height 12
click at [778, 428] on button "Create Campaign" at bounding box center [769, 430] width 72 height 21
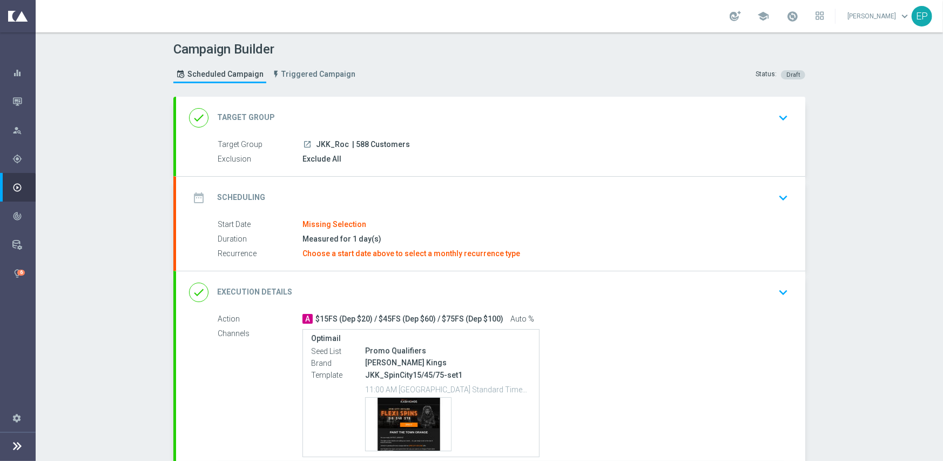
click at [347, 188] on div "date_range Scheduling keyboard_arrow_down" at bounding box center [490, 197] width 603 height 21
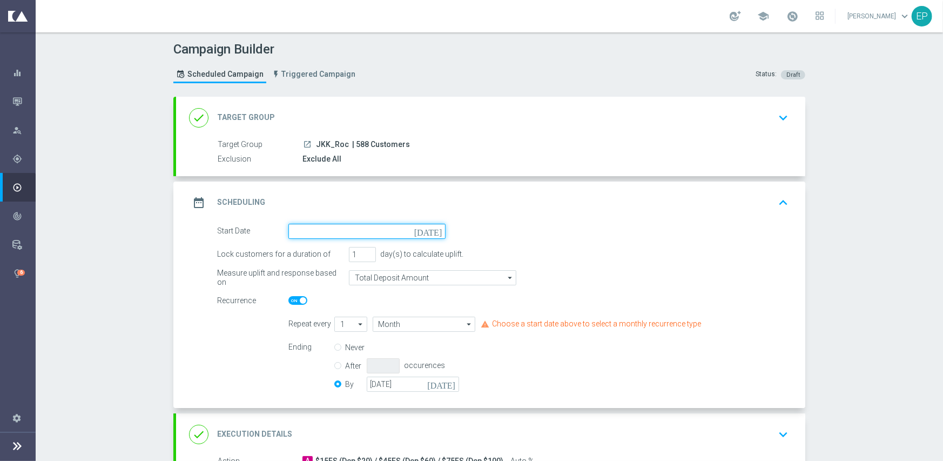
click at [347, 229] on input at bounding box center [366, 231] width 157 height 15
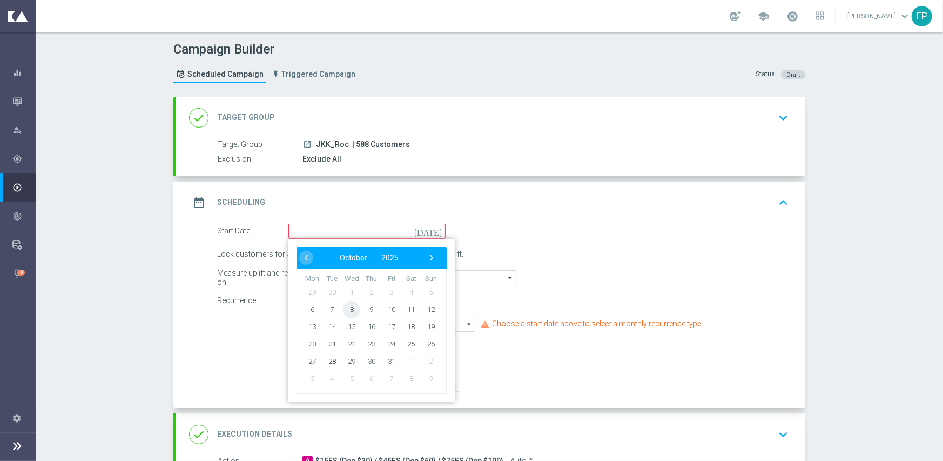
click at [343, 311] on span "8" at bounding box center [351, 308] width 17 height 17
type input "[DATE]"
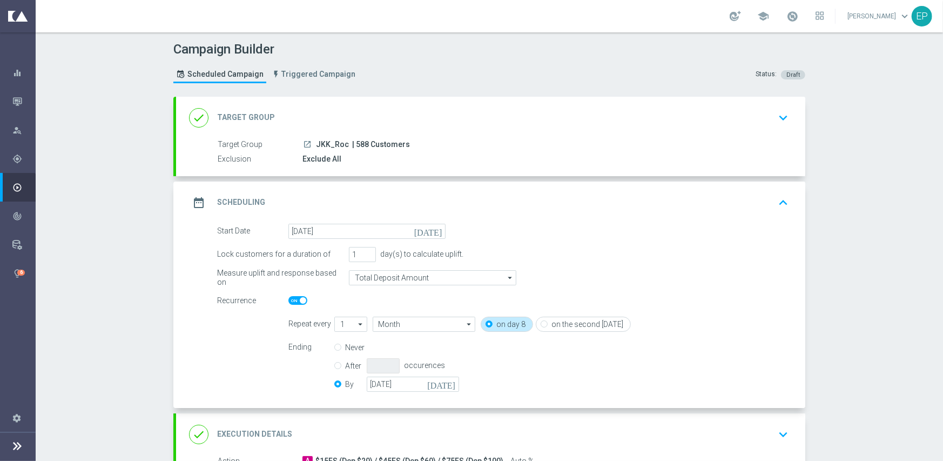
drag, startPoint x: 366, startPoint y: 426, endPoint x: 369, endPoint y: 414, distance: 12.3
click at [366, 427] on div "done Execution Details keyboard_arrow_down" at bounding box center [490, 434] width 603 height 21
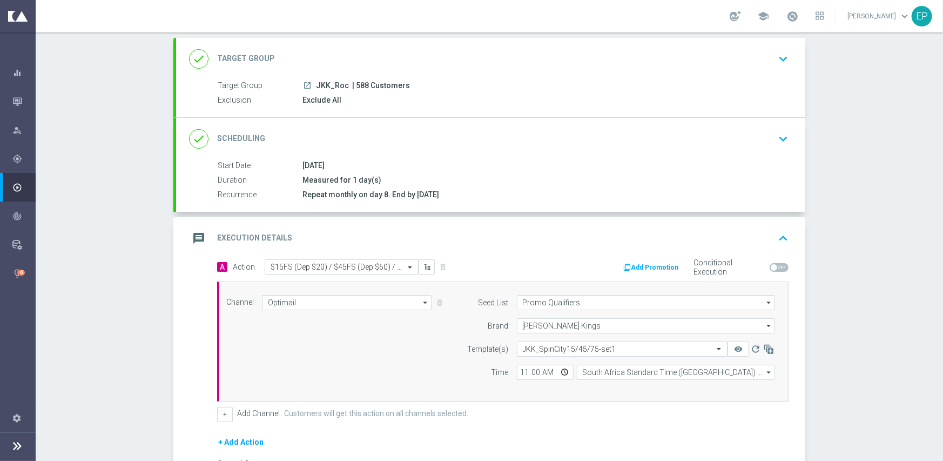
scroll to position [162, 0]
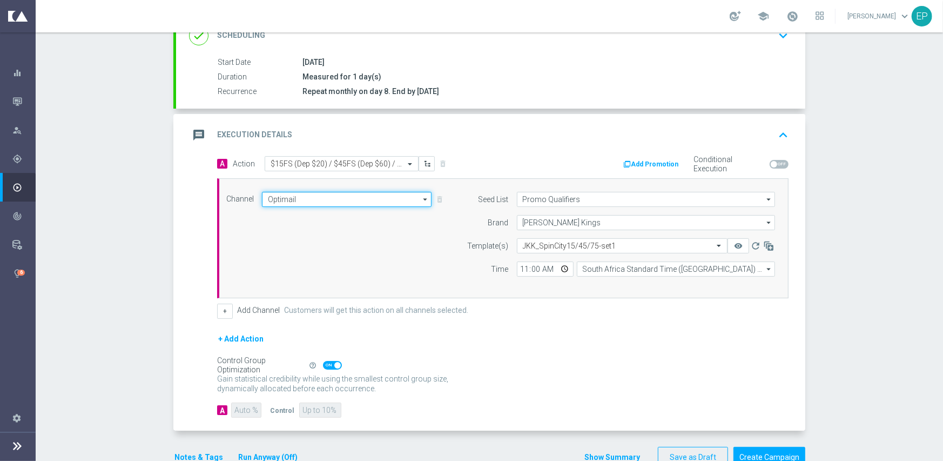
click at [313, 203] on input "Optimail" at bounding box center [347, 199] width 170 height 15
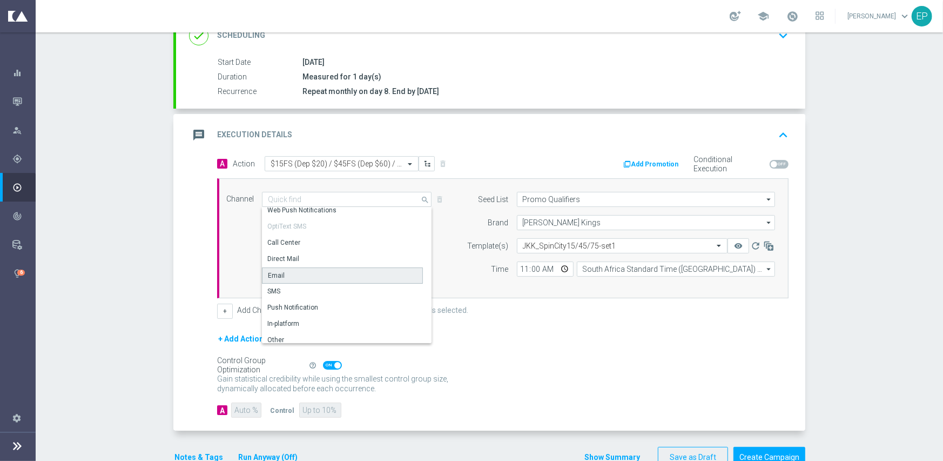
click at [290, 278] on div "Email" at bounding box center [342, 275] width 161 height 16
type input "Email"
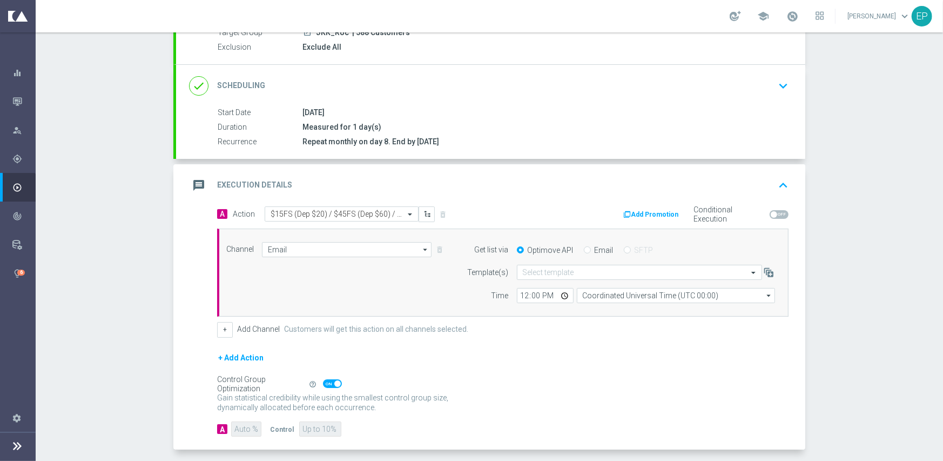
drag, startPoint x: 578, startPoint y: 246, endPoint x: 572, endPoint y: 257, distance: 12.3
click at [584, 247] on input "Email" at bounding box center [587, 250] width 7 height 7
radio input "true"
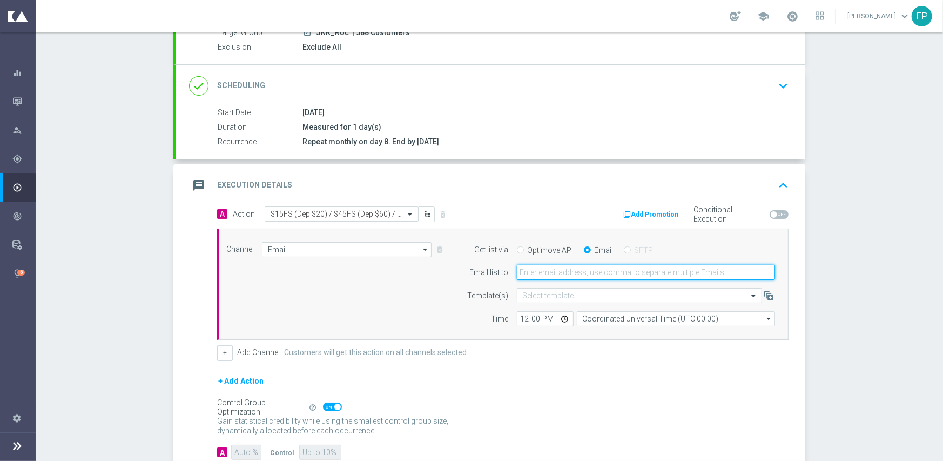
click at [564, 266] on input "email" at bounding box center [646, 272] width 258 height 15
paste input "promo@mediamanta.com"
type input "promo@mediamanta.com"
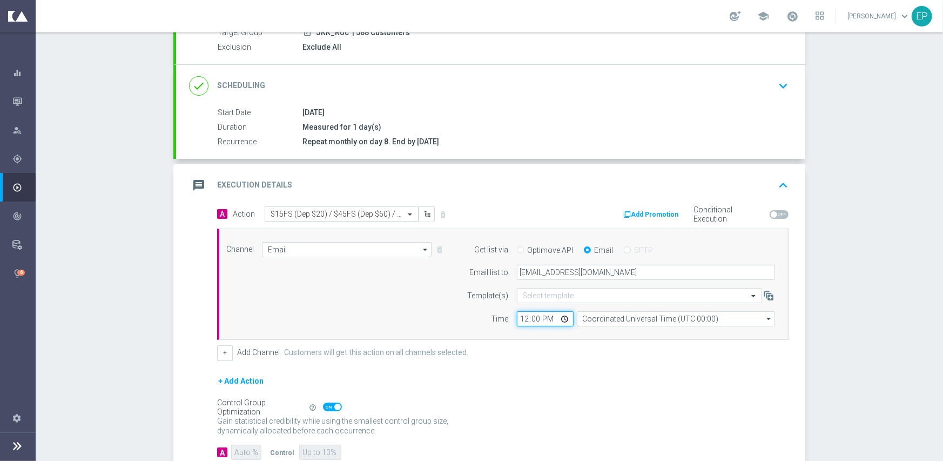
click at [517, 317] on input "12:00" at bounding box center [545, 318] width 57 height 15
type input "02:00"
click at [480, 335] on div "Channel Email Email arrow_drop_down Show Selected 1 of 21 Facebook Custom Audie…" at bounding box center [502, 284] width 571 height 112
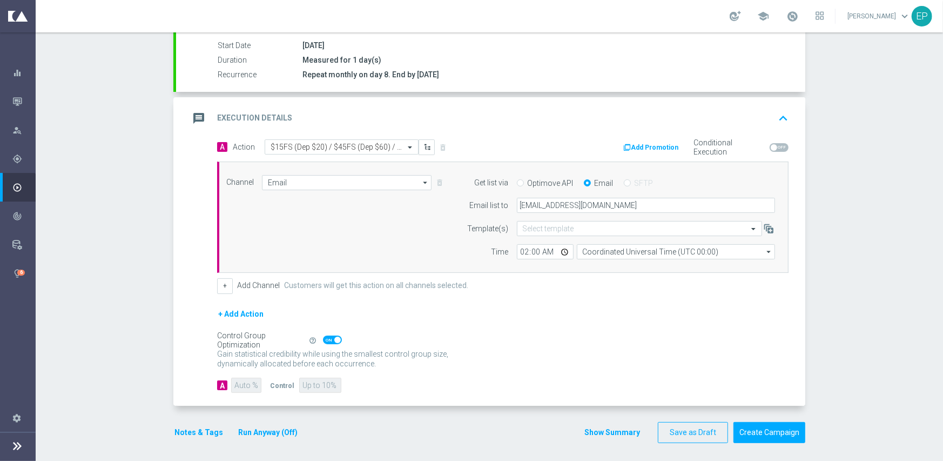
scroll to position [181, 0]
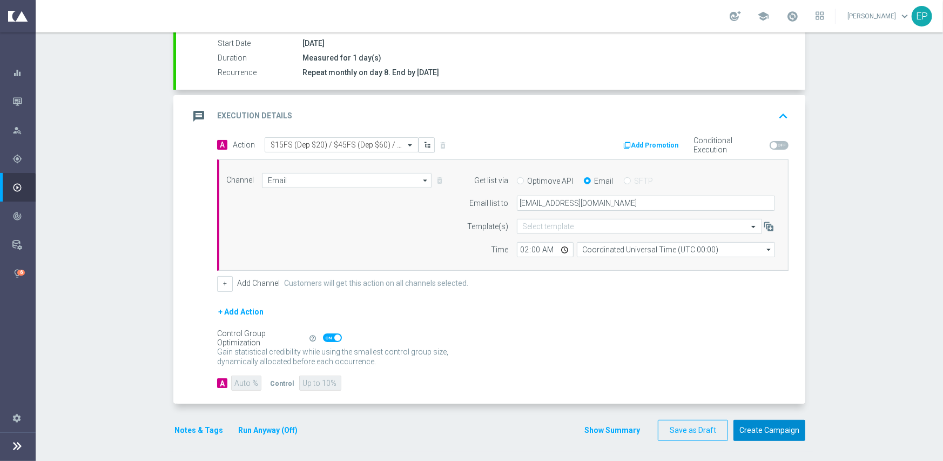
click at [779, 426] on button "Create Campaign" at bounding box center [769, 430] width 72 height 21
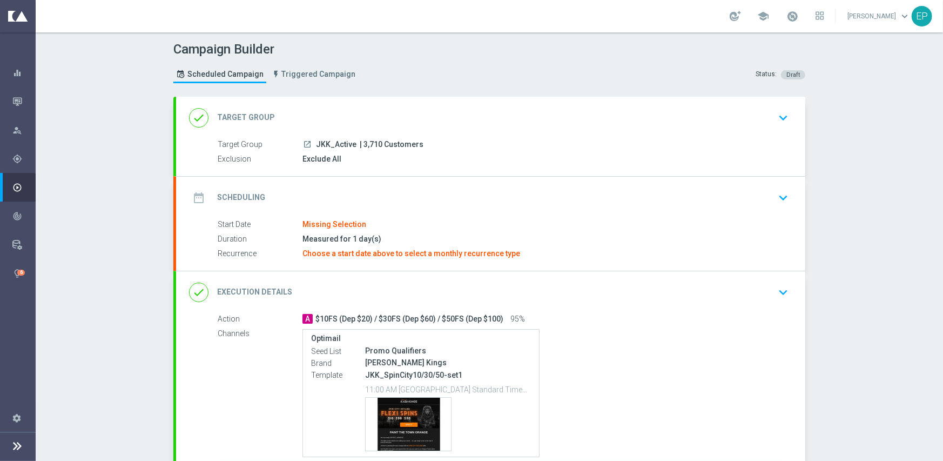
drag, startPoint x: 351, startPoint y: 101, endPoint x: 351, endPoint y: 110, distance: 8.6
click at [351, 101] on div "done Target Group keyboard_arrow_down" at bounding box center [490, 118] width 629 height 42
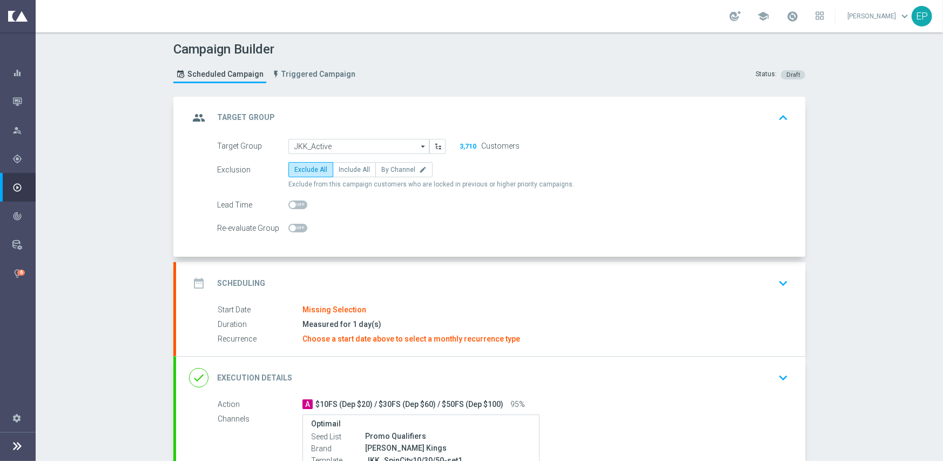
click at [342, 135] on div "group Target Group keyboard_arrow_up Target Group launch JKK_Active | 3,710 Cus…" at bounding box center [490, 177] width 629 height 160
click at [342, 140] on input "JKK_Active" at bounding box center [358, 146] width 141 height 15
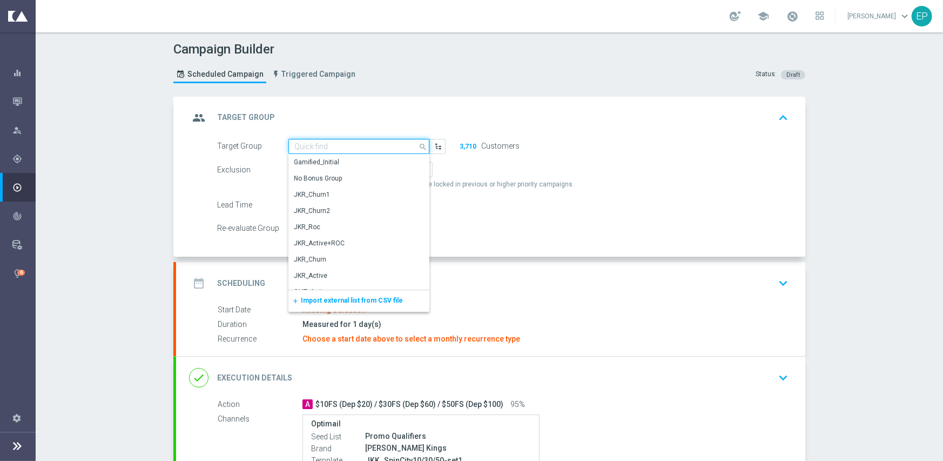
paste input "JKK_Active_Mkt1_Engaged"
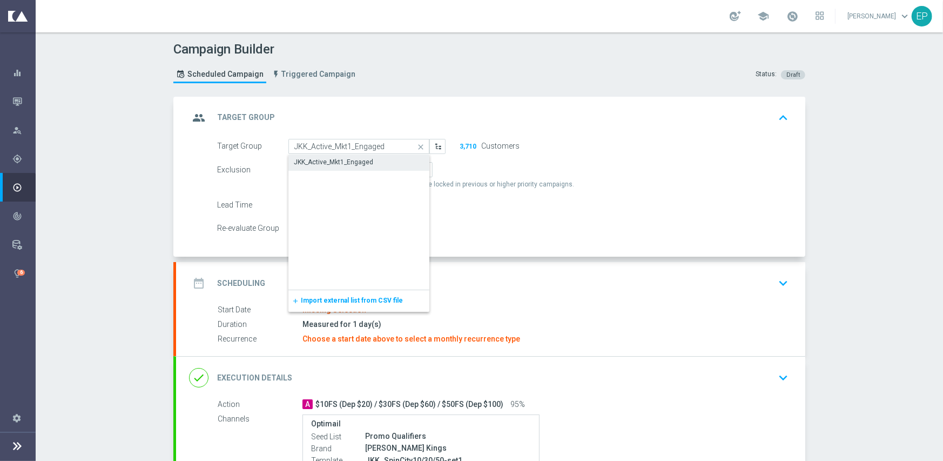
click at [340, 170] on div "JKK_Active_Mkt1_Engaged" at bounding box center [358, 162] width 141 height 16
click at [336, 162] on div "JKK_Active_Mkt1_Engaged" at bounding box center [333, 163] width 79 height 10
type input "JKK_Active_Mkt1_Engaged"
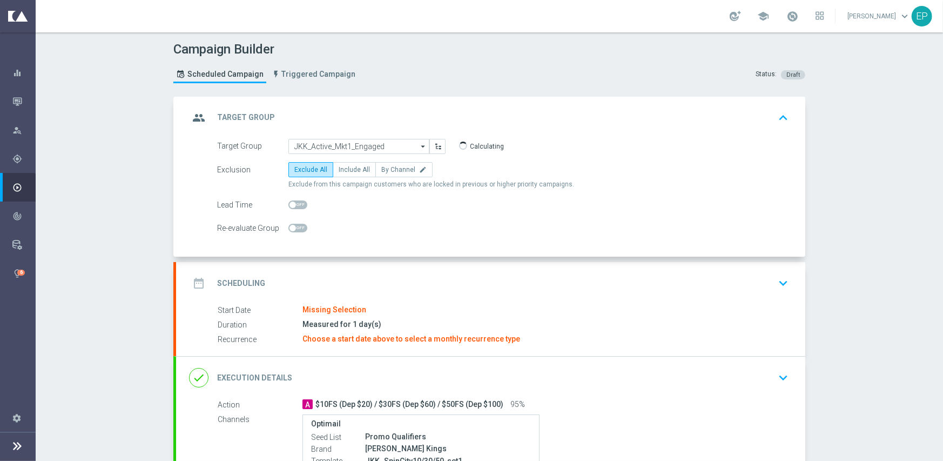
click at [376, 262] on div "date_range Scheduling keyboard_arrow_down" at bounding box center [490, 283] width 629 height 42
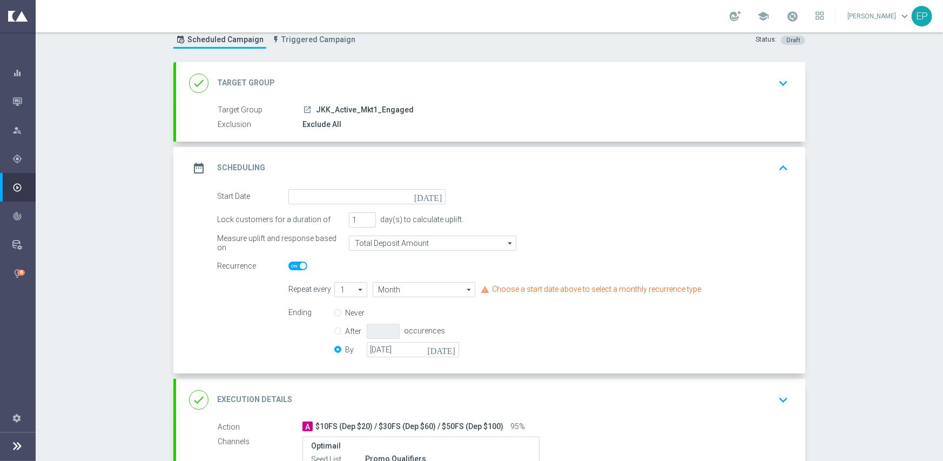
scroll to position [54, 0]
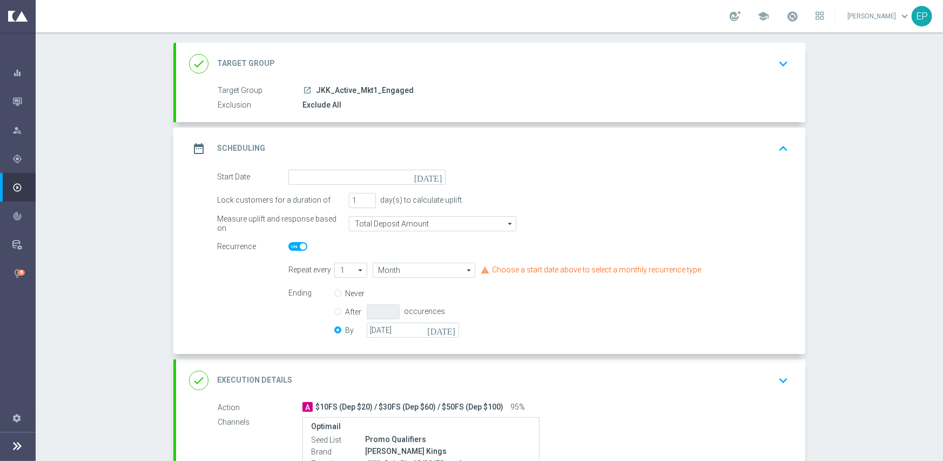
click at [366, 185] on form "Start Date today Lock customers for a duration of 1 day(s) to calculate uplift.…" at bounding box center [502, 255] width 571 height 171
click at [365, 181] on input at bounding box center [366, 177] width 157 height 15
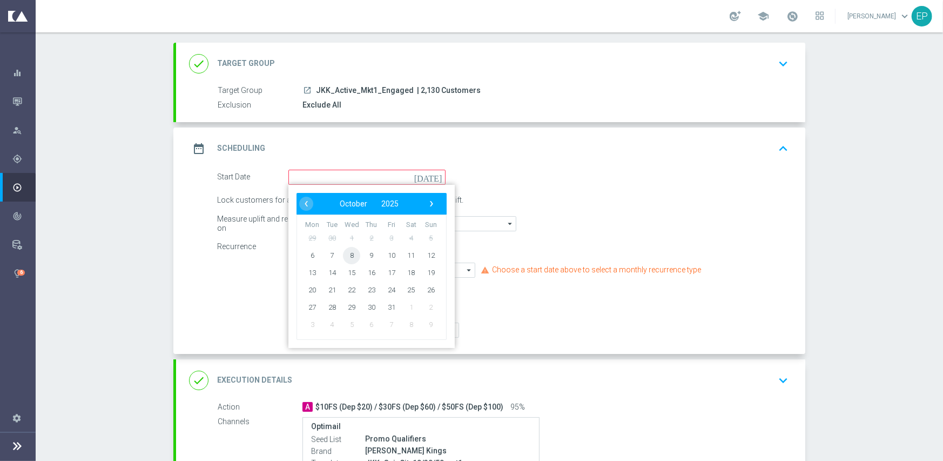
click at [350, 253] on span "8" at bounding box center [351, 254] width 17 height 17
type input "[DATE]"
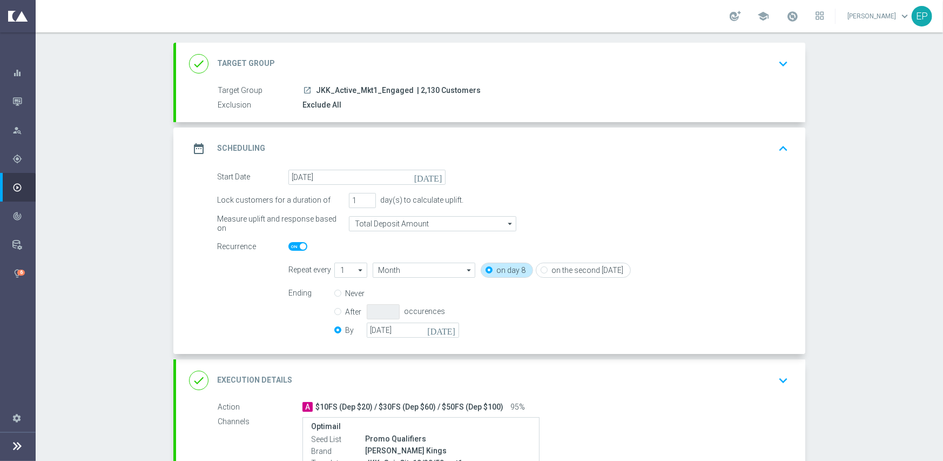
click at [288, 247] on span at bounding box center [297, 246] width 19 height 9
click at [288, 247] on input "checkbox" at bounding box center [297, 246] width 19 height 9
checkbox input "false"
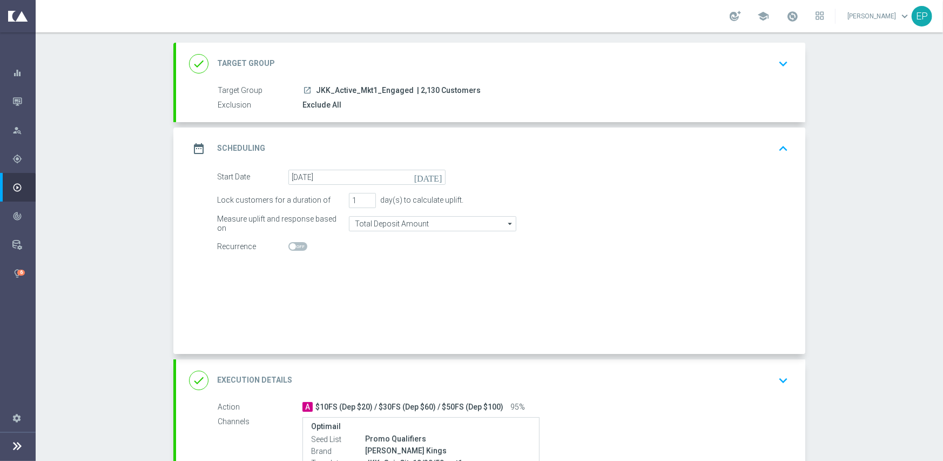
radio input "true"
radio input "false"
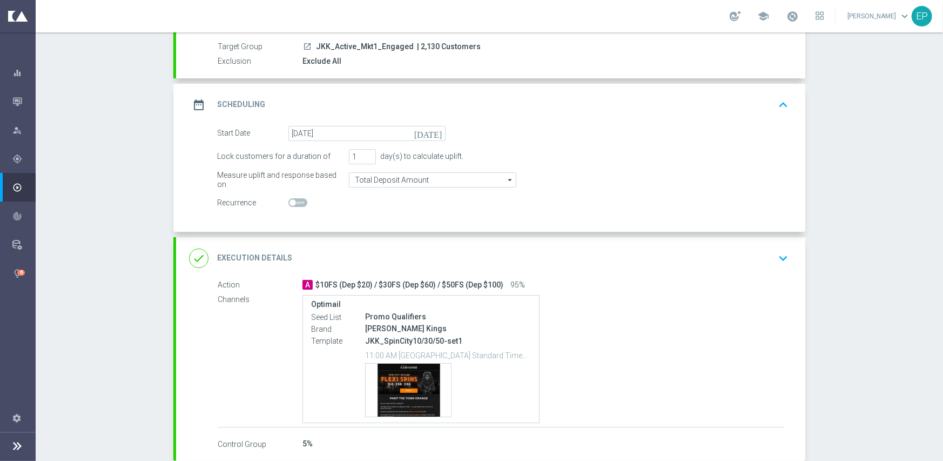
scroll to position [156, 0]
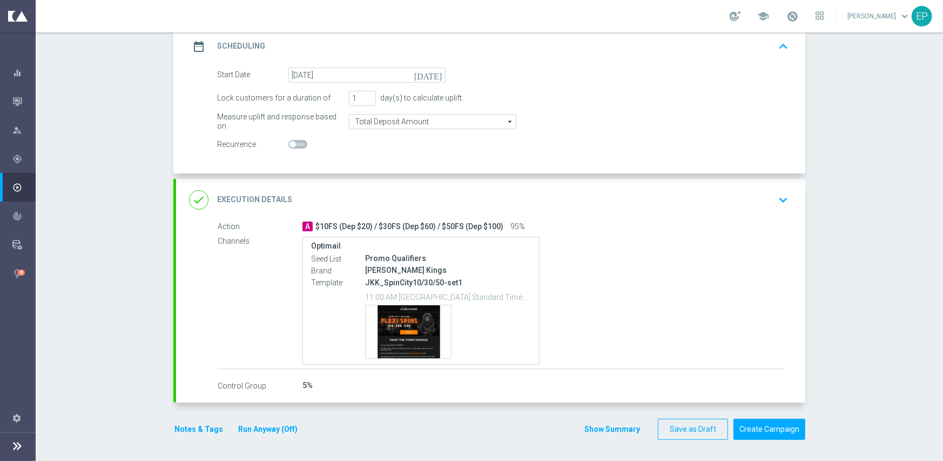
click at [432, 193] on div "done Execution Details keyboard_arrow_down" at bounding box center [490, 200] width 603 height 21
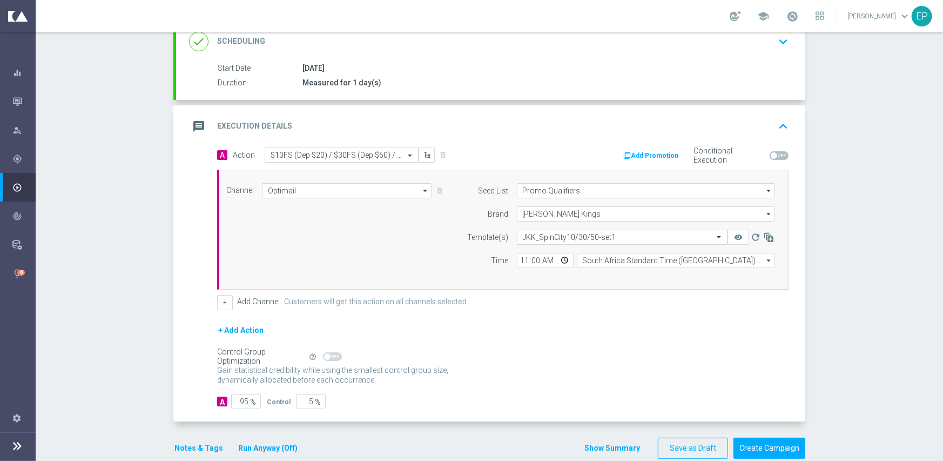
scroll to position [145, 0]
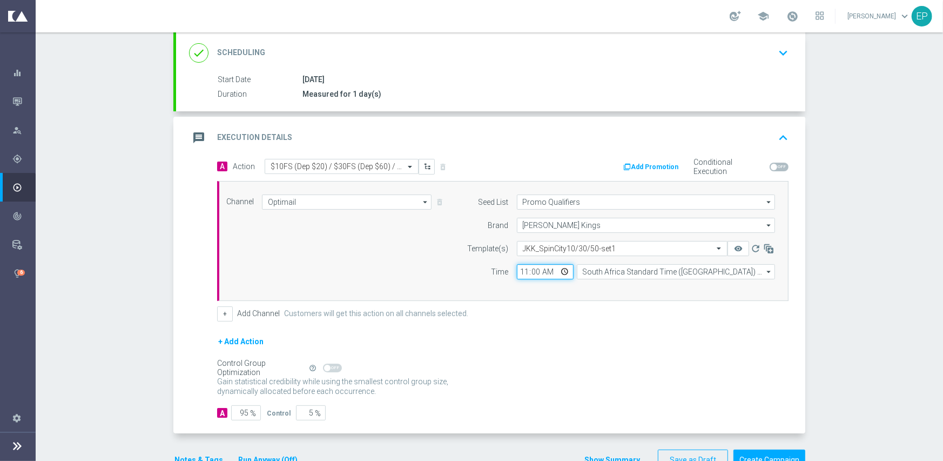
click at [521, 271] on input "11:00" at bounding box center [545, 271] width 57 height 15
type input "02:00"
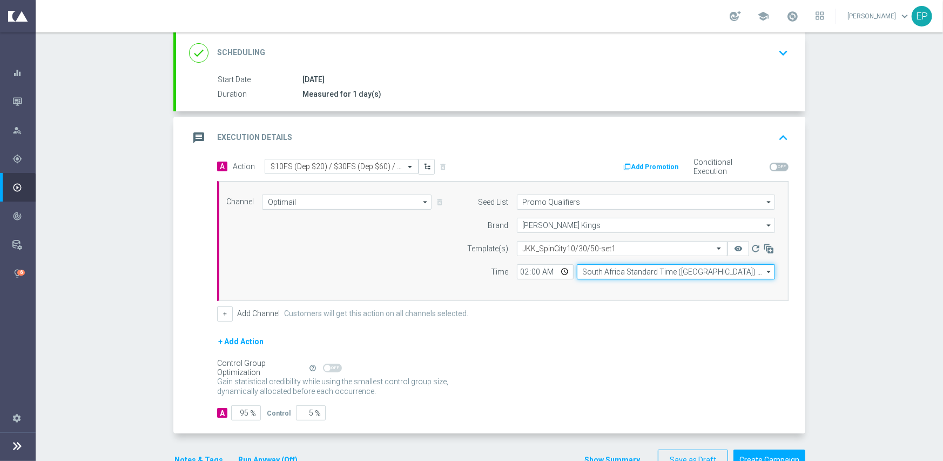
click at [610, 268] on input "South Africa Standard Time ([GEOGRAPHIC_DATA]) (UTC +02:00)" at bounding box center [676, 271] width 198 height 15
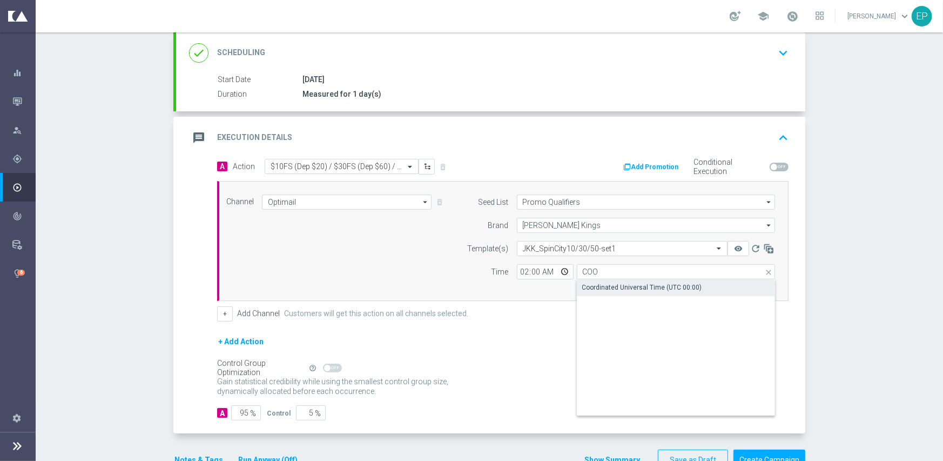
click at [613, 284] on div "Coordinated Universal Time (UTC 00:00)" at bounding box center [642, 287] width 120 height 10
type input "Coordinated Universal Time (UTC 00:00)"
click at [519, 357] on div "+ Add Action" at bounding box center [502, 348] width 571 height 27
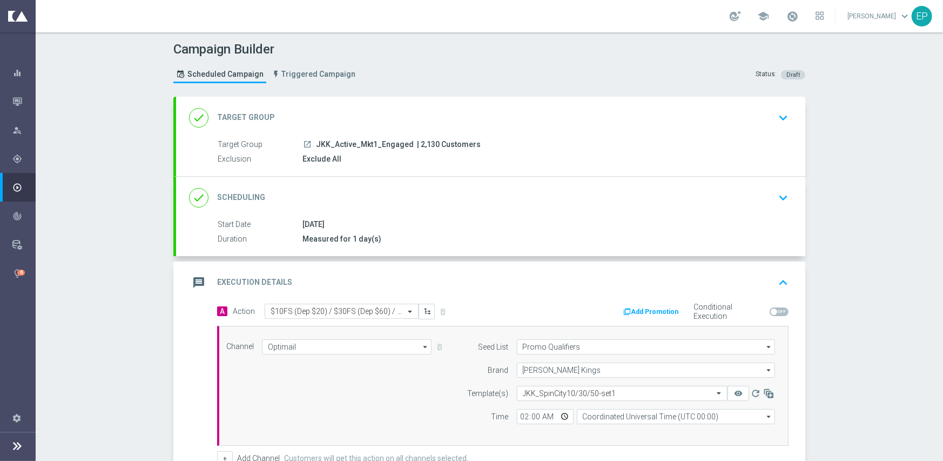
scroll to position [174, 0]
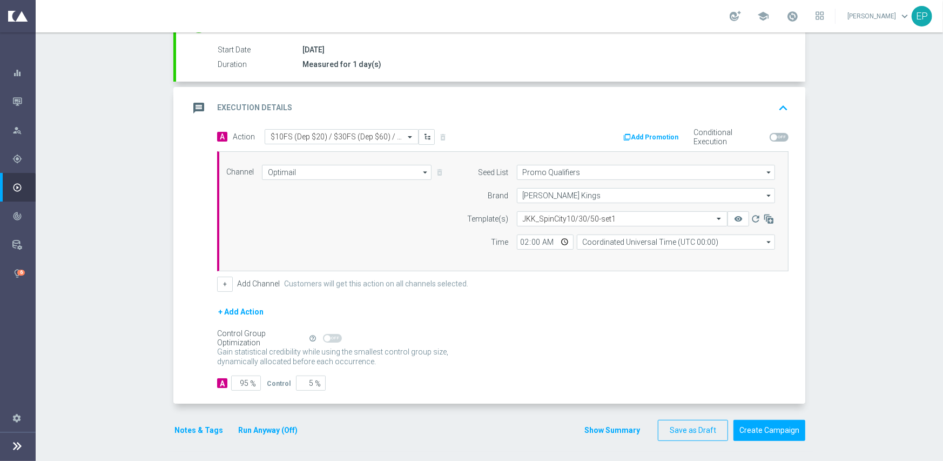
click at [184, 431] on button "Notes & Tags" at bounding box center [198, 430] width 51 height 14
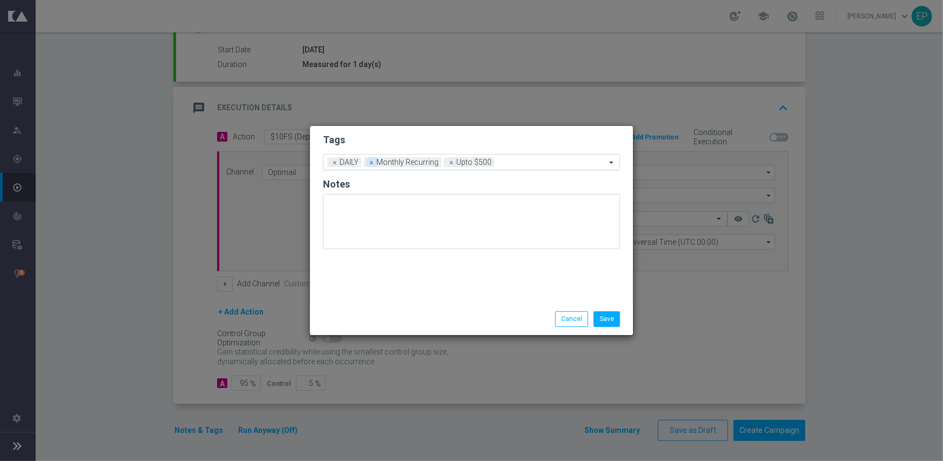
click at [369, 164] on span "×" at bounding box center [372, 162] width 10 height 10
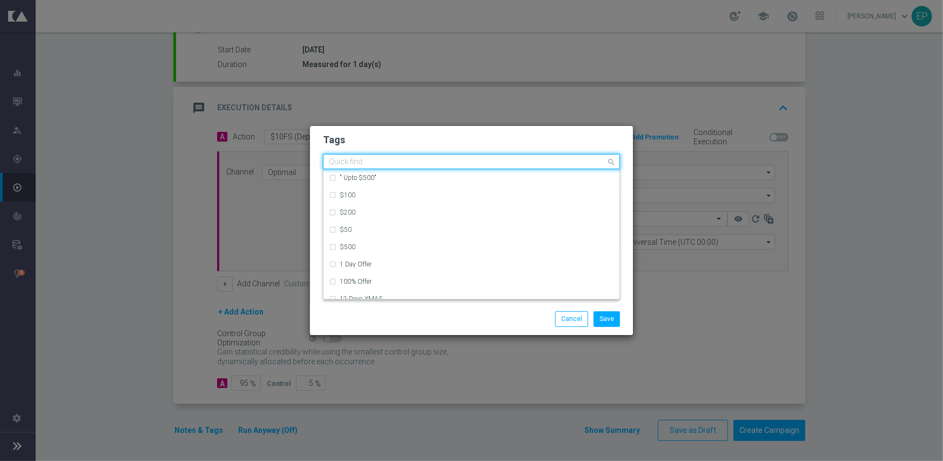
click at [475, 162] on input "text" at bounding box center [467, 162] width 277 height 9
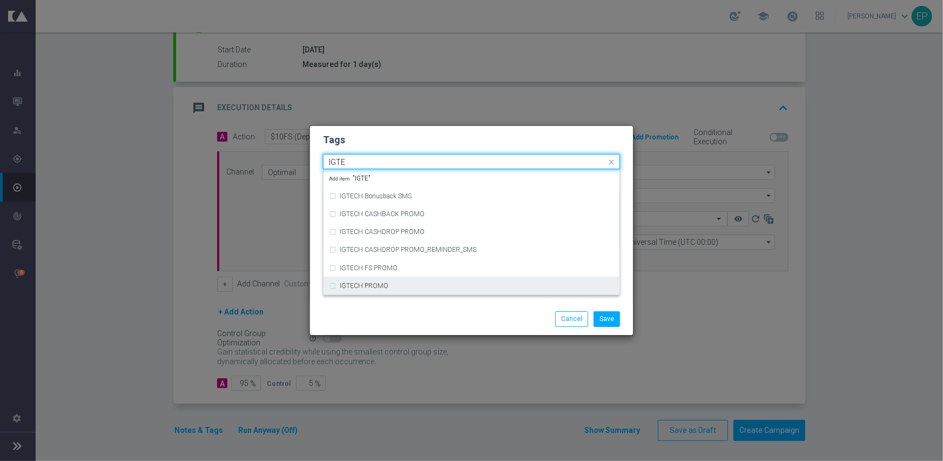
click at [411, 288] on div "IGTECH PROMO" at bounding box center [471, 285] width 285 height 17
type input "IGTE"
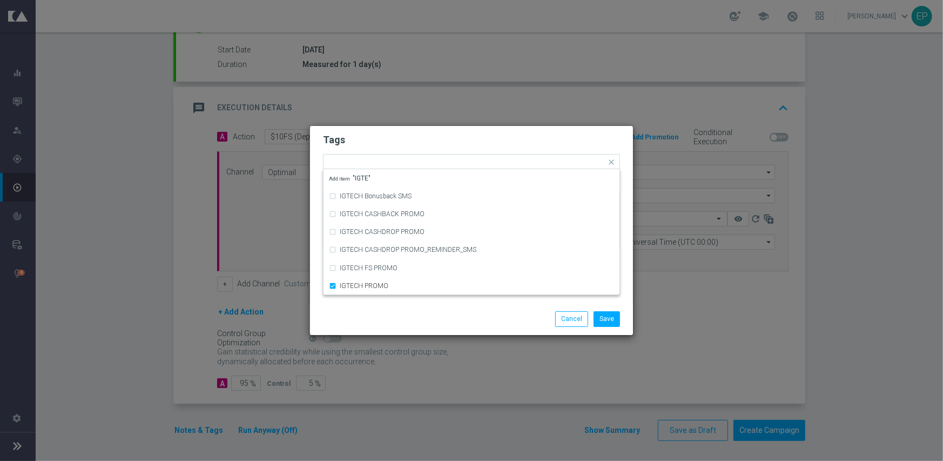
click at [410, 311] on div at bounding box center [367, 311] width 104 height 1
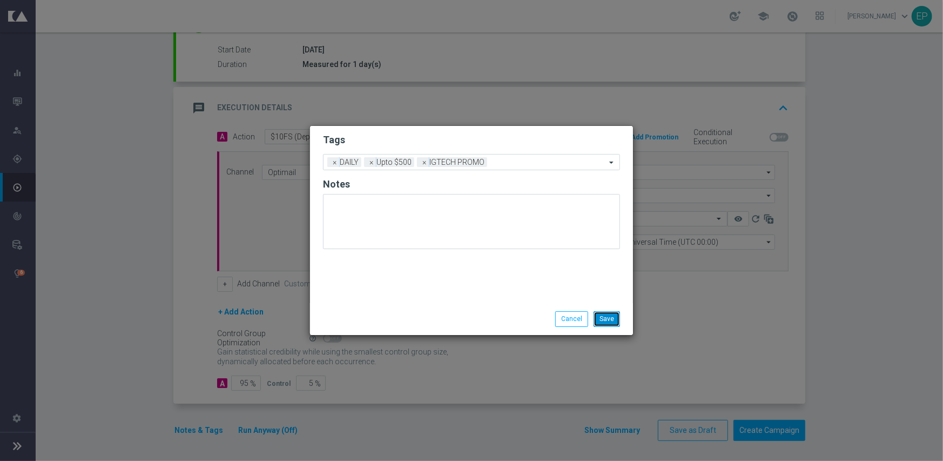
click at [602, 314] on button "Save" at bounding box center [607, 318] width 26 height 15
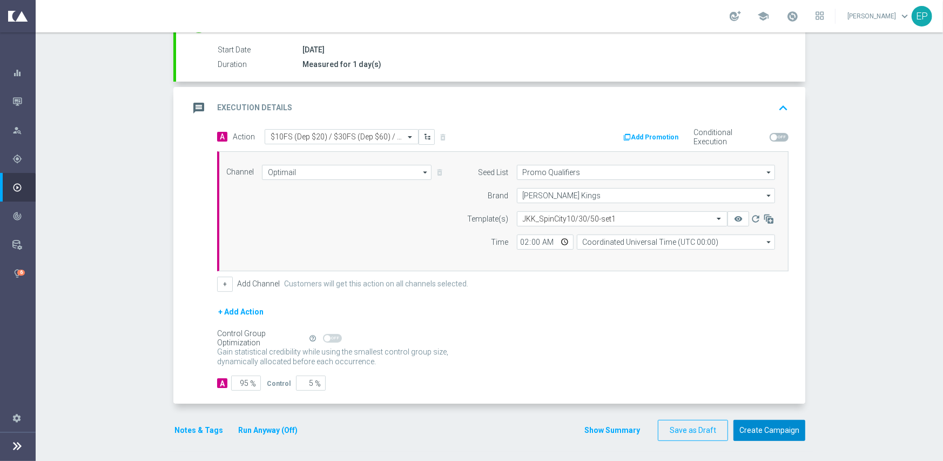
click at [777, 433] on button "Create Campaign" at bounding box center [769, 430] width 72 height 21
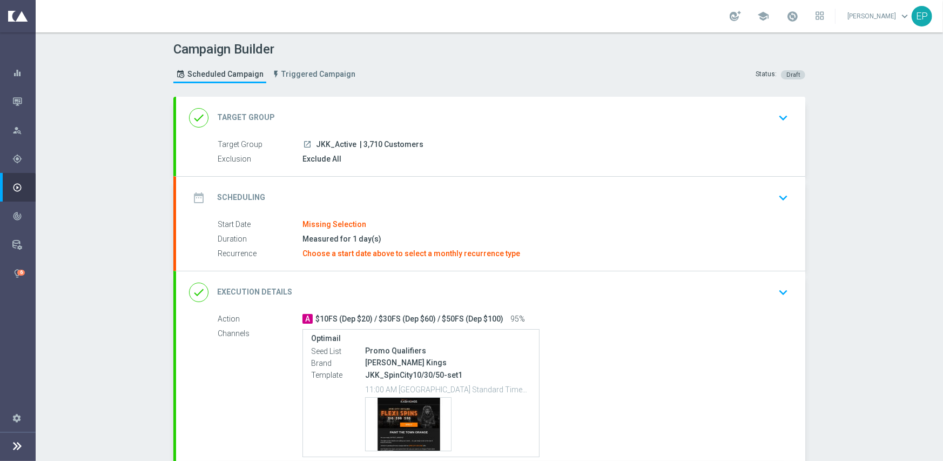
drag, startPoint x: 346, startPoint y: 103, endPoint x: 336, endPoint y: 125, distance: 24.0
click at [346, 103] on div "done Target Group keyboard_arrow_down" at bounding box center [490, 118] width 629 height 42
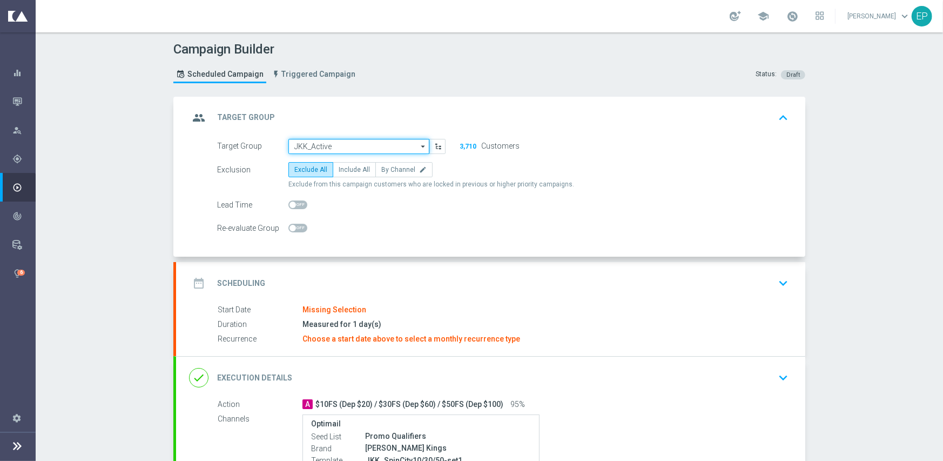
click at [334, 140] on input "JKK_Active" at bounding box center [358, 146] width 141 height 15
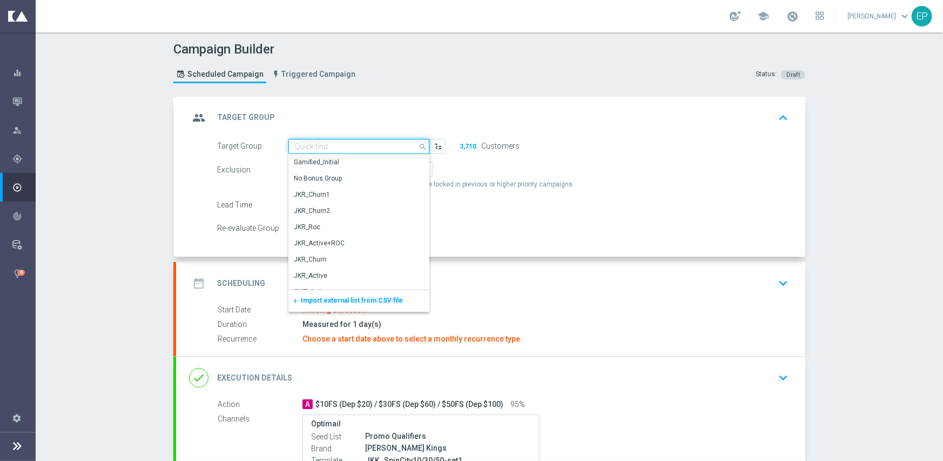
paste input "JKK_Active_Engaged"
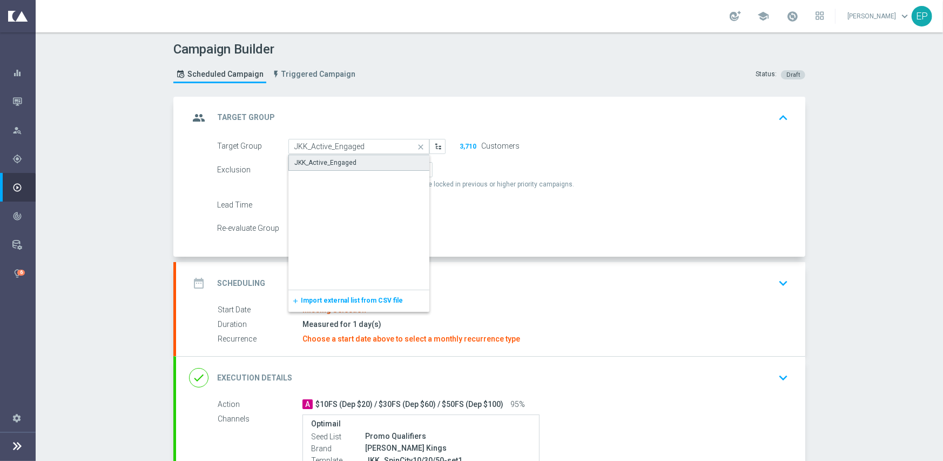
click at [335, 161] on div "JKK_Active_Engaged" at bounding box center [325, 163] width 62 height 10
type input "JKK_Active_Engaged"
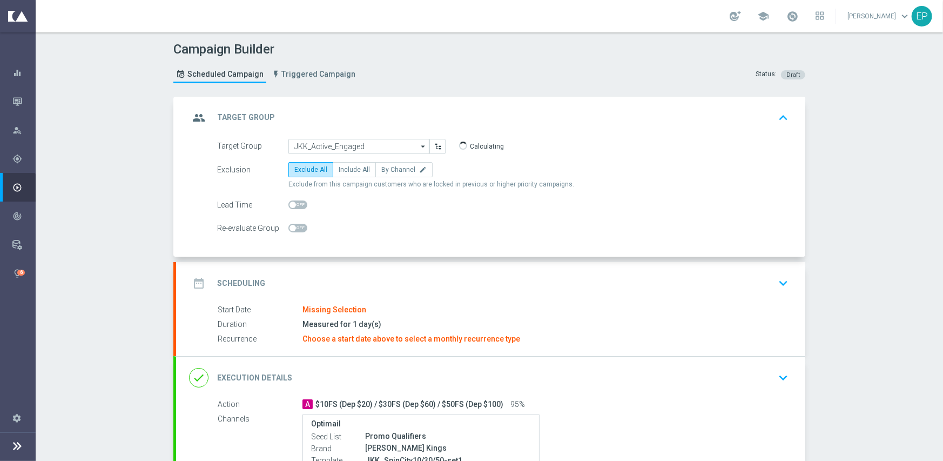
click at [361, 275] on div "date_range Scheduling keyboard_arrow_down" at bounding box center [490, 283] width 603 height 21
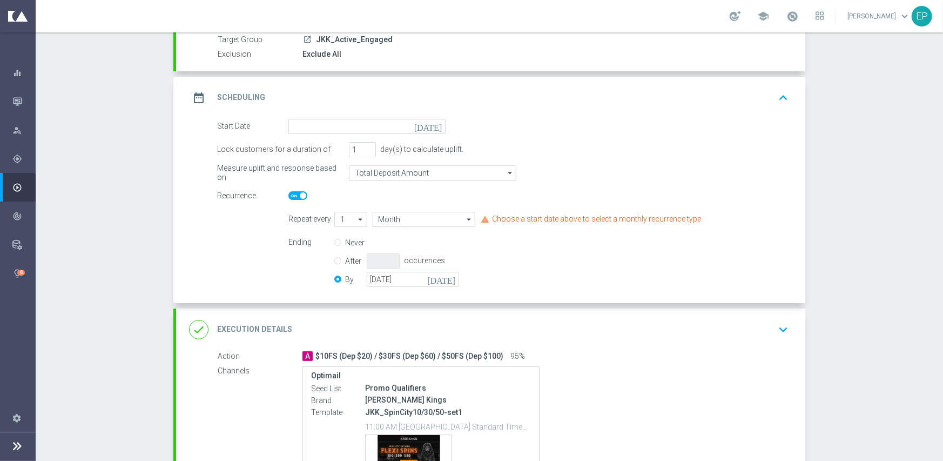
scroll to position [108, 0]
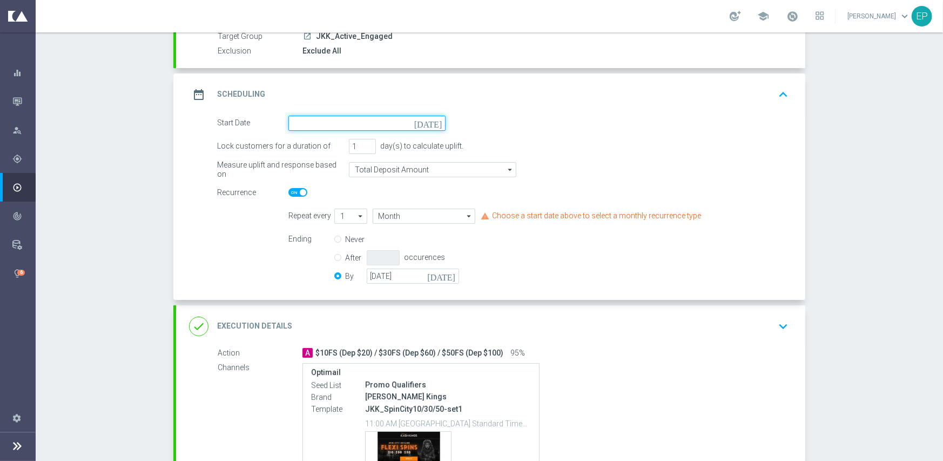
click at [368, 123] on input at bounding box center [366, 123] width 157 height 15
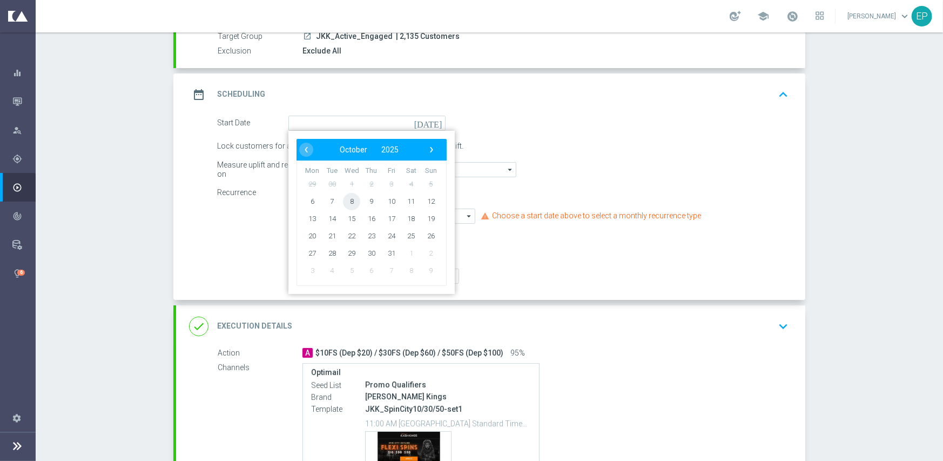
click at [345, 195] on span "8" at bounding box center [351, 200] width 17 height 17
type input "[DATE]"
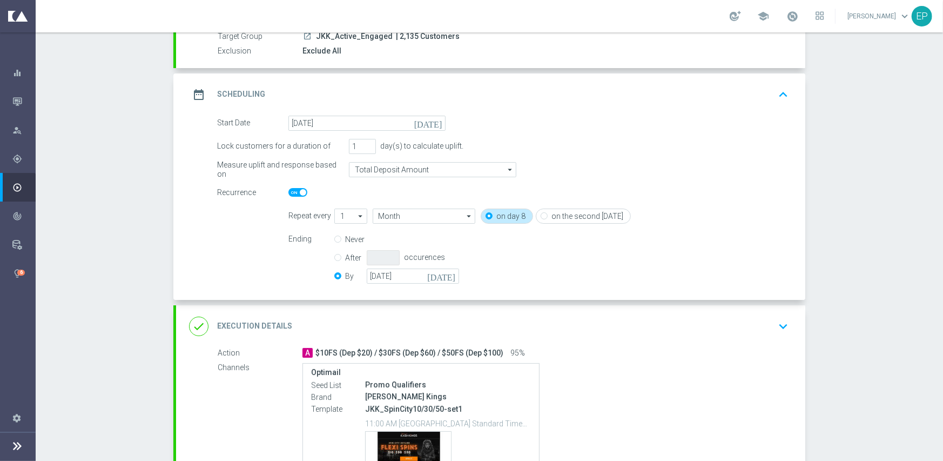
click at [393, 316] on div "done Execution Details keyboard_arrow_down" at bounding box center [490, 326] width 603 height 21
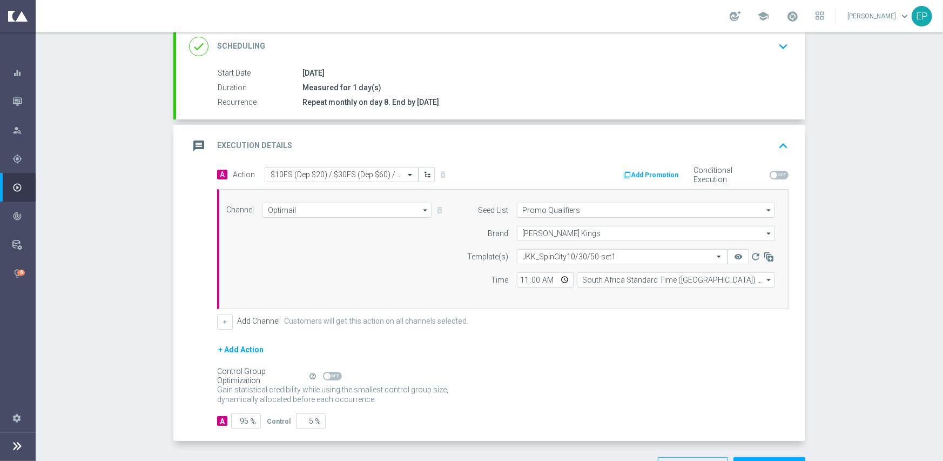
scroll to position [189, 0]
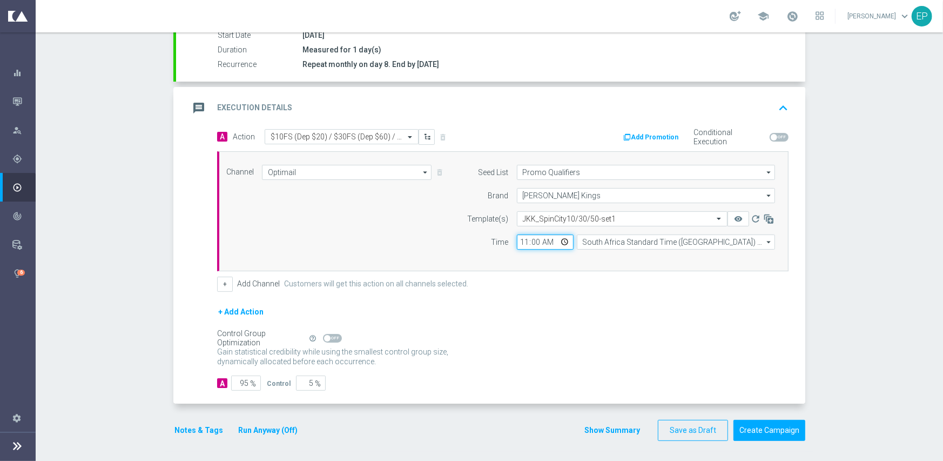
click at [517, 240] on input "11:00" at bounding box center [545, 241] width 57 height 15
type input "02:00"
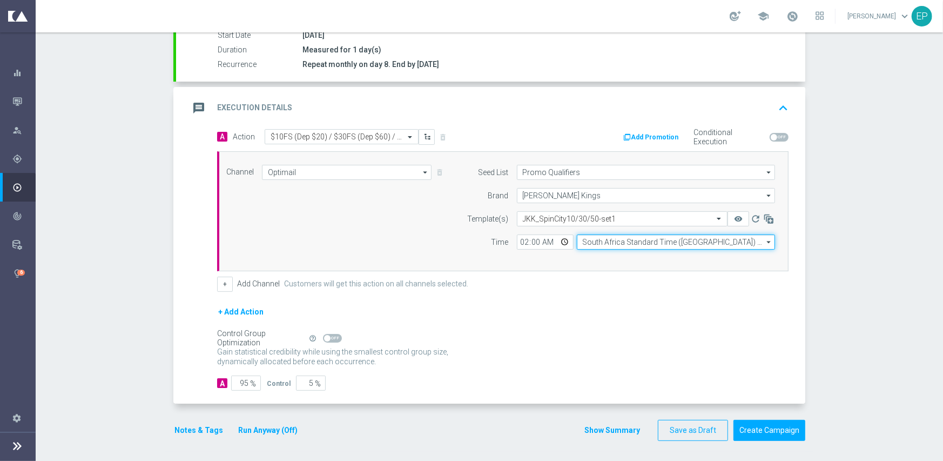
click at [605, 240] on input "South Africa Standard Time ([GEOGRAPHIC_DATA]) (UTC +02:00)" at bounding box center [676, 241] width 198 height 15
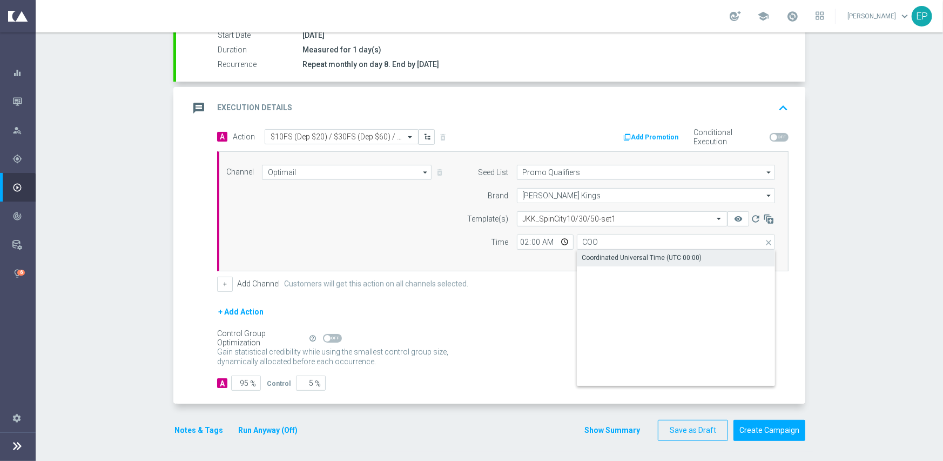
click at [609, 255] on div "Coordinated Universal Time (UTC 00:00)" at bounding box center [642, 258] width 120 height 10
type input "Coordinated Universal Time (UTC 00:00)"
click at [507, 320] on div "+ Add Action" at bounding box center [502, 318] width 571 height 27
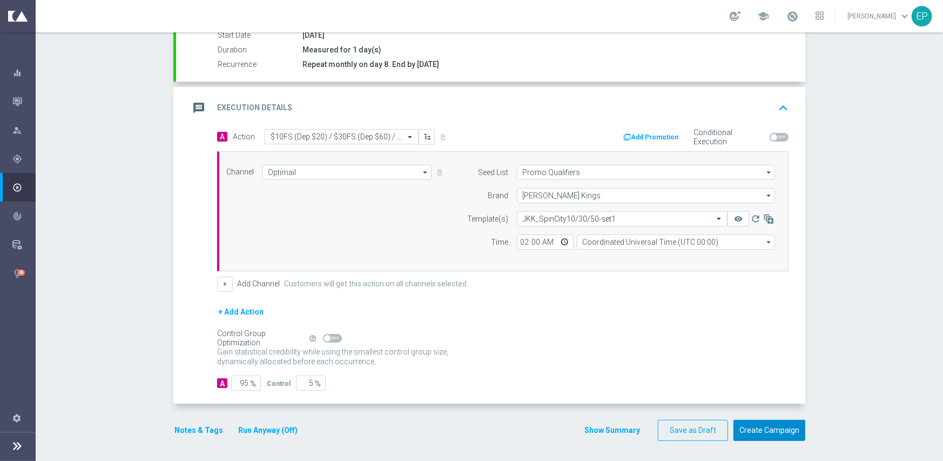
drag, startPoint x: 778, startPoint y: 430, endPoint x: 748, endPoint y: 363, distance: 72.5
click at [777, 430] on button "Create Campaign" at bounding box center [769, 430] width 72 height 21
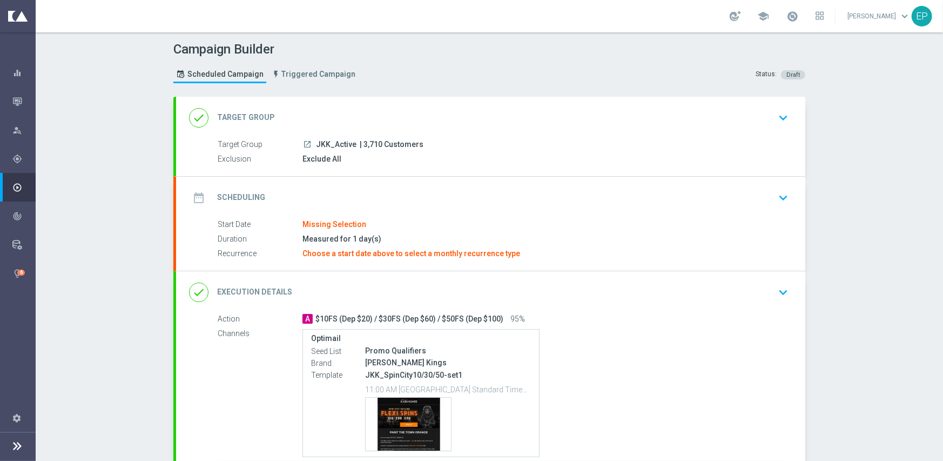
click at [346, 187] on div "date_range Scheduling keyboard_arrow_down" at bounding box center [490, 197] width 603 height 21
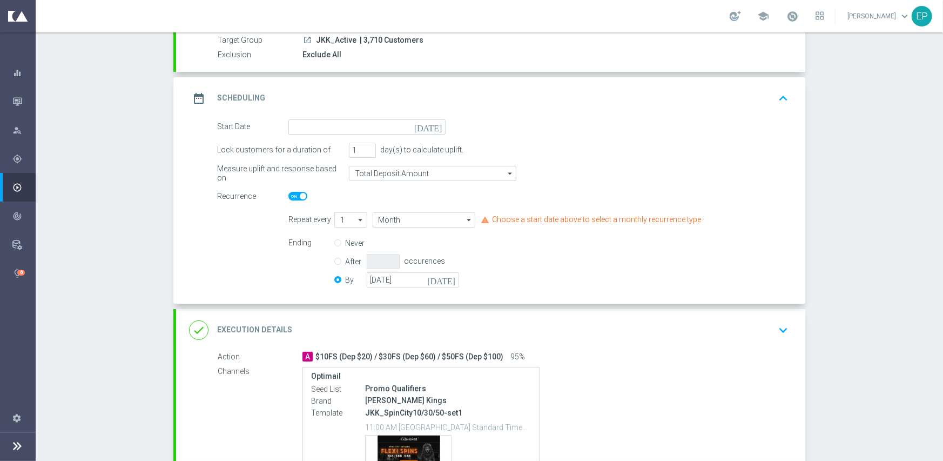
scroll to position [108, 0]
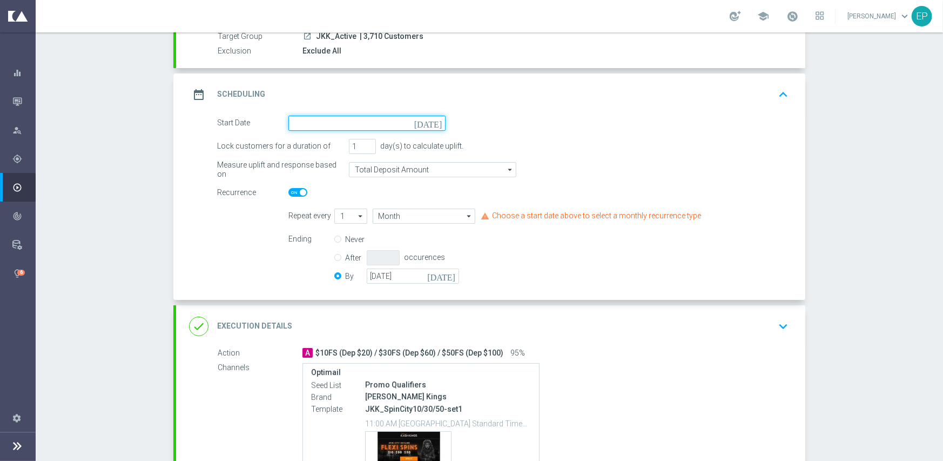
click at [362, 125] on input at bounding box center [366, 123] width 157 height 15
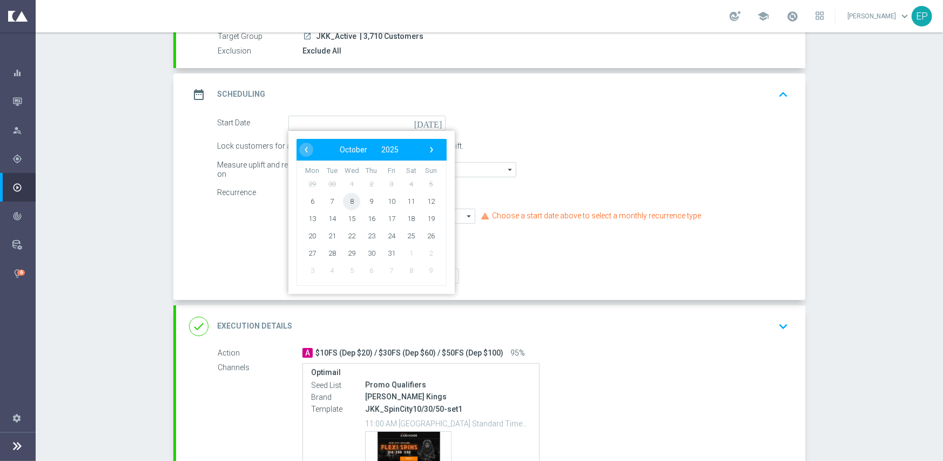
click at [349, 204] on span "8" at bounding box center [351, 200] width 17 height 17
type input "[DATE]"
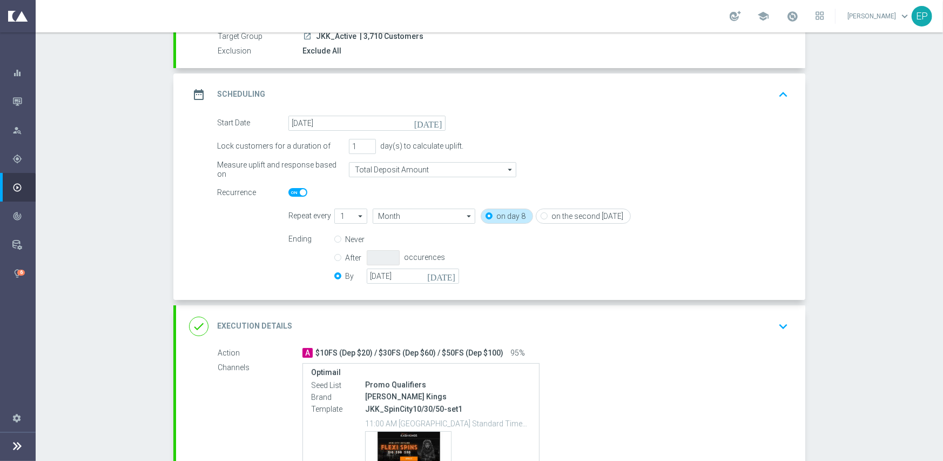
click at [369, 316] on div "done Execution Details keyboard_arrow_down" at bounding box center [490, 326] width 603 height 21
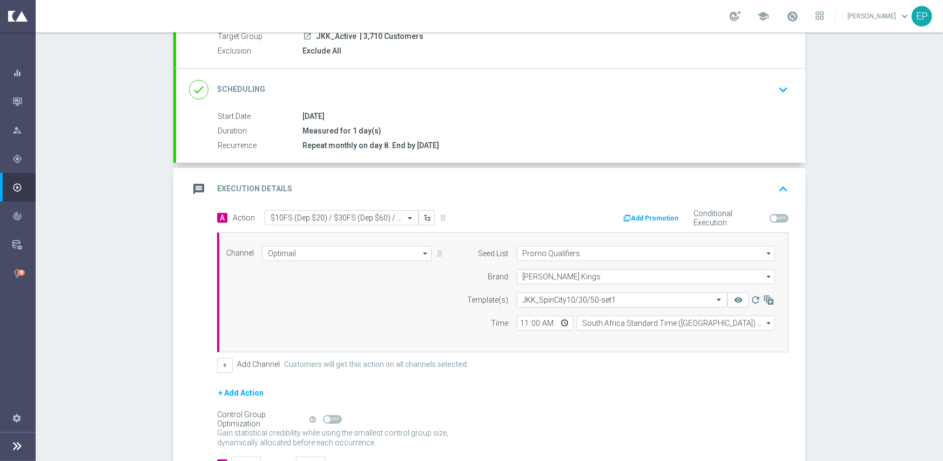
scroll to position [189, 0]
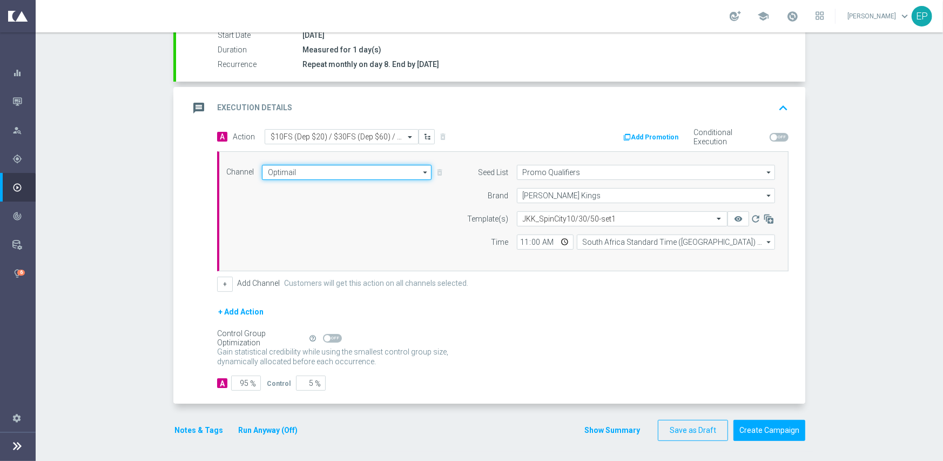
click at [312, 168] on input "Optimail" at bounding box center [347, 172] width 170 height 15
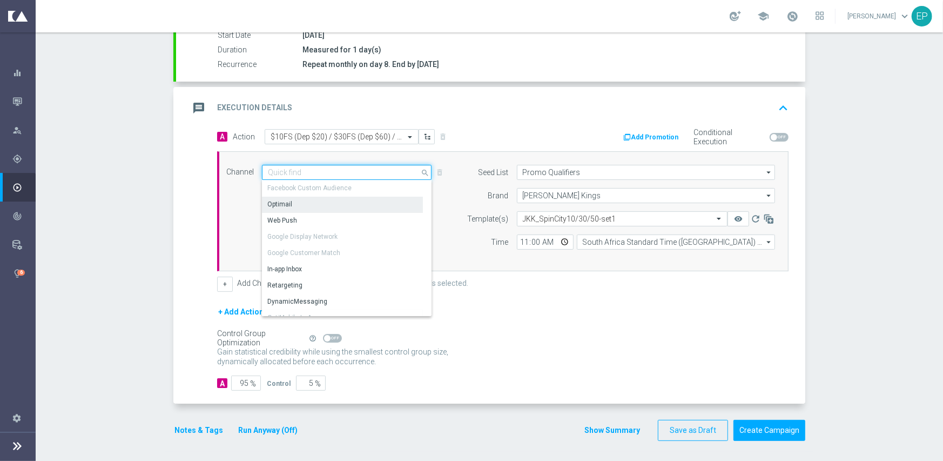
scroll to position [199, 0]
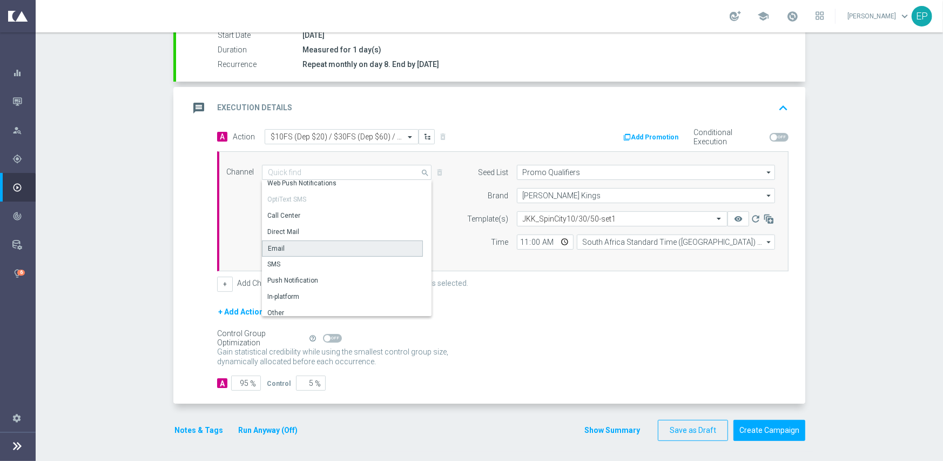
click at [285, 240] on div "Email" at bounding box center [342, 248] width 161 height 16
type input "Email"
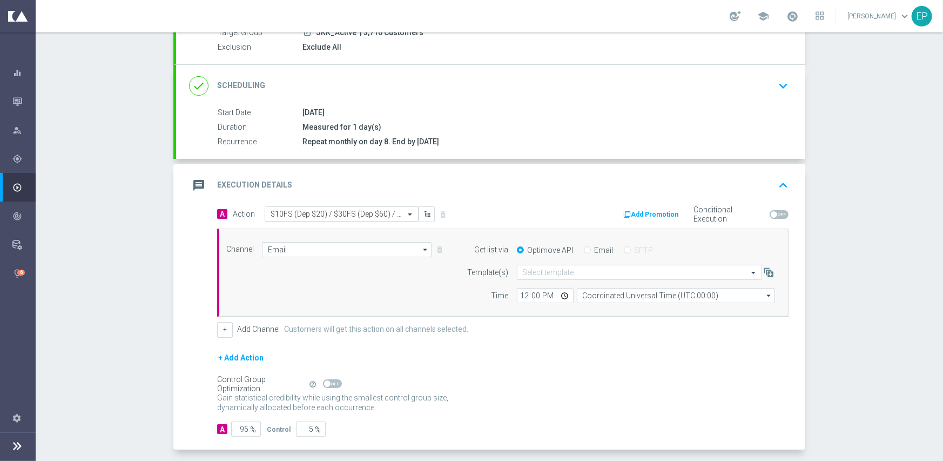
drag, startPoint x: 583, startPoint y: 248, endPoint x: 583, endPoint y: 255, distance: 6.5
click at [584, 249] on input "Email" at bounding box center [587, 250] width 7 height 7
radio input "true"
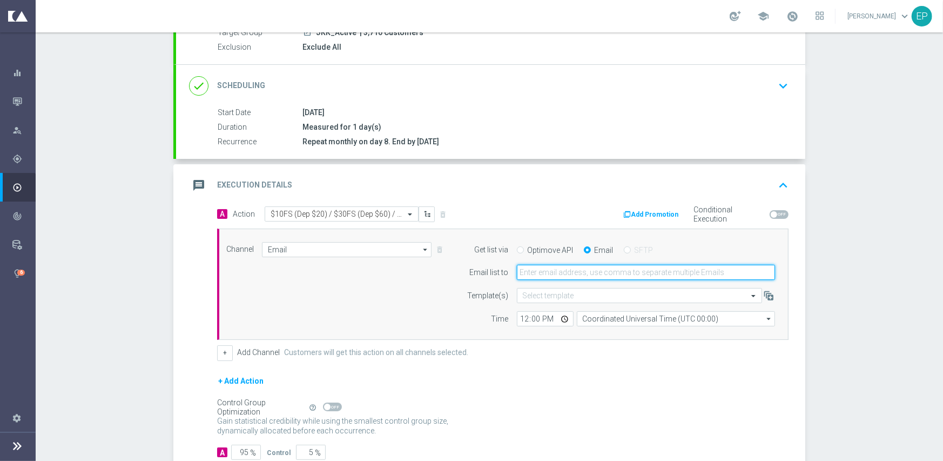
click at [576, 272] on input "email" at bounding box center [646, 272] width 258 height 15
paste input "[EMAIL_ADDRESS][DOMAIN_NAME]"
type input "[EMAIL_ADDRESS][DOMAIN_NAME]"
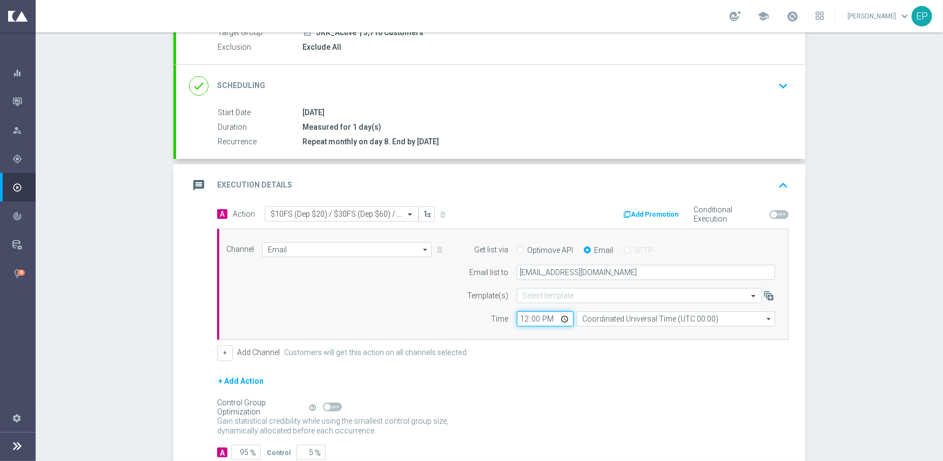
click at [518, 318] on input "12:00" at bounding box center [545, 318] width 57 height 15
type input "02:00"
click at [355, 320] on div "Channel Email Email arrow_drop_down Show Selected 1 of 21 Facebook Custom Audie…" at bounding box center [500, 284] width 565 height 85
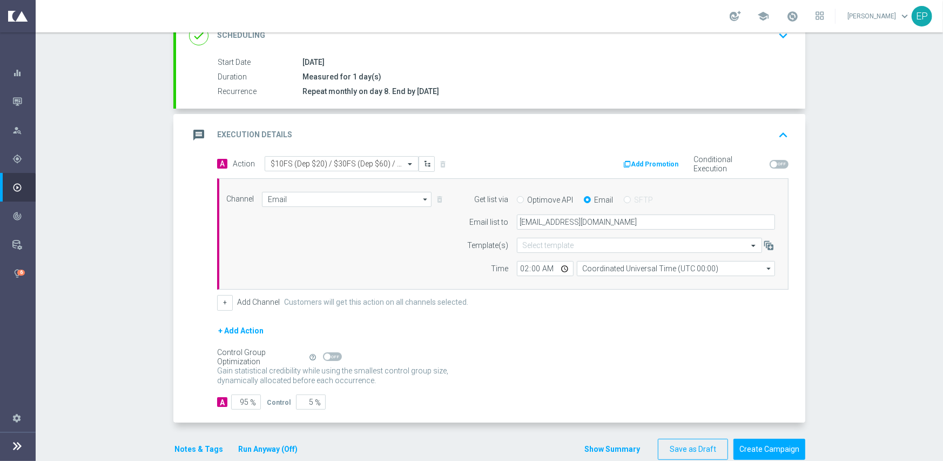
scroll to position [181, 0]
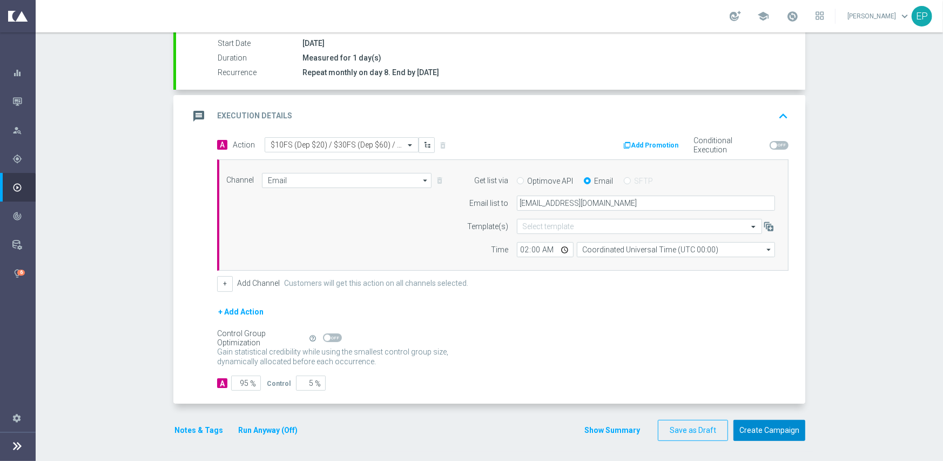
click at [758, 428] on button "Create Campaign" at bounding box center [769, 430] width 72 height 21
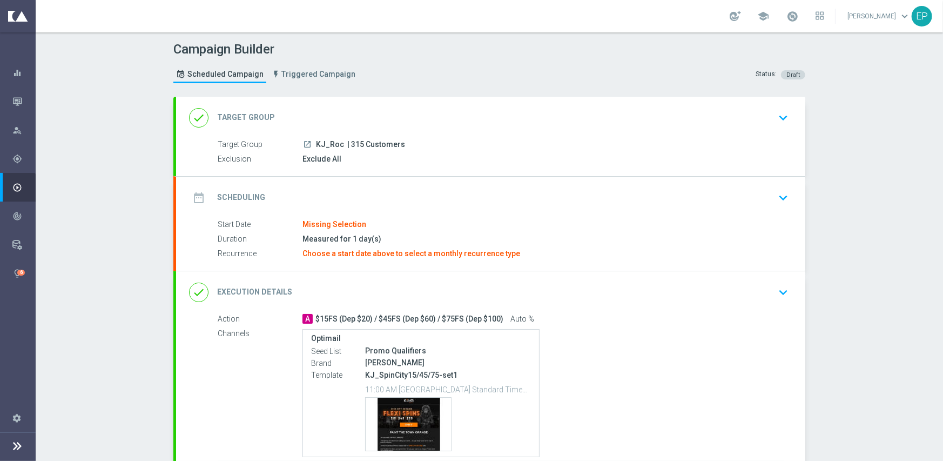
click at [351, 99] on div "done Target Group keyboard_arrow_down" at bounding box center [490, 118] width 629 height 42
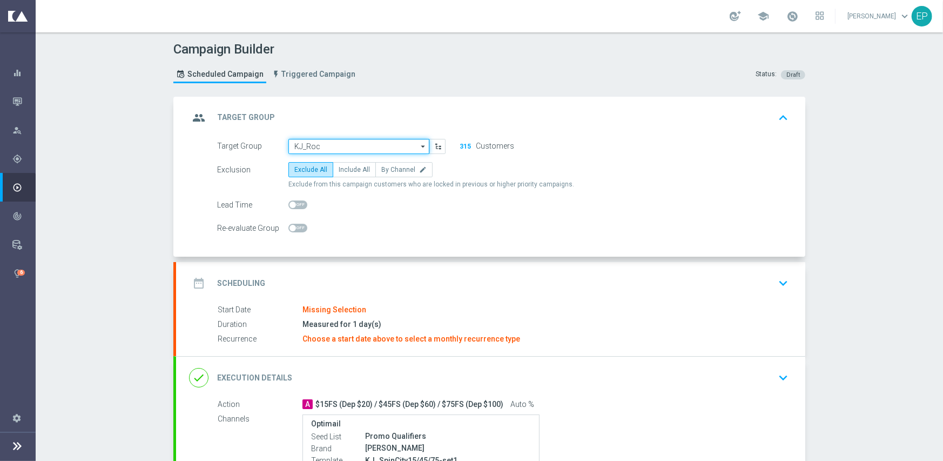
click at [339, 141] on input "KJ_Roc" at bounding box center [358, 146] width 141 height 15
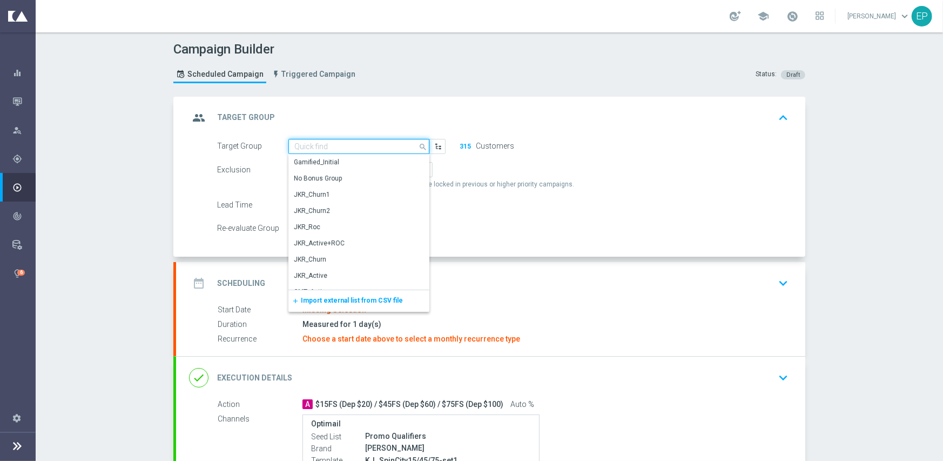
paste input "KJ_Roc_Mkt1_Engaged"
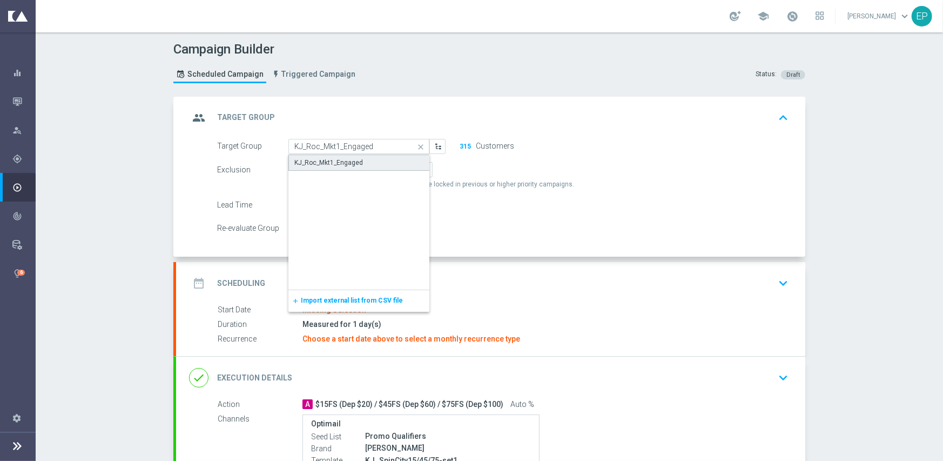
click at [336, 163] on div "KJ_Roc_Mkt1_Engaged" at bounding box center [328, 163] width 69 height 10
type input "KJ_Roc_Mkt1_Engaged"
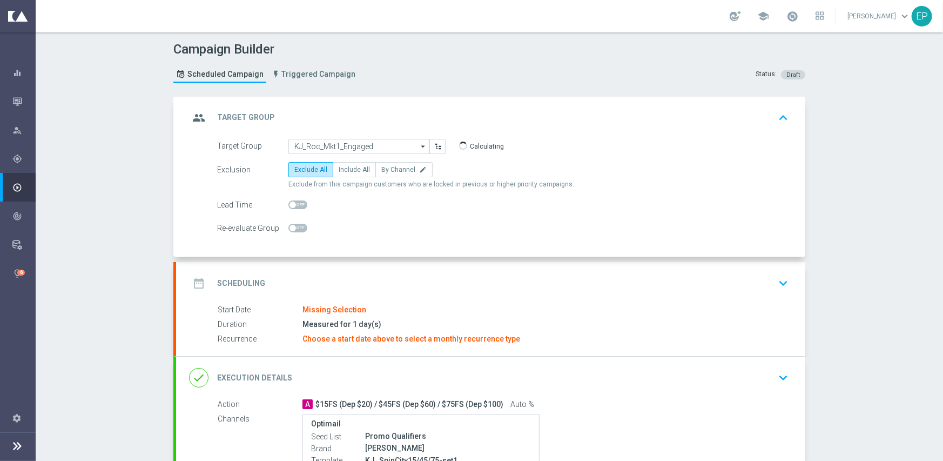
click at [400, 282] on div "date_range Scheduling keyboard_arrow_down" at bounding box center [490, 283] width 603 height 21
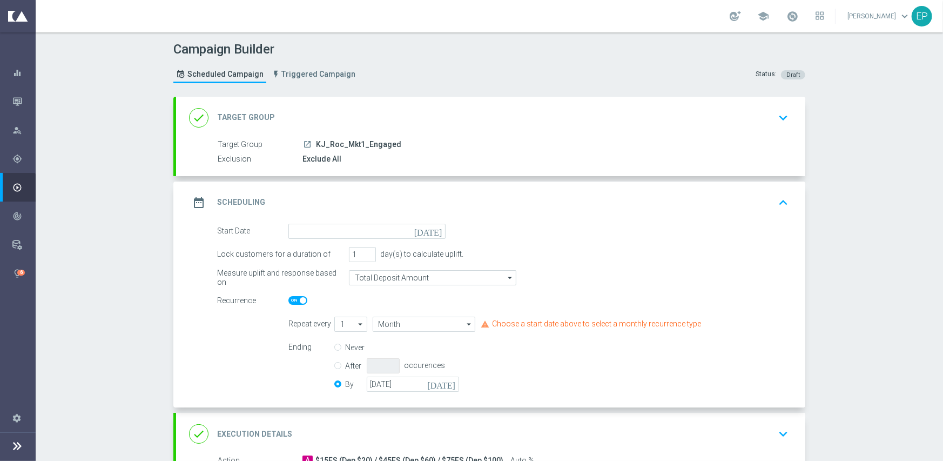
scroll to position [108, 0]
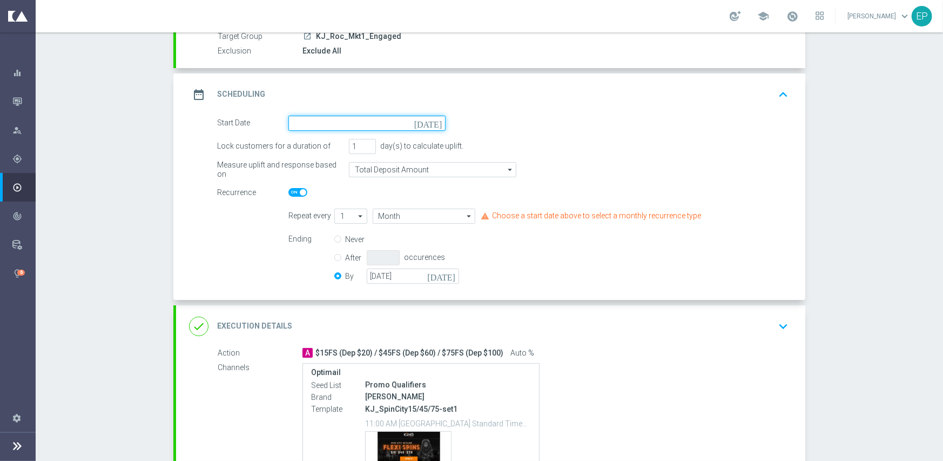
click at [365, 121] on input at bounding box center [366, 123] width 157 height 15
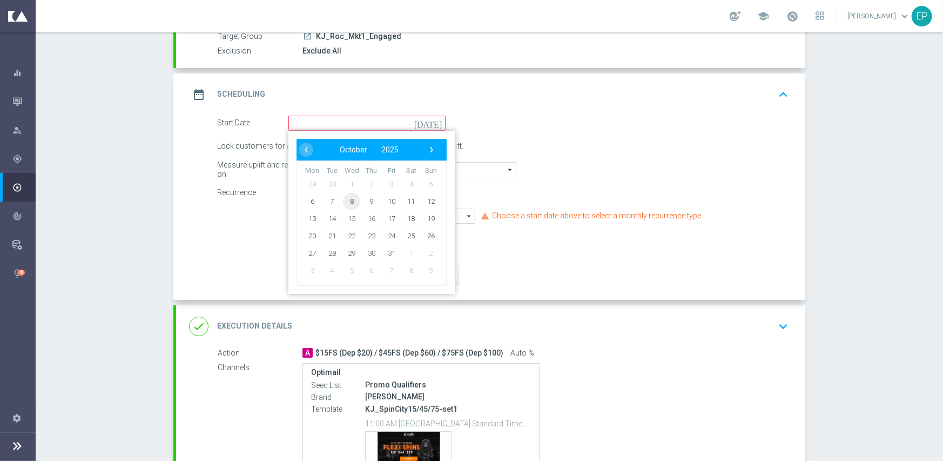
drag, startPoint x: 348, startPoint y: 199, endPoint x: 367, endPoint y: 253, distance: 57.9
click at [348, 199] on span "8" at bounding box center [351, 200] width 17 height 17
type input "[DATE]"
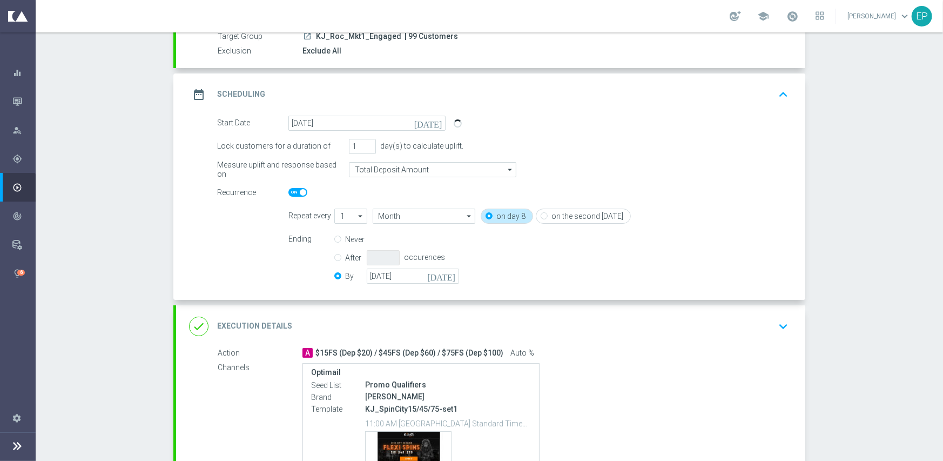
click at [421, 339] on div "done Execution Details keyboard_arrow_down" at bounding box center [490, 326] width 629 height 42
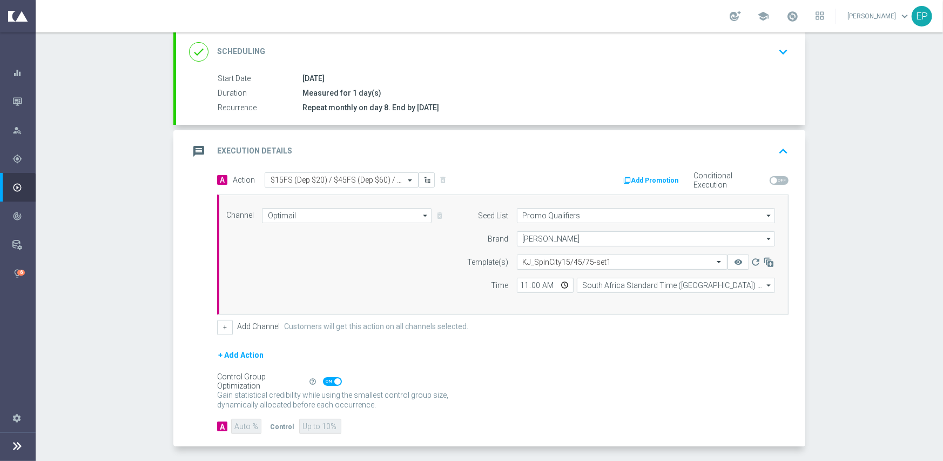
scroll to position [189, 0]
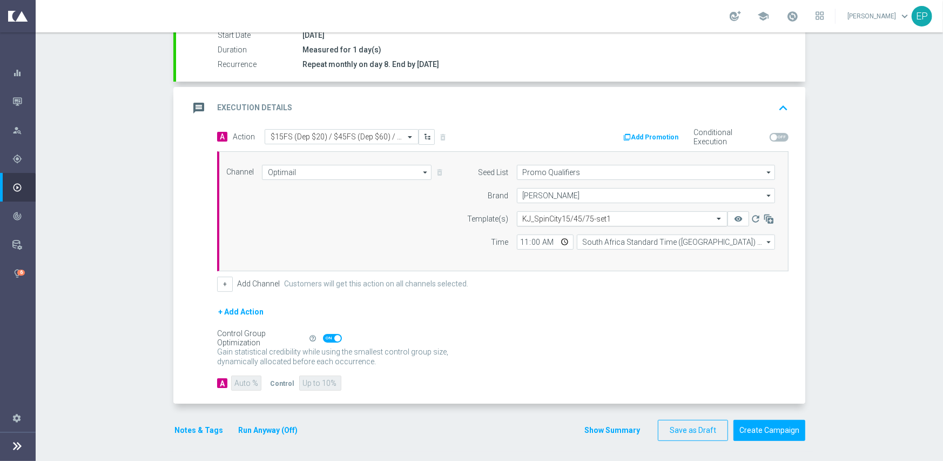
click at [546, 214] on input "text" at bounding box center [611, 218] width 177 height 9
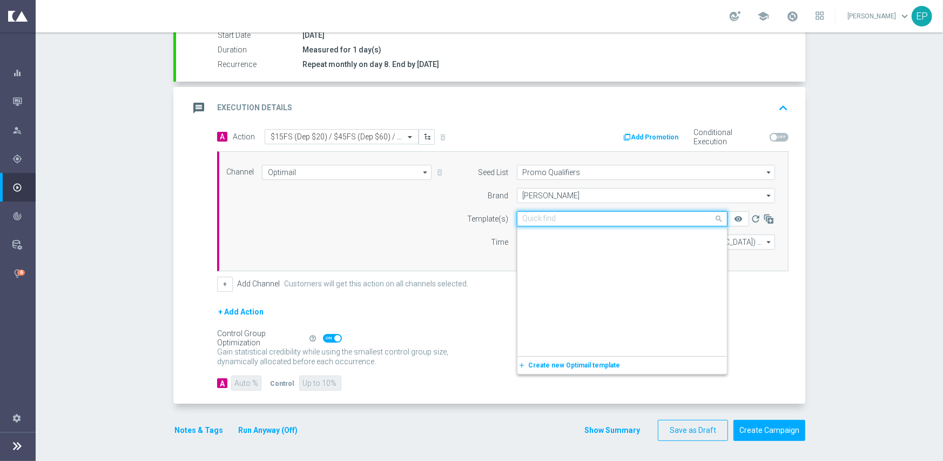
paste input "KJ_SpinCity15/45/75-Snip-Igtech-MKT1-ONLY"
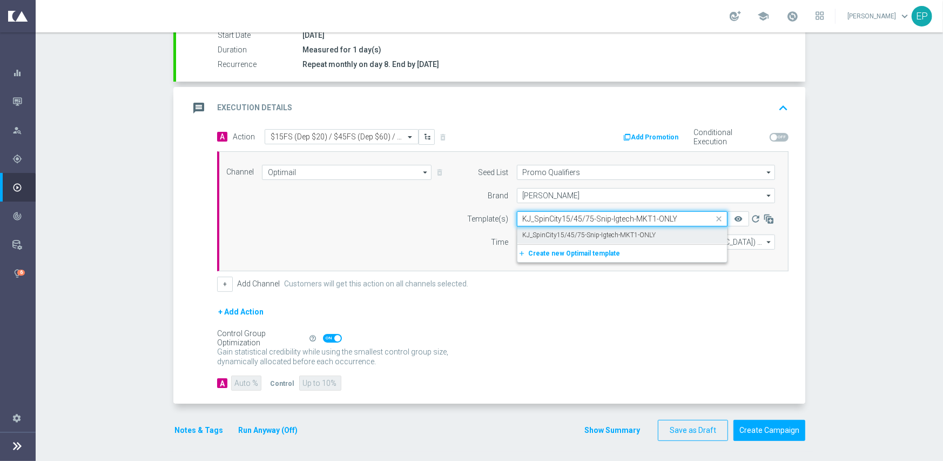
click at [539, 233] on label "KJ_SpinCity15/45/75-Snip-Igtech-MKT1-ONLY" at bounding box center [589, 235] width 133 height 9
type input "KJ_SpinCity15/45/75-Snip-Igtech-MKT1-ONLY"
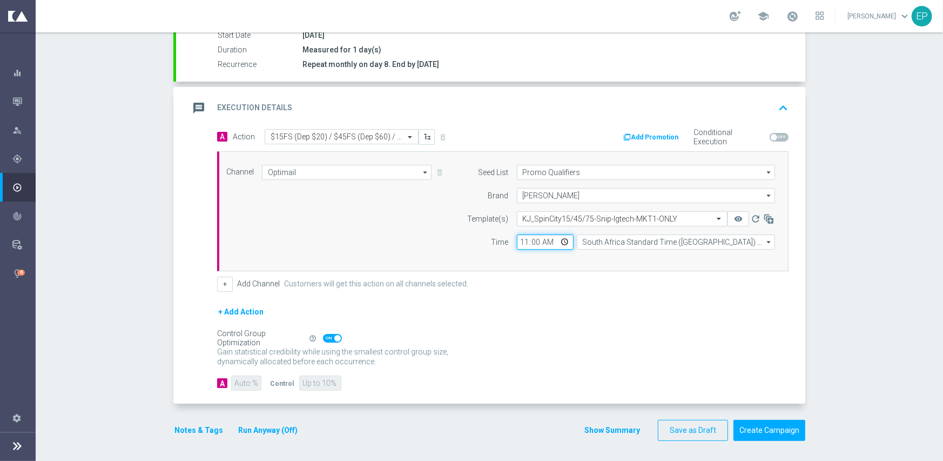
click at [517, 241] on input "11:00" at bounding box center [545, 241] width 57 height 15
type input "02:00"
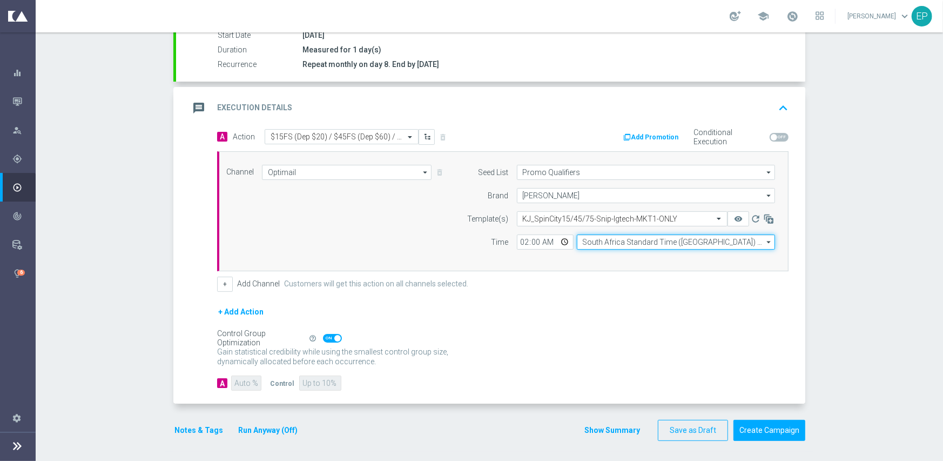
click at [605, 239] on input "South Africa Standard Time ([GEOGRAPHIC_DATA]) (UTC +02:00)" at bounding box center [676, 241] width 198 height 15
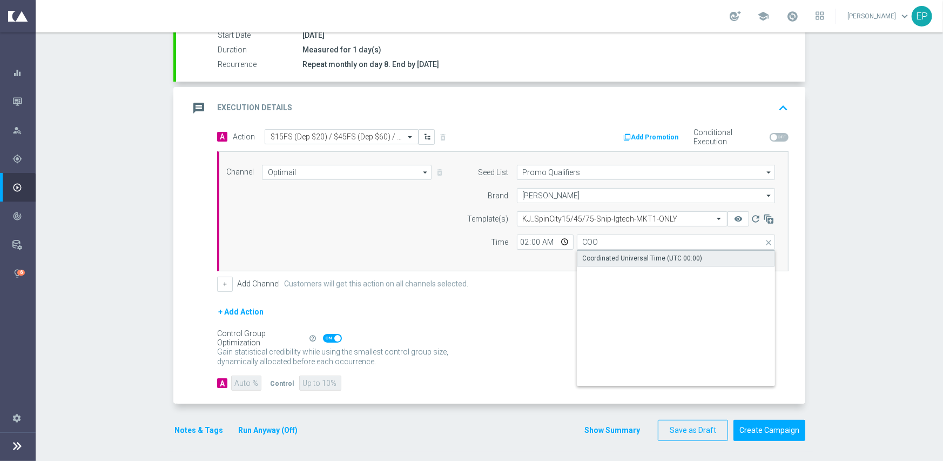
click at [608, 254] on div "Coordinated Universal Time (UTC 00:00)" at bounding box center [643, 258] width 120 height 10
type input "Coordinated Universal Time (UTC 00:00)"
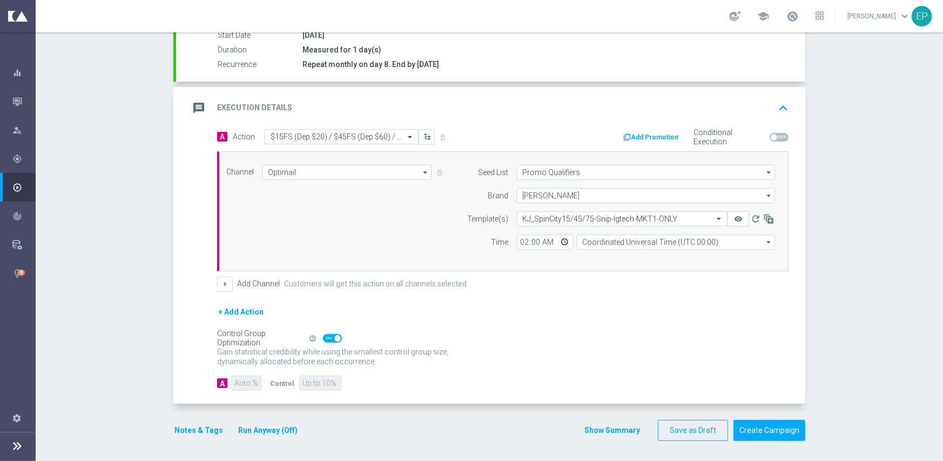
click at [502, 316] on div "+ Add Action" at bounding box center [502, 318] width 571 height 27
click at [191, 429] on button "Notes & Tags" at bounding box center [198, 430] width 51 height 14
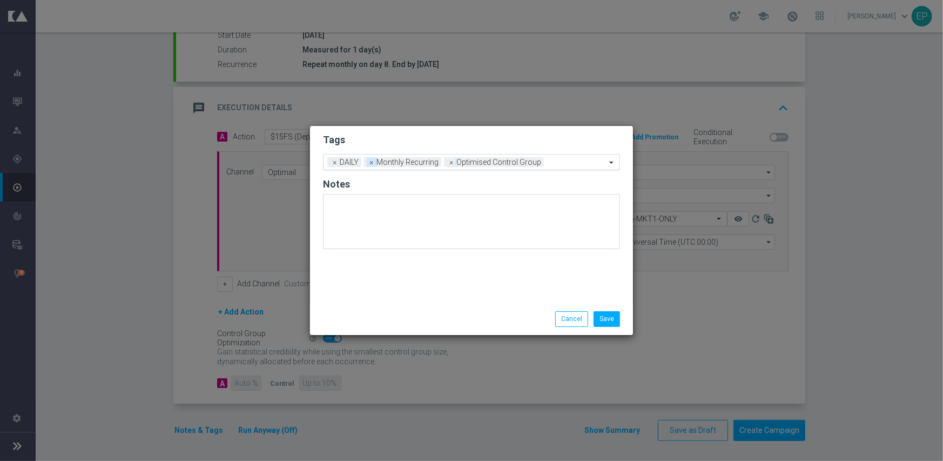
click at [373, 164] on span "×" at bounding box center [372, 162] width 10 height 10
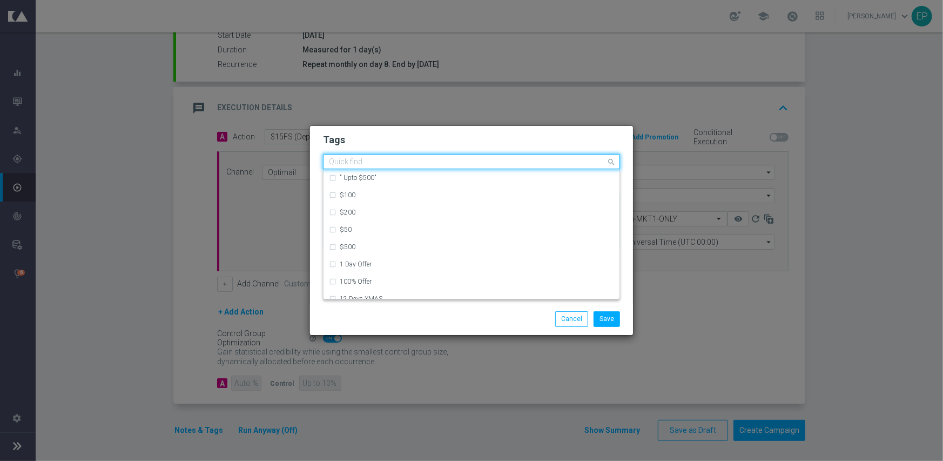
click at [439, 161] on input "text" at bounding box center [467, 162] width 277 height 9
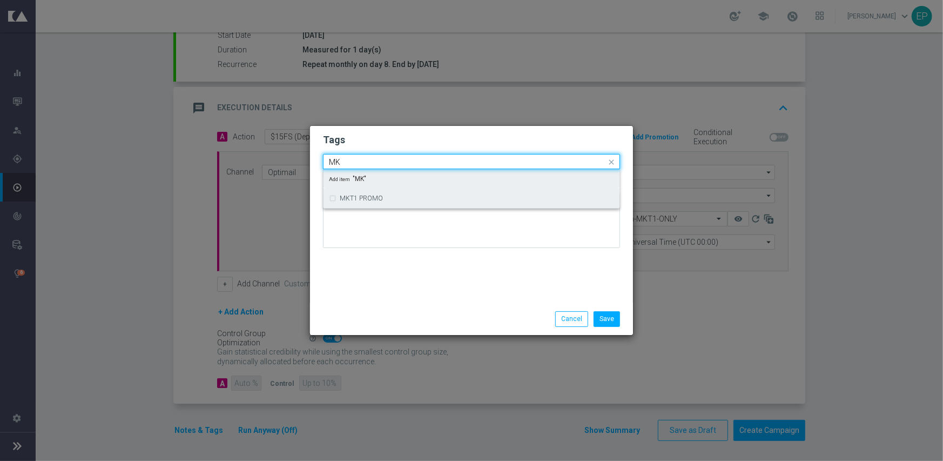
type input "M"
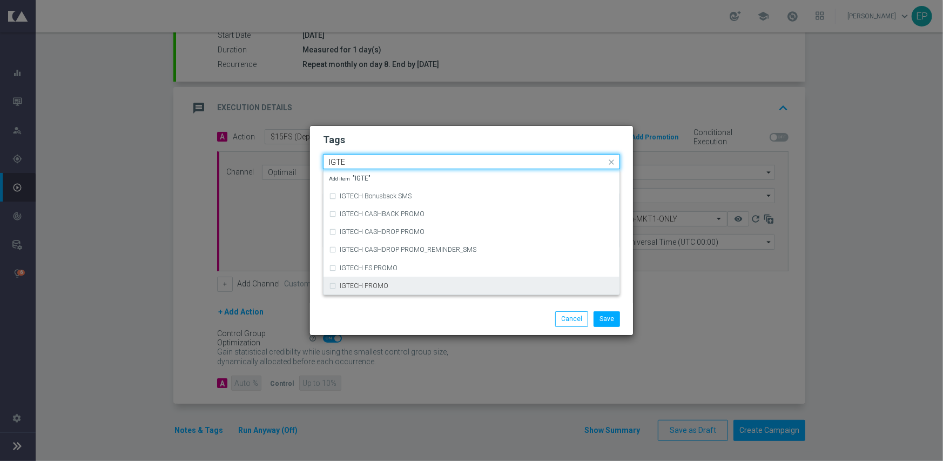
click at [376, 285] on label "IGTECH PROMO" at bounding box center [364, 285] width 49 height 6
type input "IGTE"
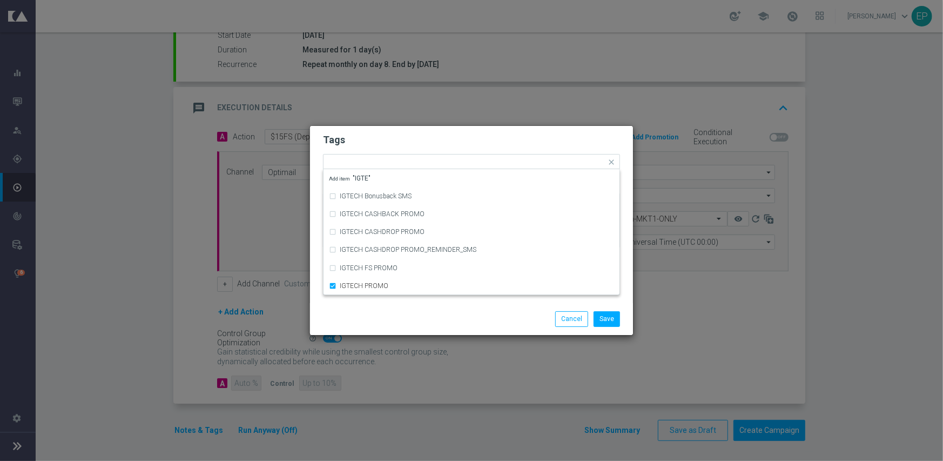
click at [379, 314] on div "Save Cancel" at bounding box center [471, 318] width 313 height 15
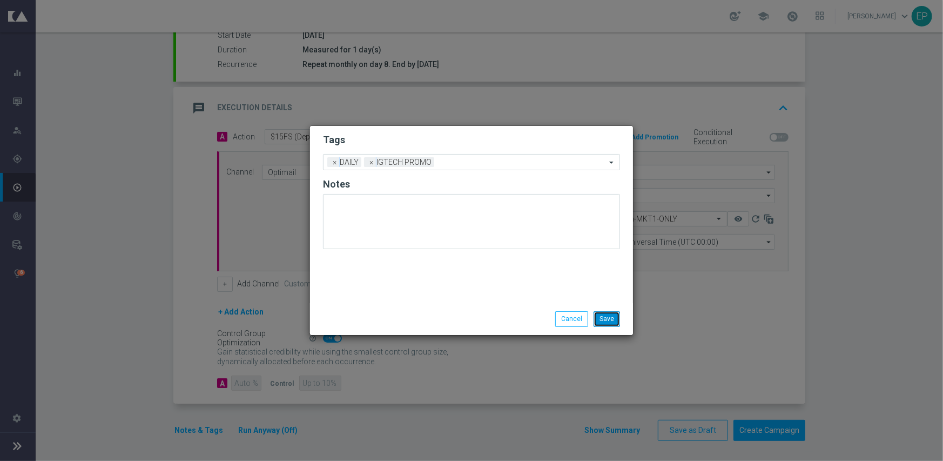
click at [616, 320] on button "Save" at bounding box center [607, 318] width 26 height 15
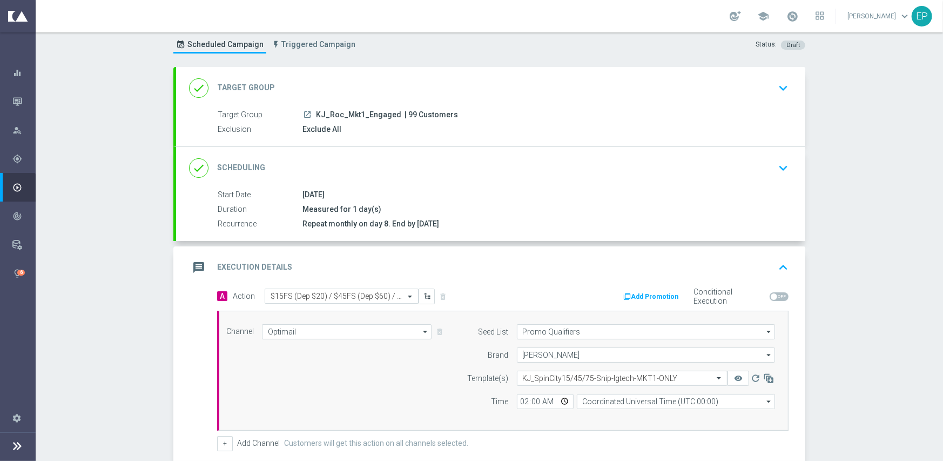
scroll to position [27, 0]
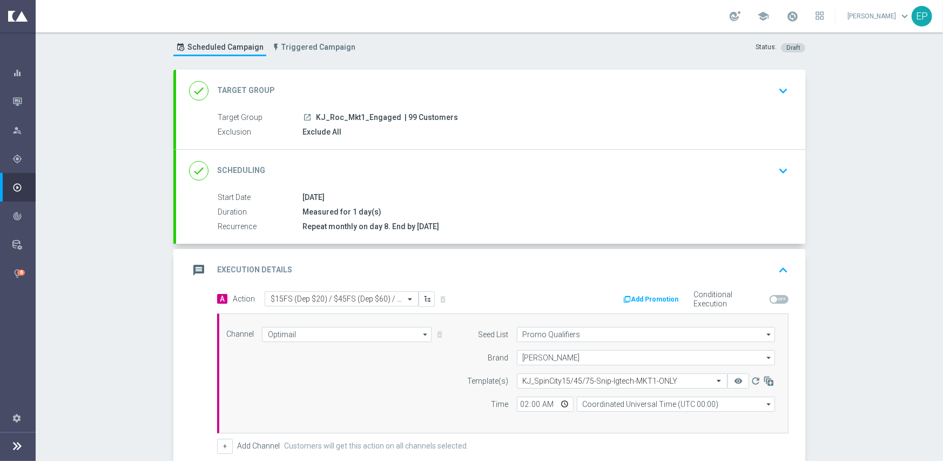
click at [373, 164] on div "done Scheduling keyboard_arrow_down" at bounding box center [490, 170] width 603 height 21
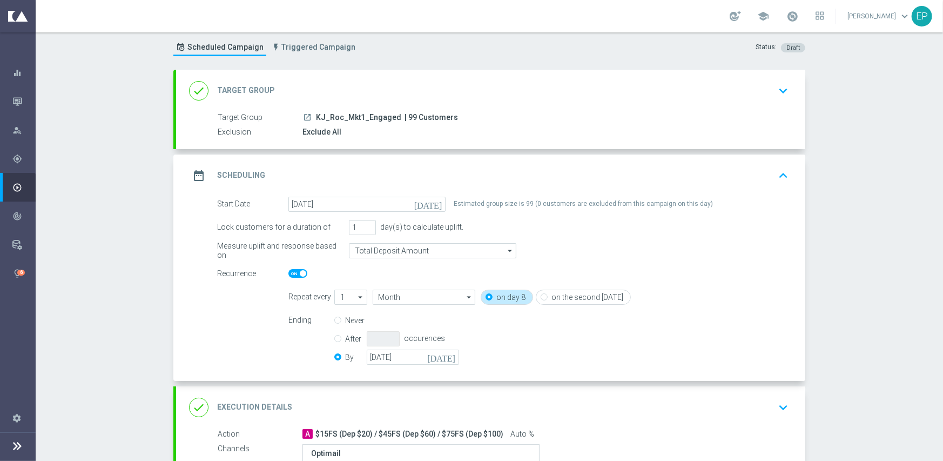
click at [288, 273] on span at bounding box center [297, 273] width 19 height 9
click at [288, 273] on input "checkbox" at bounding box center [297, 273] width 19 height 9
checkbox input "false"
radio input "true"
radio input "false"
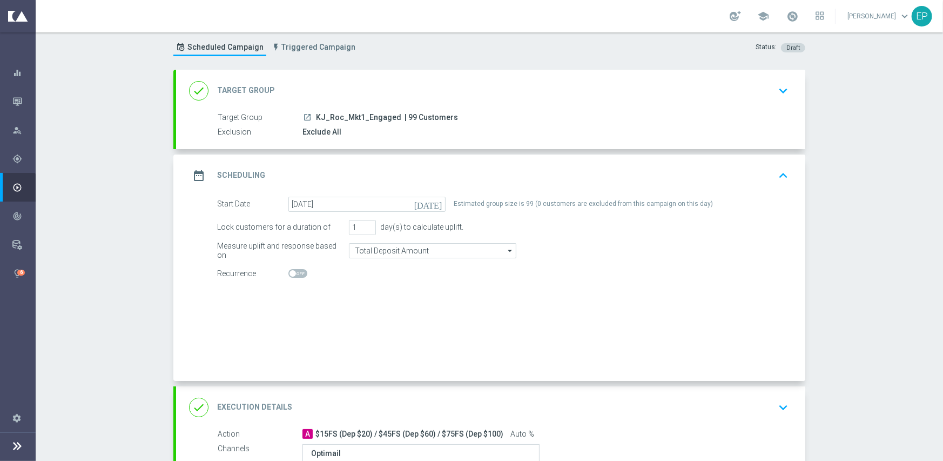
checkbox input "false"
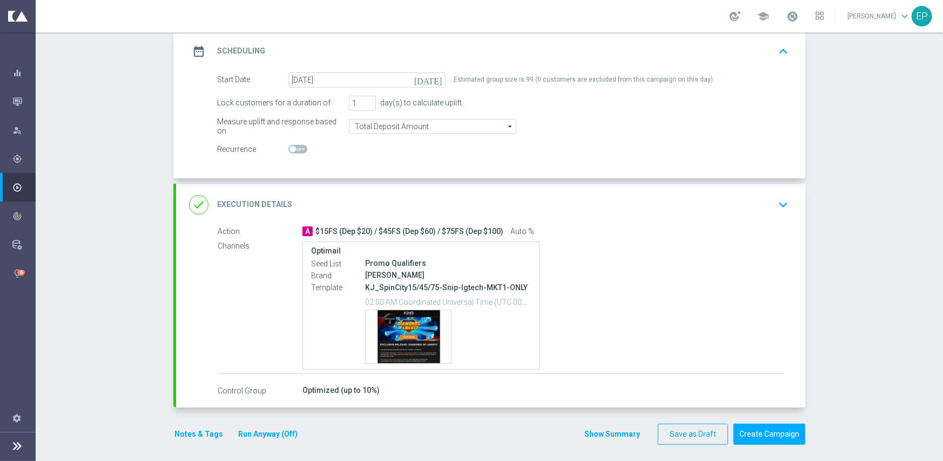
scroll to position [156, 0]
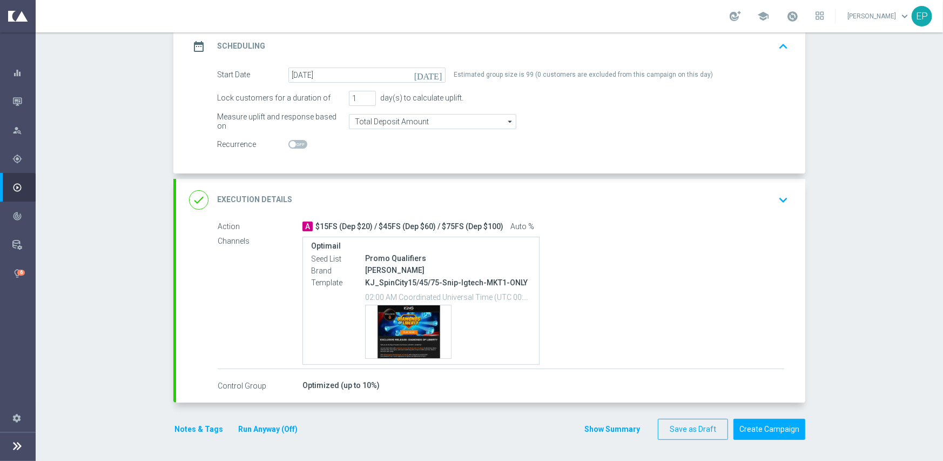
click at [388, 183] on div "done Execution Details keyboard_arrow_down" at bounding box center [490, 200] width 629 height 42
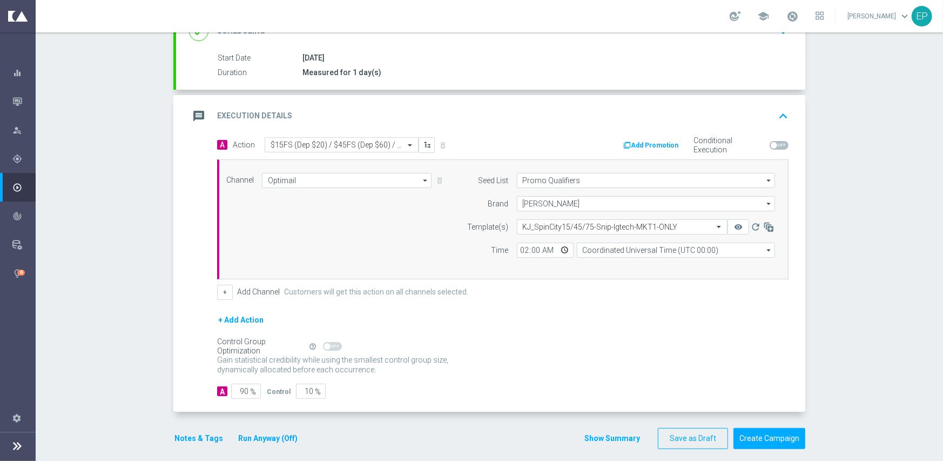
scroll to position [174, 0]
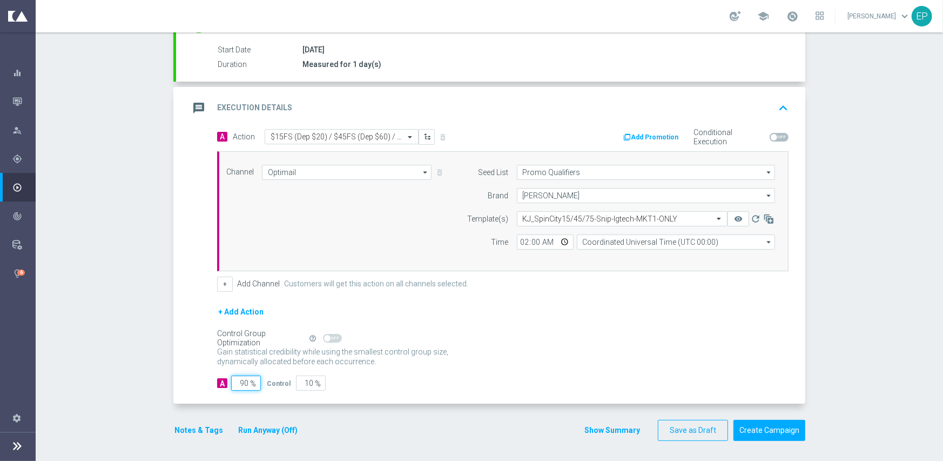
click at [239, 385] on input "90" at bounding box center [246, 382] width 30 height 15
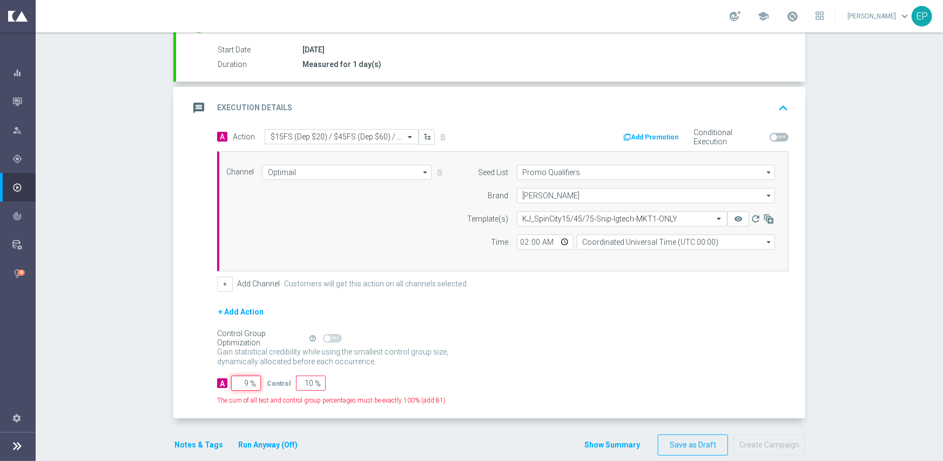
type input "95"
type input "5"
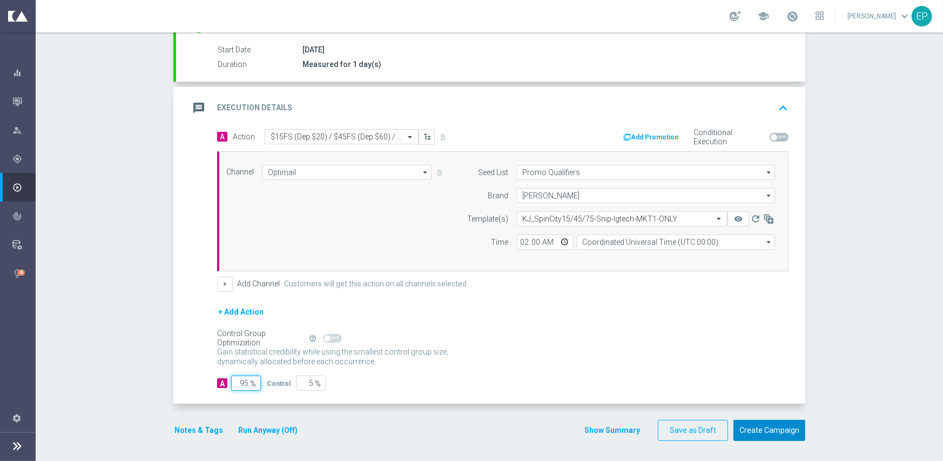
type input "95"
click at [783, 433] on button "Create Campaign" at bounding box center [769, 430] width 72 height 21
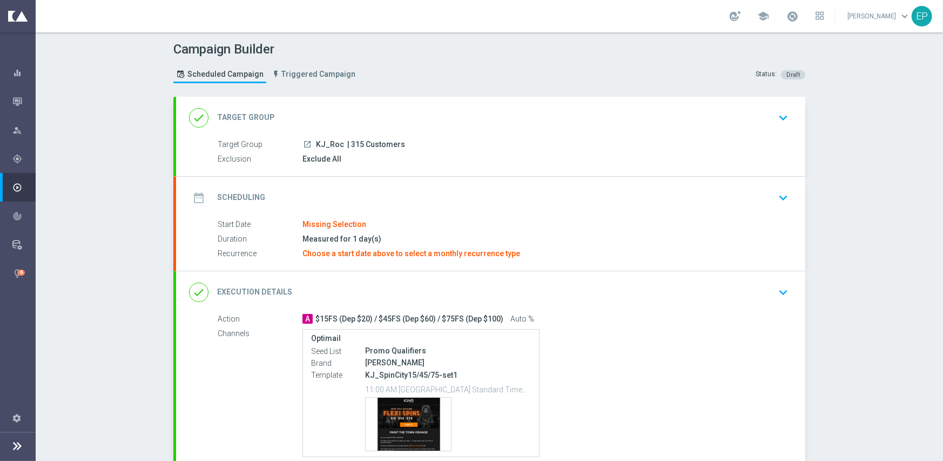
click at [340, 105] on div "done Target Group keyboard_arrow_down" at bounding box center [490, 118] width 629 height 42
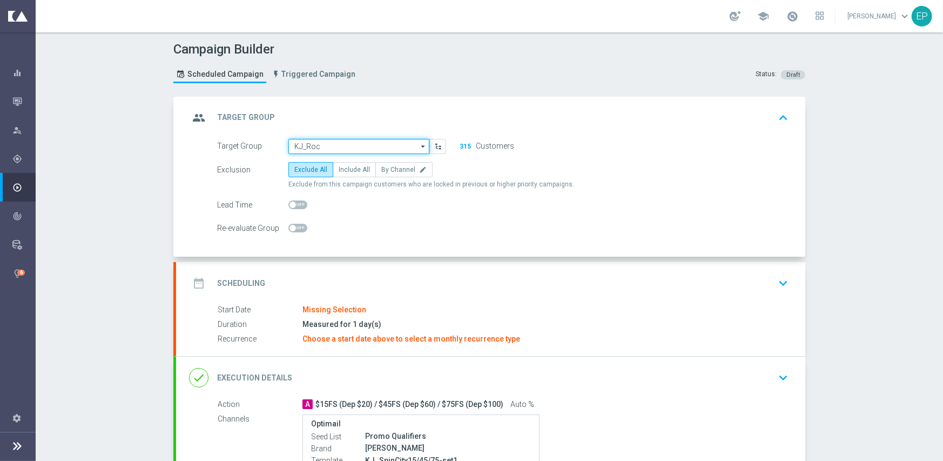
click at [333, 146] on input "KJ_Roc" at bounding box center [358, 146] width 141 height 15
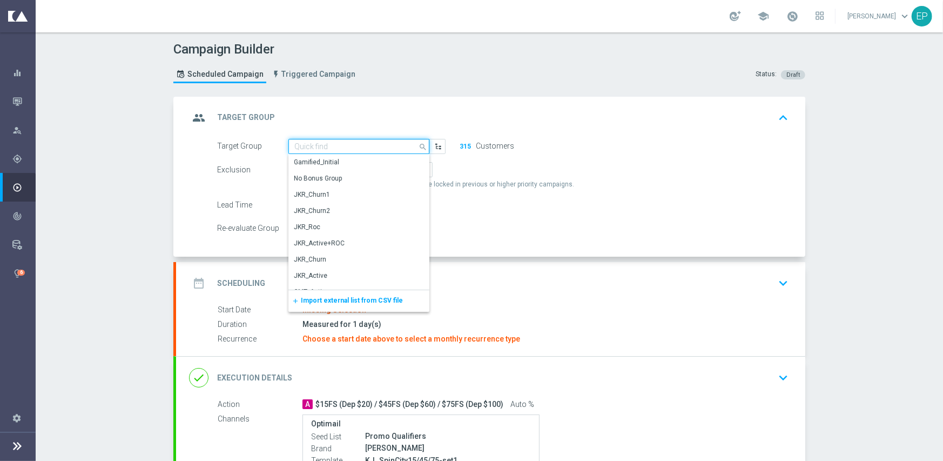
paste input "KJ_ROC_Engaged"
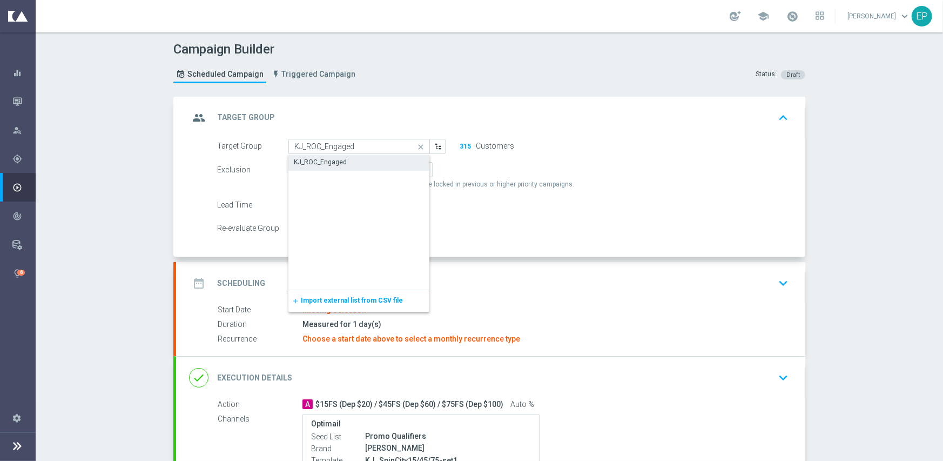
click at [335, 164] on div "KJ_ROC_Engaged" at bounding box center [320, 162] width 53 height 10
type input "KJ_ROC_Engaged"
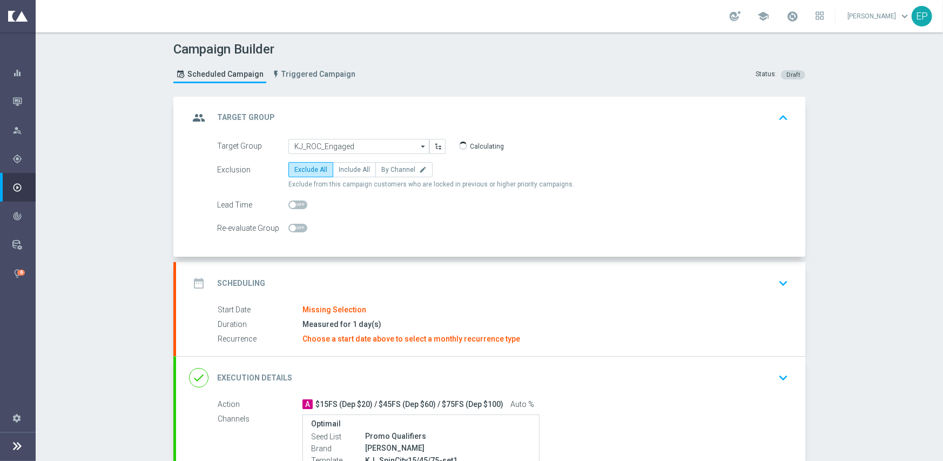
click at [375, 271] on div "date_range Scheduling keyboard_arrow_down" at bounding box center [490, 283] width 629 height 42
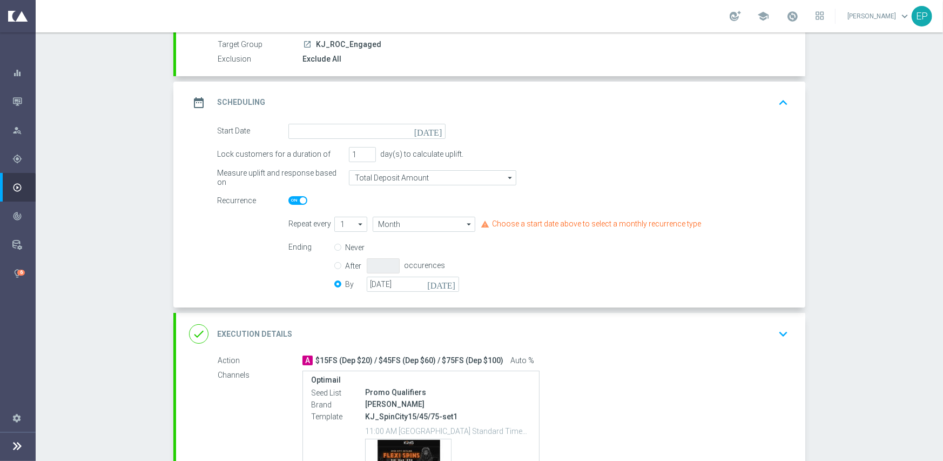
scroll to position [108, 0]
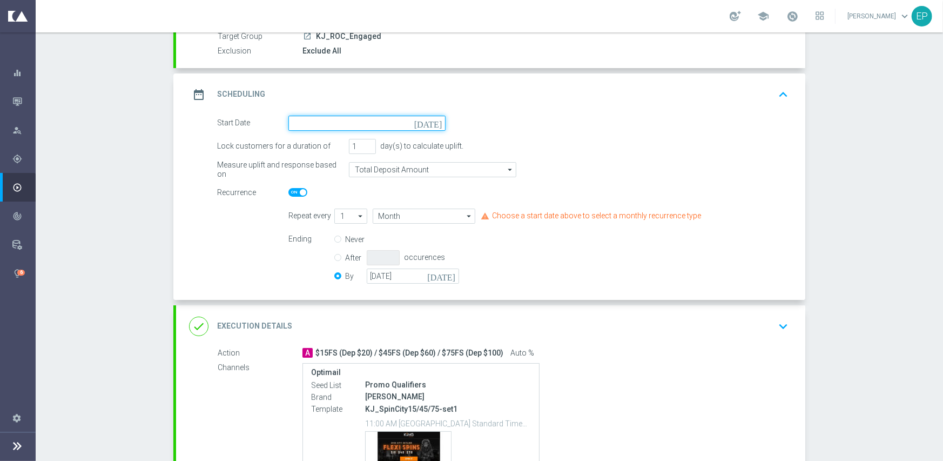
click at [344, 116] on input at bounding box center [366, 123] width 157 height 15
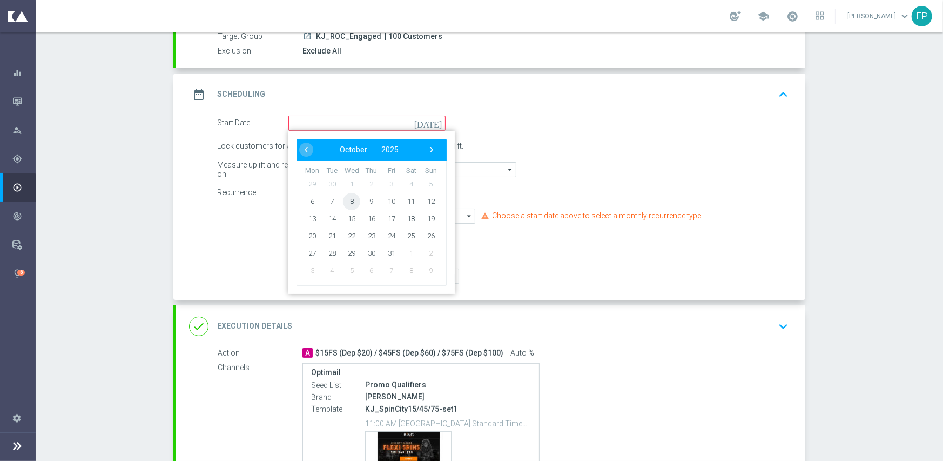
click at [346, 201] on span "8" at bounding box center [351, 200] width 17 height 17
type input "[DATE]"
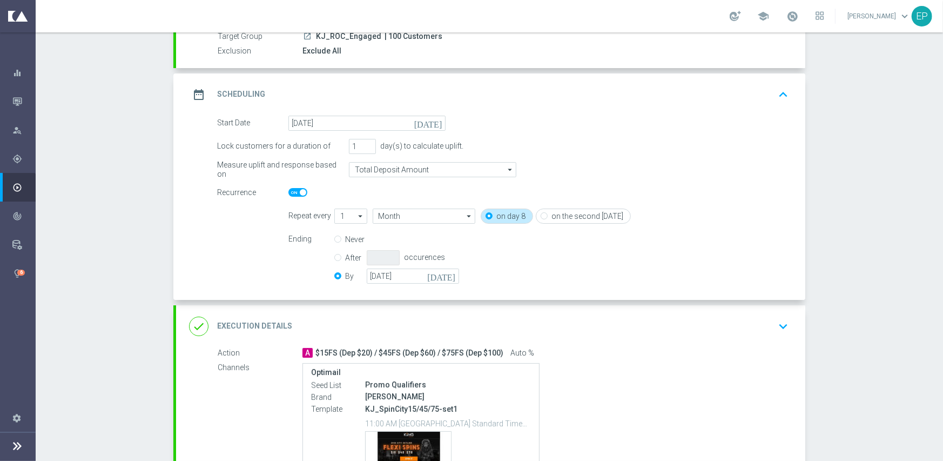
click at [415, 316] on div "done Execution Details keyboard_arrow_down" at bounding box center [490, 326] width 603 height 21
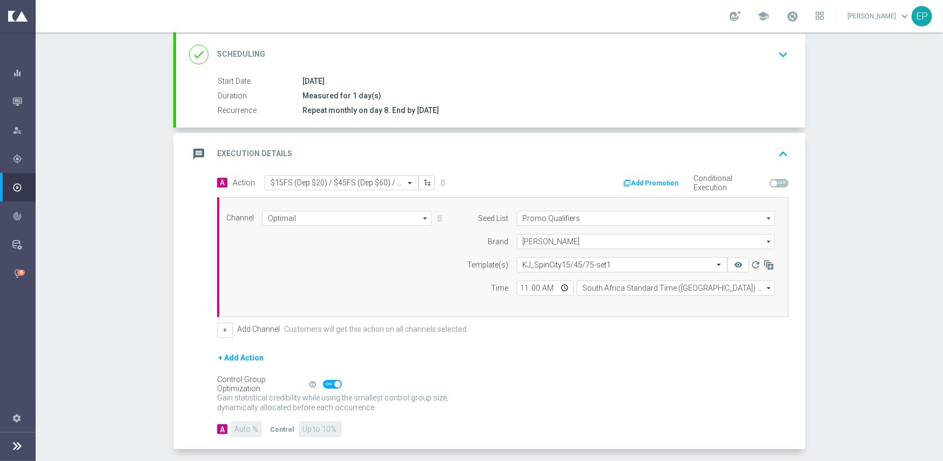
scroll to position [189, 0]
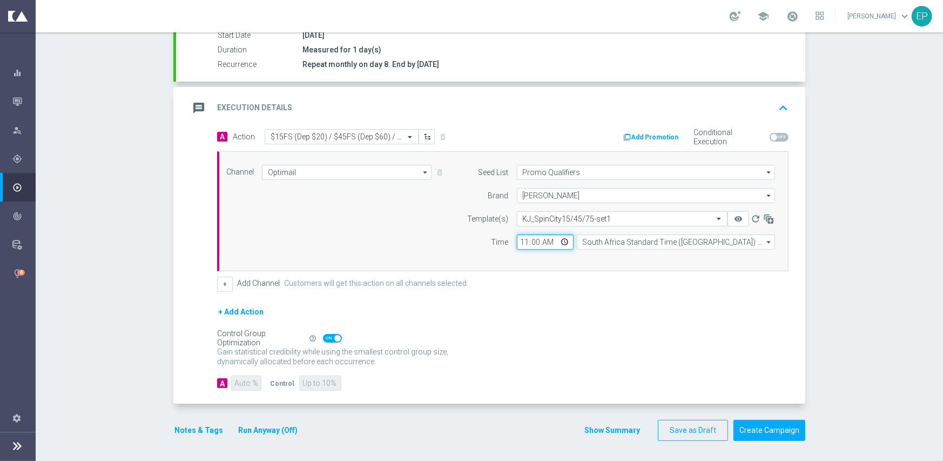
click at [517, 240] on input "11:00" at bounding box center [545, 241] width 57 height 15
type input "02:00"
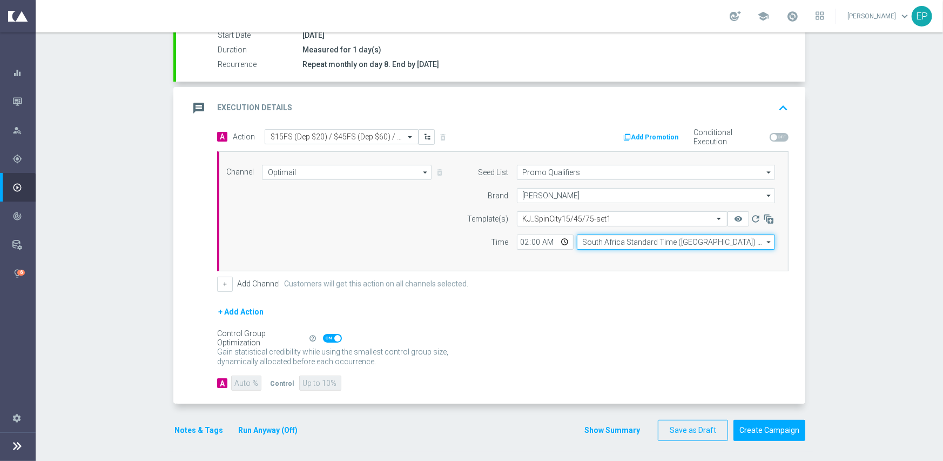
click at [612, 240] on input "South Africa Standard Time ([GEOGRAPHIC_DATA]) (UTC +02:00)" at bounding box center [676, 241] width 198 height 15
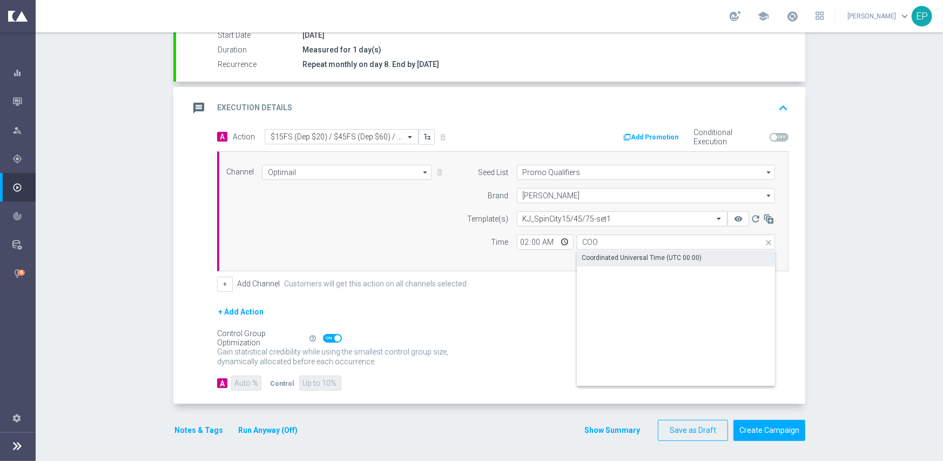
click at [605, 255] on div "Coordinated Universal Time (UTC 00:00)" at bounding box center [642, 258] width 120 height 10
type input "Coordinated Universal Time (UTC 00:00)"
click at [548, 301] on form "A Action Select action $15FS (Dep $20) / $45FS (Dep $60) / $75FS (Dep $100) del…" at bounding box center [502, 260] width 571 height 262
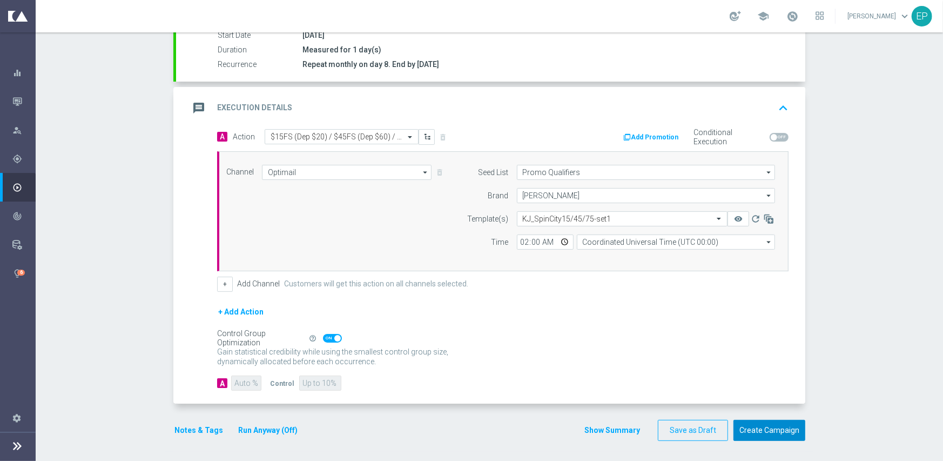
click at [760, 422] on button "Create Campaign" at bounding box center [769, 430] width 72 height 21
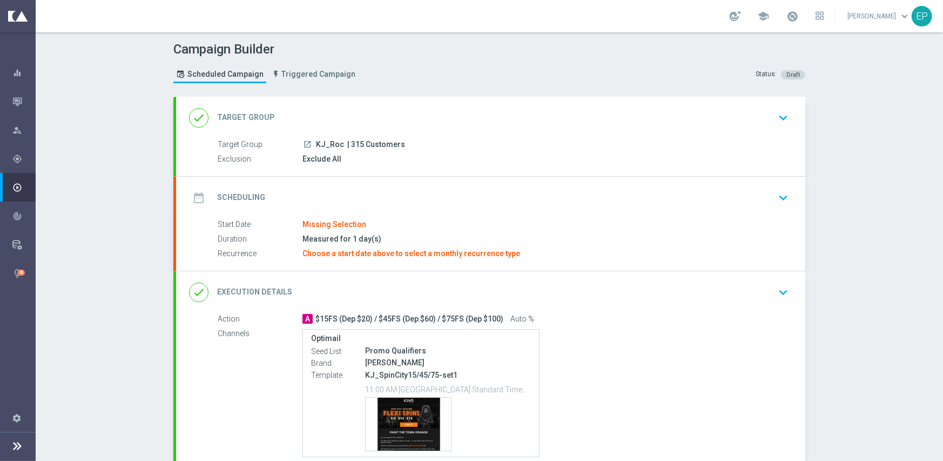
click at [352, 187] on div "date_range Scheduling keyboard_arrow_down" at bounding box center [490, 197] width 603 height 21
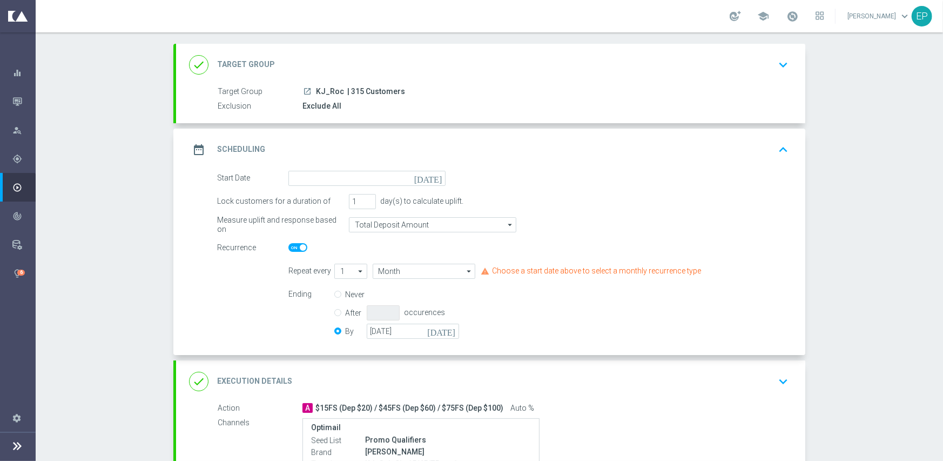
scroll to position [108, 0]
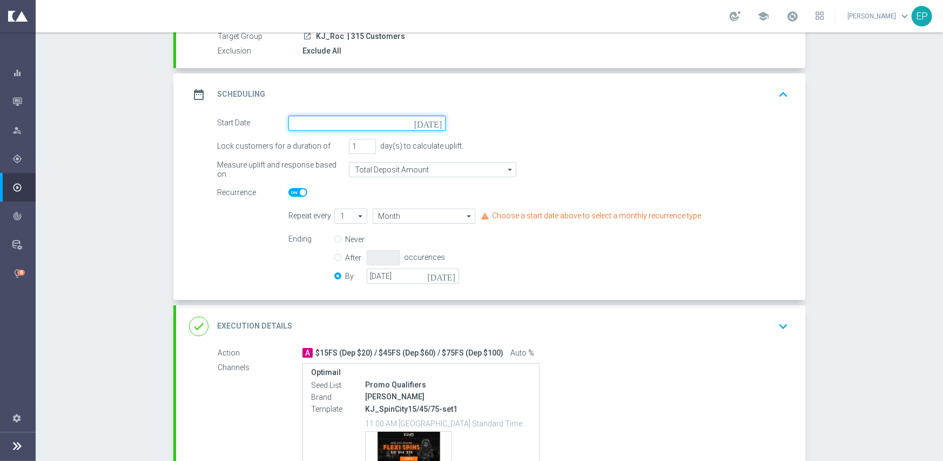
click at [352, 121] on input at bounding box center [366, 123] width 157 height 15
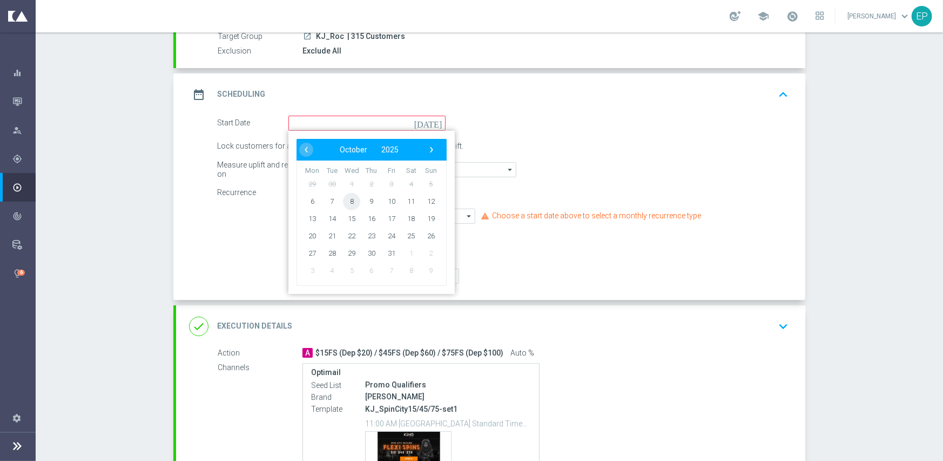
click at [348, 201] on span "8" at bounding box center [351, 200] width 17 height 17
type input "[DATE]"
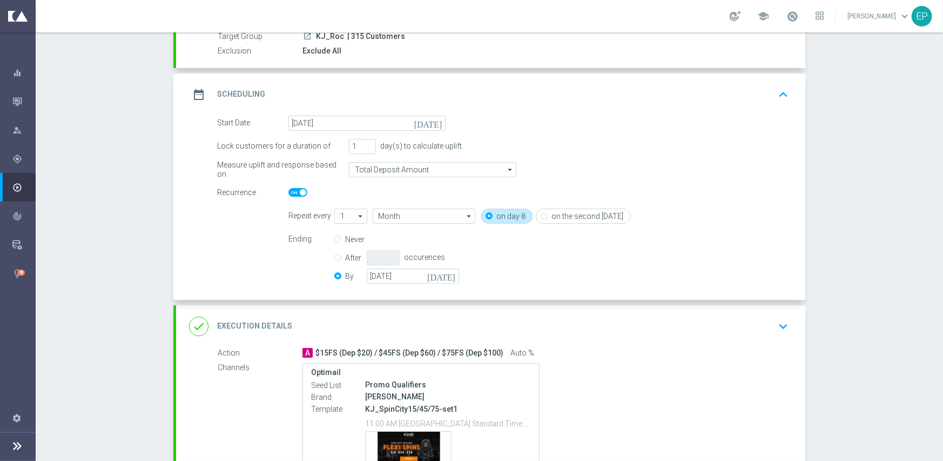
click at [366, 333] on div "done Execution Details keyboard_arrow_down" at bounding box center [490, 326] width 603 height 21
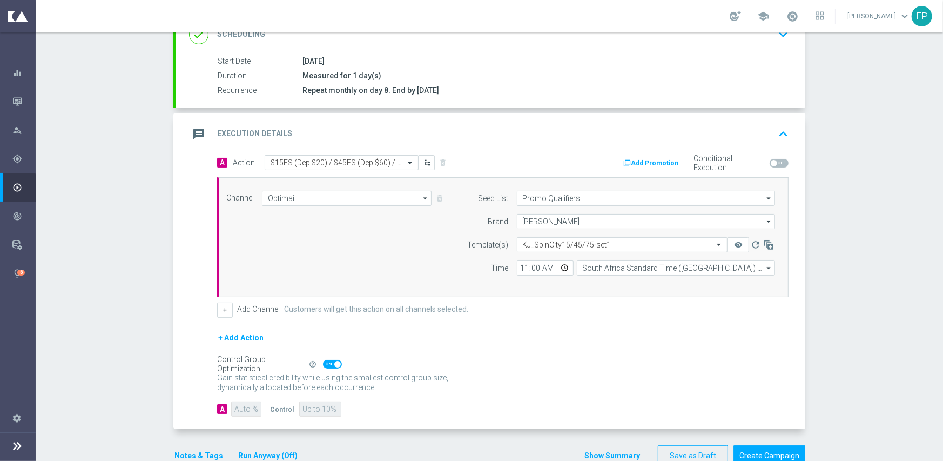
scroll to position [189, 0]
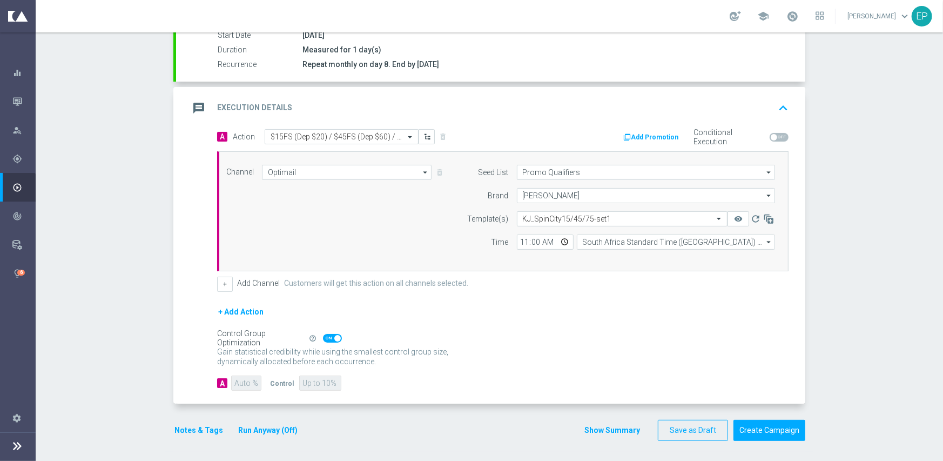
drag, startPoint x: 302, startPoint y: 184, endPoint x: 305, endPoint y: 176, distance: 8.4
click at [302, 183] on div "Channel Optimail Optimail arrow_drop_down Show Selected 1 of 21 Facebook Custom…" at bounding box center [500, 211] width 565 height 93
drag, startPoint x: 305, startPoint y: 172, endPoint x: 323, endPoint y: 212, distance: 44.5
click at [305, 172] on input "Optimail" at bounding box center [347, 172] width 170 height 15
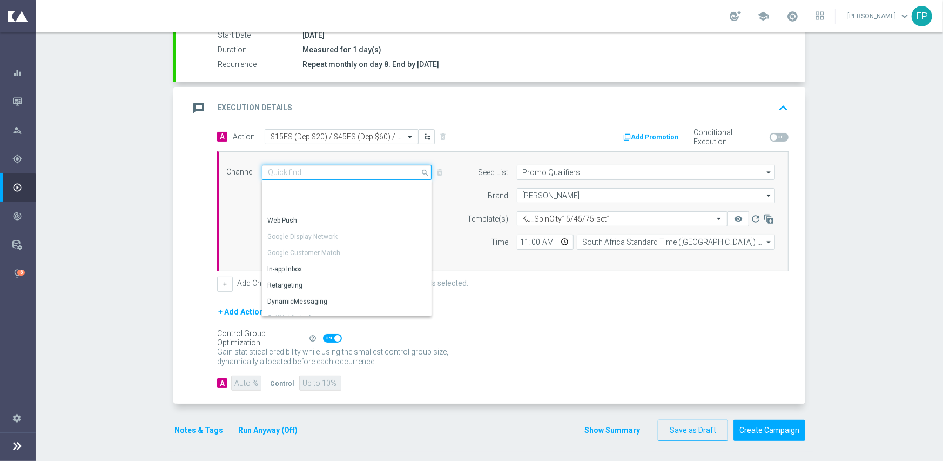
scroll to position [205, 0]
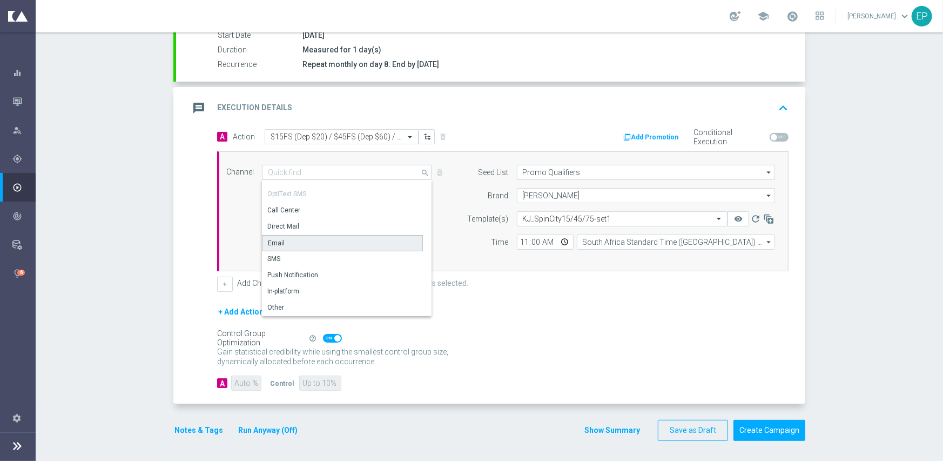
click at [270, 235] on div "Email" at bounding box center [342, 243] width 161 height 16
type input "Email"
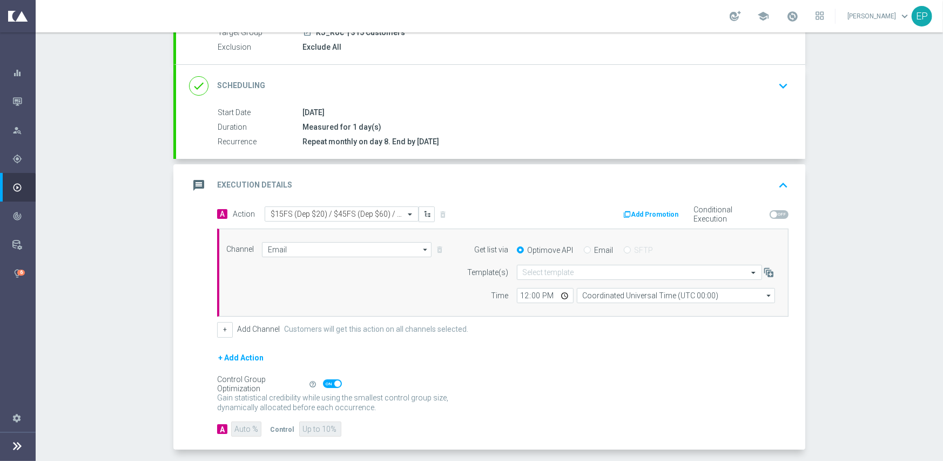
click at [584, 250] on input "Email" at bounding box center [587, 250] width 7 height 7
radio input "true"
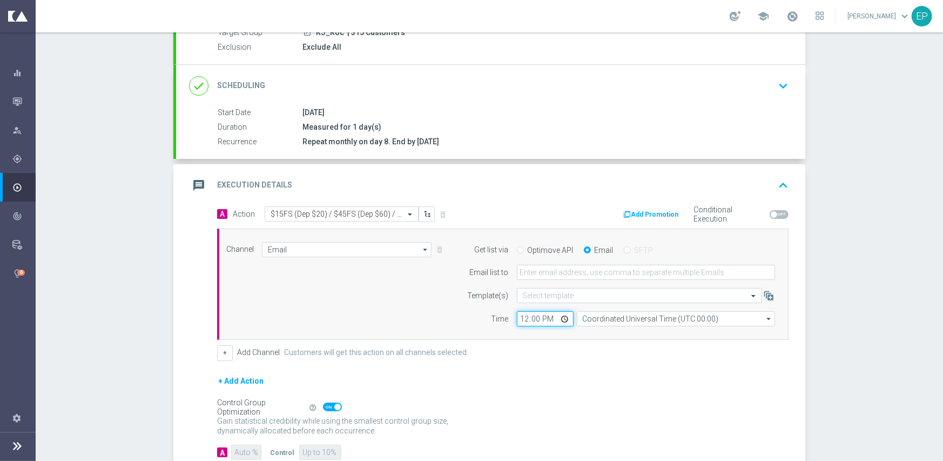
click at [518, 318] on input "12:00" at bounding box center [545, 318] width 57 height 15
type input "02:00"
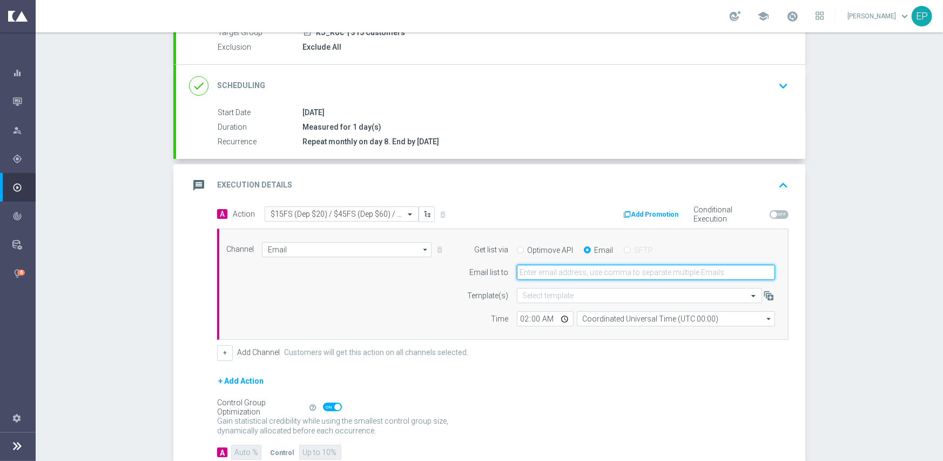
click at [565, 268] on input "email" at bounding box center [646, 272] width 258 height 15
click at [541, 266] on input "email" at bounding box center [646, 272] width 258 height 15
paste input "[EMAIL_ADDRESS][DOMAIN_NAME]"
type input "[EMAIL_ADDRESS][DOMAIN_NAME]"
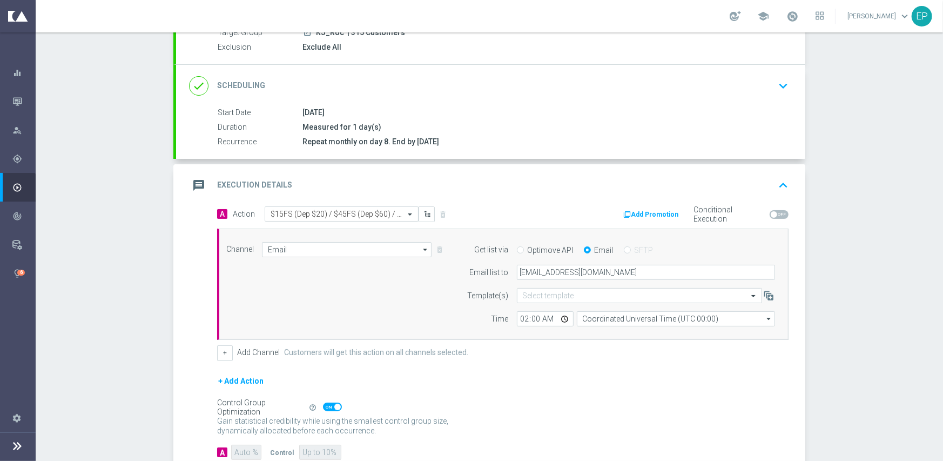
click at [482, 387] on div "+ Add Action" at bounding box center [502, 387] width 571 height 27
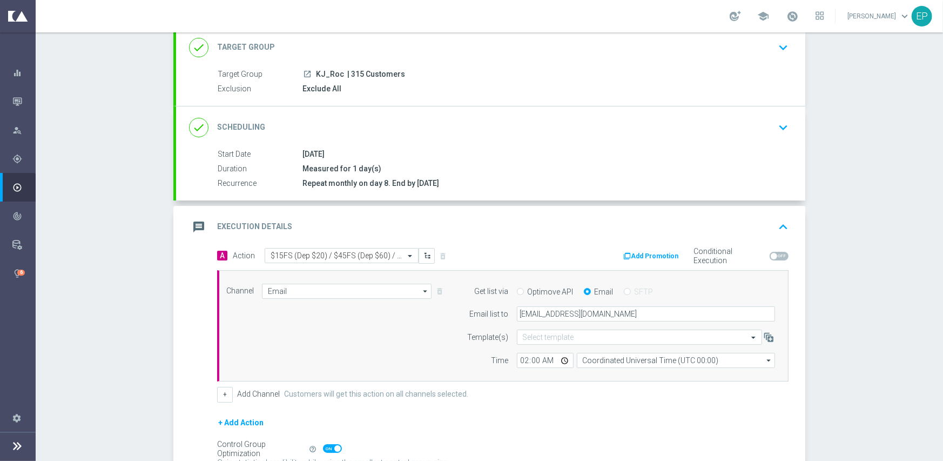
scroll to position [181, 0]
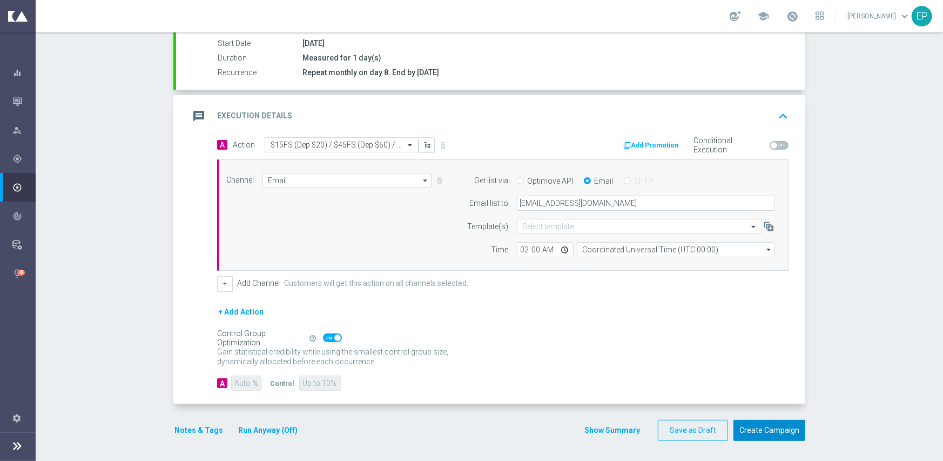
click at [767, 428] on button "Create Campaign" at bounding box center [769, 430] width 72 height 21
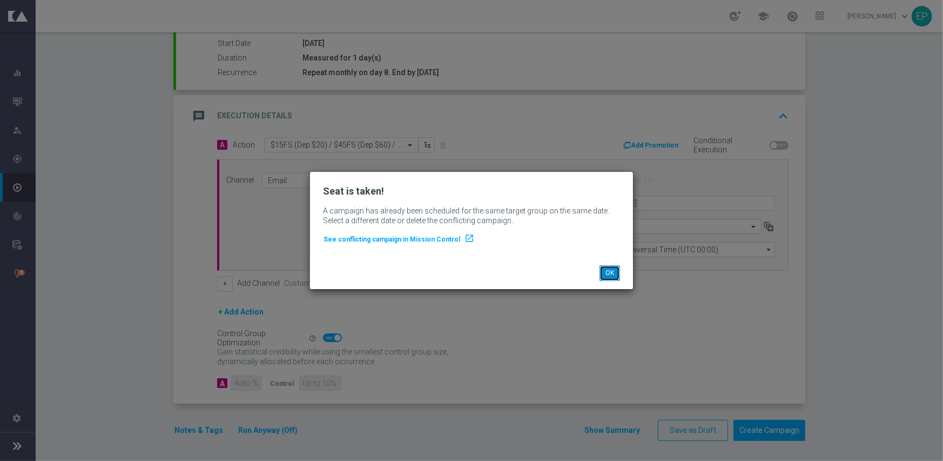
click at [611, 274] on button "OK" at bounding box center [609, 272] width 21 height 15
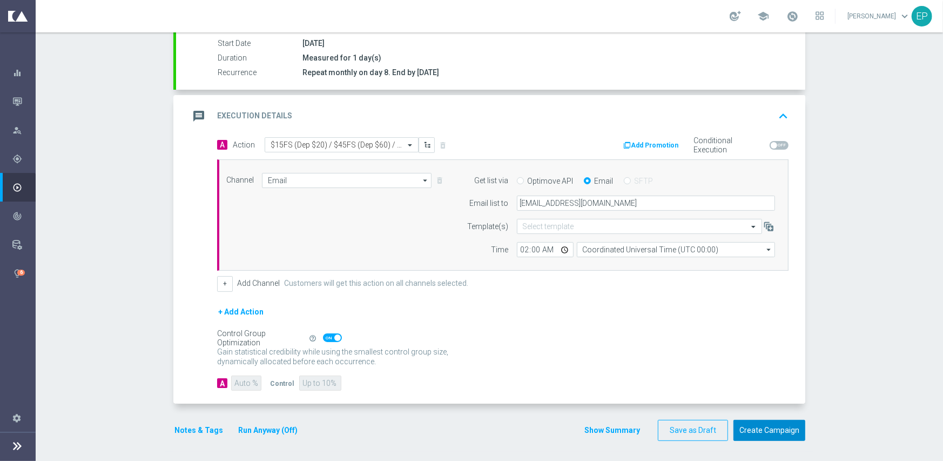
click at [754, 427] on button "Create Campaign" at bounding box center [769, 430] width 72 height 21
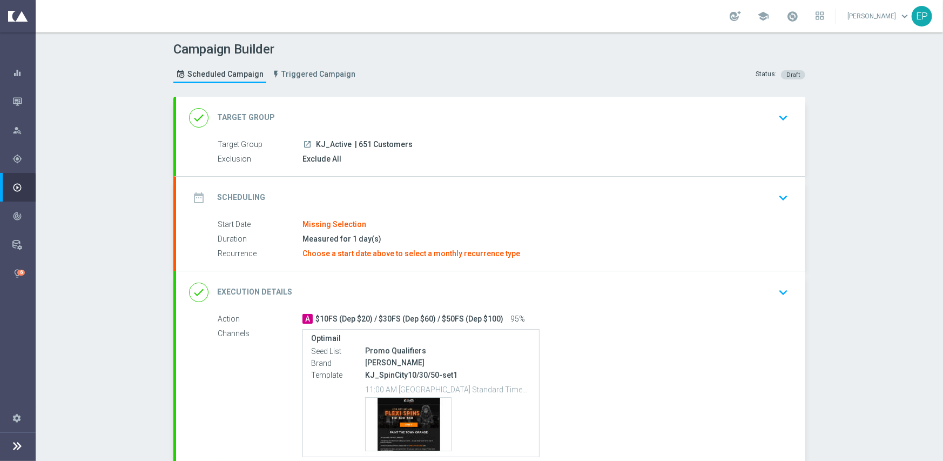
click at [333, 90] on header "Campaign Builder Scheduled Campaign Triggered Campaign Status: Draft" at bounding box center [489, 64] width 907 height 64
click at [346, 104] on div "done Target Group keyboard_arrow_down" at bounding box center [490, 118] width 629 height 42
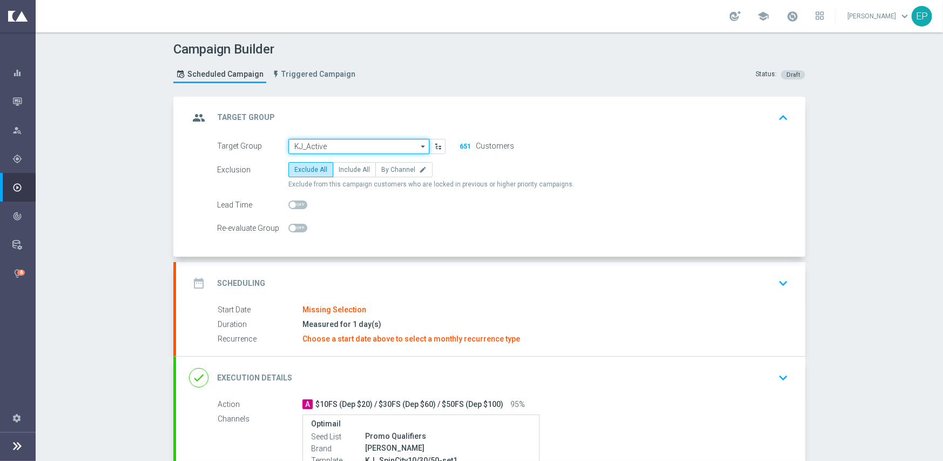
click at [340, 144] on input "KJ_Active" at bounding box center [358, 146] width 141 height 15
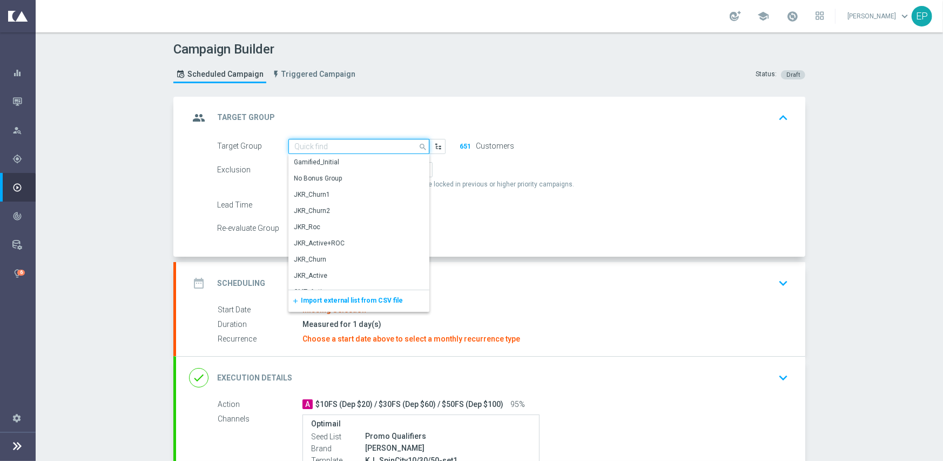
paste input "KJ_Active_Mkt1_Engaged"
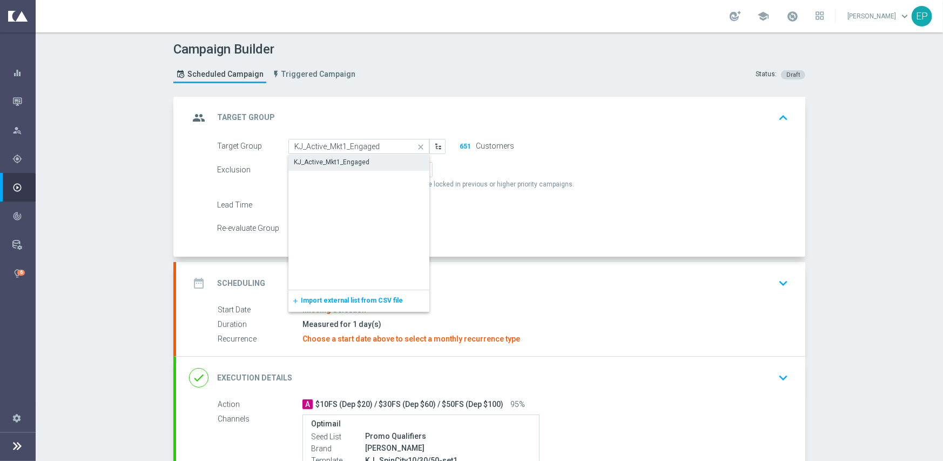
click at [335, 165] on div "KJ_Active_Mkt1_Engaged" at bounding box center [332, 162] width 76 height 10
type input "KJ_Active_Mkt1_Engaged"
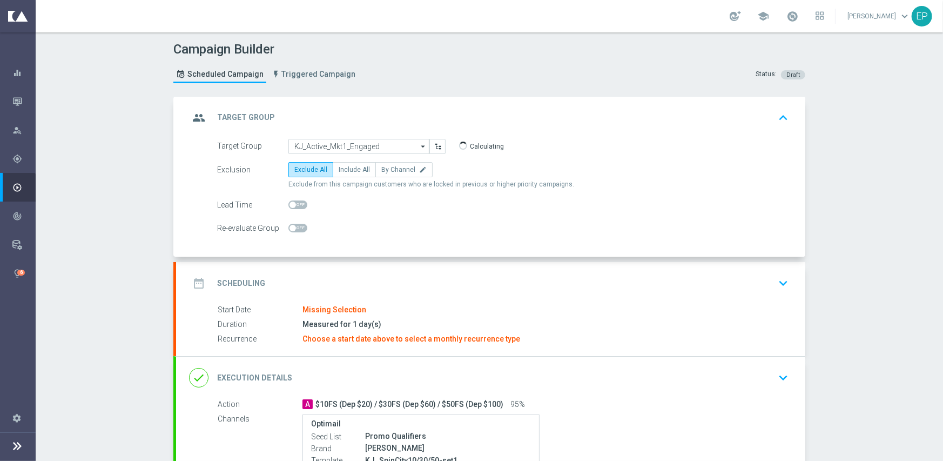
click at [368, 271] on div "date_range Scheduling keyboard_arrow_down" at bounding box center [490, 283] width 629 height 42
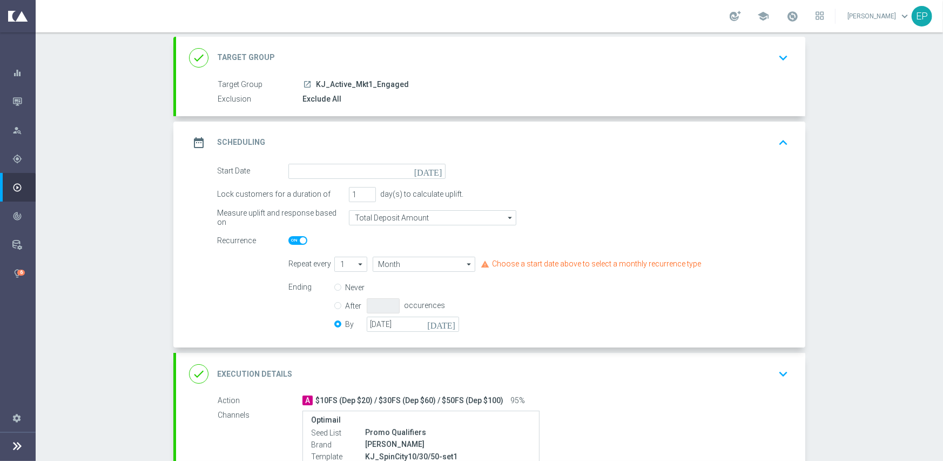
scroll to position [162, 0]
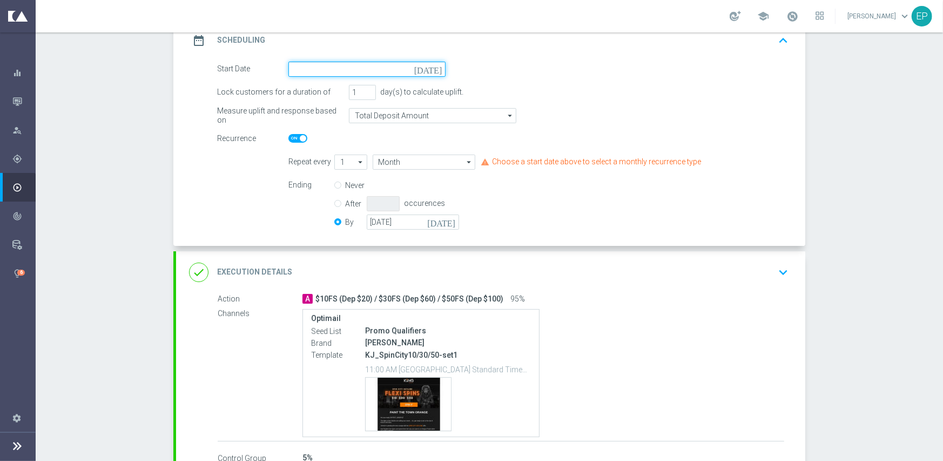
click at [362, 64] on input at bounding box center [366, 69] width 157 height 15
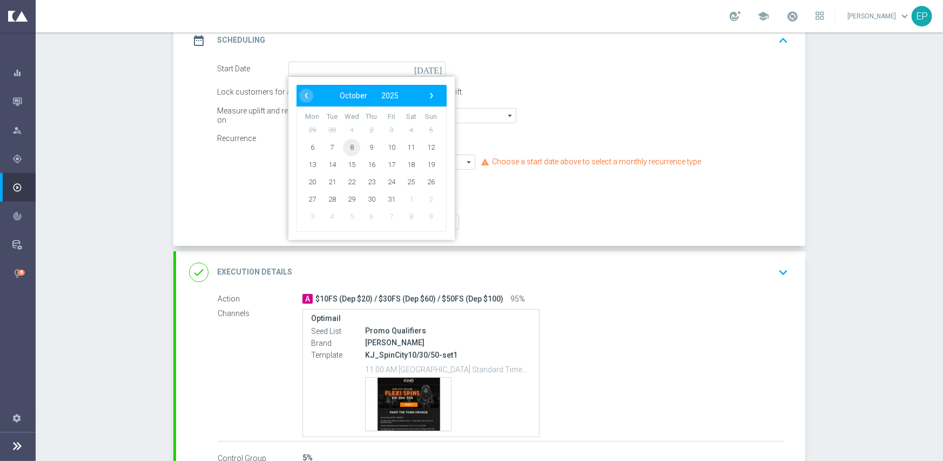
click at [345, 147] on span "8" at bounding box center [351, 146] width 17 height 17
type input "08 Oct 2025"
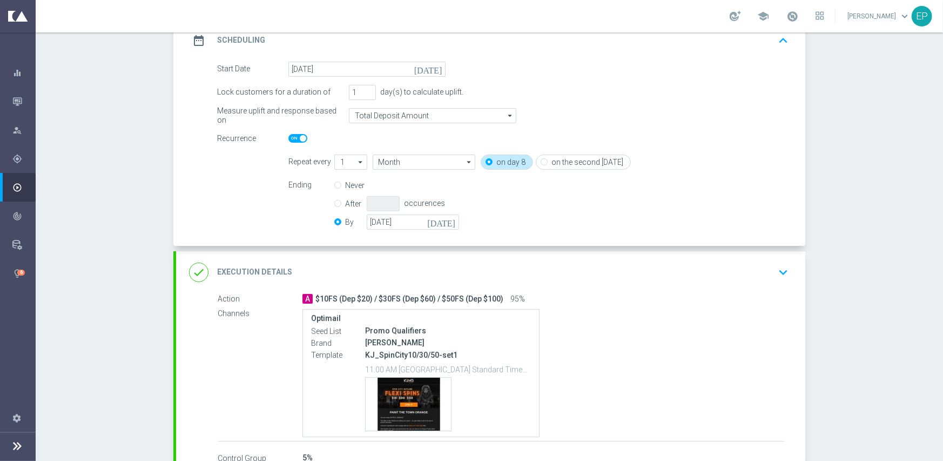
click at [294, 139] on span at bounding box center [297, 138] width 19 height 9
click at [294, 139] on input "checkbox" at bounding box center [297, 138] width 19 height 9
checkbox input "false"
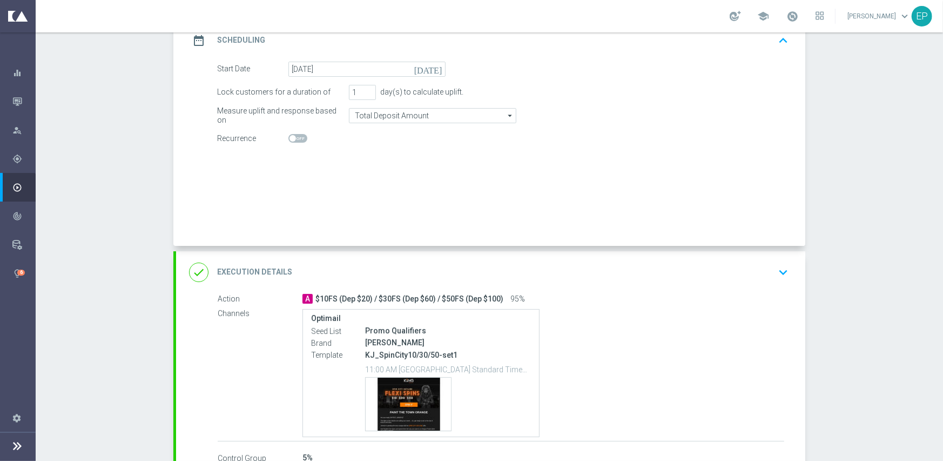
radio input "true"
radio input "false"
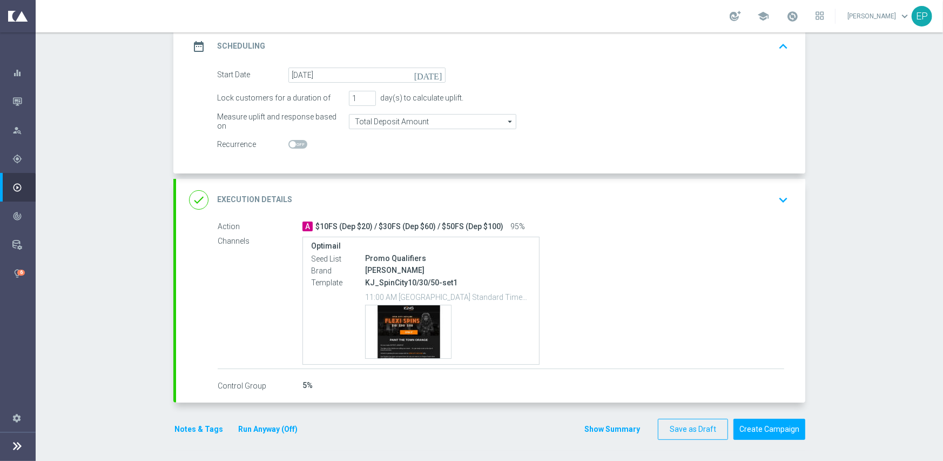
click at [430, 208] on div "done Execution Details keyboard_arrow_down" at bounding box center [490, 200] width 603 height 21
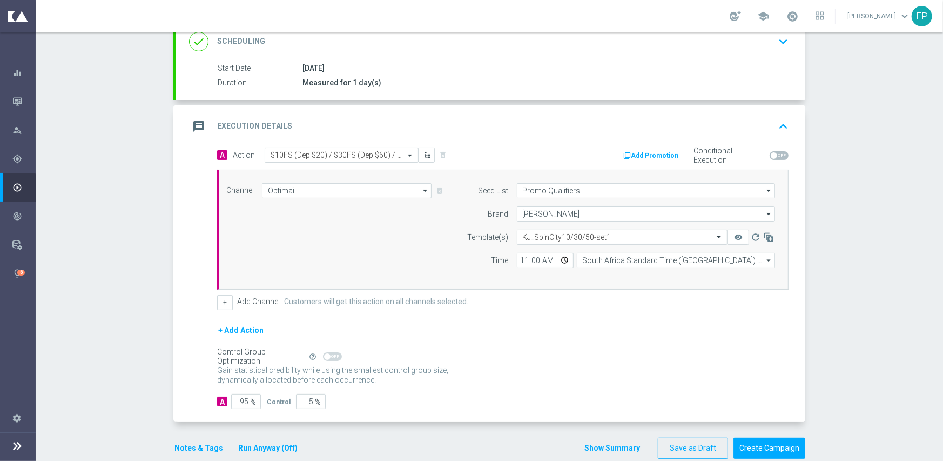
scroll to position [146, 0]
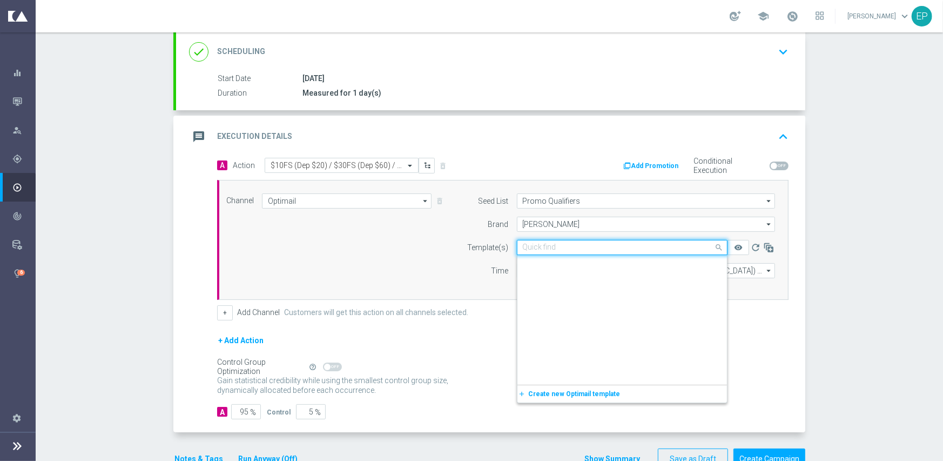
click at [584, 248] on input "text" at bounding box center [611, 247] width 177 height 9
paste input "KJ_SpinCity10/30/50-Snip-Igtech-MKT1-ONLY"
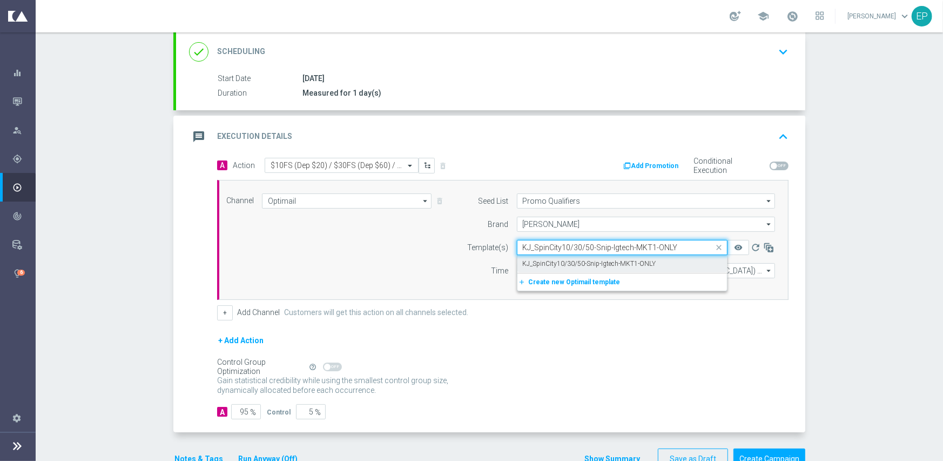
click at [568, 259] on label "KJ_SpinCity10/30/50-Snip-Igtech-MKT1-ONLY" at bounding box center [589, 263] width 133 height 9
type input "KJ_SpinCity10/30/50-Snip-Igtech-MKT1-ONLY"
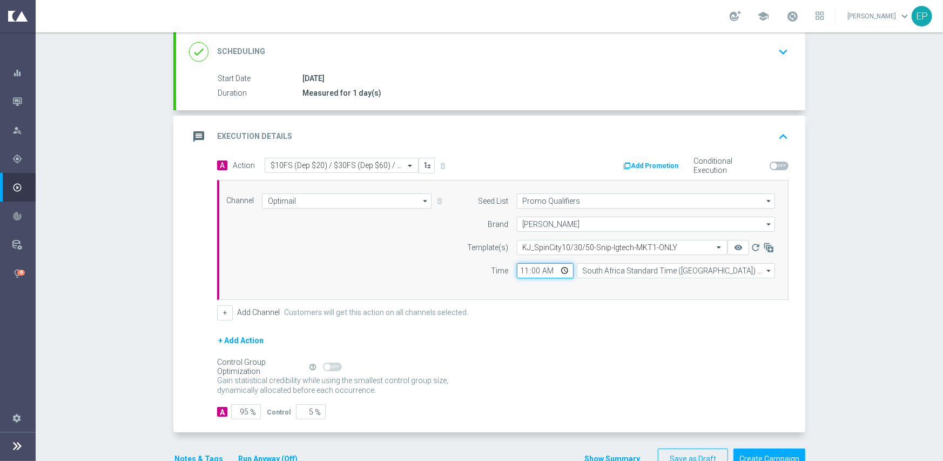
click at [517, 271] on input "11:00" at bounding box center [545, 270] width 57 height 15
type input "02:00"
click at [607, 263] on input "South Africa Standard Time (Johannesburg) (UTC +02:00)" at bounding box center [676, 270] width 198 height 15
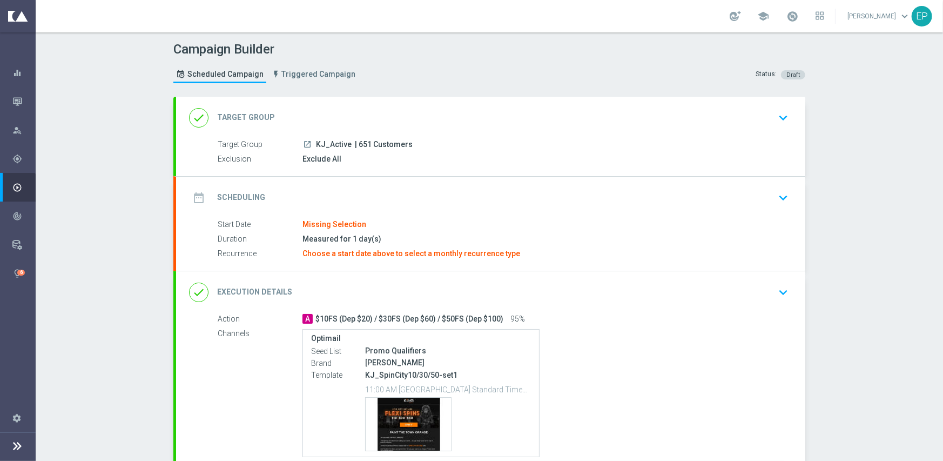
click at [376, 94] on header "Campaign Builder Scheduled Campaign Triggered Campaign Status: Draft" at bounding box center [489, 64] width 907 height 64
drag, startPoint x: 356, startPoint y: 98, endPoint x: 362, endPoint y: 102, distance: 6.9
click at [358, 98] on div "done Target Group keyboard_arrow_down" at bounding box center [490, 118] width 629 height 42
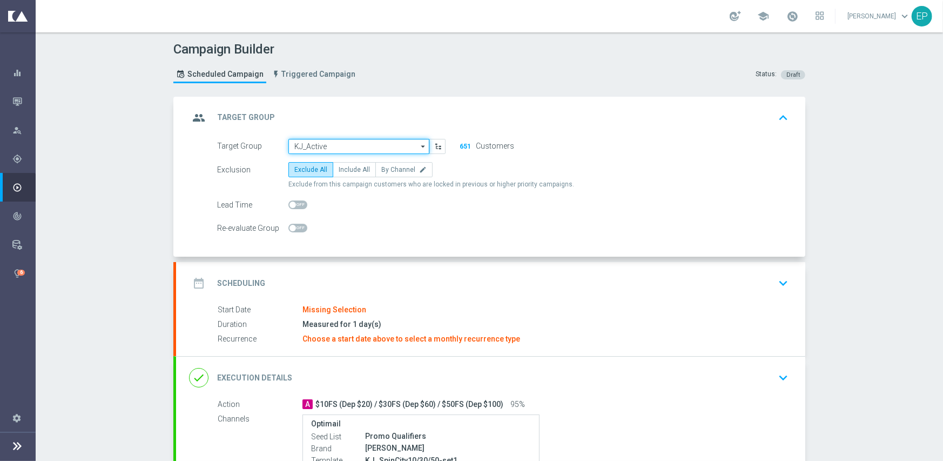
click at [349, 139] on input "KJ_Active" at bounding box center [358, 146] width 141 height 15
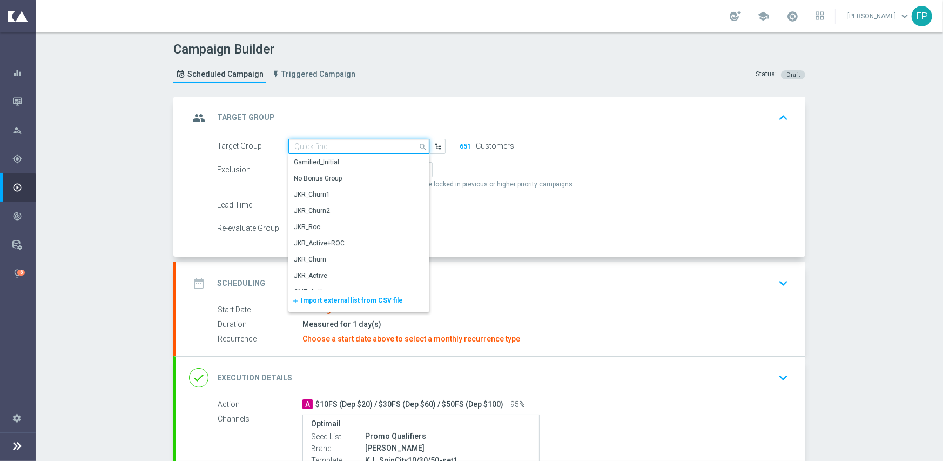
paste input "KJ_Active_Engaged"
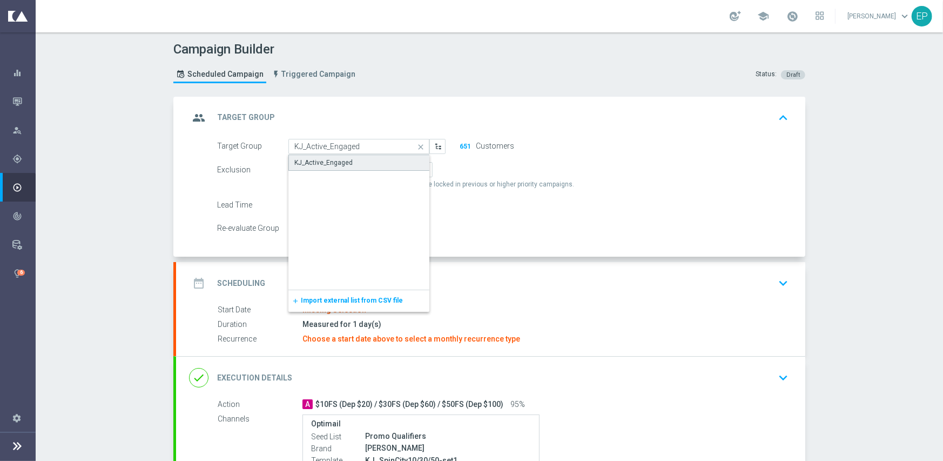
click at [346, 155] on div "KJ_Active_Engaged" at bounding box center [358, 162] width 141 height 16
type input "KJ_Active_Engaged"
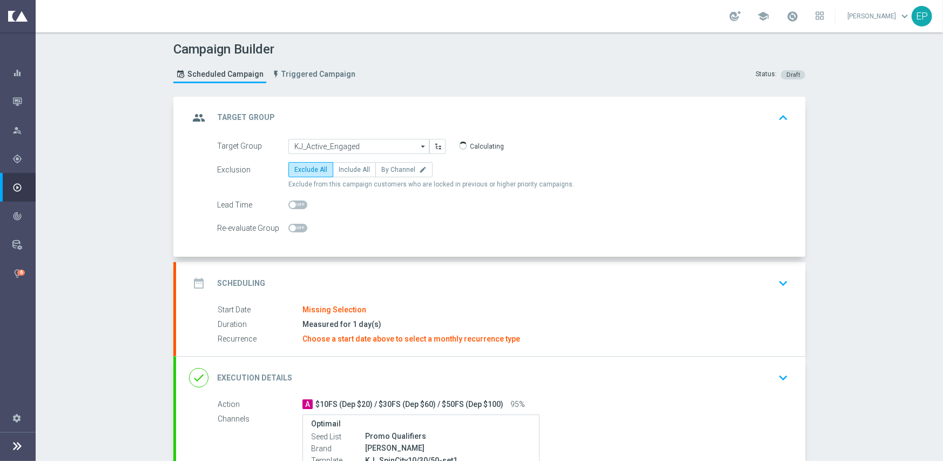
click at [384, 277] on div "date_range Scheduling keyboard_arrow_down" at bounding box center [490, 283] width 603 height 21
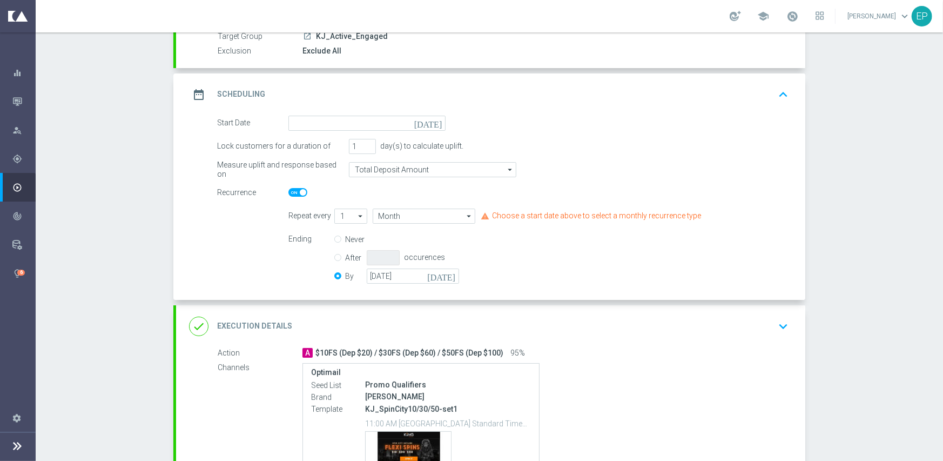
click at [378, 114] on div "date_range Scheduling keyboard_arrow_up" at bounding box center [490, 94] width 629 height 42
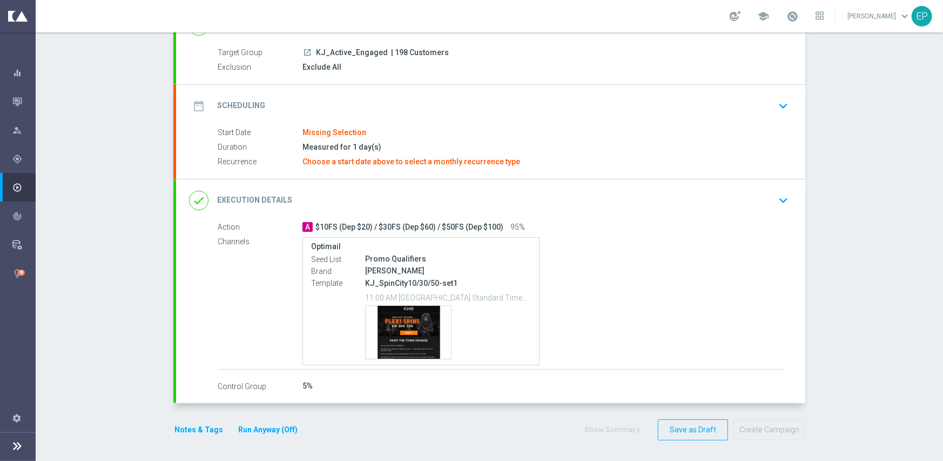
drag, startPoint x: 376, startPoint y: 93, endPoint x: 381, endPoint y: 123, distance: 29.5
click at [376, 94] on div "date_range Scheduling keyboard_arrow_down" at bounding box center [490, 106] width 629 height 42
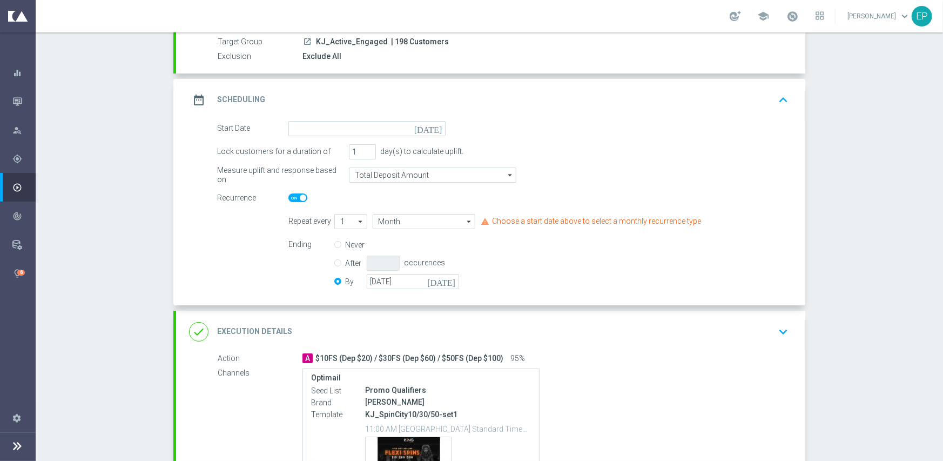
scroll to position [108, 0]
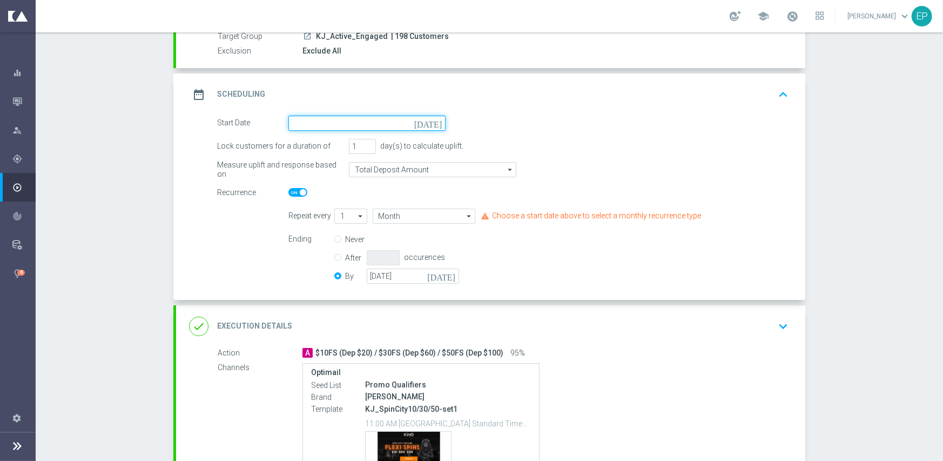
click at [373, 118] on input at bounding box center [366, 123] width 157 height 15
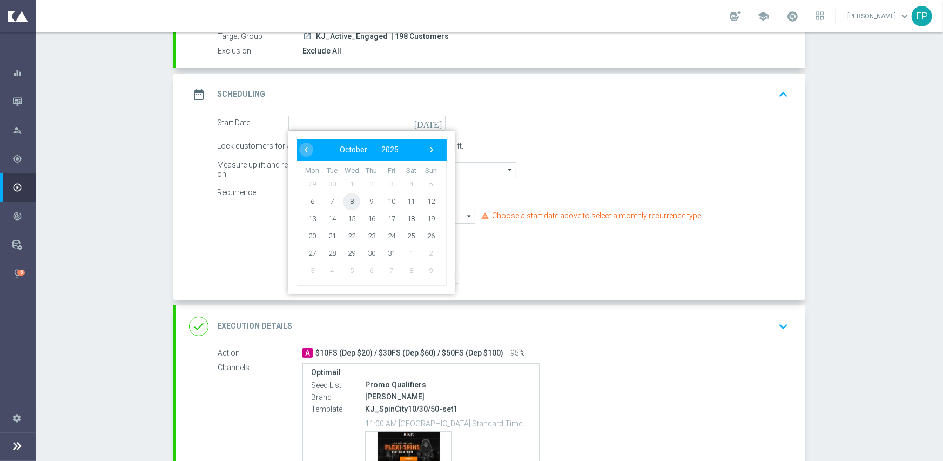
click at [349, 201] on span "8" at bounding box center [351, 200] width 17 height 17
type input "[DATE]"
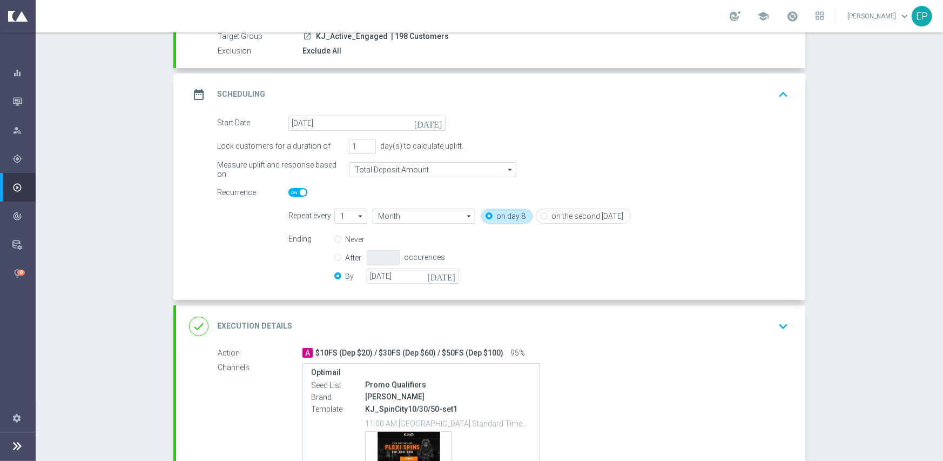
click at [416, 341] on div "done Execution Details keyboard_arrow_down" at bounding box center [490, 326] width 629 height 42
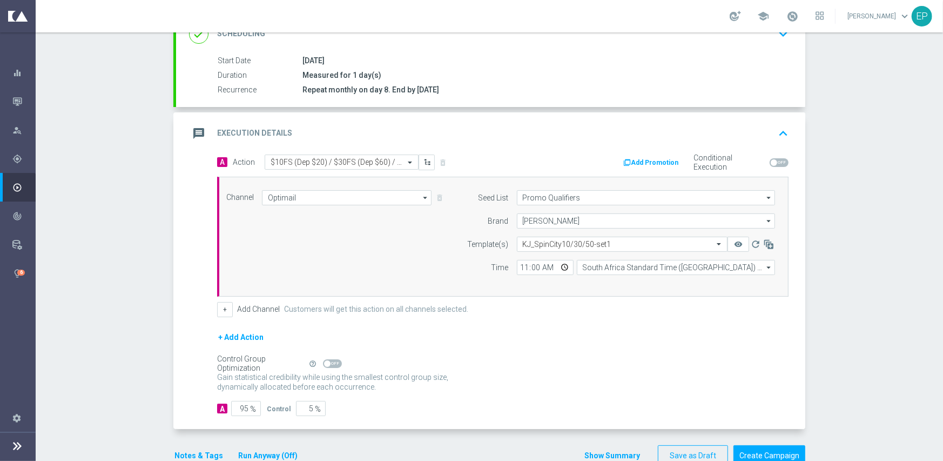
scroll to position [189, 0]
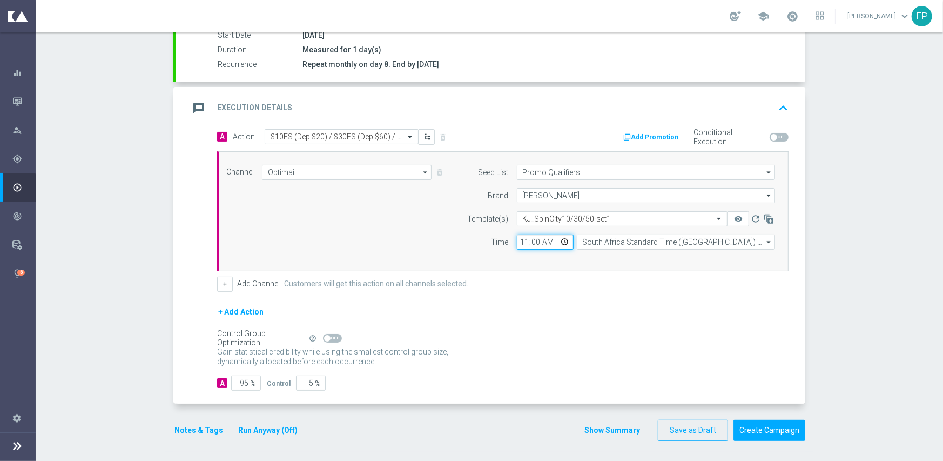
click at [517, 244] on input "11:00" at bounding box center [545, 241] width 57 height 15
type input "02:00"
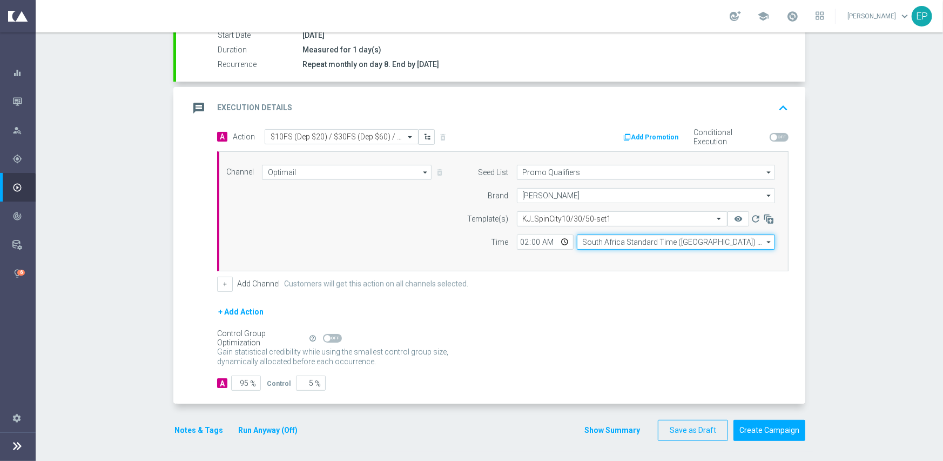
click at [597, 236] on input "South Africa Standard Time ([GEOGRAPHIC_DATA]) (UTC +02:00)" at bounding box center [676, 241] width 198 height 15
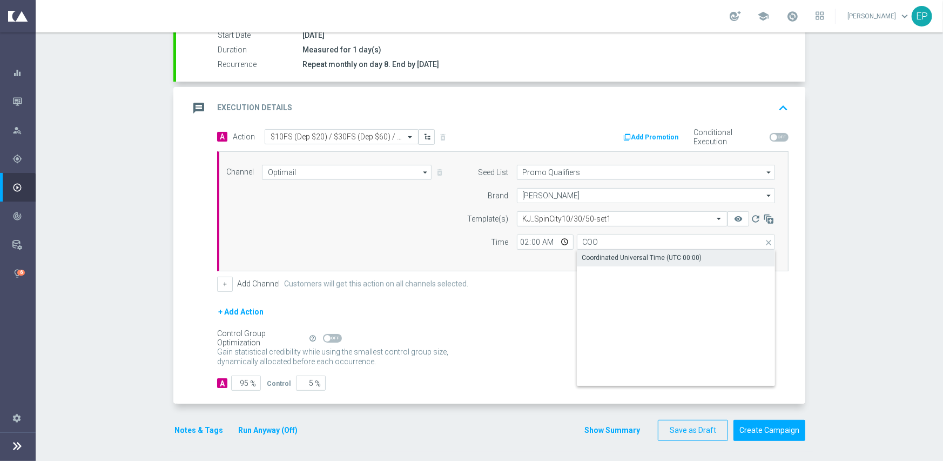
click at [602, 255] on div "Coordinated Universal Time (UTC 00:00)" at bounding box center [642, 258] width 120 height 10
type input "Coordinated Universal Time (UTC 00:00)"
click at [475, 320] on div "+ Add Action" at bounding box center [502, 318] width 571 height 27
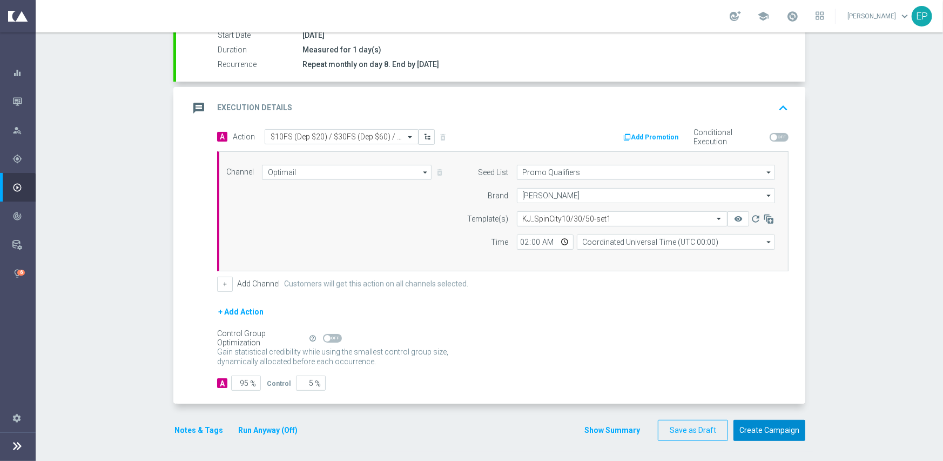
click at [768, 434] on button "Create Campaign" at bounding box center [769, 430] width 72 height 21
click at [333, 111] on div at bounding box center [460, 230] width 943 height 461
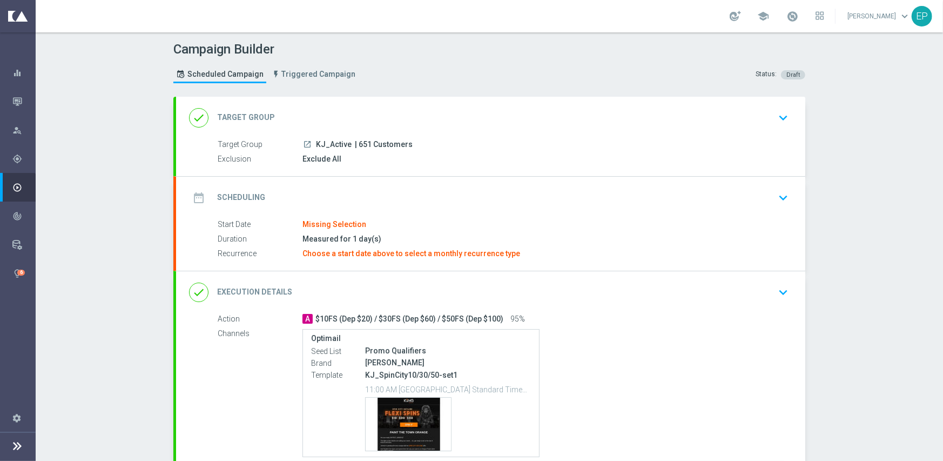
click at [384, 193] on div "date_range Scheduling keyboard_arrow_down" at bounding box center [490, 197] width 603 height 21
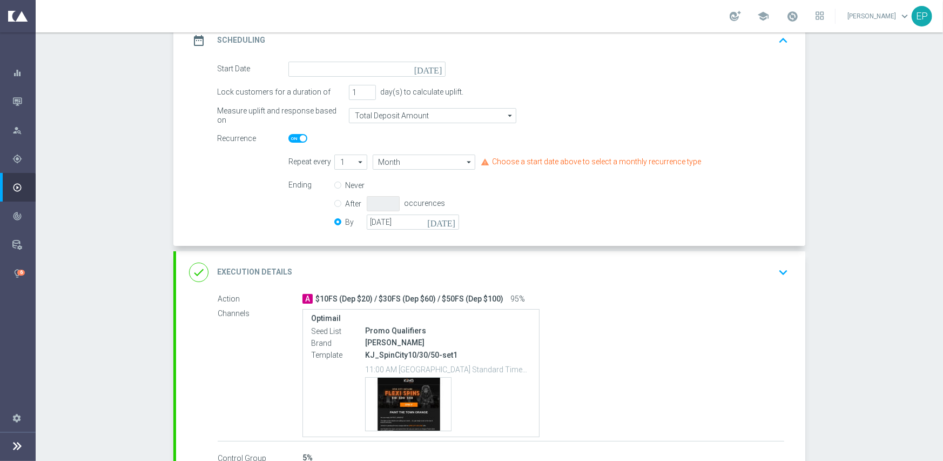
click at [369, 59] on div "date_range Scheduling keyboard_arrow_up" at bounding box center [490, 40] width 629 height 42
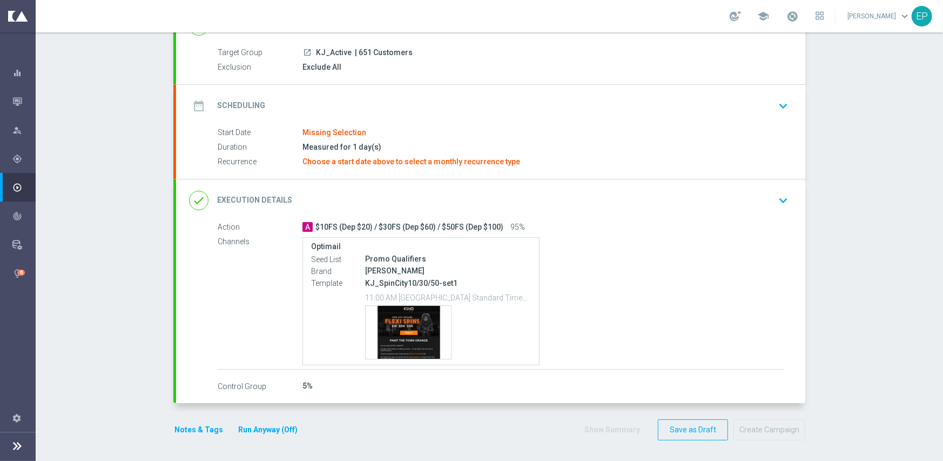
click at [344, 107] on div "date_range Scheduling keyboard_arrow_down" at bounding box center [490, 106] width 603 height 21
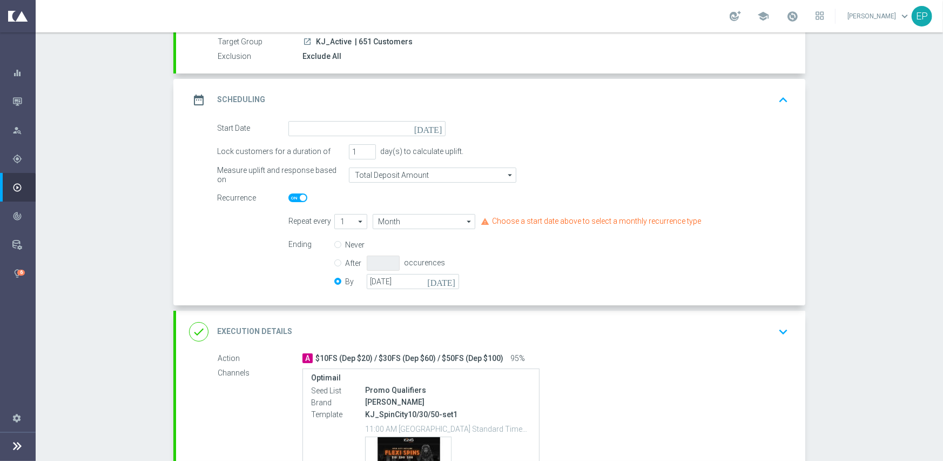
scroll to position [140, 0]
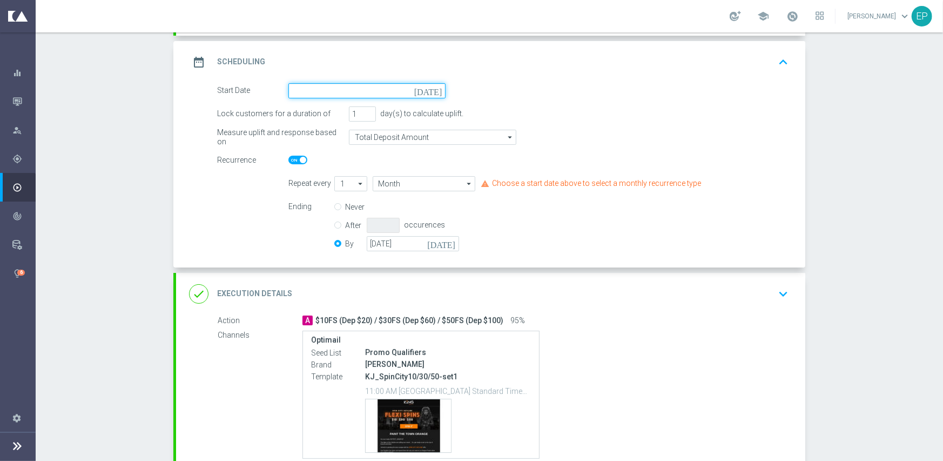
click at [351, 90] on input at bounding box center [366, 90] width 157 height 15
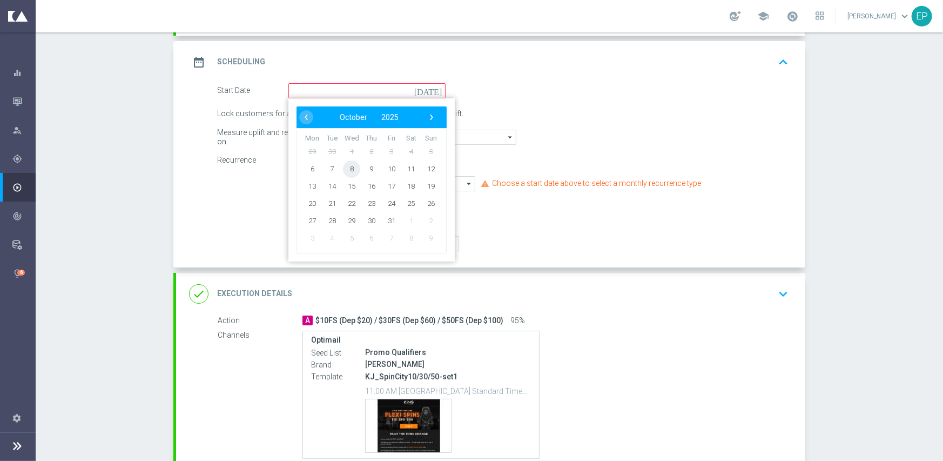
drag, startPoint x: 346, startPoint y: 169, endPoint x: 348, endPoint y: 175, distance: 6.3
click at [346, 169] on span "8" at bounding box center [351, 168] width 17 height 17
type input "[DATE]"
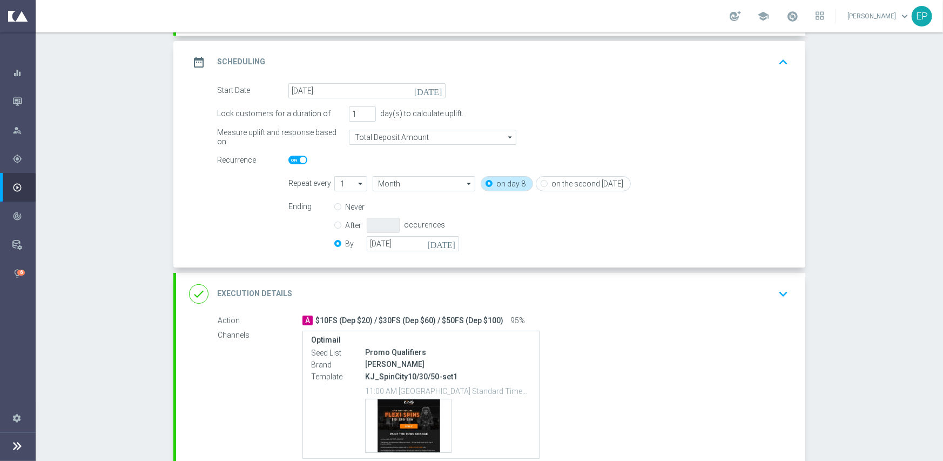
click at [390, 284] on div "done Execution Details keyboard_arrow_down" at bounding box center [490, 294] width 603 height 21
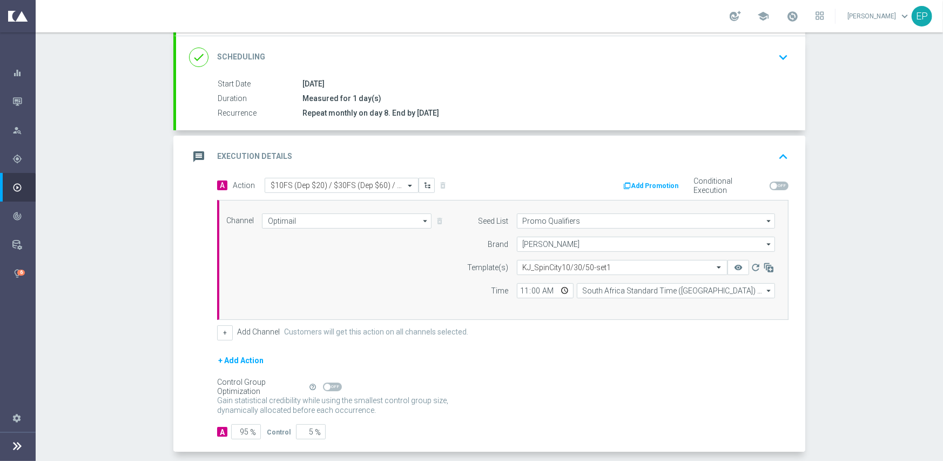
scroll to position [189, 0]
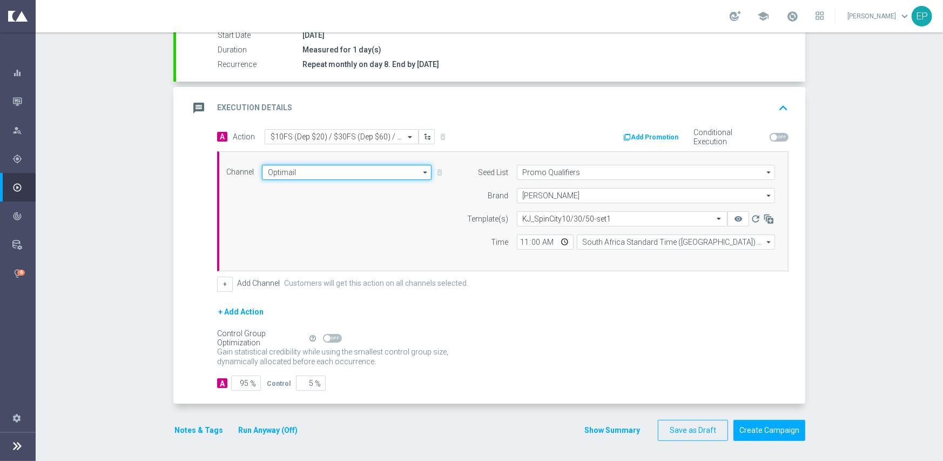
click at [332, 170] on input "Optimail" at bounding box center [347, 172] width 170 height 15
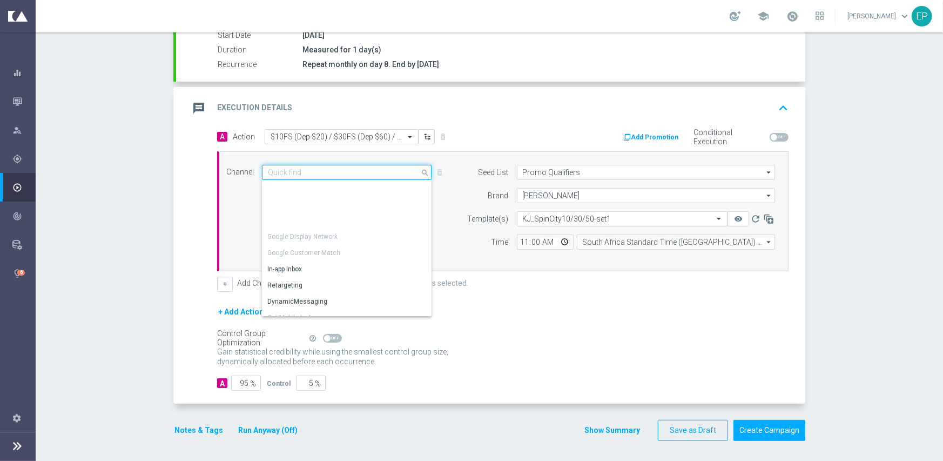
scroll to position [199, 0]
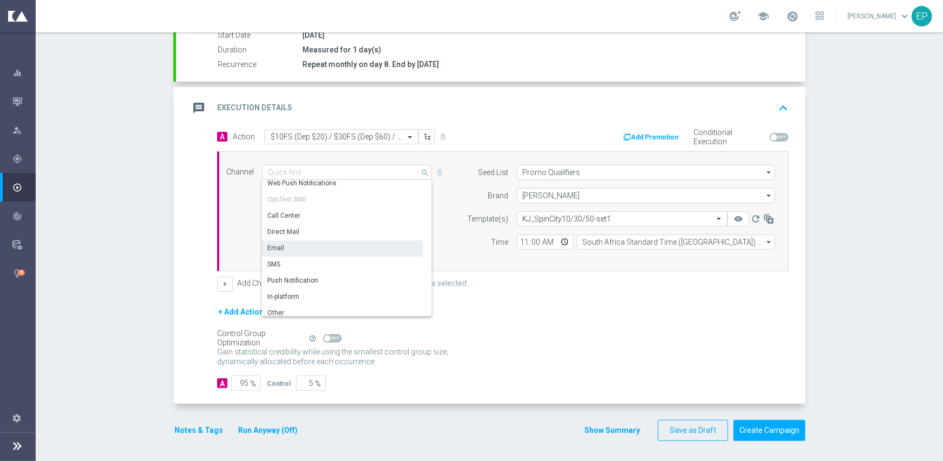
drag, startPoint x: 281, startPoint y: 245, endPoint x: 299, endPoint y: 245, distance: 18.4
click at [281, 245] on div "Email" at bounding box center [342, 247] width 161 height 15
type input "Email"
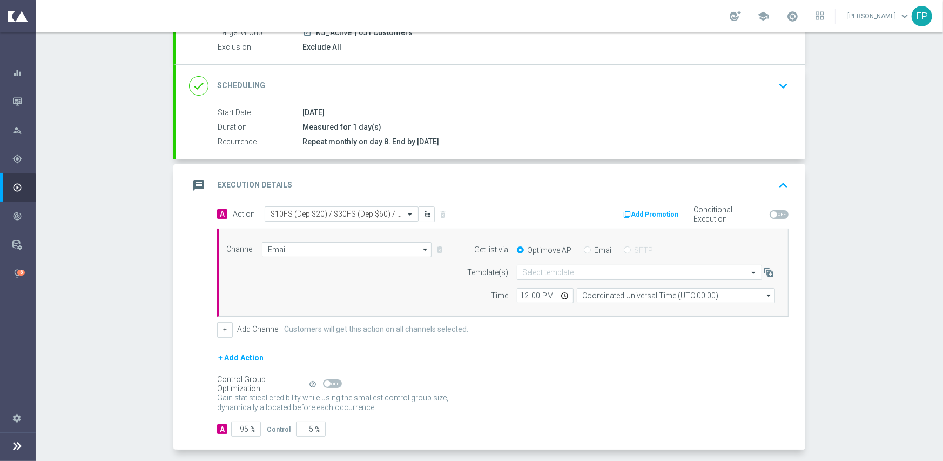
click at [584, 250] on input "Email" at bounding box center [587, 250] width 7 height 7
radio input "true"
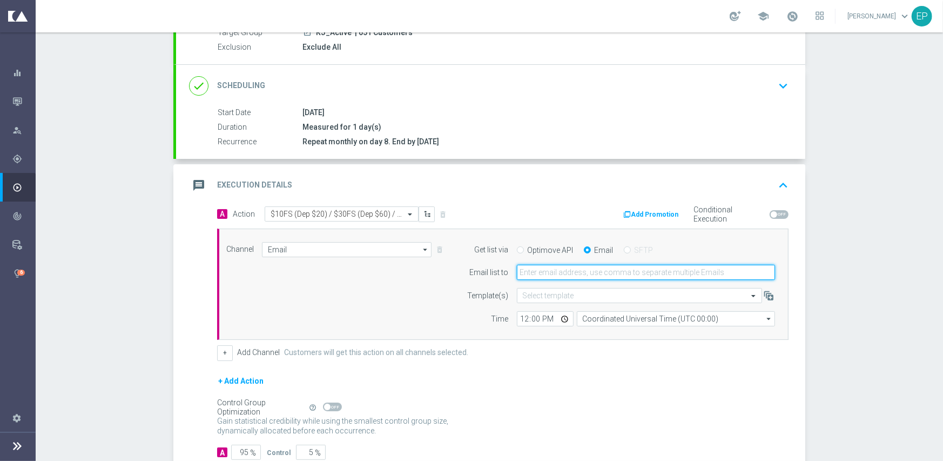
click at [575, 275] on input "email" at bounding box center [646, 272] width 258 height 15
paste input "[EMAIL_ADDRESS][DOMAIN_NAME]"
type input "[EMAIL_ADDRESS][DOMAIN_NAME]"
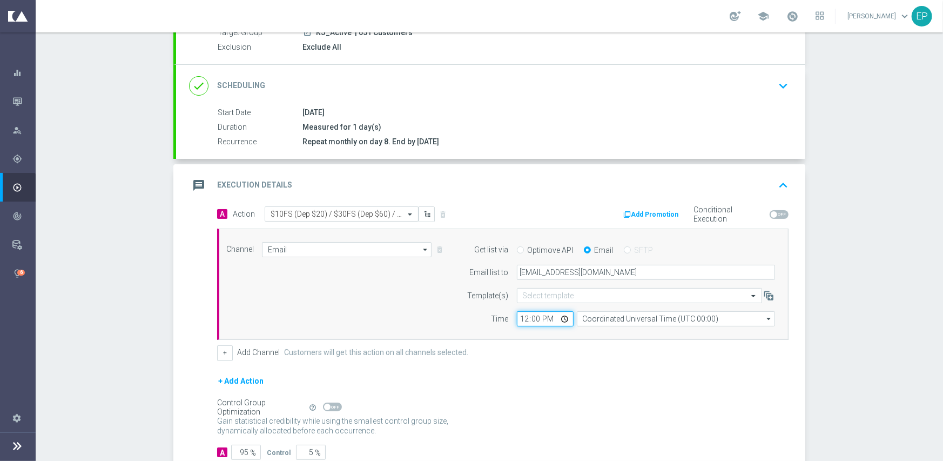
click at [518, 320] on input "12:00" at bounding box center [545, 318] width 57 height 15
type input "02:00"
click at [451, 352] on label "Customers will get this action on all channels selected." at bounding box center [376, 352] width 184 height 9
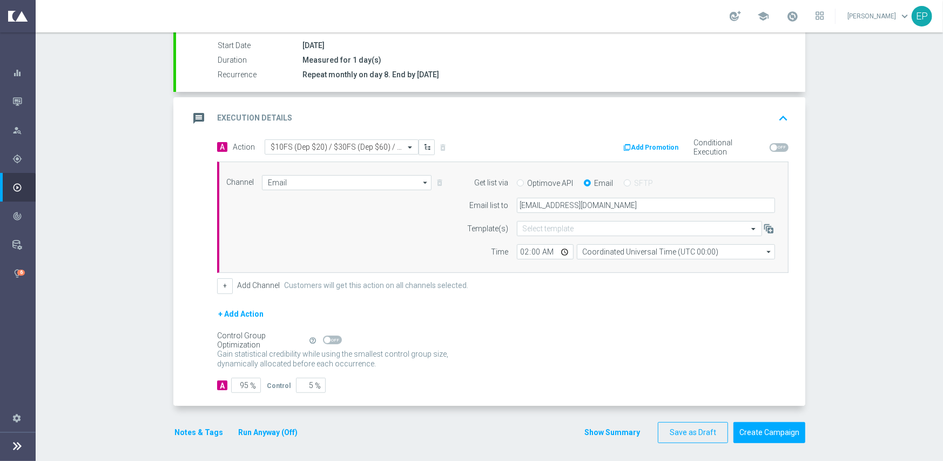
scroll to position [181, 0]
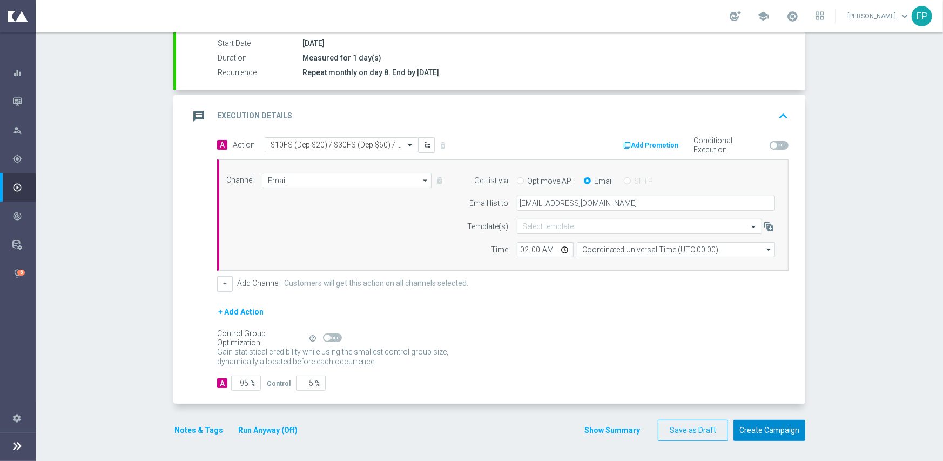
click at [748, 423] on button "Create Campaign" at bounding box center [769, 430] width 72 height 21
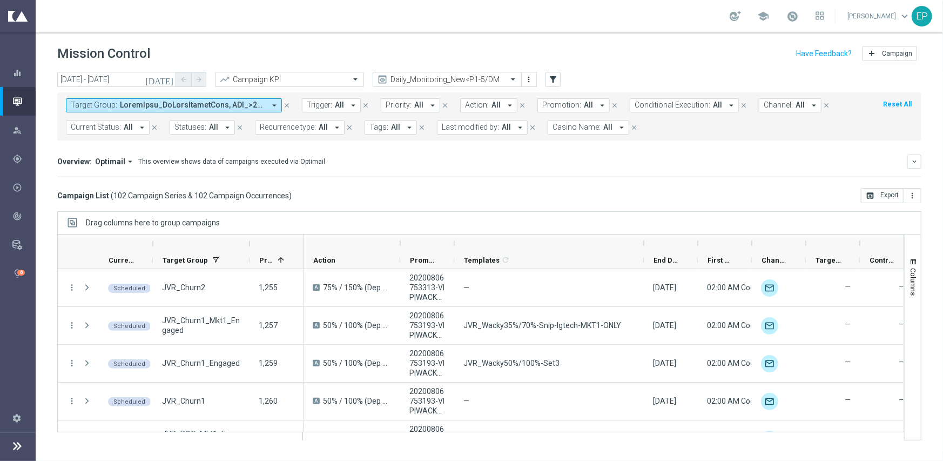
drag, startPoint x: 507, startPoint y: 240, endPoint x: 646, endPoint y: 246, distance: 139.5
click at [646, 239] on div at bounding box center [644, 242] width 4 height 17
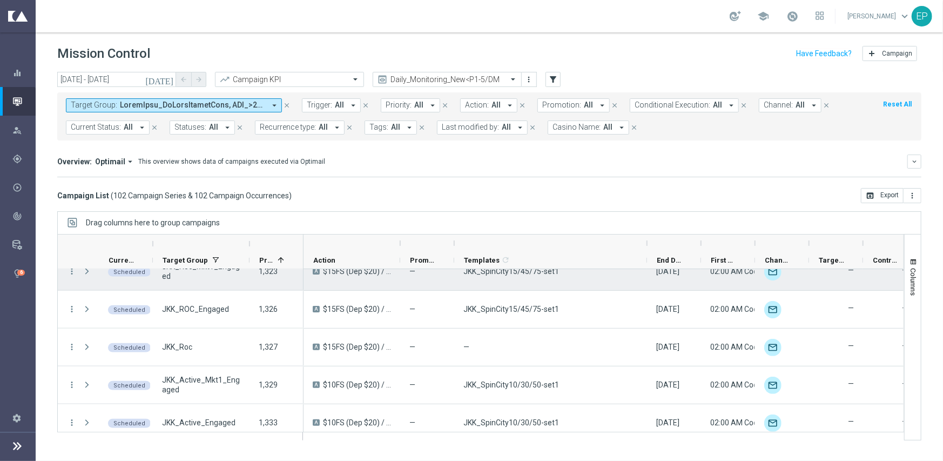
scroll to position [756, 0]
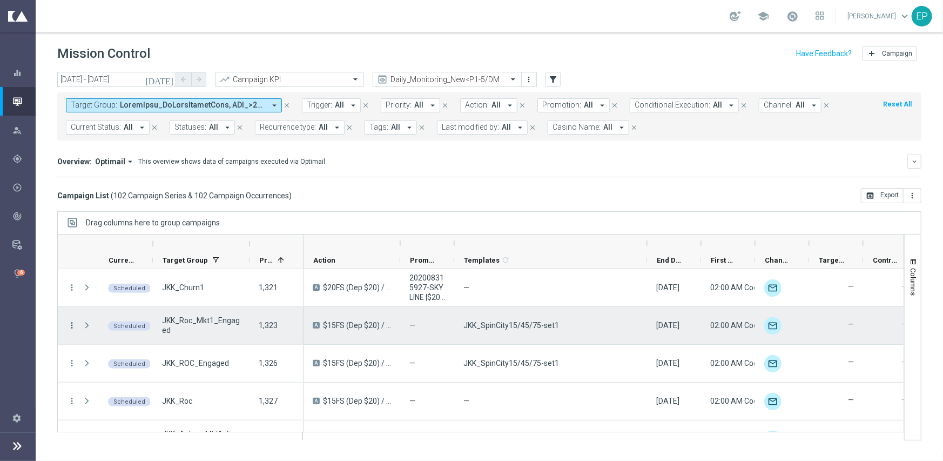
click at [73, 321] on icon "more_vert" at bounding box center [72, 325] width 10 height 10
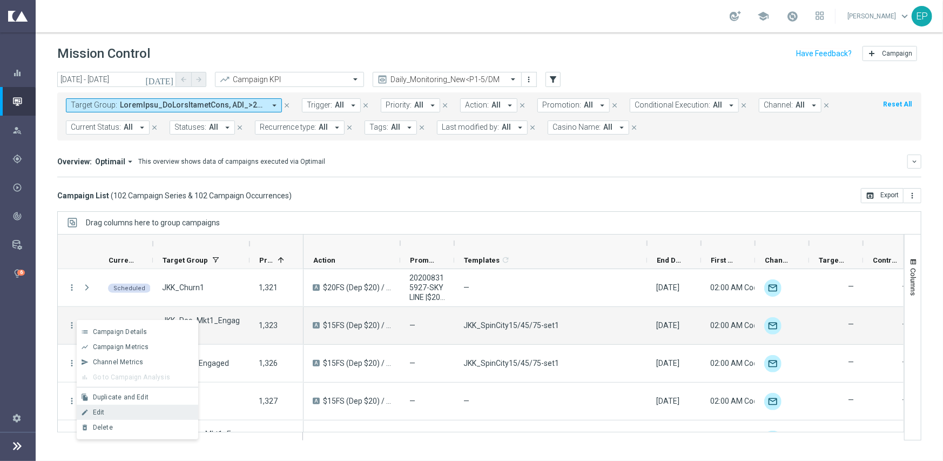
click at [152, 413] on div "Edit" at bounding box center [143, 412] width 100 height 8
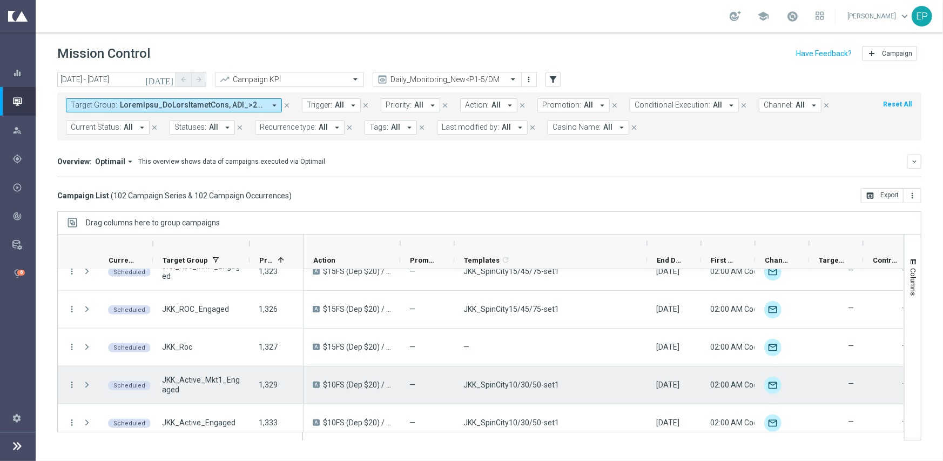
scroll to position [864, 0]
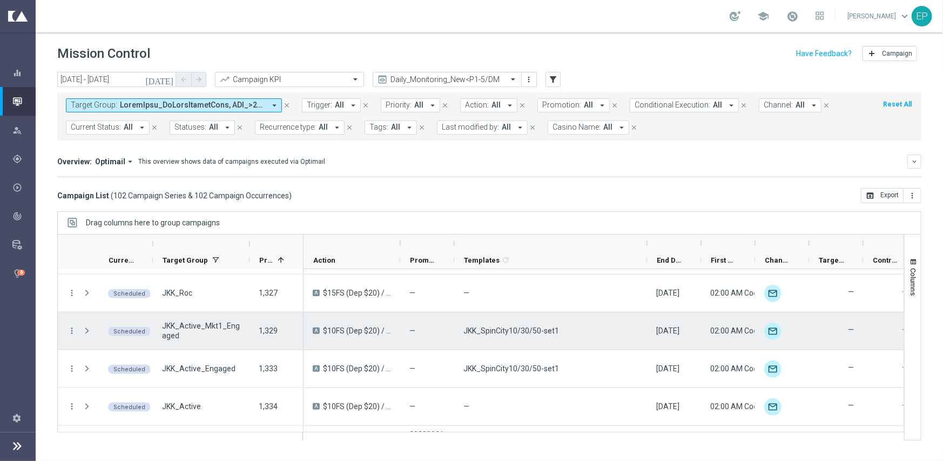
click at [66, 326] on div "more_vert" at bounding box center [67, 330] width 19 height 37
click at [71, 328] on icon "more_vert" at bounding box center [72, 331] width 10 height 10
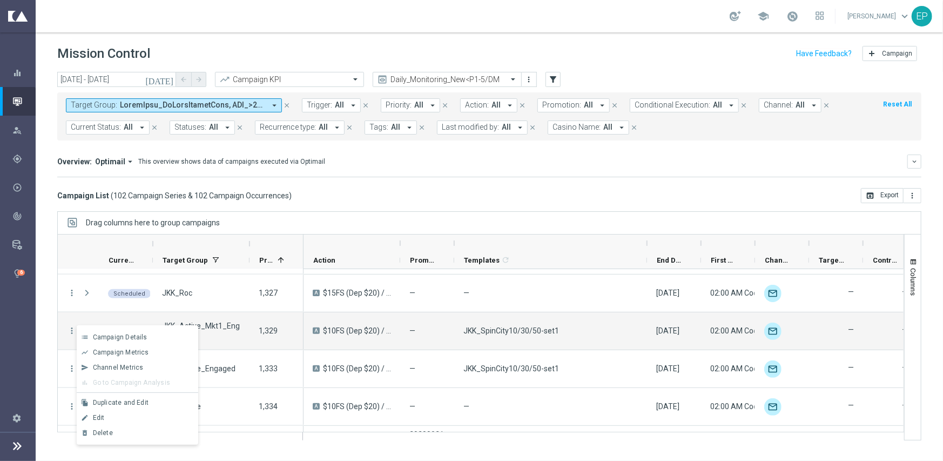
drag, startPoint x: 119, startPoint y: 415, endPoint x: 162, endPoint y: 417, distance: 43.3
click at [119, 415] on div "Edit" at bounding box center [143, 418] width 100 height 8
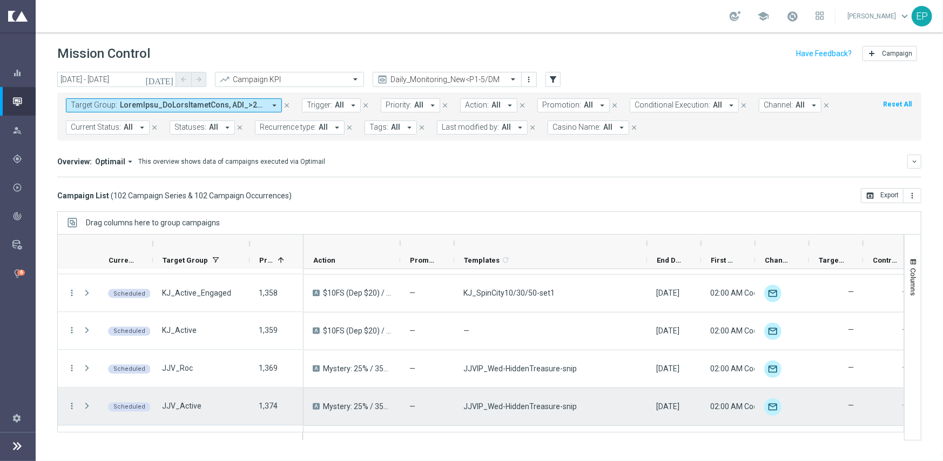
scroll to position [1296, 0]
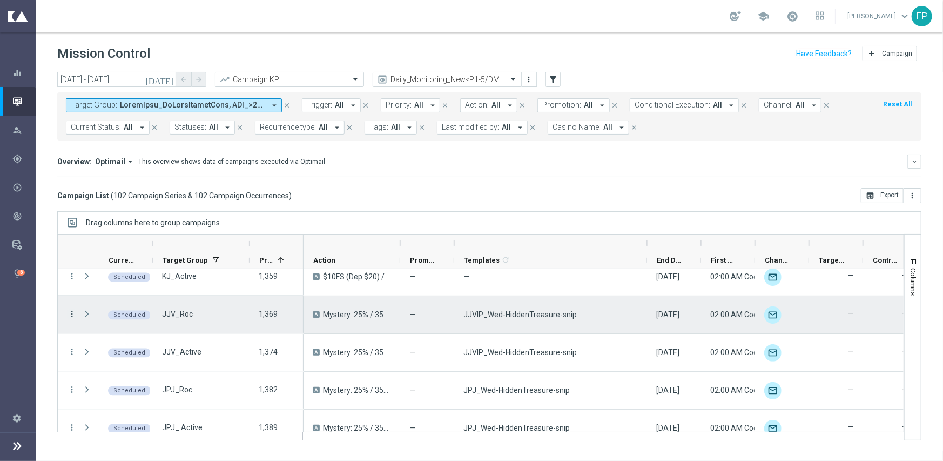
click at [72, 310] on icon "more_vert" at bounding box center [72, 314] width 10 height 10
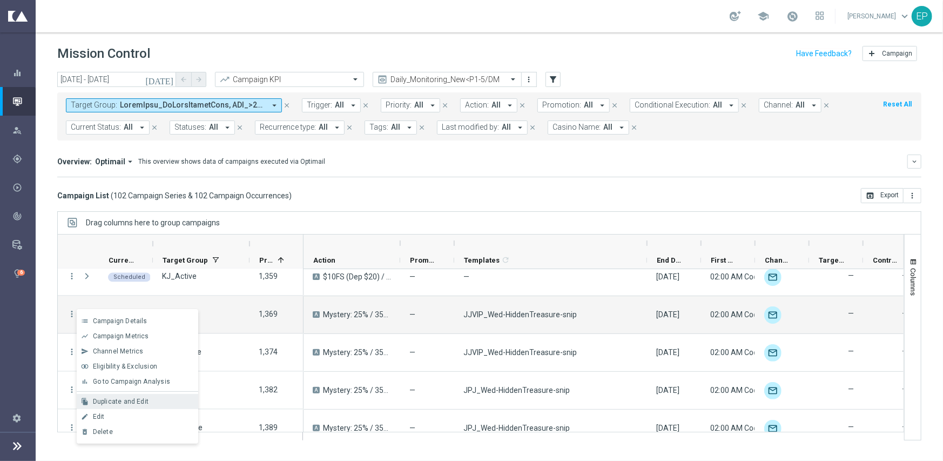
click at [152, 402] on div "Duplicate and Edit" at bounding box center [143, 401] width 100 height 8
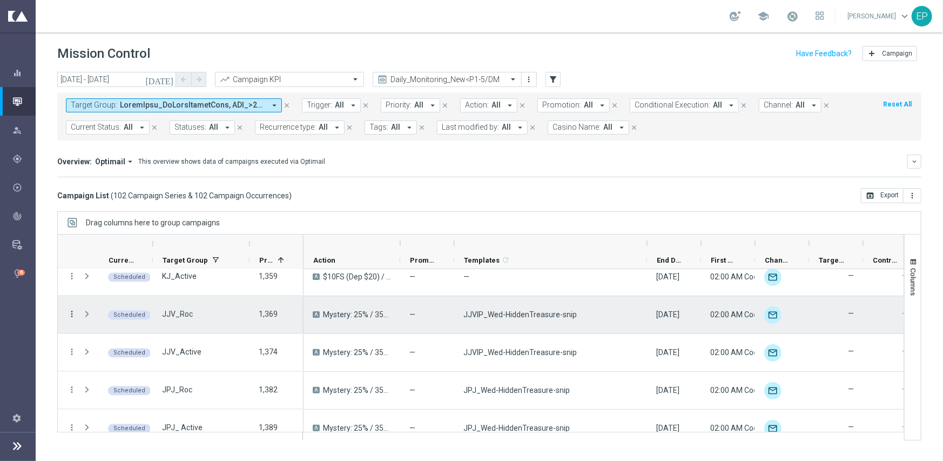
click at [68, 313] on icon "more_vert" at bounding box center [72, 314] width 10 height 10
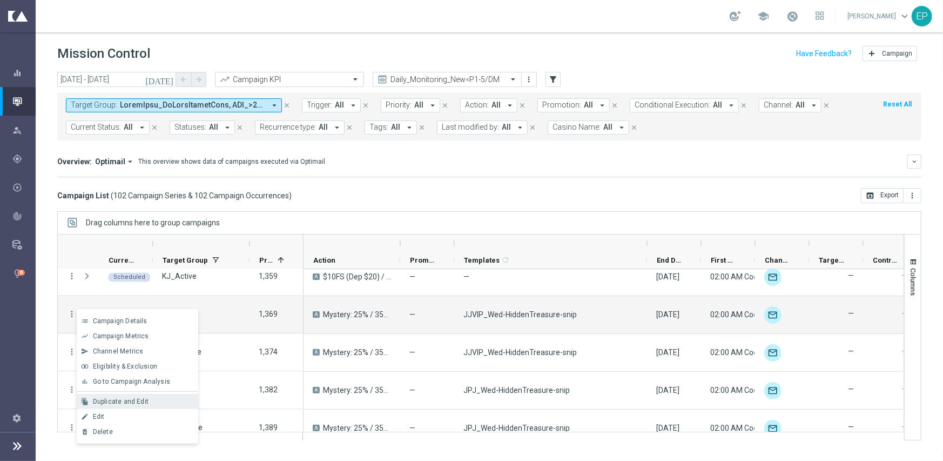
click at [139, 403] on span "Duplicate and Edit" at bounding box center [121, 401] width 56 height 8
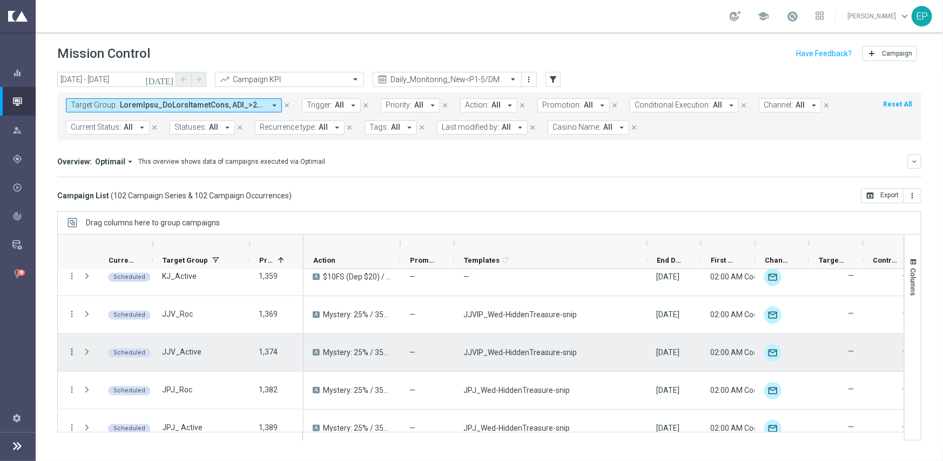
click at [69, 352] on icon "more_vert" at bounding box center [72, 352] width 10 height 10
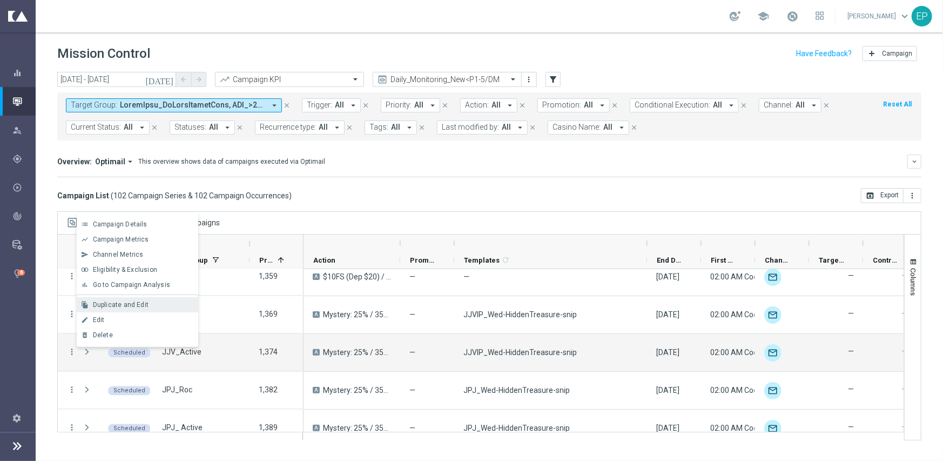
click at [149, 308] on div "Duplicate and Edit" at bounding box center [143, 305] width 100 height 8
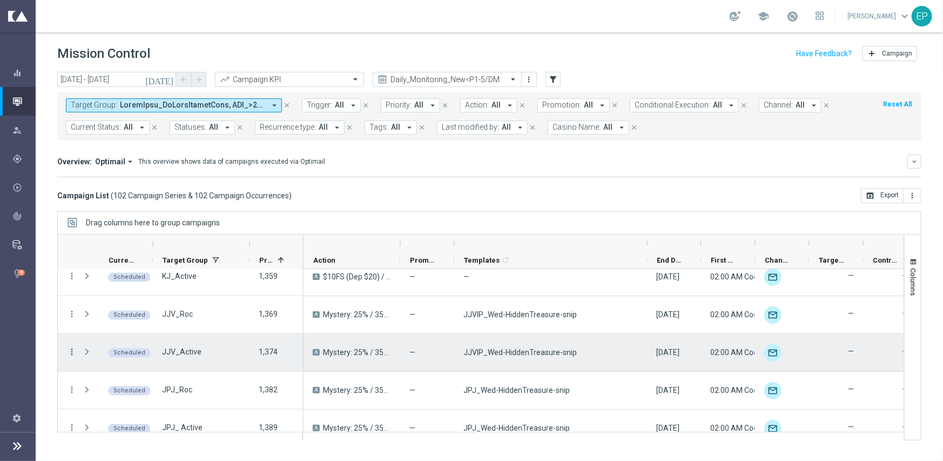
click at [68, 350] on icon "more_vert" at bounding box center [72, 352] width 10 height 10
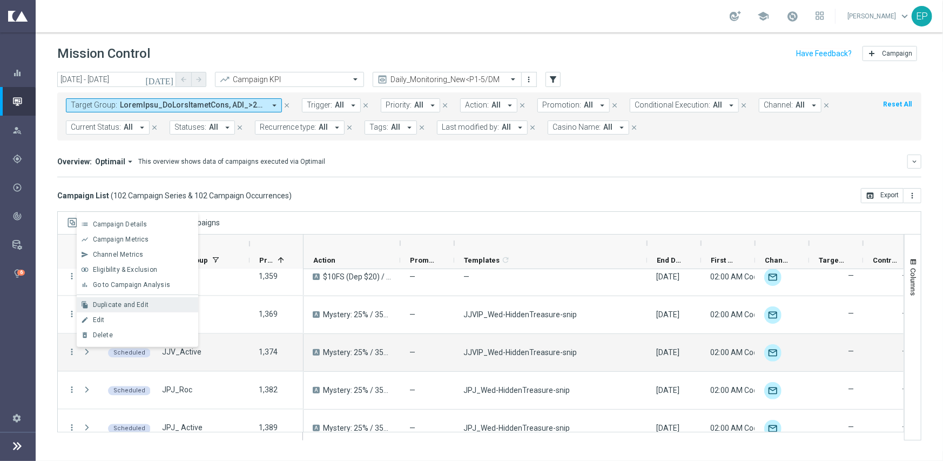
click at [117, 308] on div "file_copy Duplicate and Edit" at bounding box center [138, 304] width 122 height 15
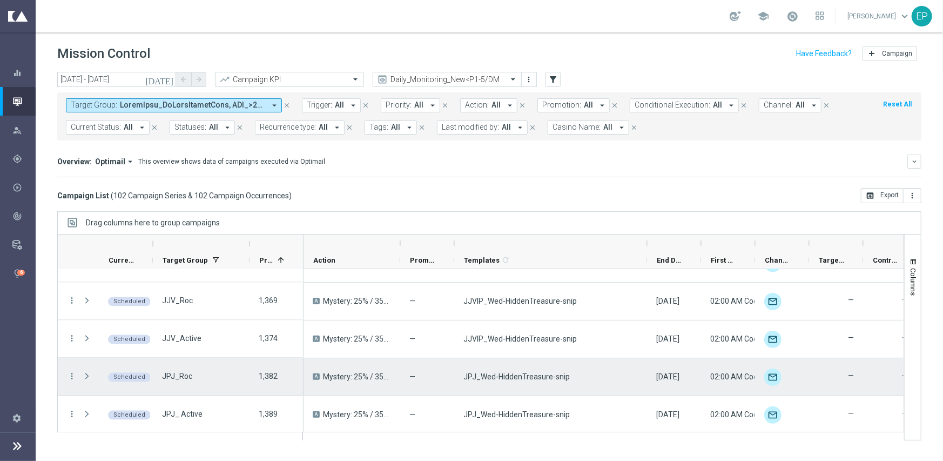
scroll to position [1350, 0]
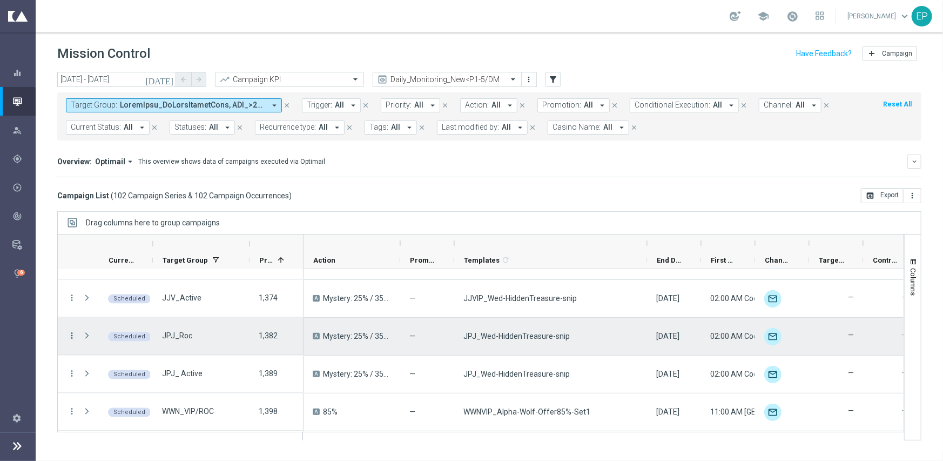
click at [73, 336] on icon "more_vert" at bounding box center [72, 336] width 10 height 10
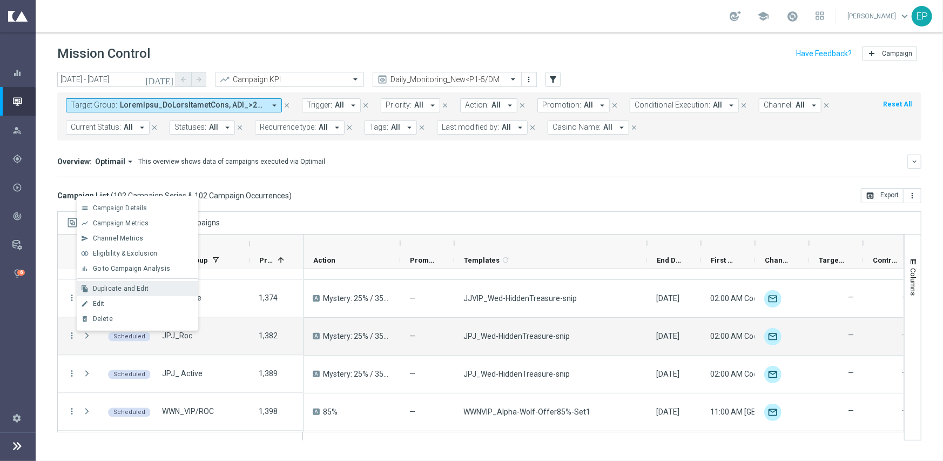
click at [145, 285] on span "Duplicate and Edit" at bounding box center [121, 289] width 56 height 8
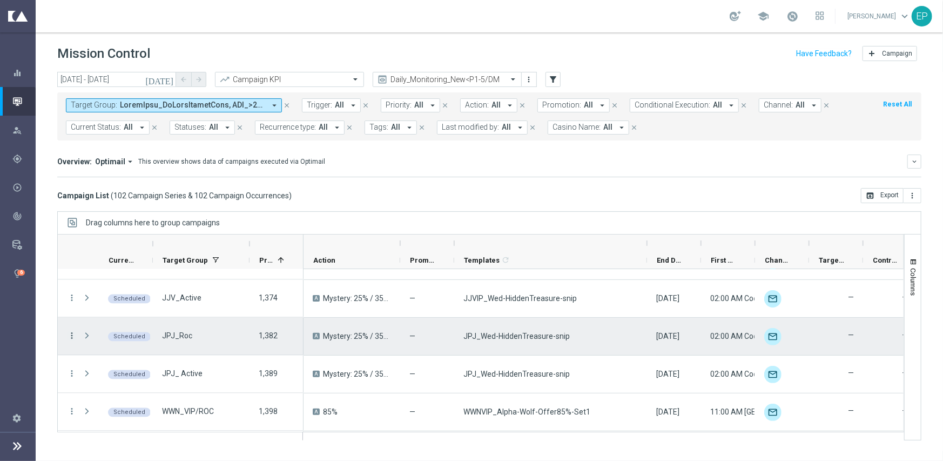
click at [69, 340] on icon "more_vert" at bounding box center [72, 336] width 10 height 10
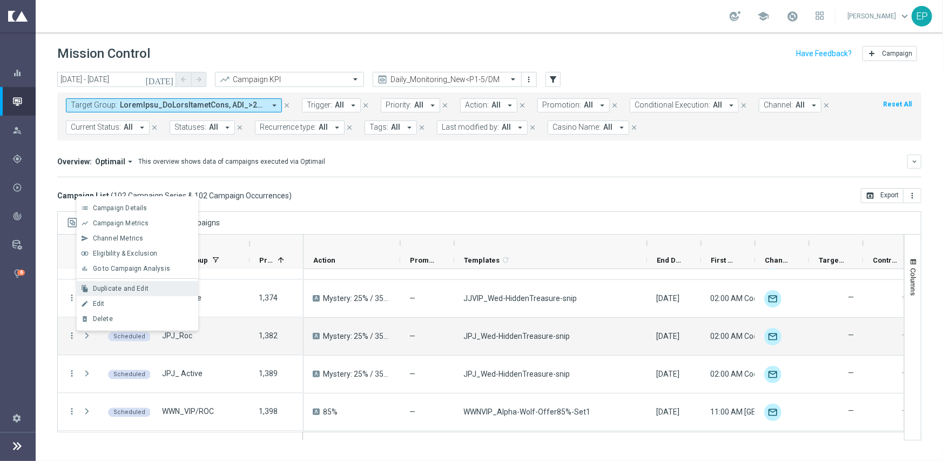
click at [134, 286] on span "Duplicate and Edit" at bounding box center [121, 289] width 56 height 8
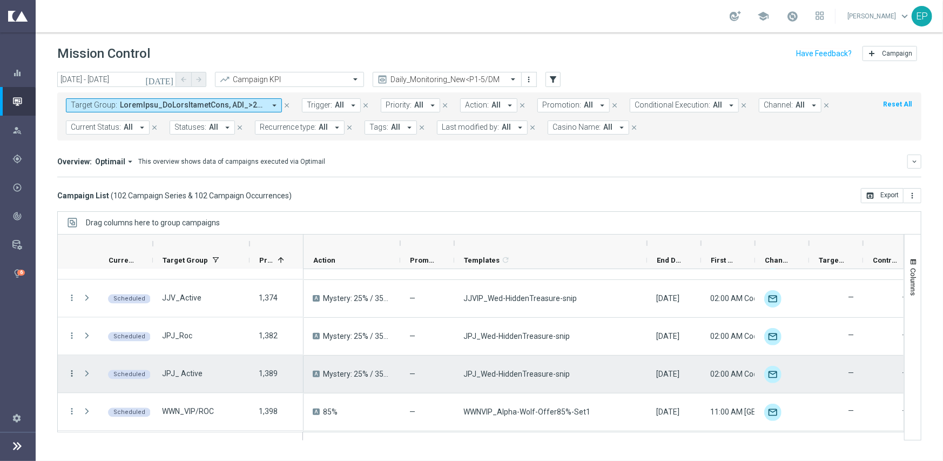
click at [73, 370] on icon "more_vert" at bounding box center [72, 374] width 10 height 10
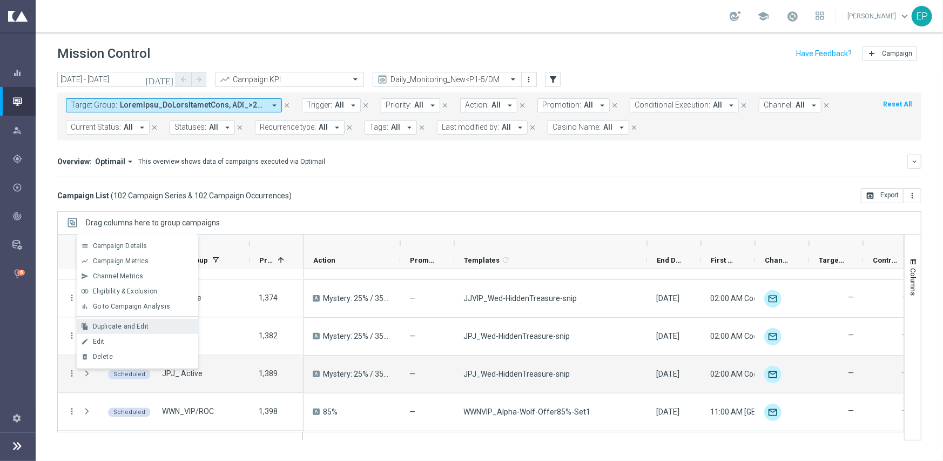
click at [134, 326] on span "Duplicate and Edit" at bounding box center [121, 326] width 56 height 8
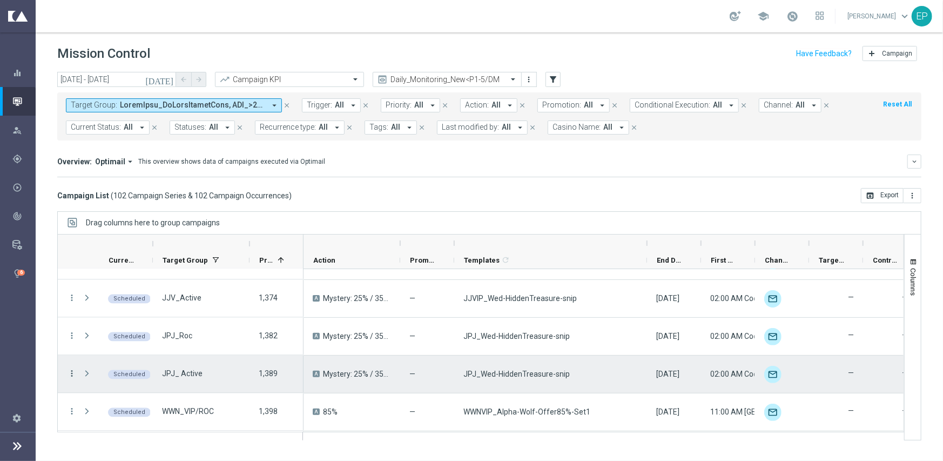
click at [71, 373] on icon "more_vert" at bounding box center [72, 374] width 10 height 10
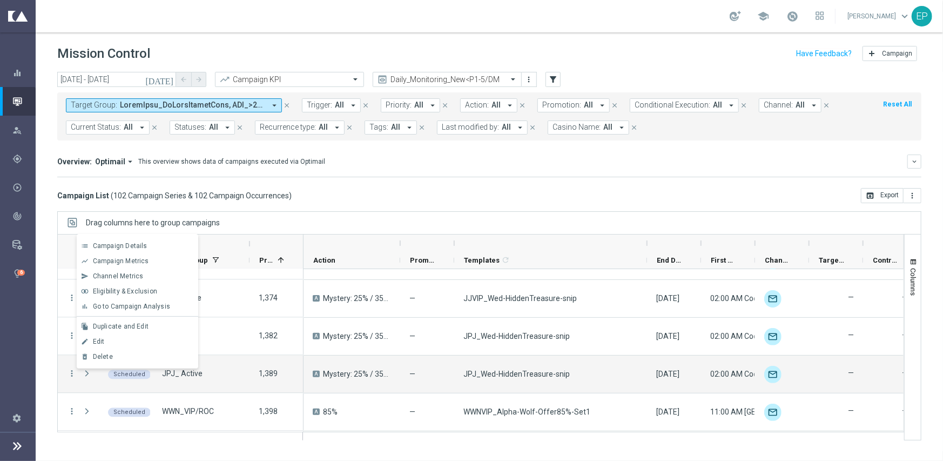
click at [108, 325] on span "Duplicate and Edit" at bounding box center [121, 326] width 56 height 8
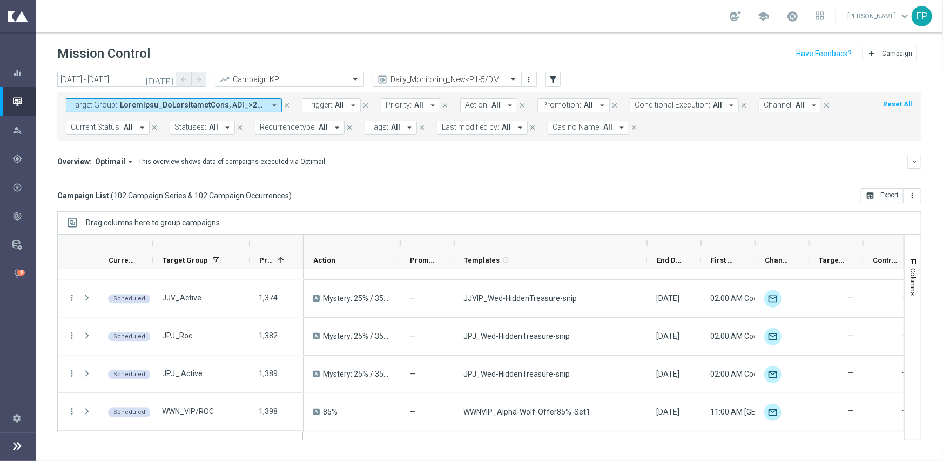
click at [507, 184] on mini-dashboard "Overview: Optimail arrow_drop_down This overview shows data of campaigns execut…" at bounding box center [489, 164] width 864 height 48
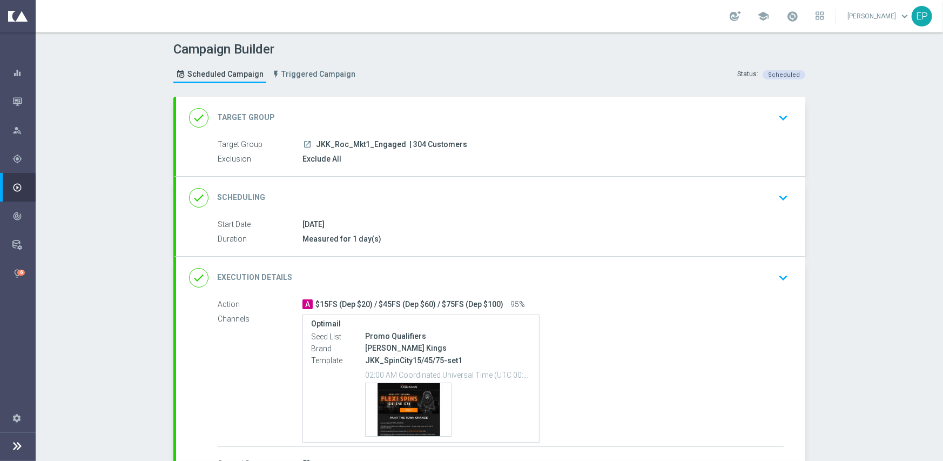
click at [507, 266] on div "done Execution Details keyboard_arrow_down" at bounding box center [490, 278] width 629 height 42
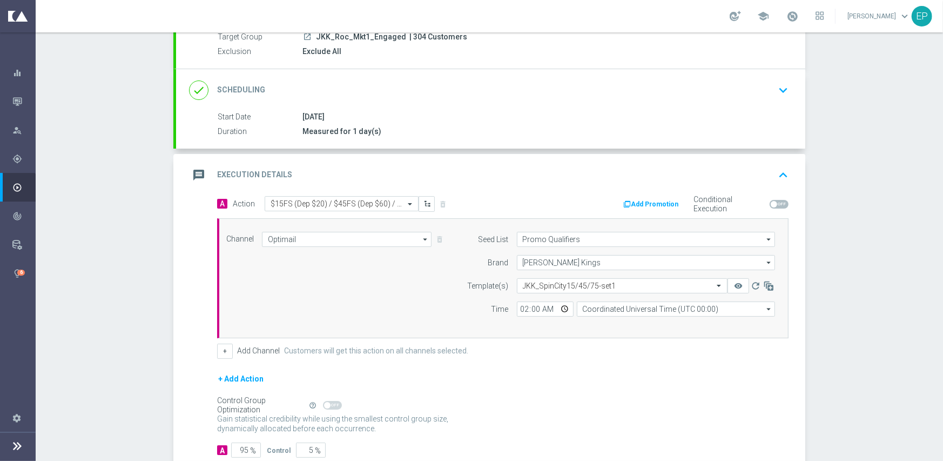
scroll to position [108, 0]
click at [608, 282] on input "text" at bounding box center [611, 285] width 177 height 9
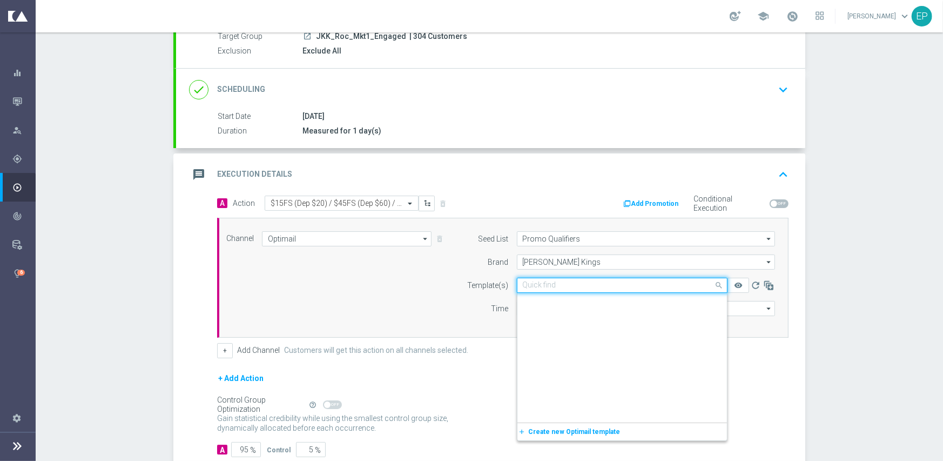
scroll to position [10425, 0]
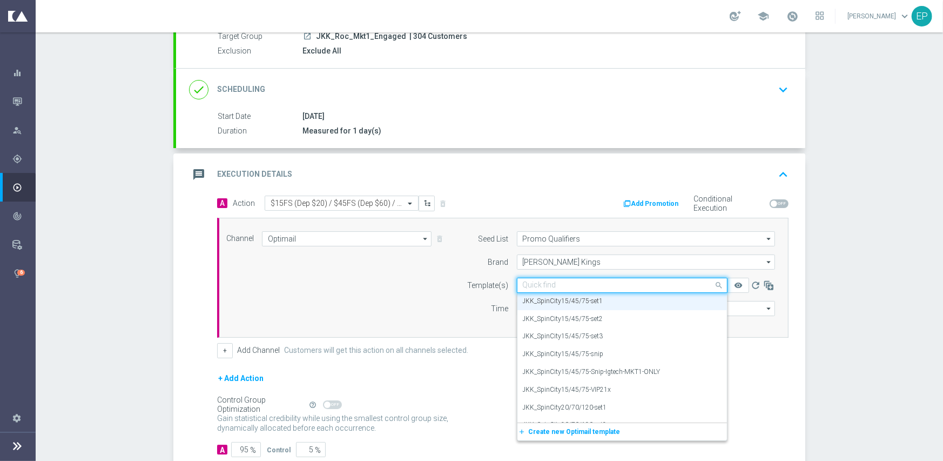
paste input "JKK_SpinCity15/45/75-Snip-Igtech-MKT1-ONLY"
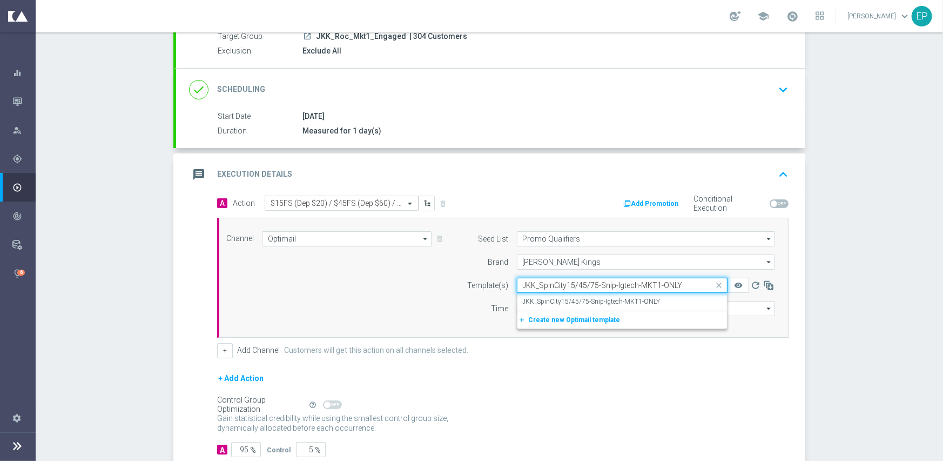
scroll to position [0, 0]
click at [603, 299] on label "JKK_SpinCity15/45/75-Snip-Igtech-MKT1-ONLY" at bounding box center [592, 301] width 138 height 9
type input "JKK_SpinCity15/45/75-Snip-Igtech-MKT1-ONLY"
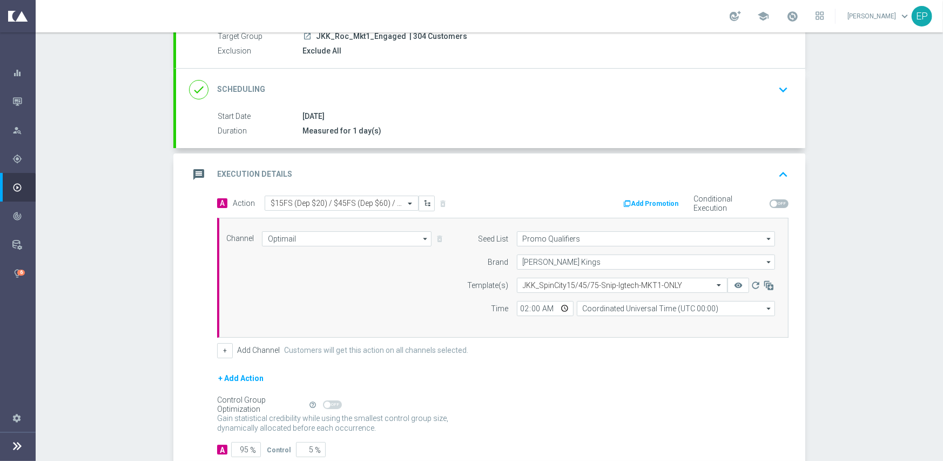
click at [605, 361] on form "A Action Select action $15FS (Dep $20) / $45FS (Dep $60) / $75FS (Dep $100) del…" at bounding box center [502, 326] width 571 height 262
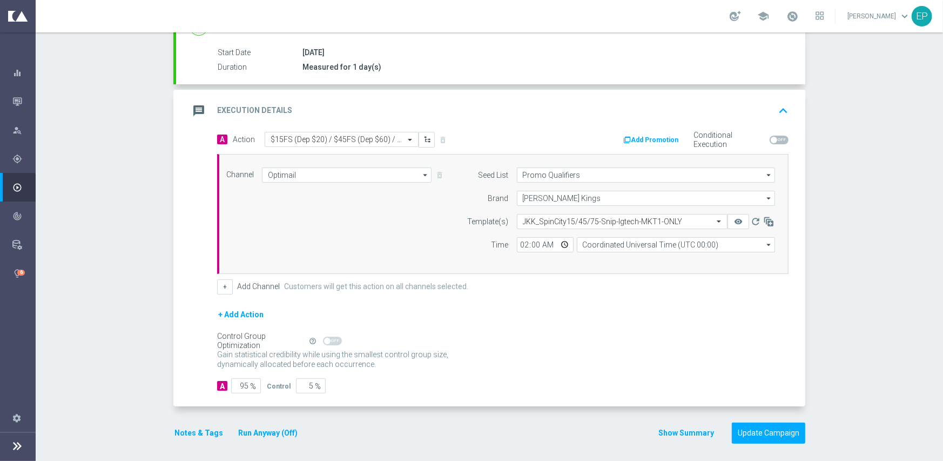
scroll to position [174, 0]
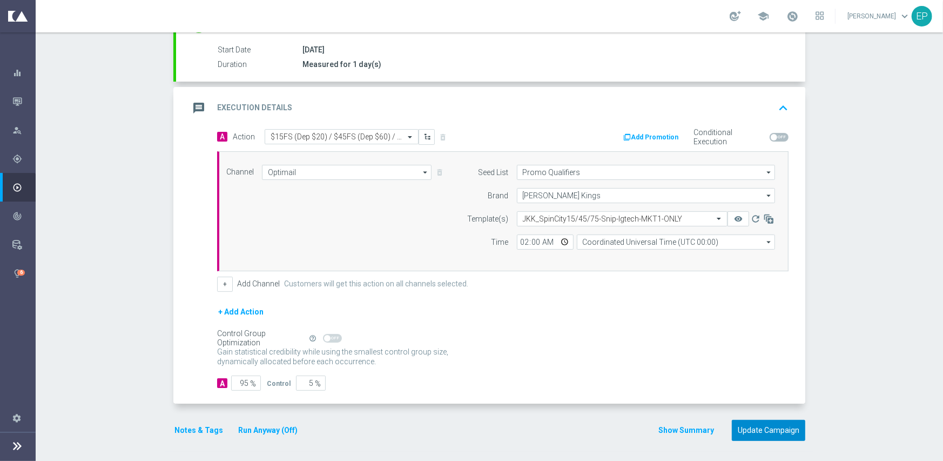
click at [753, 433] on button "Update Campaign" at bounding box center [768, 430] width 73 height 21
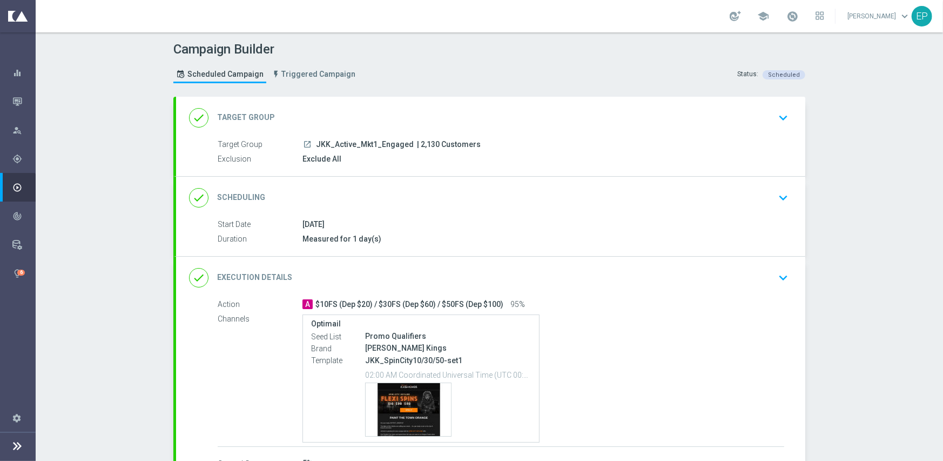
click at [469, 274] on div "done Execution Details keyboard_arrow_down" at bounding box center [490, 277] width 603 height 21
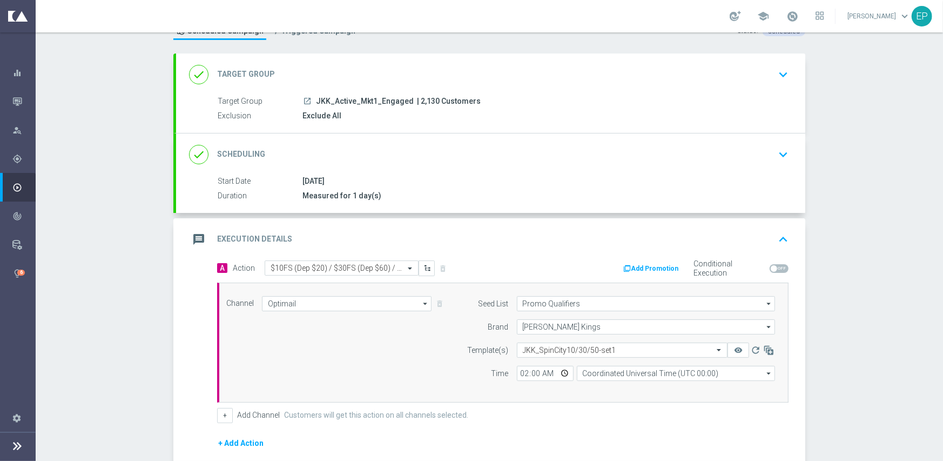
scroll to position [108, 0]
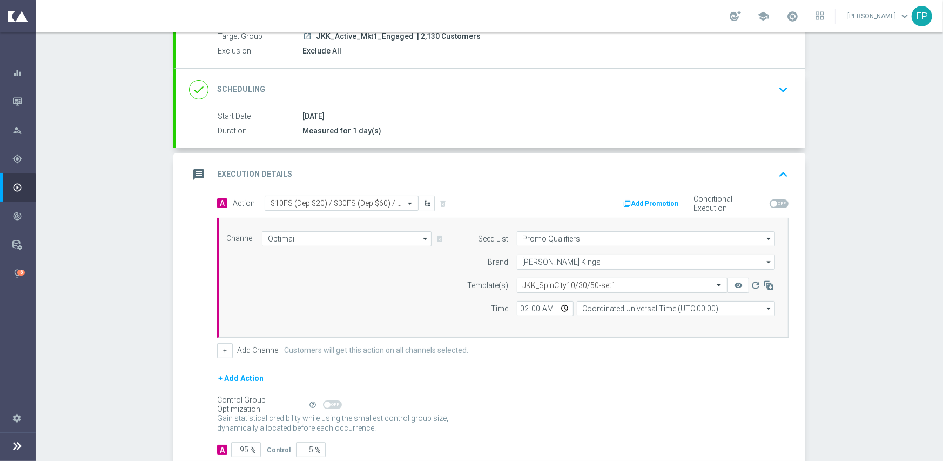
click at [556, 282] on input "text" at bounding box center [611, 285] width 177 height 9
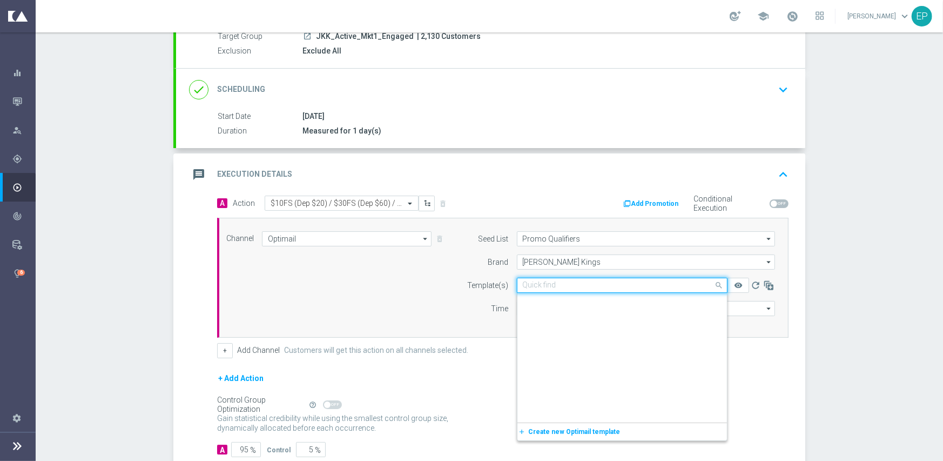
scroll to position [10319, 0]
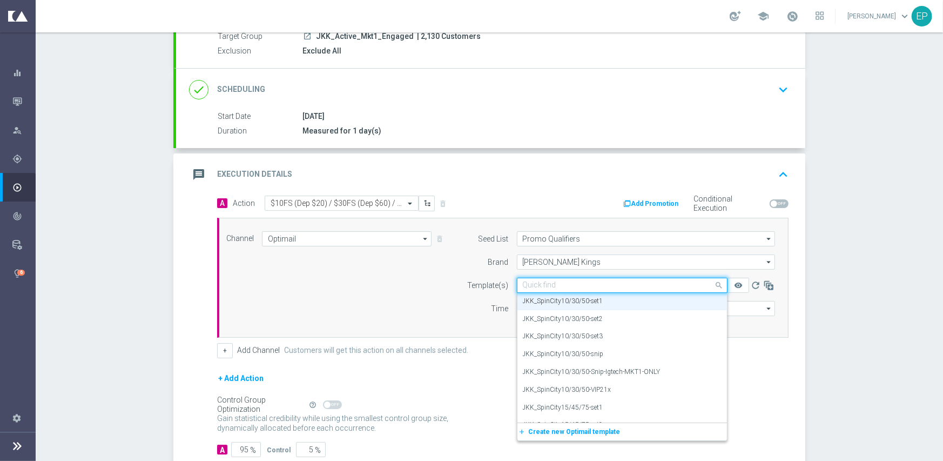
paste input "JKK_SpinCity10/30/50-Snip-Igtech-MKT1-ONLY"
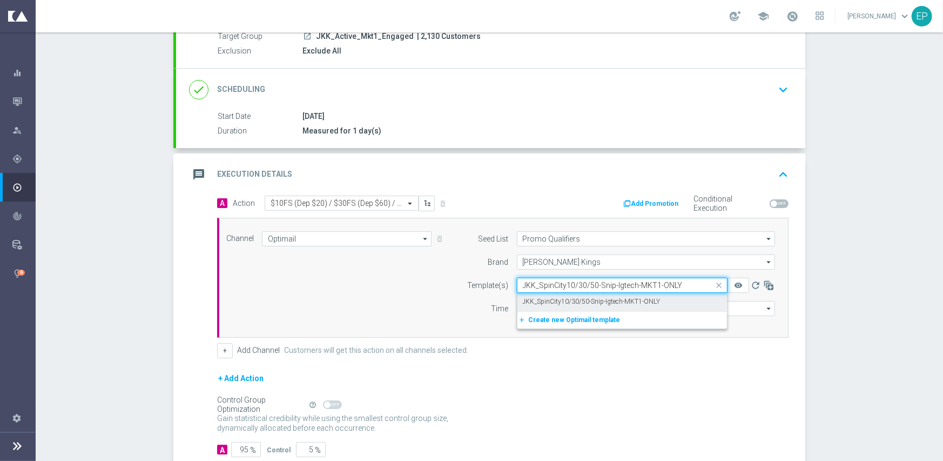
scroll to position [0, 0]
click at [555, 298] on label "JKK_SpinCity10/30/50-Snip-Igtech-MKT1-ONLY" at bounding box center [592, 301] width 138 height 9
type input "JKK_SpinCity10/30/50-Snip-Igtech-MKT1-ONLY"
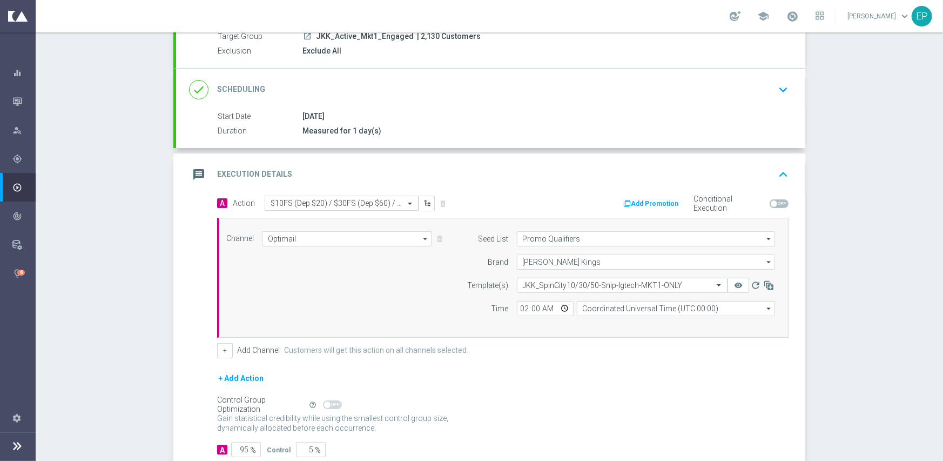
click at [532, 358] on form "A Action Select action $10FS (Dep $20) / $30FS (Dep $60) / $50FS (Dep $100) del…" at bounding box center [502, 326] width 571 height 262
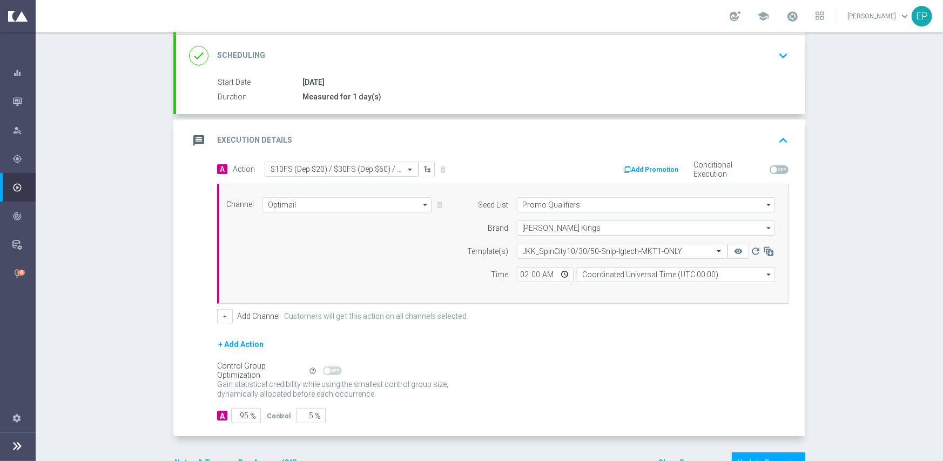
scroll to position [174, 0]
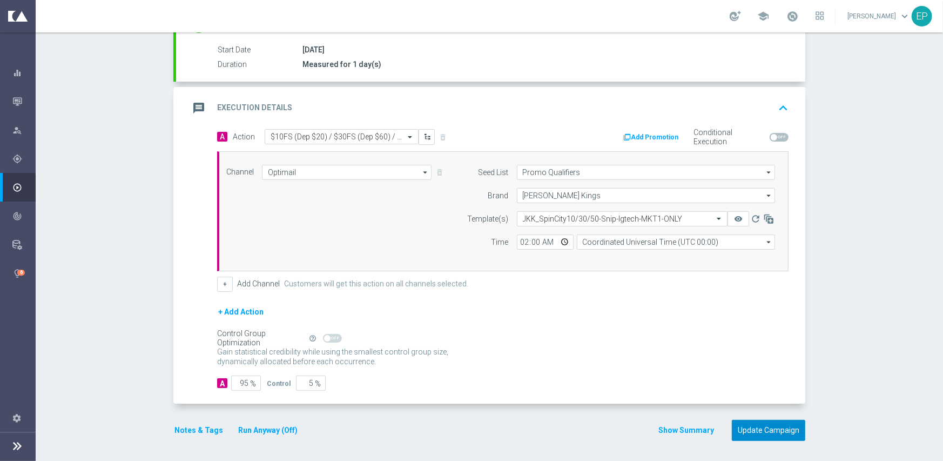
click at [774, 425] on button "Update Campaign" at bounding box center [768, 430] width 73 height 21
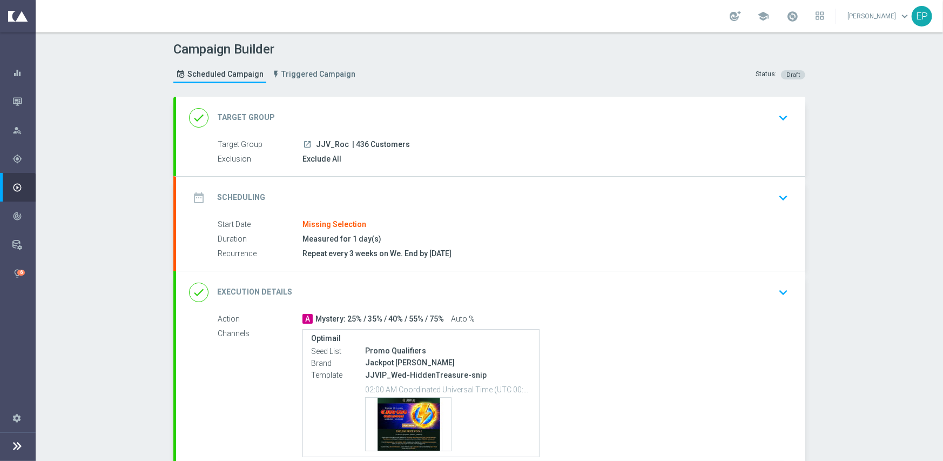
drag, startPoint x: 381, startPoint y: 105, endPoint x: 380, endPoint y: 110, distance: 5.6
click at [381, 105] on div "done Target Group keyboard_arrow_down" at bounding box center [490, 118] width 629 height 42
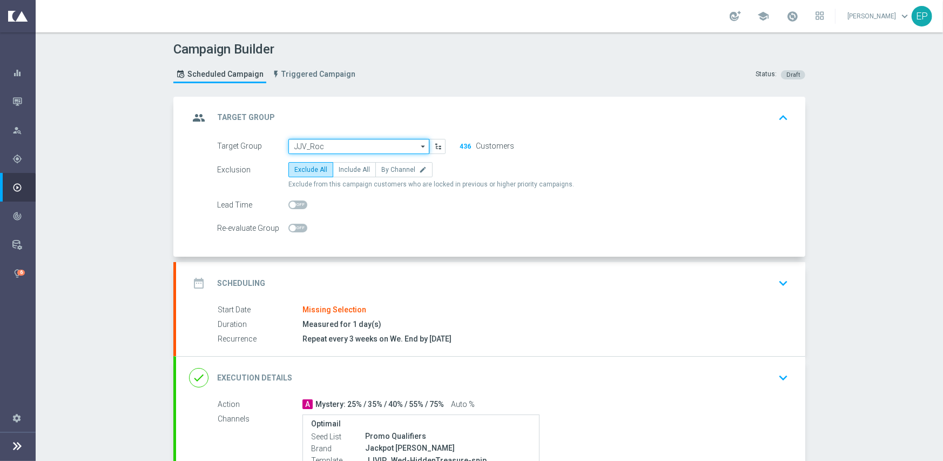
click at [344, 142] on input "JJV_Roc" at bounding box center [358, 146] width 141 height 15
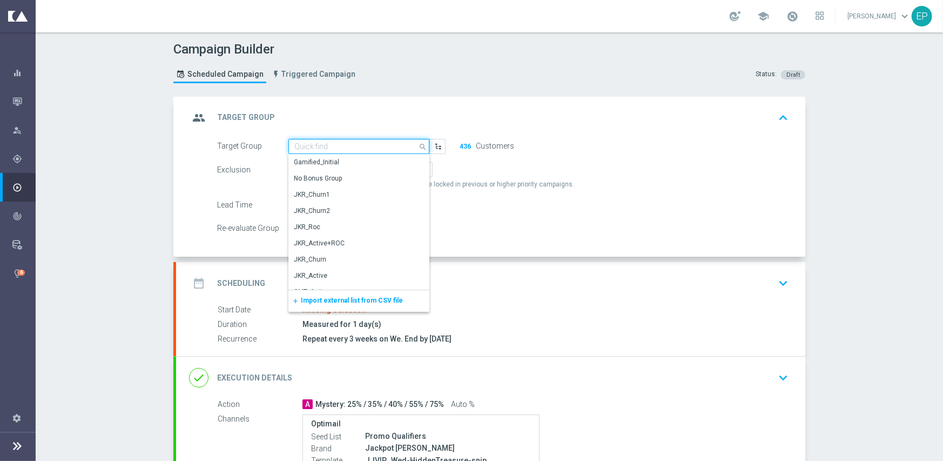
paste input "JJV_Roc_Mkt1_Engaged"
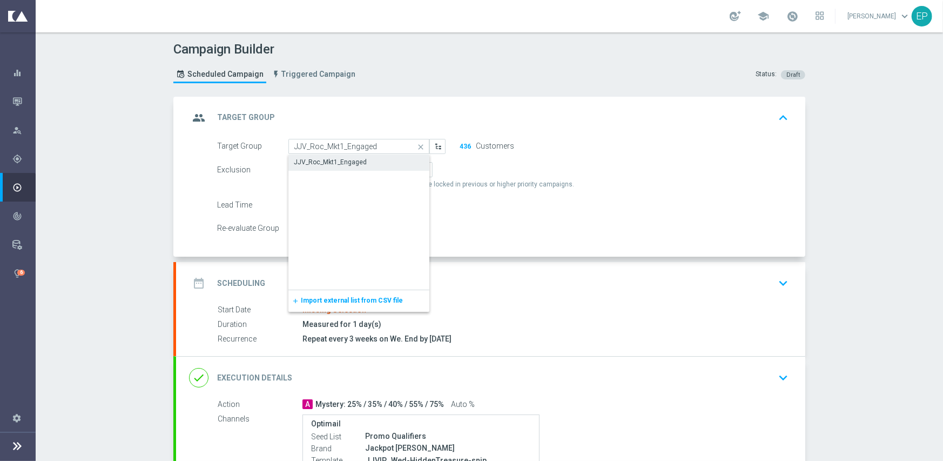
click at [342, 160] on div "JJV_Roc_Mkt1_Engaged" at bounding box center [330, 162] width 73 height 10
type input "JJV_Roc_Mkt1_Engaged"
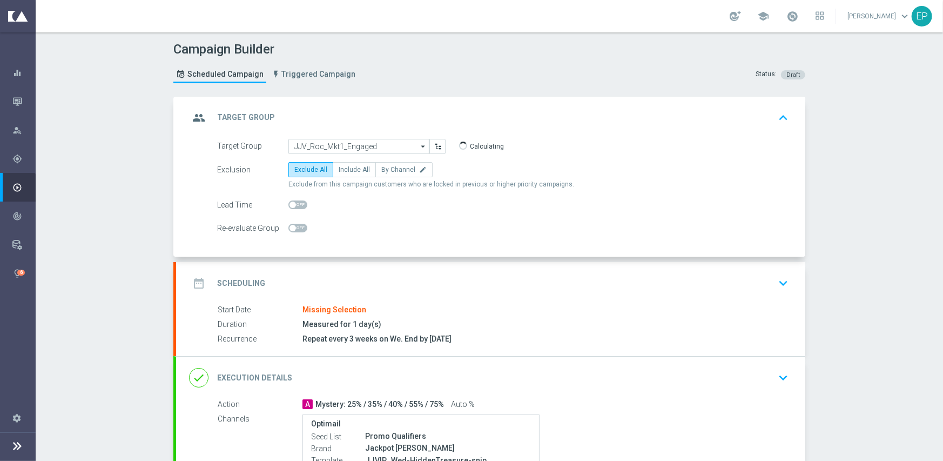
click at [351, 274] on div "date_range Scheduling keyboard_arrow_down" at bounding box center [490, 283] width 603 height 21
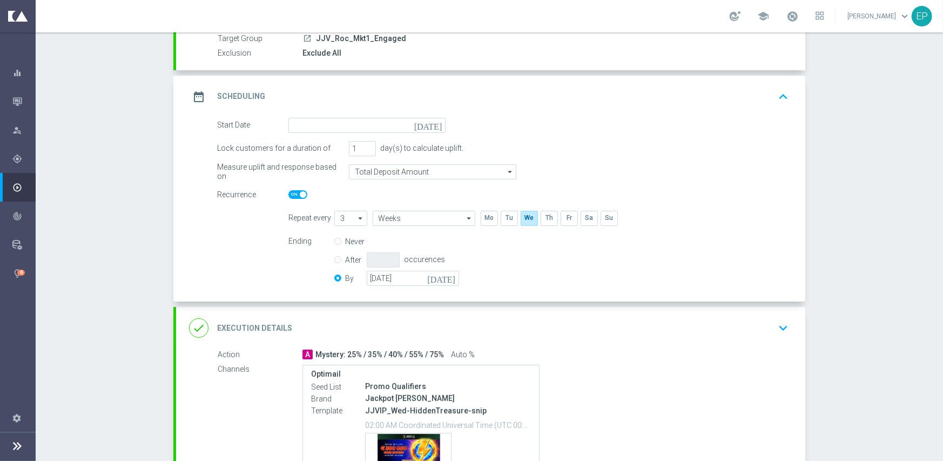
scroll to position [108, 0]
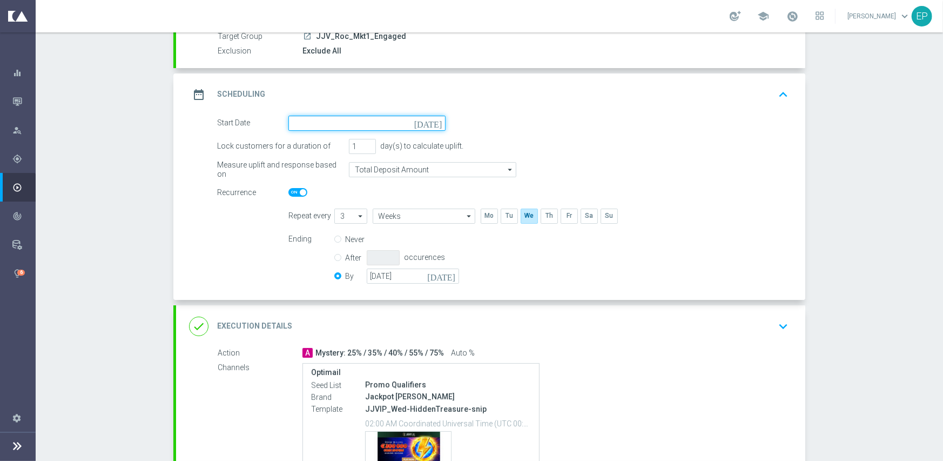
click at [323, 120] on input at bounding box center [366, 123] width 157 height 15
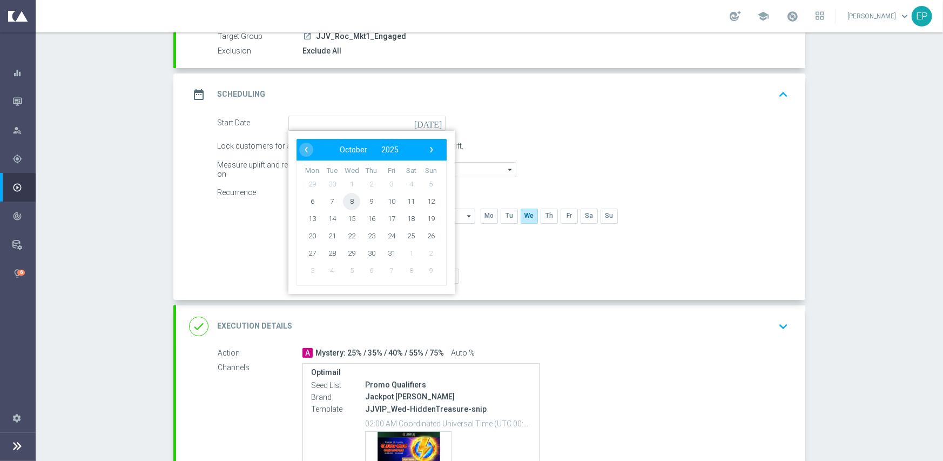
click at [345, 199] on span "8" at bounding box center [351, 200] width 17 height 17
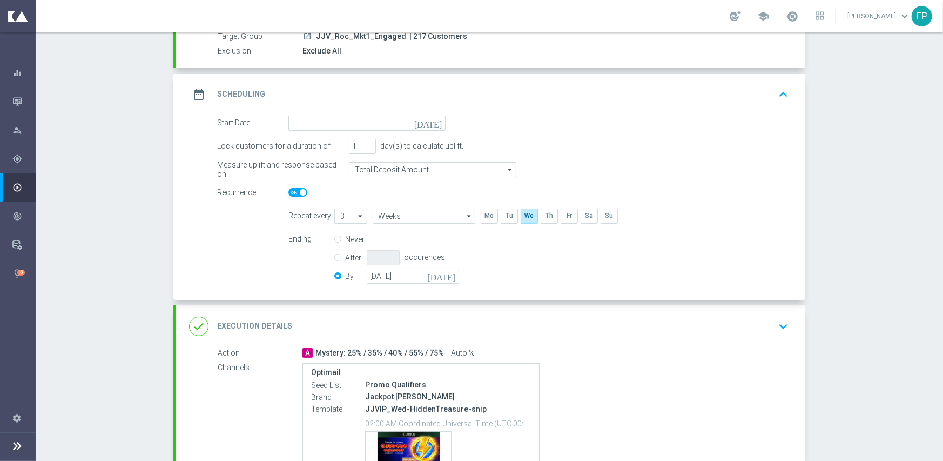
type input "[DATE]"
click at [288, 190] on span at bounding box center [297, 192] width 19 height 9
click at [288, 190] on input "checkbox" at bounding box center [297, 192] width 19 height 9
checkbox input "false"
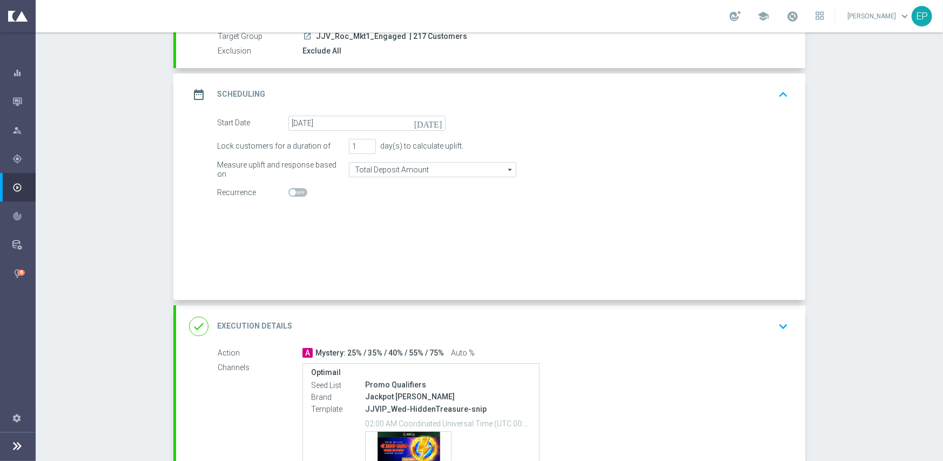
radio input "true"
radio input "false"
checkbox input "false"
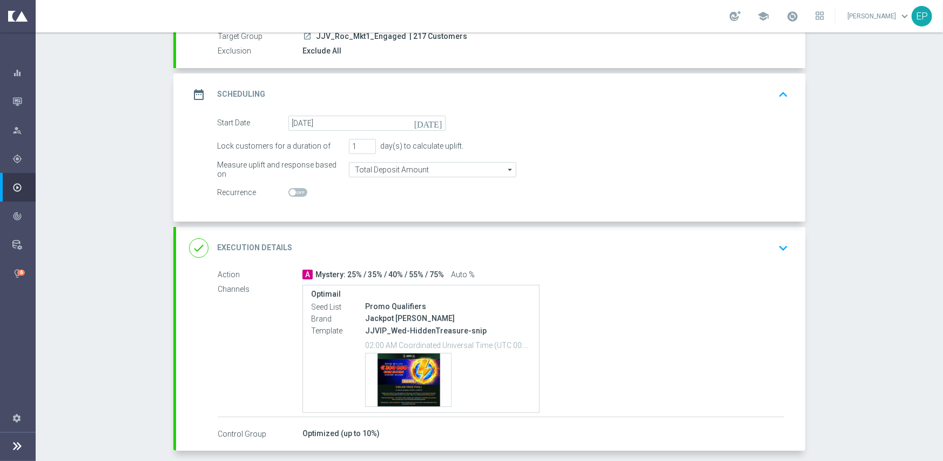
click at [454, 239] on div "done Execution Details keyboard_arrow_down" at bounding box center [490, 248] width 603 height 21
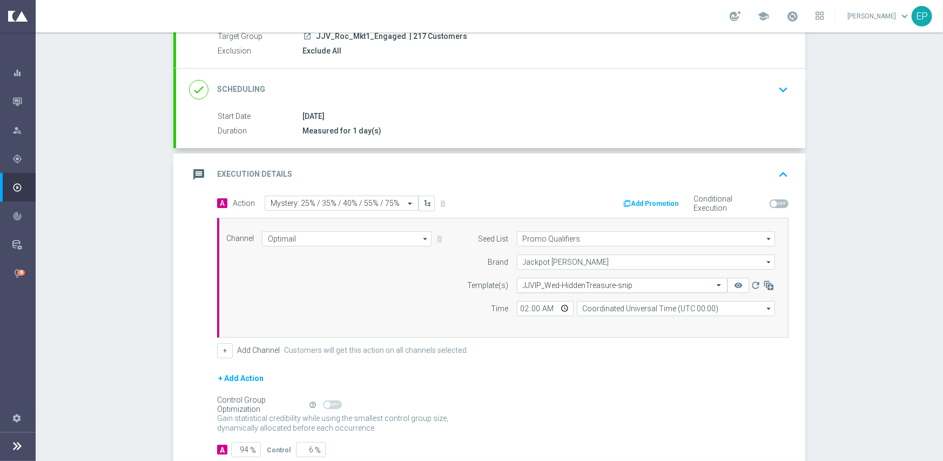
click at [554, 290] on div "Select template JJVIP_Wed-HiddenTreasure-snip" at bounding box center [622, 285] width 211 height 15
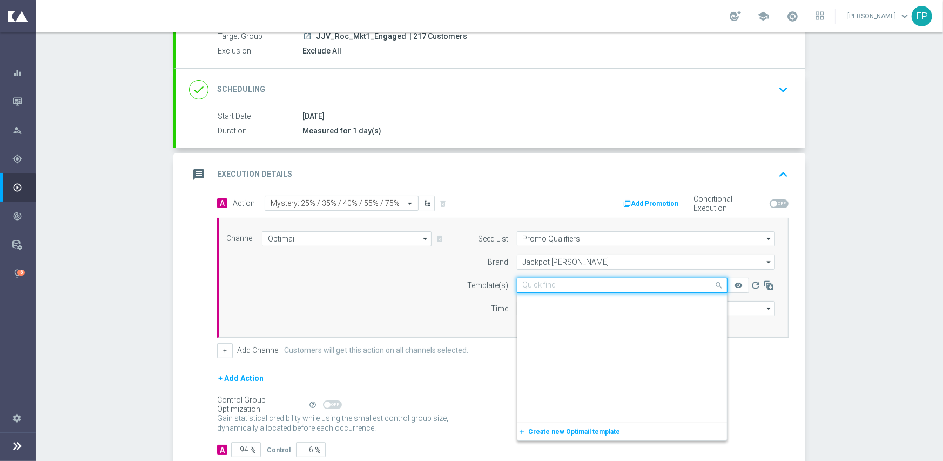
scroll to position [8536, 0]
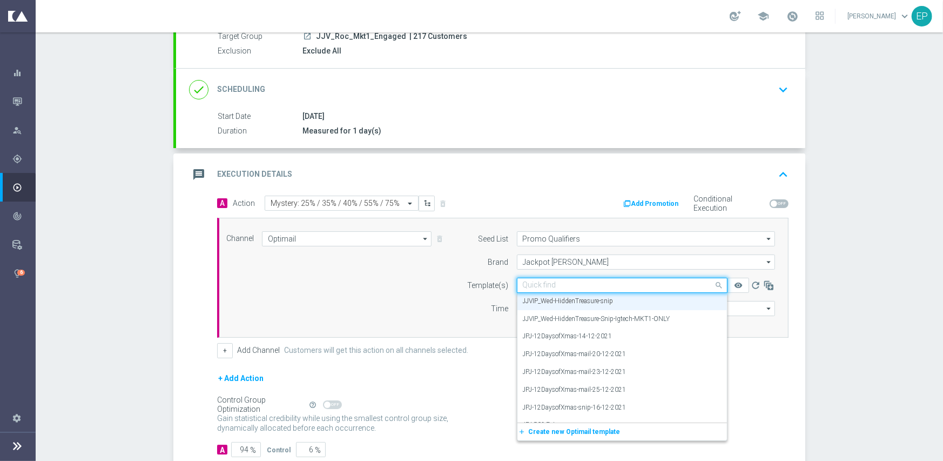
paste input "JJVIP_Wed-HiddenTreasure-Snip-Igtech-MKT1-ONLY"
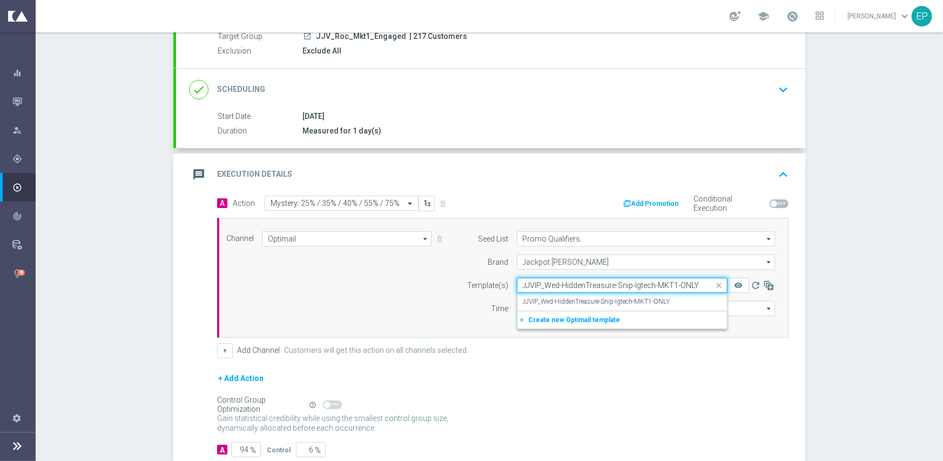
scroll to position [0, 0]
click at [552, 300] on label "JJVIP_Wed-HiddenTreasure-Snip-Igtech-MKT1-ONLY" at bounding box center [596, 301] width 147 height 9
type input "JJVIP_Wed-HiddenTreasure-Snip-Igtech-MKT1-ONLY"
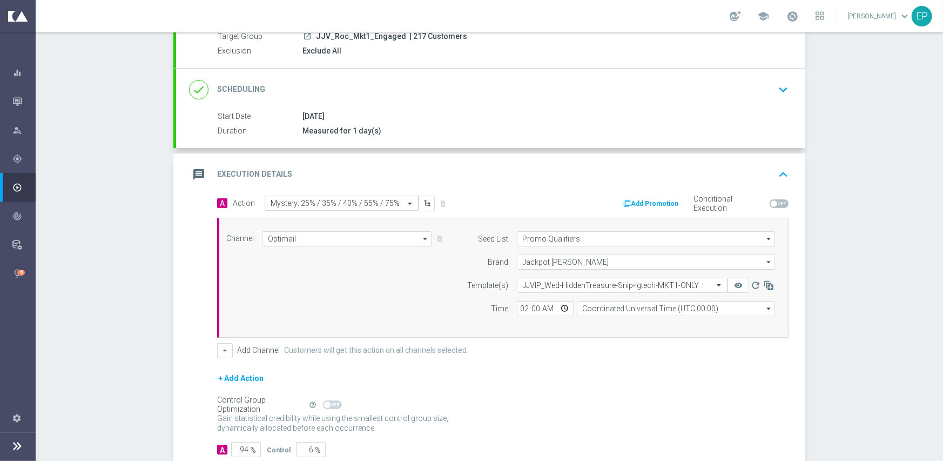
click at [327, 299] on div "Channel Optimail Optimail arrow_drop_down Show Selected 1 of 21 Facebook Custom…" at bounding box center [500, 277] width 565 height 93
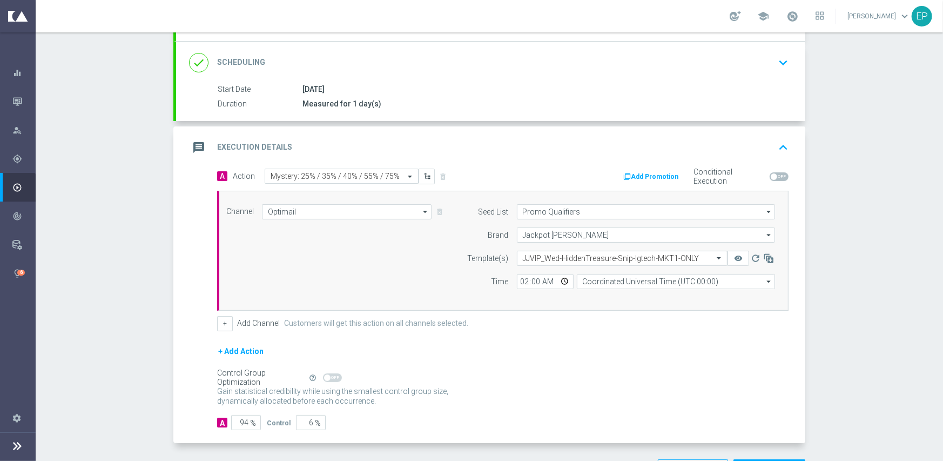
scroll to position [162, 0]
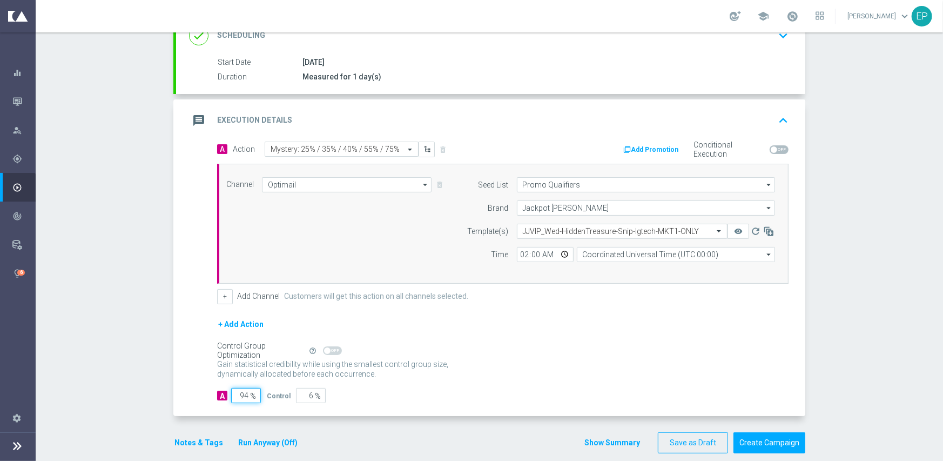
click at [241, 395] on input "94" at bounding box center [246, 395] width 30 height 15
type input "9"
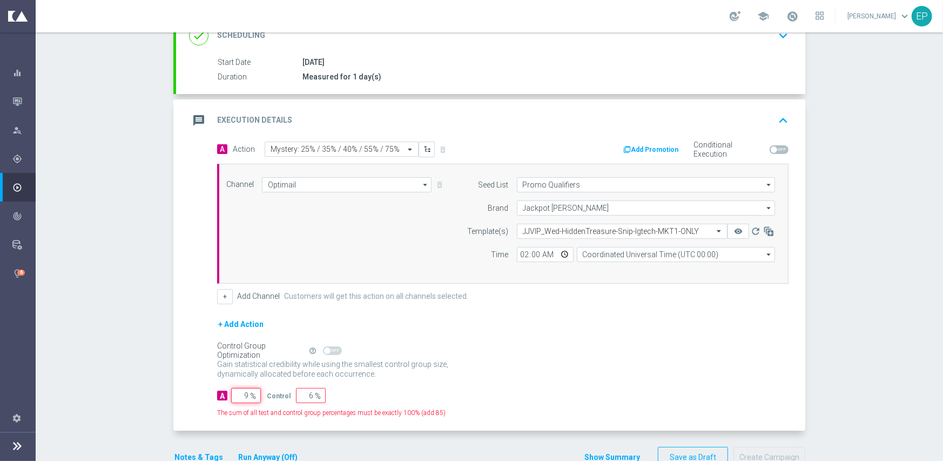
type input "91"
type input "95"
type input "5"
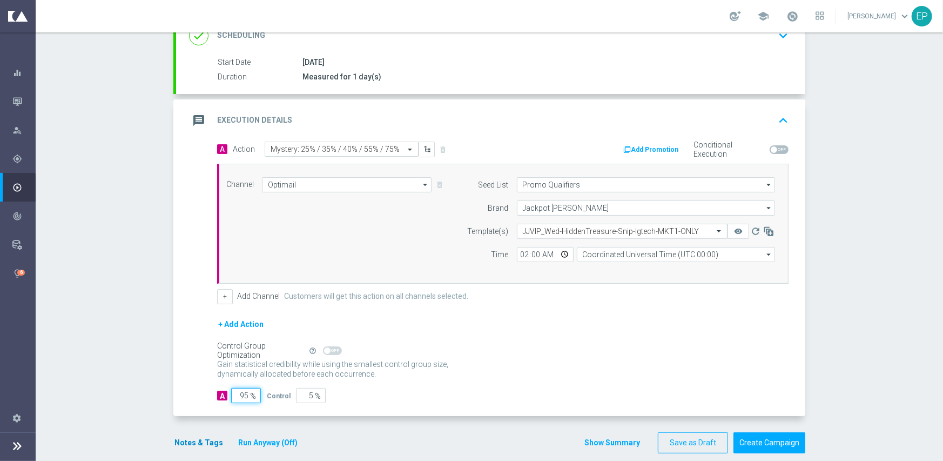
type input "95"
click at [185, 439] on button "Notes & Tags" at bounding box center [198, 443] width 51 height 14
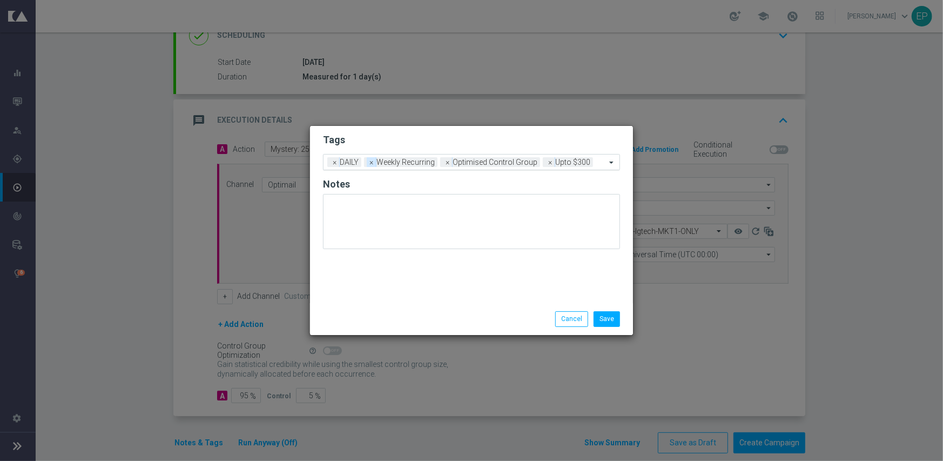
click at [369, 164] on span "×" at bounding box center [372, 162] width 10 height 10
click at [489, 158] on div "Add a new tag × DAILY × Upto $300" at bounding box center [464, 161] width 282 height 15
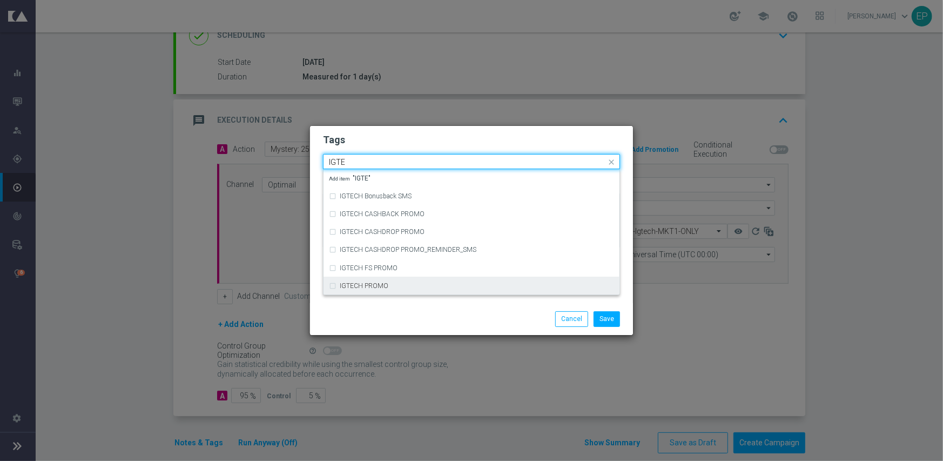
click at [394, 283] on div "IGTECH PROMO" at bounding box center [477, 285] width 274 height 6
type input "IGTE"
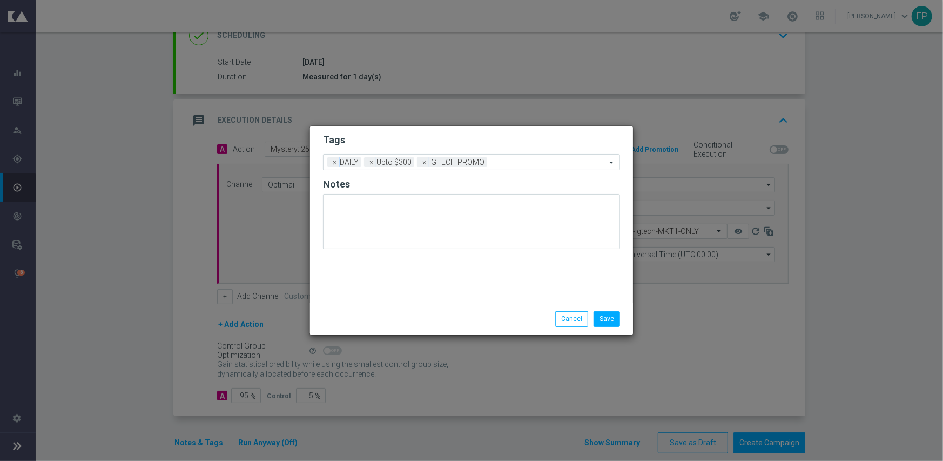
click at [394, 321] on div "Save Cancel" at bounding box center [471, 318] width 313 height 15
click at [609, 319] on button "Save" at bounding box center [607, 318] width 26 height 15
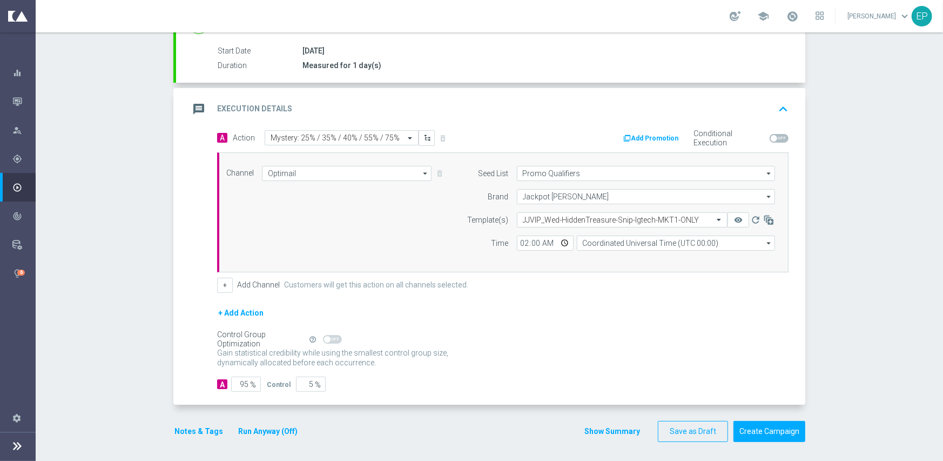
scroll to position [174, 0]
click at [760, 426] on button "Create Campaign" at bounding box center [769, 430] width 72 height 21
click at [192, 431] on button "Notes & Tags" at bounding box center [198, 430] width 51 height 14
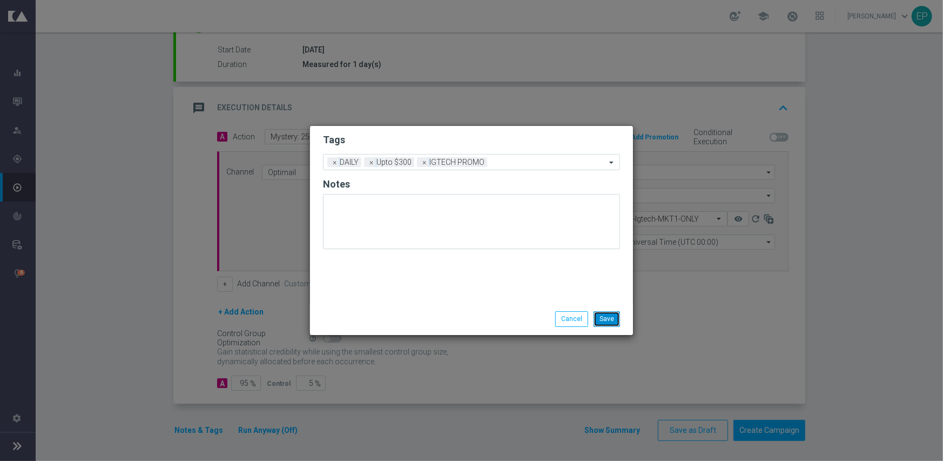
click at [610, 319] on button "Save" at bounding box center [607, 318] width 26 height 15
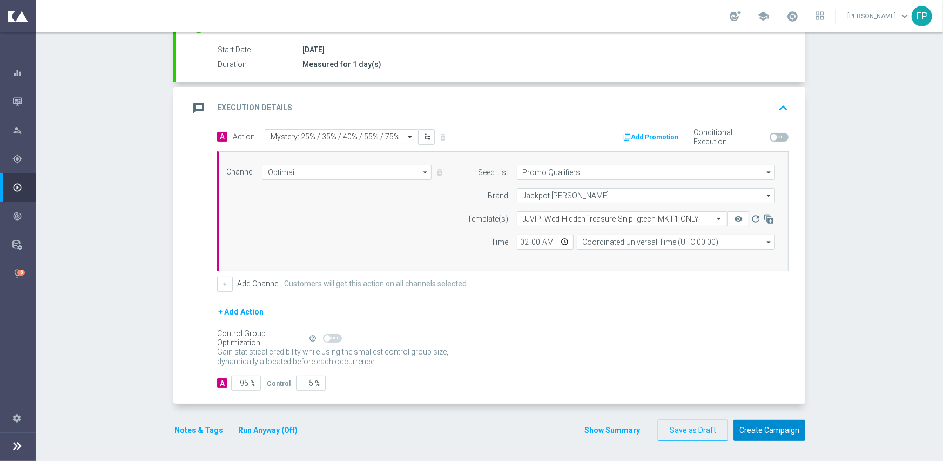
click at [749, 427] on button "Create Campaign" at bounding box center [769, 430] width 72 height 21
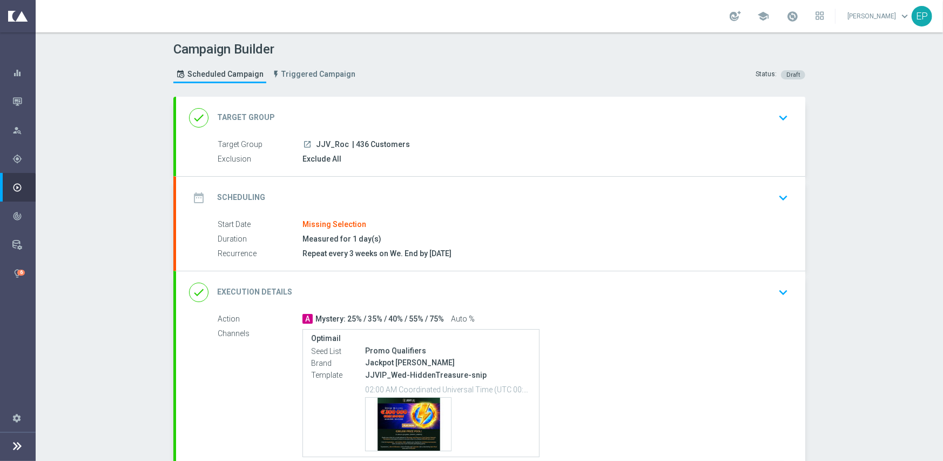
click at [448, 3] on div "school [PERSON_NAME] keyboard_arrow_down EP" at bounding box center [489, 16] width 907 height 32
click at [354, 110] on div "done Target Group keyboard_arrow_down" at bounding box center [490, 117] width 603 height 21
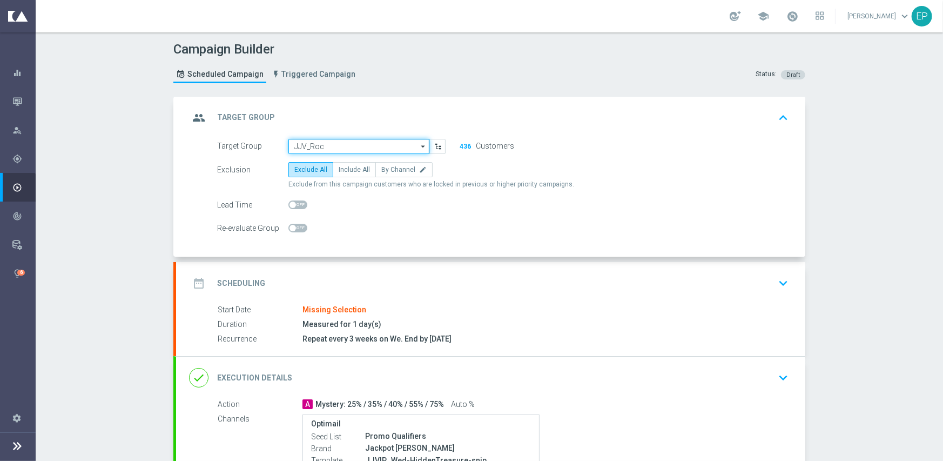
click at [346, 145] on input "JJV_Roc" at bounding box center [358, 146] width 141 height 15
paste input "JJV_ROC_Engaged"
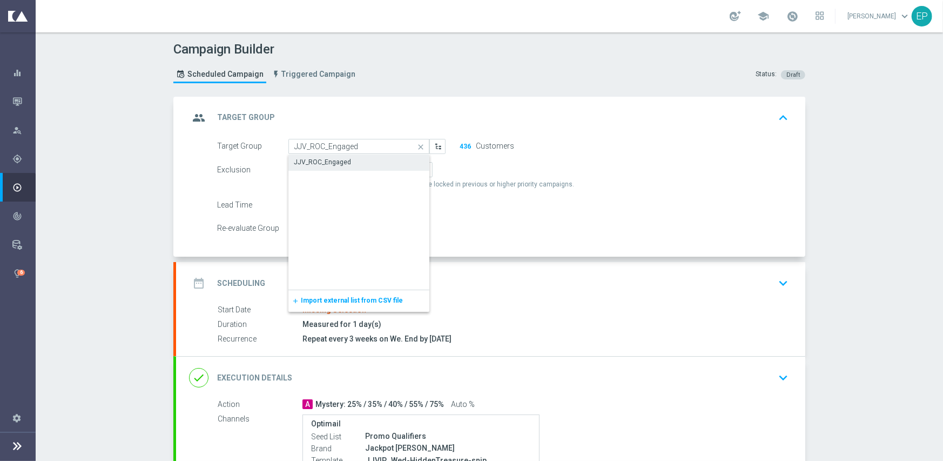
click at [342, 161] on div "JJV_ROC_Engaged" at bounding box center [322, 162] width 57 height 10
type input "JJV_ROC_Engaged"
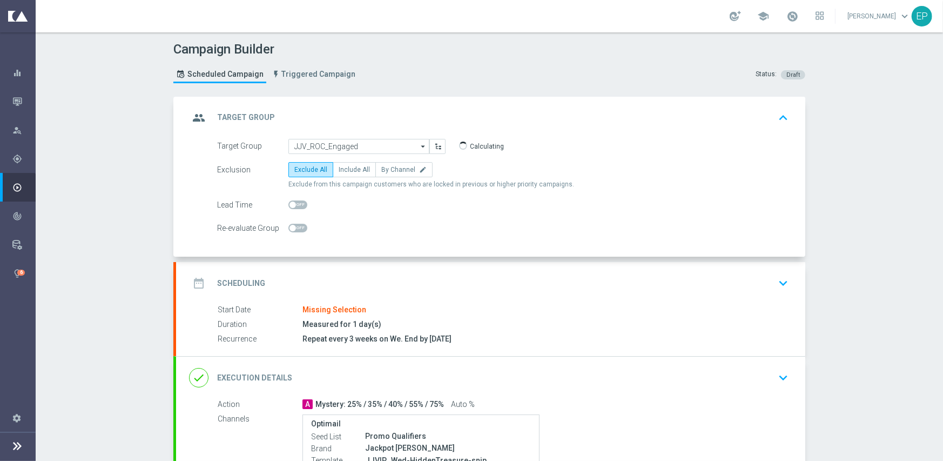
click at [345, 265] on div "date_range Scheduling keyboard_arrow_down" at bounding box center [490, 283] width 629 height 42
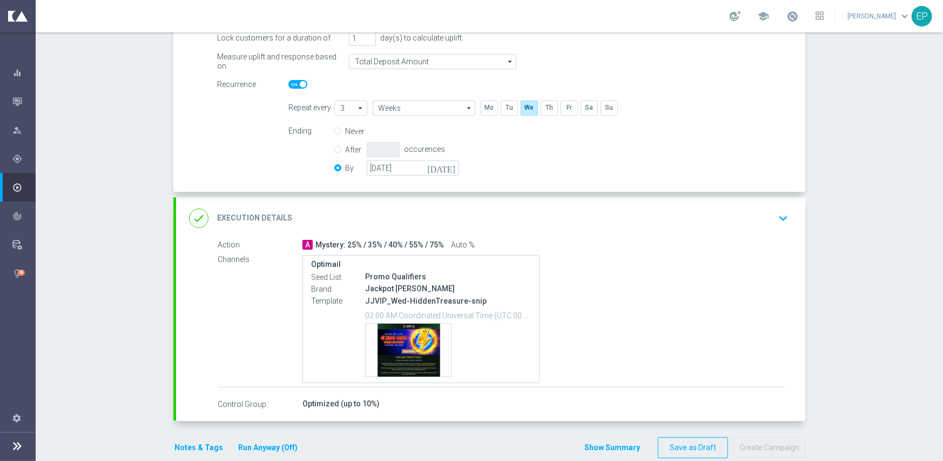
scroll to position [234, 0]
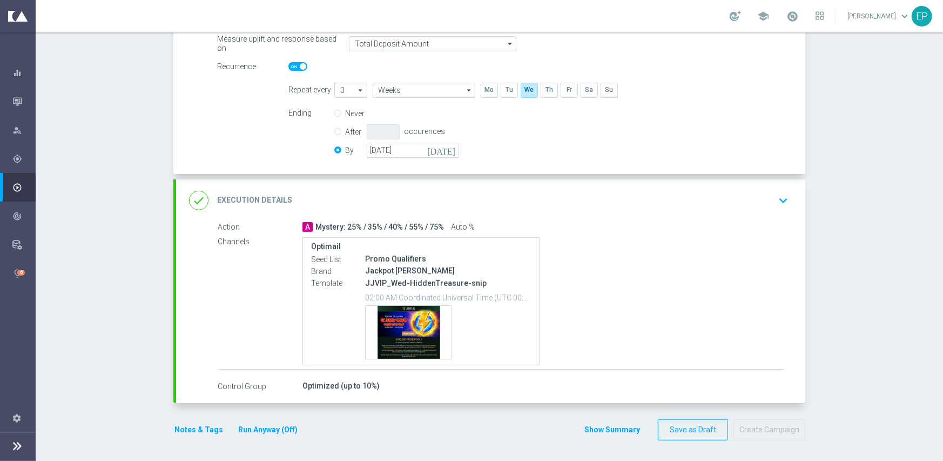
click at [417, 190] on div "done Execution Details keyboard_arrow_down" at bounding box center [490, 200] width 603 height 21
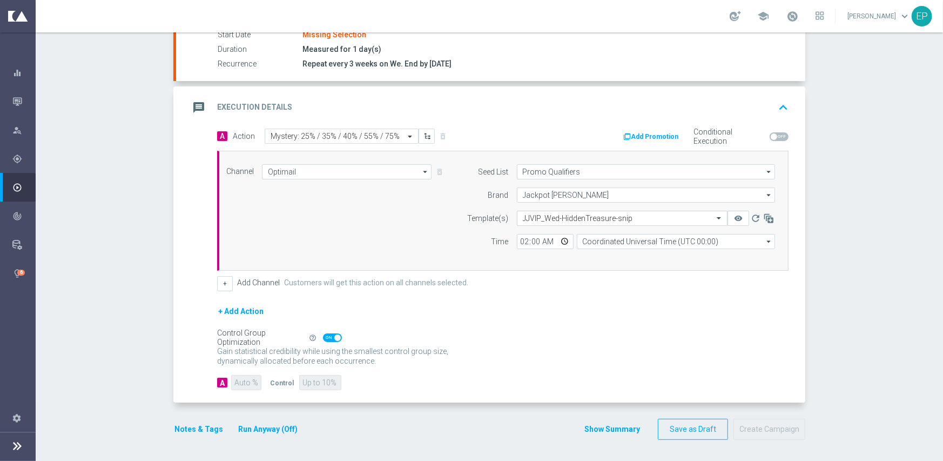
scroll to position [189, 0]
click at [579, 218] on input "text" at bounding box center [611, 218] width 177 height 9
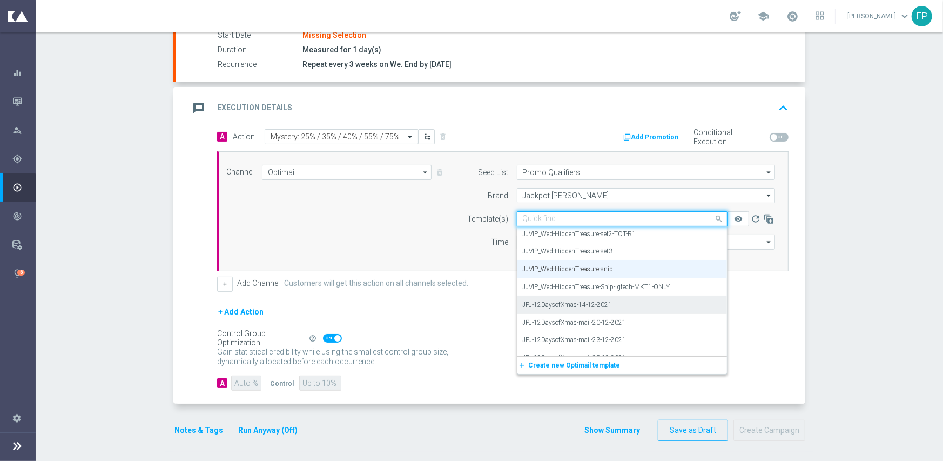
scroll to position [8482, 0]
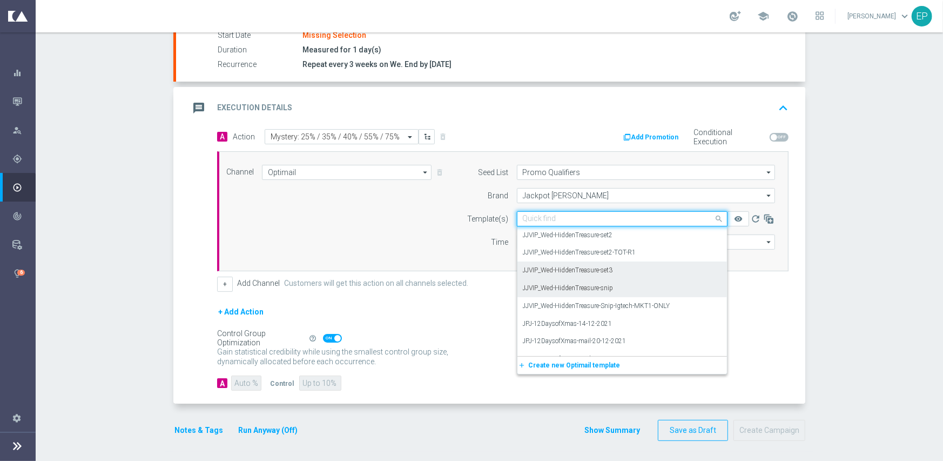
click at [575, 266] on label "JJVIP_Wed-HiddenTreasure-set3" at bounding box center [568, 270] width 90 height 9
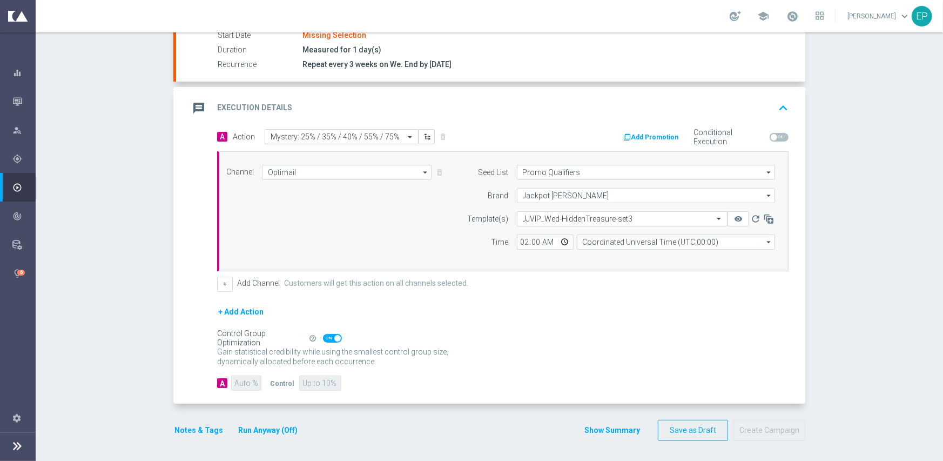
click at [556, 276] on div "+ Add Channel Customers will get this action on all channels selected." at bounding box center [502, 283] width 571 height 15
click at [559, 283] on div "+ Add Channel Customers will get this action on all channels selected." at bounding box center [502, 283] width 571 height 15
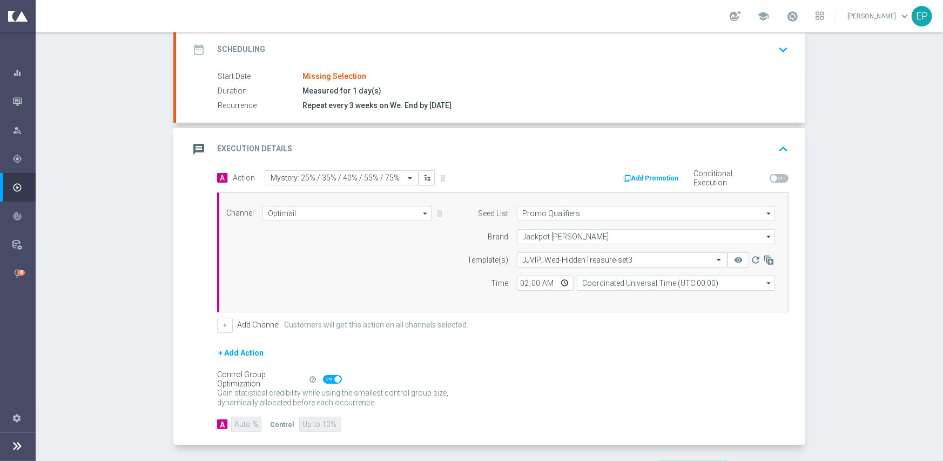
scroll to position [81, 0]
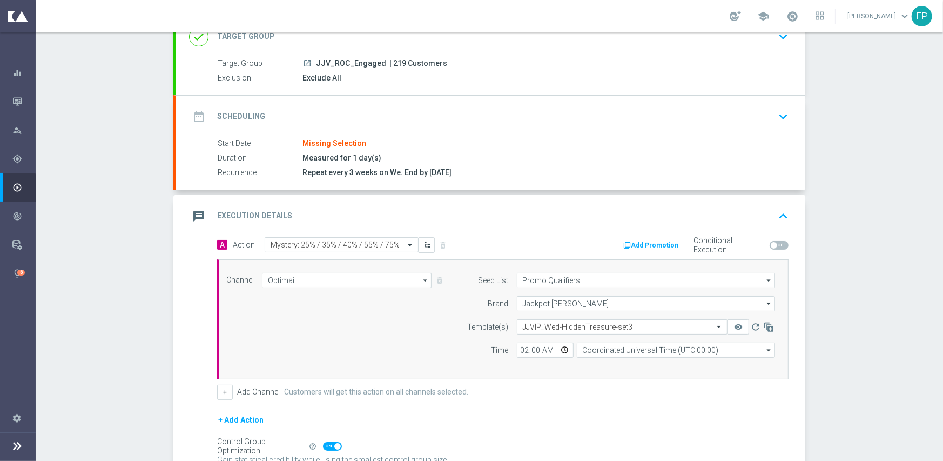
click at [385, 110] on div "date_range Scheduling keyboard_arrow_down" at bounding box center [490, 116] width 603 height 21
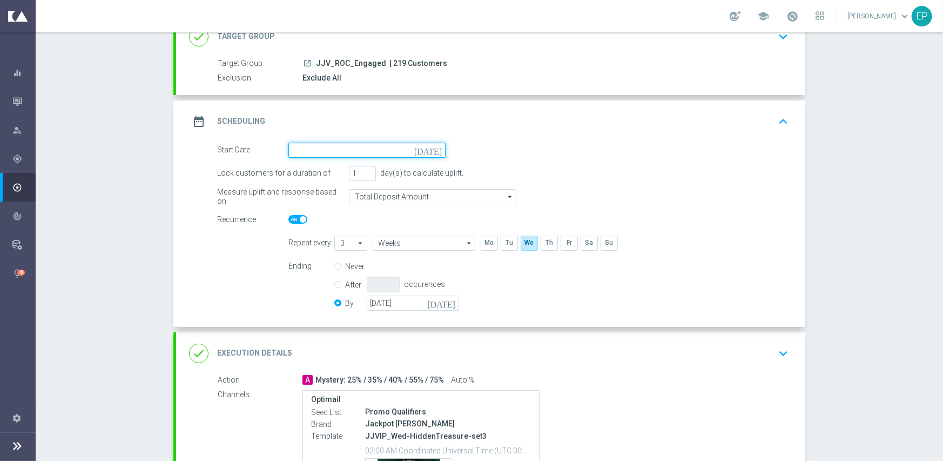
click at [355, 148] on input at bounding box center [366, 150] width 157 height 15
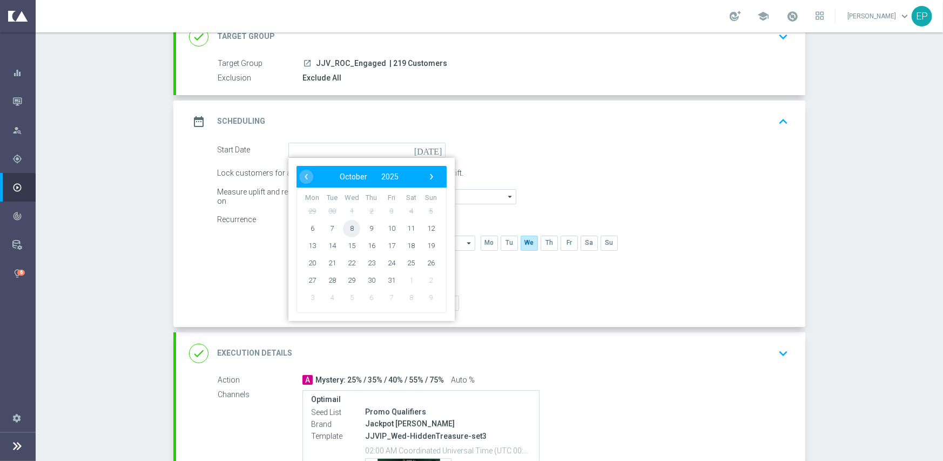
click at [343, 222] on span "8" at bounding box center [351, 227] width 17 height 17
type input "[DATE]"
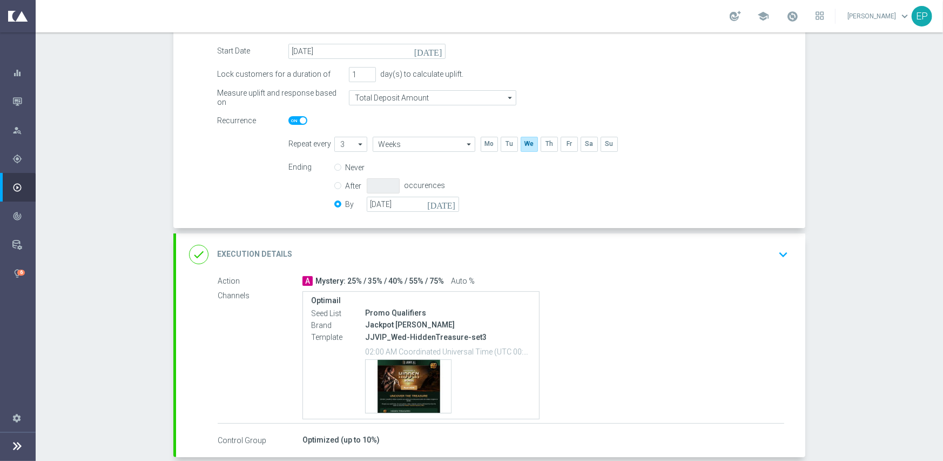
scroll to position [234, 0]
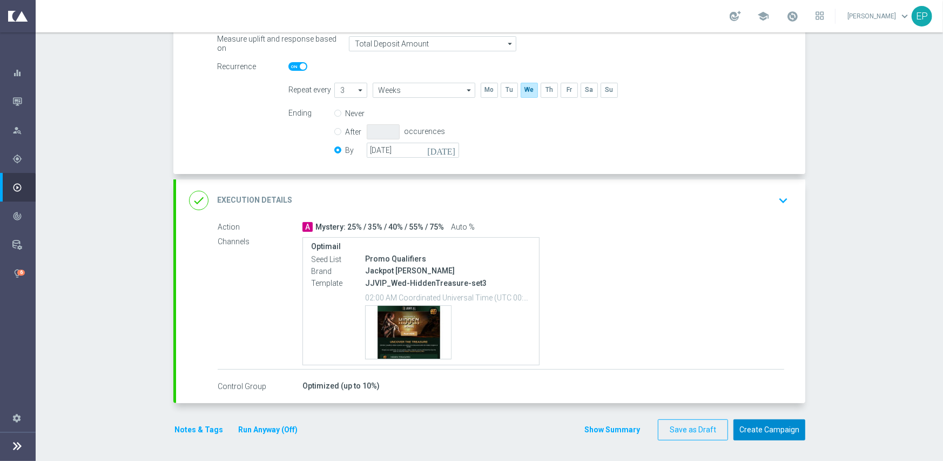
click at [756, 430] on button "Create Campaign" at bounding box center [769, 429] width 72 height 21
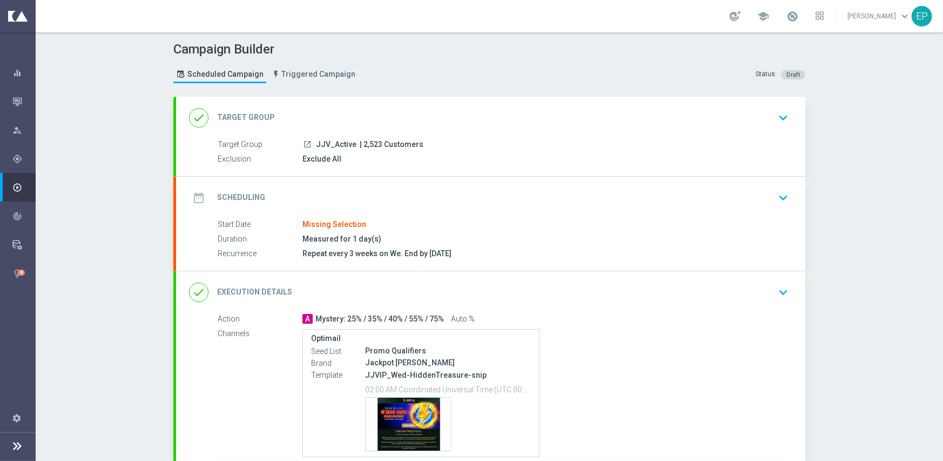
drag, startPoint x: 370, startPoint y: 112, endPoint x: 340, endPoint y: 129, distance: 34.4
click at [370, 112] on div "done Target Group keyboard_arrow_down" at bounding box center [490, 117] width 603 height 21
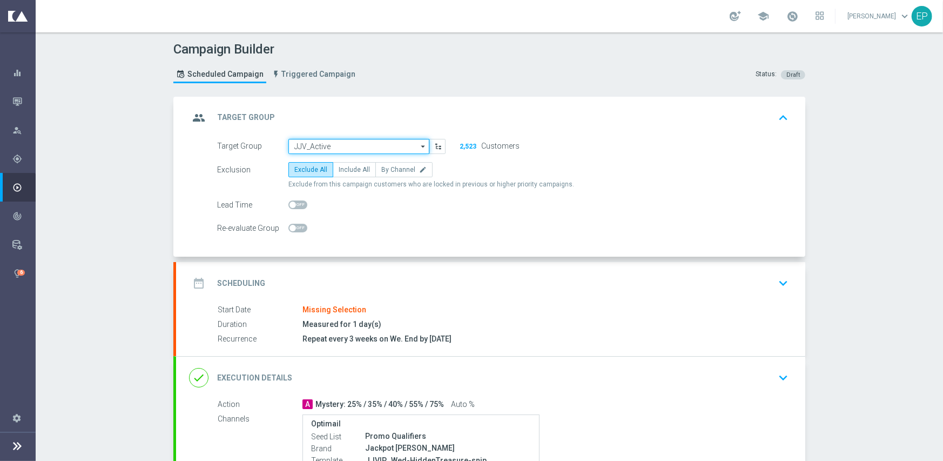
click at [328, 148] on input "JJV_Active" at bounding box center [358, 146] width 141 height 15
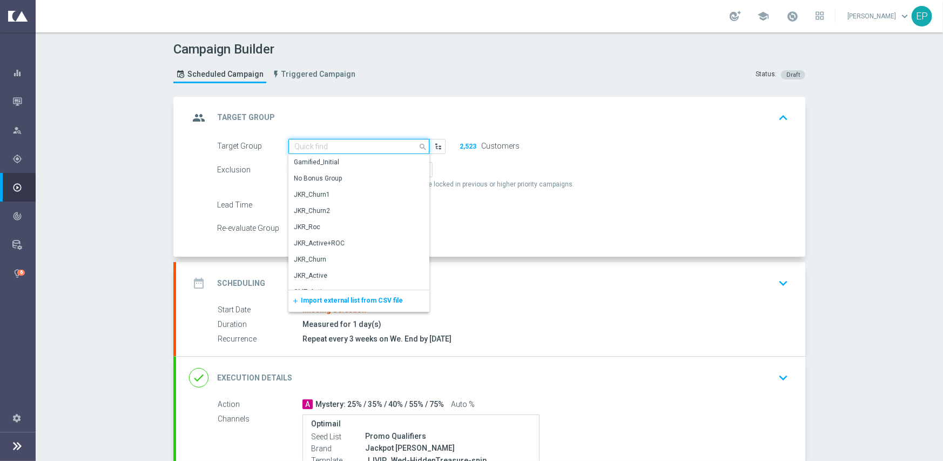
paste input "JJV_Active_Mkt1_Engaged"
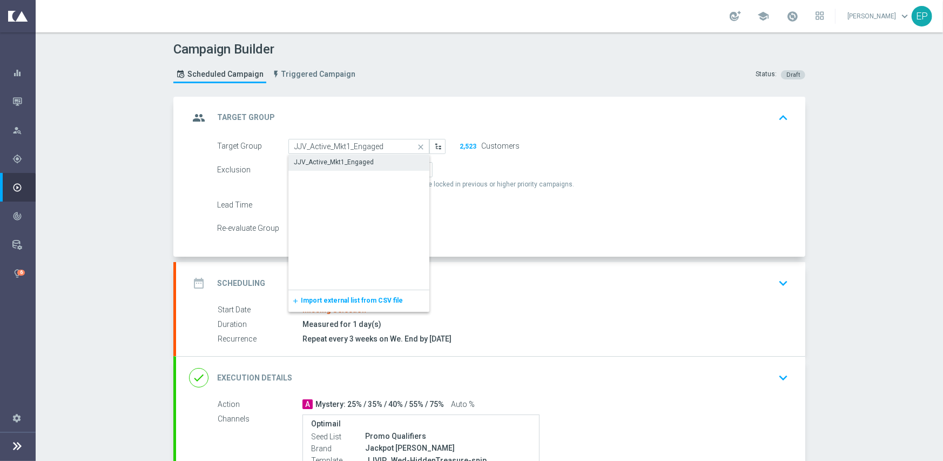
click at [328, 166] on div "JJV_Active_Mkt1_Engaged" at bounding box center [358, 161] width 141 height 15
type input "JJV_Active_Mkt1_Engaged"
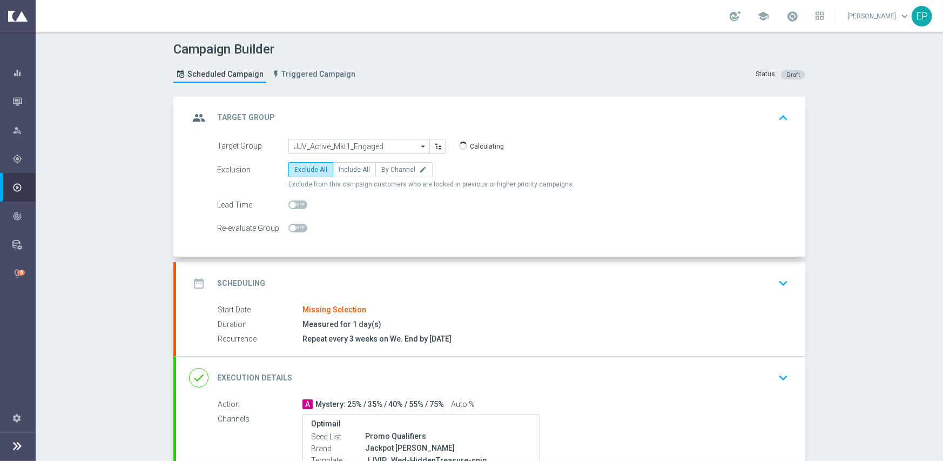
click at [352, 269] on div "date_range Scheduling keyboard_arrow_down" at bounding box center [490, 283] width 629 height 42
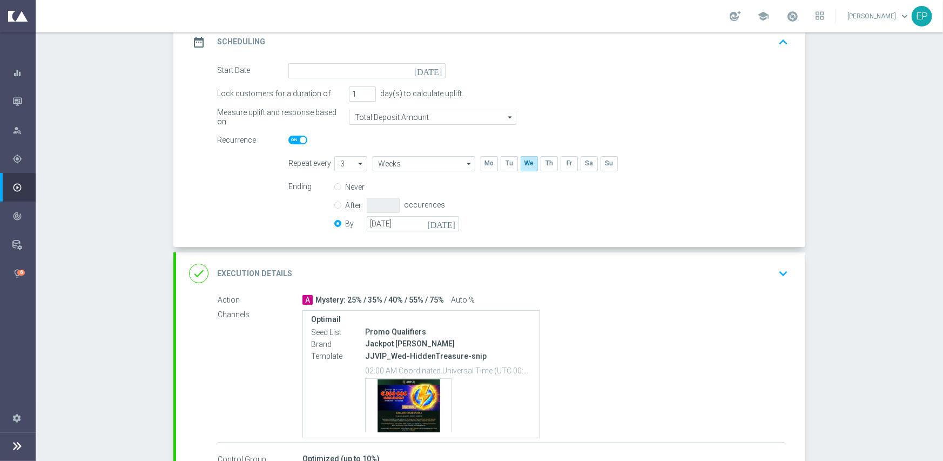
scroll to position [162, 0]
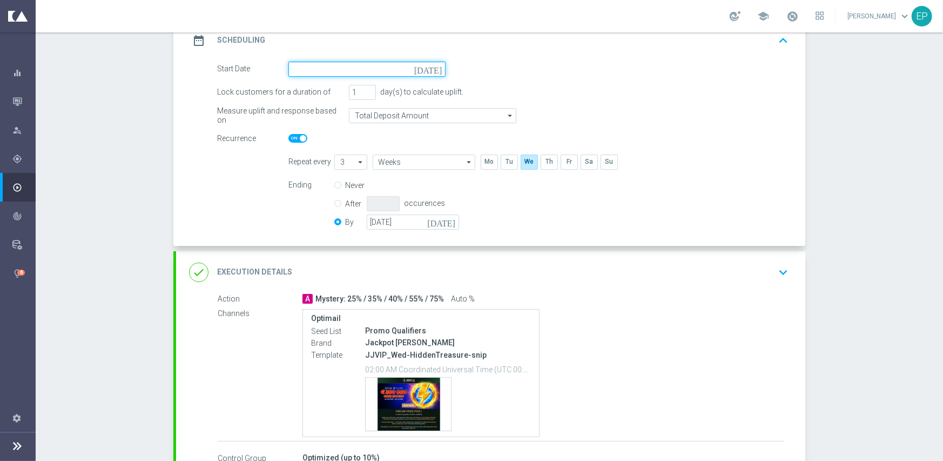
click at [372, 73] on input at bounding box center [366, 69] width 157 height 15
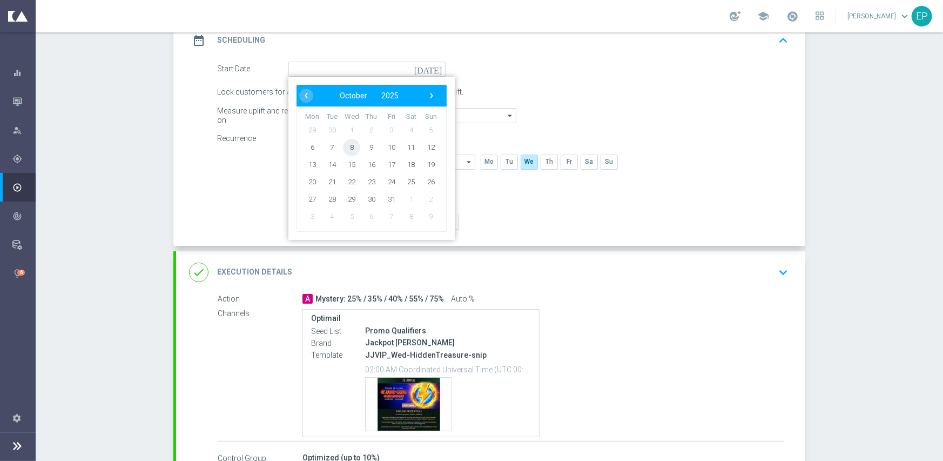
click at [346, 145] on span "8" at bounding box center [351, 146] width 17 height 17
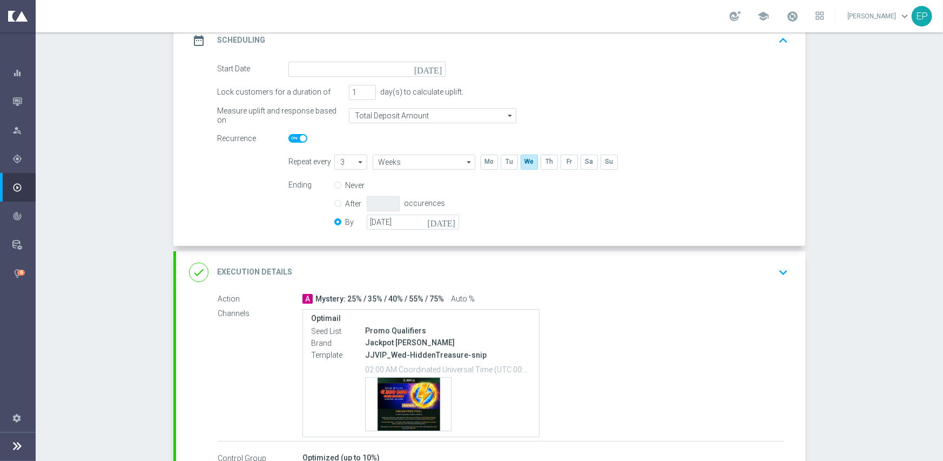
type input "[DATE]"
click at [292, 139] on span at bounding box center [297, 138] width 19 height 9
click at [292, 139] on input "checkbox" at bounding box center [297, 138] width 19 height 9
checkbox input "false"
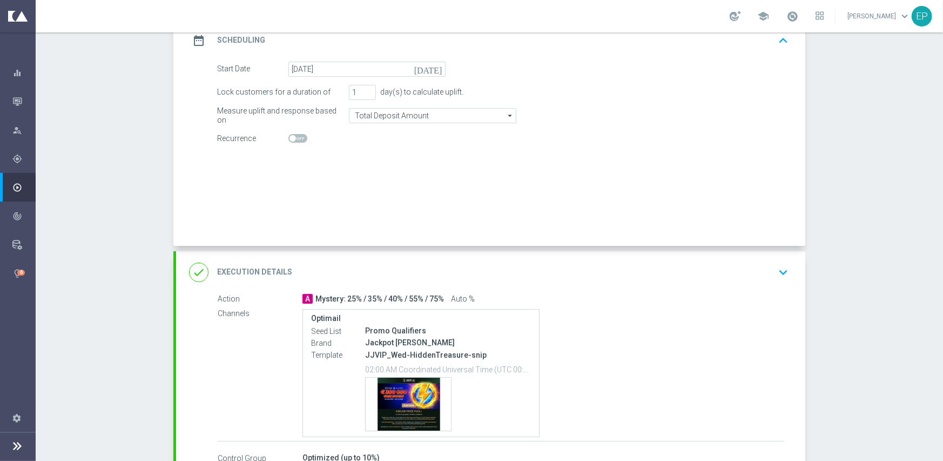
radio input "true"
radio input "false"
checkbox input "false"
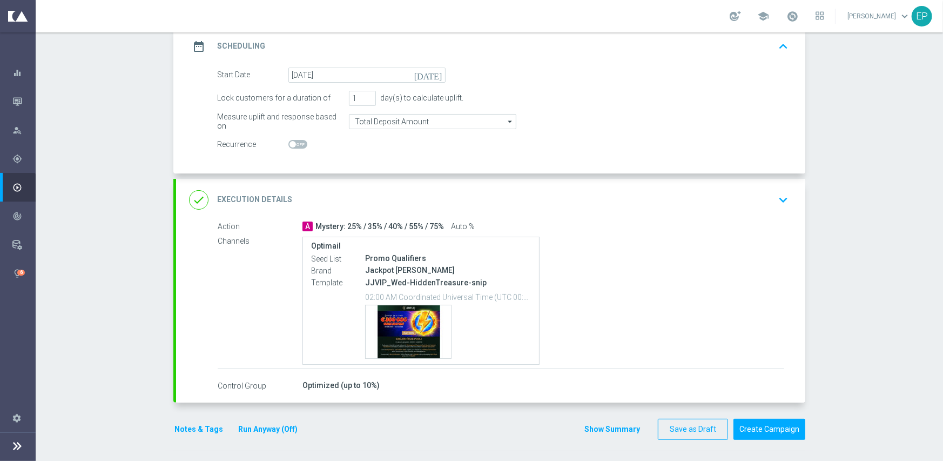
drag, startPoint x: 400, startPoint y: 188, endPoint x: 476, endPoint y: 188, distance: 75.6
click at [401, 190] on div "done Execution Details keyboard_arrow_down" at bounding box center [490, 200] width 603 height 21
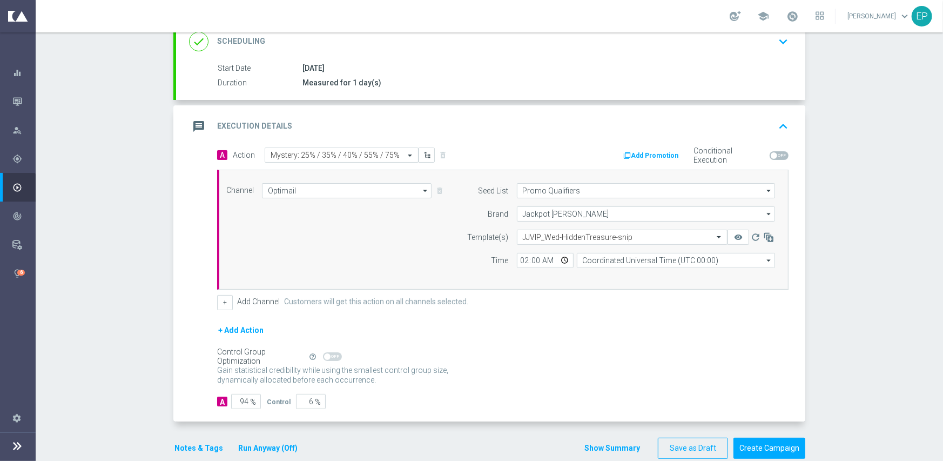
scroll to position [146, 0]
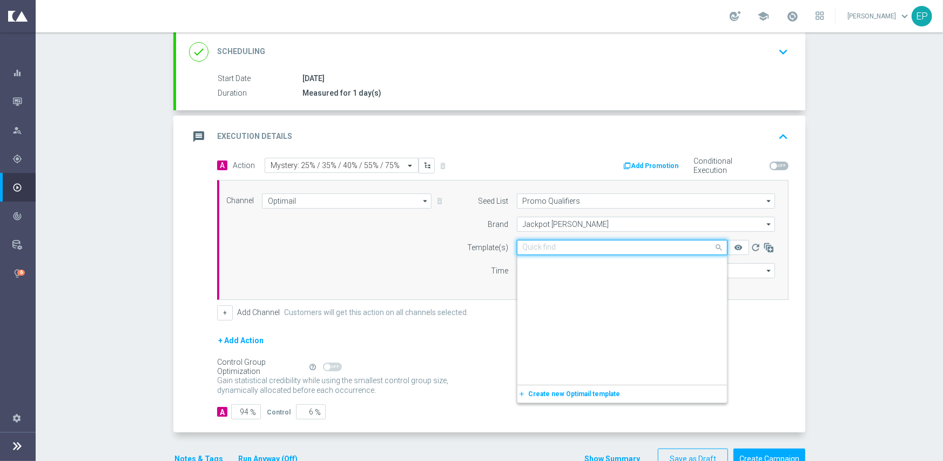
click at [550, 243] on input "text" at bounding box center [611, 247] width 177 height 9
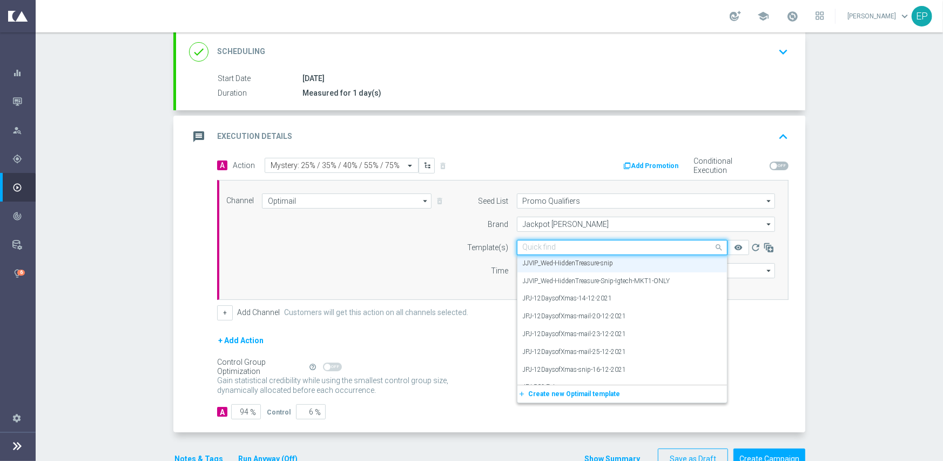
paste input "JJVIP_Wed-HiddenTreasure-Snip-Igtech-MKT1-ONLY"
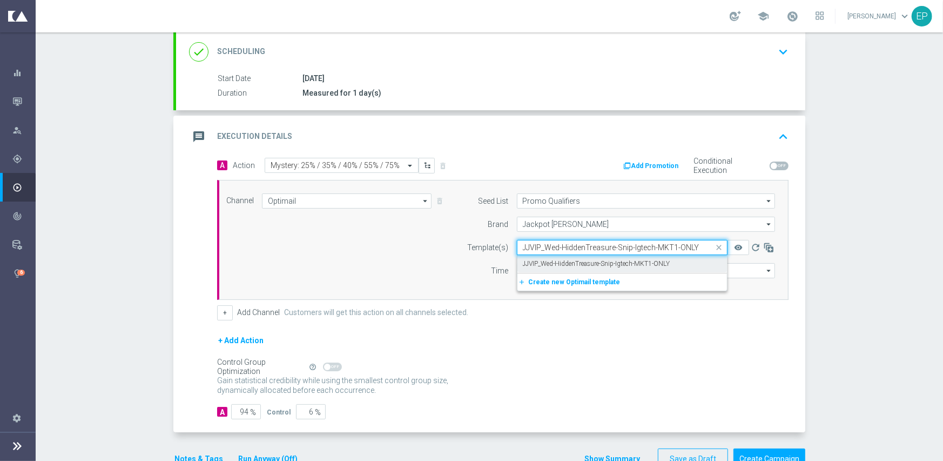
click at [549, 263] on label "JJVIP_Wed-HiddenTreasure-Snip-Igtech-MKT1-ONLY" at bounding box center [596, 263] width 147 height 9
type input "JJVIP_Wed-HiddenTreasure-Snip-Igtech-MKT1-ONLY"
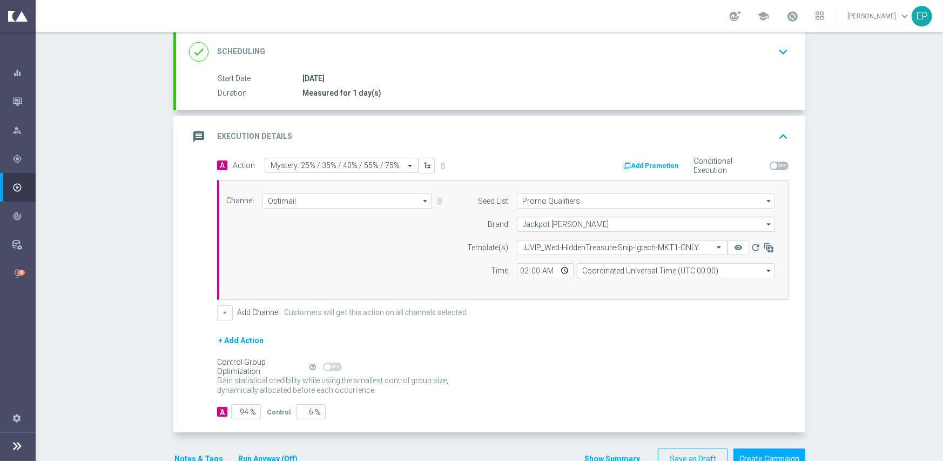
click at [462, 314] on label "Customers will get this action on all channels selected." at bounding box center [376, 312] width 184 height 9
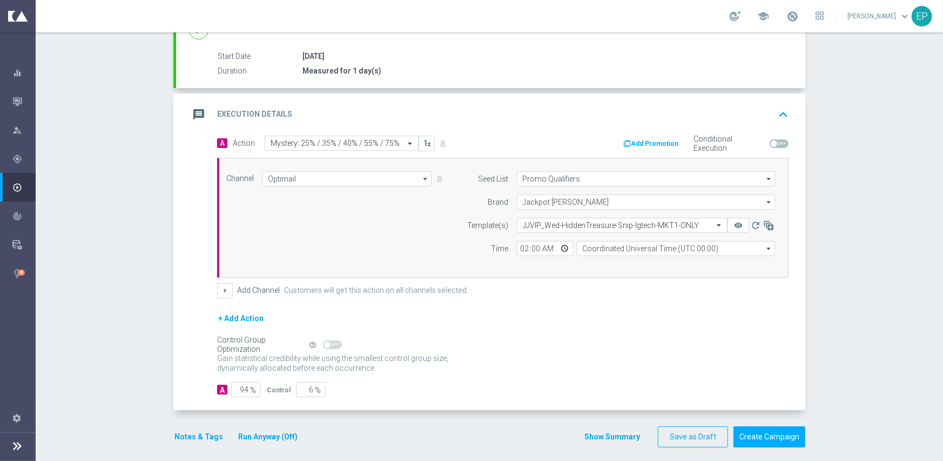
scroll to position [174, 0]
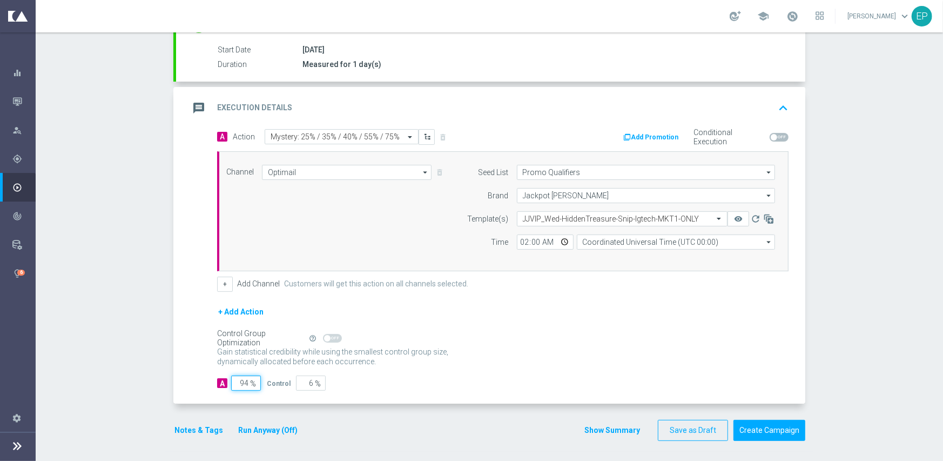
click at [242, 380] on input "94" at bounding box center [246, 382] width 30 height 15
type input "9"
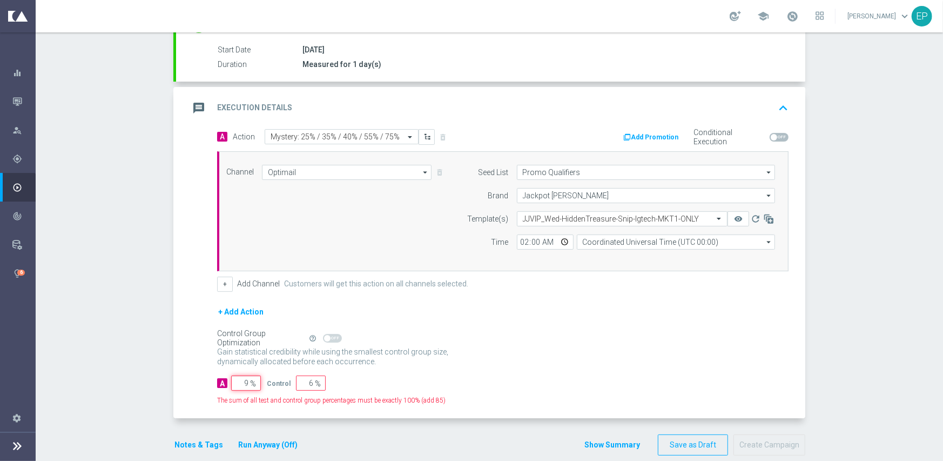
type input "91"
type input "95"
type input "5"
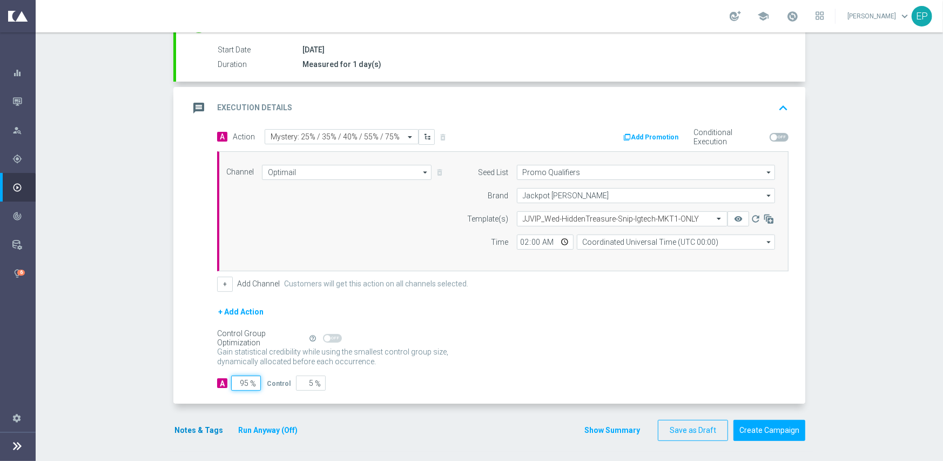
type input "95"
click at [187, 430] on button "Notes & Tags" at bounding box center [198, 430] width 51 height 14
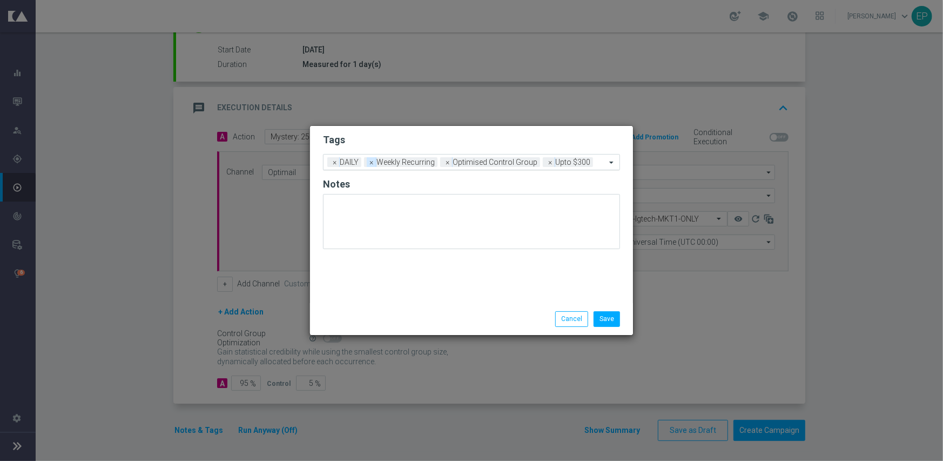
click at [371, 161] on span "×" at bounding box center [372, 162] width 10 height 10
click at [374, 161] on span "×" at bounding box center [372, 162] width 10 height 10
click at [468, 161] on input "text" at bounding box center [512, 162] width 187 height 9
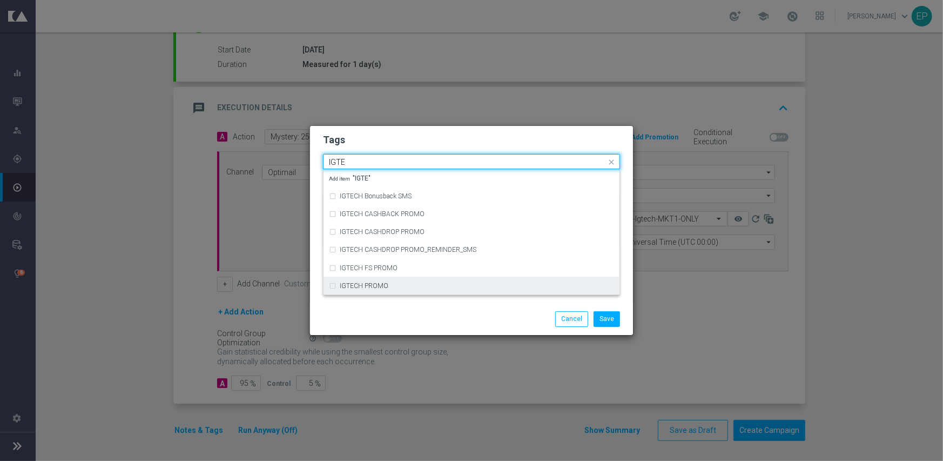
click at [368, 288] on div "IGTECH PROMO" at bounding box center [471, 285] width 285 height 17
type input "IGTE"
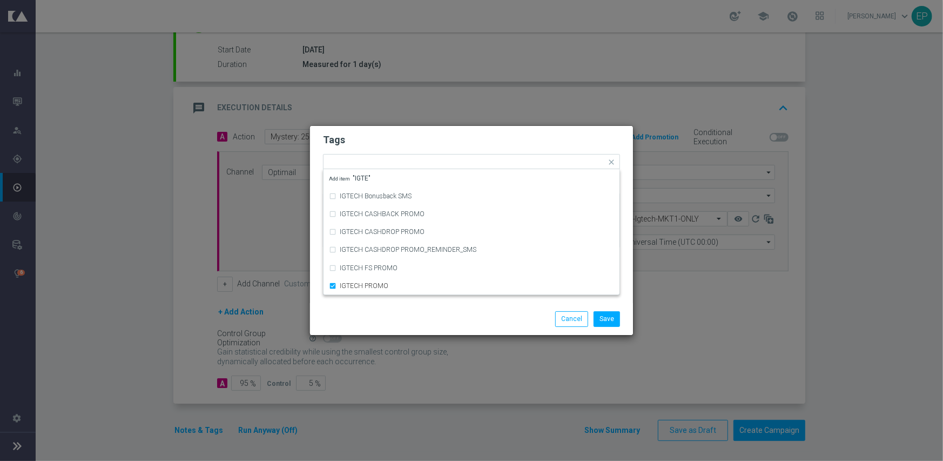
click at [368, 311] on div at bounding box center [367, 311] width 104 height 1
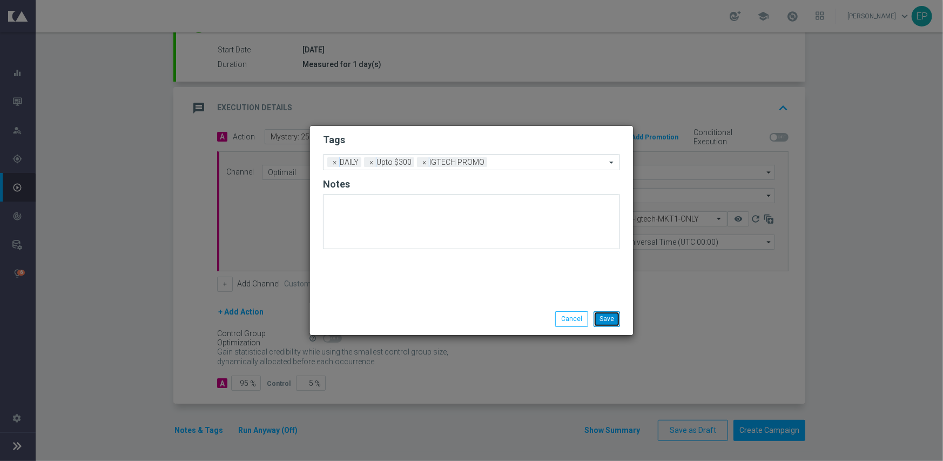
click at [608, 323] on button "Save" at bounding box center [607, 318] width 26 height 15
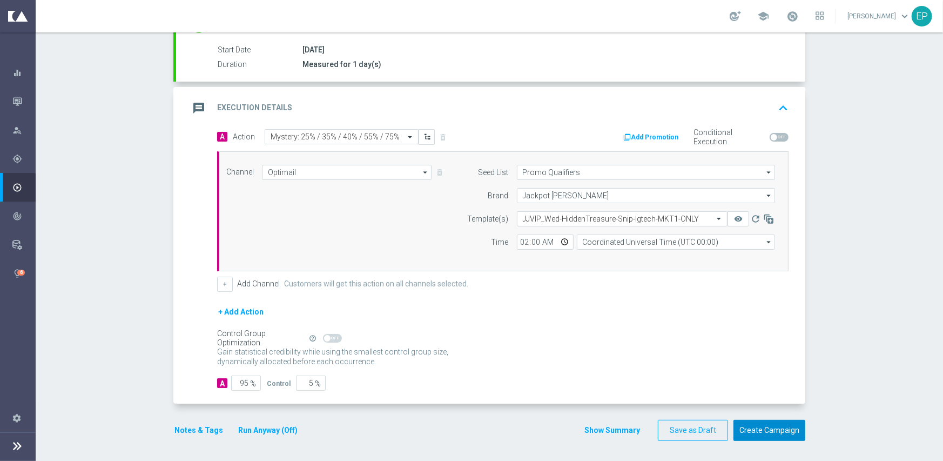
click at [772, 422] on button "Create Campaign" at bounding box center [769, 430] width 72 height 21
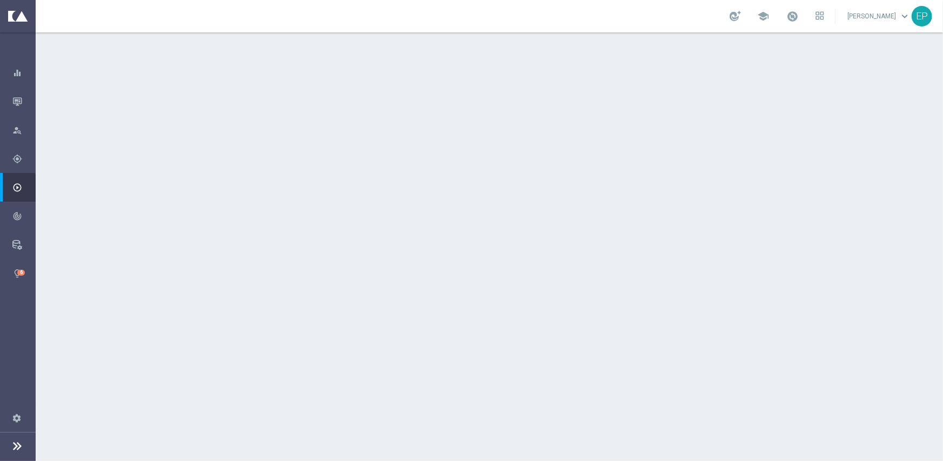
click at [361, 105] on div "done Target Group keyboard_arrow_down" at bounding box center [490, 118] width 629 height 42
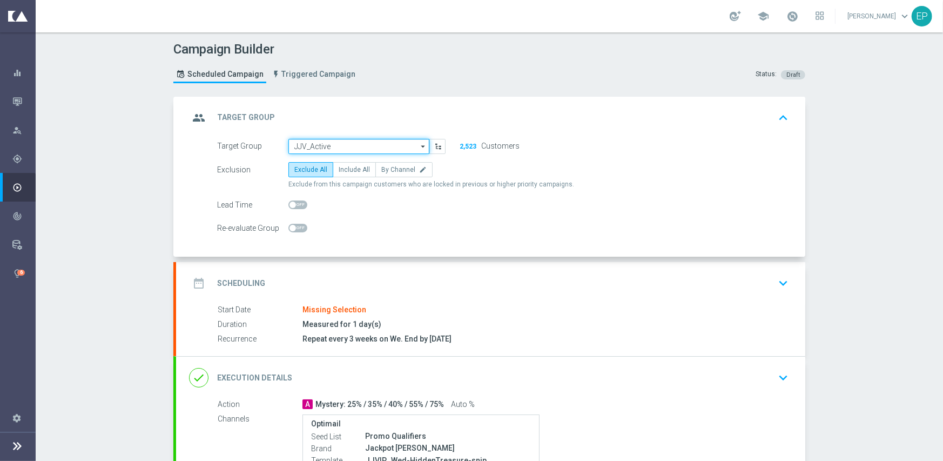
click at [334, 141] on input "JJV_Active" at bounding box center [358, 146] width 141 height 15
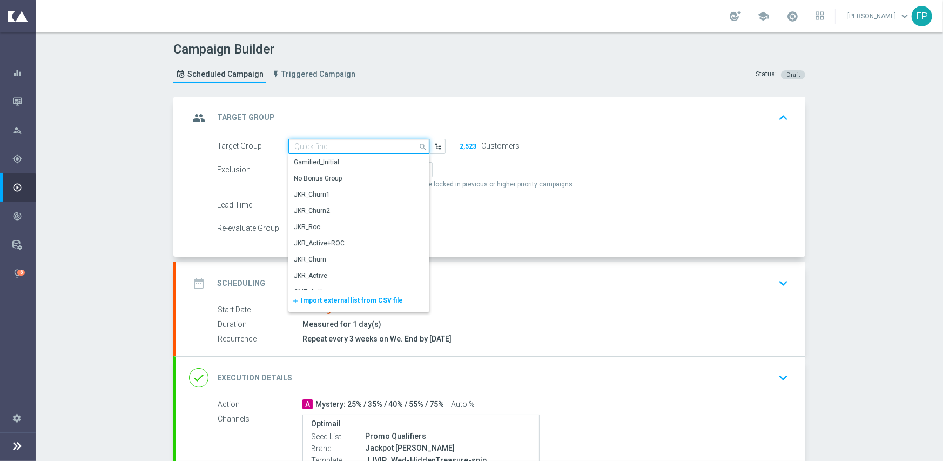
paste input "JJV_Active_Engaged"
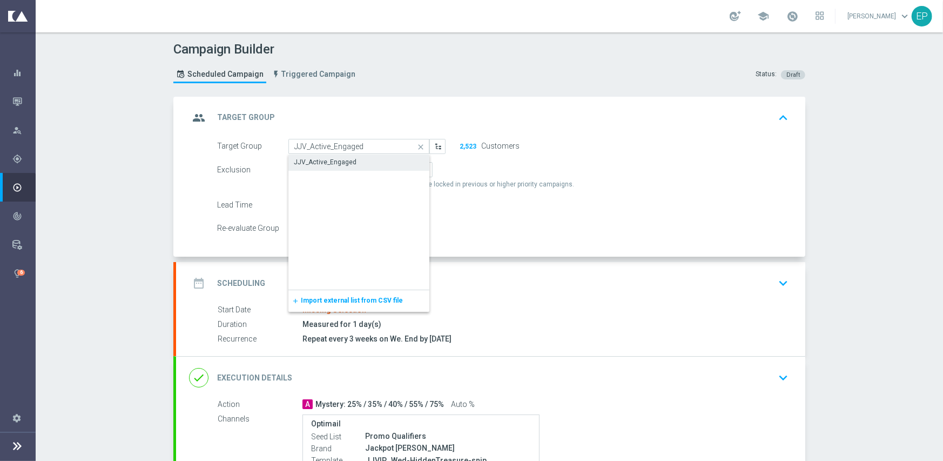
click at [327, 161] on div "JJV_Active_Engaged" at bounding box center [325, 162] width 63 height 10
type input "JJV_Active_Engaged"
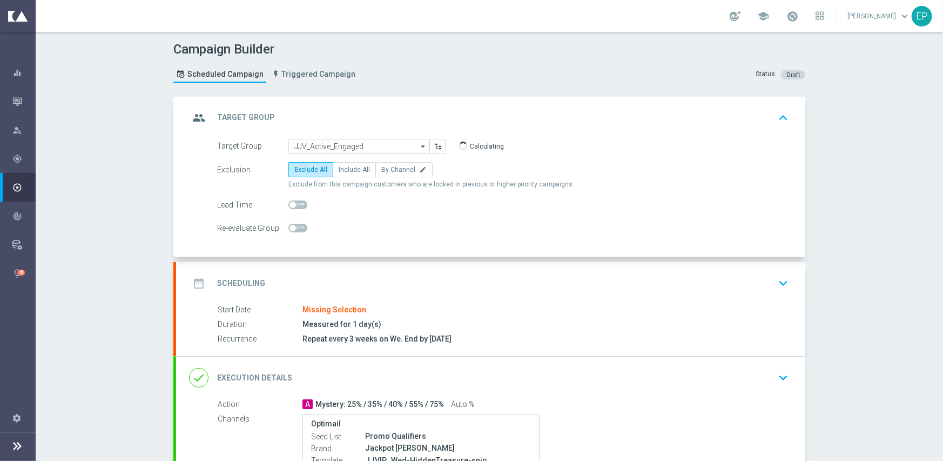
click at [350, 282] on div "date_range Scheduling keyboard_arrow_down" at bounding box center [490, 283] width 603 height 21
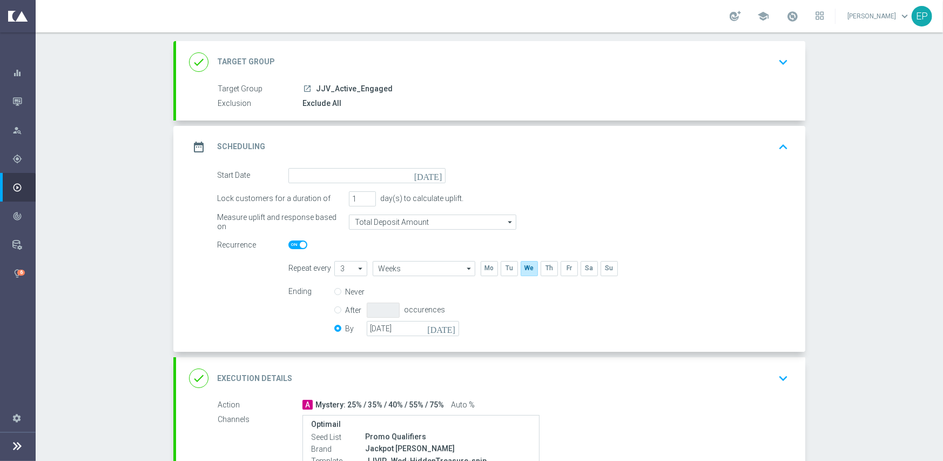
scroll to position [108, 0]
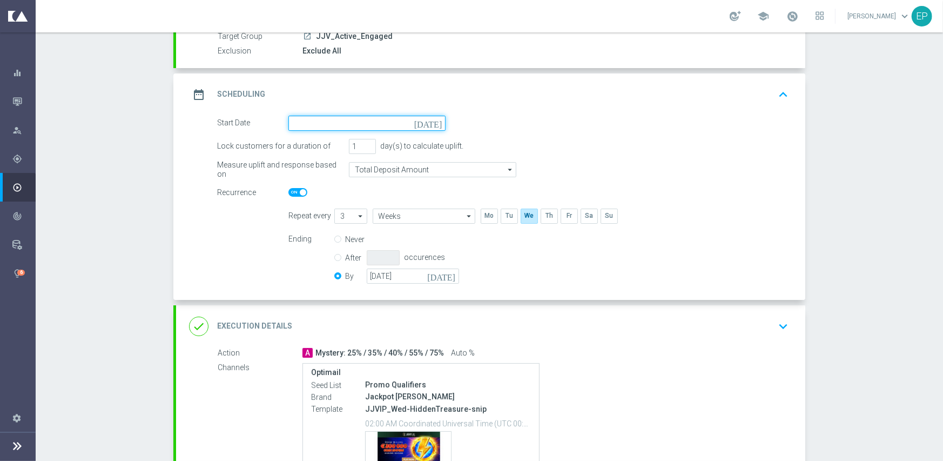
click at [372, 123] on input at bounding box center [366, 123] width 157 height 15
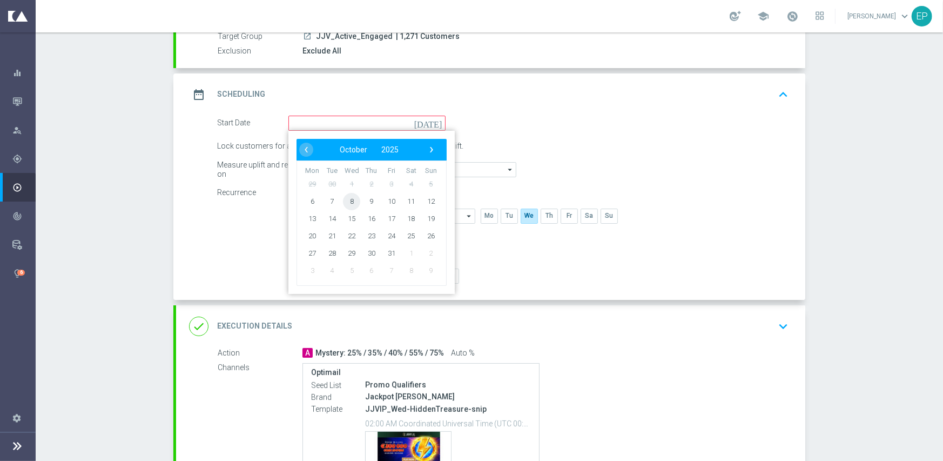
drag, startPoint x: 348, startPoint y: 195, endPoint x: 352, endPoint y: 213, distance: 18.7
click at [348, 196] on span "8" at bounding box center [351, 200] width 17 height 17
type input "[DATE]"
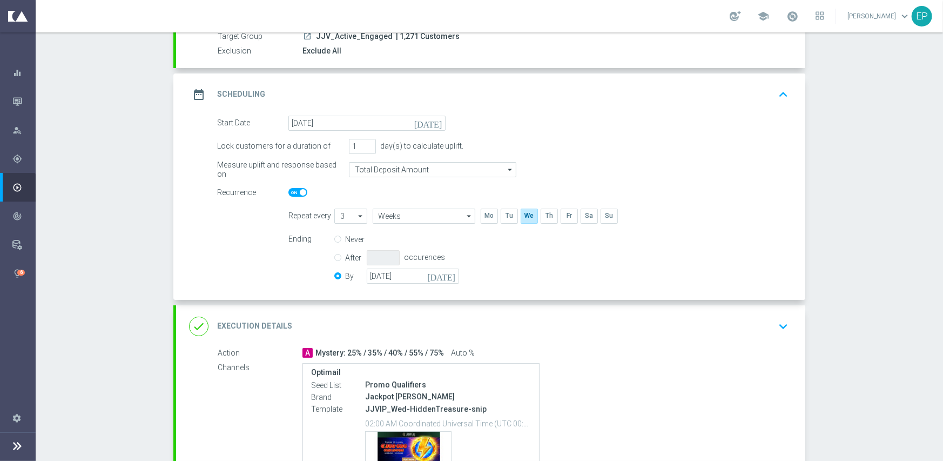
scroll to position [0, 0]
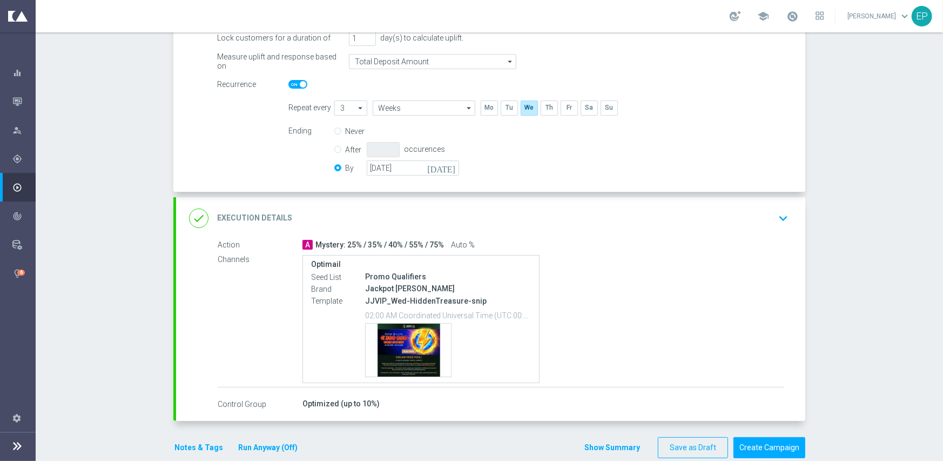
click at [414, 211] on div "done Execution Details keyboard_arrow_down" at bounding box center [490, 218] width 603 height 21
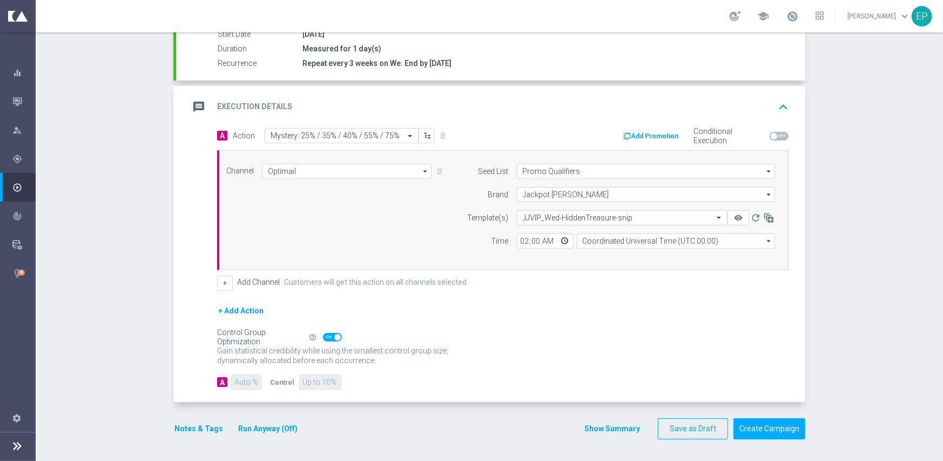
scroll to position [189, 0]
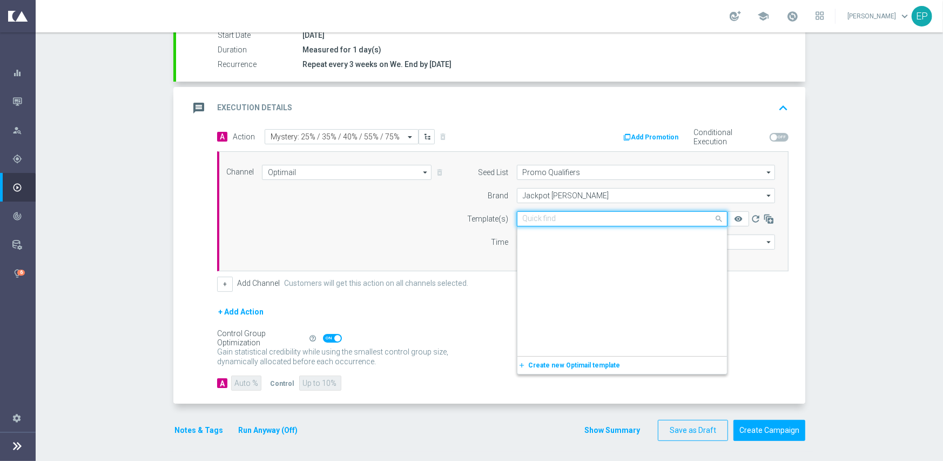
click at [557, 217] on input "text" at bounding box center [611, 218] width 177 height 9
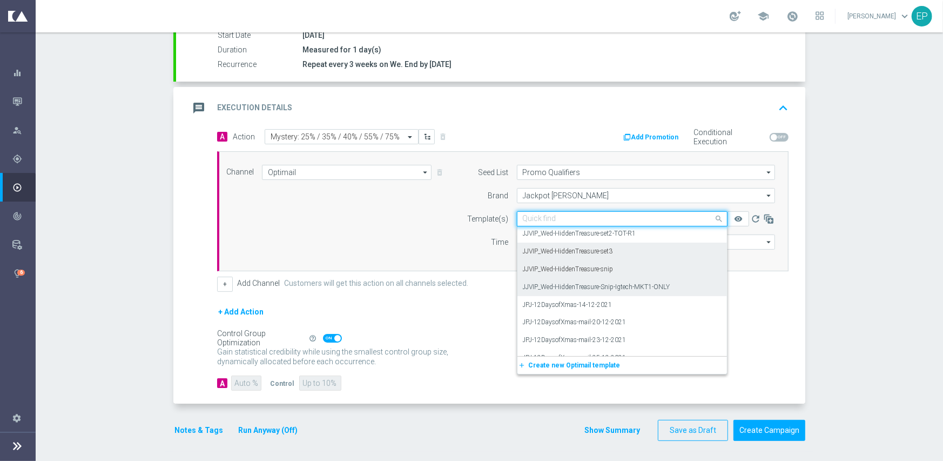
scroll to position [8482, 0]
click at [603, 266] on label "JJVIP_Wed-HiddenTreasure-set3" at bounding box center [568, 270] width 90 height 9
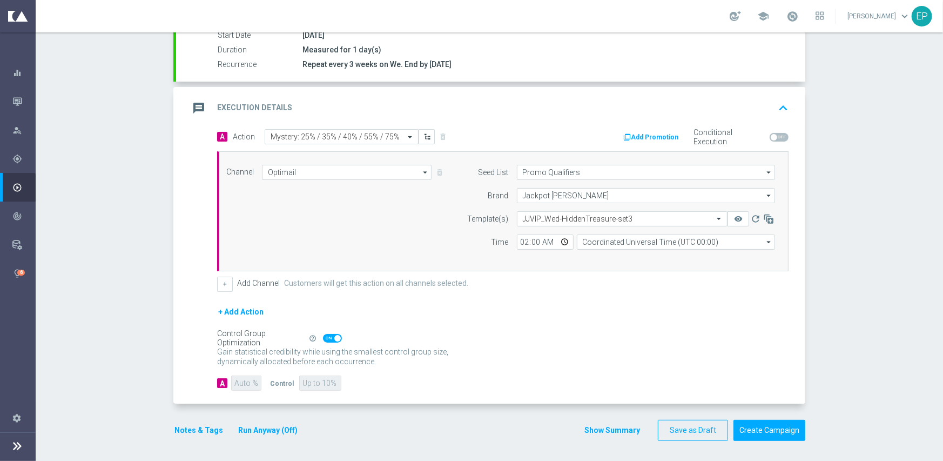
click at [338, 314] on div "+ Add Action" at bounding box center [502, 318] width 571 height 27
click at [758, 424] on button "Create Campaign" at bounding box center [769, 430] width 72 height 21
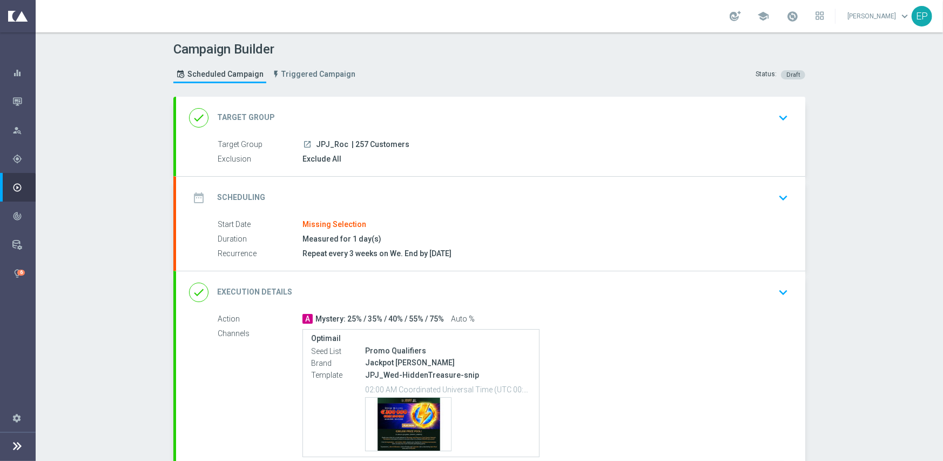
click at [359, 102] on div "done Target Group keyboard_arrow_down" at bounding box center [490, 118] width 629 height 42
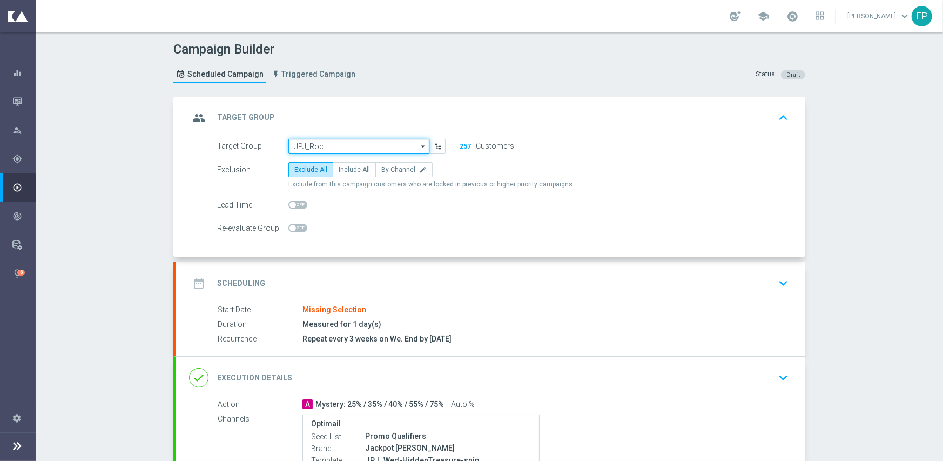
click at [340, 141] on input "JPJ_Roc" at bounding box center [358, 146] width 141 height 15
paste input "JPJ_Roc_Mkt1_Engaged"
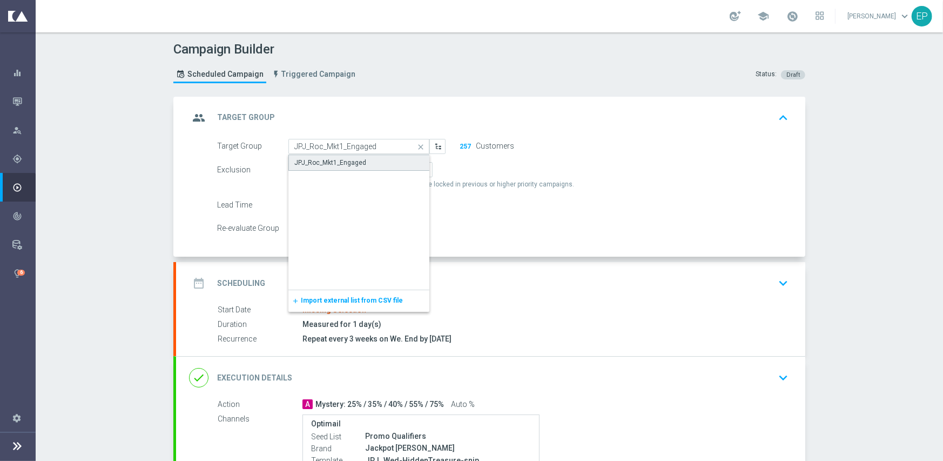
click at [340, 161] on div "JPJ_Roc_Mkt1_Engaged" at bounding box center [330, 163] width 72 height 10
type input "JPJ_Roc_Mkt1_Engaged"
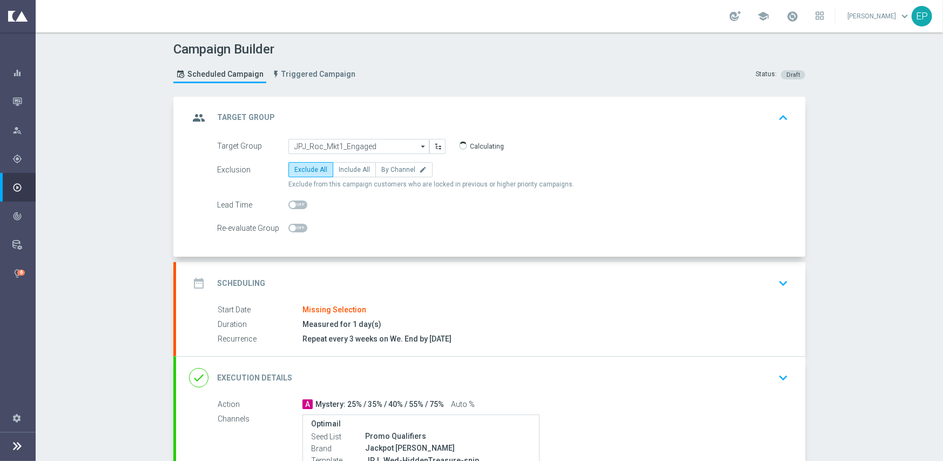
click at [341, 289] on div "date_range Scheduling keyboard_arrow_down" at bounding box center [490, 283] width 603 height 21
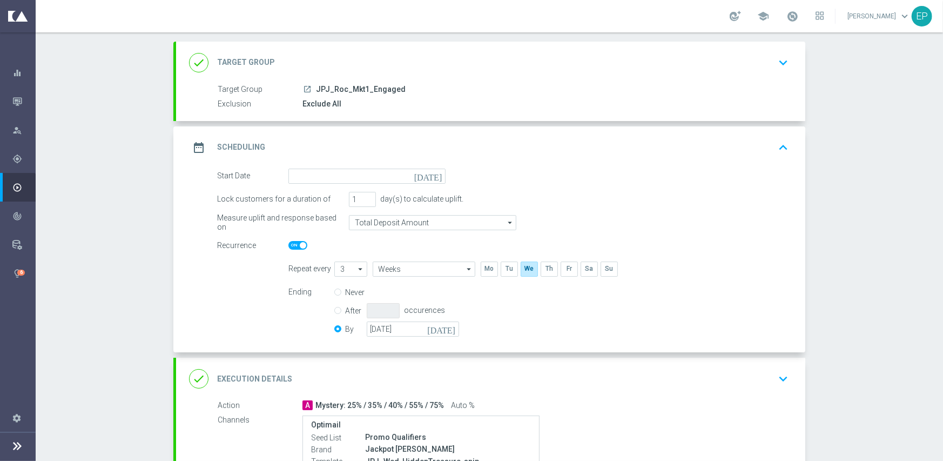
scroll to position [162, 0]
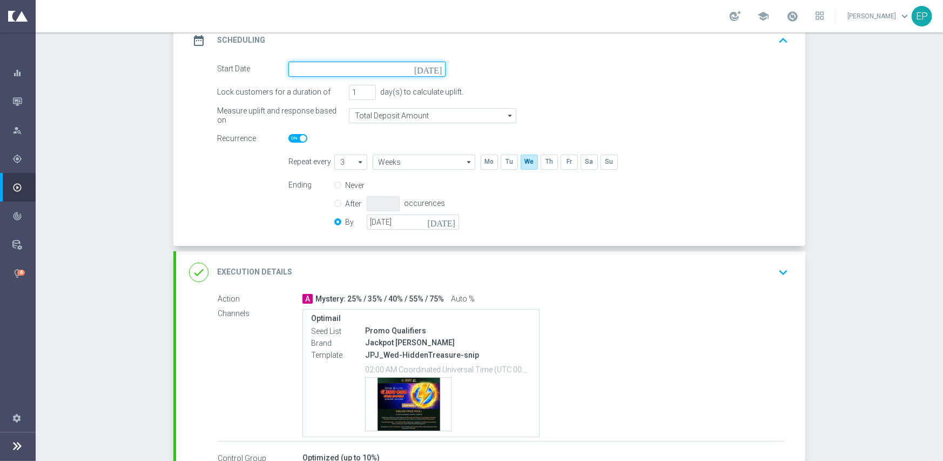
click at [371, 71] on input at bounding box center [366, 69] width 157 height 15
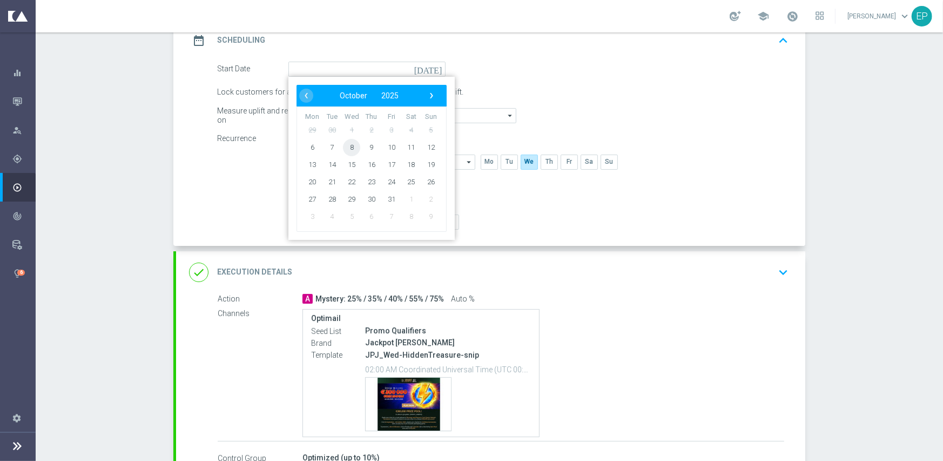
drag, startPoint x: 348, startPoint y: 147, endPoint x: 347, endPoint y: 169, distance: 22.2
click at [347, 147] on span "8" at bounding box center [351, 146] width 17 height 17
type input "[DATE]"
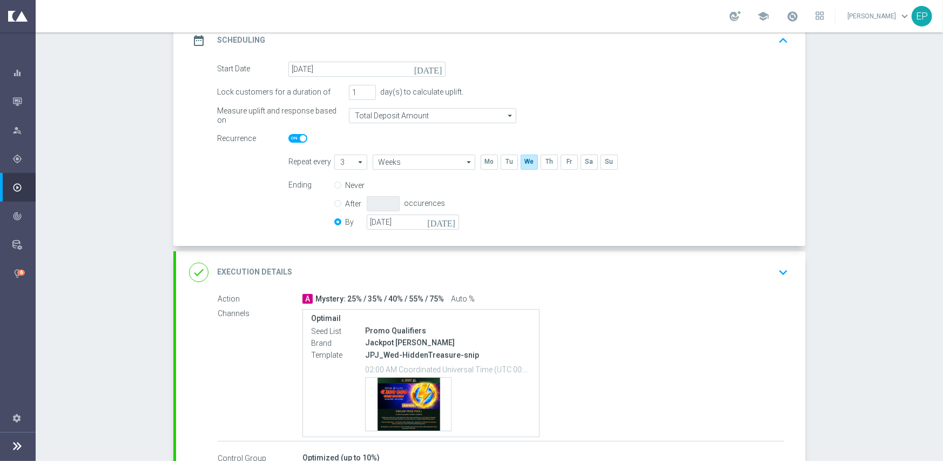
drag, startPoint x: 288, startPoint y: 136, endPoint x: 300, endPoint y: 159, distance: 26.6
click at [289, 137] on span at bounding box center [297, 138] width 19 height 9
click at [289, 137] on input "checkbox" at bounding box center [297, 138] width 19 height 9
checkbox input "false"
radio input "true"
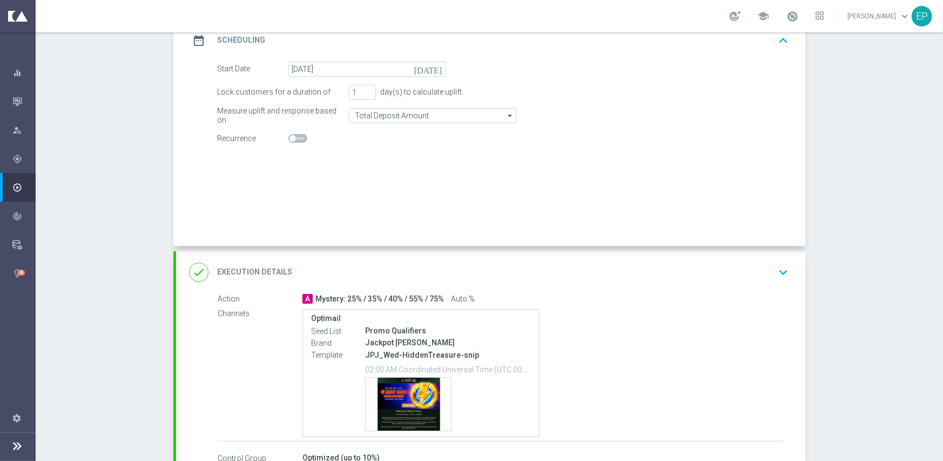
radio input "false"
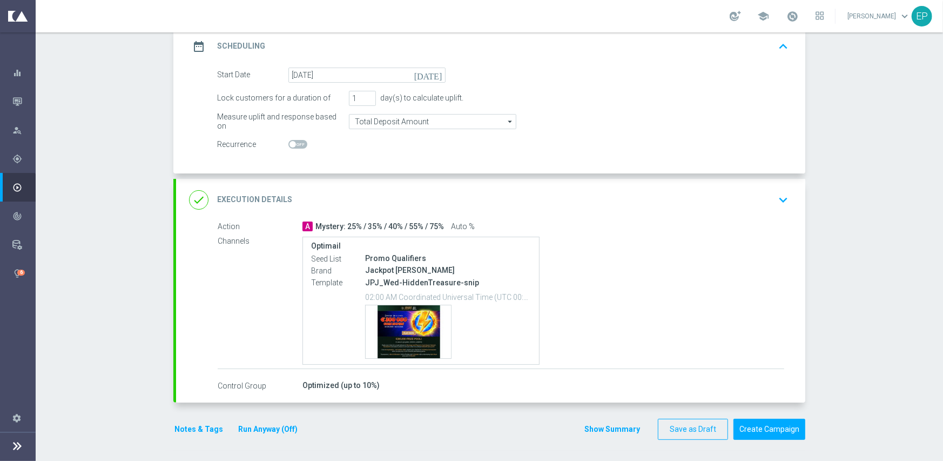
drag, startPoint x: 435, startPoint y: 199, endPoint x: 617, endPoint y: 224, distance: 183.6
click at [436, 199] on div "done Execution Details keyboard_arrow_down" at bounding box center [490, 200] width 603 height 21
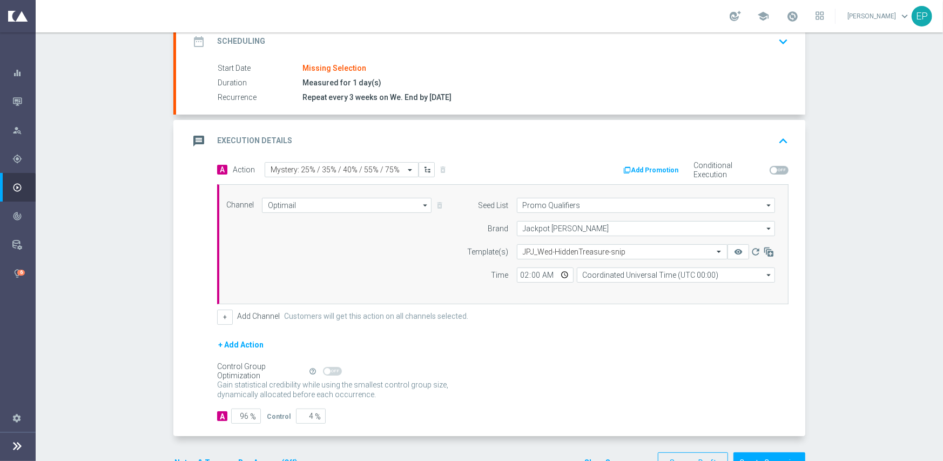
scroll to position [146, 0]
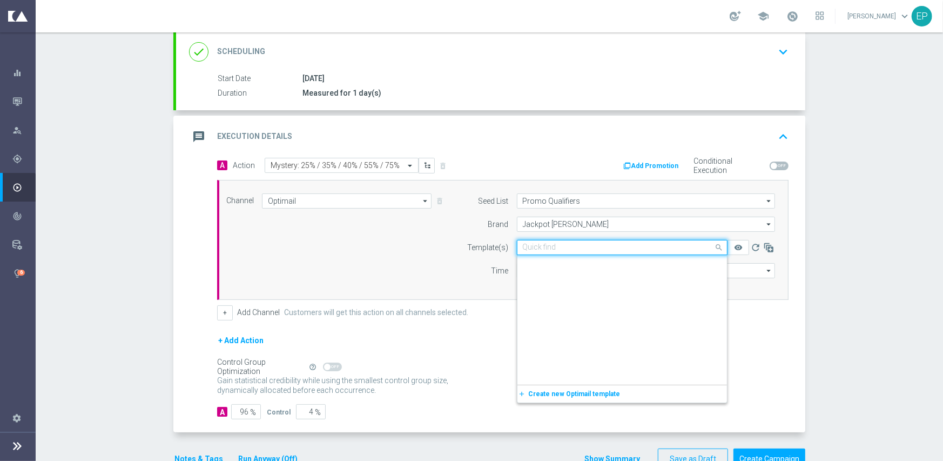
click at [561, 247] on input "text" at bounding box center [611, 247] width 177 height 9
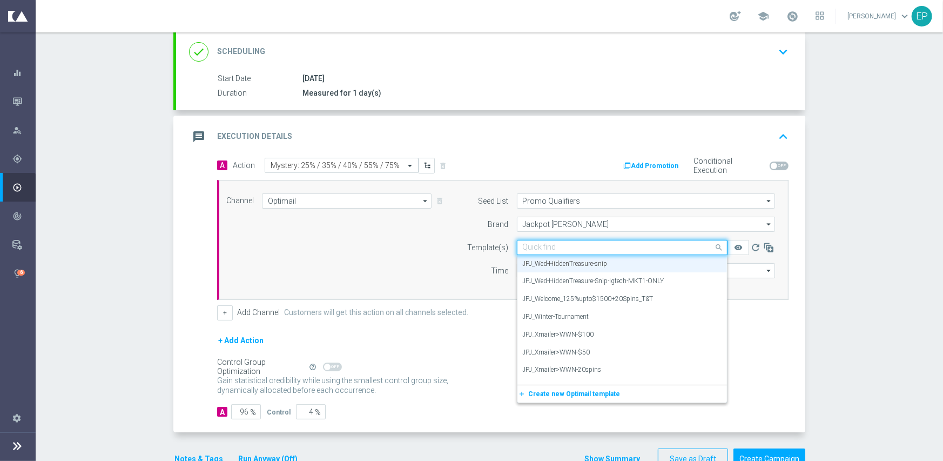
paste input "JPJ_Wed-HiddenTreasure-Snip-Igtech-MKT1-ONLY"
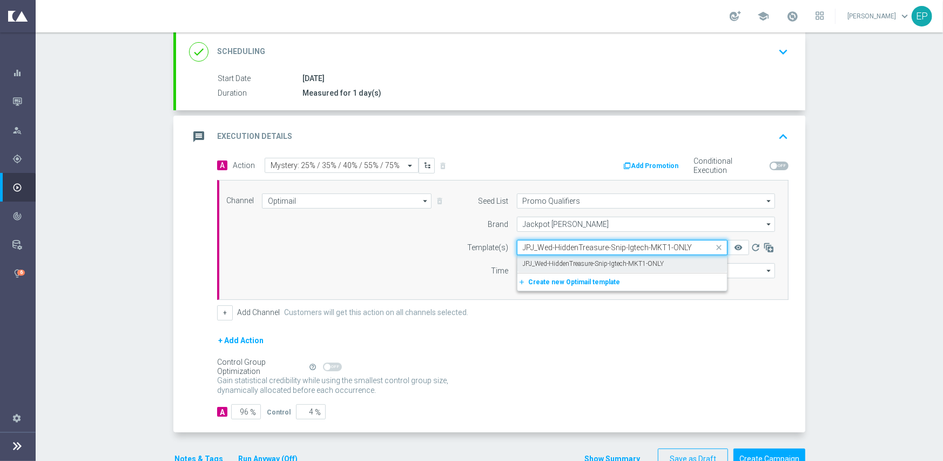
click at [558, 262] on label "JPJ_Wed-HiddenTreasure-Snip-Igtech-MKT1-ONLY" at bounding box center [593, 263] width 141 height 9
type input "JPJ_Wed-HiddenTreasure-Snip-Igtech-MKT1-ONLY"
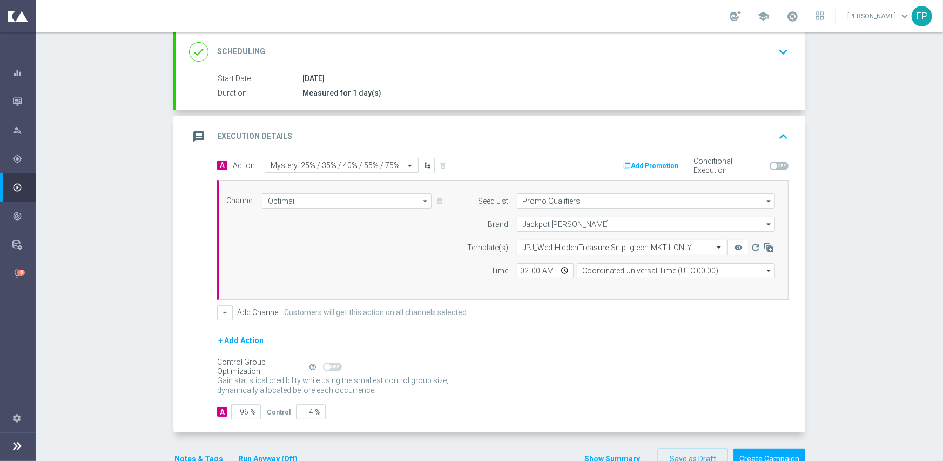
click at [414, 349] on div "+ Add Action" at bounding box center [502, 347] width 571 height 27
click at [241, 409] on input "96" at bounding box center [246, 411] width 30 height 15
type input "9"
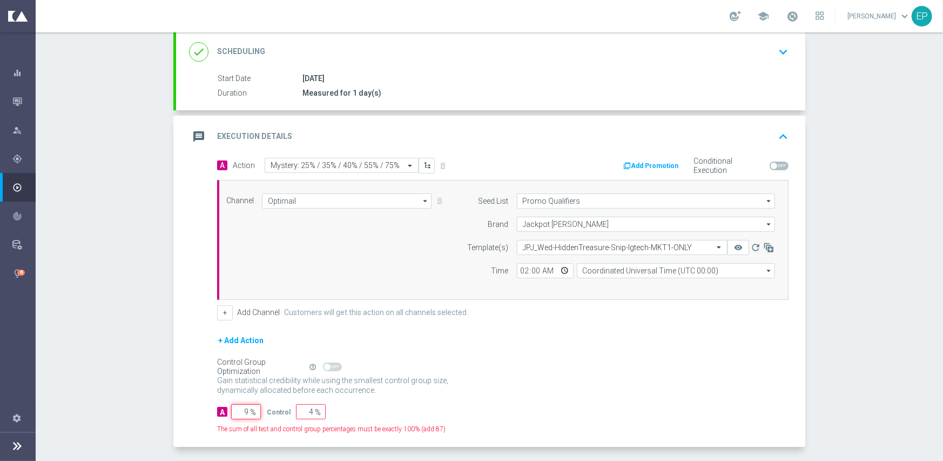
type input "91"
type input "95"
type input "5"
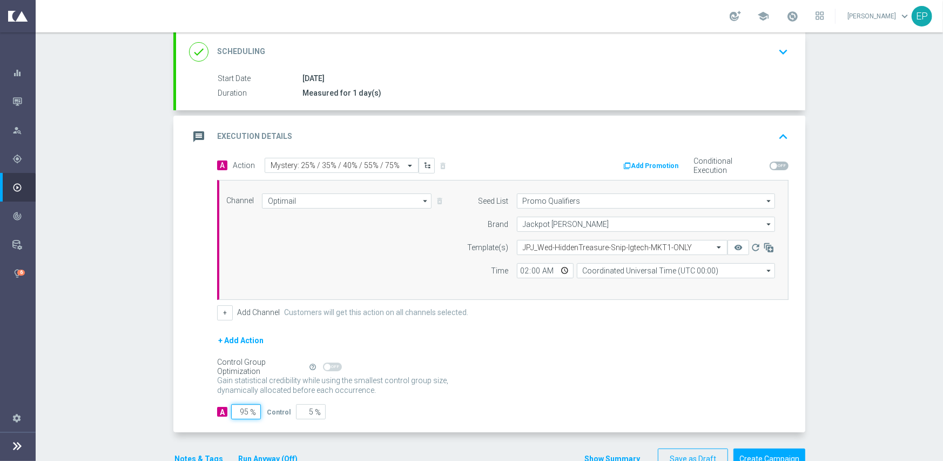
type input "95"
drag, startPoint x: 505, startPoint y: 387, endPoint x: 341, endPoint y: 403, distance: 165.0
click at [507, 387] on div "Gain statistical credibility while using the smallest control group size, dynam…" at bounding box center [502, 386] width 571 height 26
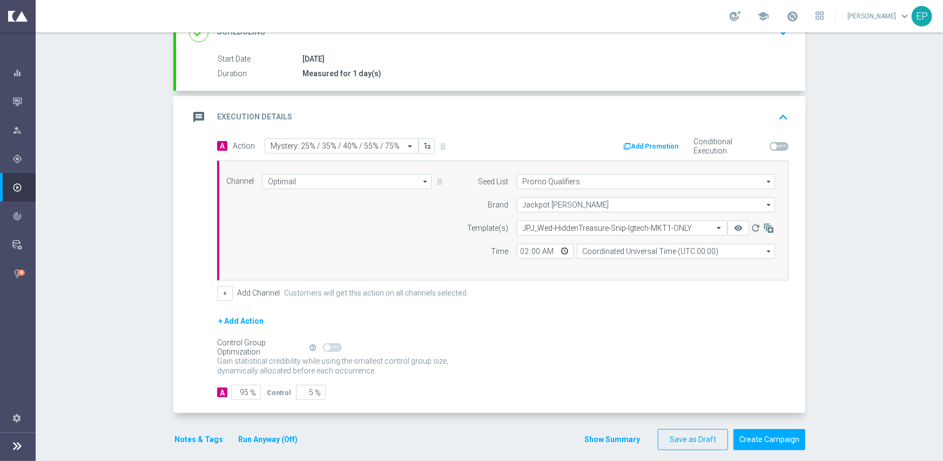
scroll to position [174, 0]
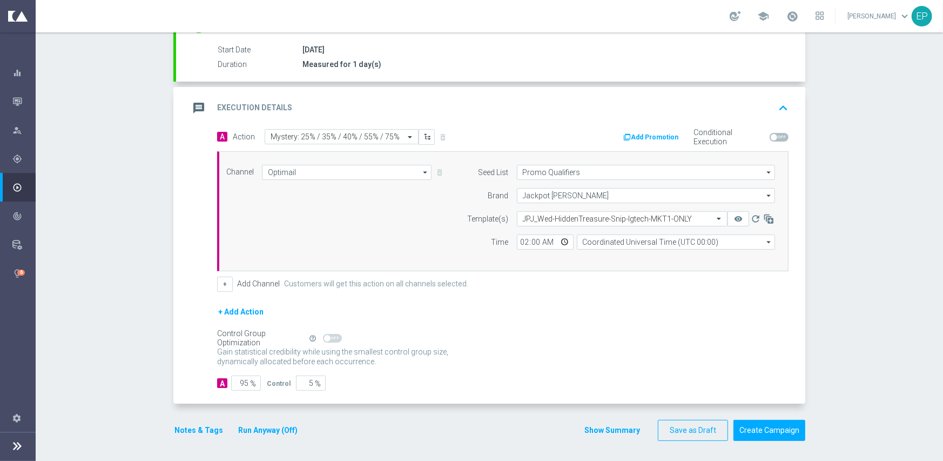
click at [189, 426] on button "Notes & Tags" at bounding box center [198, 430] width 51 height 14
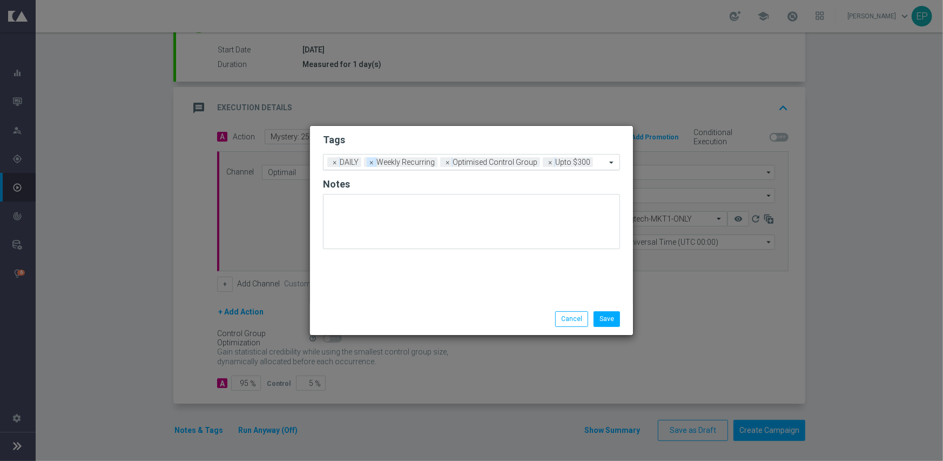
click at [370, 164] on span "×" at bounding box center [372, 162] width 10 height 10
click at [515, 160] on input "text" at bounding box center [512, 162] width 187 height 9
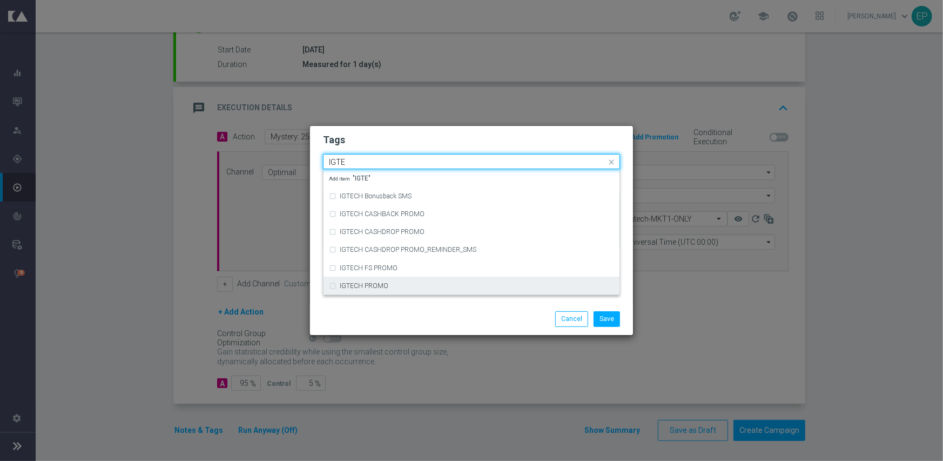
click at [450, 278] on div "IGTECH PROMO" at bounding box center [471, 285] width 285 height 17
type input "IGTE"
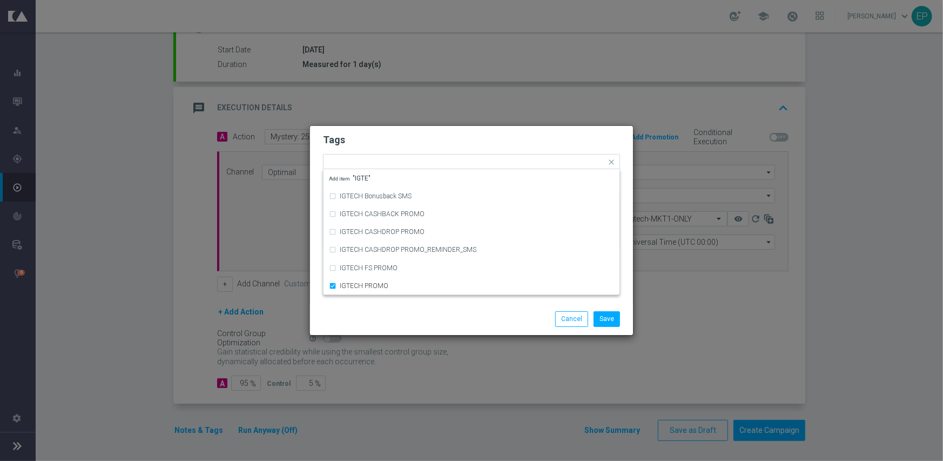
click at [442, 322] on div "Save Cancel" at bounding box center [523, 318] width 209 height 15
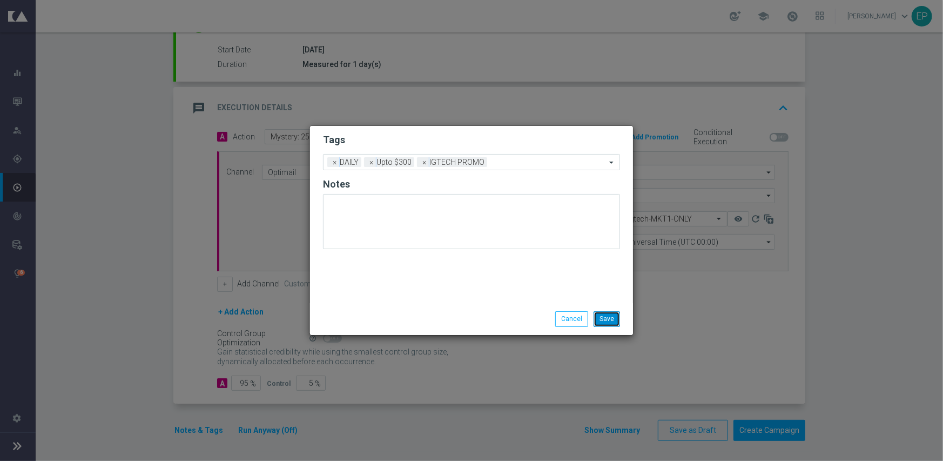
click at [604, 320] on button "Save" at bounding box center [607, 318] width 26 height 15
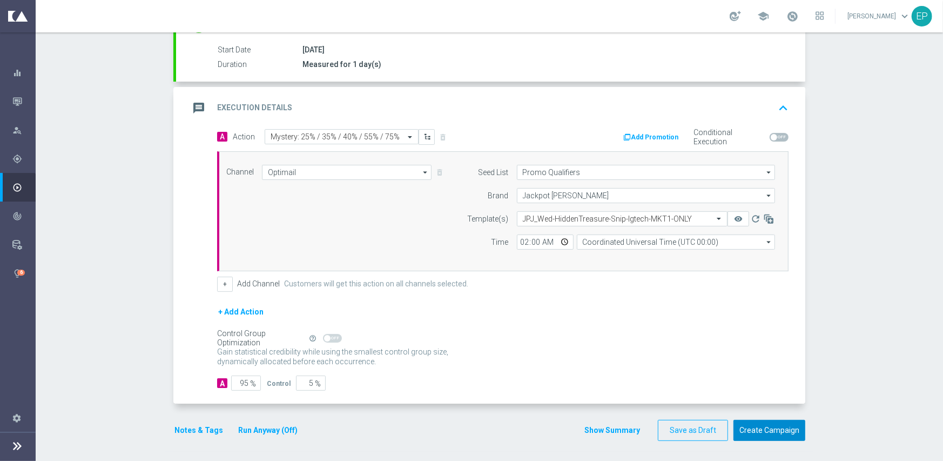
click at [786, 427] on button "Create Campaign" at bounding box center [769, 430] width 72 height 21
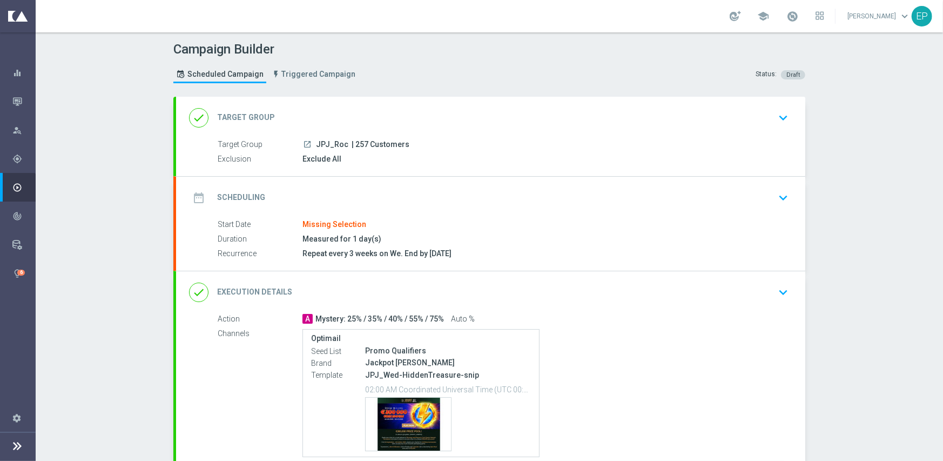
click at [406, 109] on div "done Target Group keyboard_arrow_down" at bounding box center [490, 117] width 603 height 21
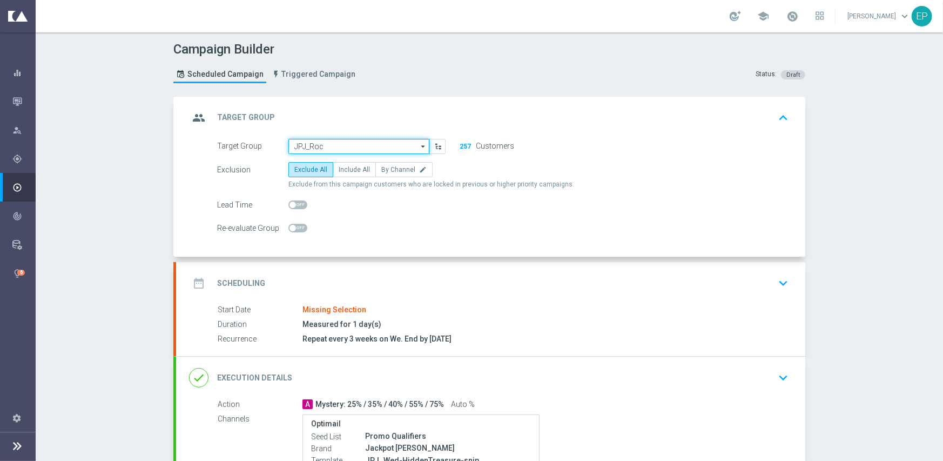
click at [354, 146] on input "JPJ_Roc" at bounding box center [358, 146] width 141 height 15
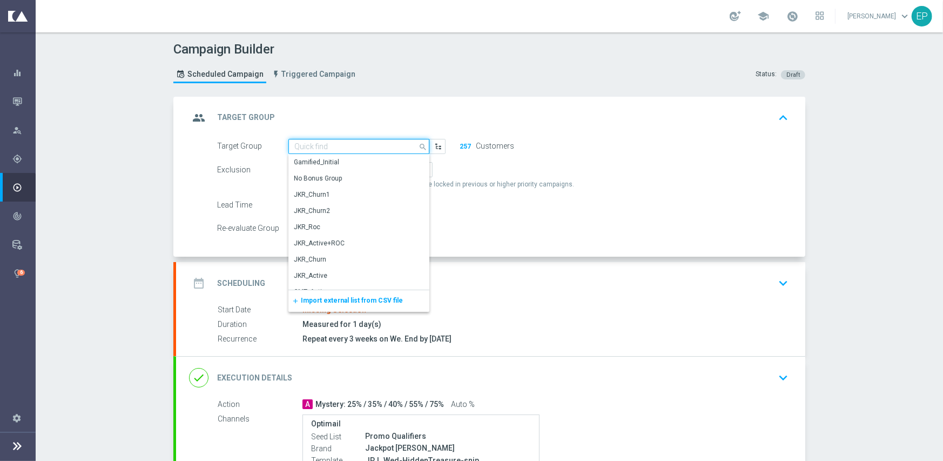
paste input "JPJ_ROC_Engaged"
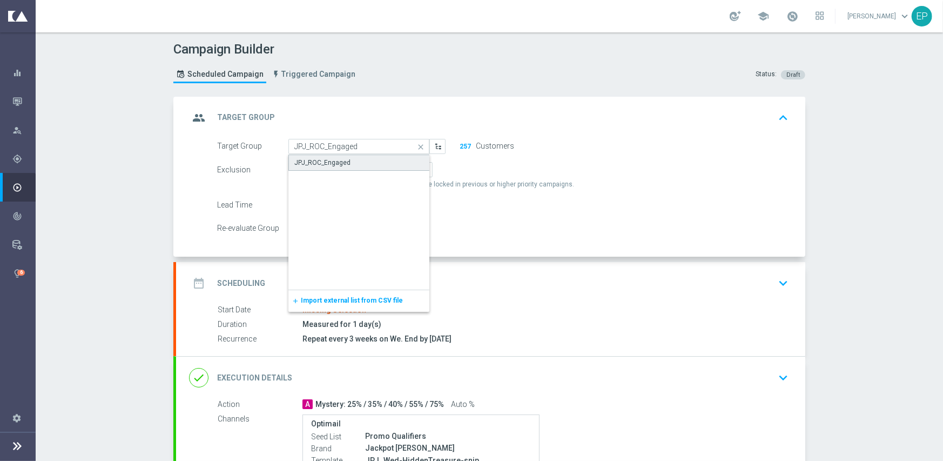
click at [350, 159] on div "JPJ_ROC_Engaged" at bounding box center [358, 162] width 141 height 16
type input "JPJ_ROC_Engaged"
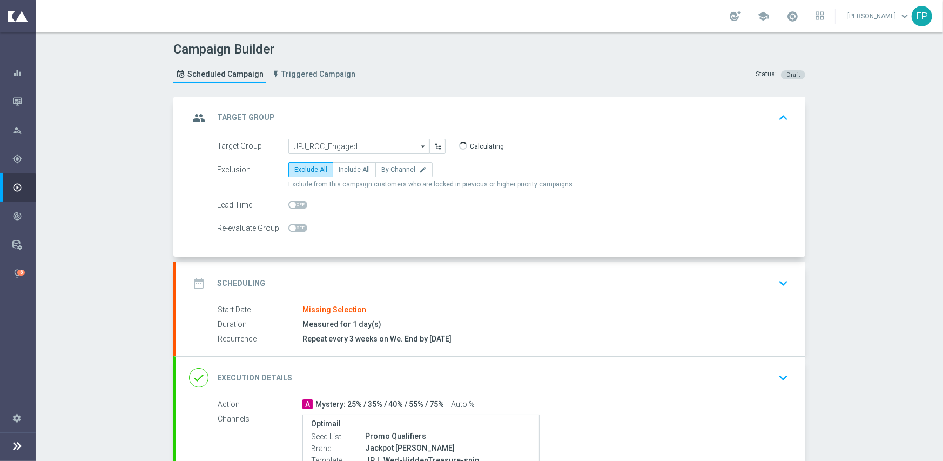
click at [392, 273] on div "date_range Scheduling keyboard_arrow_down" at bounding box center [490, 283] width 603 height 21
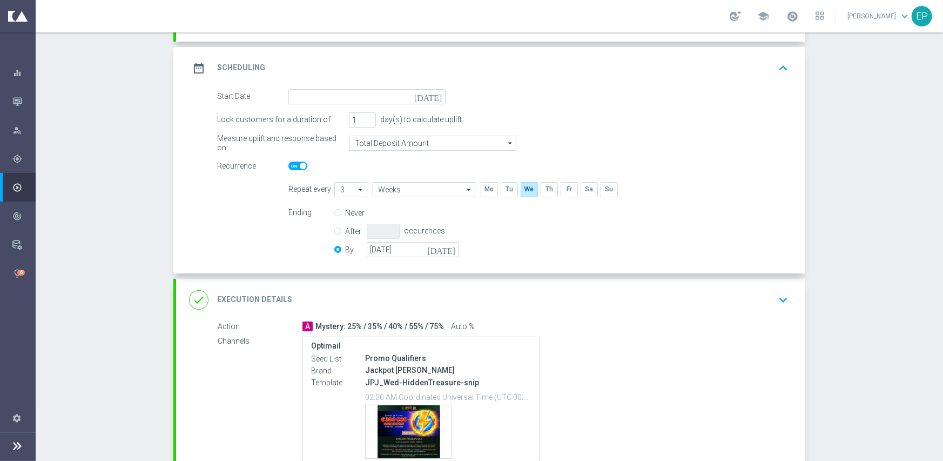
scroll to position [162, 0]
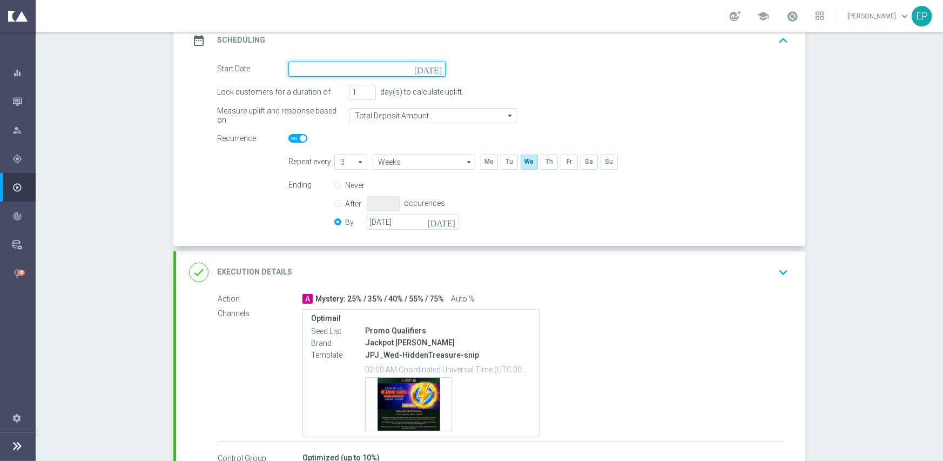
drag, startPoint x: 360, startPoint y: 64, endPoint x: 381, endPoint y: 66, distance: 21.7
click at [361, 64] on input at bounding box center [366, 69] width 157 height 15
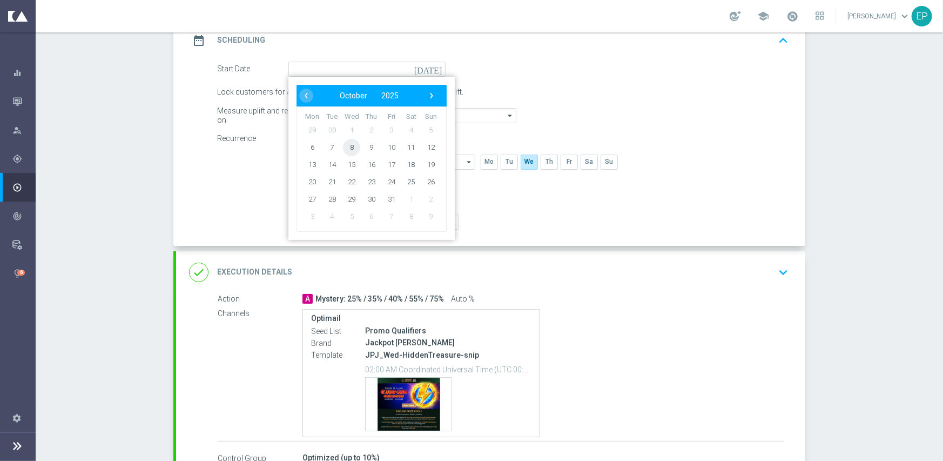
click at [345, 146] on span "8" at bounding box center [351, 146] width 17 height 17
type input "[DATE]"
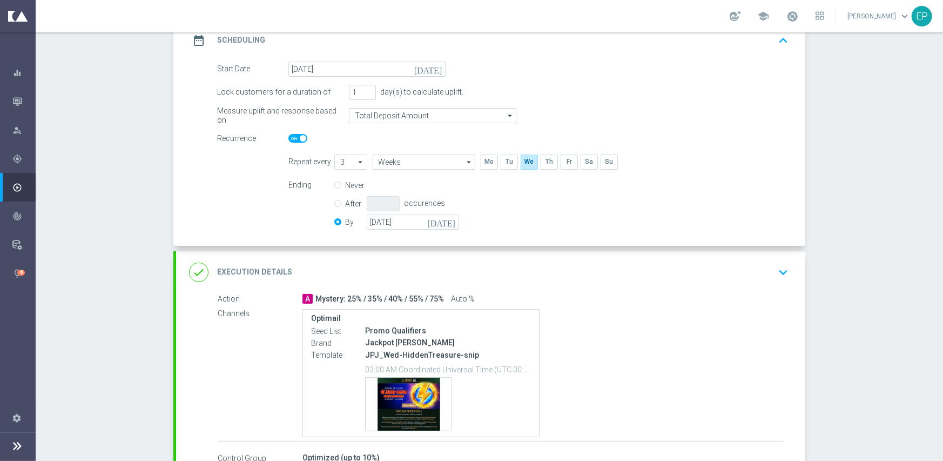
click at [432, 264] on div "done Execution Details keyboard_arrow_down" at bounding box center [490, 272] width 603 height 21
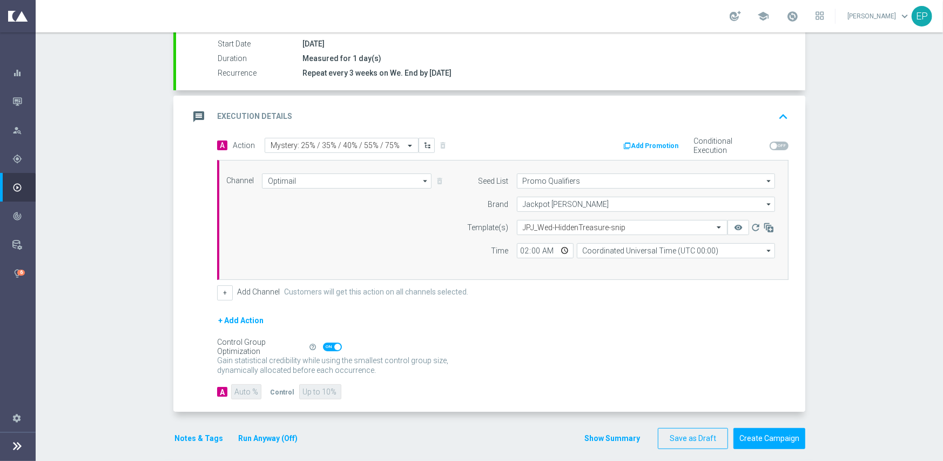
scroll to position [189, 0]
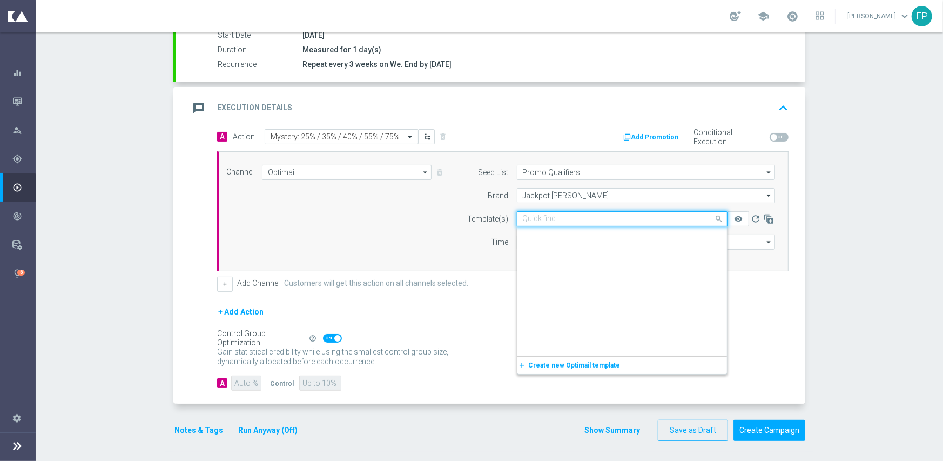
click at [552, 219] on input "text" at bounding box center [611, 218] width 177 height 9
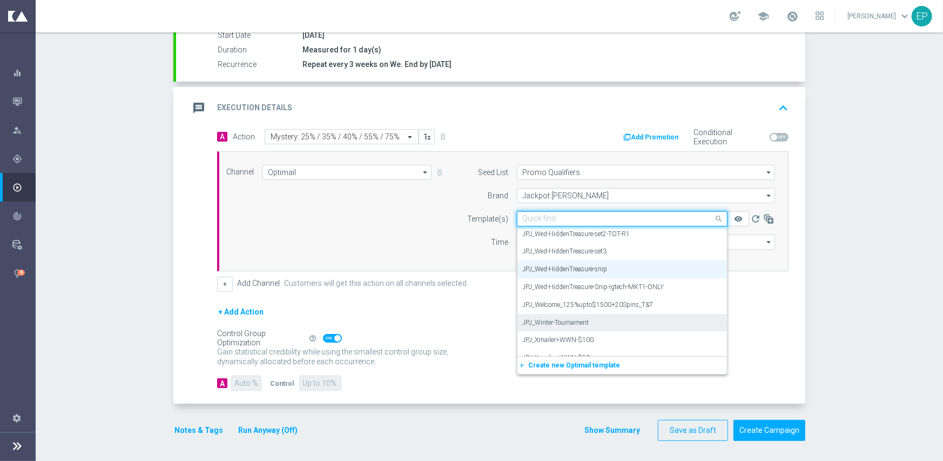
scroll to position [14862, 0]
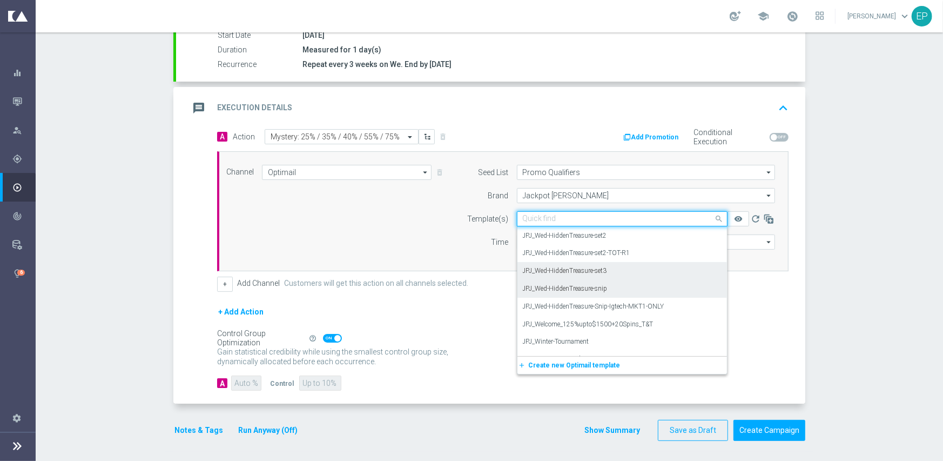
click at [562, 268] on label "JPJ_Wed-HiddenTreasure-set3" at bounding box center [565, 270] width 84 height 9
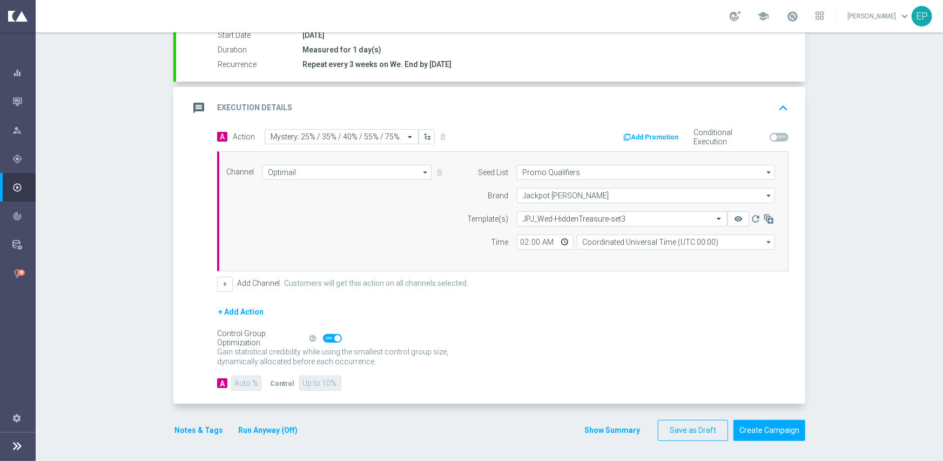
click at [605, 306] on div "+ Add Action" at bounding box center [502, 318] width 571 height 27
click at [757, 422] on button "Create Campaign" at bounding box center [769, 430] width 72 height 21
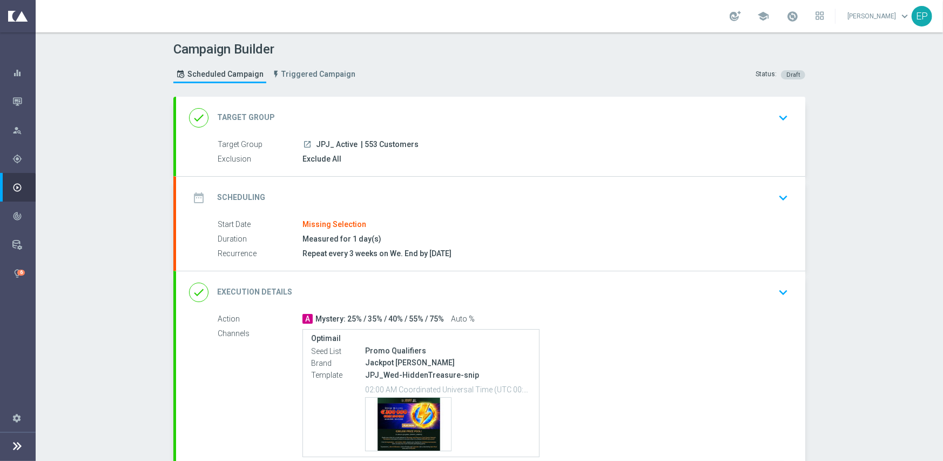
drag, startPoint x: 374, startPoint y: 110, endPoint x: 337, endPoint y: 143, distance: 50.1
click at [374, 110] on div "done Target Group keyboard_arrow_down" at bounding box center [490, 117] width 603 height 21
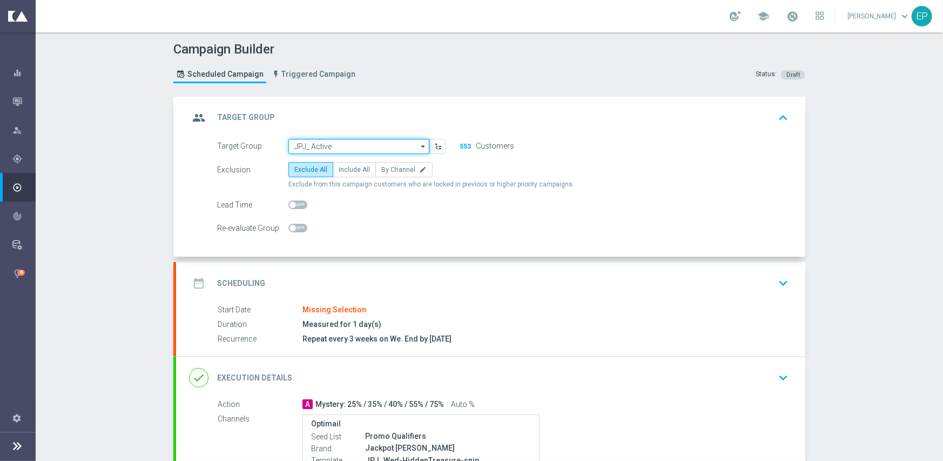
click at [338, 145] on input "JPJ_ Active" at bounding box center [358, 146] width 141 height 15
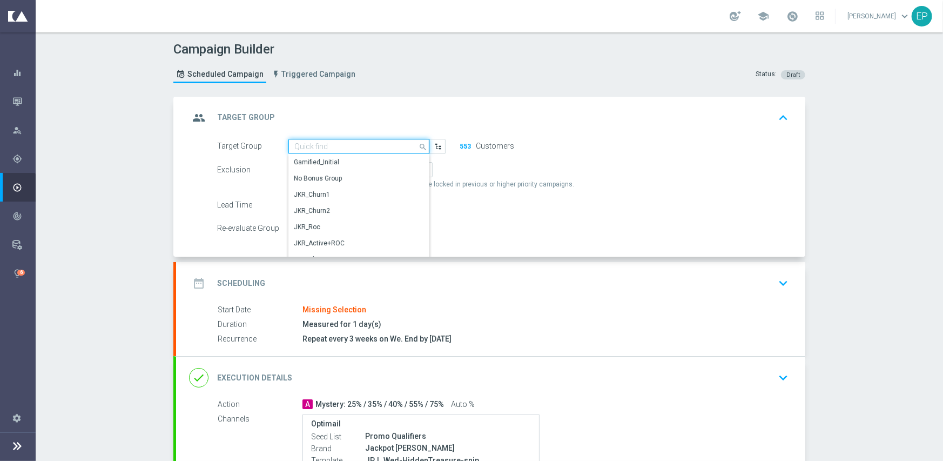
paste input "JPJ_Active_Mkt1_Engaged"
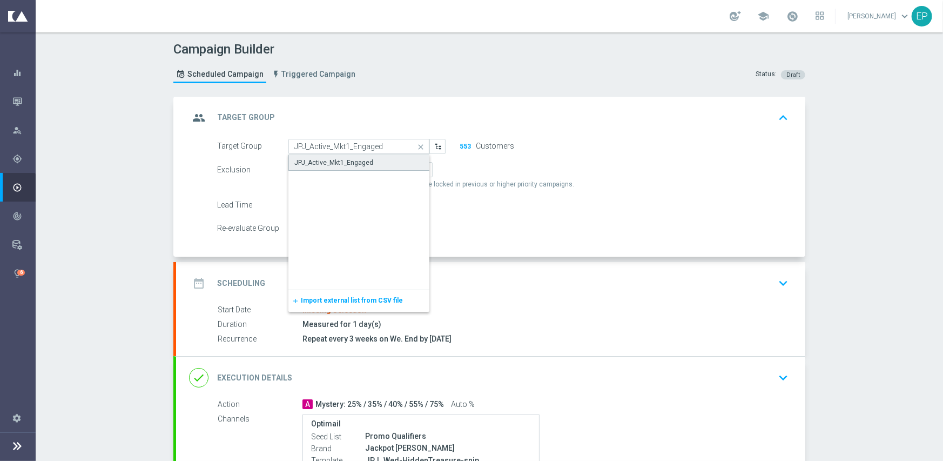
click at [331, 158] on div "JPJ_Active_Mkt1_Engaged" at bounding box center [333, 163] width 79 height 10
type input "JPJ_Active_Mkt1_Engaged"
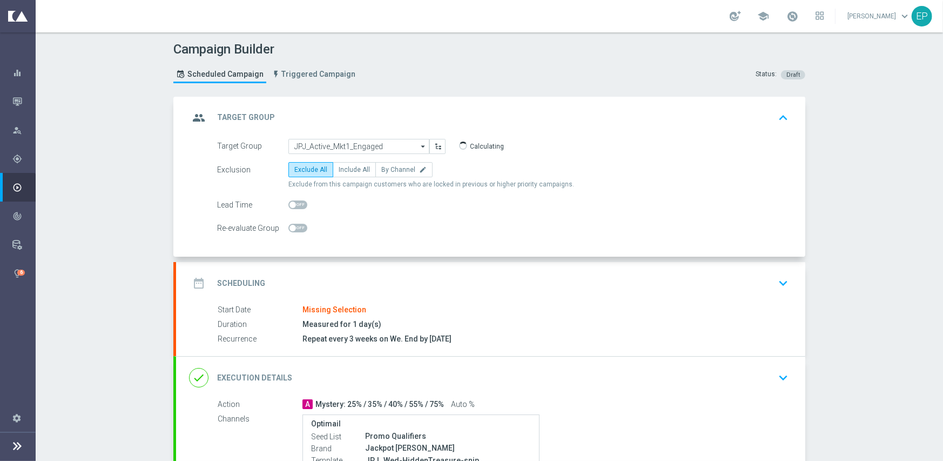
click at [373, 270] on div "date_range Scheduling keyboard_arrow_down" at bounding box center [490, 283] width 629 height 42
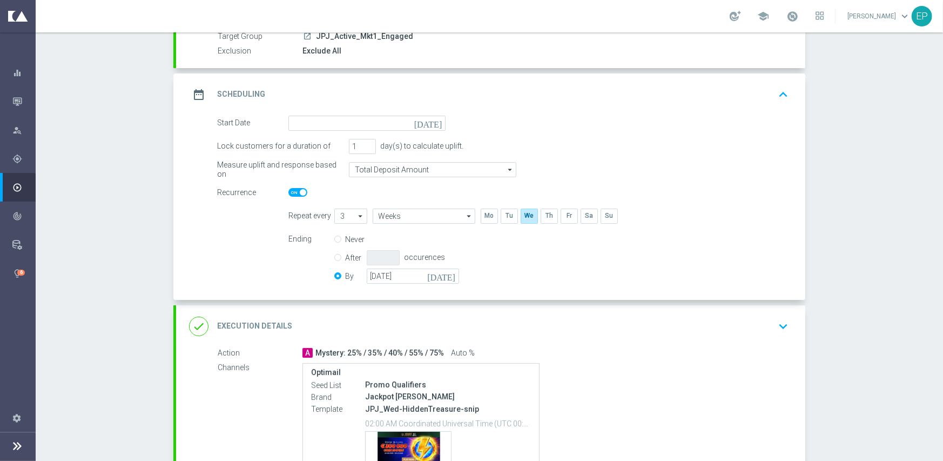
click at [376, 112] on div "date_range Scheduling keyboard_arrow_up" at bounding box center [490, 94] width 629 height 42
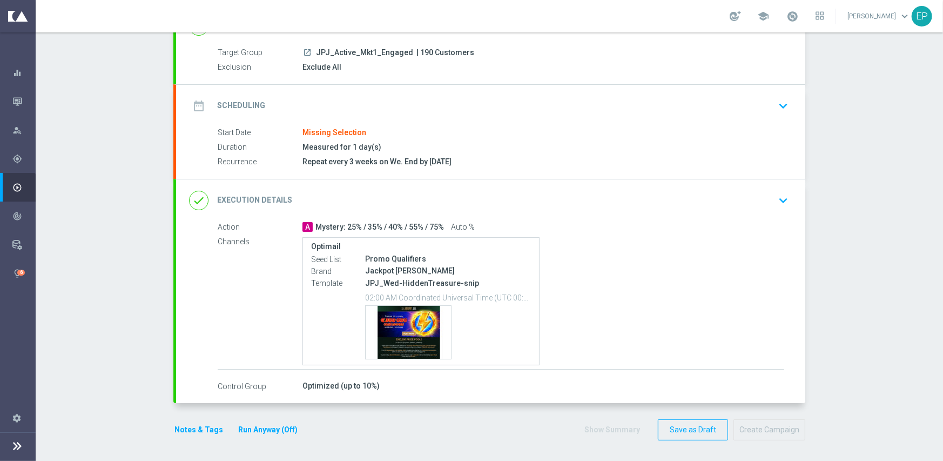
click at [387, 80] on div "Target Group launch JPJ_Active_Mkt1_Engaged | 190 Customers Exclusion Exclude A…" at bounding box center [490, 65] width 629 height 37
click at [384, 98] on div "date_range Scheduling keyboard_arrow_down" at bounding box center [490, 106] width 603 height 21
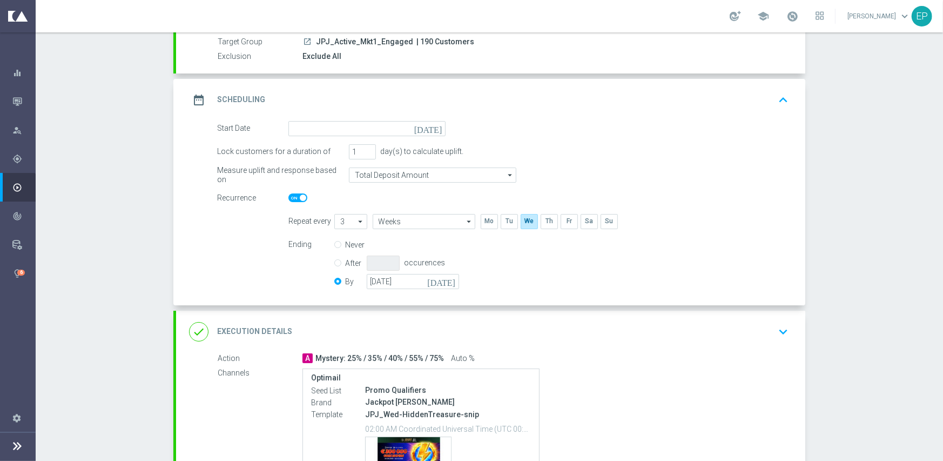
scroll to position [108, 0]
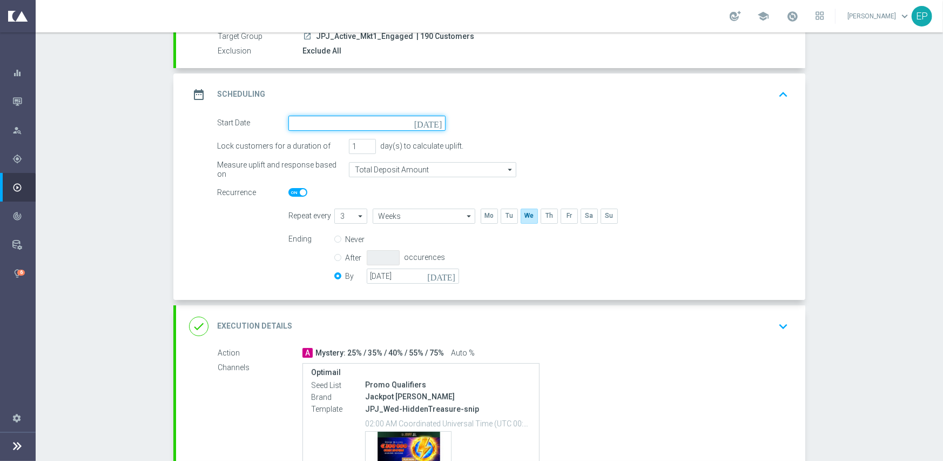
click at [375, 118] on input at bounding box center [366, 123] width 157 height 15
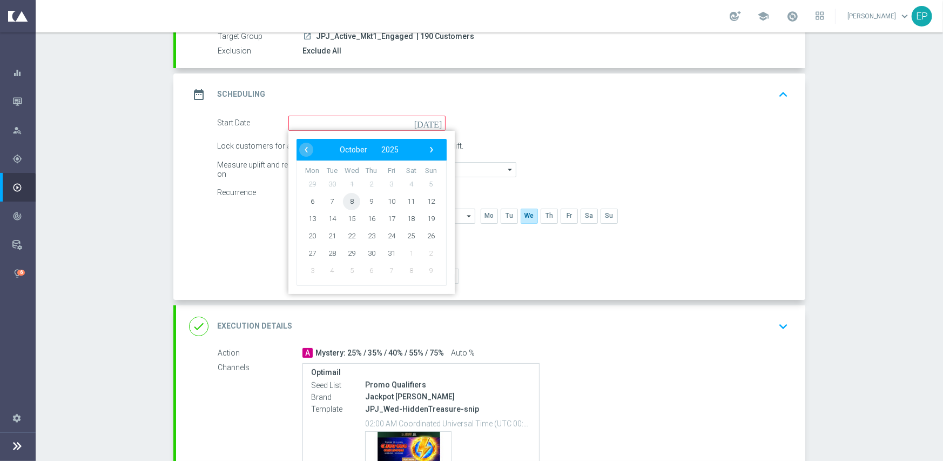
click at [347, 199] on span "8" at bounding box center [351, 200] width 17 height 17
type input "[DATE]"
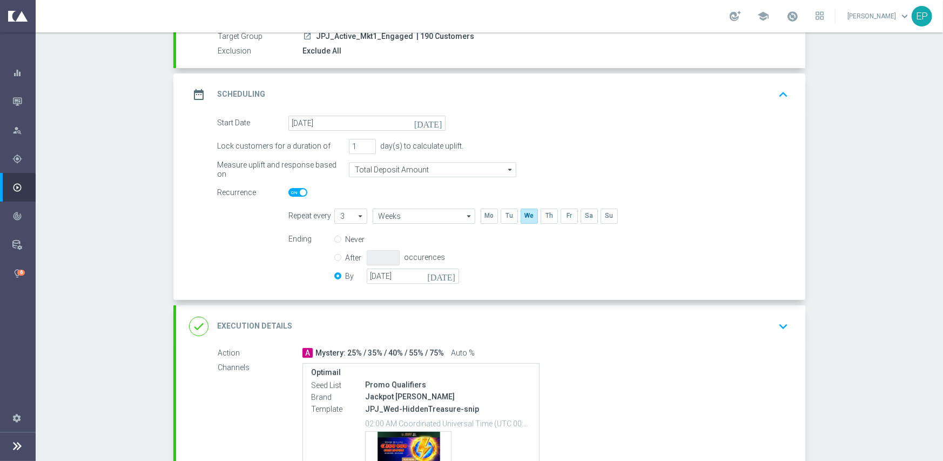
click at [293, 195] on span at bounding box center [297, 192] width 19 height 9
click at [293, 195] on input "checkbox" at bounding box center [297, 192] width 19 height 9
checkbox input "false"
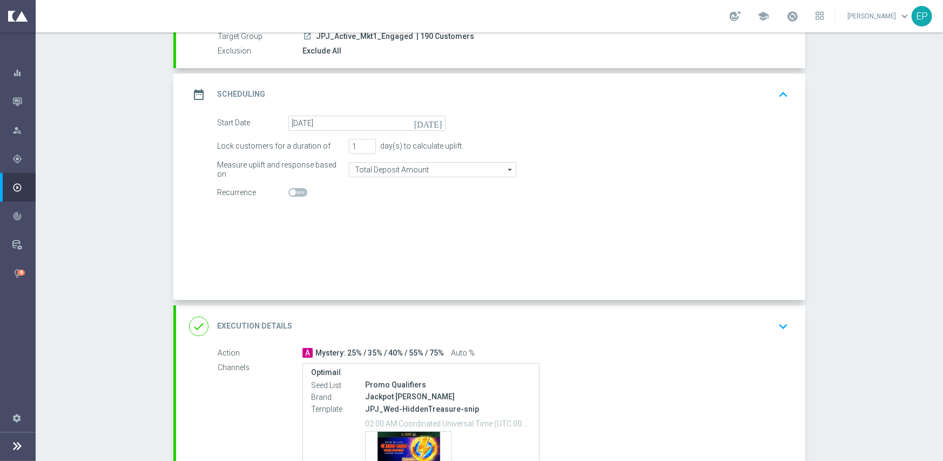
radio input "true"
radio input "false"
checkbox input "false"
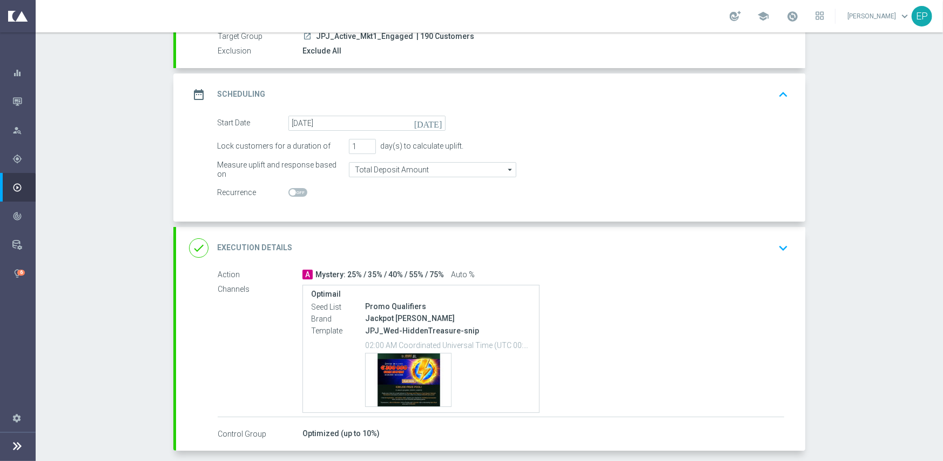
click at [399, 230] on div "done Execution Details keyboard_arrow_down" at bounding box center [490, 248] width 629 height 42
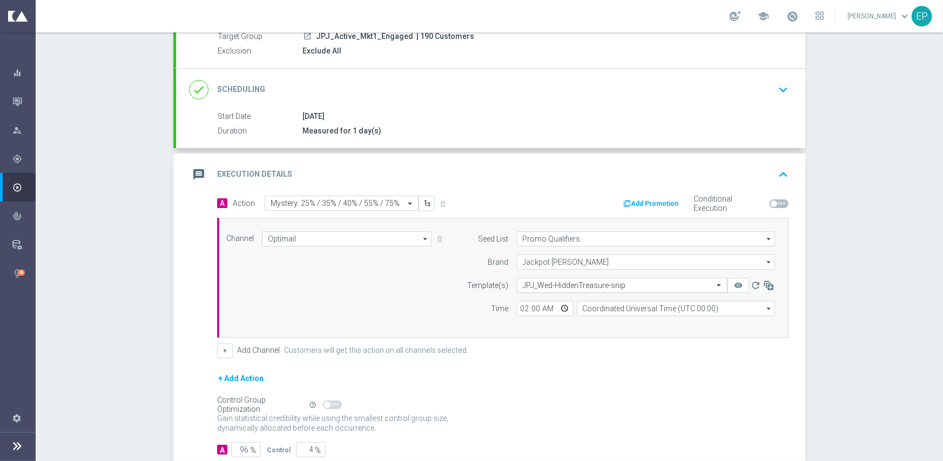
click at [561, 288] on input "text" at bounding box center [611, 285] width 177 height 9
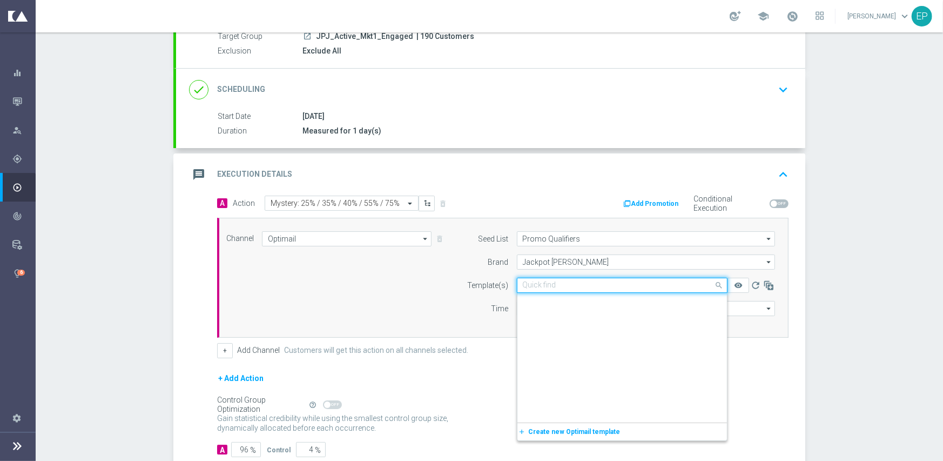
paste input "JPJ_Wed-HiddenTreasure-Snip-Igtech-MKT1-ONLY"
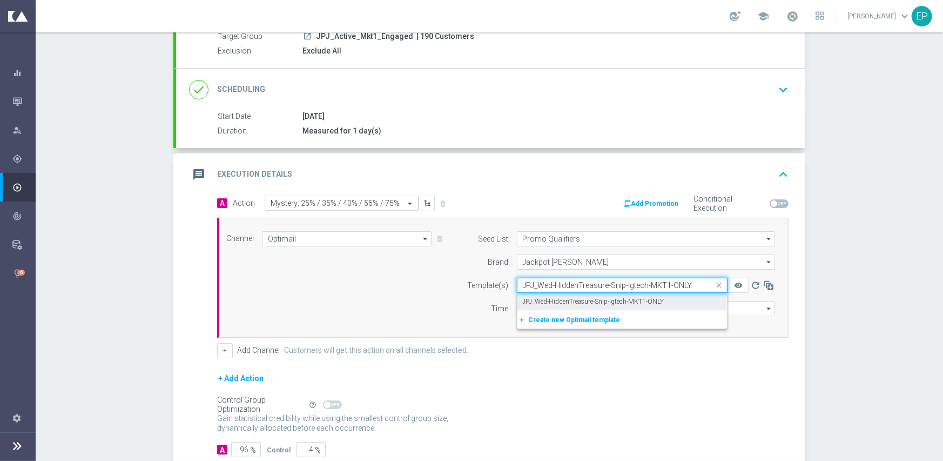
click at [554, 298] on label "JPJ_Wed-HiddenTreasure-Snip-Igtech-MKT1-ONLY" at bounding box center [593, 301] width 141 height 9
type input "JPJ_Wed-HiddenTreasure-Snip-Igtech-MKT1-ONLY"
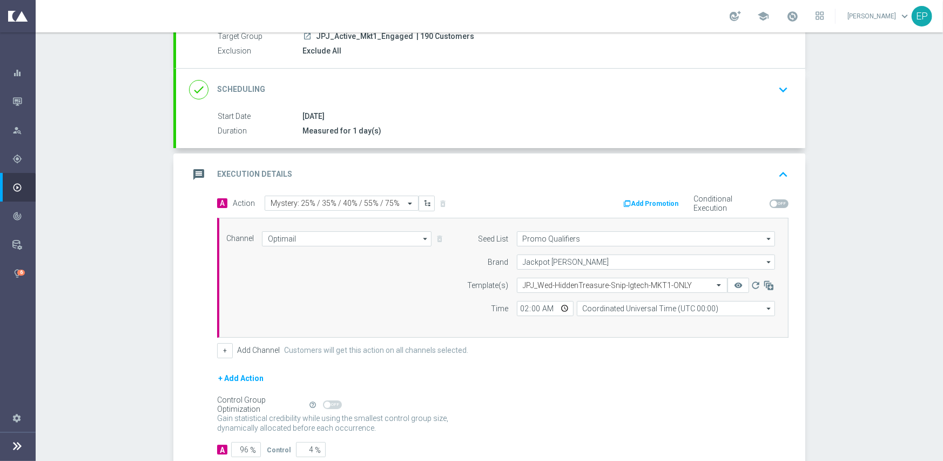
click at [383, 300] on div "Channel Optimail Optimail arrow_drop_down Show Selected 1 of 21 Facebook Custom…" at bounding box center [500, 277] width 565 height 93
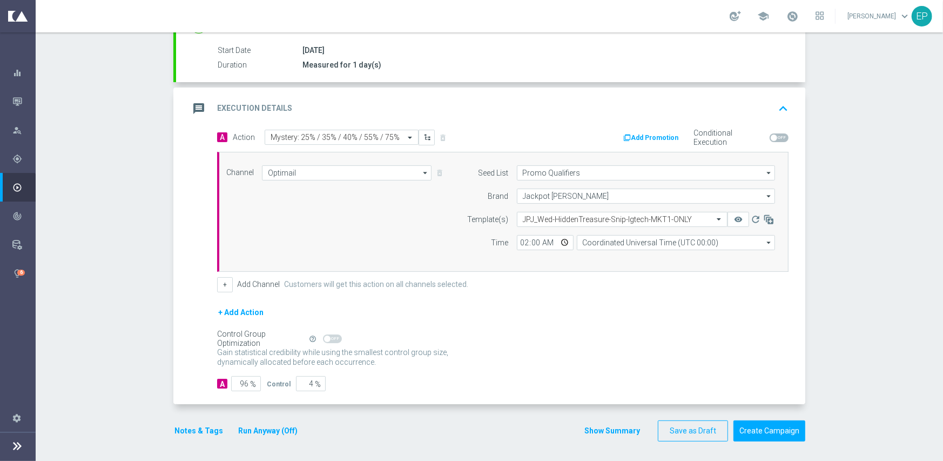
scroll to position [174, 0]
click at [241, 383] on input "96" at bounding box center [246, 382] width 30 height 15
type input "95"
type input "5"
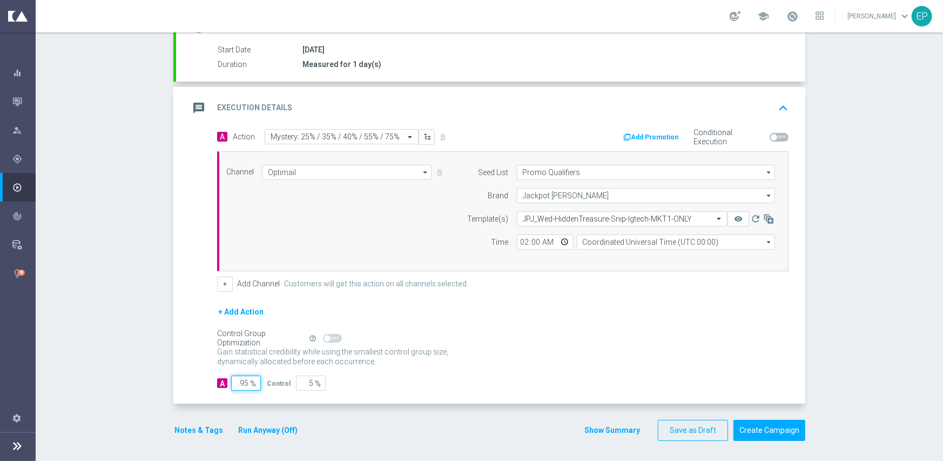
type input "95"
click at [484, 360] on div "Gain statistical credibility while using the smallest control group size, dynam…" at bounding box center [502, 357] width 571 height 26
click at [185, 430] on button "Notes & Tags" at bounding box center [198, 430] width 51 height 14
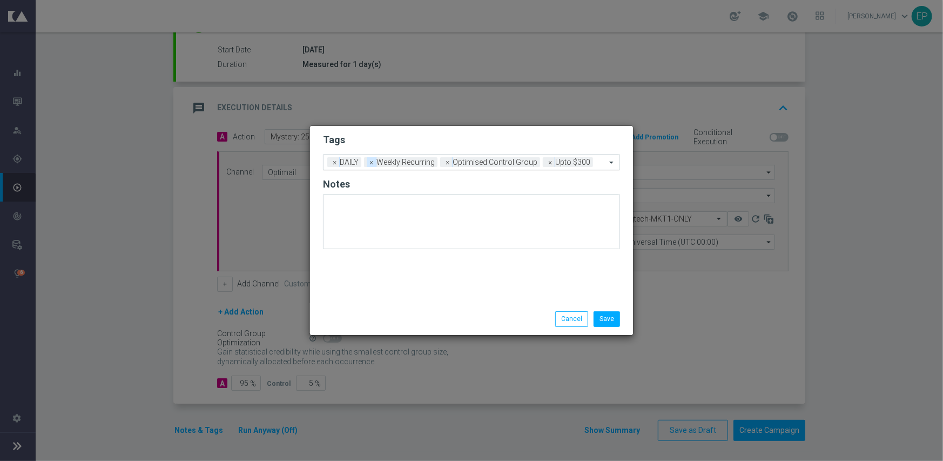
click at [370, 163] on span "×" at bounding box center [372, 162] width 10 height 10
drag, startPoint x: 370, startPoint y: 163, endPoint x: 397, endPoint y: 160, distance: 27.2
click at [370, 163] on span "×" at bounding box center [372, 162] width 10 height 10
click at [461, 163] on input "text" at bounding box center [512, 162] width 187 height 9
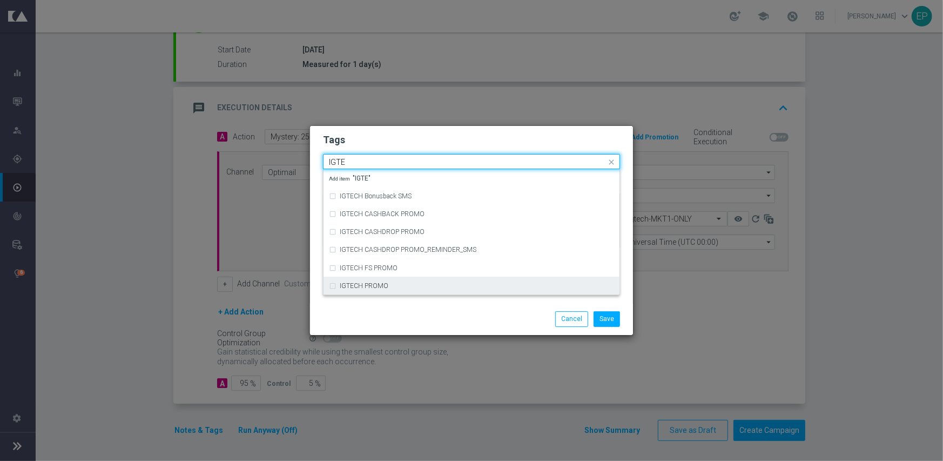
click at [400, 282] on div "IGTECH PROMO" at bounding box center [477, 285] width 274 height 6
type input "IGTE"
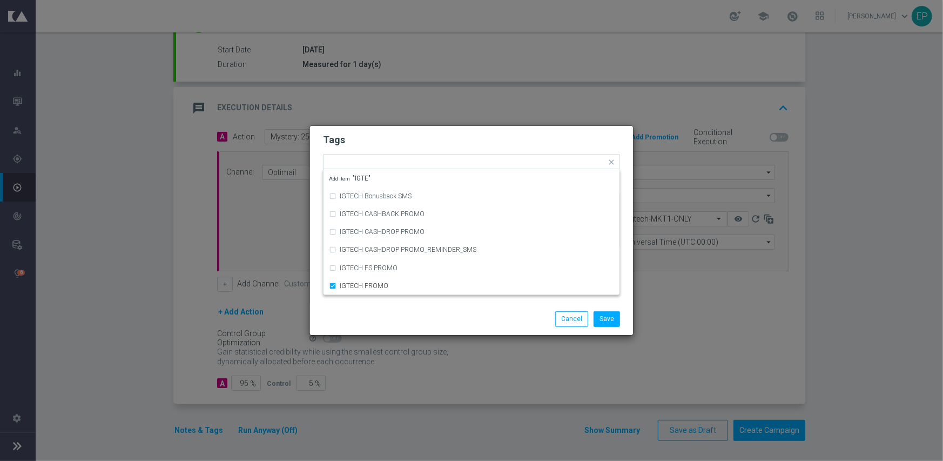
click at [399, 310] on div "Save Cancel" at bounding box center [471, 318] width 323 height 31
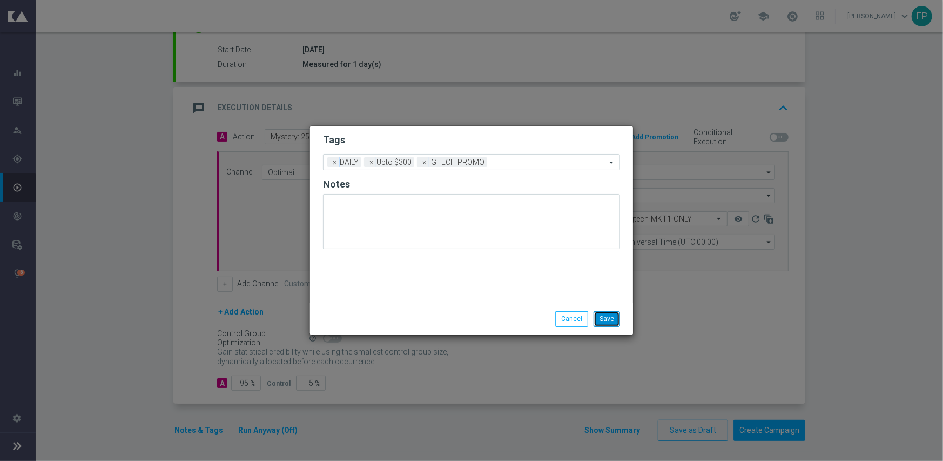
click at [612, 323] on button "Save" at bounding box center [607, 318] width 26 height 15
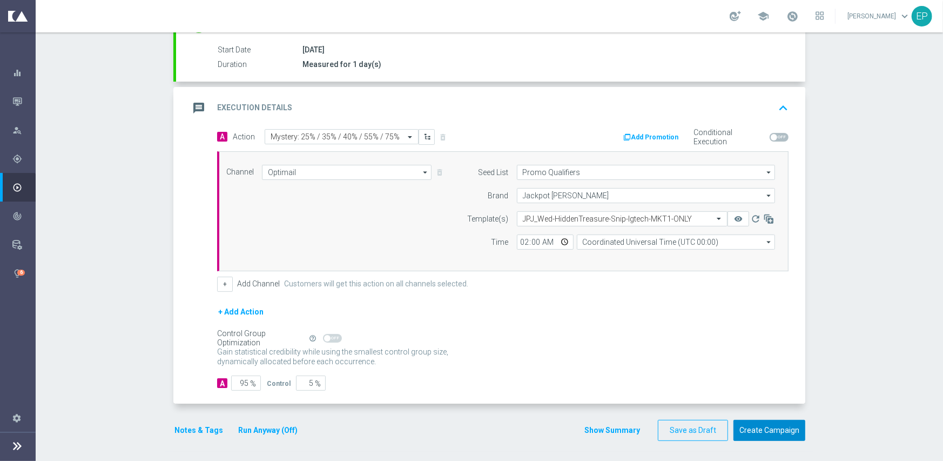
click at [779, 429] on button "Create Campaign" at bounding box center [769, 430] width 72 height 21
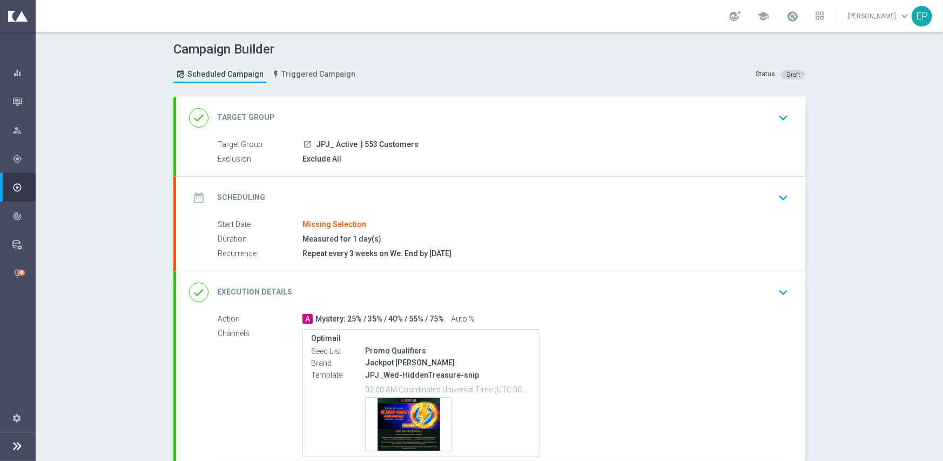
drag, startPoint x: 378, startPoint y: 112, endPoint x: 373, endPoint y: 116, distance: 6.5
click at [378, 112] on div "done Target Group keyboard_arrow_down" at bounding box center [490, 117] width 603 height 21
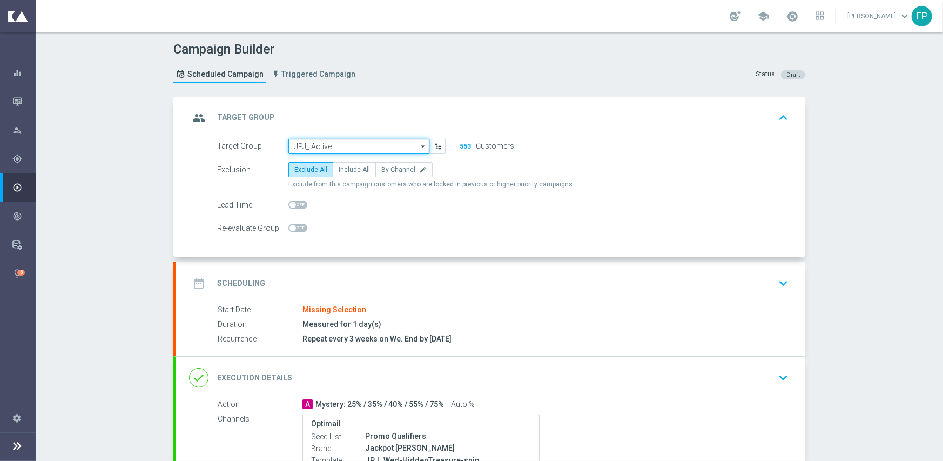
click at [332, 143] on input "JPJ_ Active" at bounding box center [358, 146] width 141 height 15
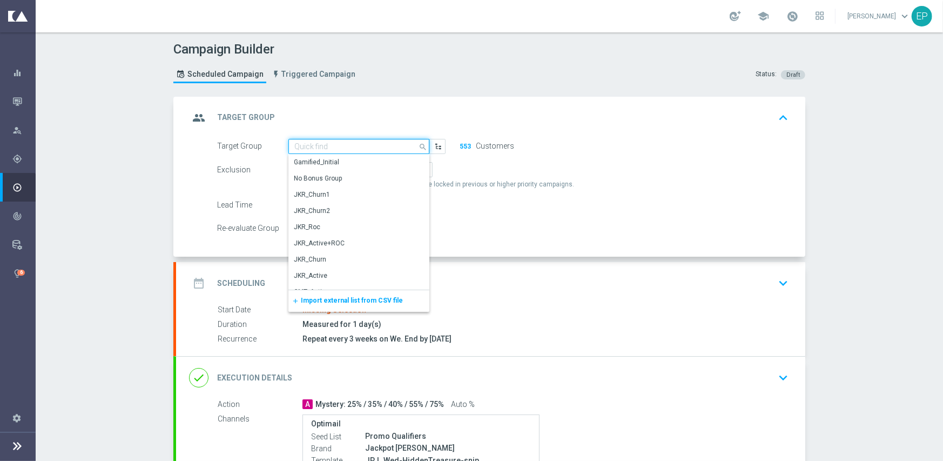
paste input "JPJ_Active_Engaged"
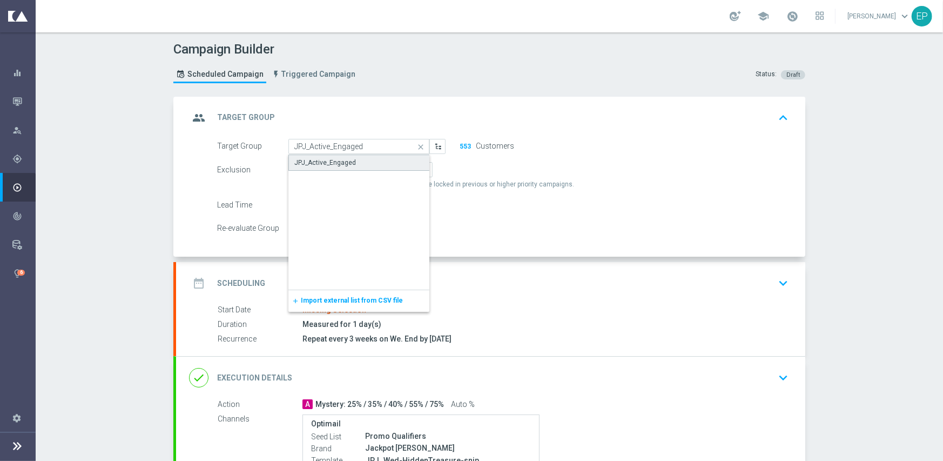
click at [329, 165] on div "JPJ_Active_Engaged" at bounding box center [325, 163] width 62 height 10
type input "JPJ_Active_Engaged"
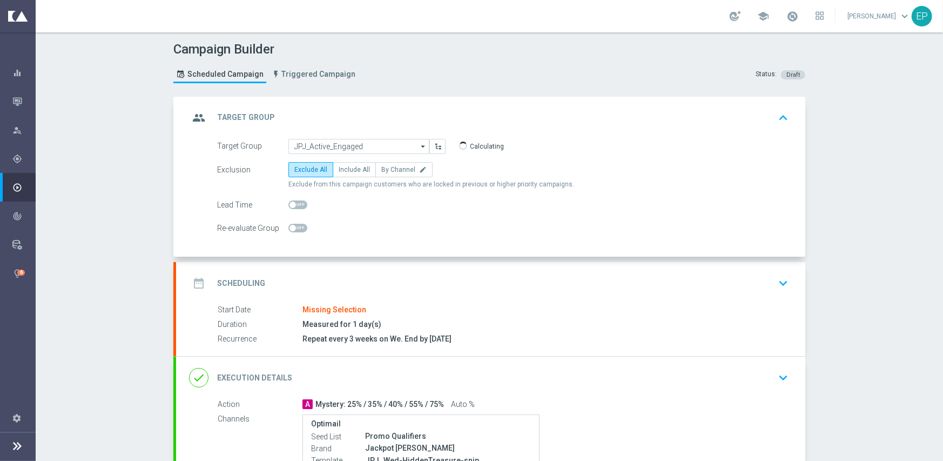
click at [357, 267] on div "date_range Scheduling keyboard_arrow_down" at bounding box center [490, 283] width 629 height 42
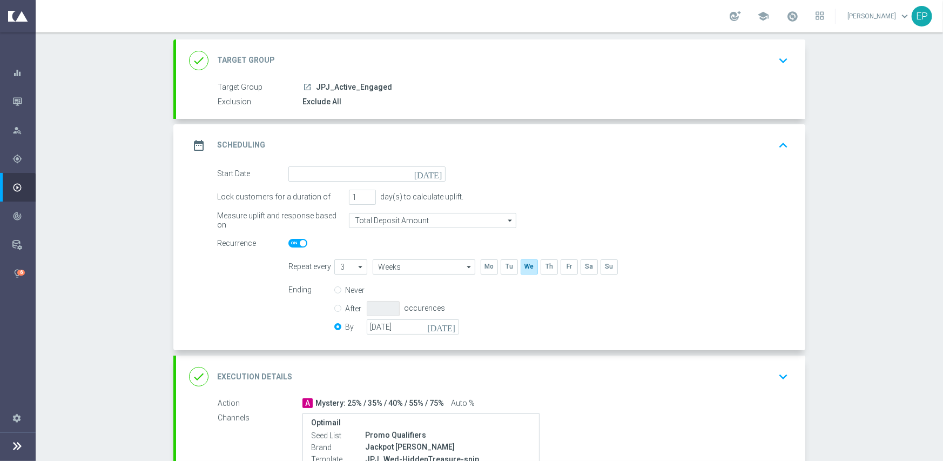
scroll to position [108, 0]
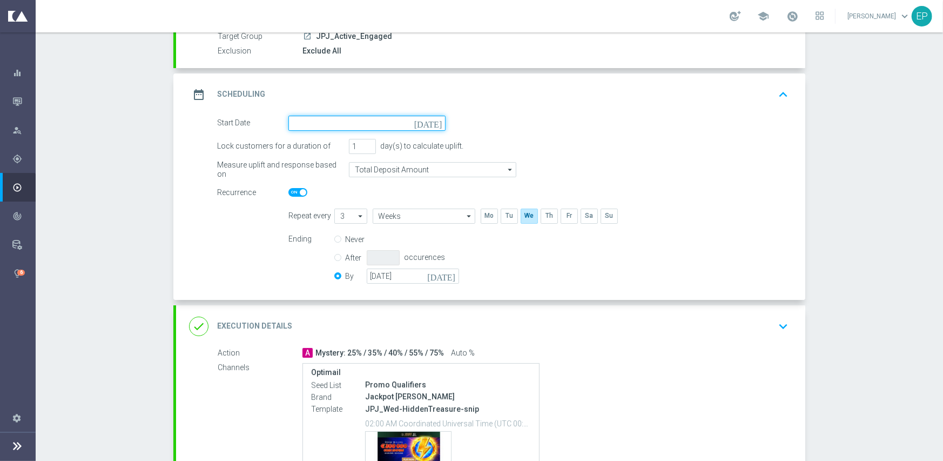
click at [372, 119] on input at bounding box center [366, 123] width 157 height 15
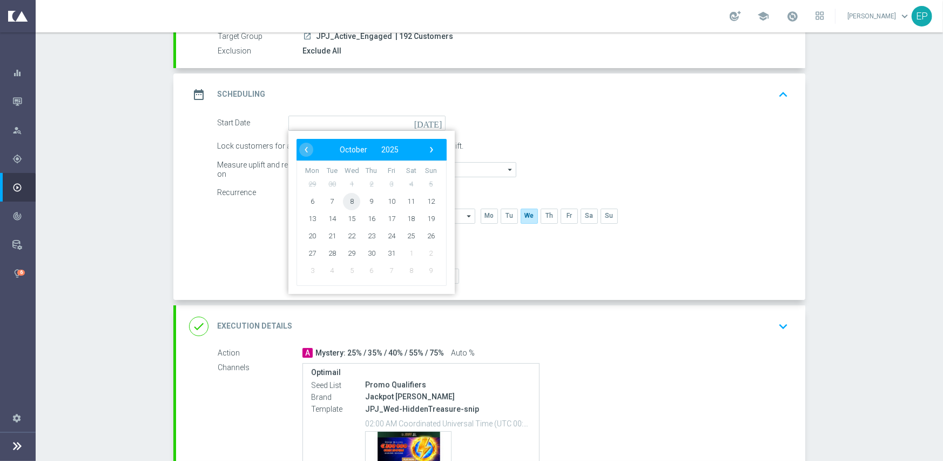
drag, startPoint x: 356, startPoint y: 200, endPoint x: 367, endPoint y: 252, distance: 52.8
click at [353, 203] on span "8" at bounding box center [351, 200] width 17 height 17
type input "[DATE]"
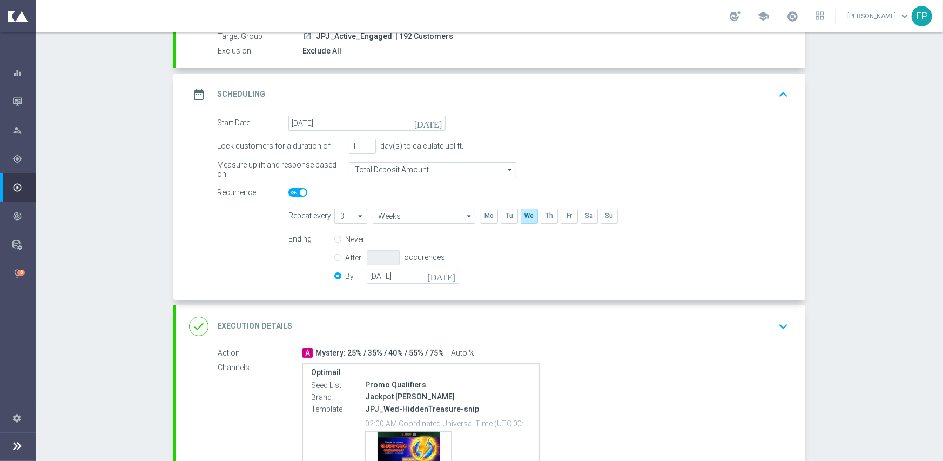
click at [380, 317] on div "done Execution Details keyboard_arrow_down" at bounding box center [490, 326] width 603 height 21
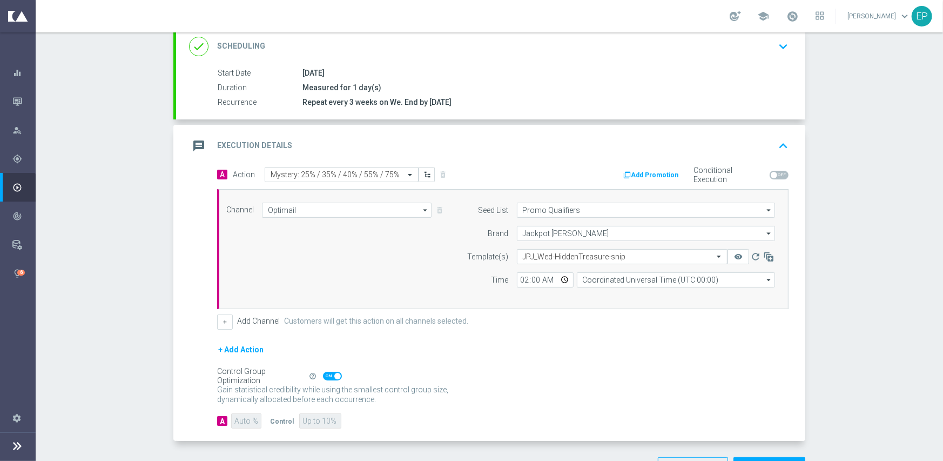
scroll to position [189, 0]
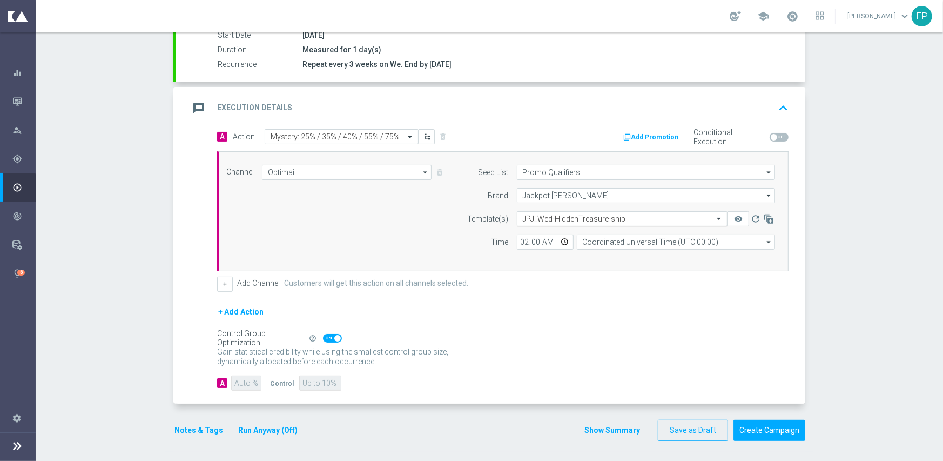
click at [570, 216] on input "text" at bounding box center [611, 218] width 177 height 9
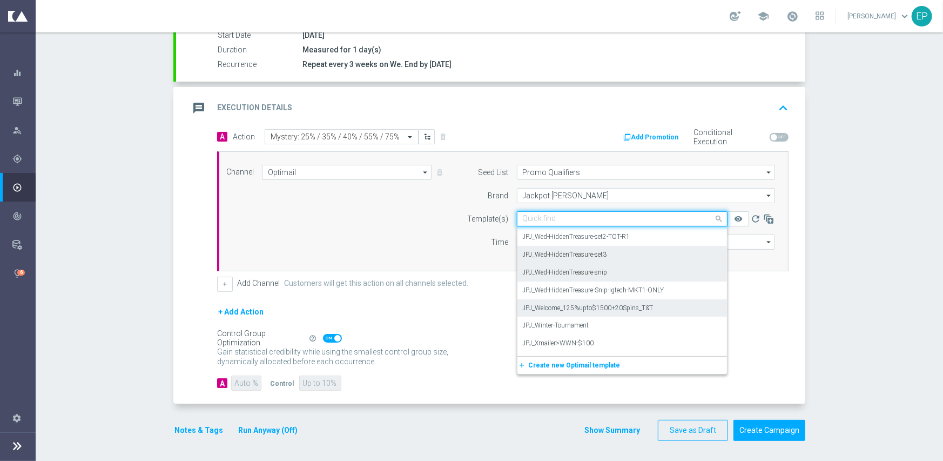
scroll to position [14862, 0]
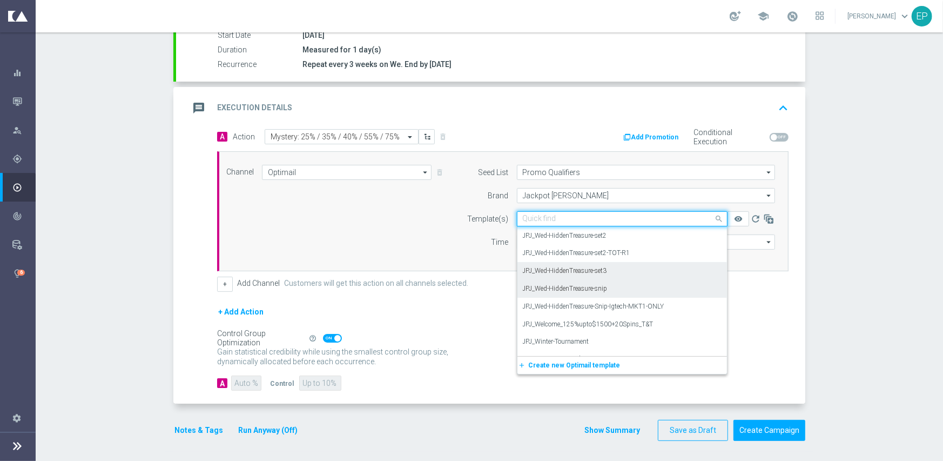
click at [604, 272] on label "JPJ_Wed-HiddenTreasure-set3" at bounding box center [565, 270] width 84 height 9
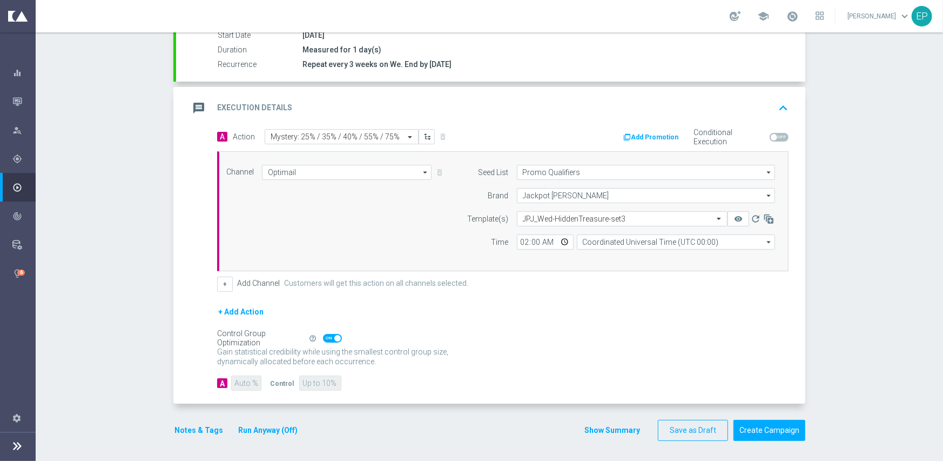
click at [344, 309] on div "+ Add Action" at bounding box center [502, 318] width 571 height 27
click at [748, 428] on button "Create Campaign" at bounding box center [769, 430] width 72 height 21
